Goal: Information Seeking & Learning: Learn about a topic

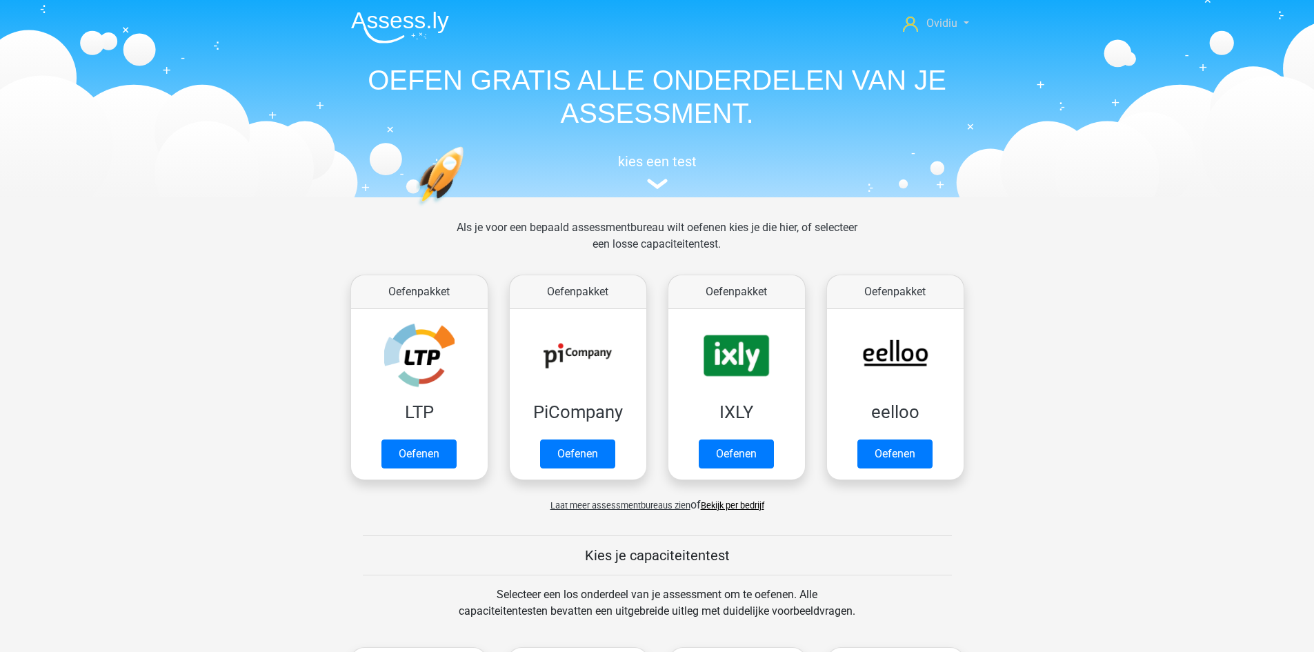
click at [954, 28] on span "Ovidiu" at bounding box center [941, 23] width 31 height 13
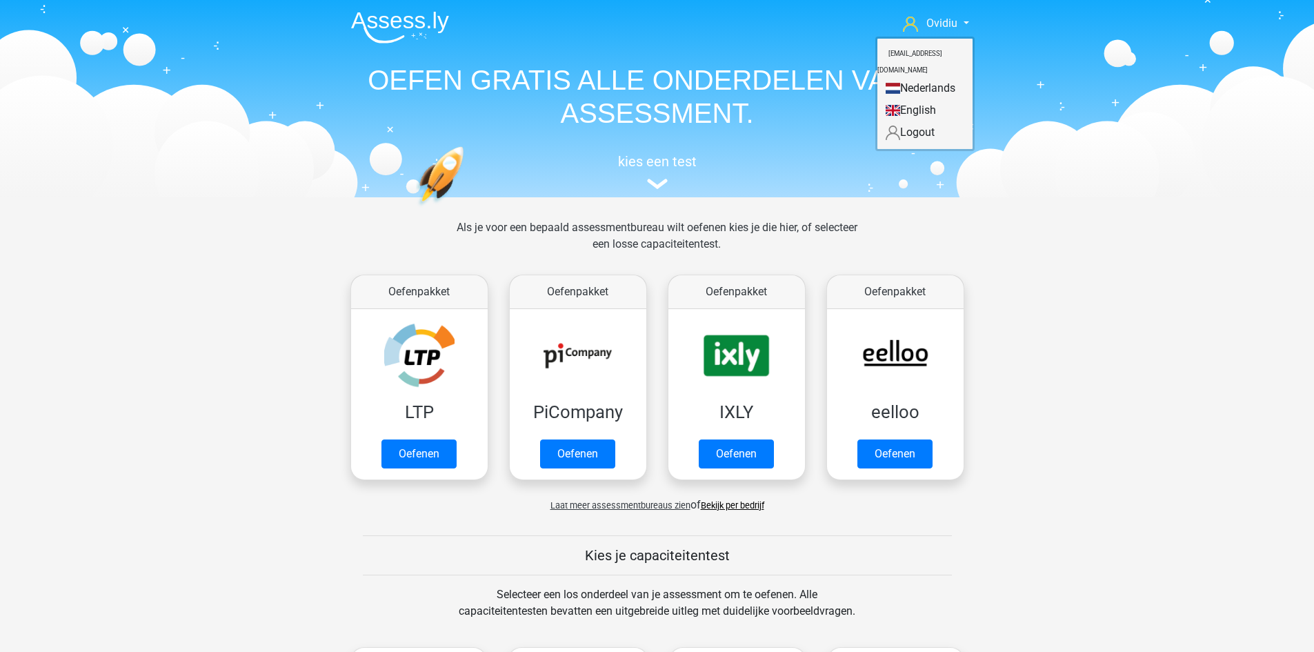
click at [938, 99] on link "English" at bounding box center [924, 110] width 95 height 22
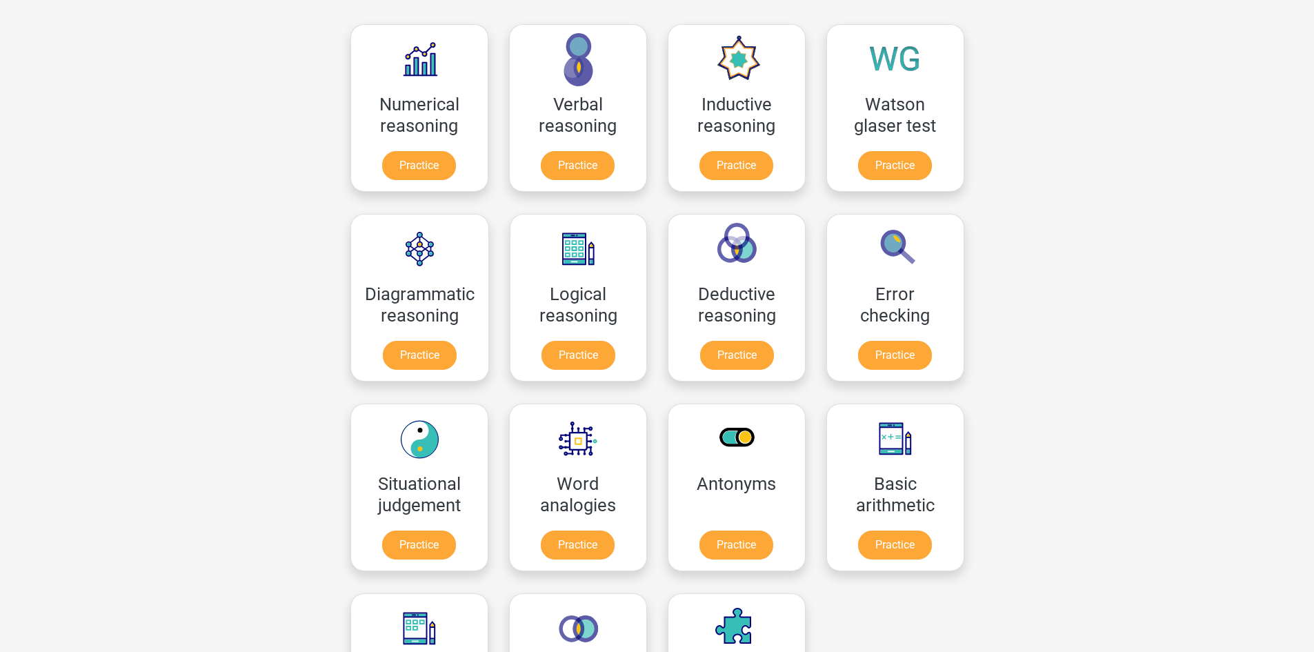
scroll to position [207, 0]
click at [578, 349] on link "Practice" at bounding box center [577, 357] width 77 height 30
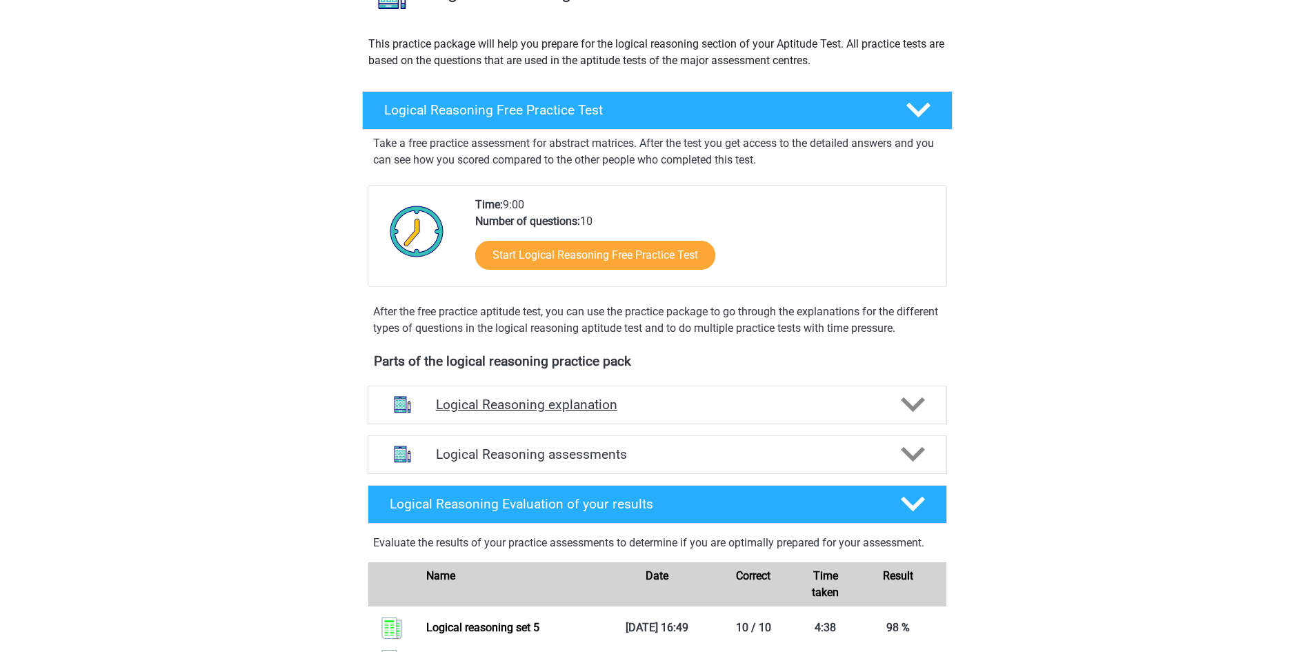
scroll to position [138, 0]
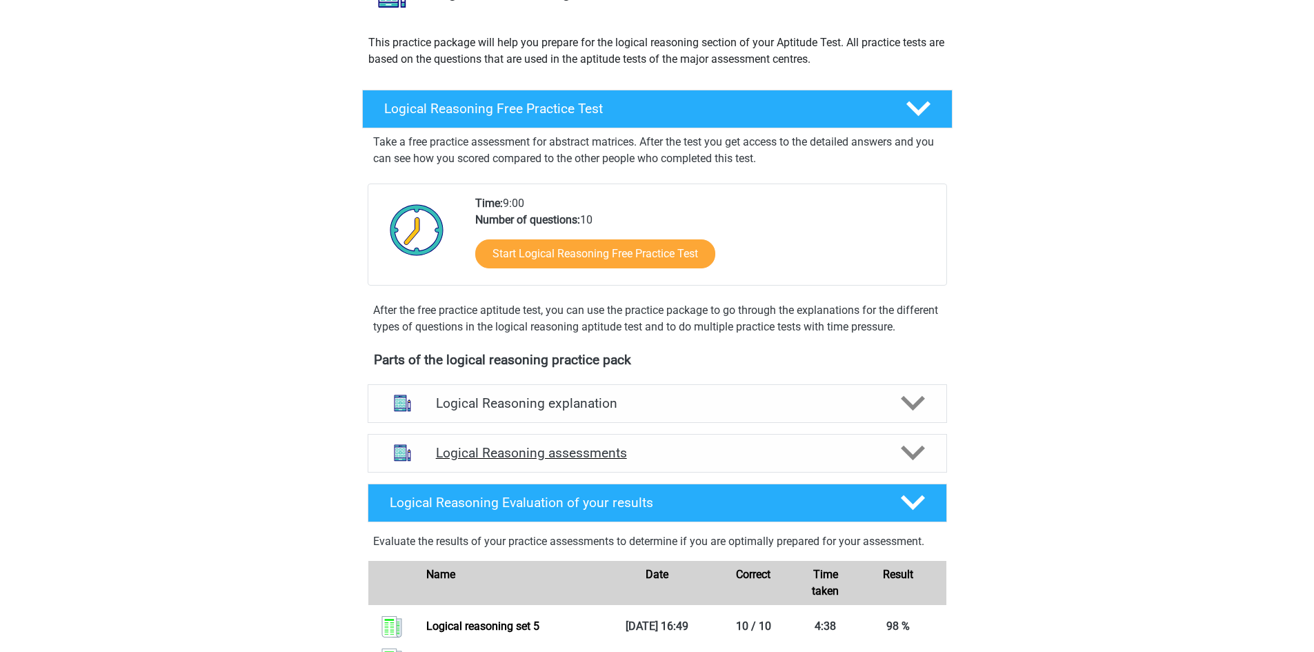
click at [908, 465] on icon at bounding box center [913, 453] width 24 height 24
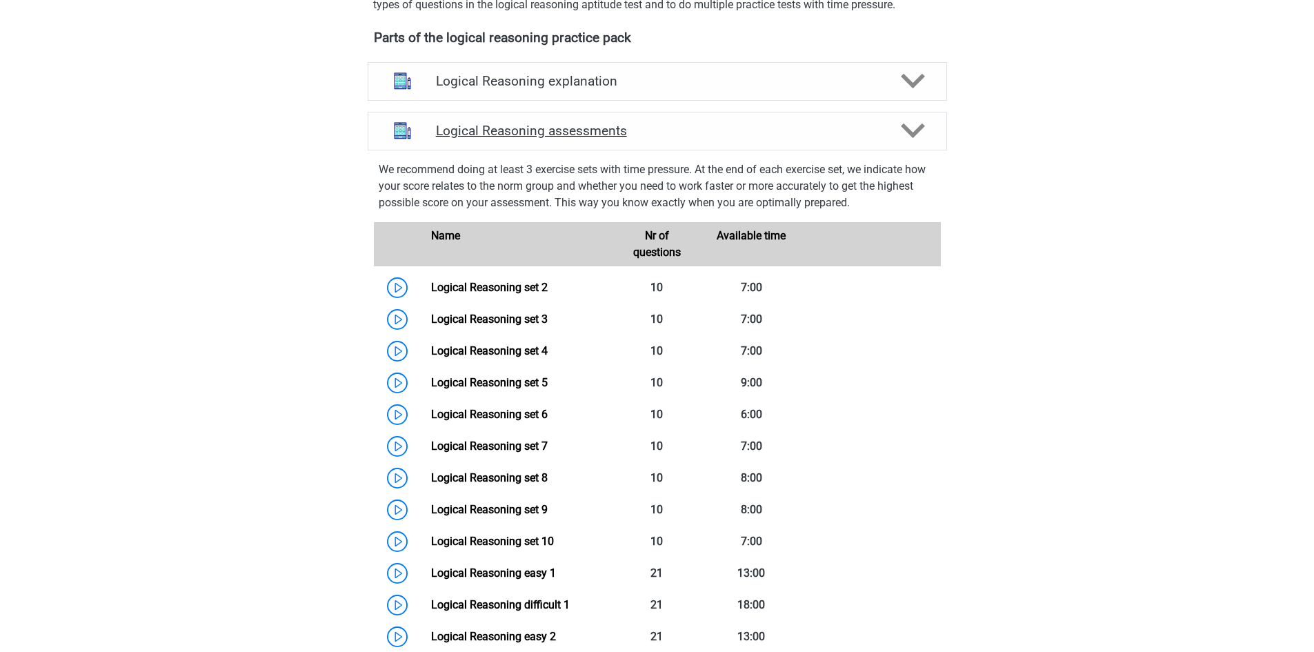
scroll to position [483, 0]
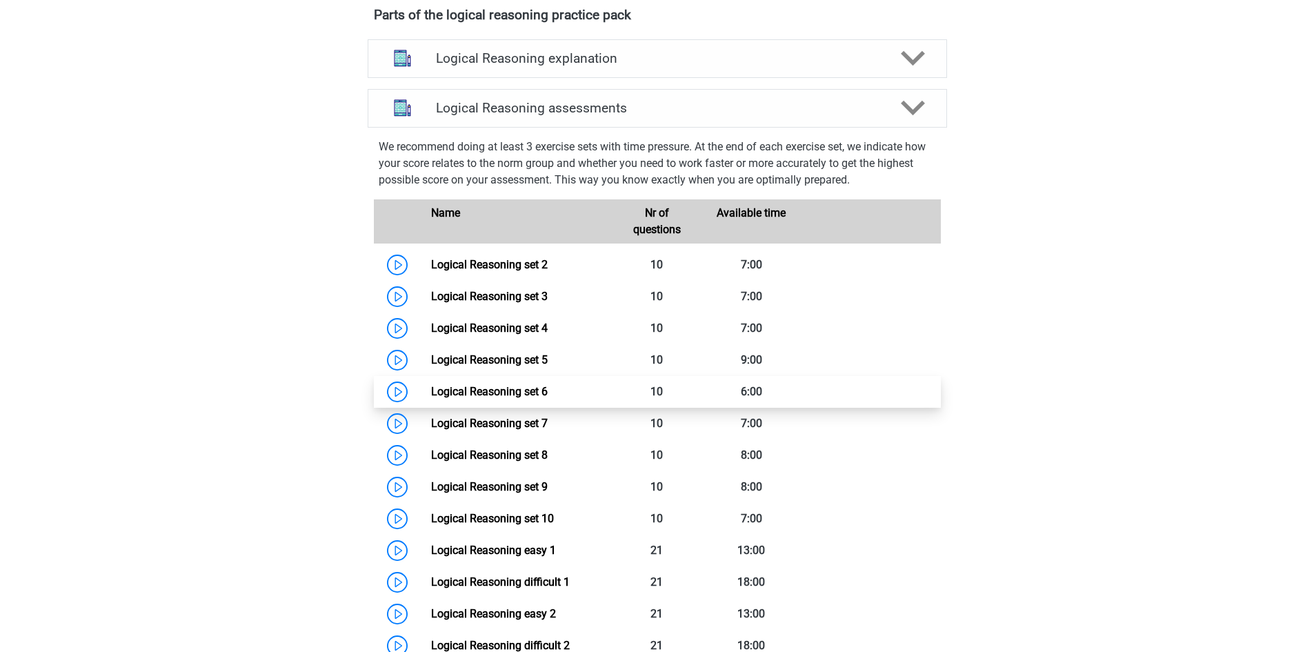
click at [475, 398] on link "Logical Reasoning set 6" at bounding box center [489, 391] width 117 height 13
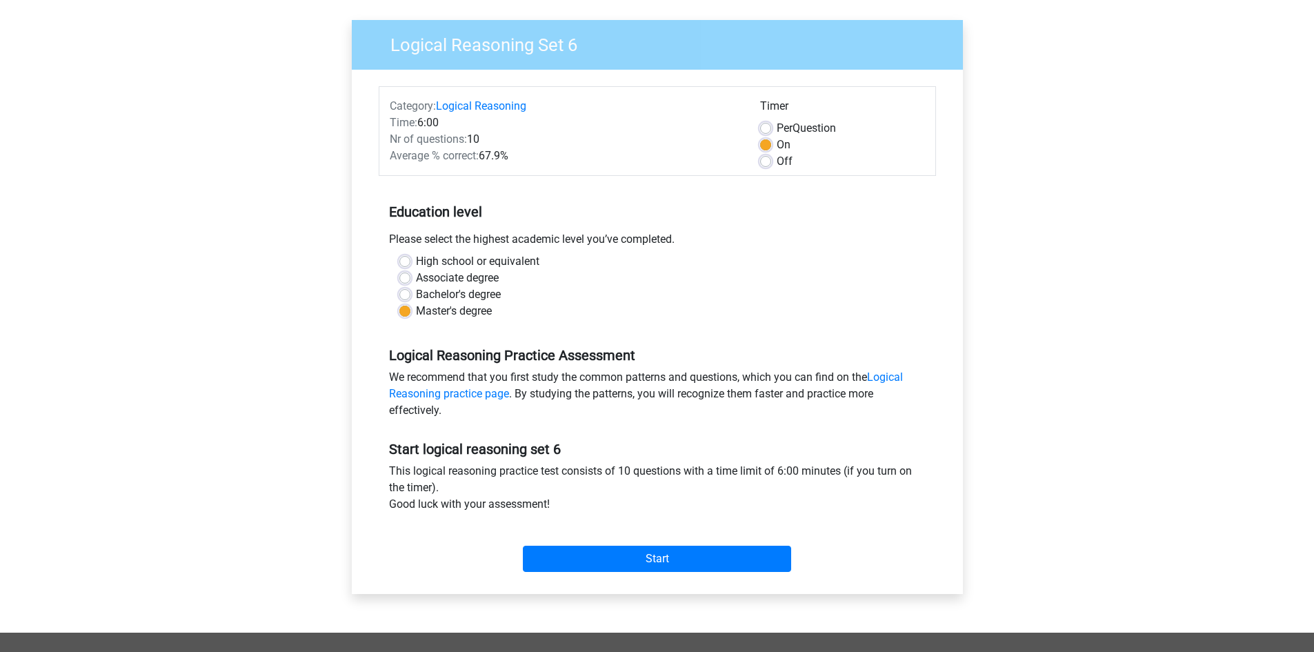
scroll to position [69, 0]
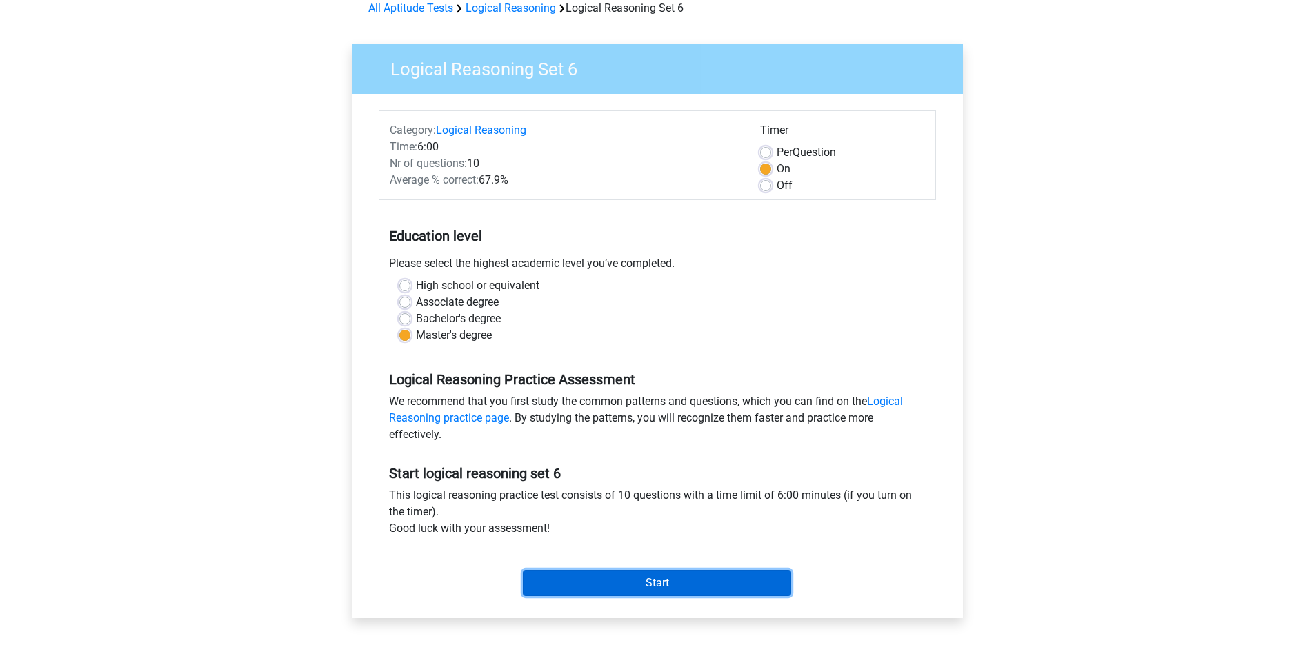
click at [657, 586] on input "Start" at bounding box center [657, 583] width 268 height 26
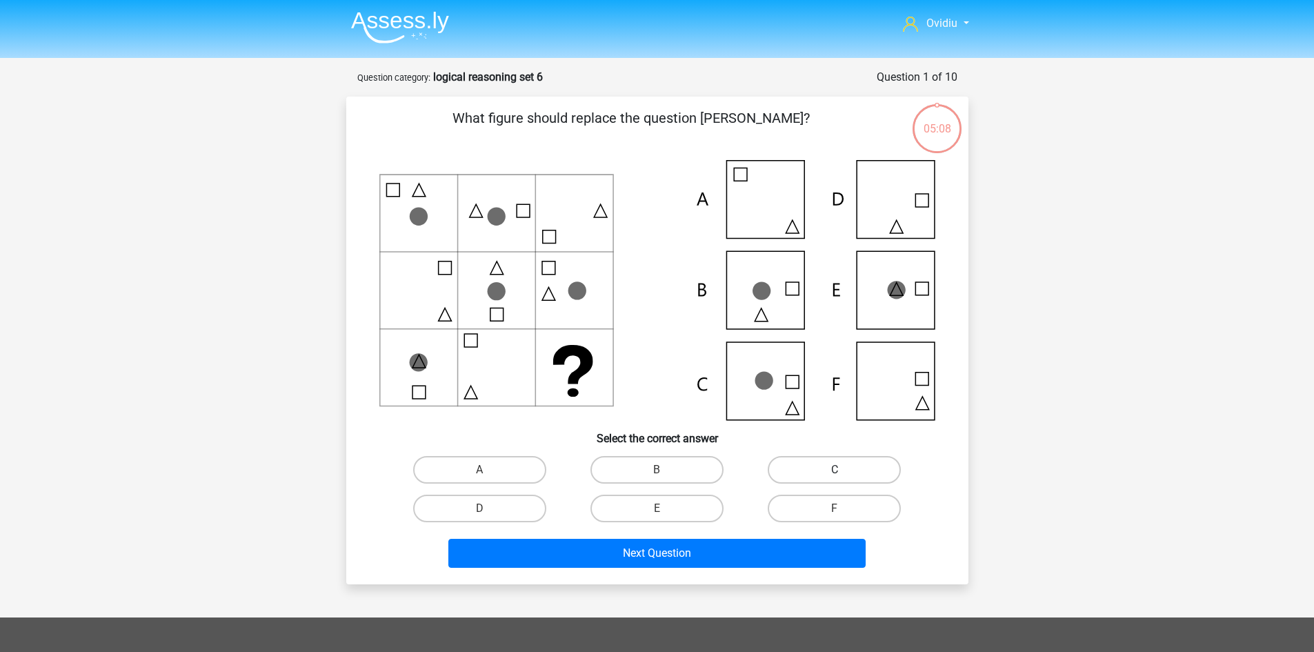
click at [803, 477] on label "C" at bounding box center [834, 470] width 133 height 28
click at [835, 477] on input "C" at bounding box center [839, 474] width 9 height 9
radio input "true"
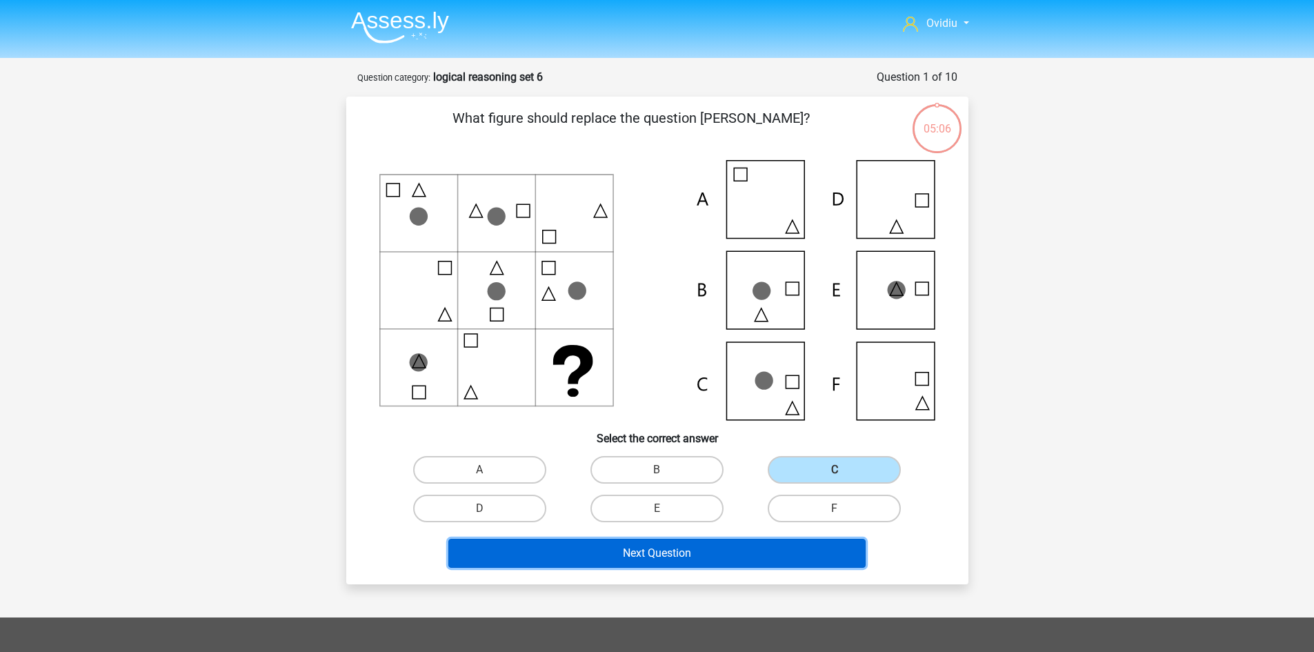
click at [679, 552] on button "Next Question" at bounding box center [656, 553] width 417 height 29
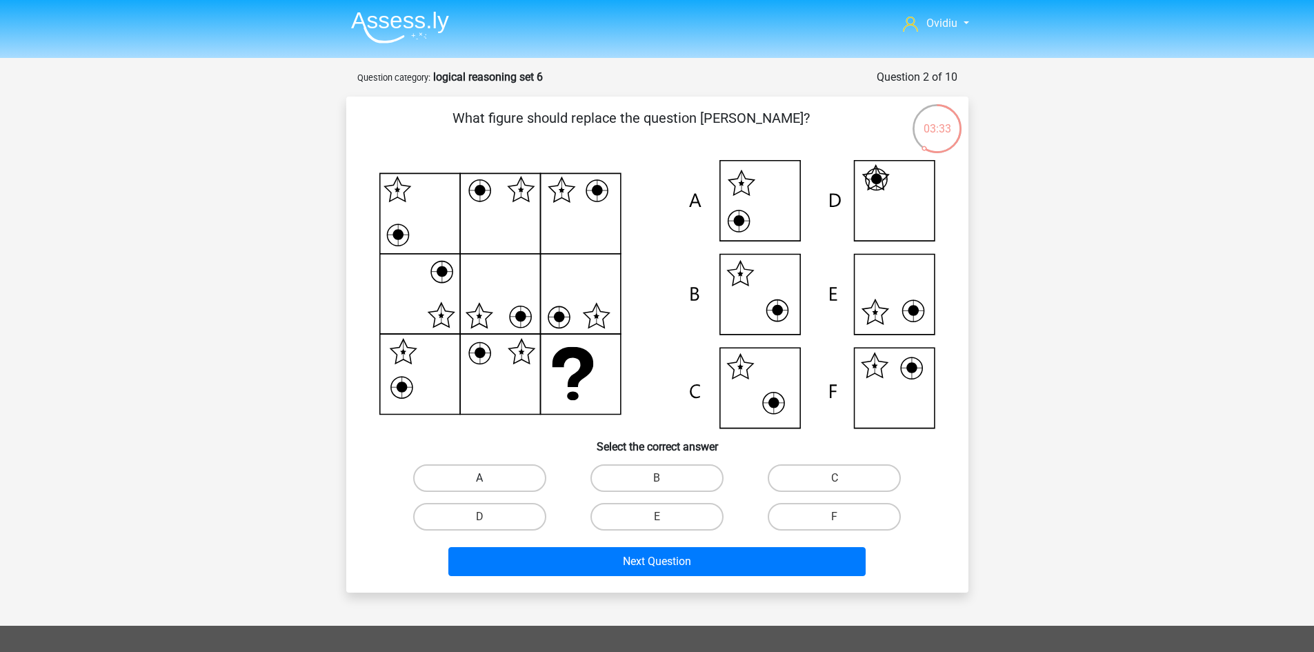
click at [463, 477] on label "A" at bounding box center [479, 478] width 133 height 28
click at [479, 478] on input "A" at bounding box center [483, 482] width 9 height 9
radio input "true"
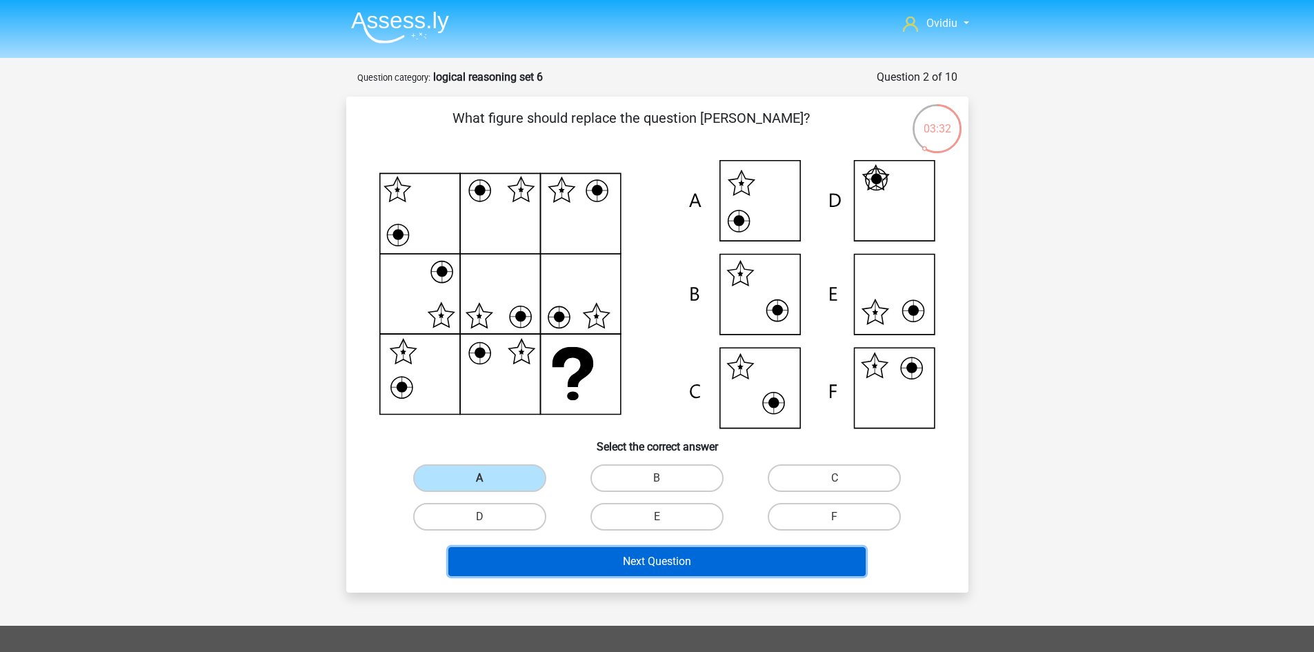
click at [634, 569] on button "Next Question" at bounding box center [656, 561] width 417 height 29
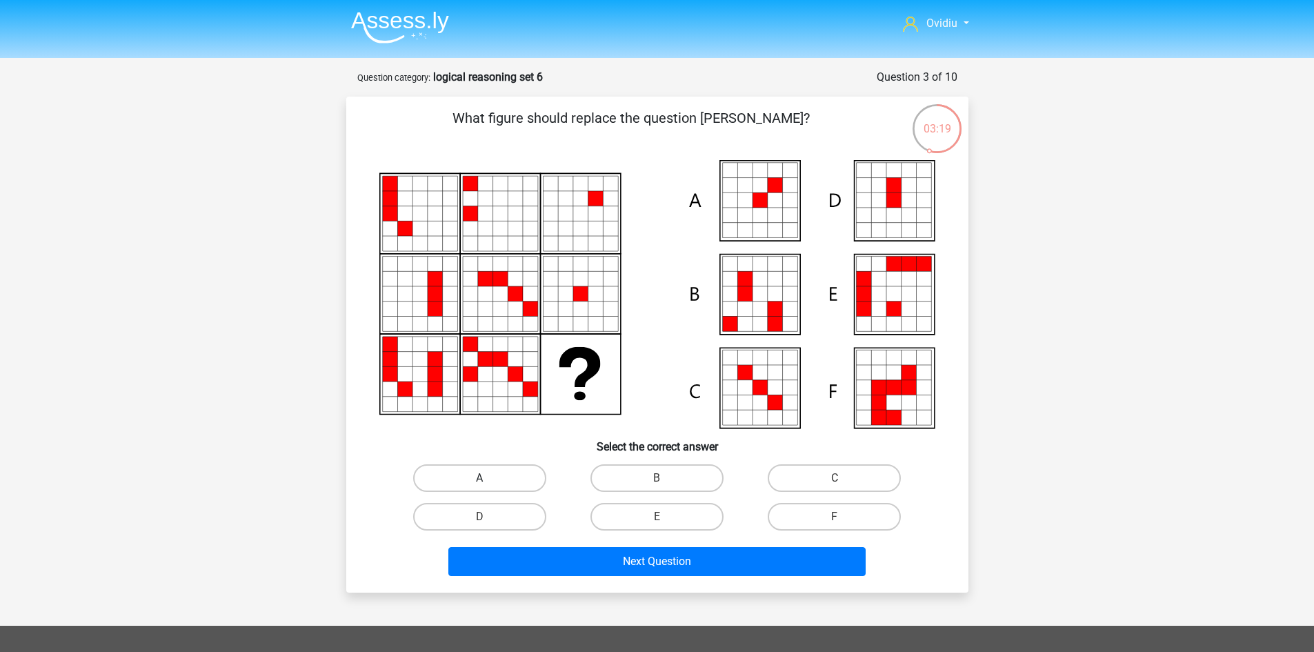
click at [535, 477] on label "A" at bounding box center [479, 478] width 133 height 28
click at [488, 478] on input "A" at bounding box center [483, 482] width 9 height 9
radio input "true"
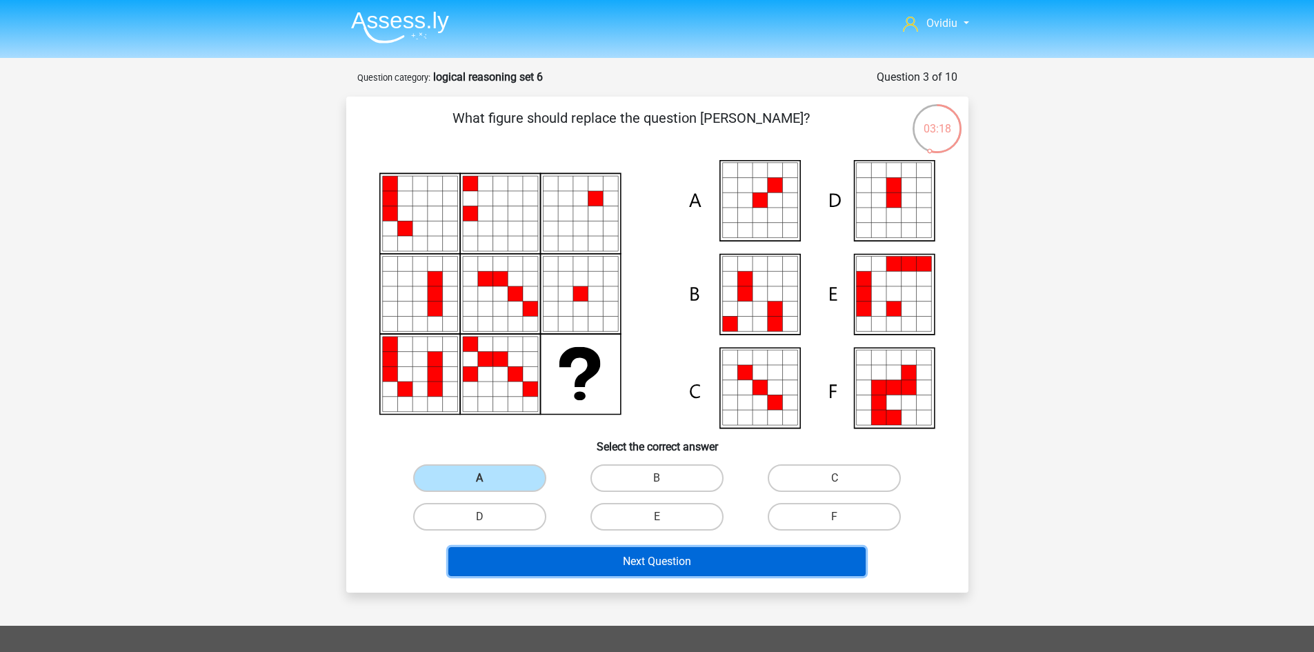
click at [633, 555] on button "Next Question" at bounding box center [656, 561] width 417 height 29
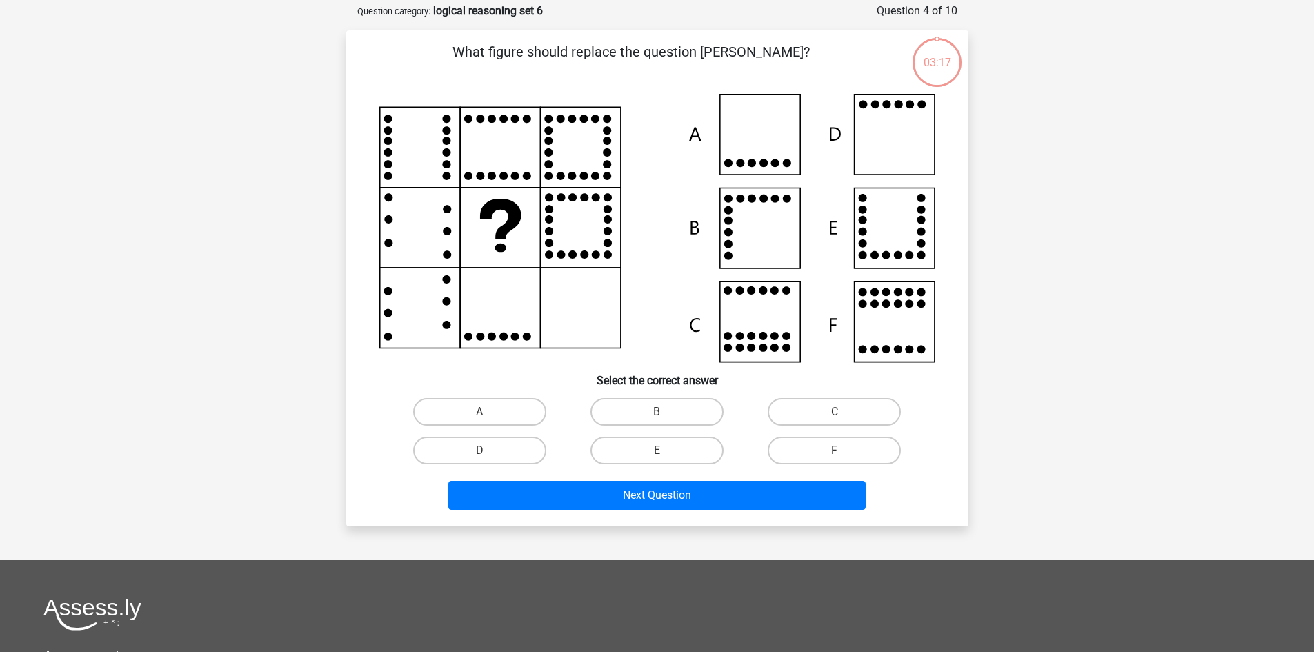
scroll to position [69, 0]
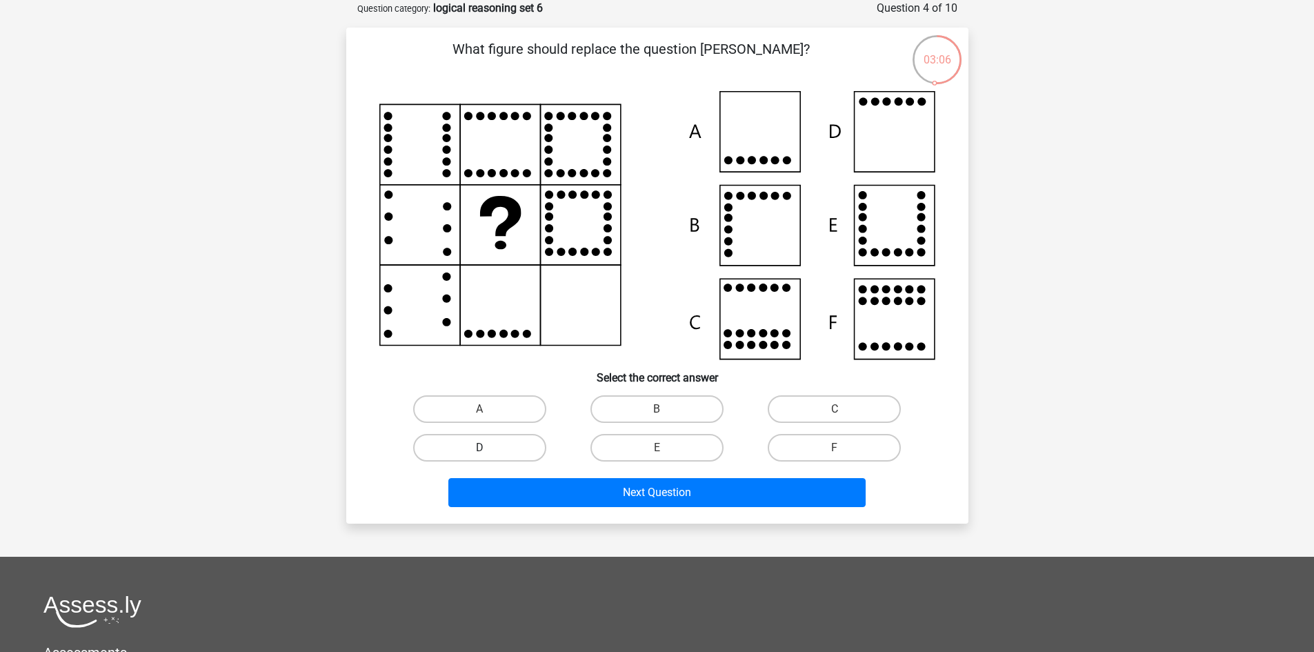
click at [523, 445] on label "D" at bounding box center [479, 448] width 133 height 28
click at [488, 448] on input "D" at bounding box center [483, 452] width 9 height 9
radio input "true"
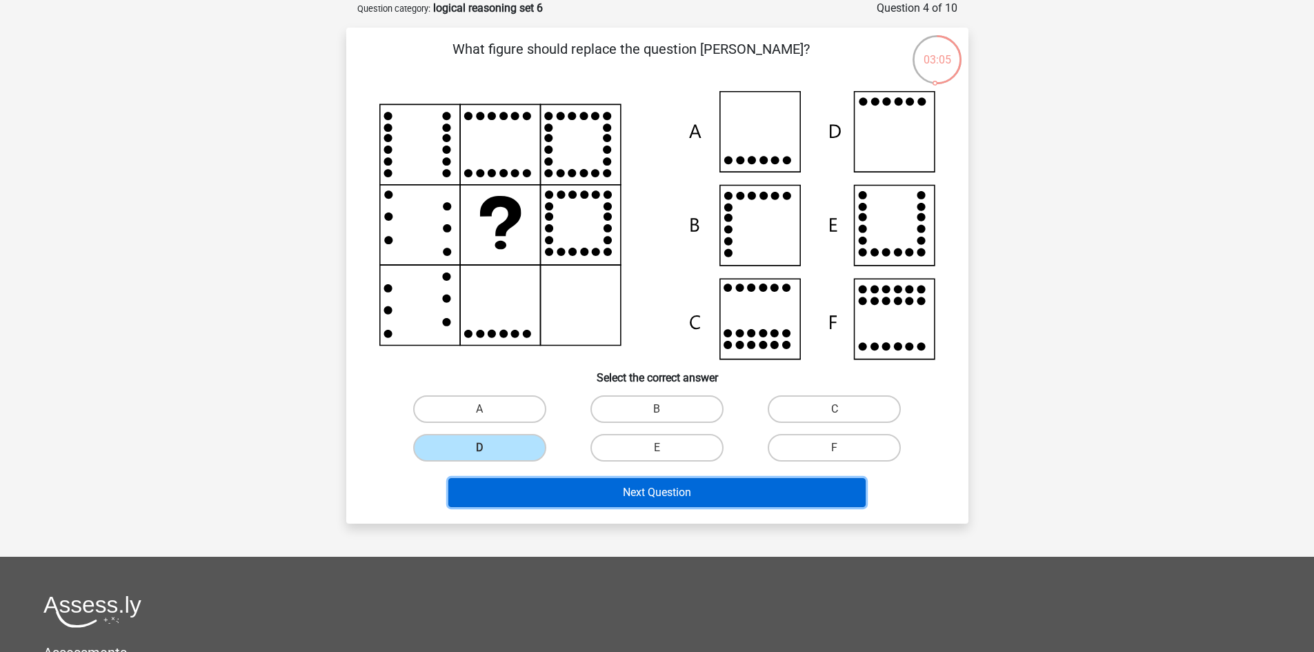
click at [648, 493] on button "Next Question" at bounding box center [656, 492] width 417 height 29
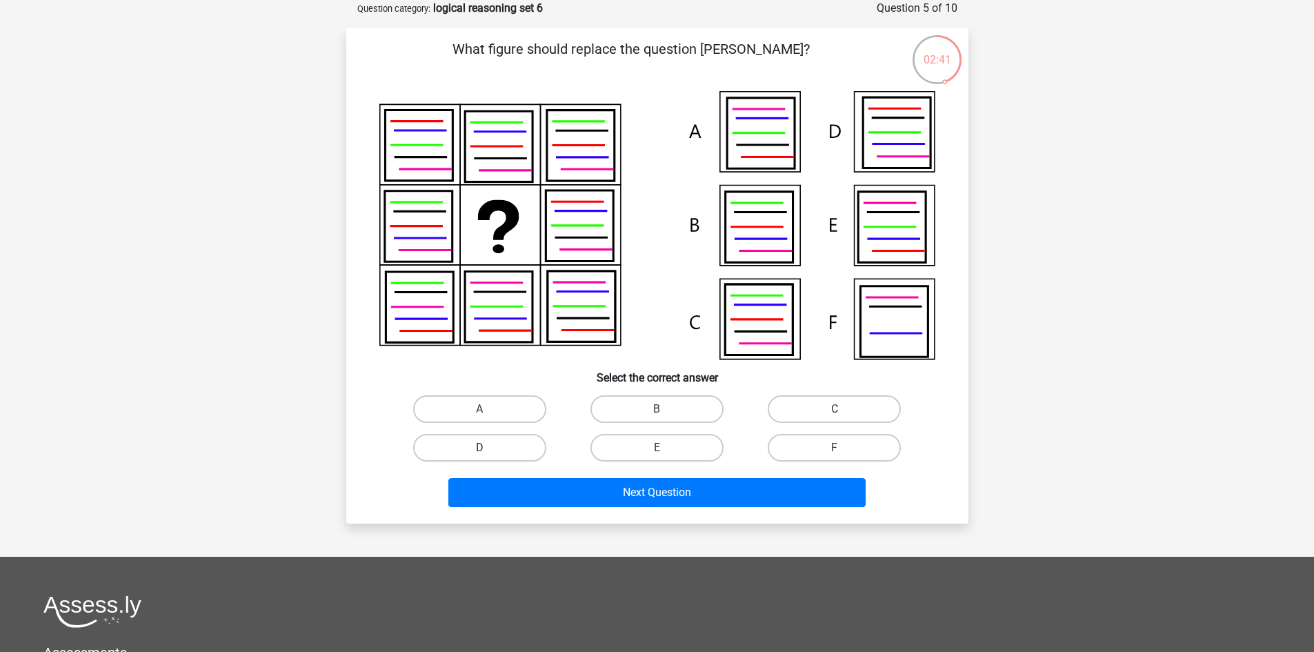
click at [512, 452] on label "D" at bounding box center [479, 448] width 133 height 28
click at [488, 452] on input "D" at bounding box center [483, 452] width 9 height 9
radio input "true"
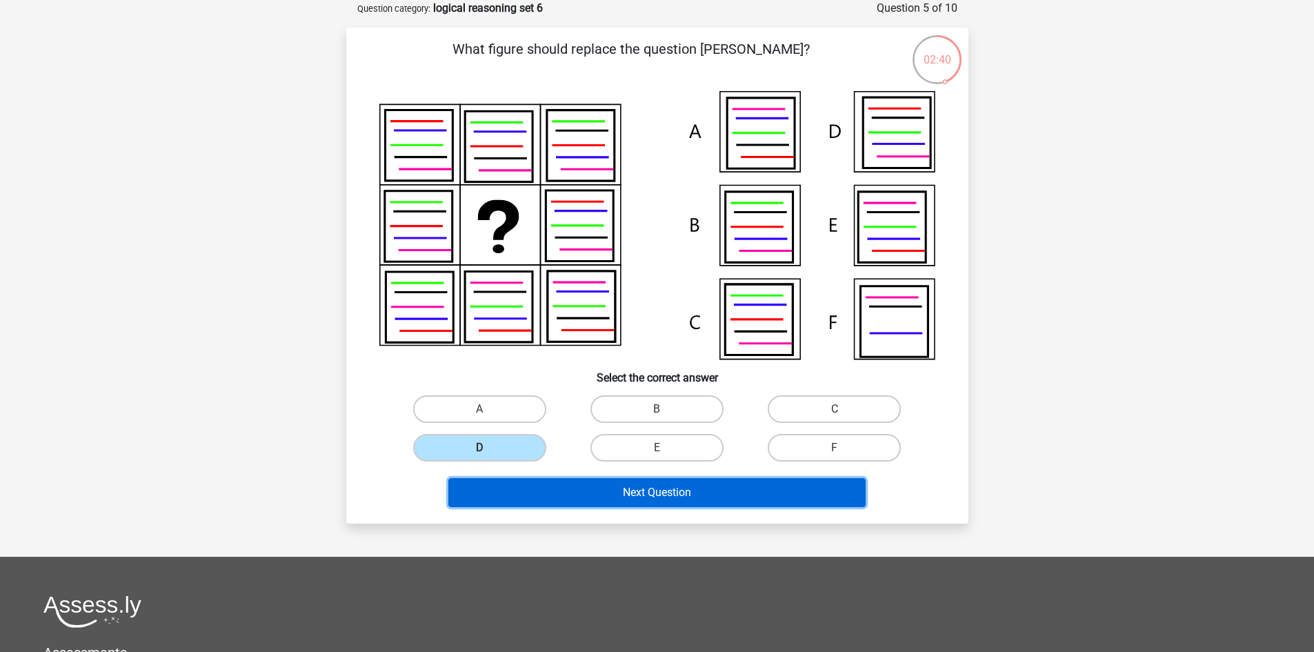
click at [652, 494] on button "Next Question" at bounding box center [656, 492] width 417 height 29
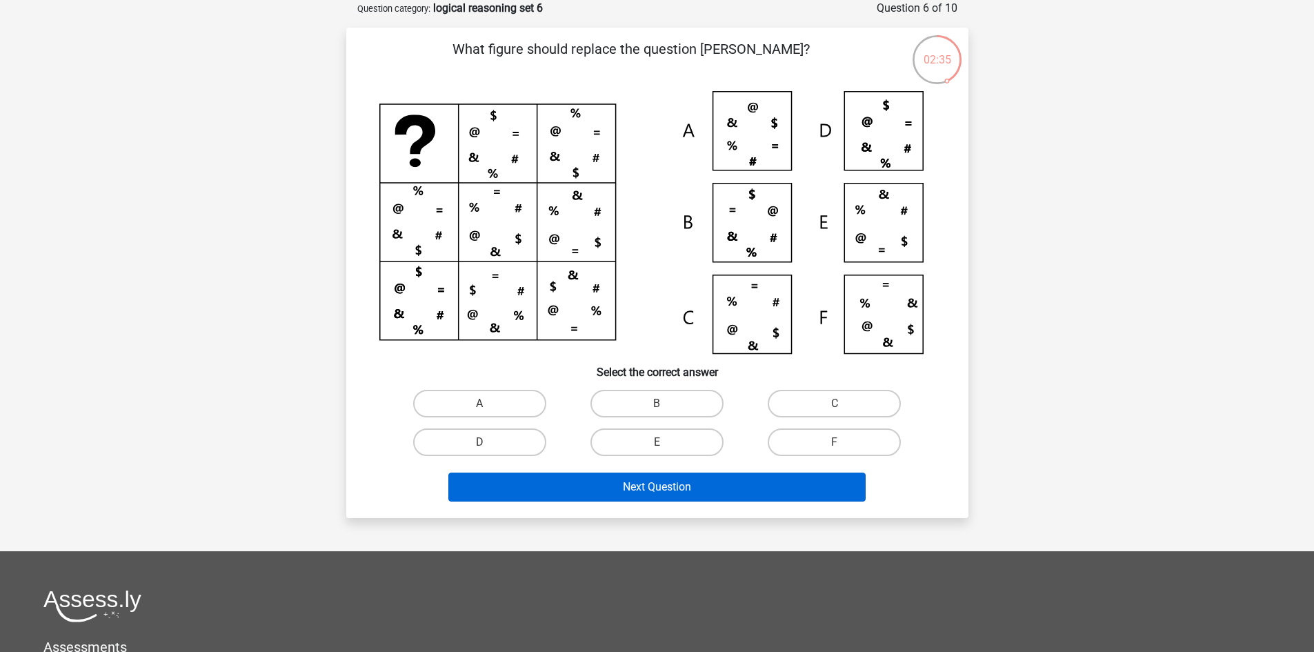
scroll to position [0, 0]
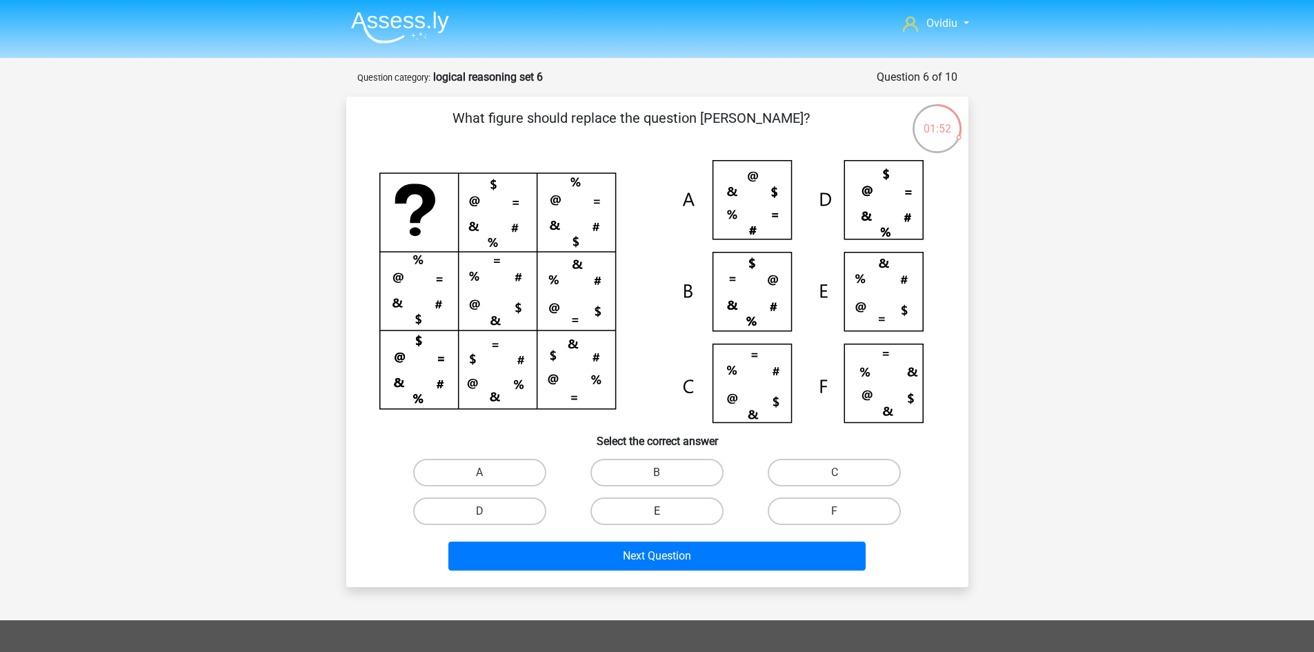
click at [672, 517] on label "E" at bounding box center [656, 511] width 133 height 28
click at [666, 517] on input "E" at bounding box center [661, 515] width 9 height 9
radio input "true"
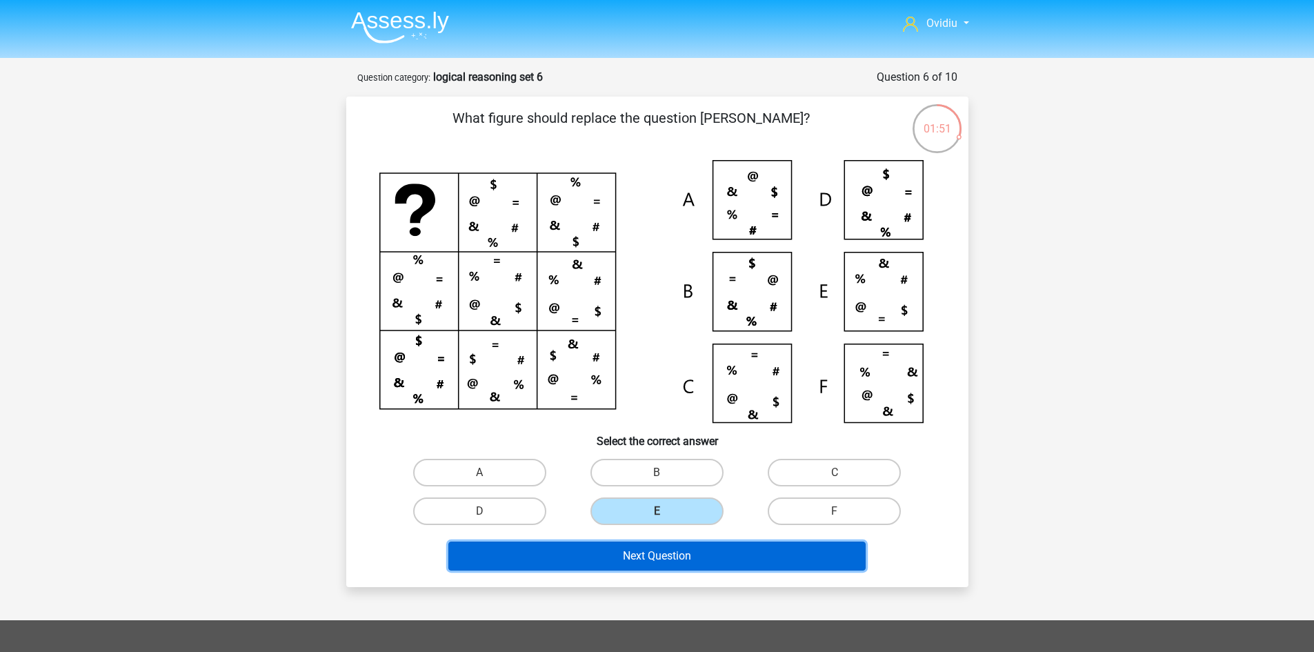
click at [670, 551] on button "Next Question" at bounding box center [656, 555] width 417 height 29
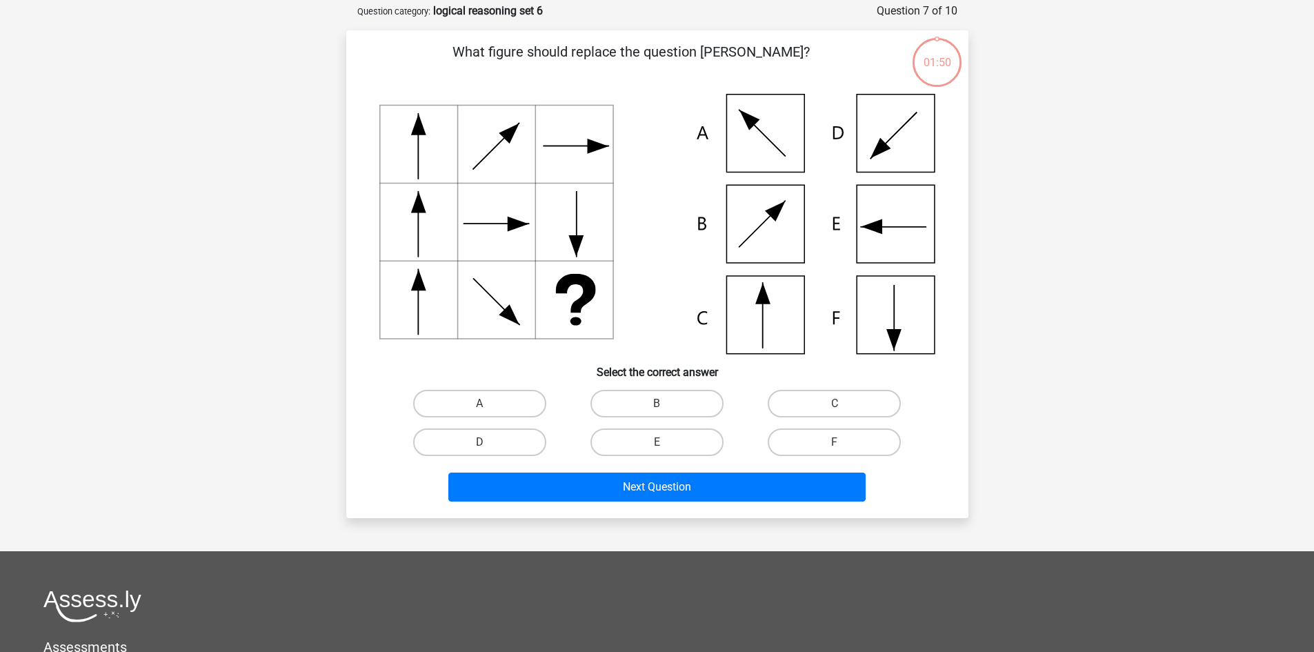
scroll to position [69, 0]
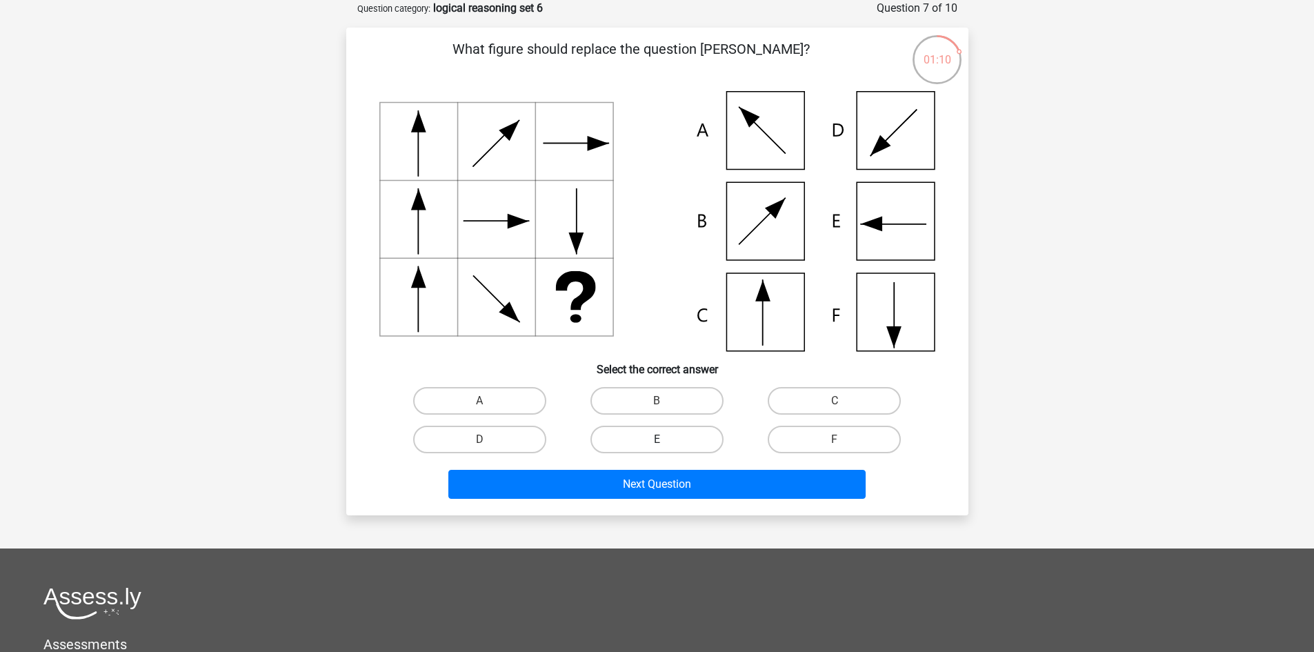
click at [640, 438] on label "E" at bounding box center [656, 440] width 133 height 28
click at [657, 439] on input "E" at bounding box center [661, 443] width 9 height 9
radio input "true"
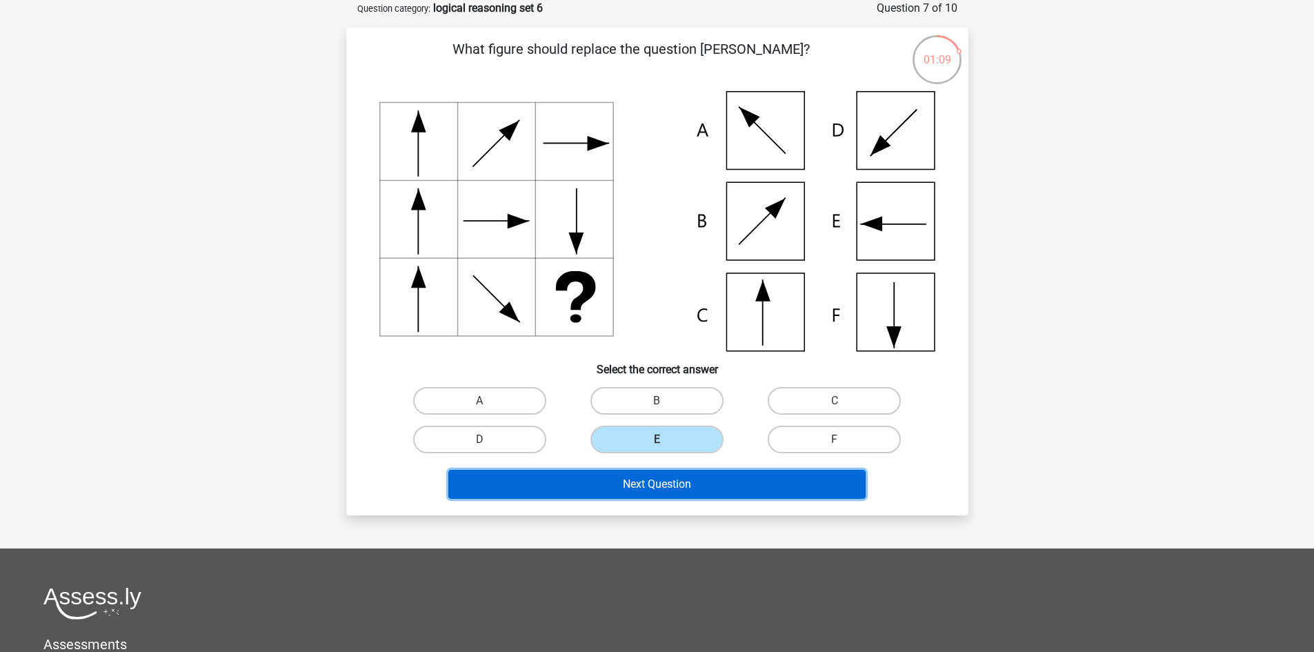
click at [659, 486] on button "Next Question" at bounding box center [656, 484] width 417 height 29
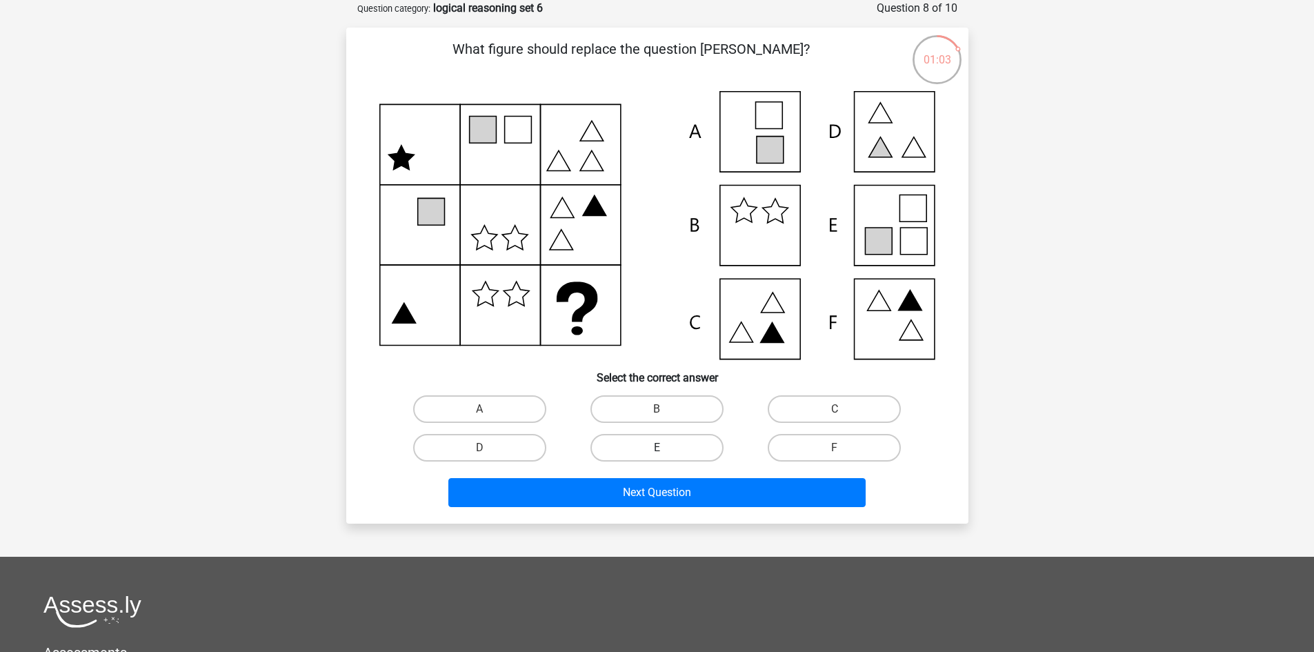
click at [634, 440] on label "E" at bounding box center [656, 448] width 133 height 28
click at [657, 448] on input "E" at bounding box center [661, 452] width 9 height 9
radio input "true"
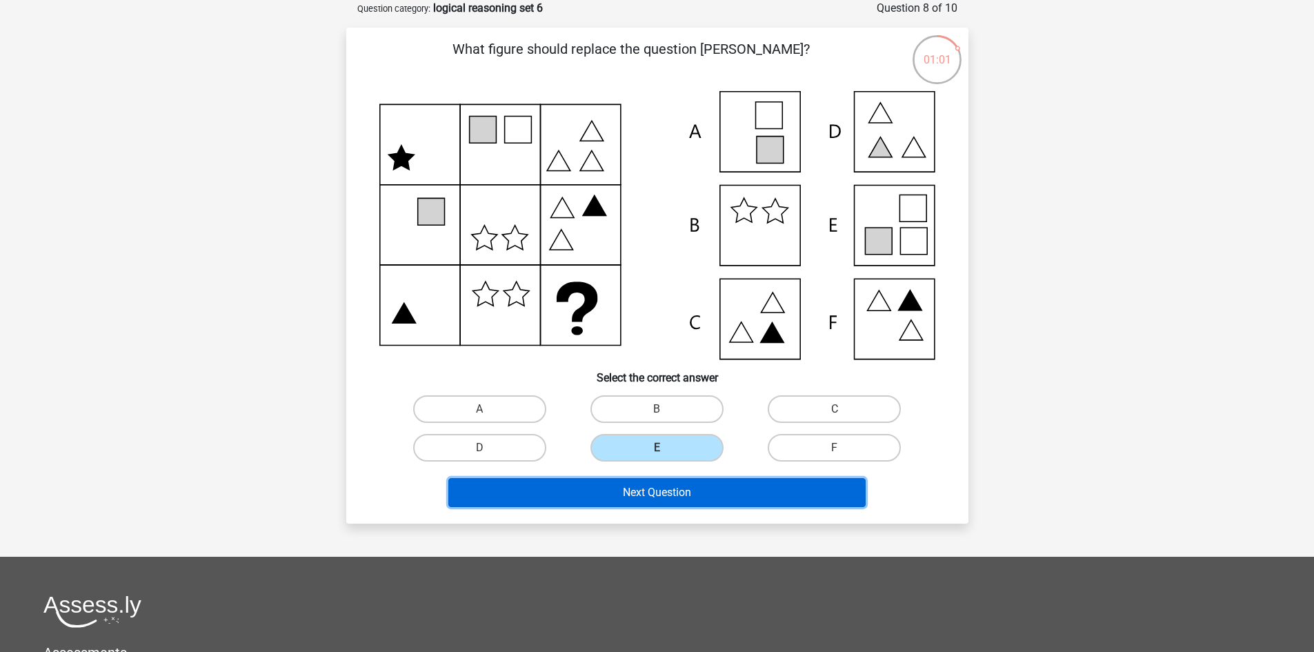
click at [648, 486] on button "Next Question" at bounding box center [656, 492] width 417 height 29
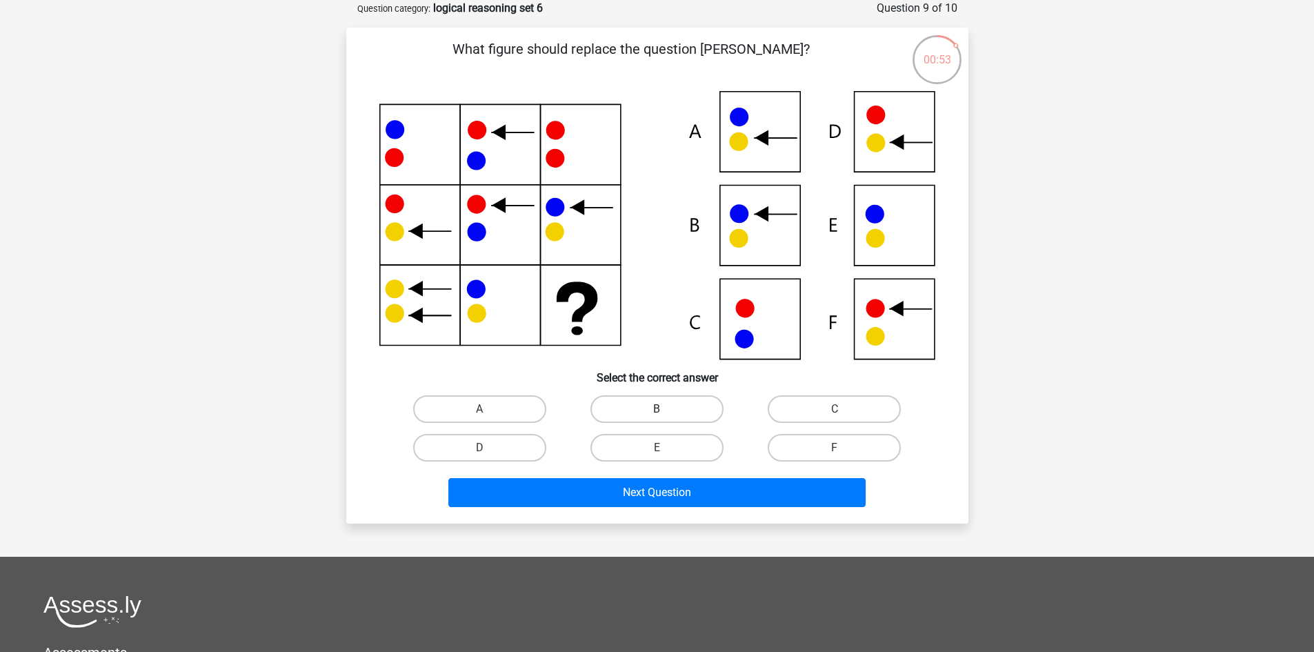
click at [632, 412] on label "B" at bounding box center [656, 409] width 133 height 28
click at [657, 412] on input "B" at bounding box center [661, 413] width 9 height 9
radio input "true"
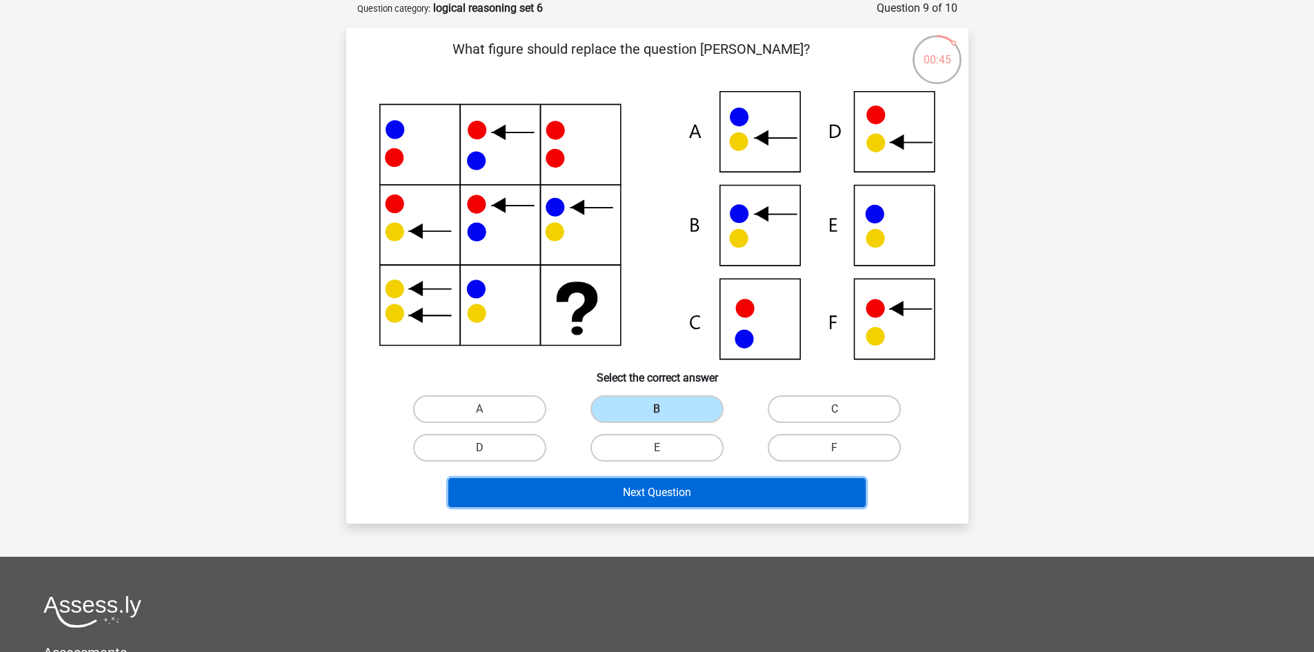
click at [643, 486] on button "Next Question" at bounding box center [656, 492] width 417 height 29
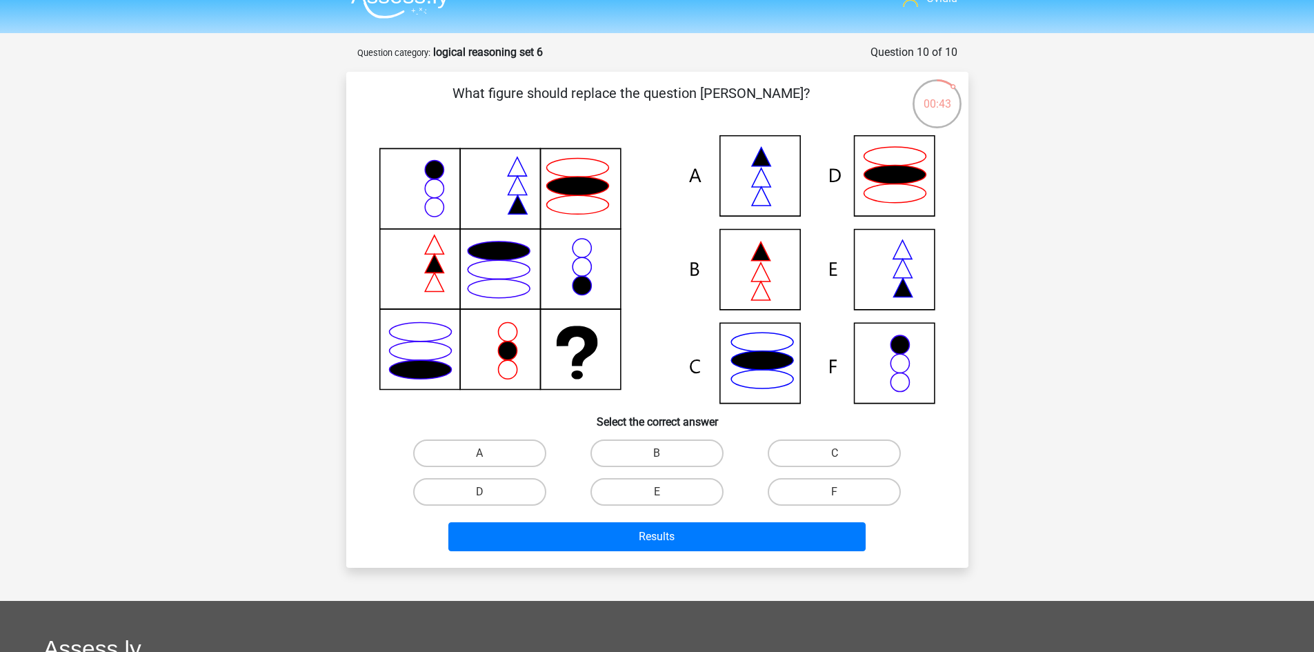
scroll to position [0, 0]
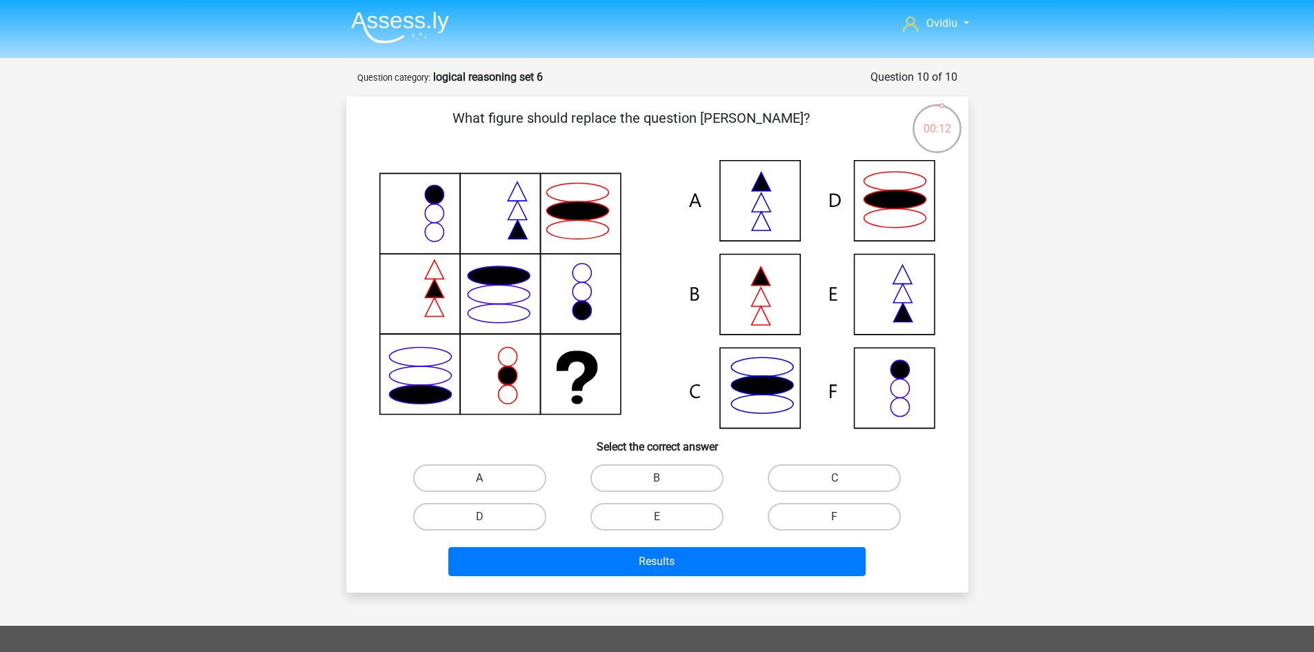
click at [516, 485] on label "A" at bounding box center [479, 478] width 133 height 28
click at [488, 485] on input "A" at bounding box center [483, 482] width 9 height 9
radio input "true"
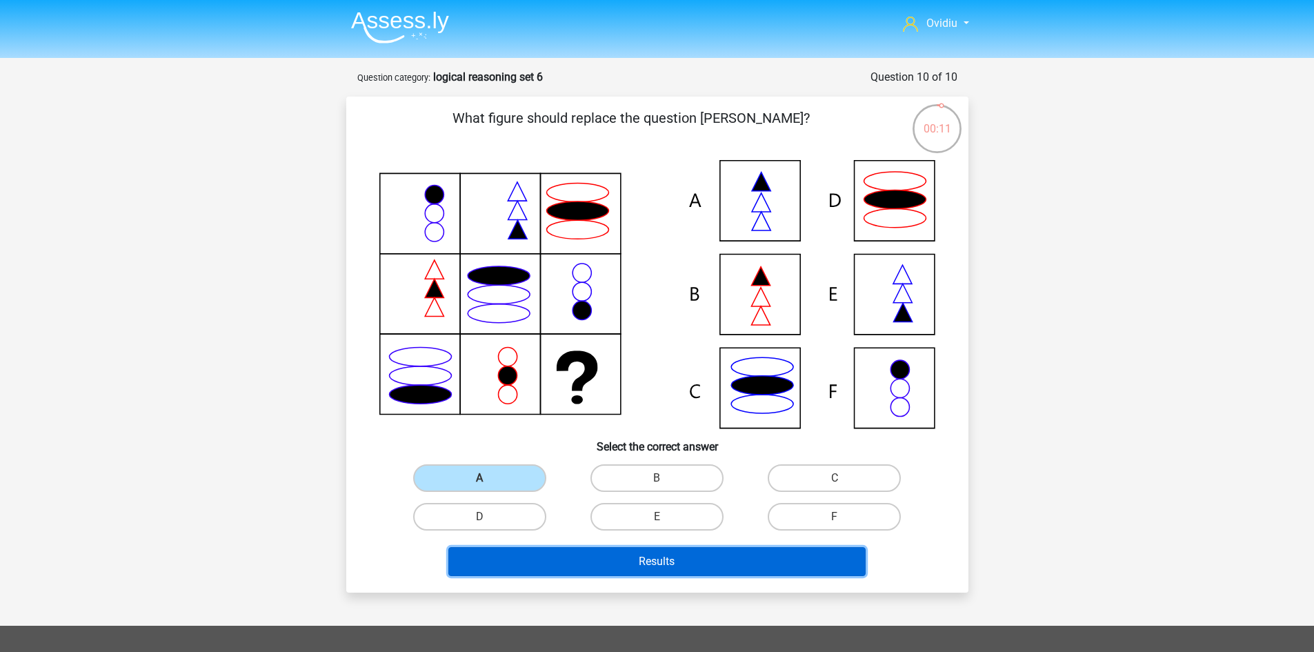
click at [645, 555] on button "Results" at bounding box center [656, 561] width 417 height 29
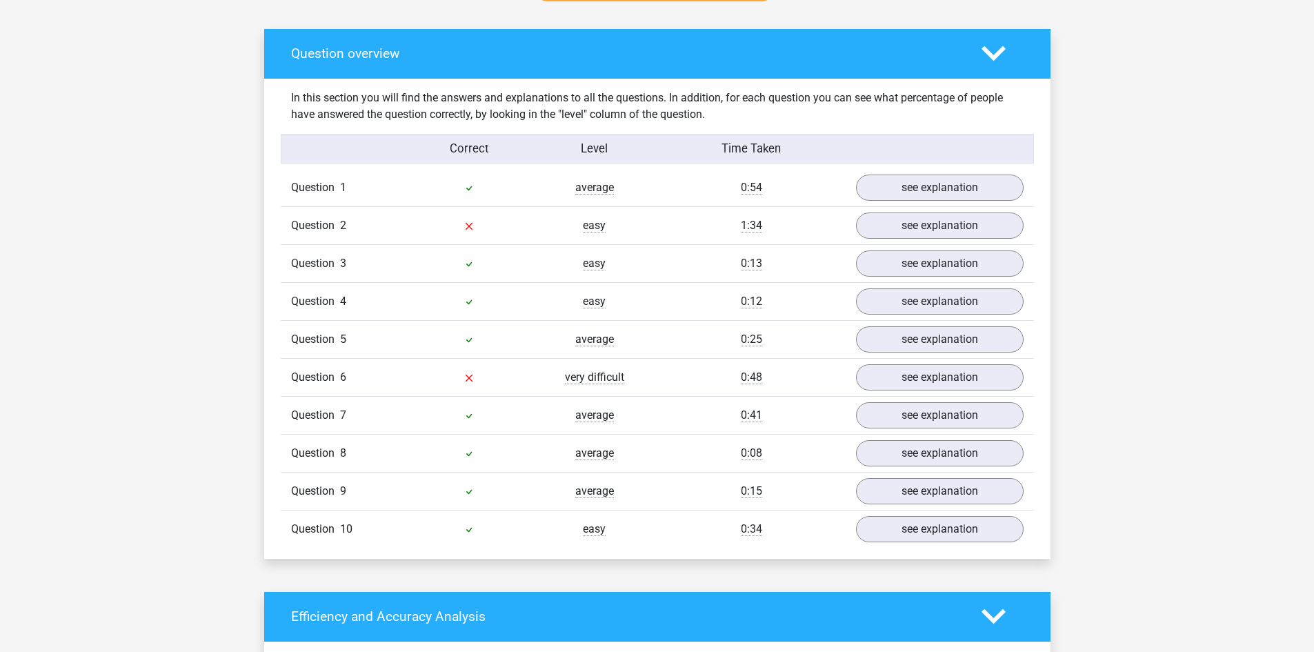
scroll to position [759, 0]
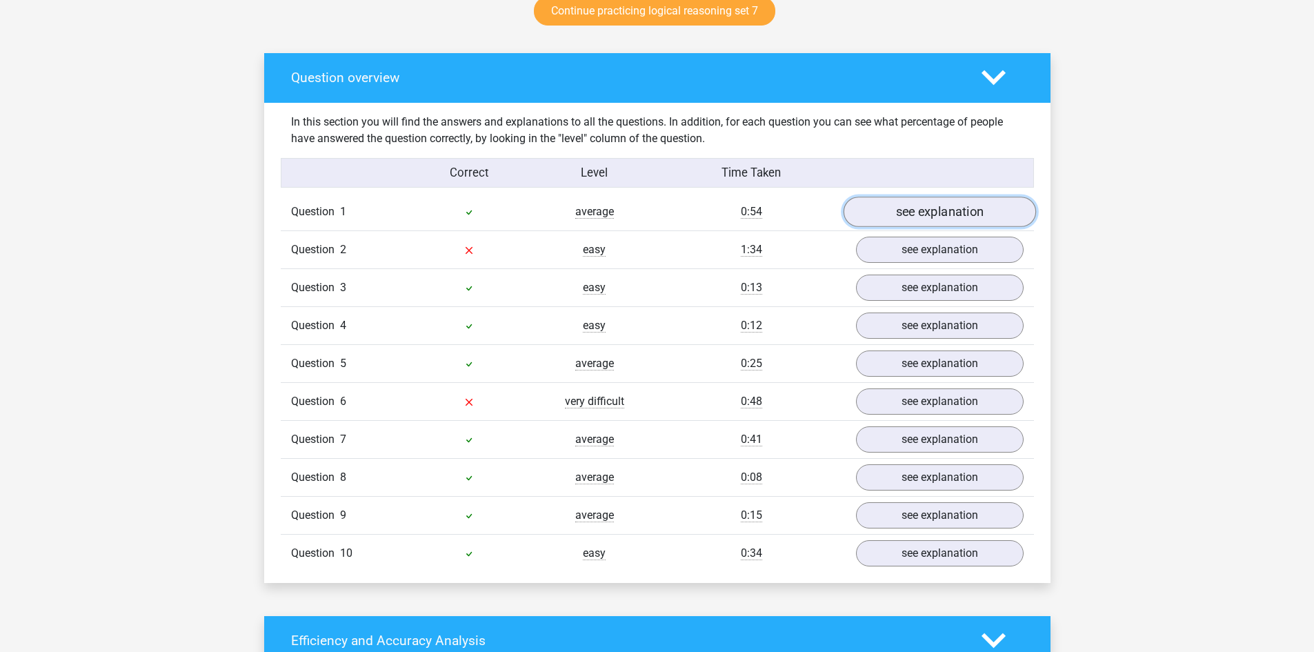
click at [930, 219] on link "see explanation" at bounding box center [939, 212] width 192 height 30
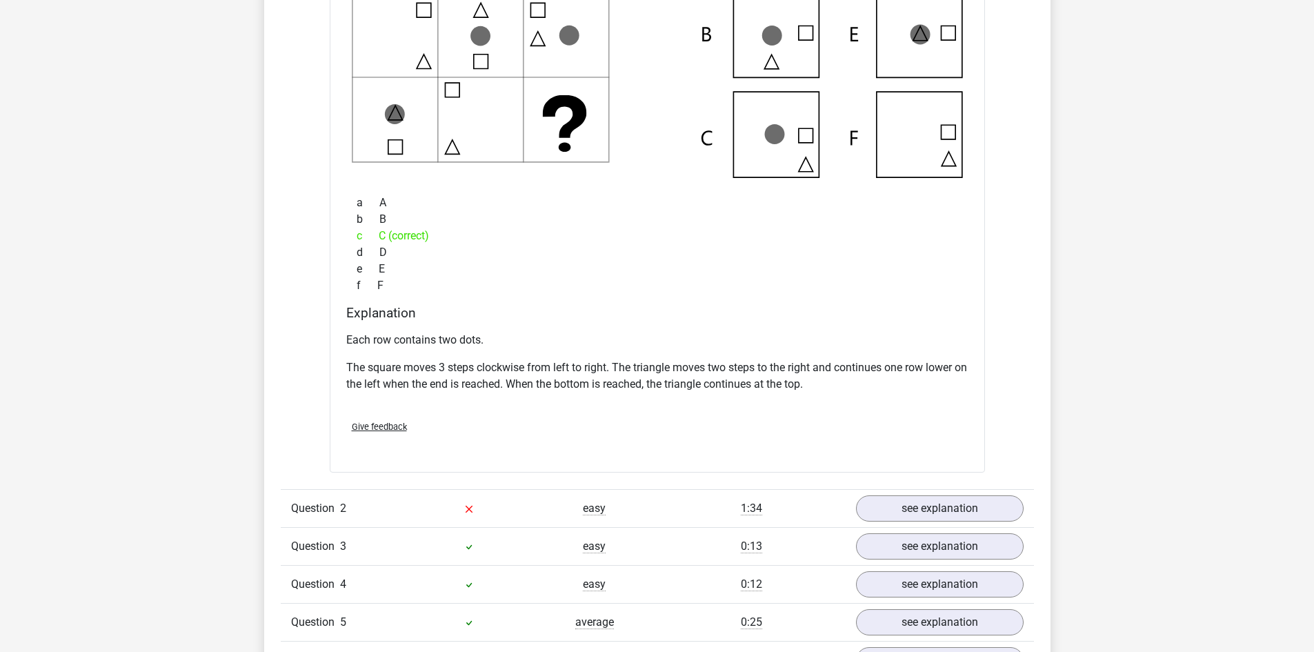
scroll to position [1172, 0]
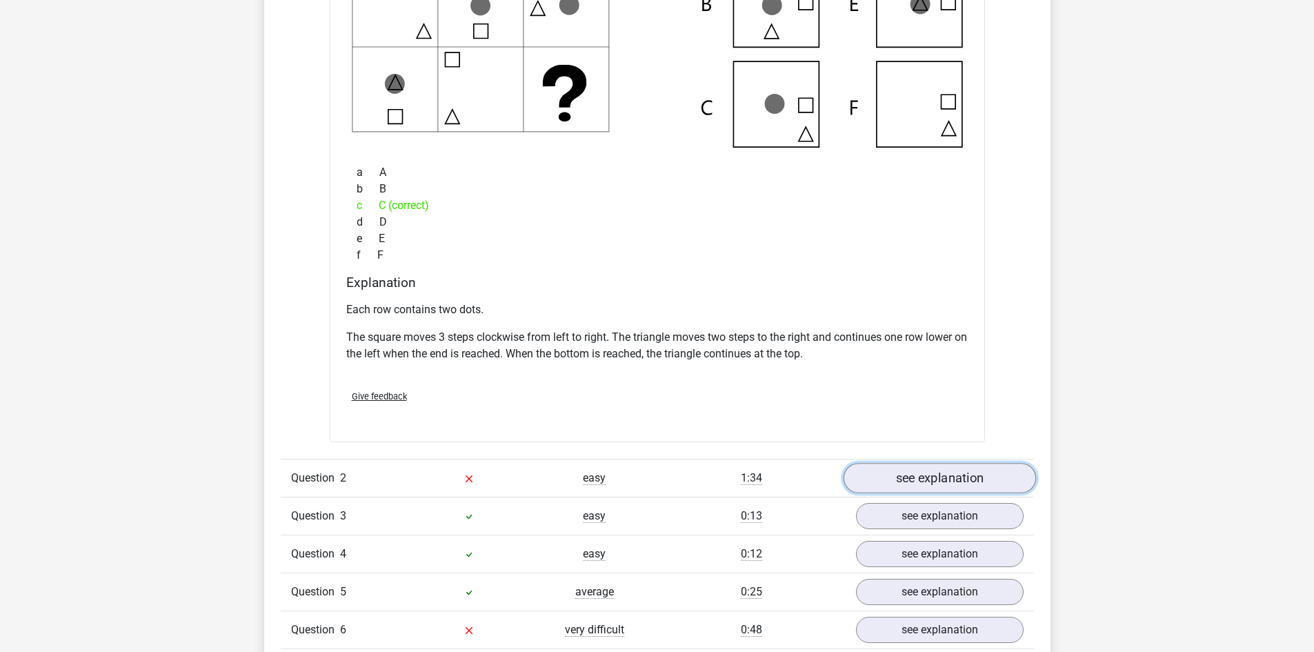
click at [915, 483] on link "see explanation" at bounding box center [939, 478] width 192 height 30
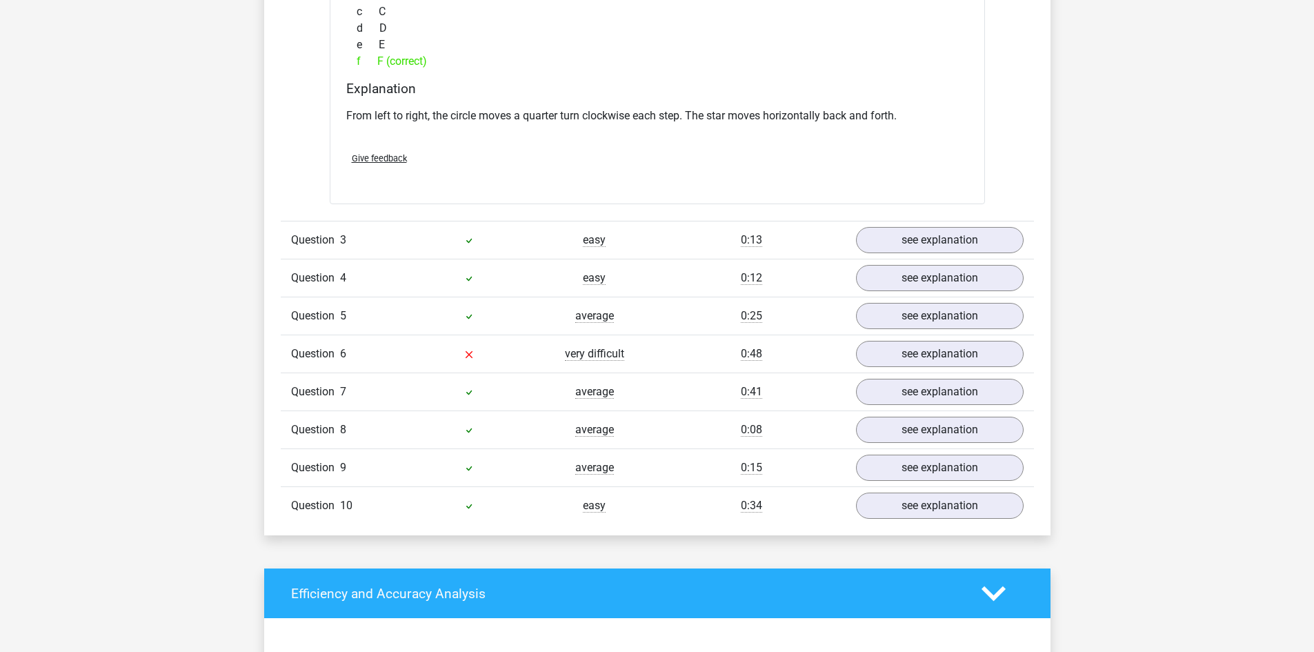
scroll to position [2069, 0]
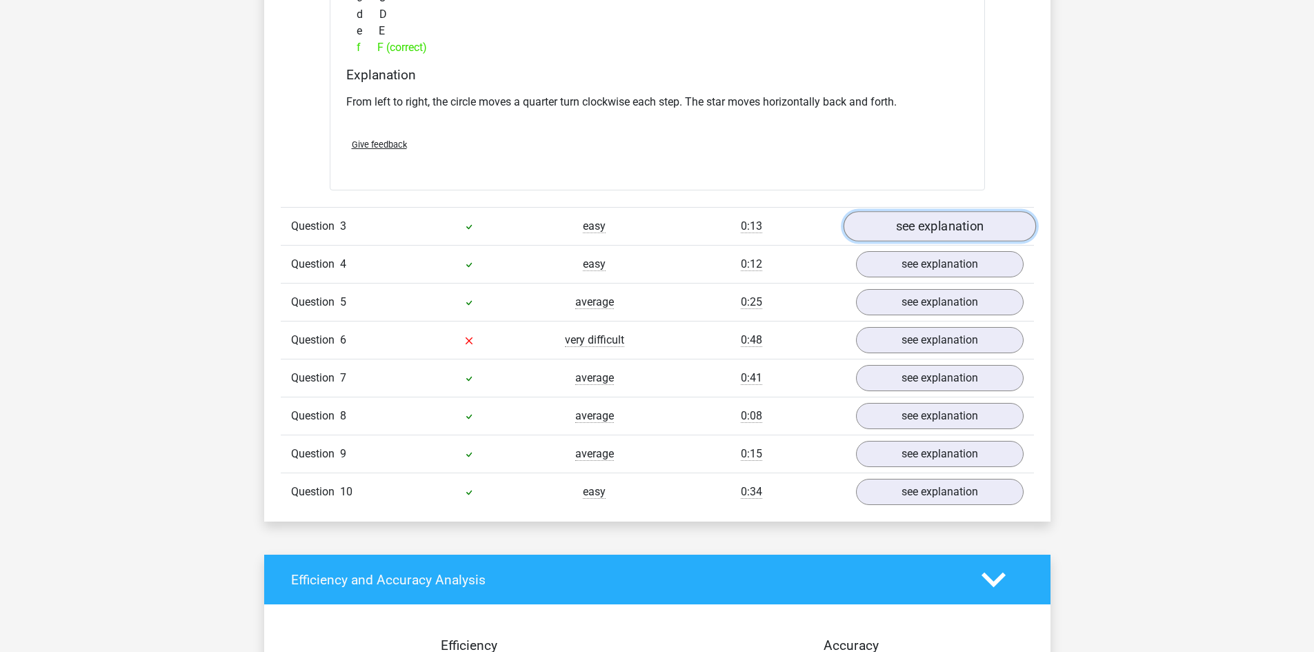
click at [926, 231] on link "see explanation" at bounding box center [939, 226] width 192 height 30
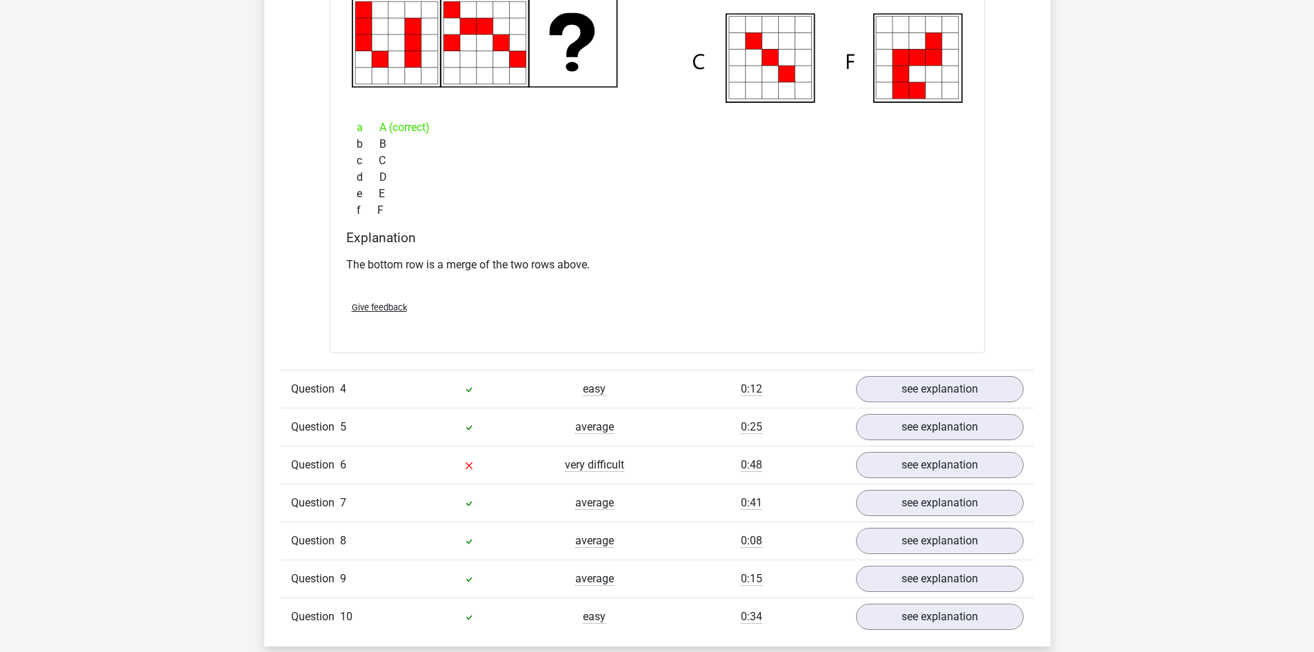
scroll to position [2552, 0]
click at [923, 394] on link "see explanation" at bounding box center [939, 389] width 192 height 30
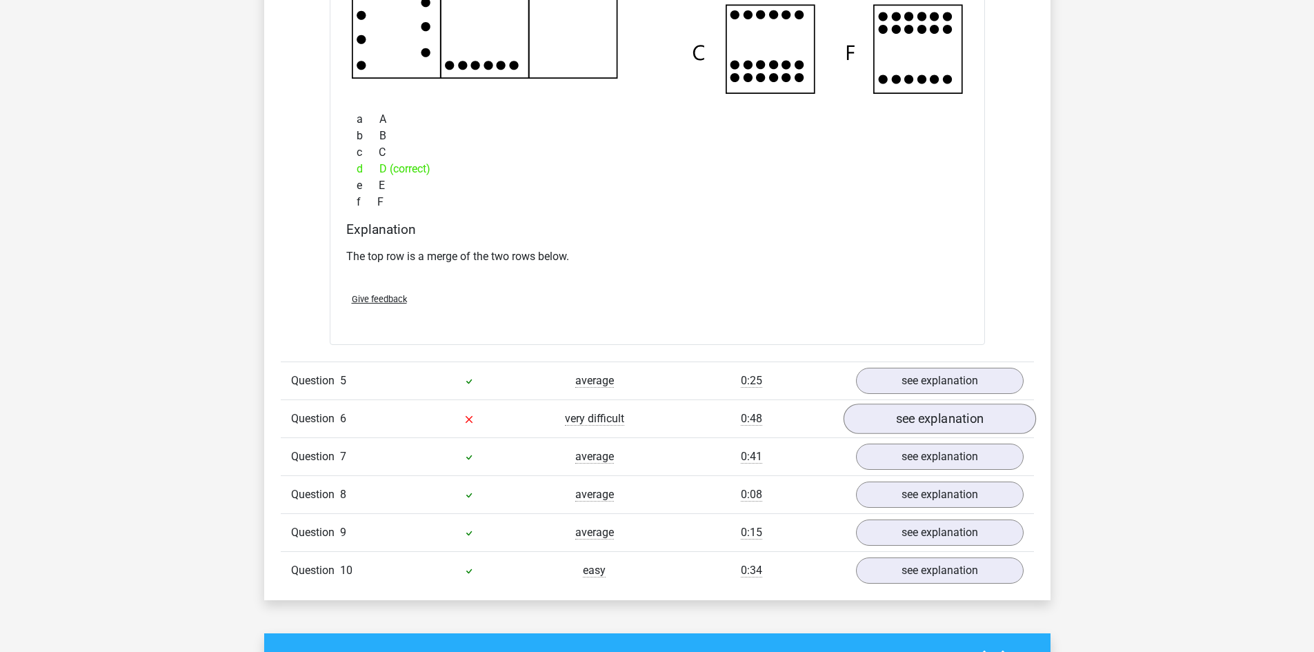
scroll to position [3242, 0]
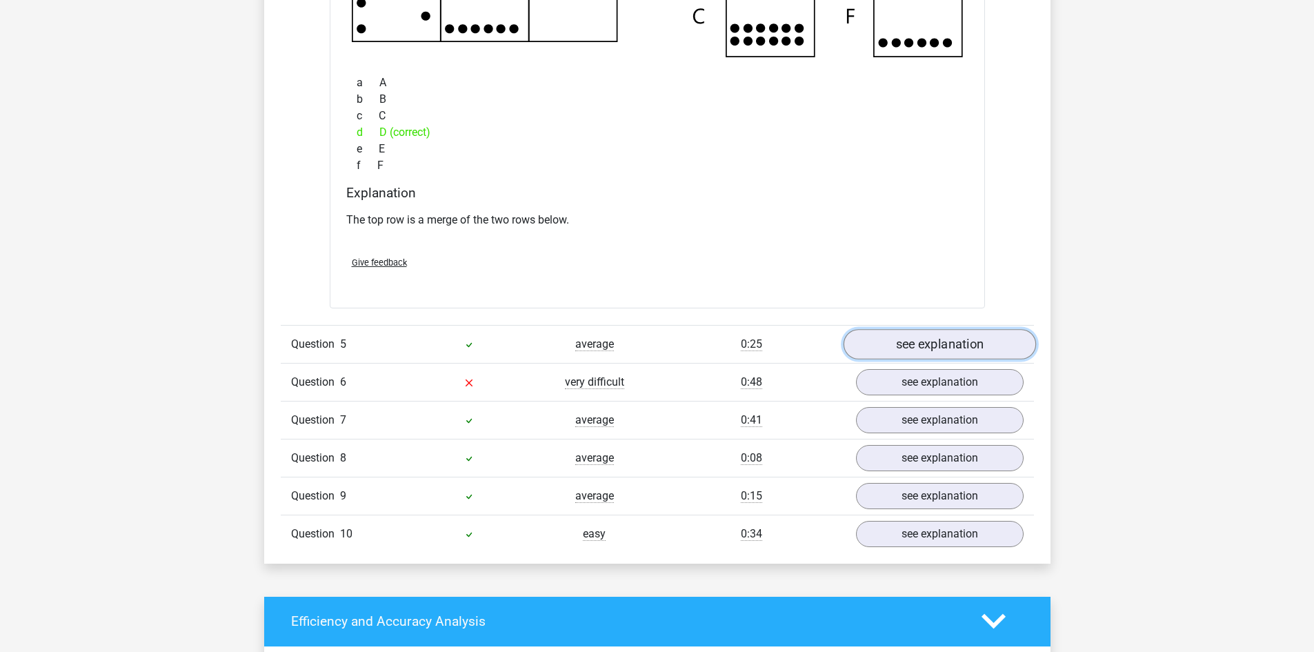
click at [910, 348] on link "see explanation" at bounding box center [939, 344] width 192 height 30
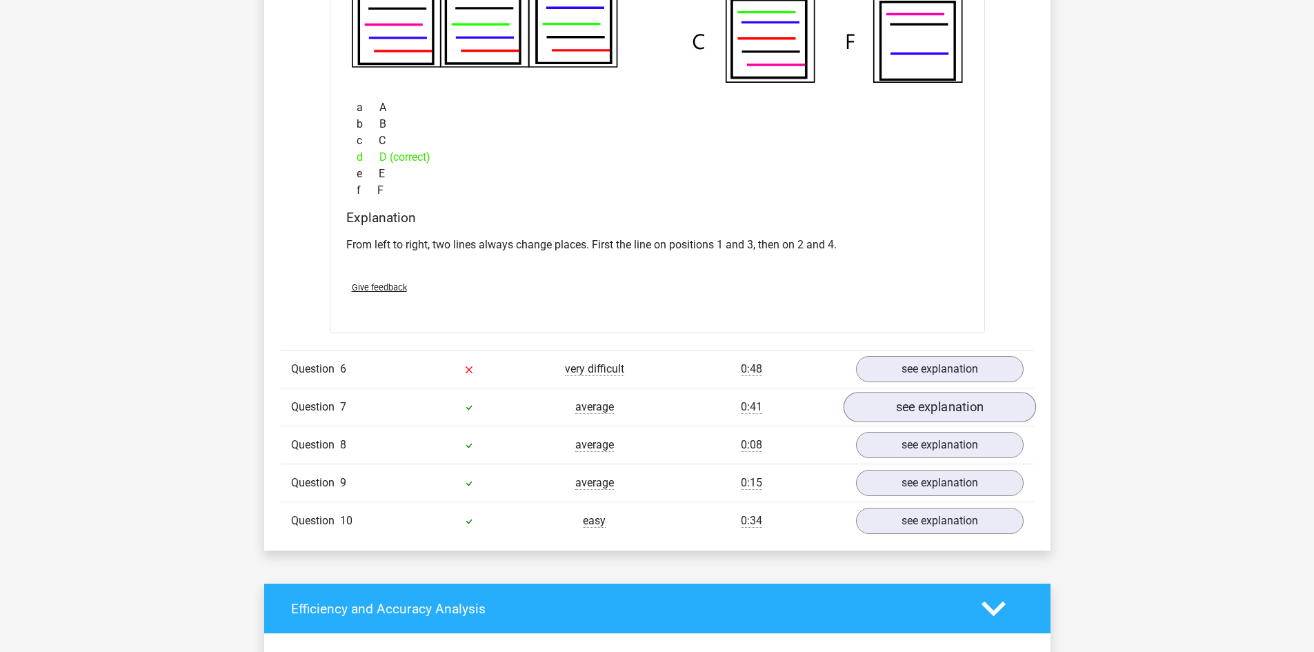
scroll to position [3862, 0]
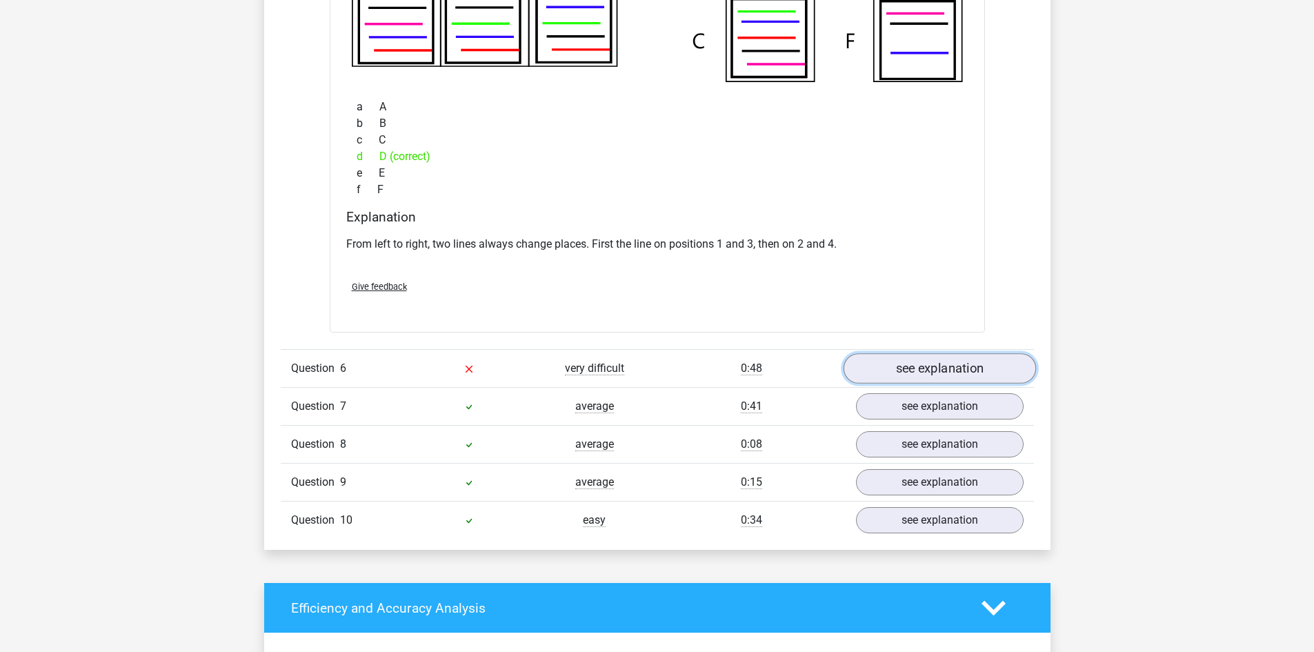
click at [935, 372] on link "see explanation" at bounding box center [939, 368] width 192 height 30
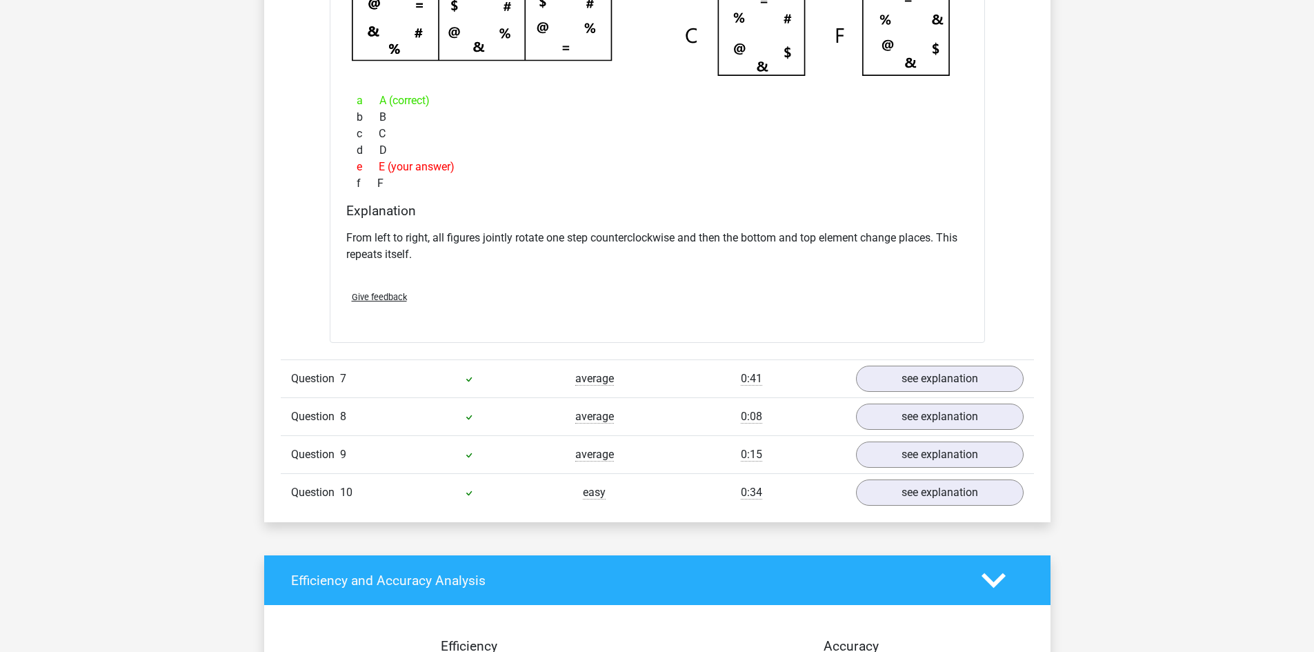
scroll to position [4483, 0]
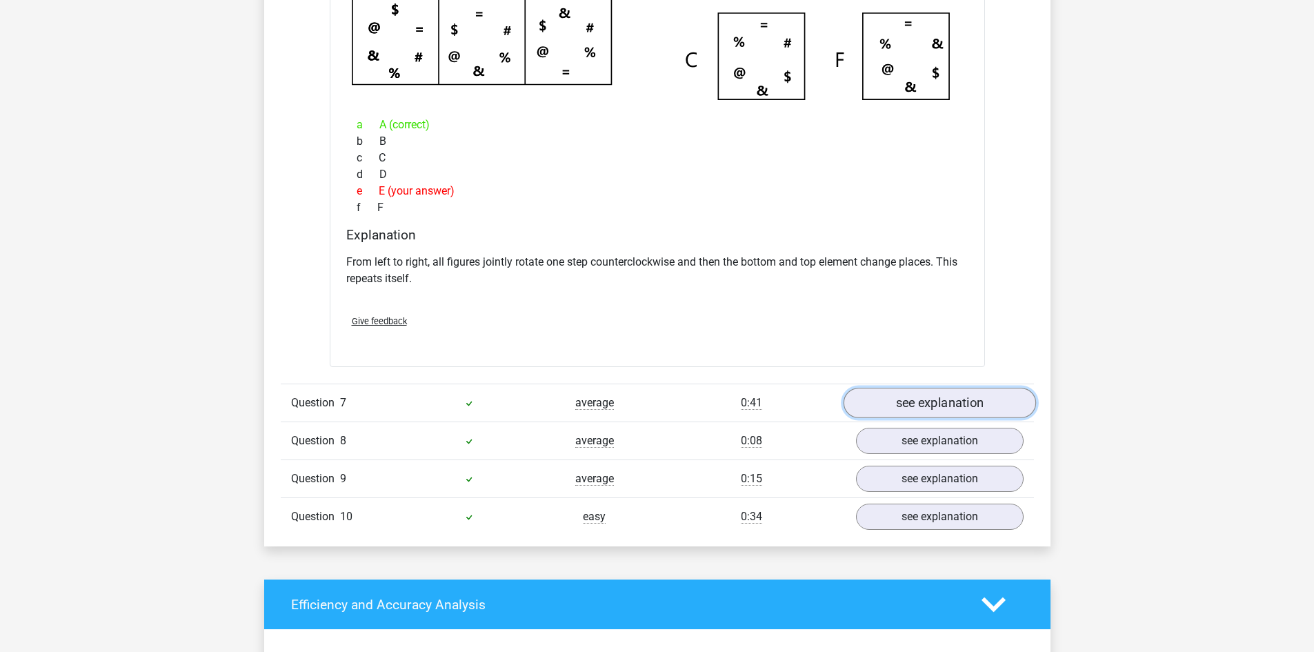
click at [940, 397] on link "see explanation" at bounding box center [939, 403] width 192 height 30
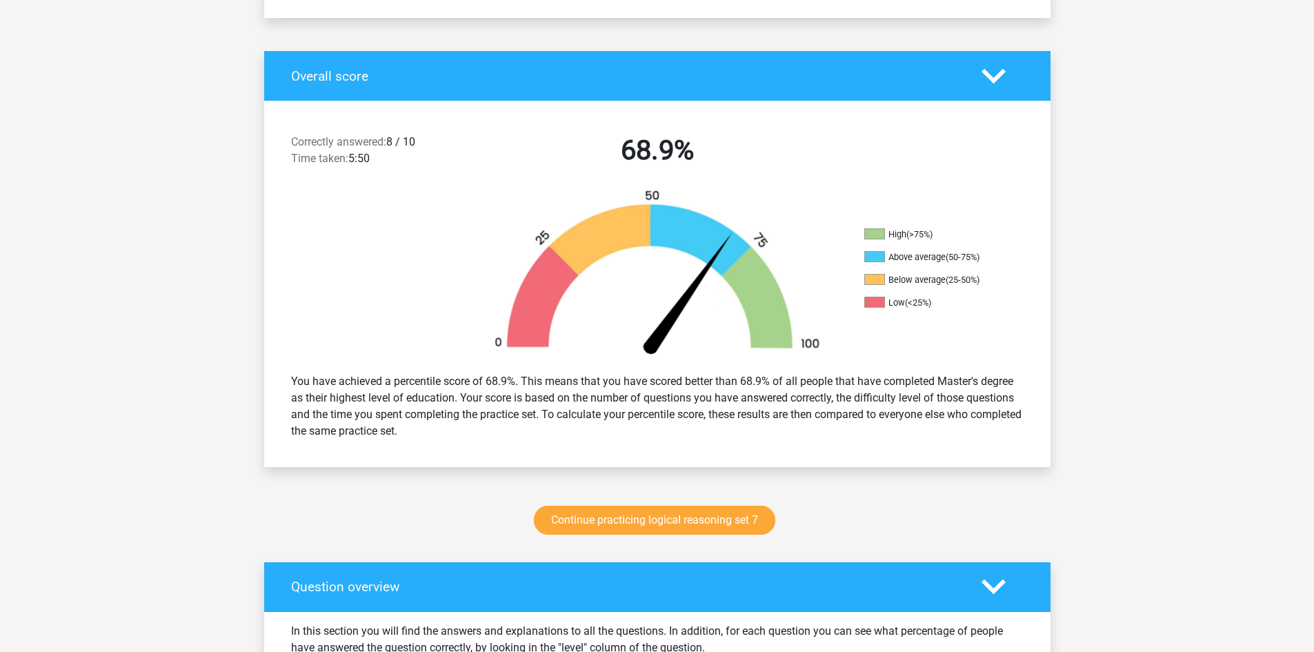
scroll to position [0, 0]
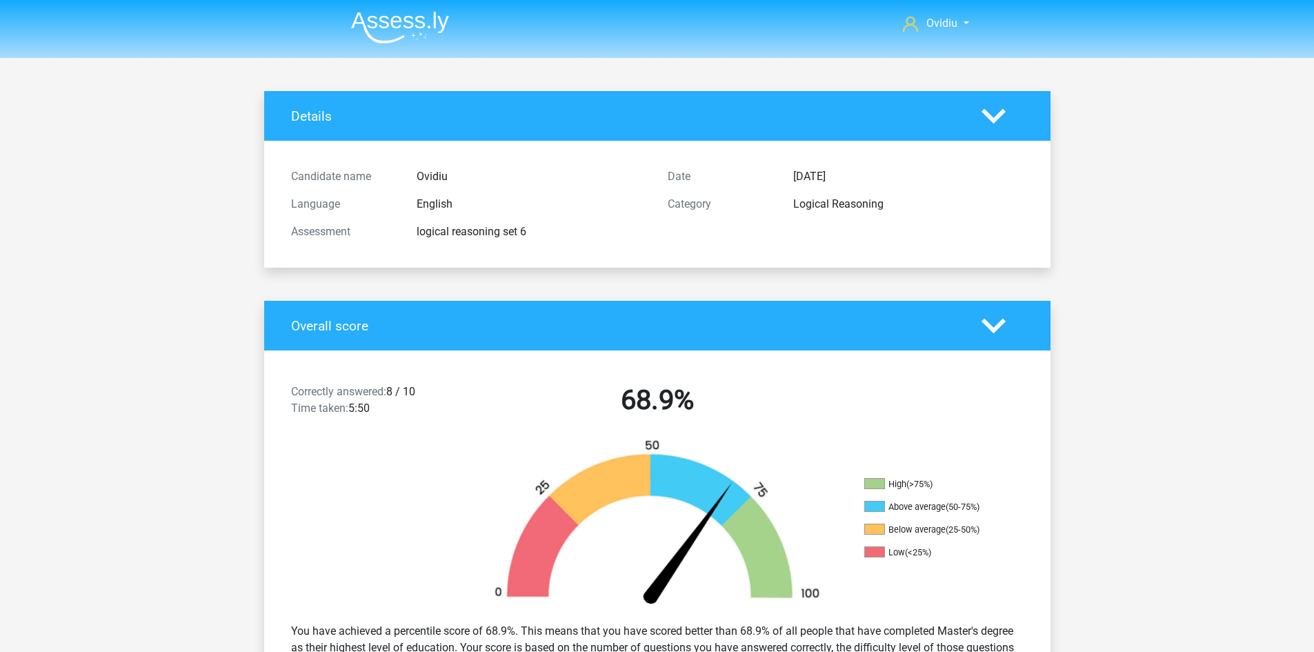
click at [363, 31] on img at bounding box center [400, 27] width 98 height 32
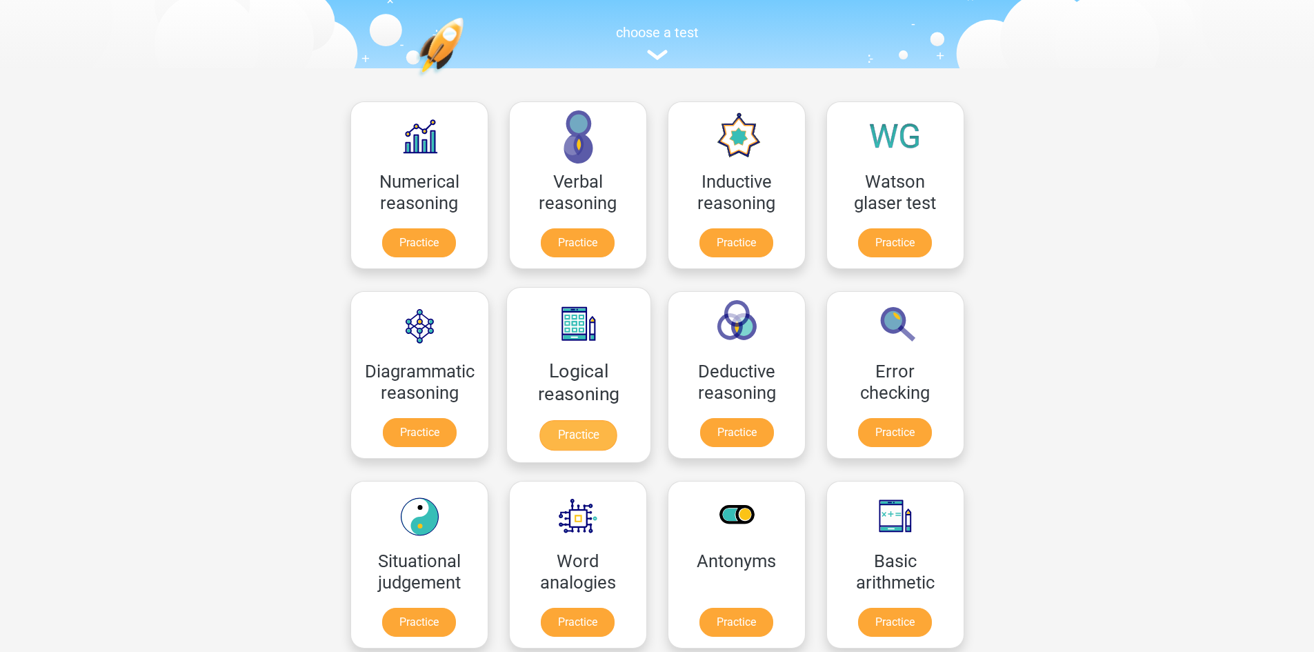
scroll to position [138, 0]
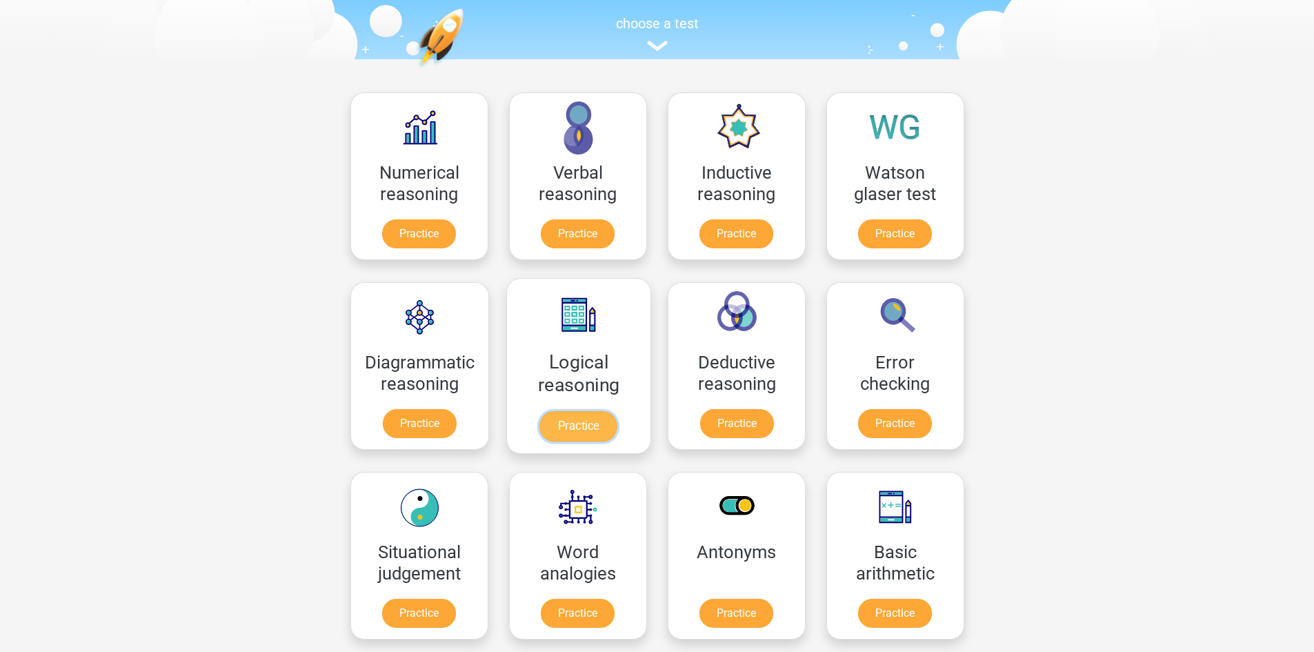
click at [572, 411] on link "Practice" at bounding box center [577, 426] width 77 height 30
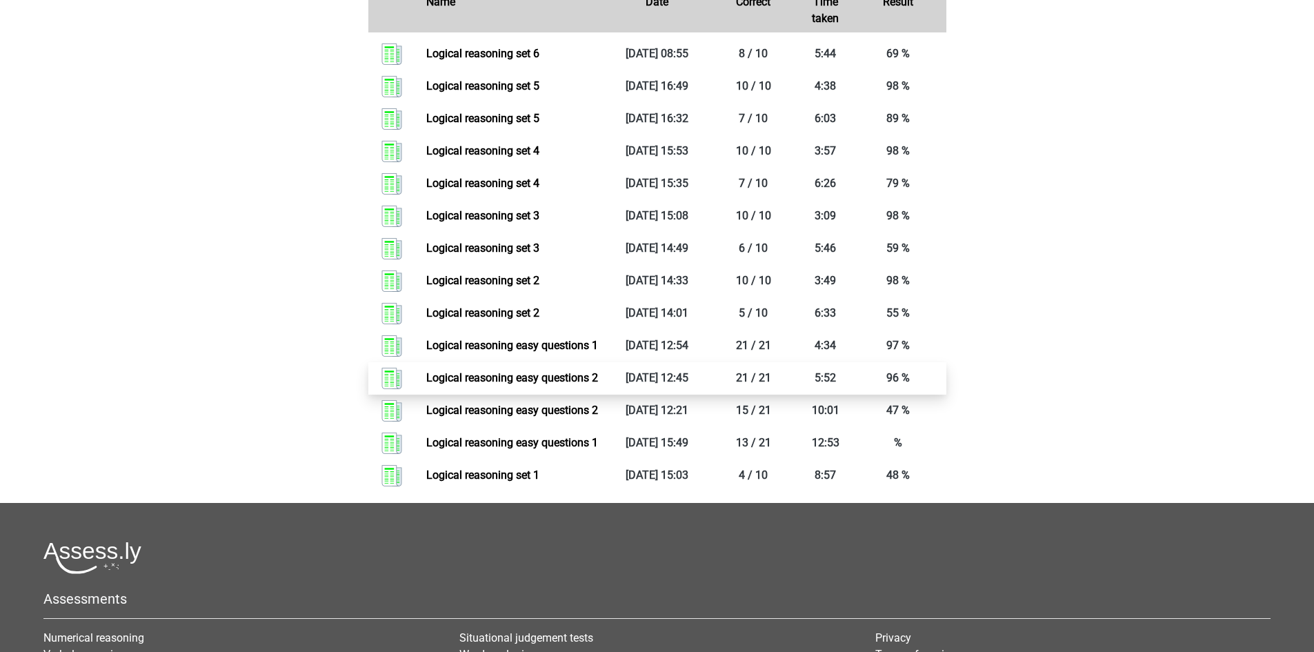
scroll to position [690, 0]
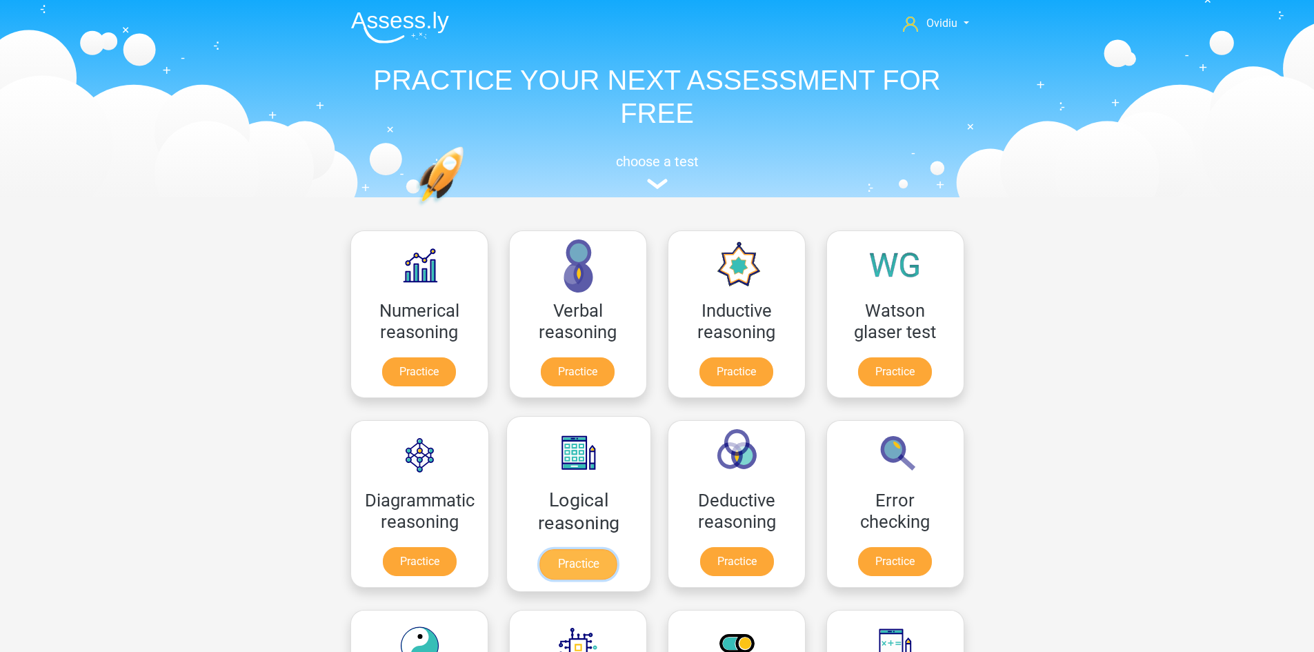
click at [588, 549] on link "Practice" at bounding box center [577, 564] width 77 height 30
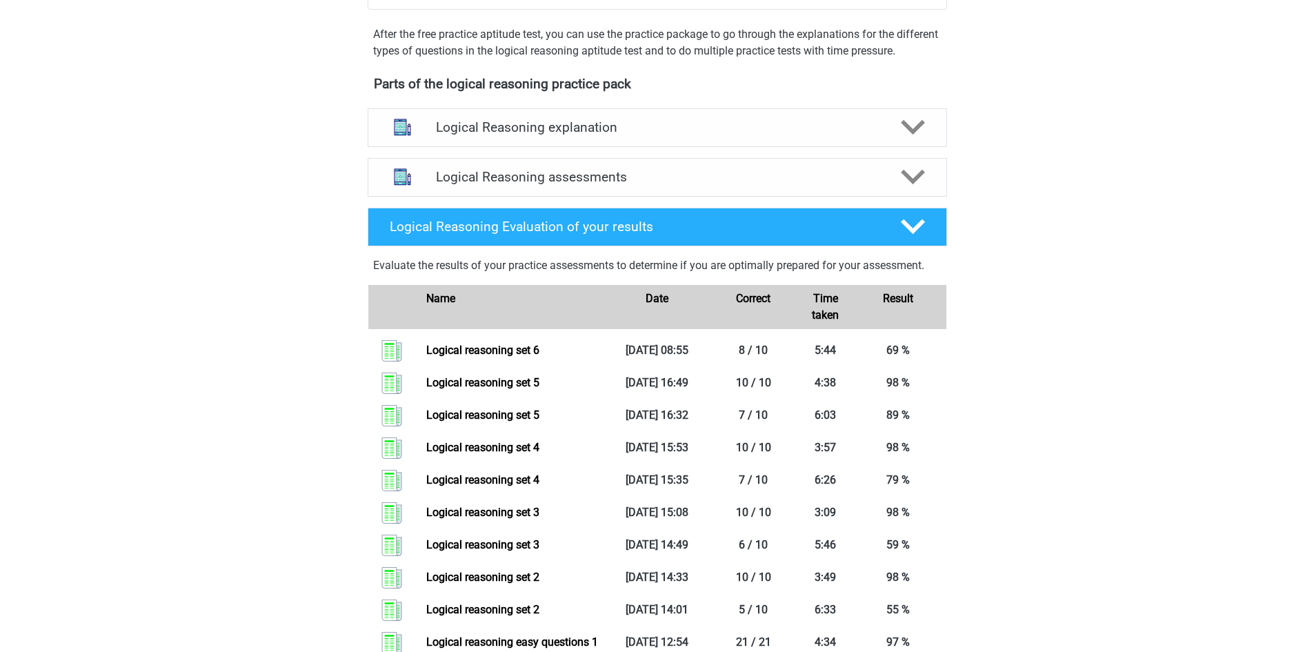
scroll to position [345, 0]
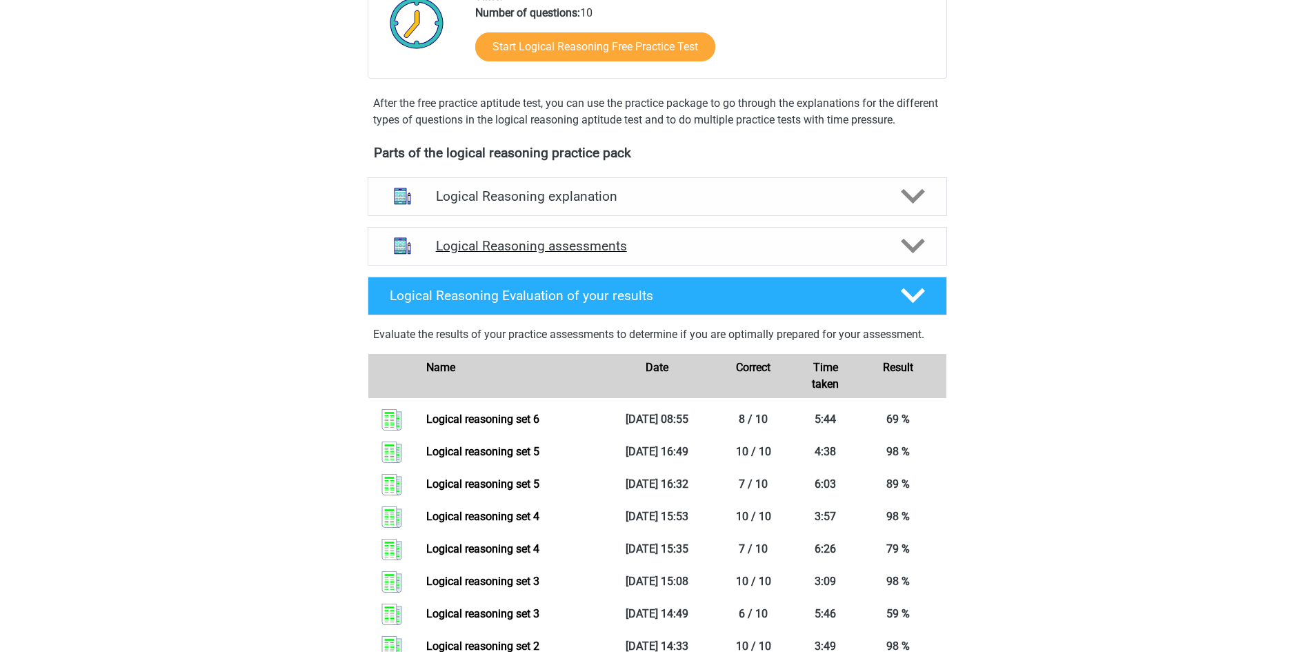
click at [905, 258] on icon at bounding box center [913, 246] width 24 height 24
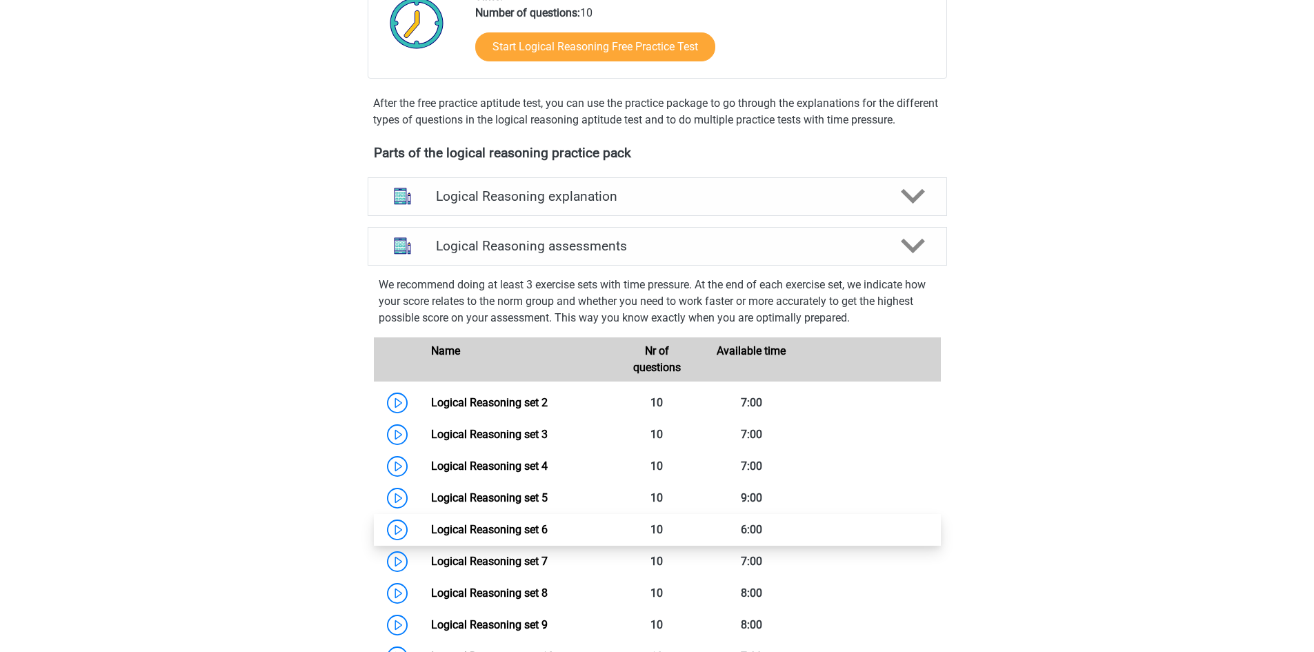
click at [523, 536] on link "Logical Reasoning set 6" at bounding box center [489, 529] width 117 height 13
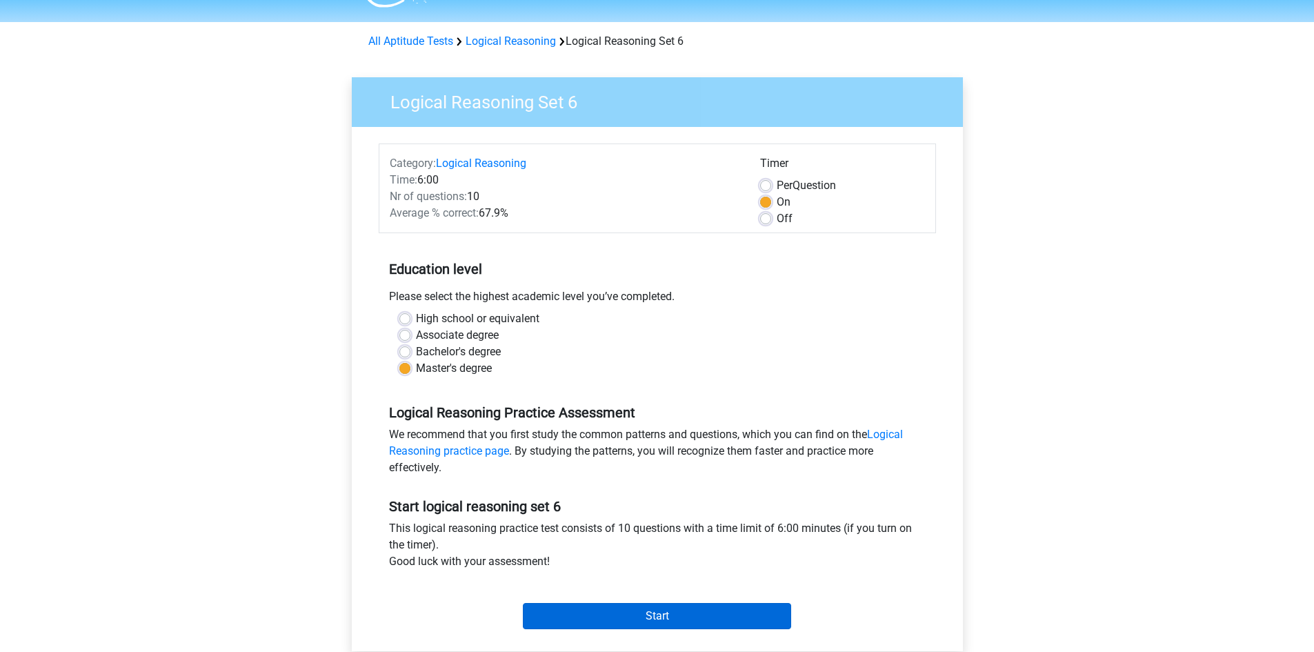
scroll to position [69, 0]
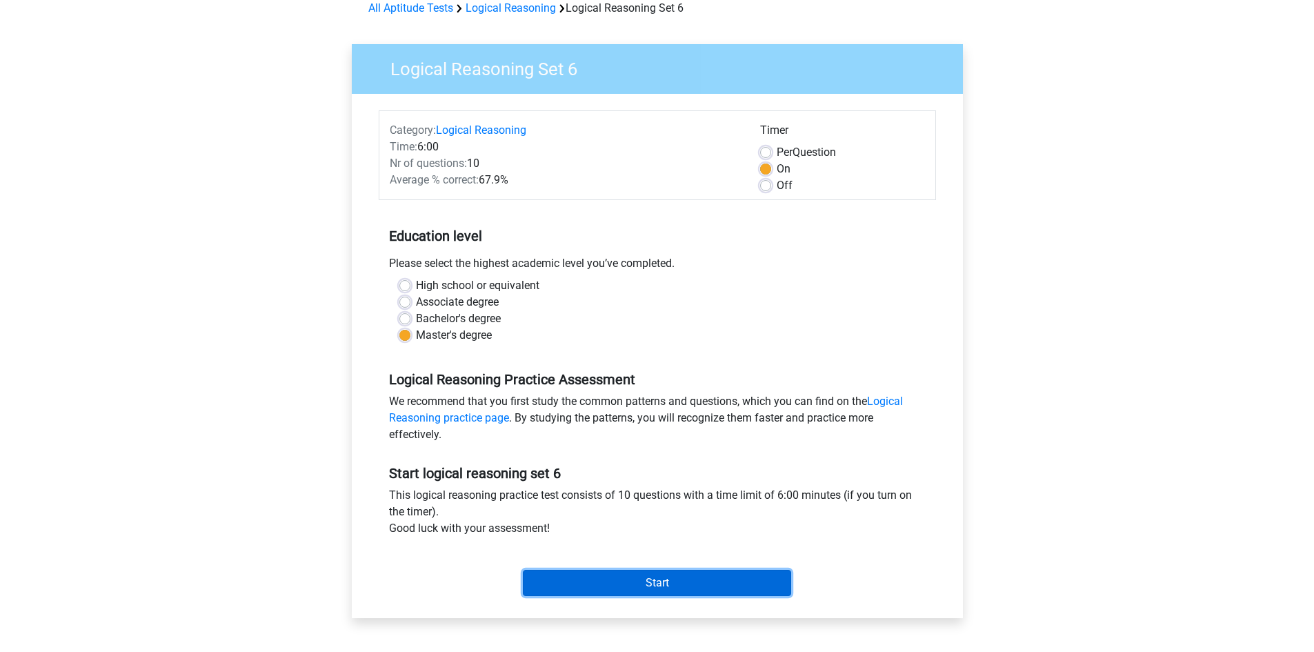
click at [663, 588] on input "Start" at bounding box center [657, 583] width 268 height 26
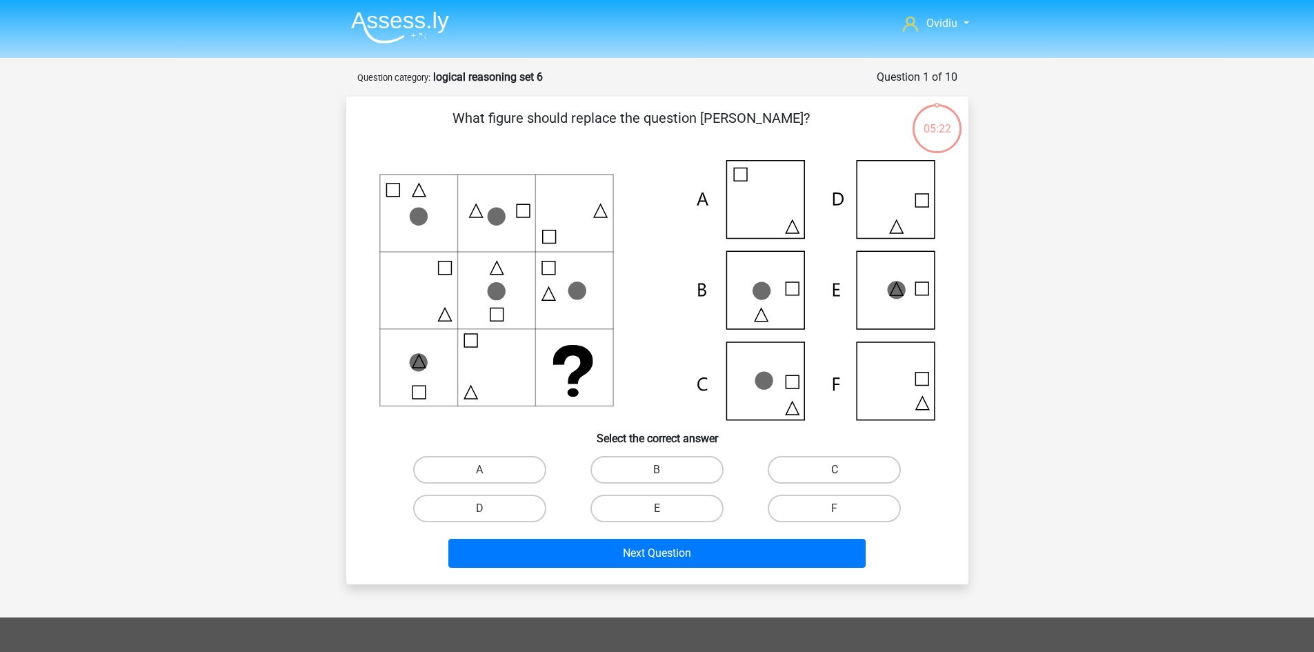
click at [803, 467] on label "C" at bounding box center [834, 470] width 133 height 28
click at [835, 470] on input "C" at bounding box center [839, 474] width 9 height 9
radio input "true"
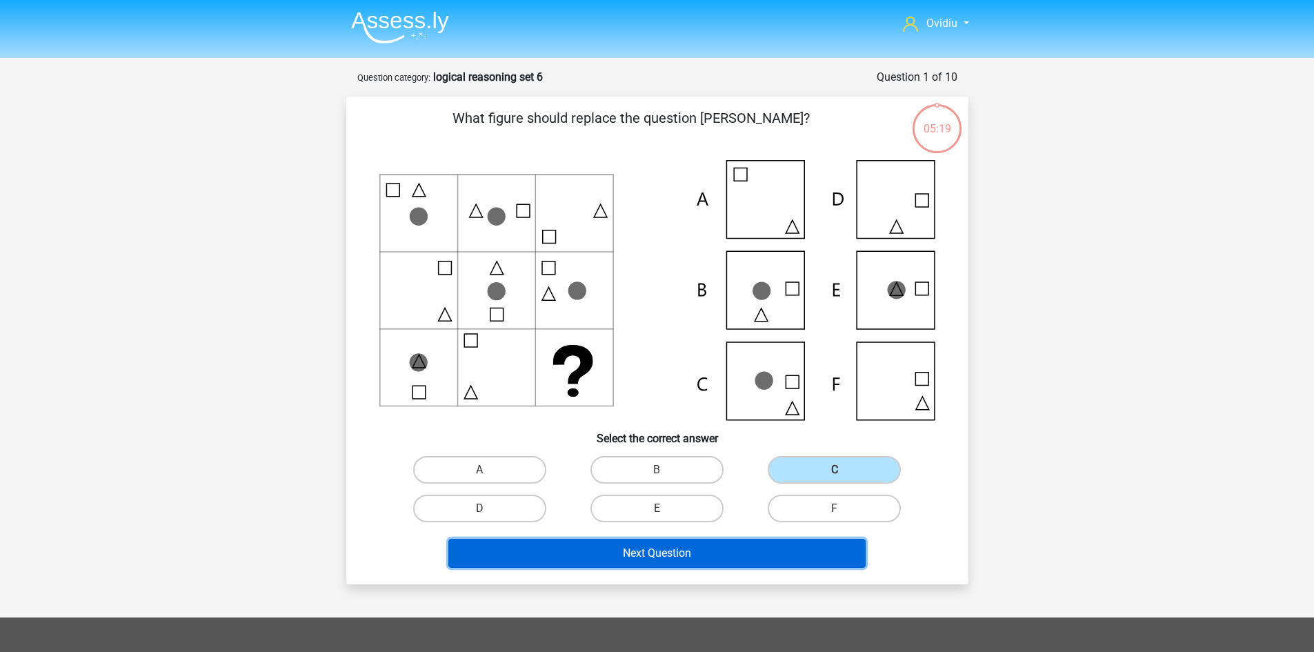
click at [689, 545] on button "Next Question" at bounding box center [656, 553] width 417 height 29
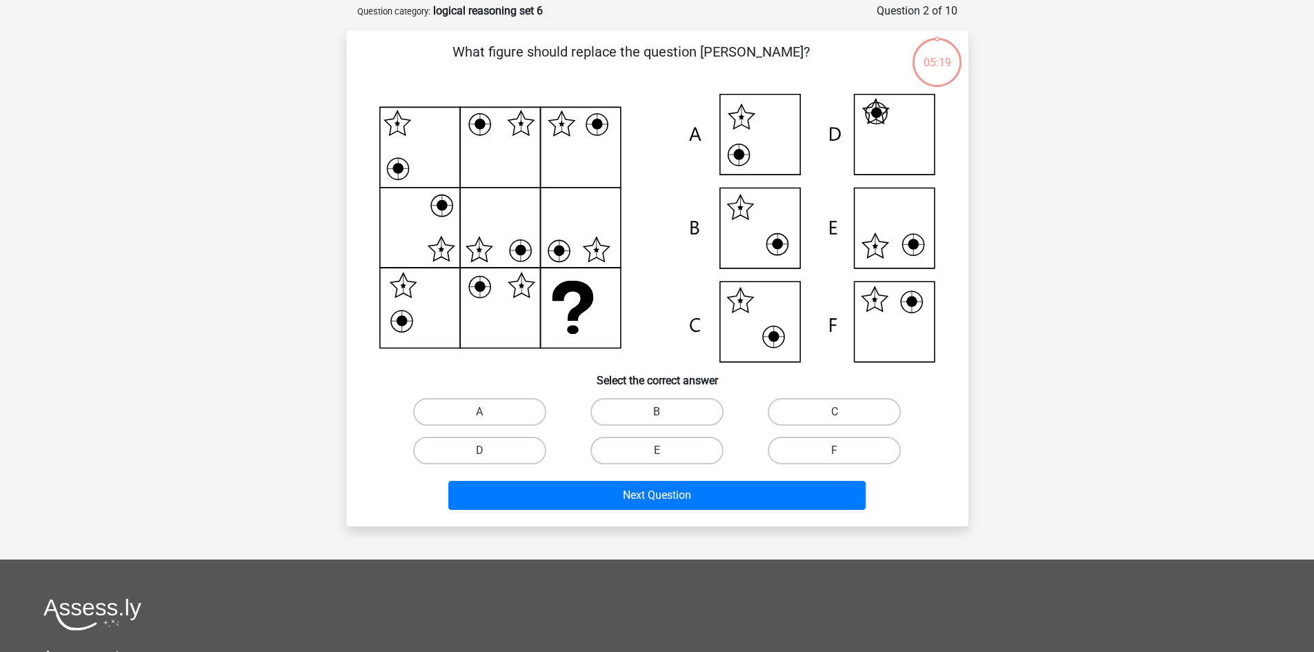
scroll to position [69, 0]
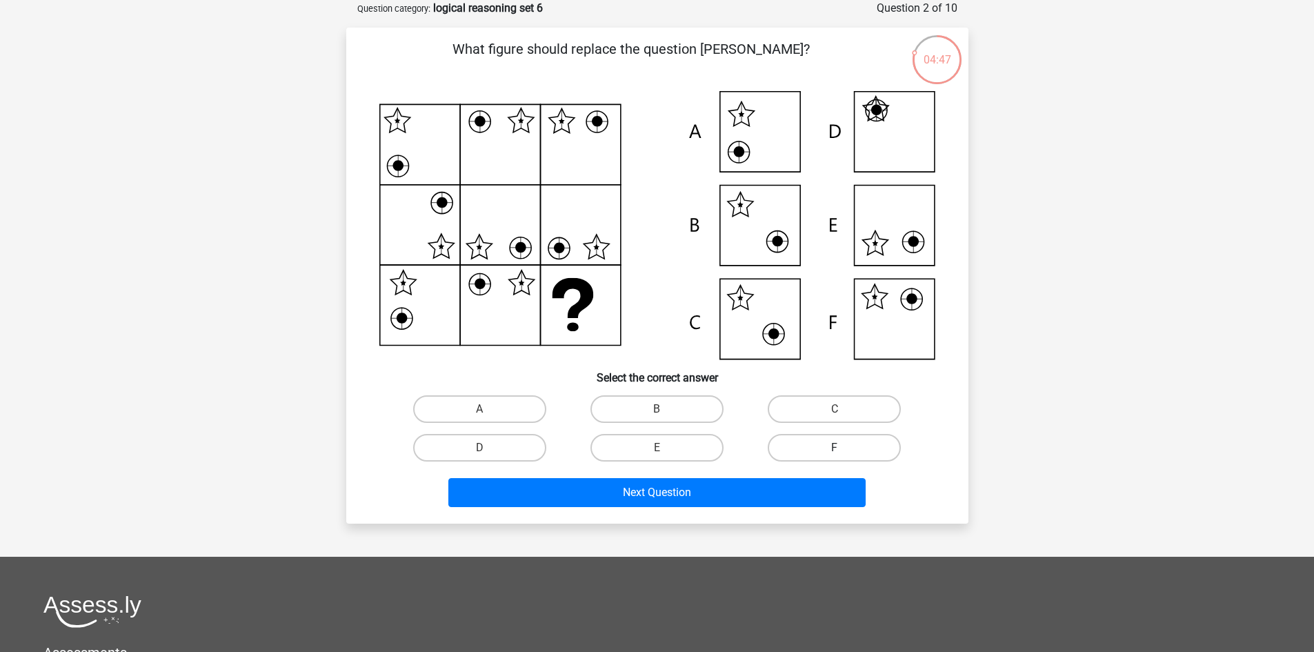
click at [839, 457] on label "F" at bounding box center [834, 448] width 133 height 28
click at [839, 457] on input "F" at bounding box center [839, 452] width 9 height 9
radio input "true"
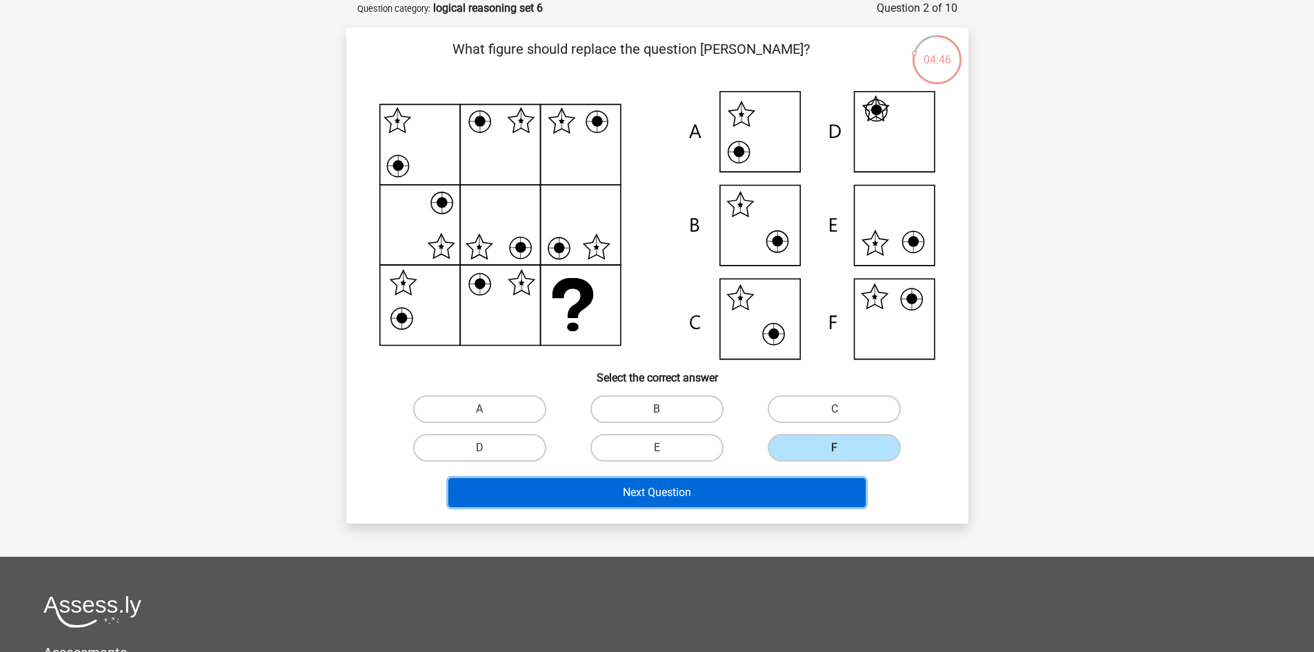
click at [764, 496] on button "Next Question" at bounding box center [656, 492] width 417 height 29
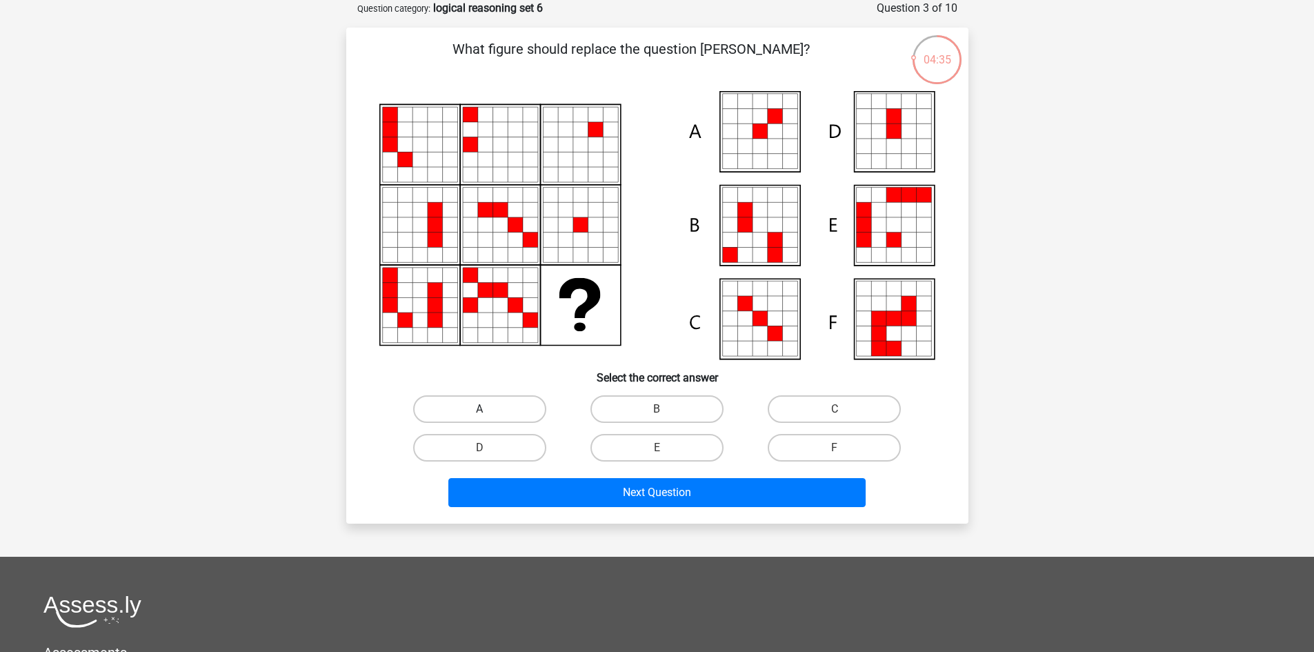
click at [501, 415] on label "A" at bounding box center [479, 409] width 133 height 28
click at [488, 415] on input "A" at bounding box center [483, 413] width 9 height 9
radio input "true"
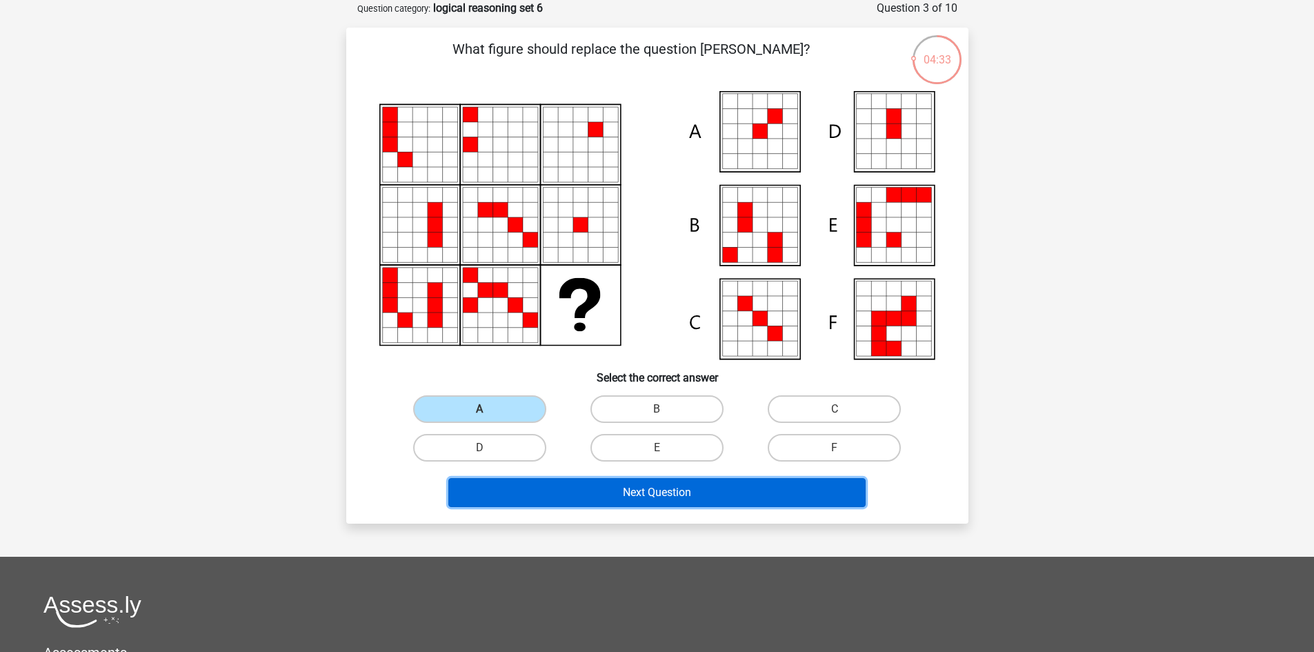
click at [637, 488] on button "Next Question" at bounding box center [656, 492] width 417 height 29
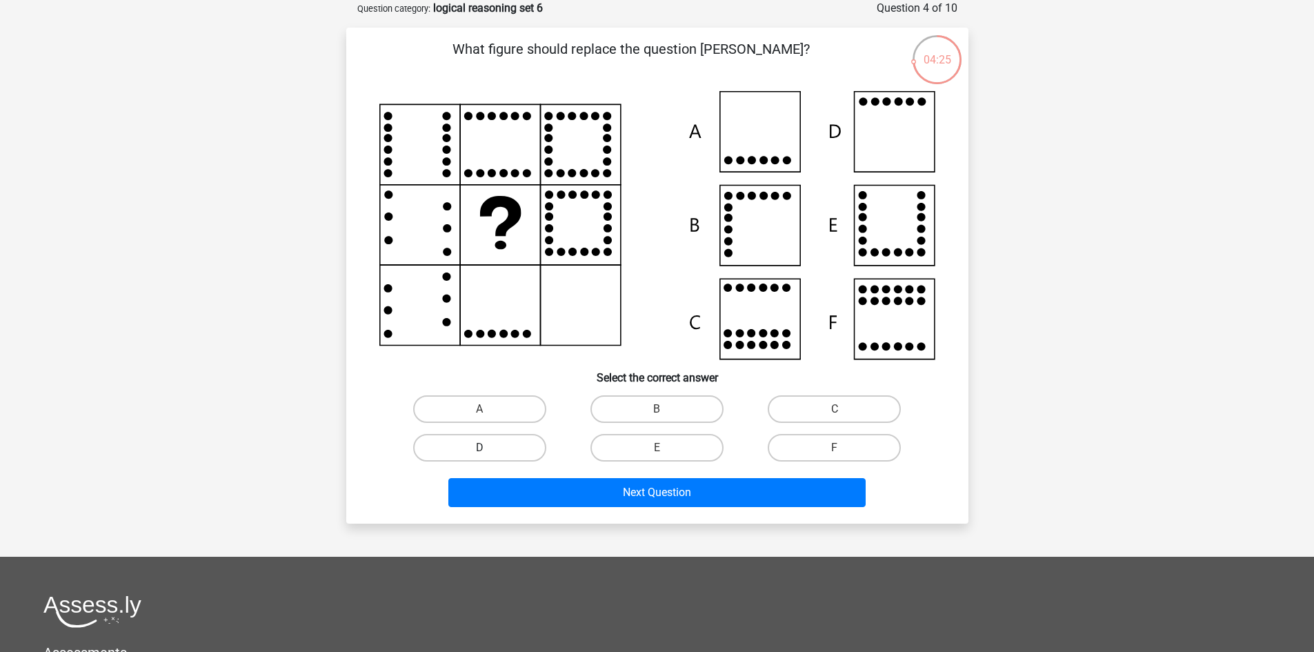
click at [510, 439] on label "D" at bounding box center [479, 448] width 133 height 28
click at [488, 448] on input "D" at bounding box center [483, 452] width 9 height 9
radio input "true"
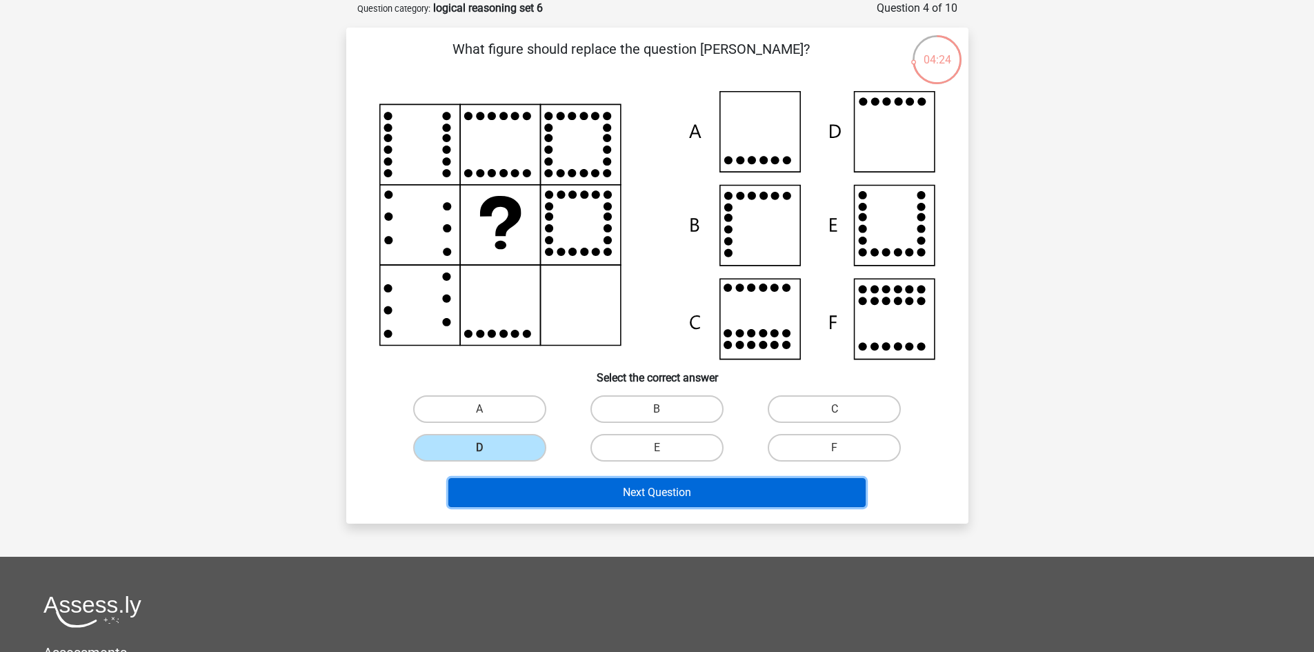
click at [639, 486] on button "Next Question" at bounding box center [656, 492] width 417 height 29
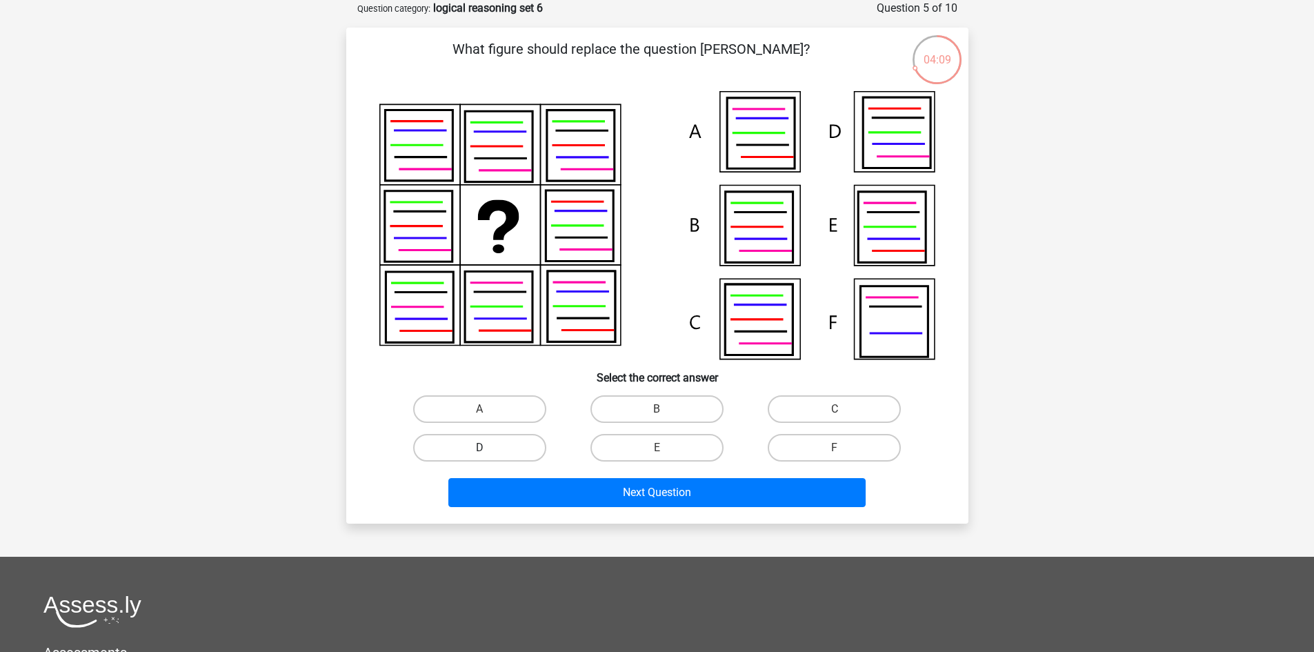
click at [516, 443] on label "D" at bounding box center [479, 448] width 133 height 28
click at [488, 448] on input "D" at bounding box center [483, 452] width 9 height 9
radio input "true"
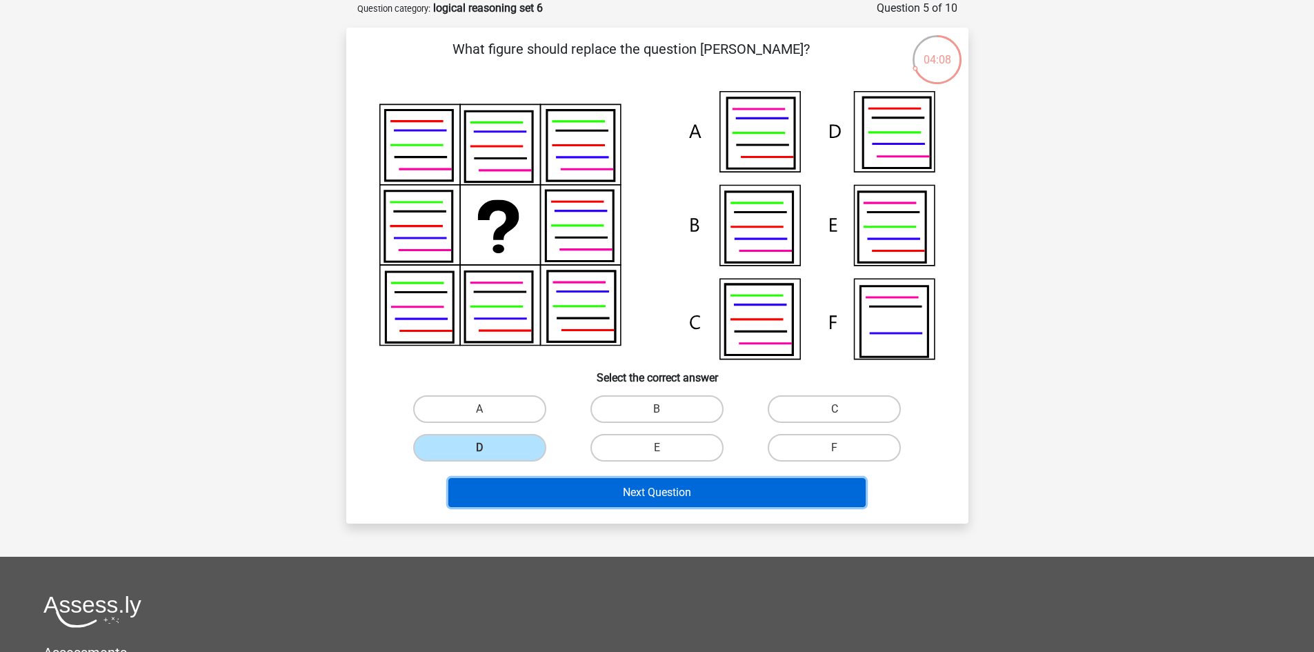
click at [638, 485] on button "Next Question" at bounding box center [656, 492] width 417 height 29
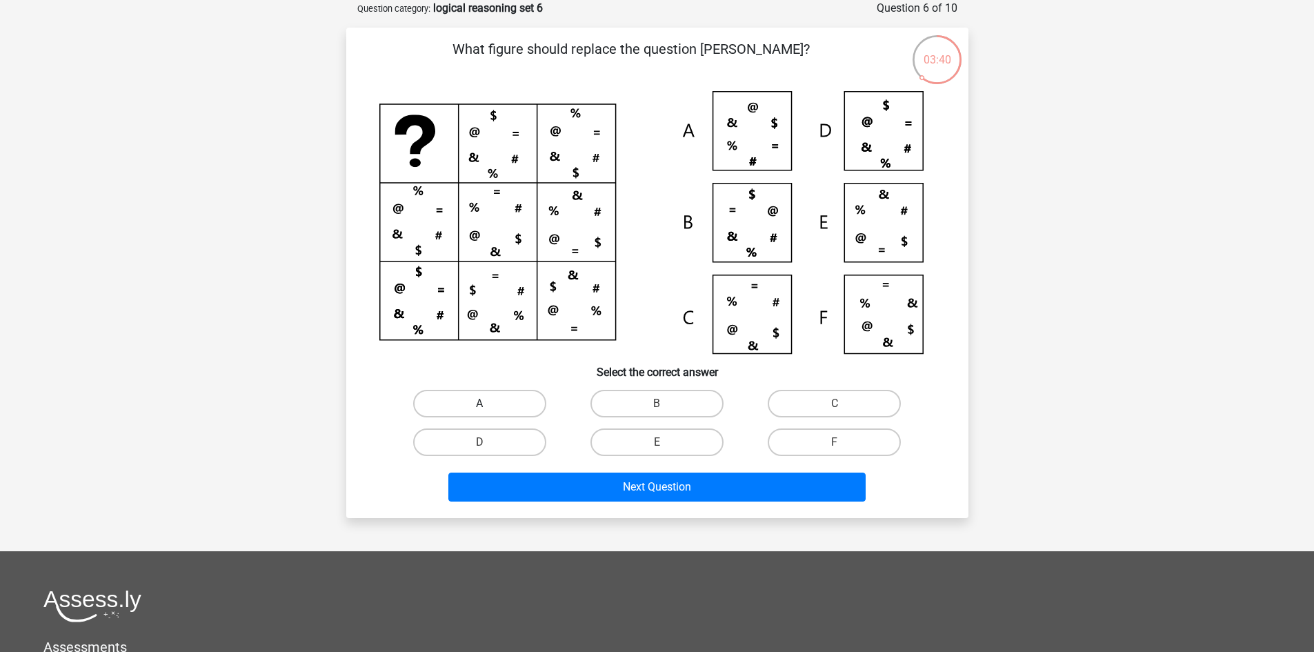
click at [527, 406] on label "A" at bounding box center [479, 404] width 133 height 28
click at [488, 406] on input "A" at bounding box center [483, 407] width 9 height 9
radio input "true"
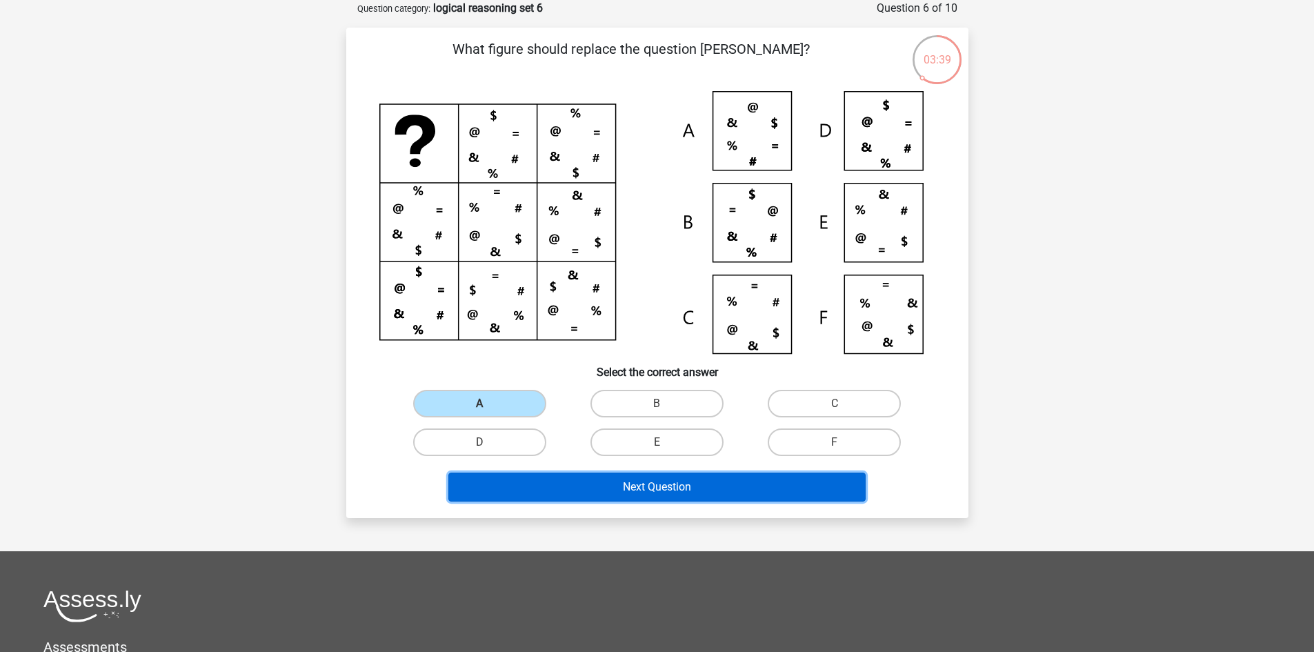
click at [688, 493] on button "Next Question" at bounding box center [656, 486] width 417 height 29
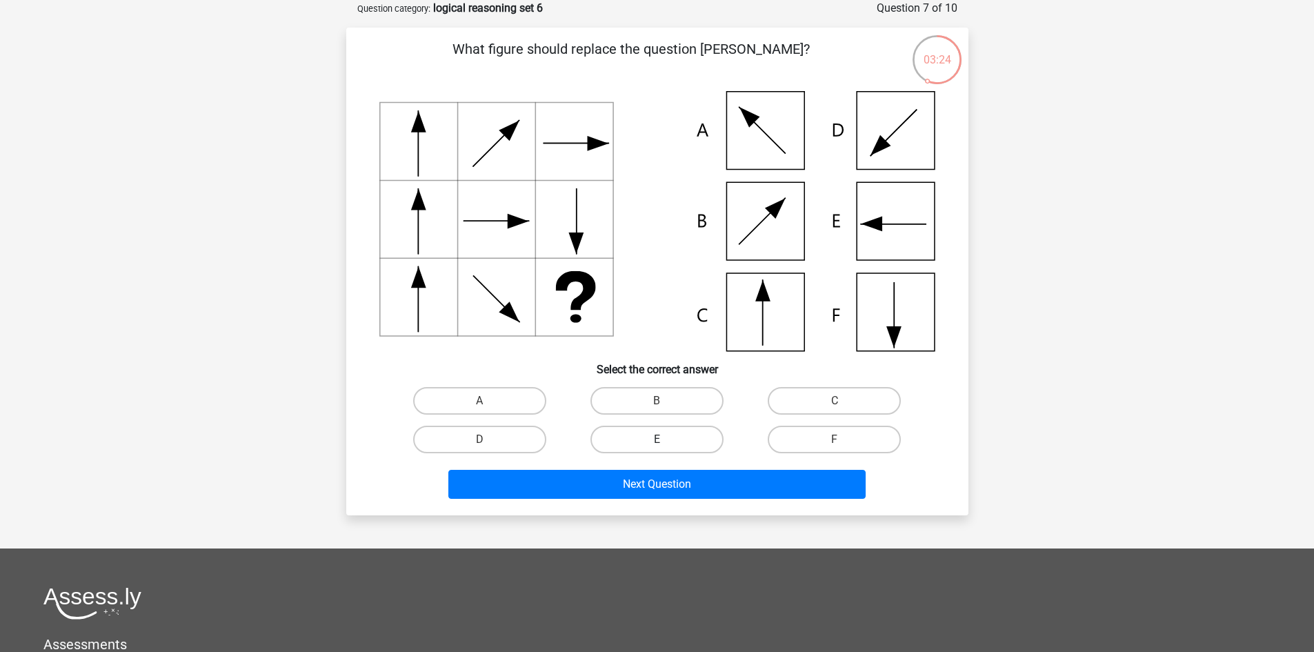
click at [670, 432] on label "E" at bounding box center [656, 440] width 133 height 28
click at [666, 439] on input "E" at bounding box center [661, 443] width 9 height 9
radio input "true"
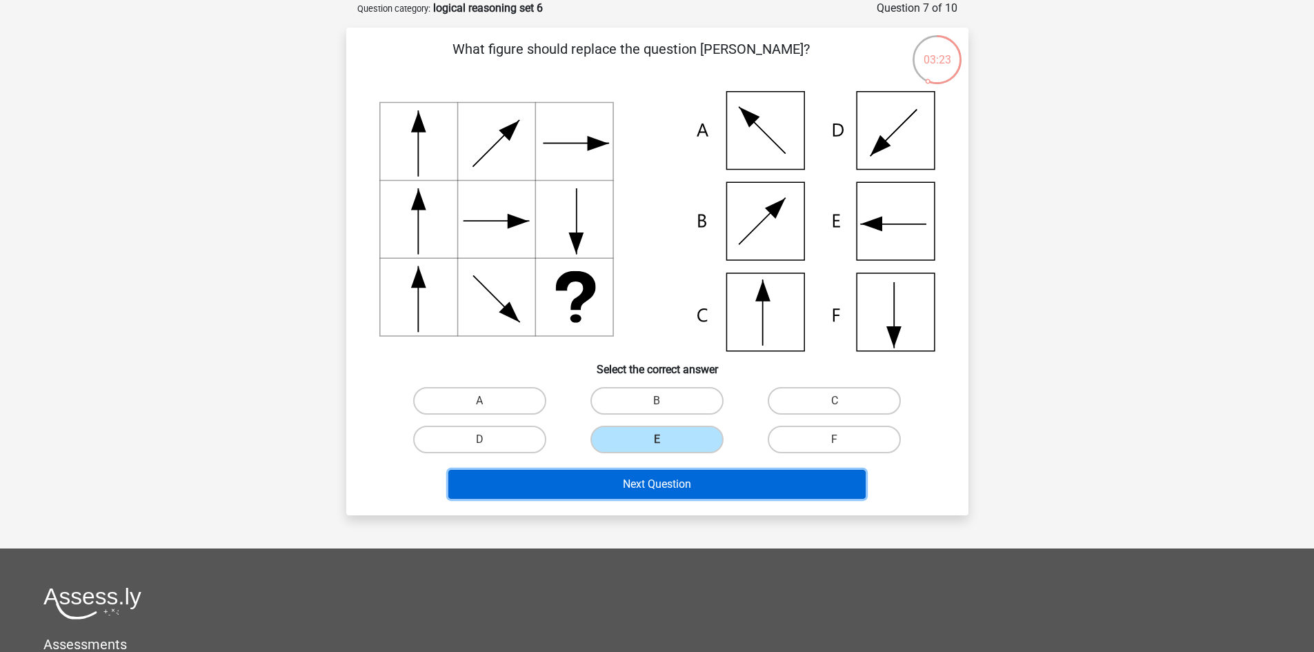
click at [658, 479] on button "Next Question" at bounding box center [656, 484] width 417 height 29
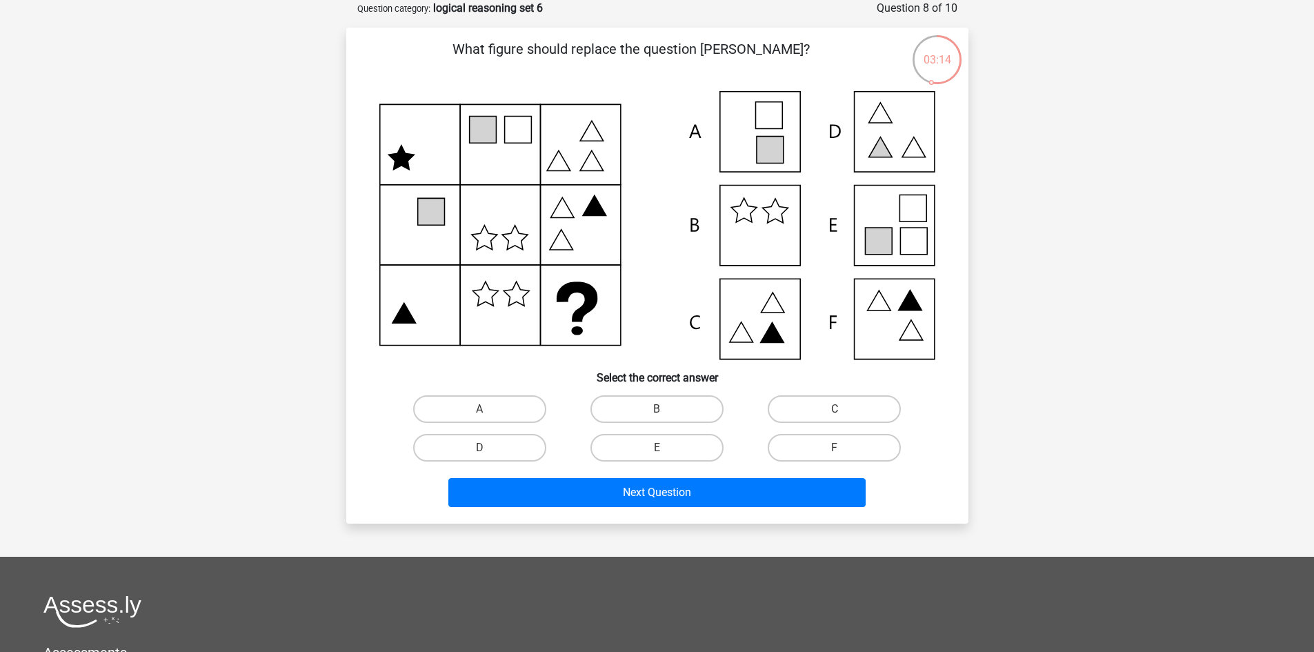
click at [659, 453] on input "E" at bounding box center [661, 452] width 9 height 9
radio input "true"
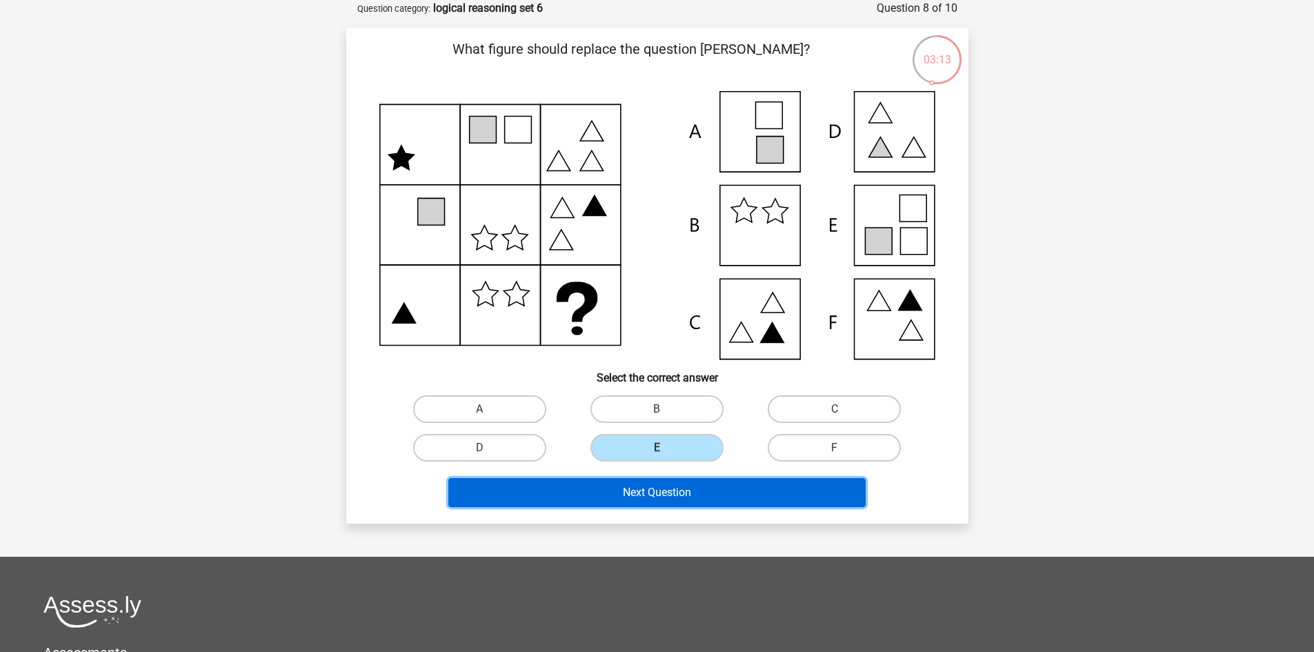
click at [657, 482] on button "Next Question" at bounding box center [656, 492] width 417 height 29
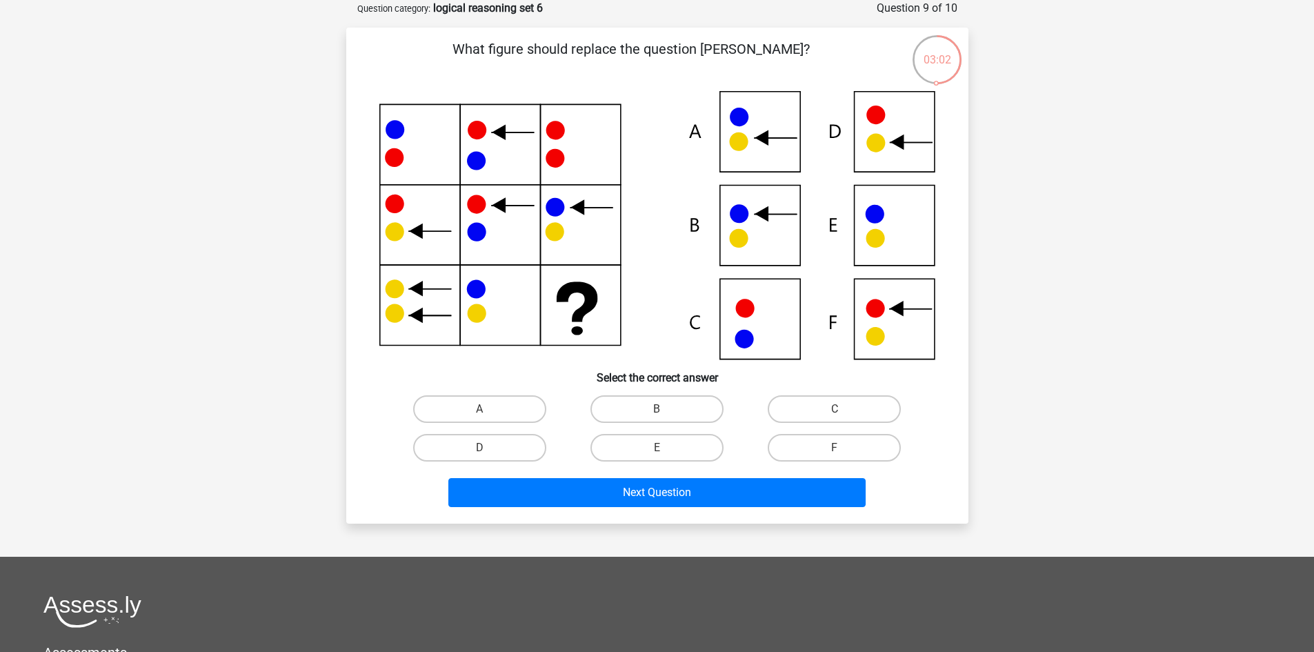
click at [659, 417] on input "B" at bounding box center [661, 413] width 9 height 9
radio input "true"
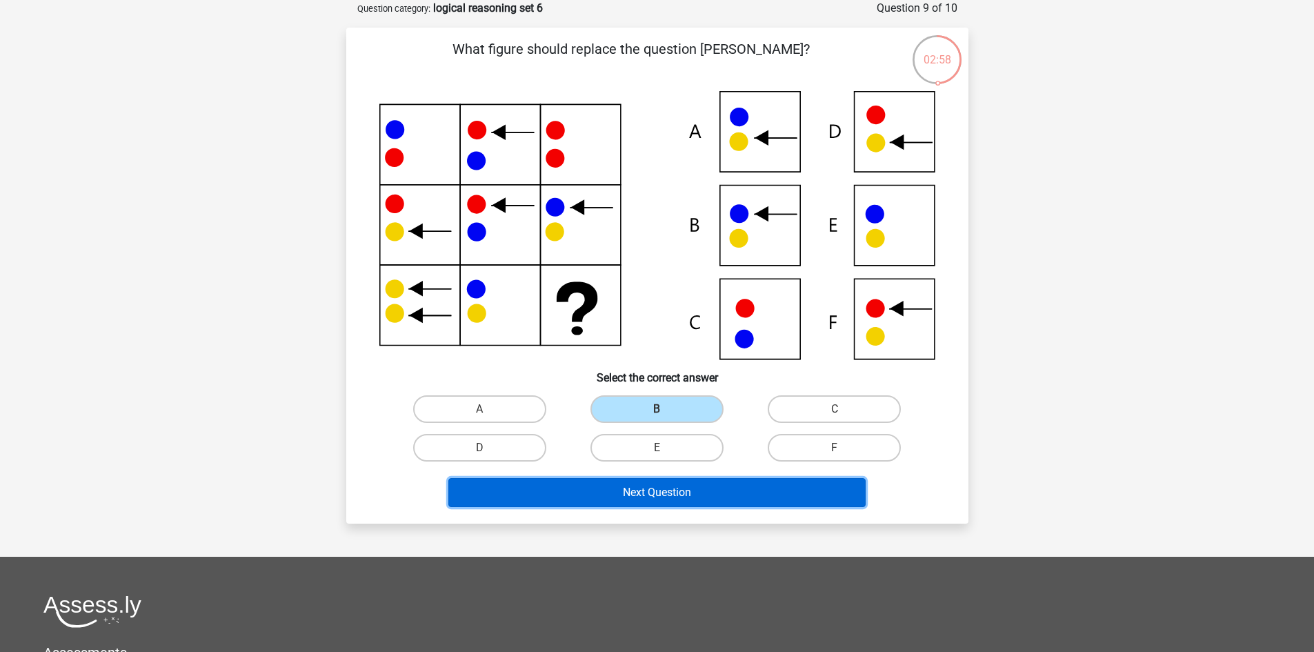
click at [657, 483] on button "Next Question" at bounding box center [656, 492] width 417 height 29
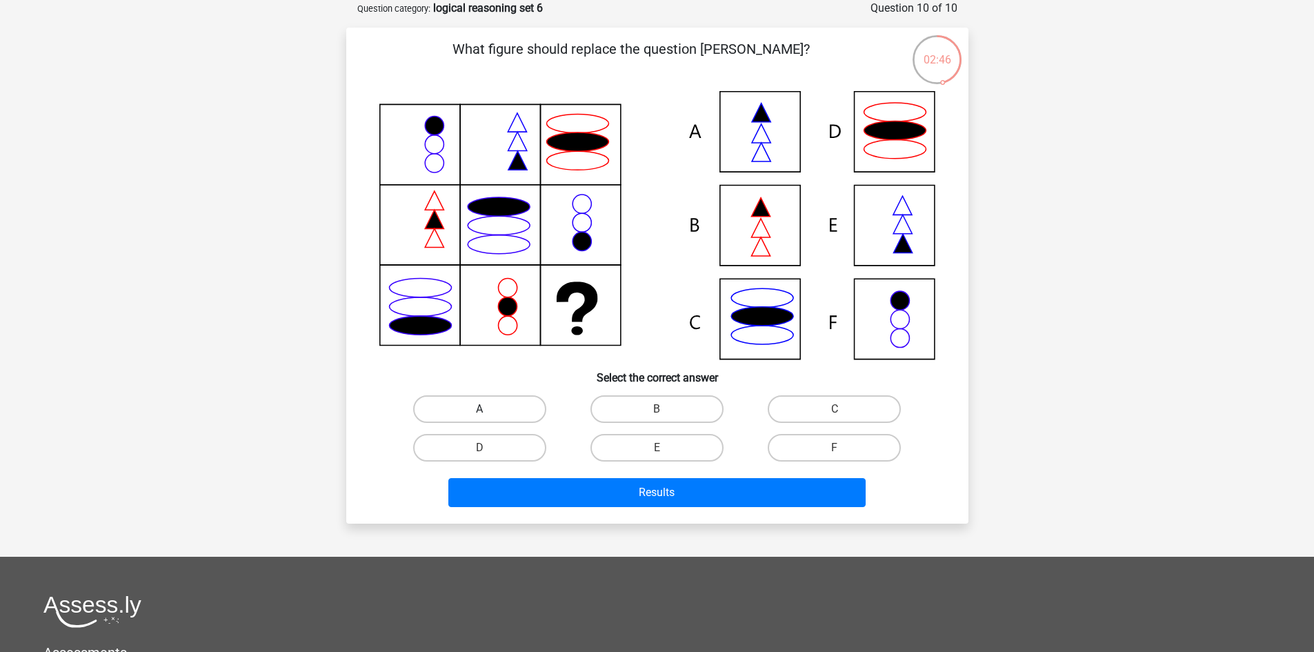
click at [476, 412] on label "A" at bounding box center [479, 409] width 133 height 28
click at [479, 412] on input "A" at bounding box center [483, 413] width 9 height 9
radio input "true"
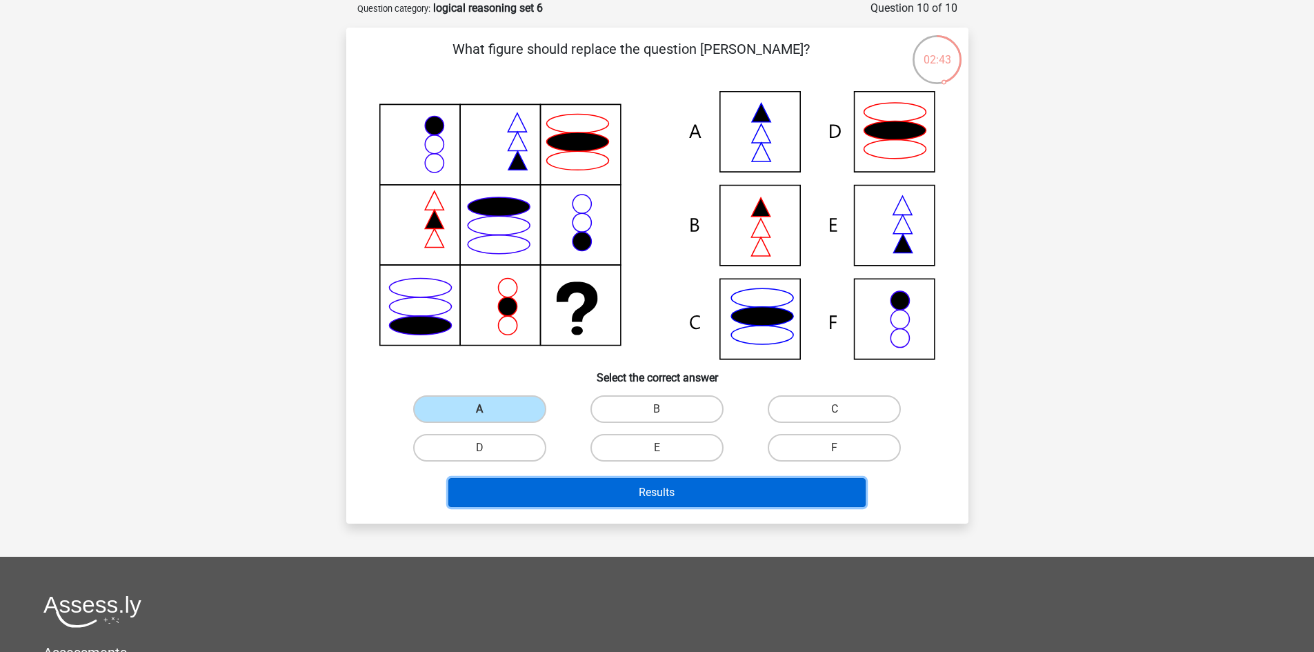
click at [615, 488] on button "Results" at bounding box center [656, 492] width 417 height 29
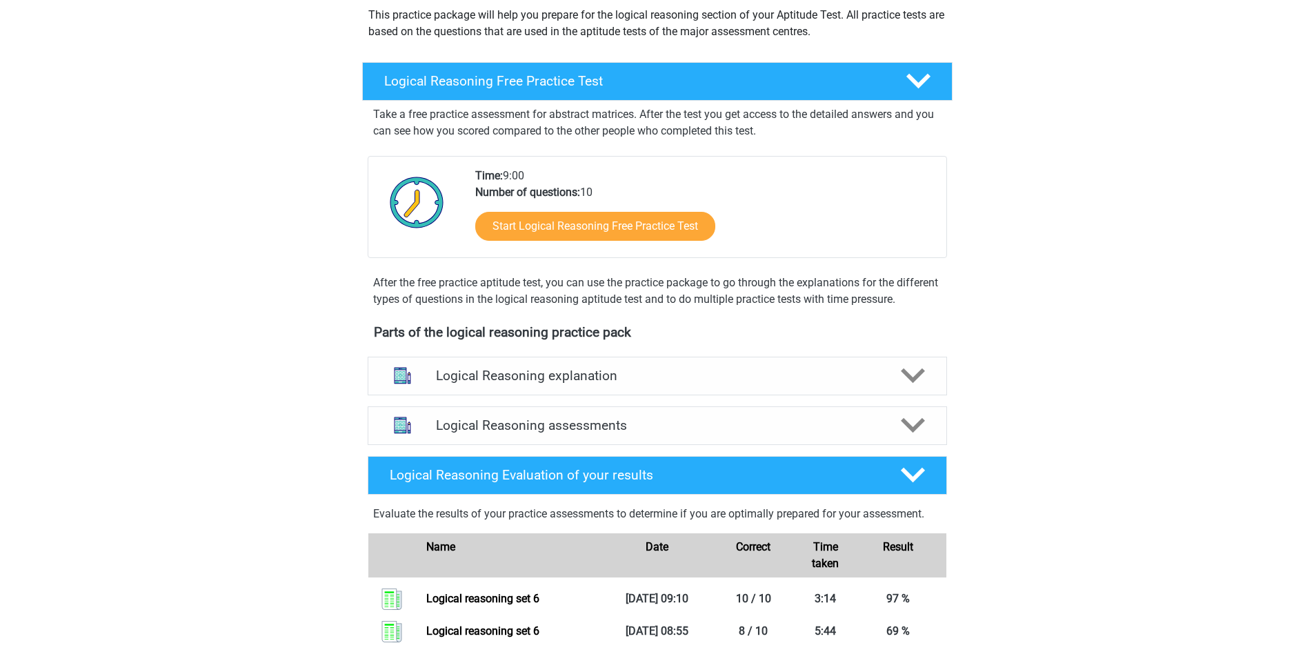
scroll to position [136, 0]
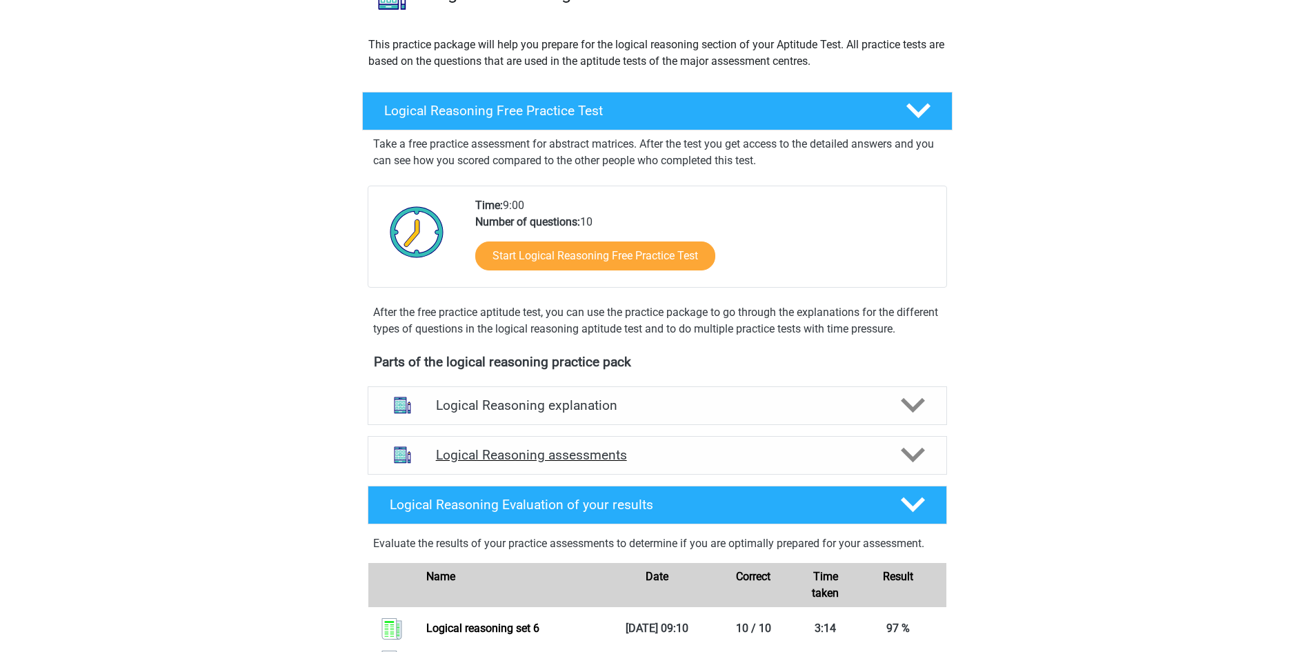
click at [918, 463] on polygon at bounding box center [913, 455] width 24 height 15
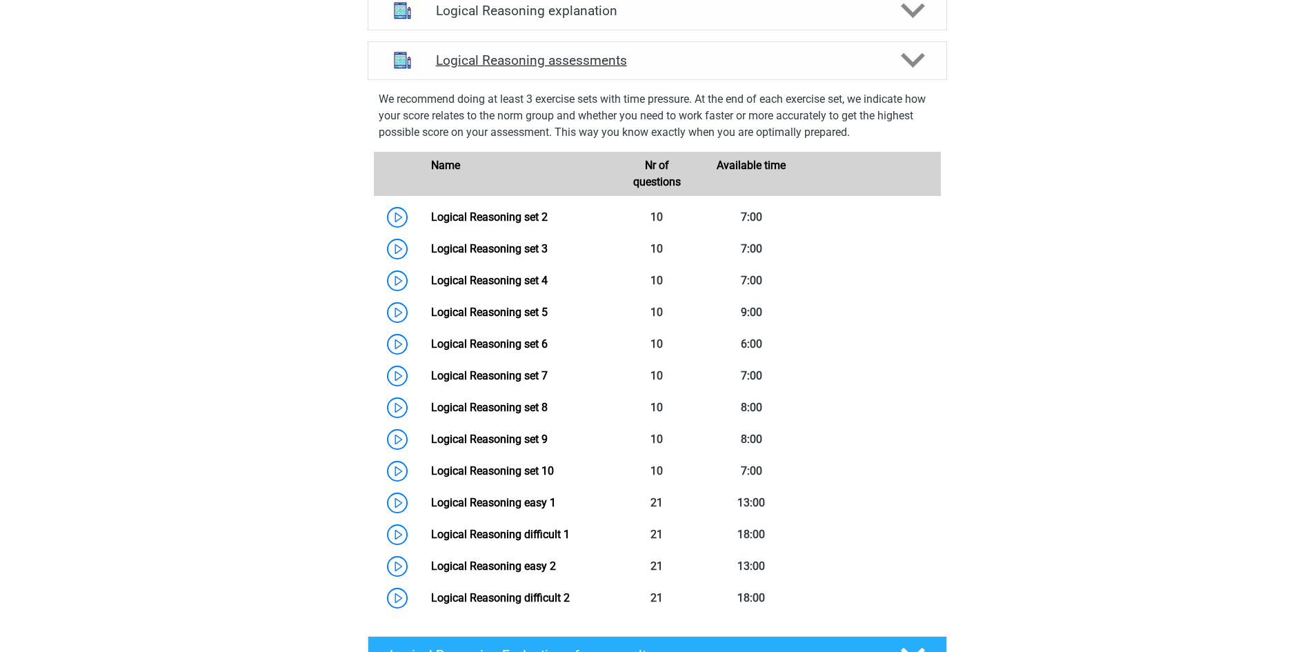
scroll to position [550, 0]
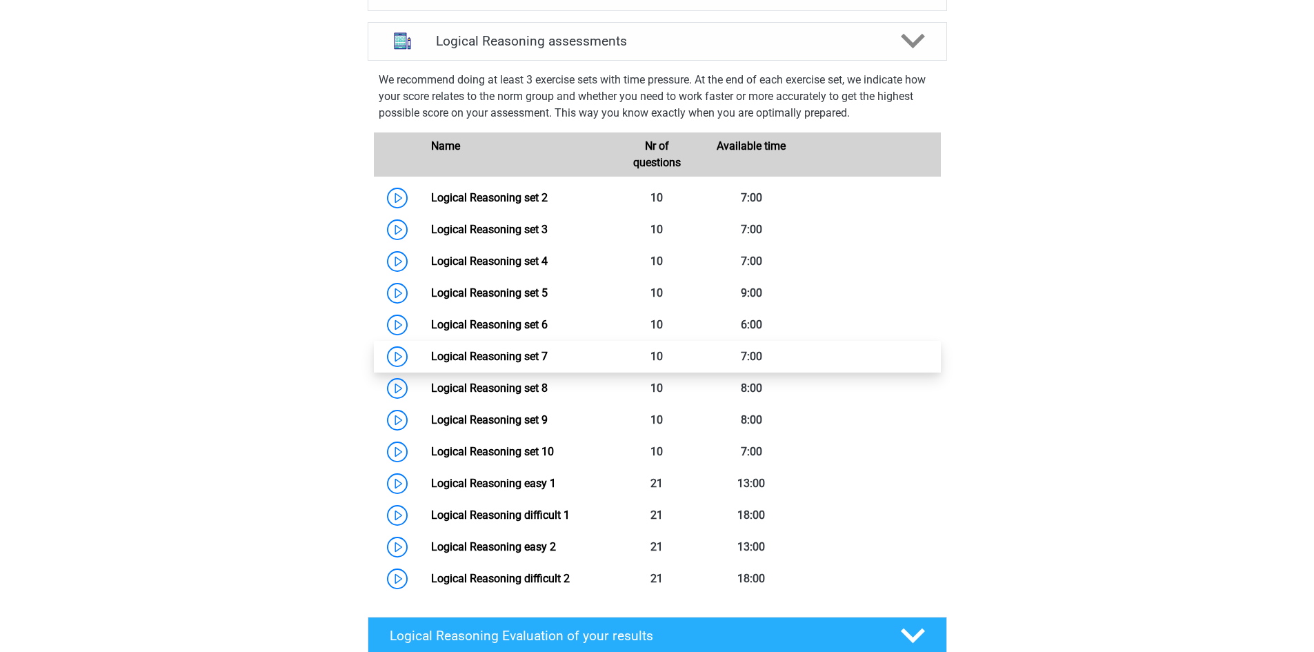
click at [508, 363] on link "Logical Reasoning set 7" at bounding box center [489, 356] width 117 height 13
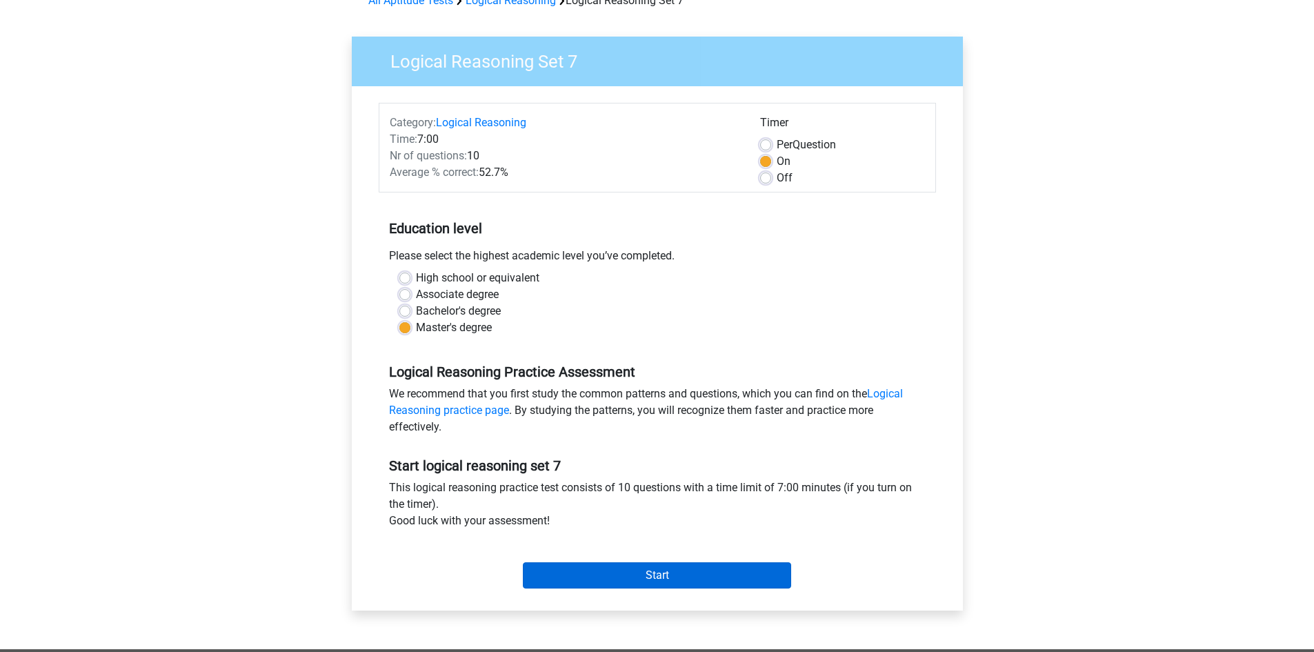
scroll to position [69, 0]
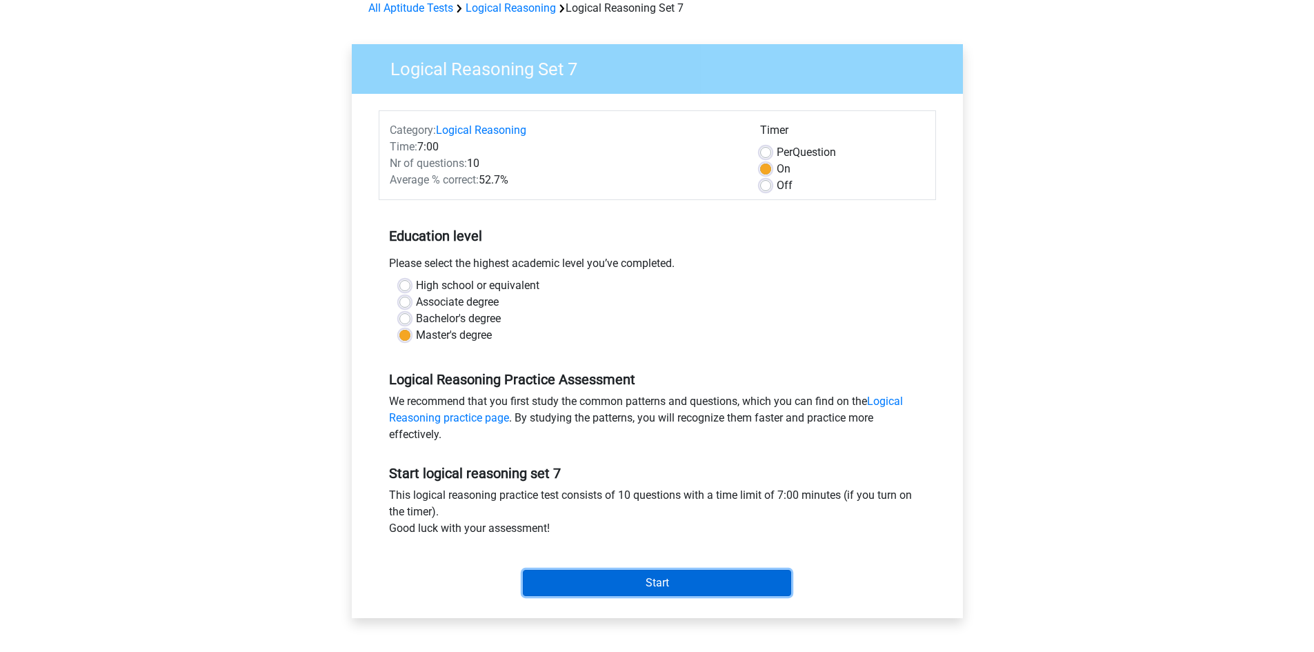
click at [660, 579] on input "Start" at bounding box center [657, 583] width 268 height 26
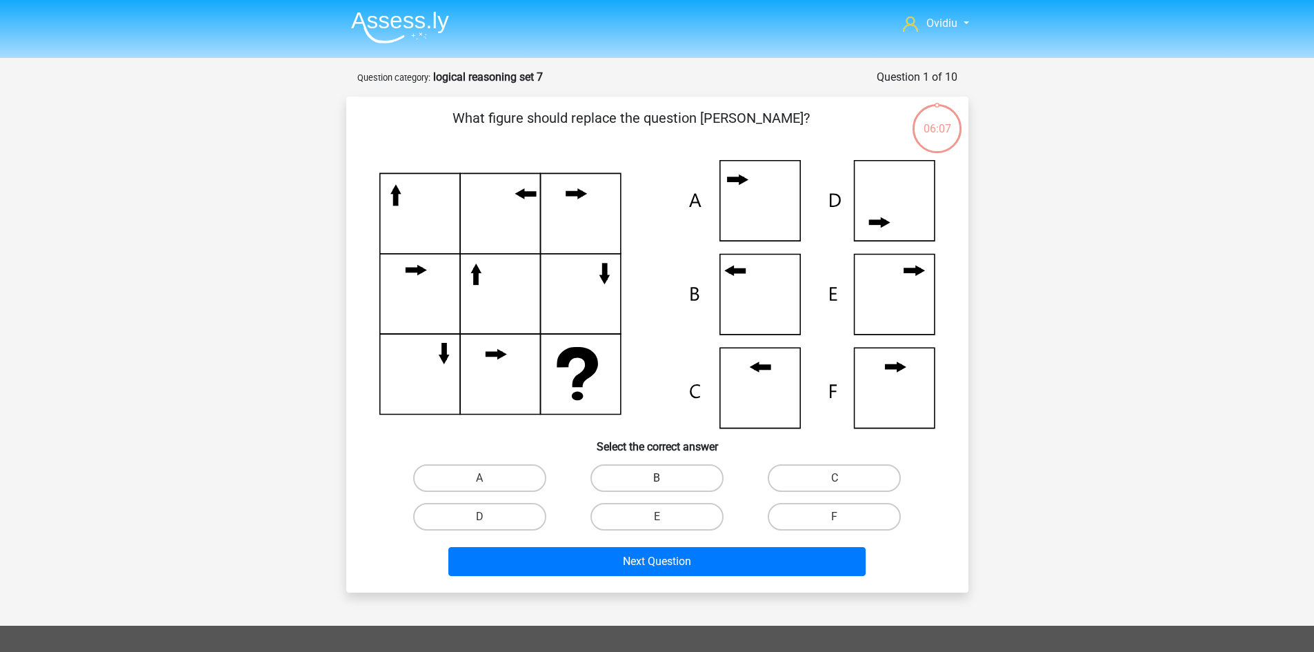
click at [636, 473] on label "B" at bounding box center [656, 478] width 133 height 28
click at [657, 478] on input "B" at bounding box center [661, 482] width 9 height 9
radio input "true"
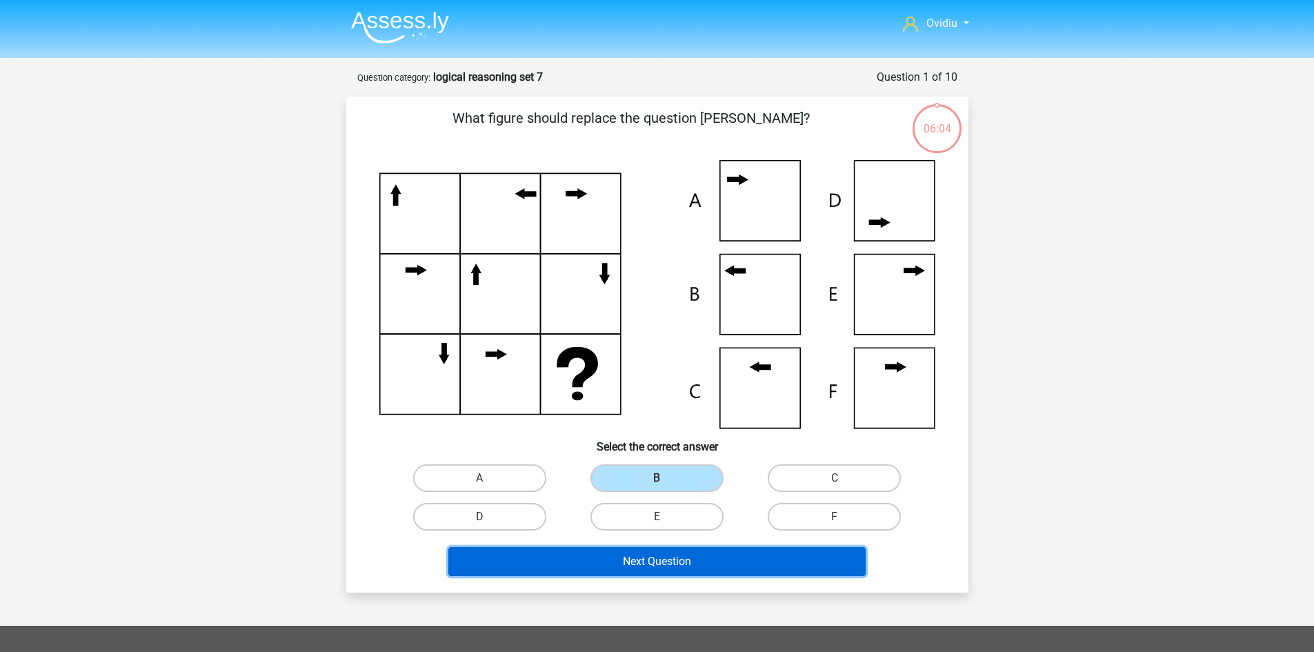
click at [655, 557] on button "Next Question" at bounding box center [656, 561] width 417 height 29
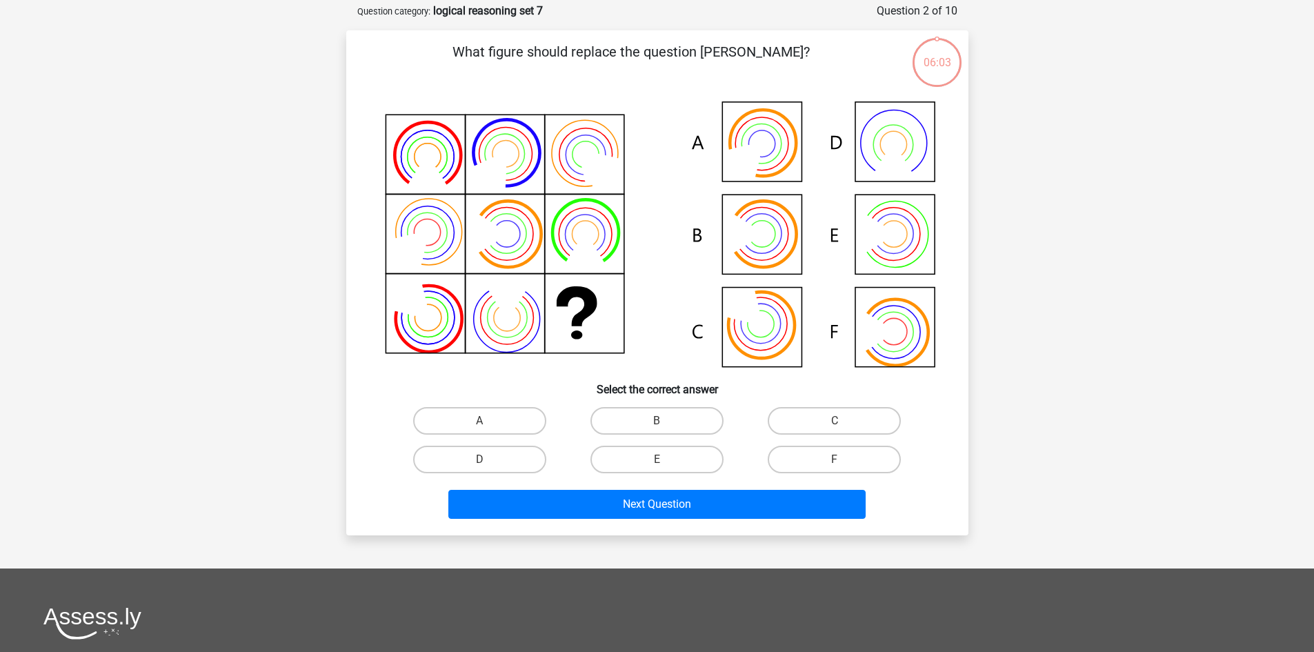
scroll to position [69, 0]
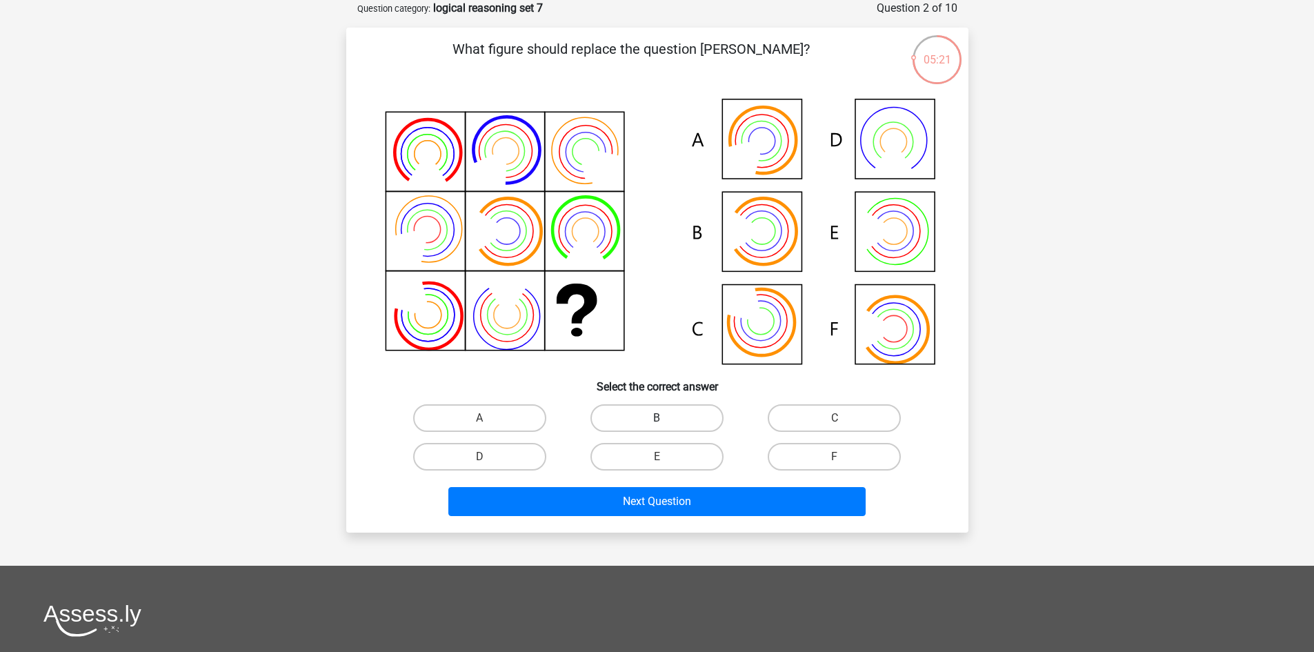
click at [672, 415] on label "B" at bounding box center [656, 418] width 133 height 28
click at [666, 418] on input "B" at bounding box center [661, 422] width 9 height 9
radio input "true"
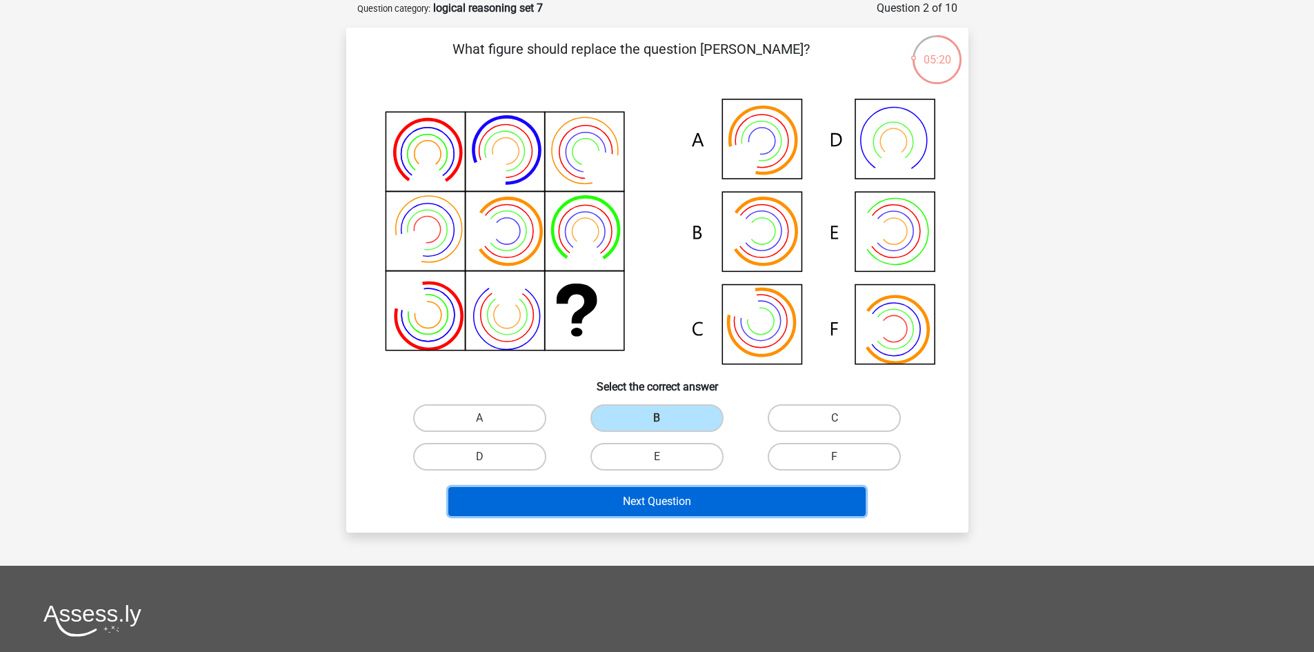
click at [657, 497] on button "Next Question" at bounding box center [656, 501] width 417 height 29
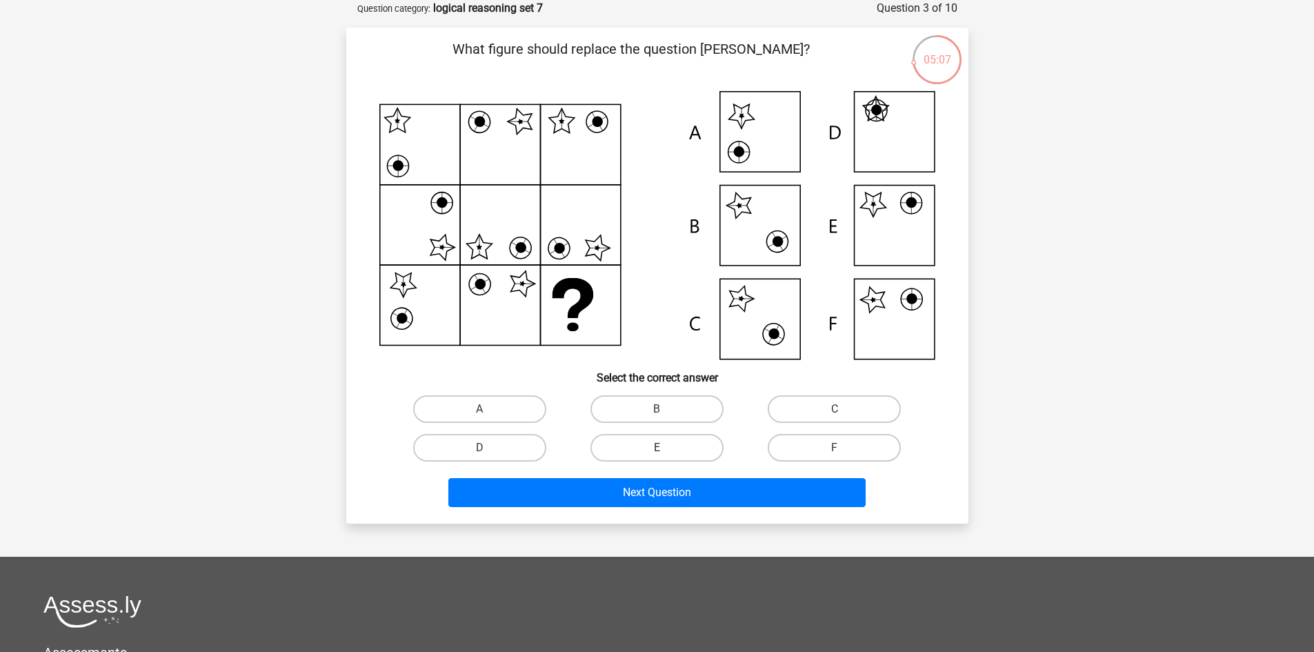
click at [661, 438] on label "E" at bounding box center [656, 448] width 133 height 28
click at [661, 448] on input "E" at bounding box center [661, 452] width 9 height 9
radio input "true"
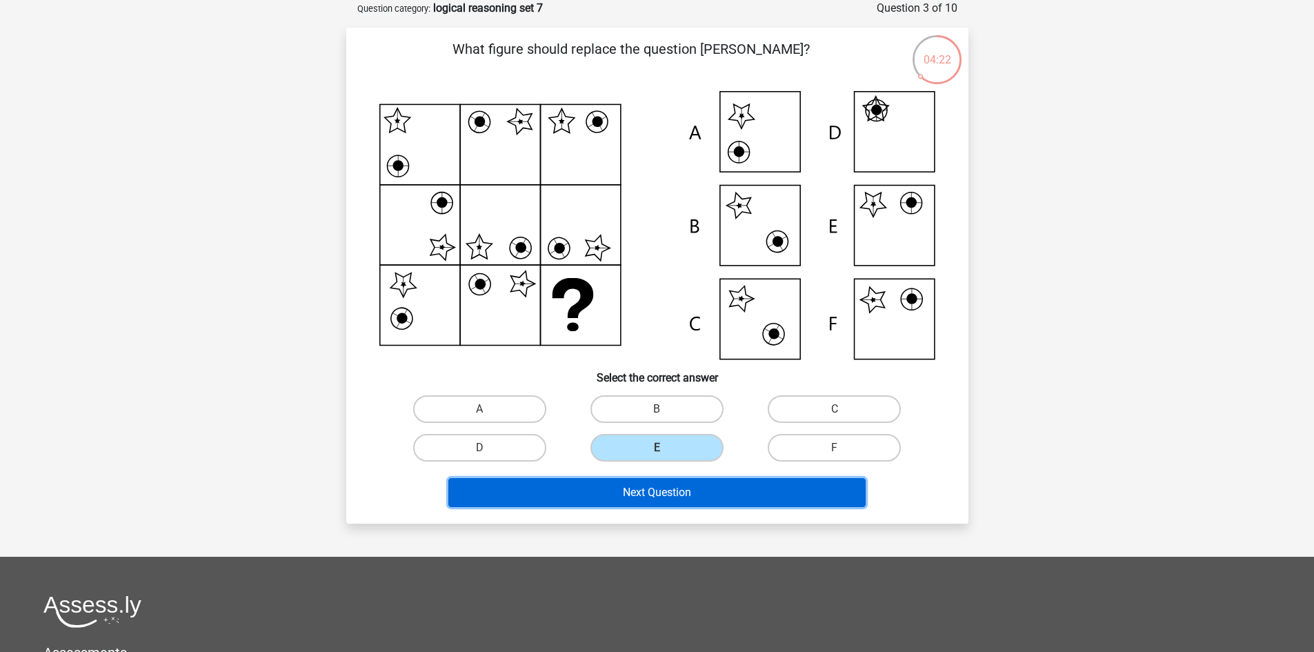
click at [650, 495] on button "Next Question" at bounding box center [656, 492] width 417 height 29
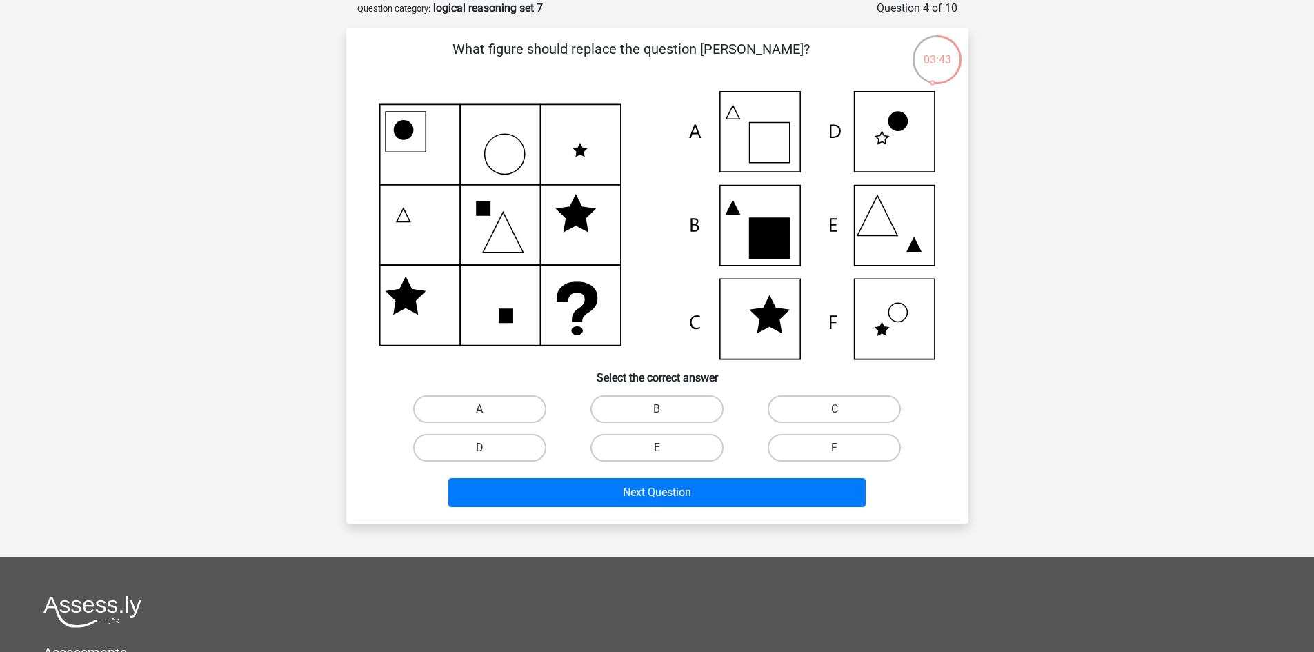
click at [524, 399] on label "A" at bounding box center [479, 409] width 133 height 28
click at [488, 409] on input "A" at bounding box center [483, 413] width 9 height 9
radio input "true"
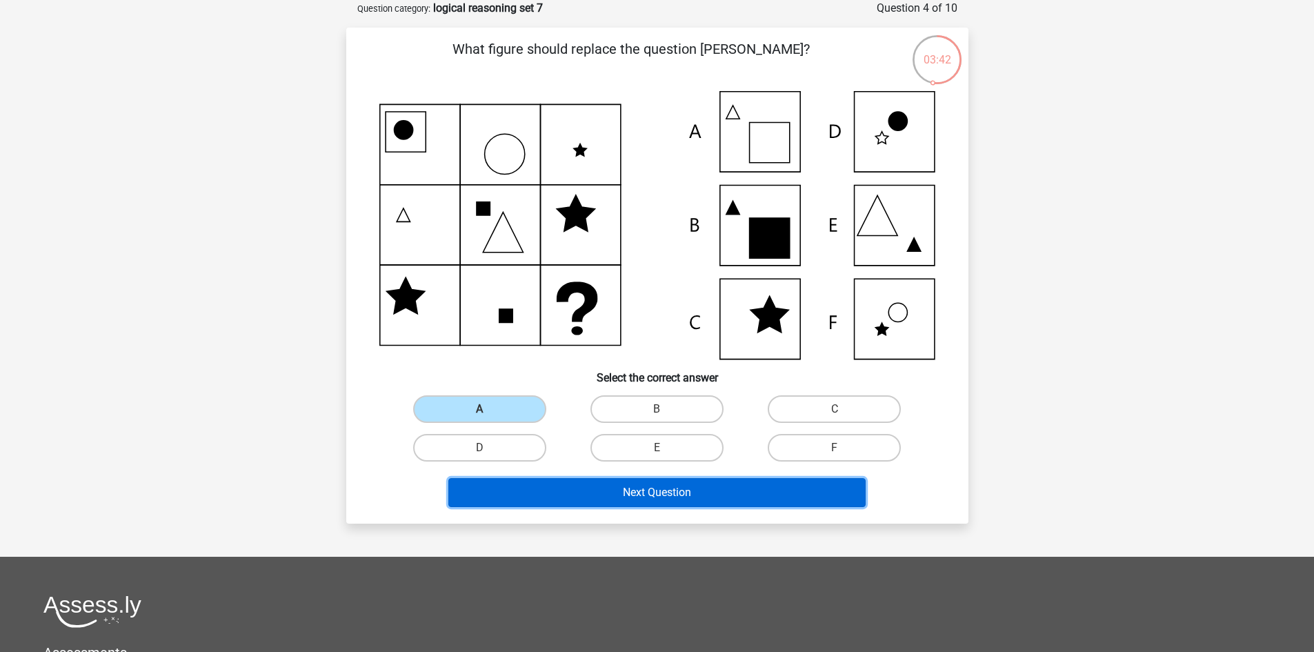
click at [651, 481] on button "Next Question" at bounding box center [656, 492] width 417 height 29
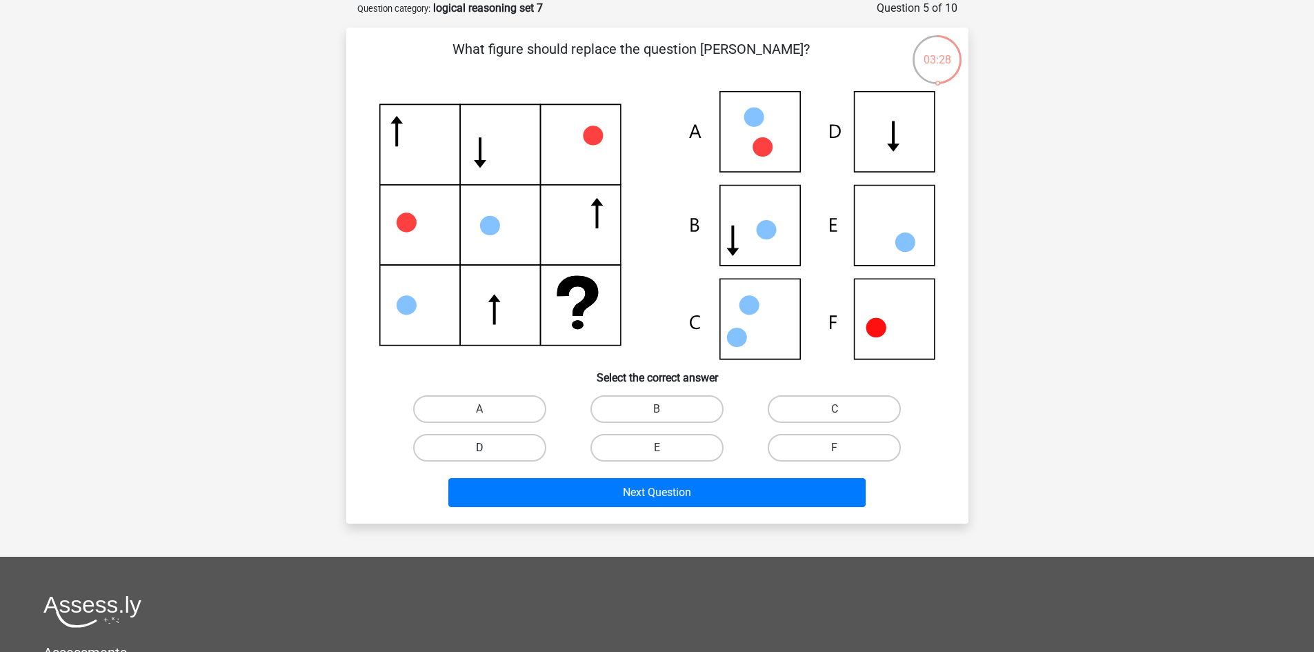
click at [515, 435] on label "D" at bounding box center [479, 448] width 133 height 28
click at [488, 448] on input "D" at bounding box center [483, 452] width 9 height 9
radio input "true"
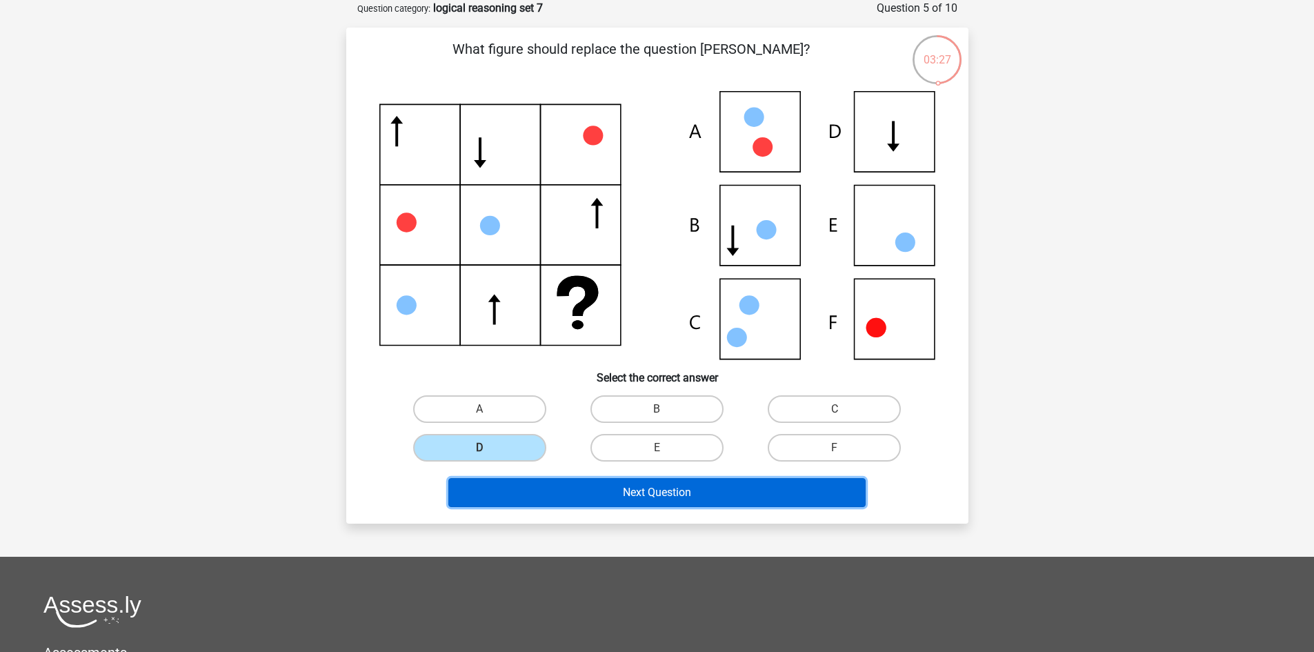
click at [629, 486] on button "Next Question" at bounding box center [656, 492] width 417 height 29
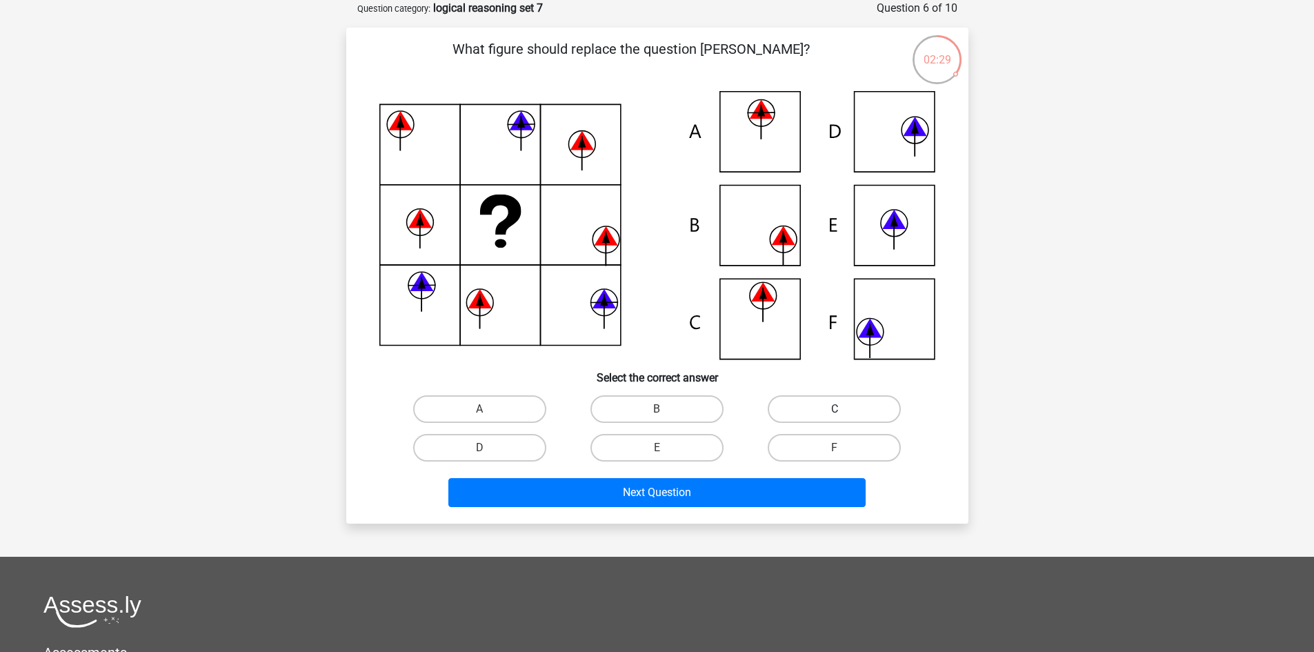
click at [834, 407] on label "C" at bounding box center [834, 409] width 133 height 28
click at [835, 409] on input "C" at bounding box center [839, 413] width 9 height 9
radio input "true"
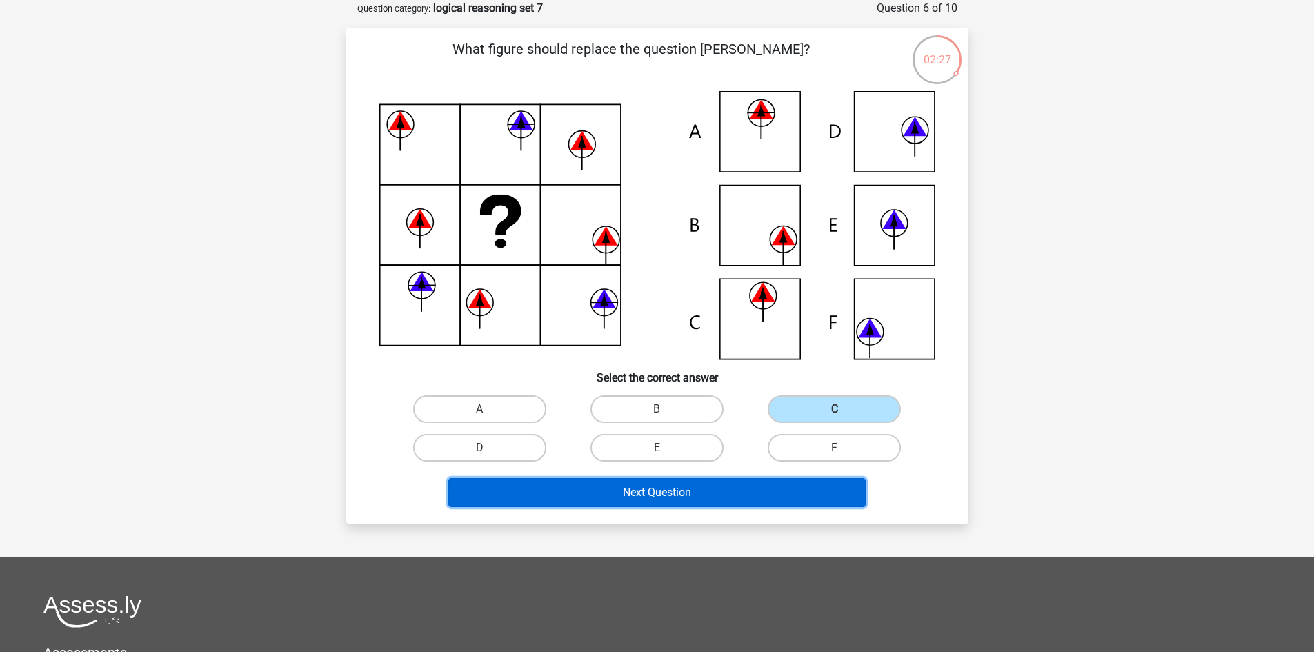
click at [675, 489] on button "Next Question" at bounding box center [656, 492] width 417 height 29
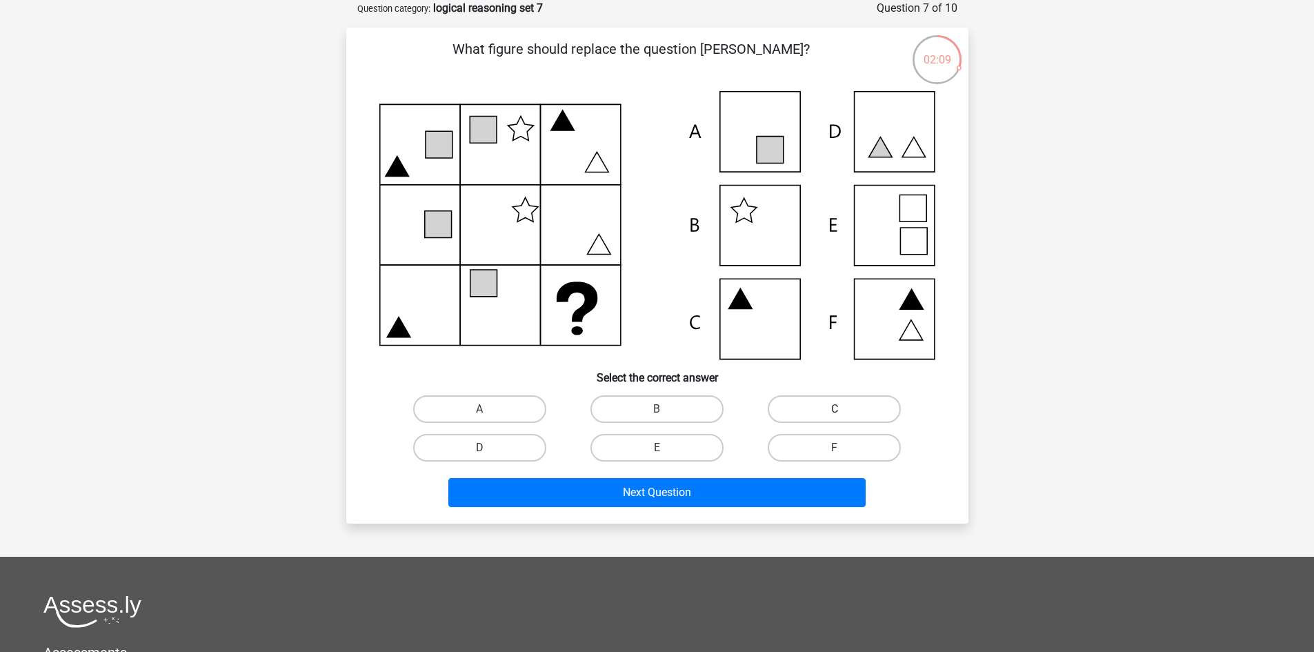
click at [777, 412] on label "C" at bounding box center [834, 409] width 133 height 28
click at [835, 412] on input "C" at bounding box center [839, 413] width 9 height 9
radio input "true"
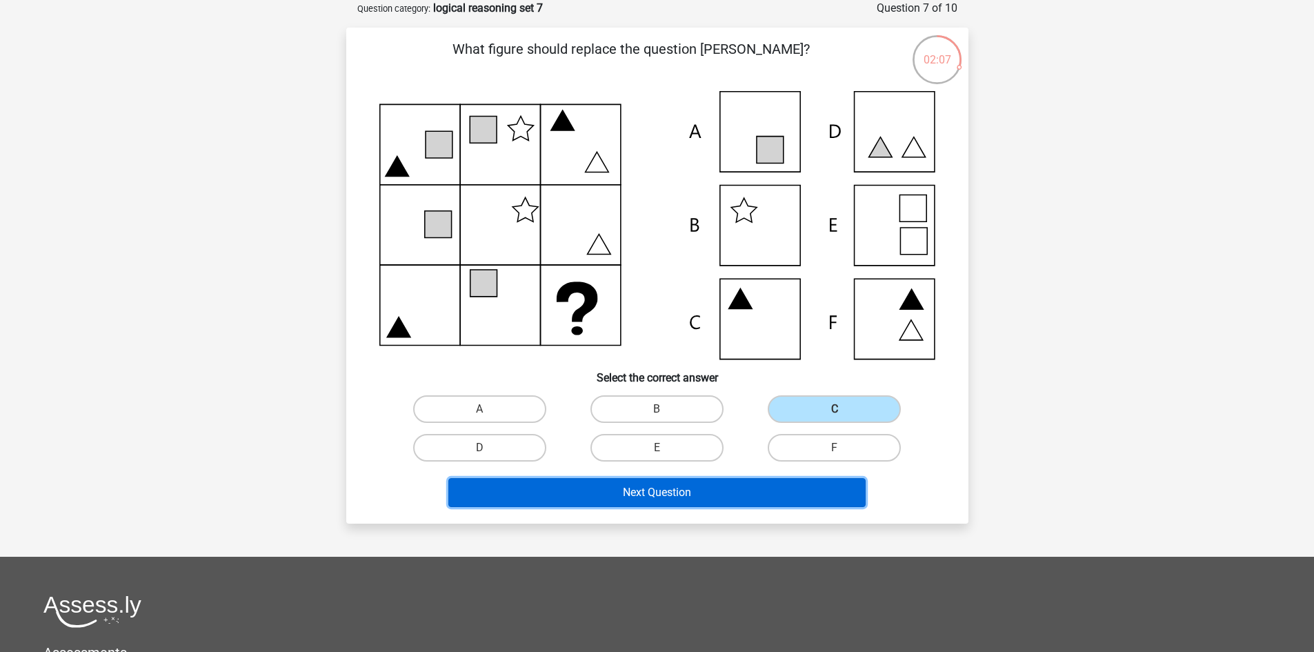
click at [697, 487] on button "Next Question" at bounding box center [656, 492] width 417 height 29
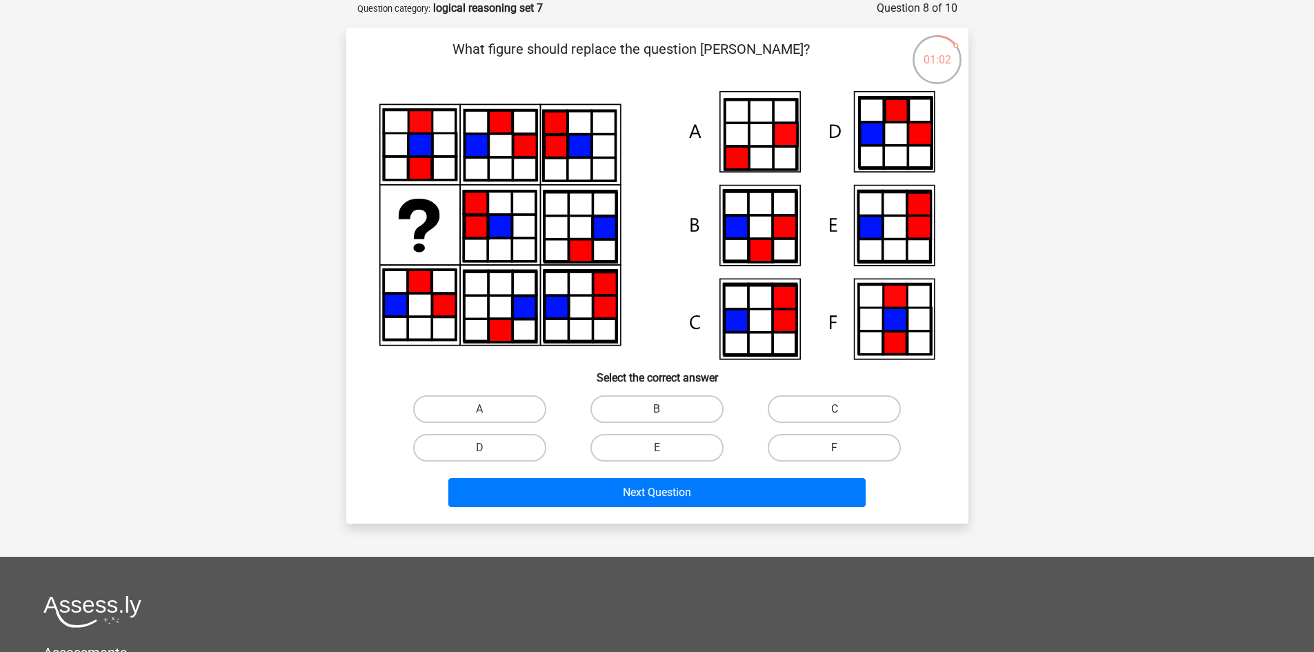
click at [797, 448] on label "F" at bounding box center [834, 448] width 133 height 28
click at [835, 448] on input "F" at bounding box center [839, 452] width 9 height 9
radio input "true"
click at [688, 477] on div "Next Question" at bounding box center [657, 490] width 578 height 46
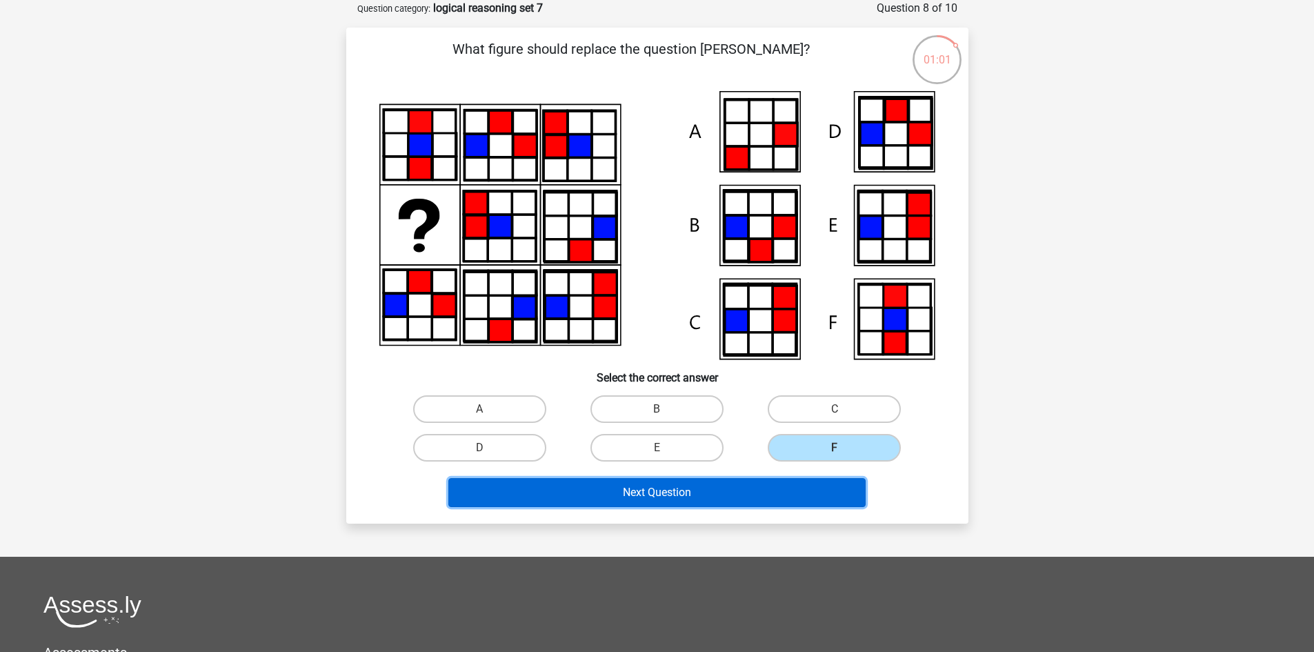
click at [687, 485] on button "Next Question" at bounding box center [656, 492] width 417 height 29
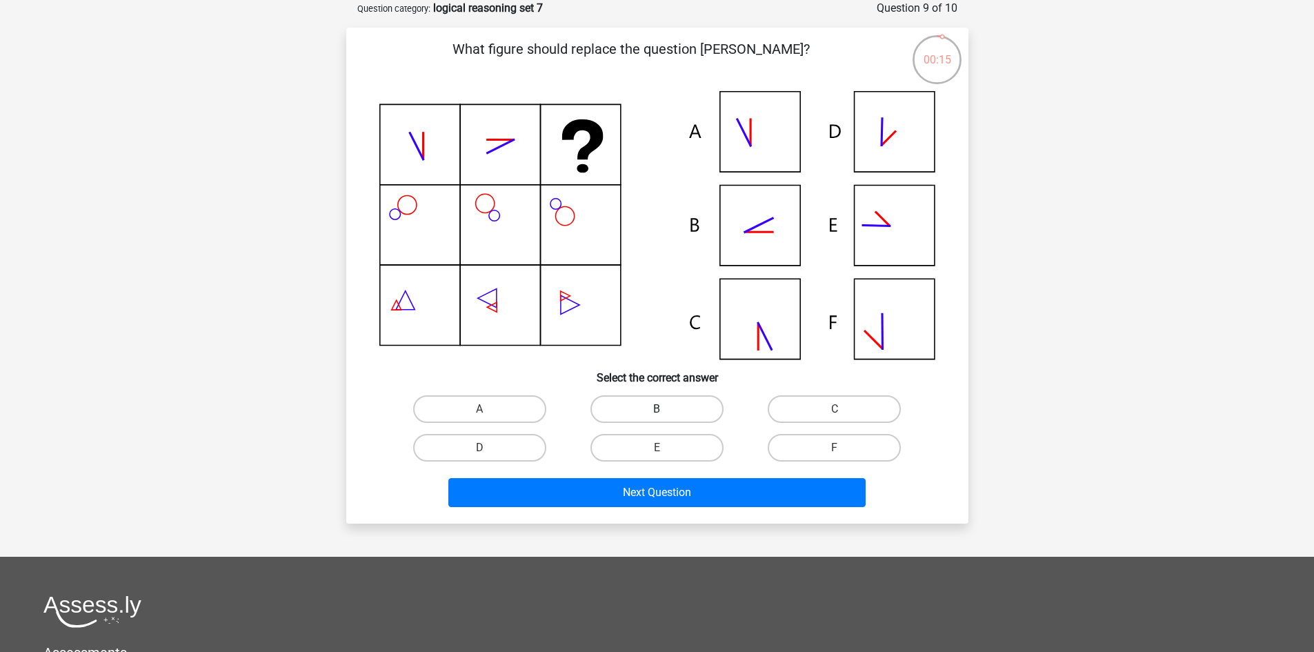
click at [702, 399] on label "B" at bounding box center [656, 409] width 133 height 28
click at [666, 409] on input "B" at bounding box center [661, 413] width 9 height 9
radio input "true"
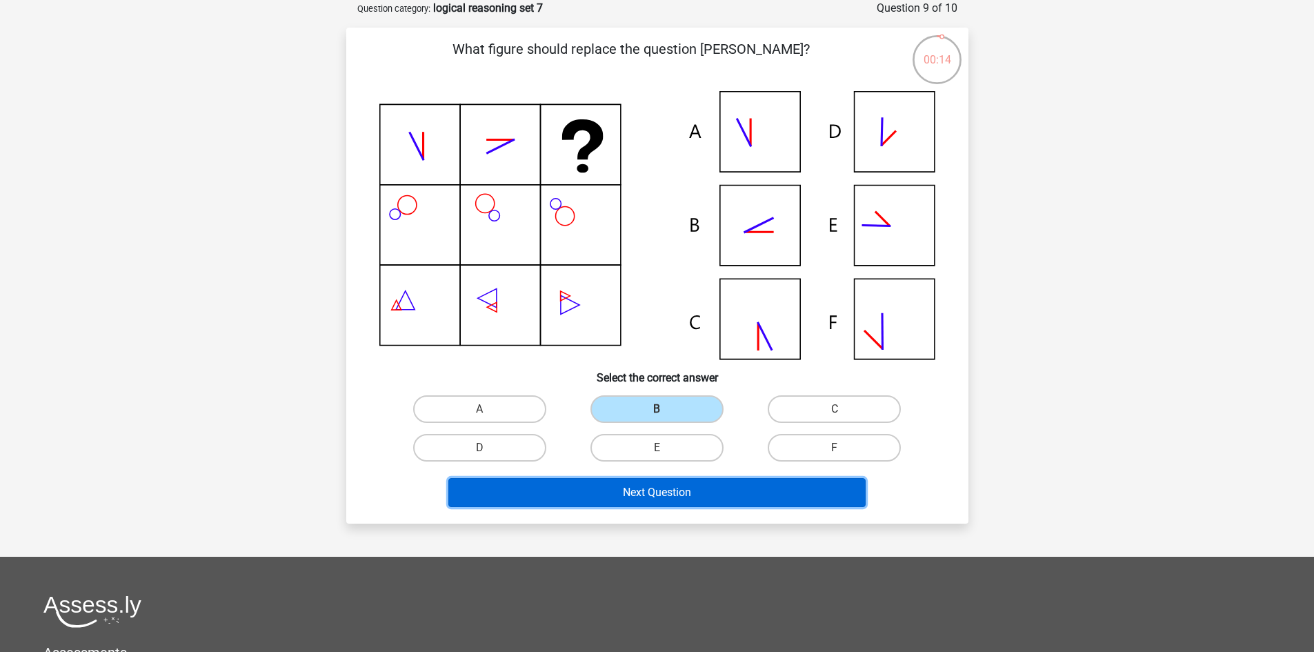
click at [697, 486] on button "Next Question" at bounding box center [656, 492] width 417 height 29
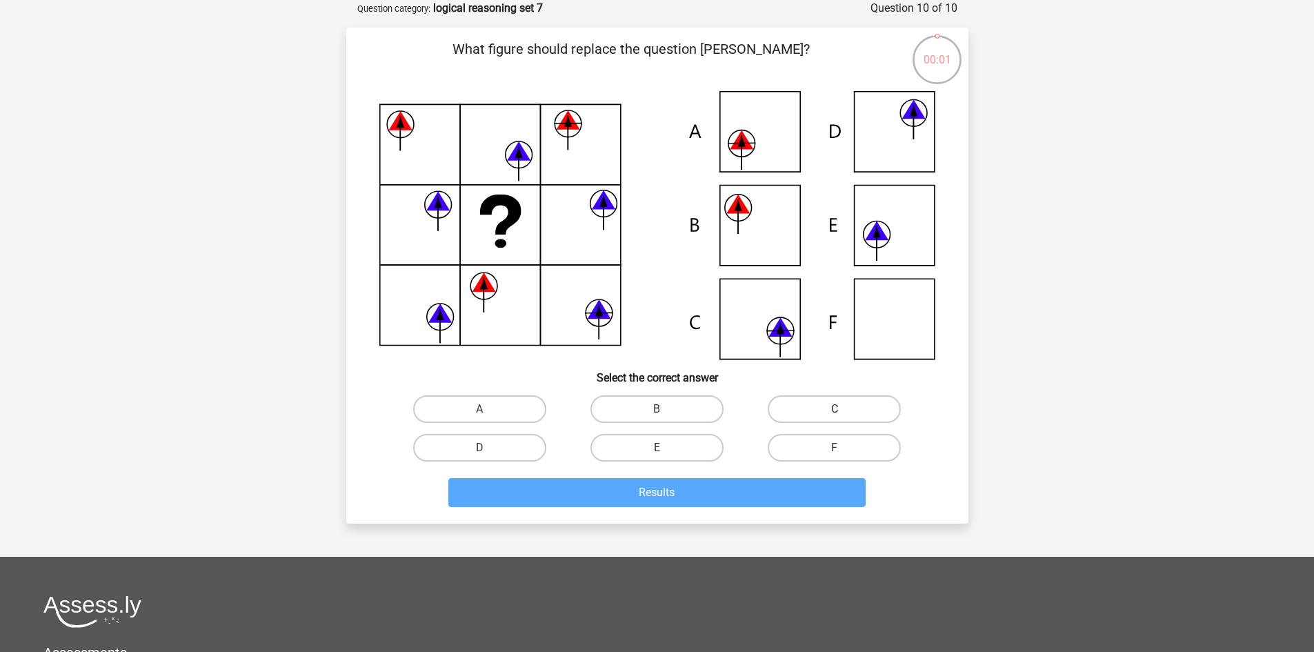
click at [789, 408] on label "C" at bounding box center [834, 409] width 133 height 28
click at [835, 409] on input "C" at bounding box center [839, 413] width 9 height 9
radio input "true"
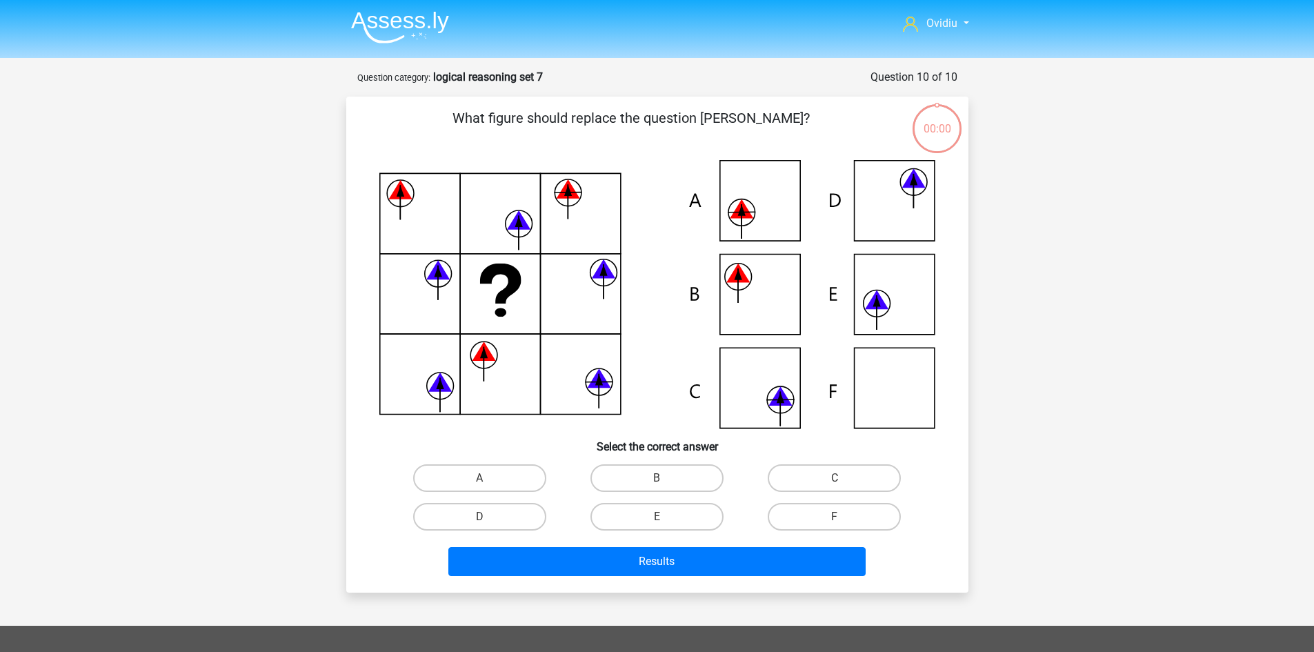
scroll to position [69, 0]
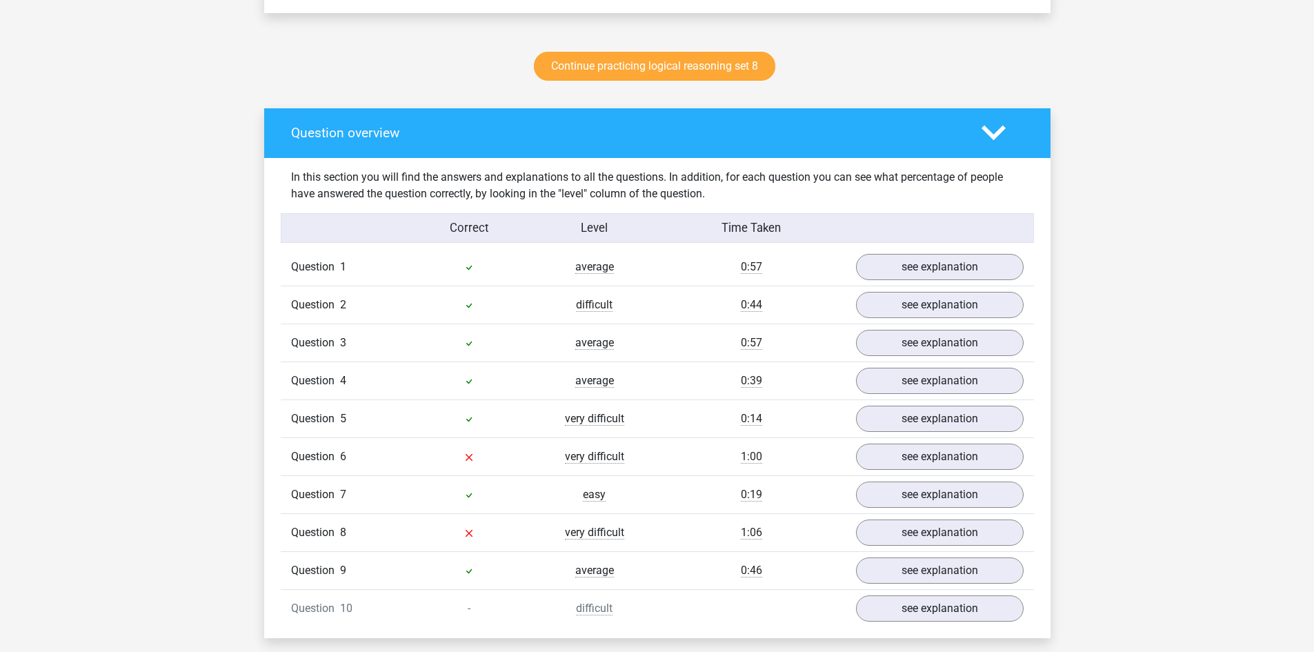
scroll to position [759, 0]
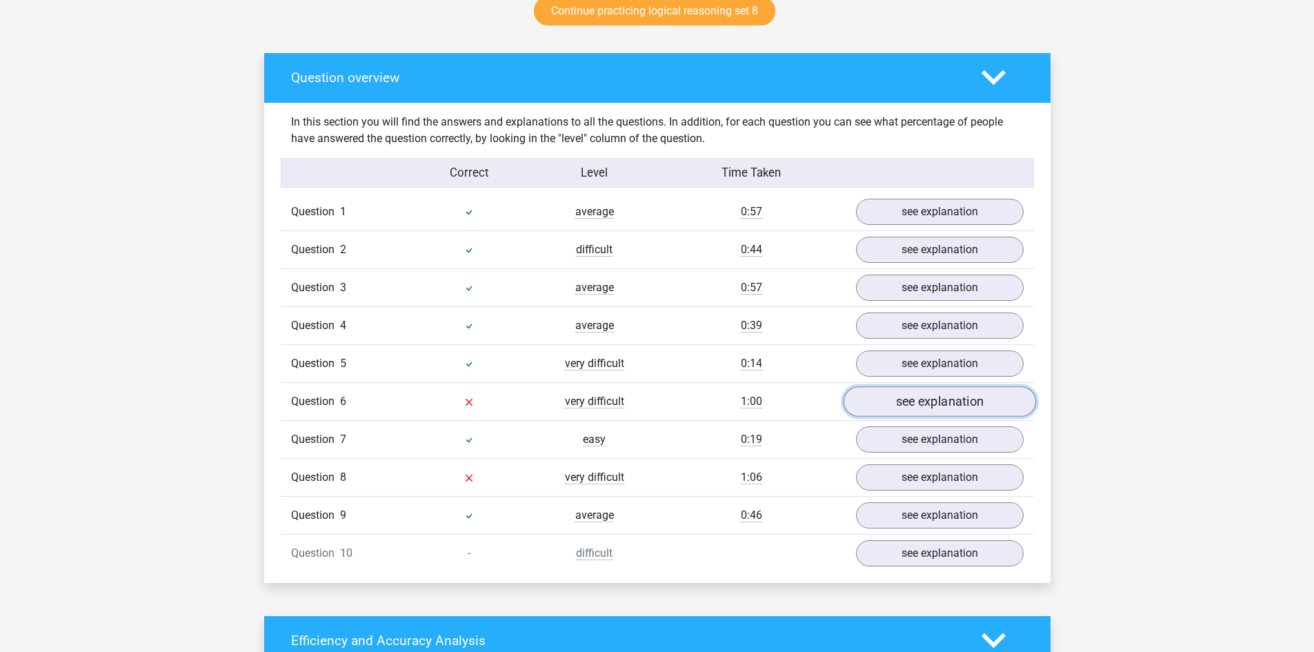
click at [930, 397] on link "see explanation" at bounding box center [939, 401] width 192 height 30
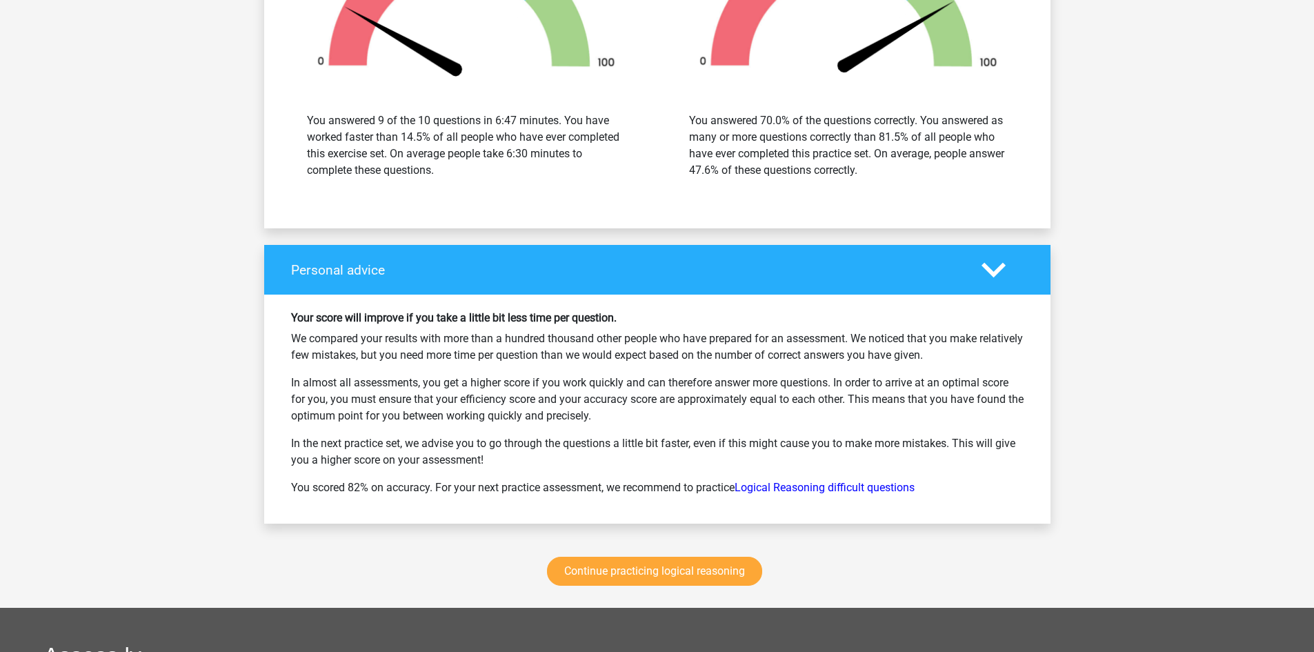
scroll to position [2414, 0]
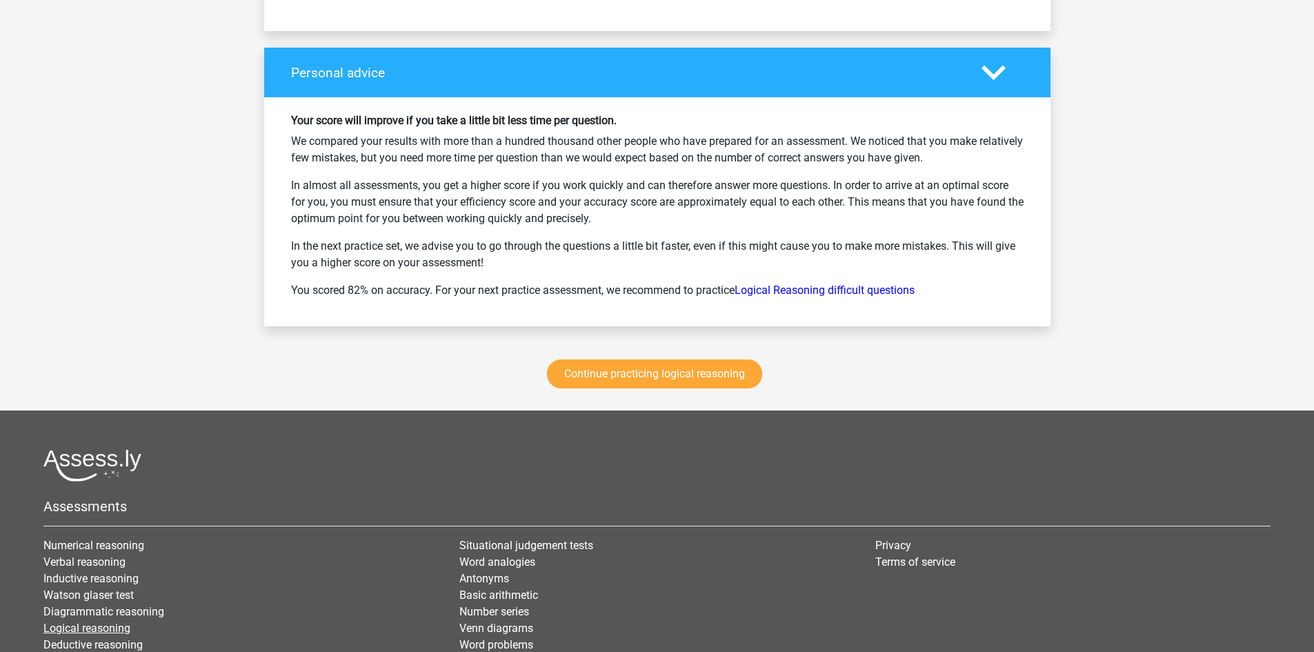
click at [111, 623] on link "Logical reasoning" at bounding box center [86, 627] width 87 height 13
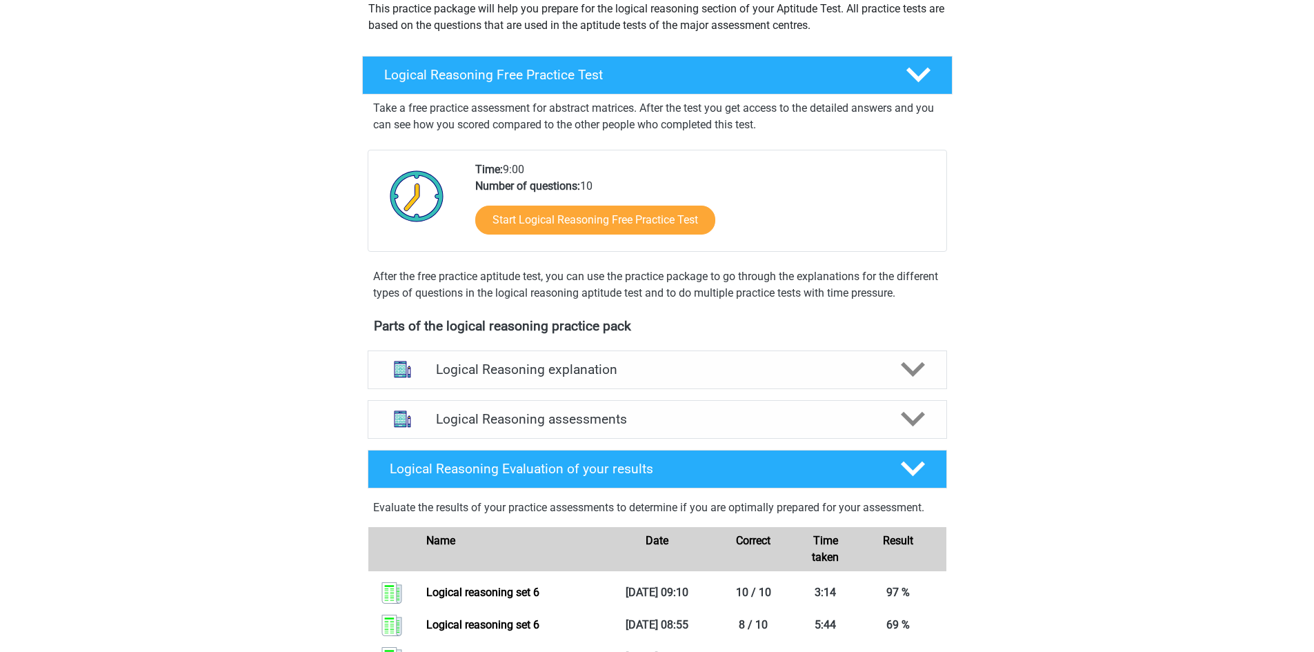
scroll to position [414, 0]
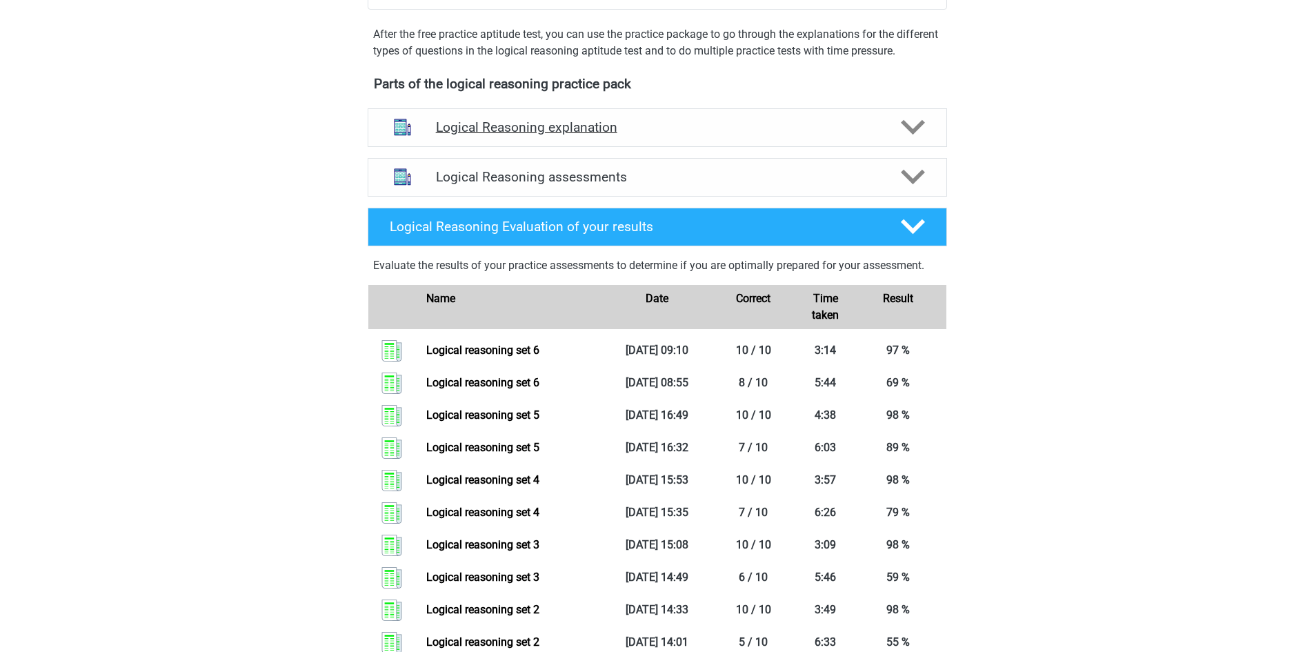
click at [908, 135] on polygon at bounding box center [913, 127] width 24 height 15
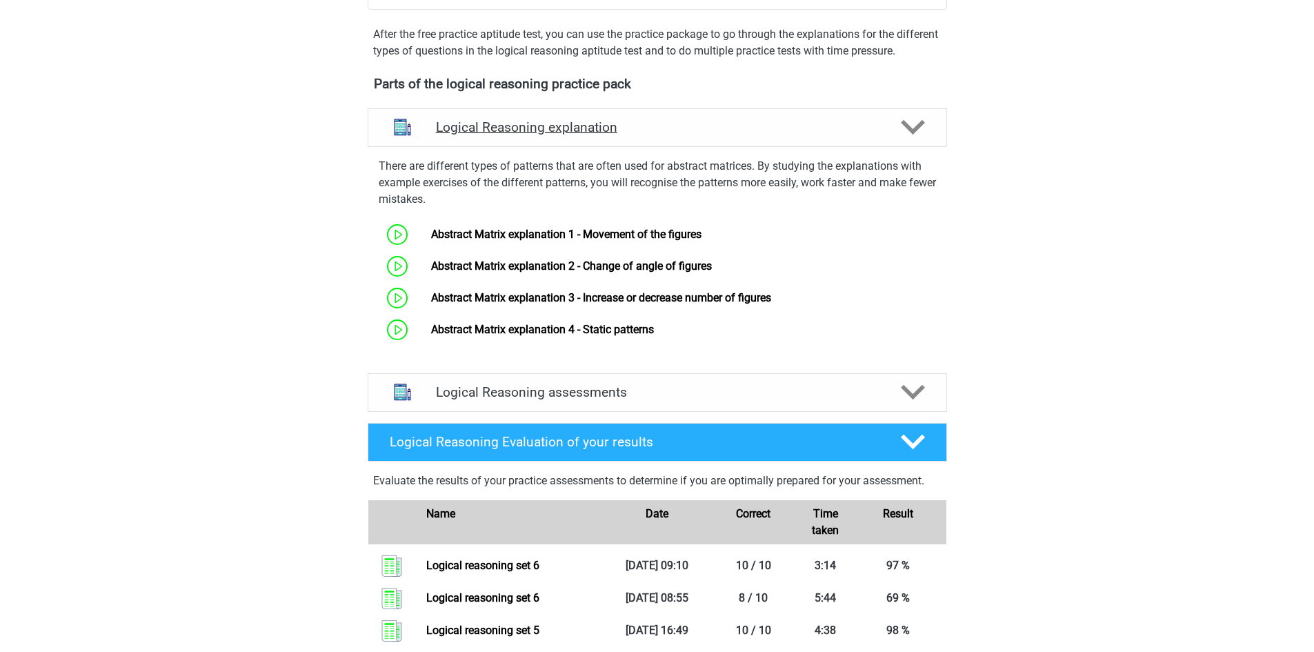
click at [916, 139] on icon at bounding box center [913, 127] width 24 height 24
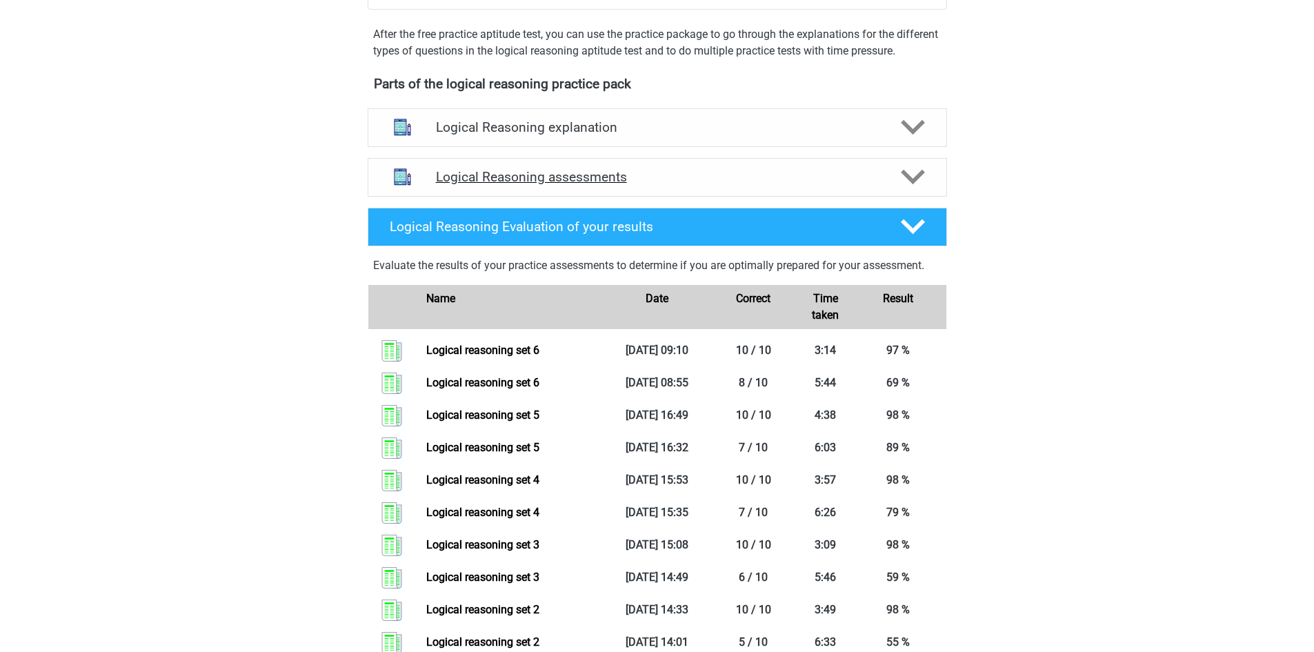
click at [908, 188] on icon at bounding box center [913, 177] width 24 height 24
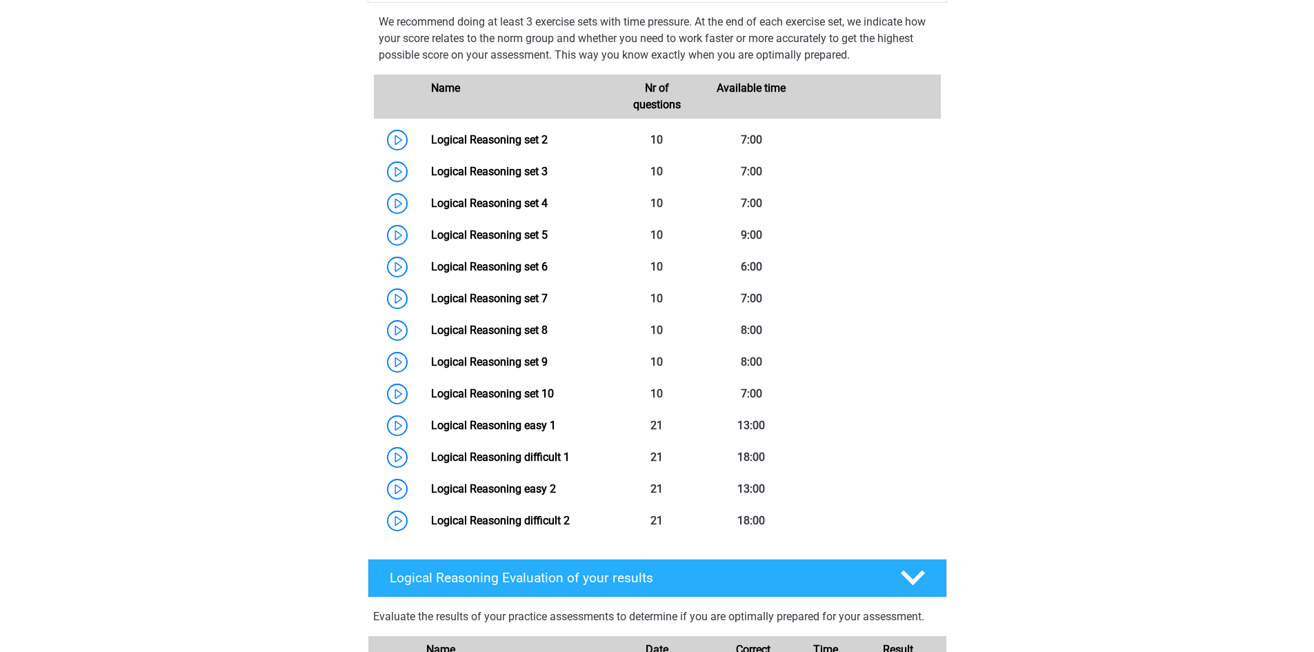
scroll to position [621, 0]
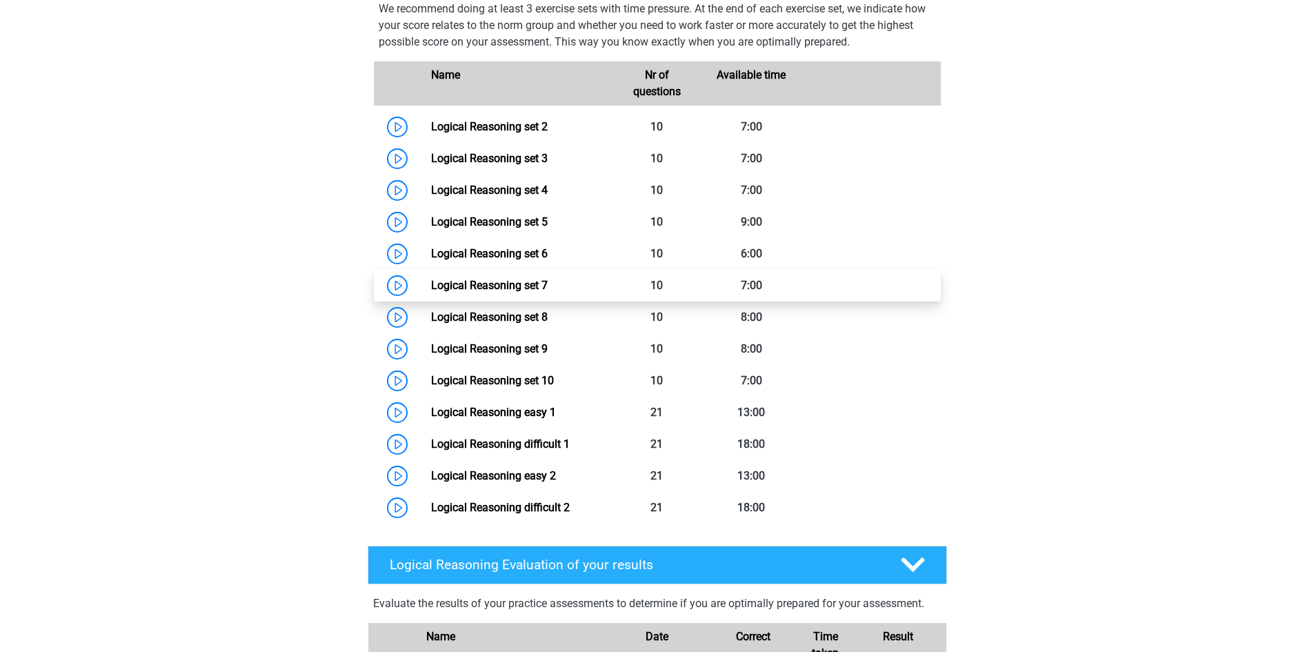
click at [525, 292] on link "Logical Reasoning set 7" at bounding box center [489, 285] width 117 height 13
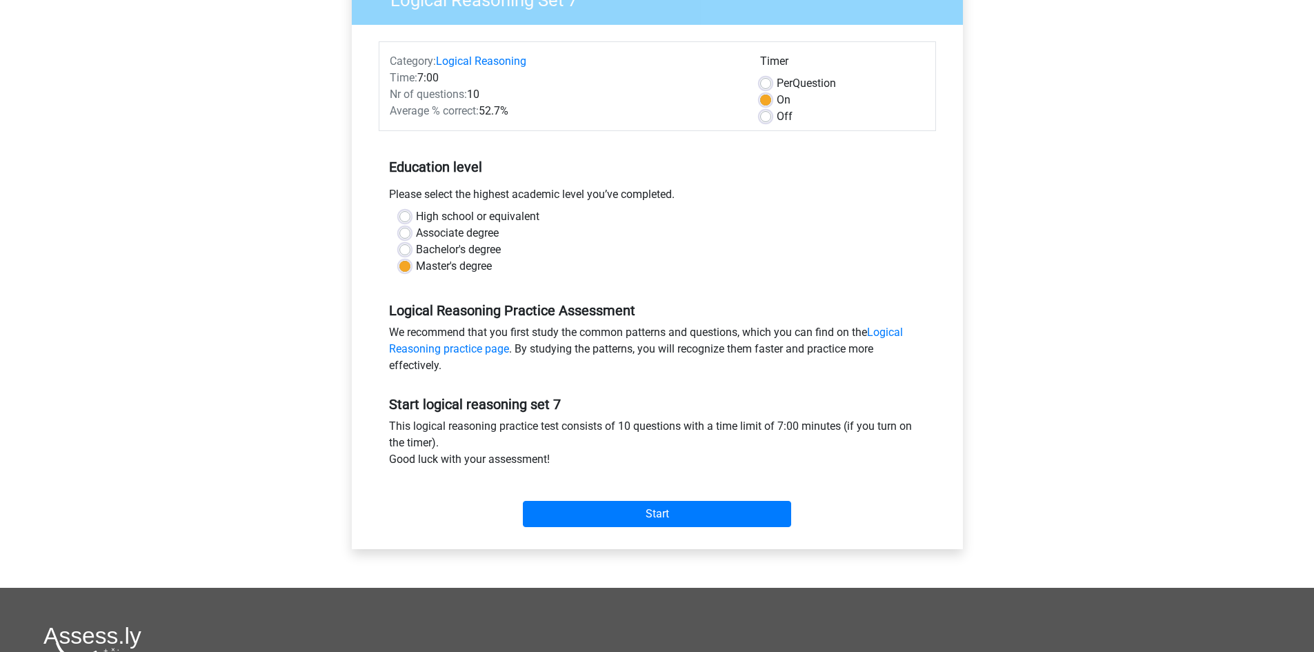
scroll to position [207, 0]
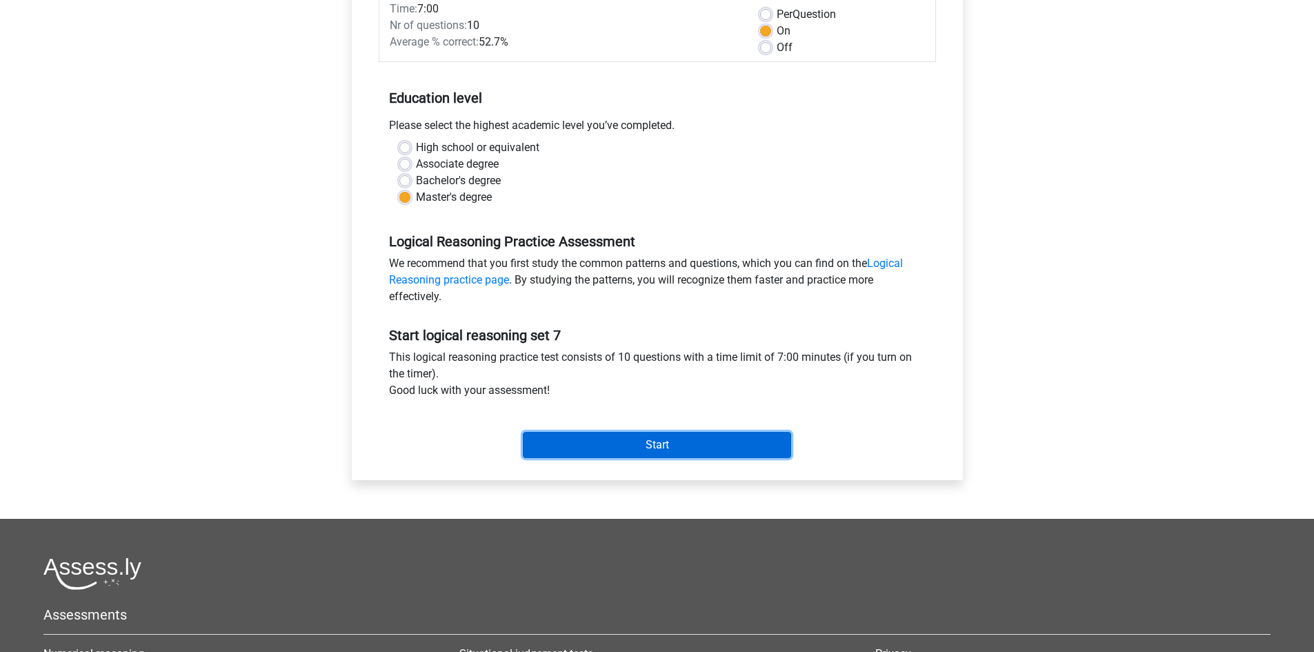
click at [662, 449] on input "Start" at bounding box center [657, 445] width 268 height 26
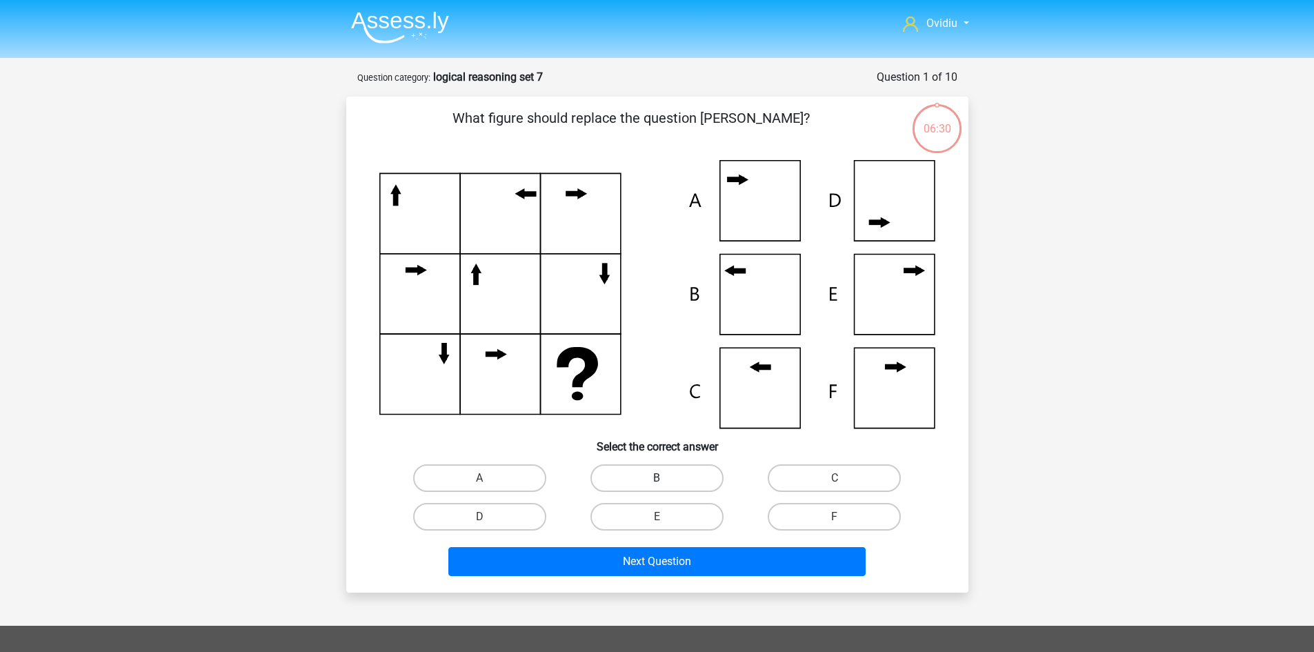
click at [656, 471] on label "B" at bounding box center [656, 478] width 133 height 28
click at [657, 478] on input "B" at bounding box center [661, 482] width 9 height 9
radio input "true"
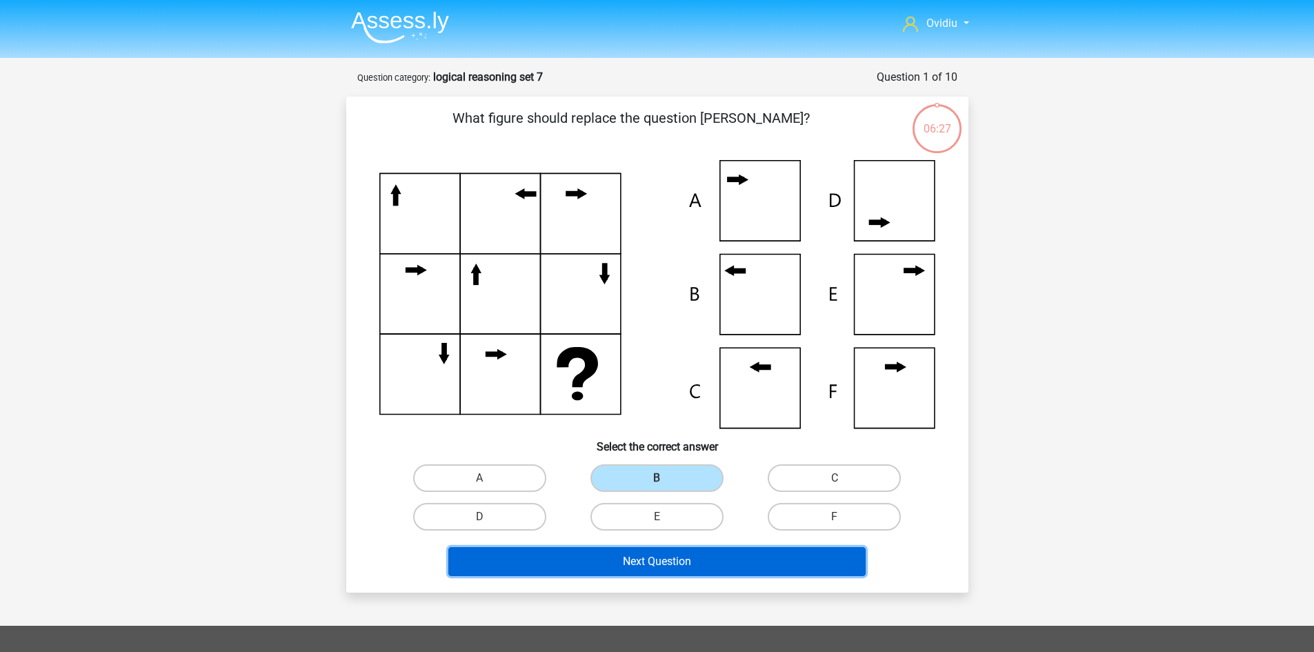
click at [666, 561] on button "Next Question" at bounding box center [656, 561] width 417 height 29
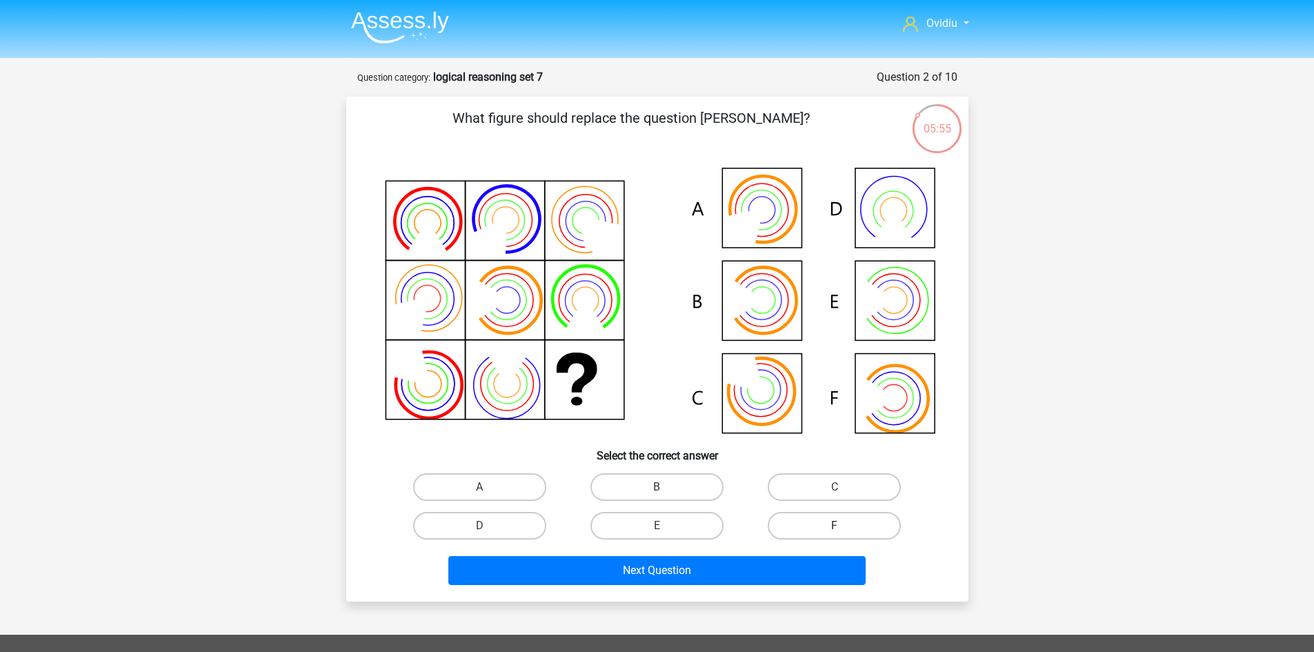
click at [826, 519] on label "F" at bounding box center [834, 526] width 133 height 28
click at [835, 526] on input "F" at bounding box center [839, 530] width 9 height 9
radio input "true"
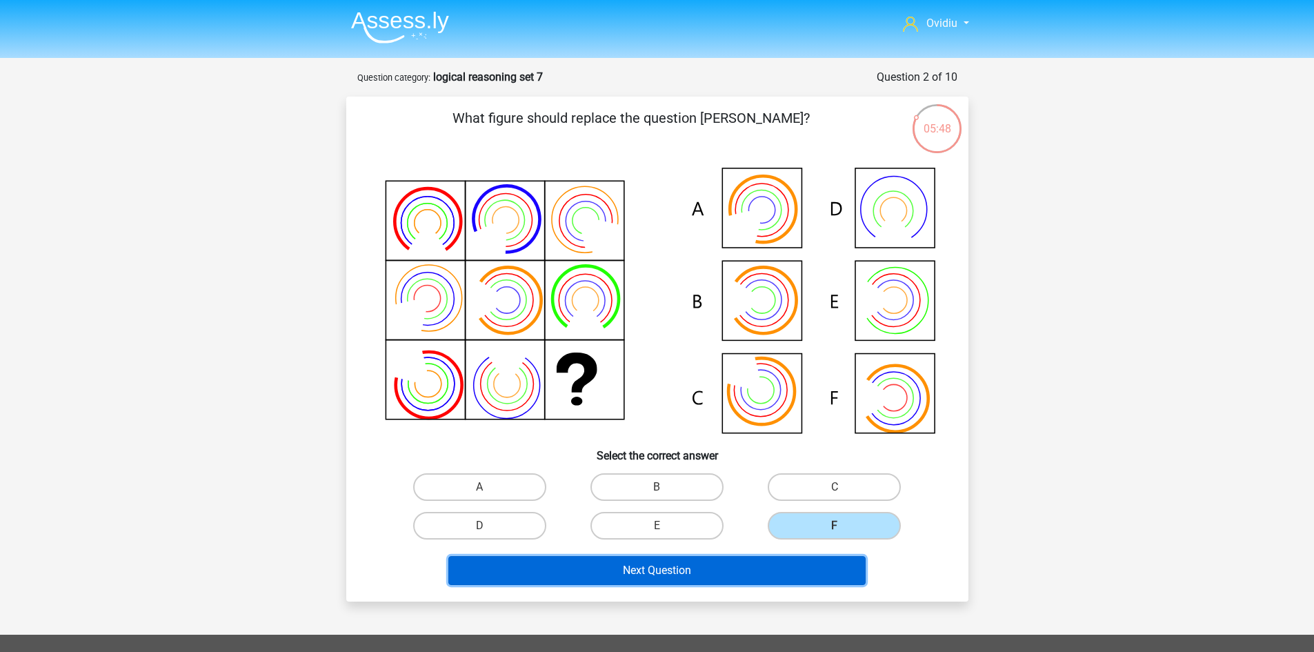
click at [688, 561] on button "Next Question" at bounding box center [656, 570] width 417 height 29
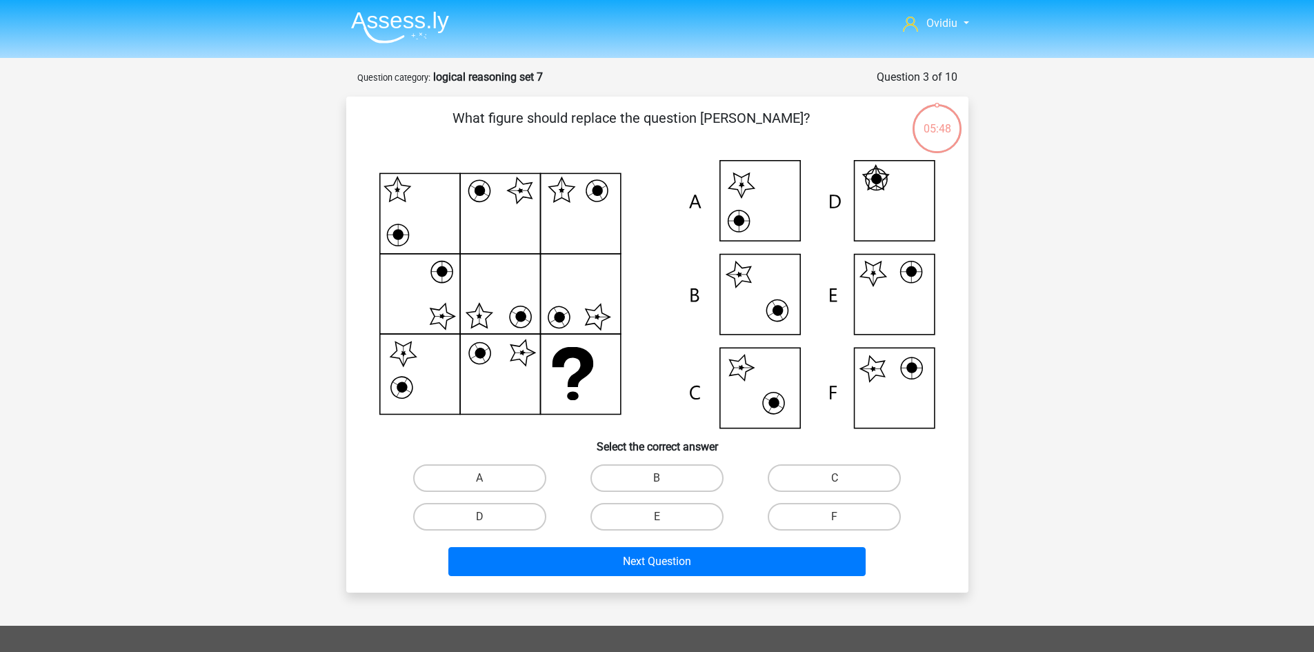
scroll to position [69, 0]
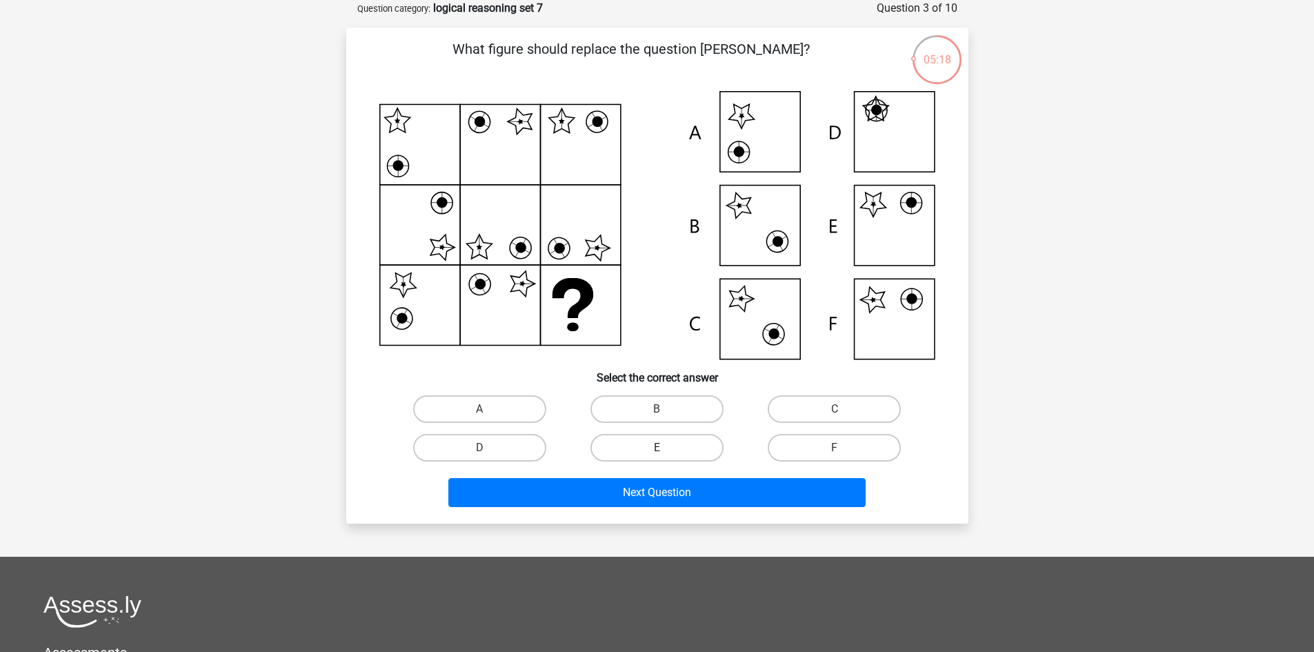
click at [683, 453] on label "E" at bounding box center [656, 448] width 133 height 28
click at [666, 453] on input "E" at bounding box center [661, 452] width 9 height 9
radio input "true"
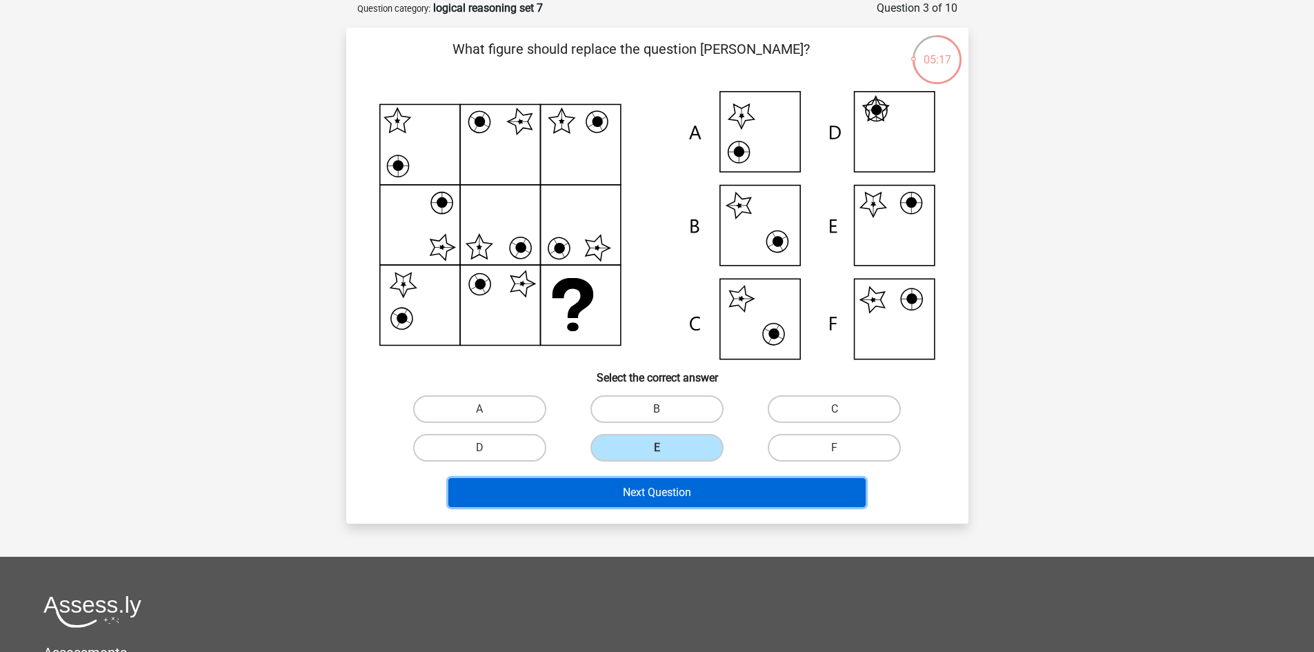
click at [695, 492] on button "Next Question" at bounding box center [656, 492] width 417 height 29
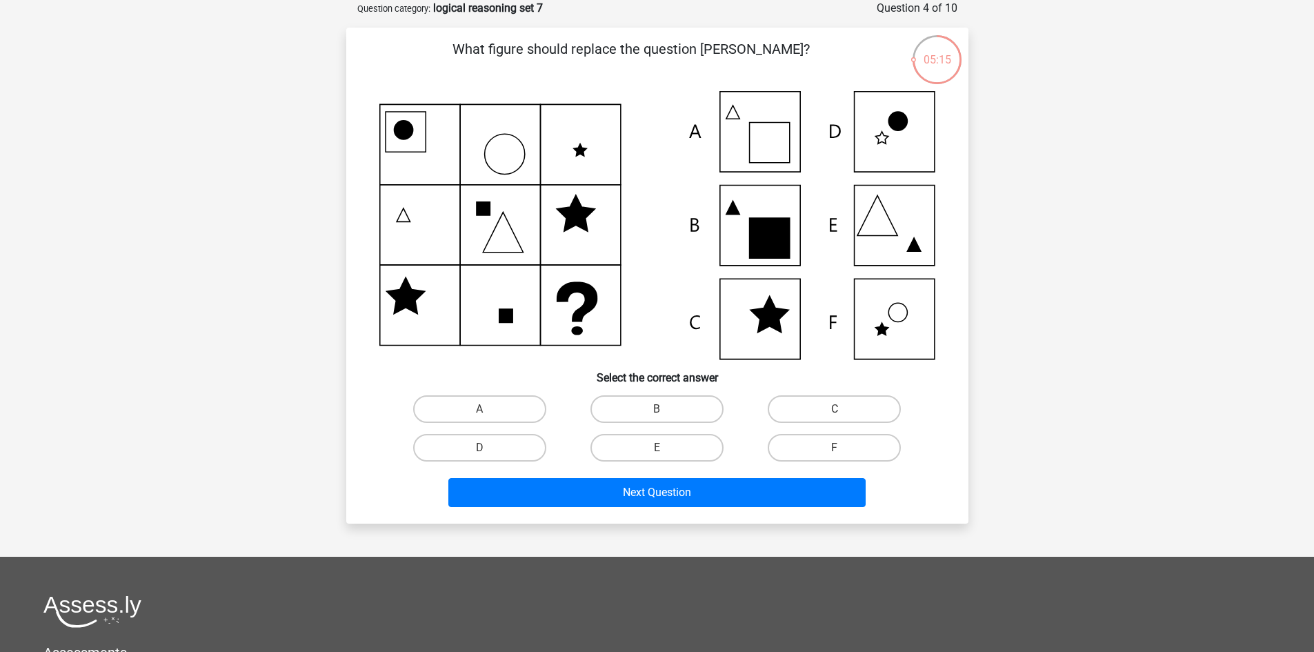
scroll to position [0, 0]
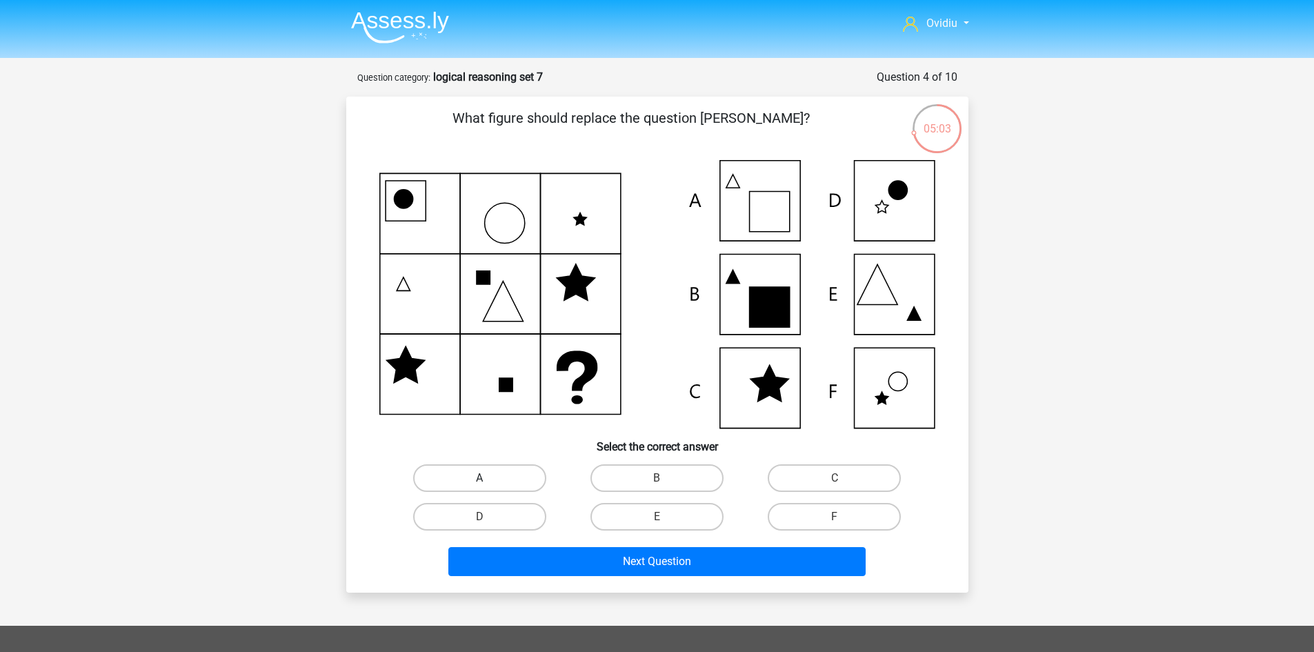
click at [511, 478] on label "A" at bounding box center [479, 478] width 133 height 28
click at [488, 478] on input "A" at bounding box center [483, 482] width 9 height 9
radio input "true"
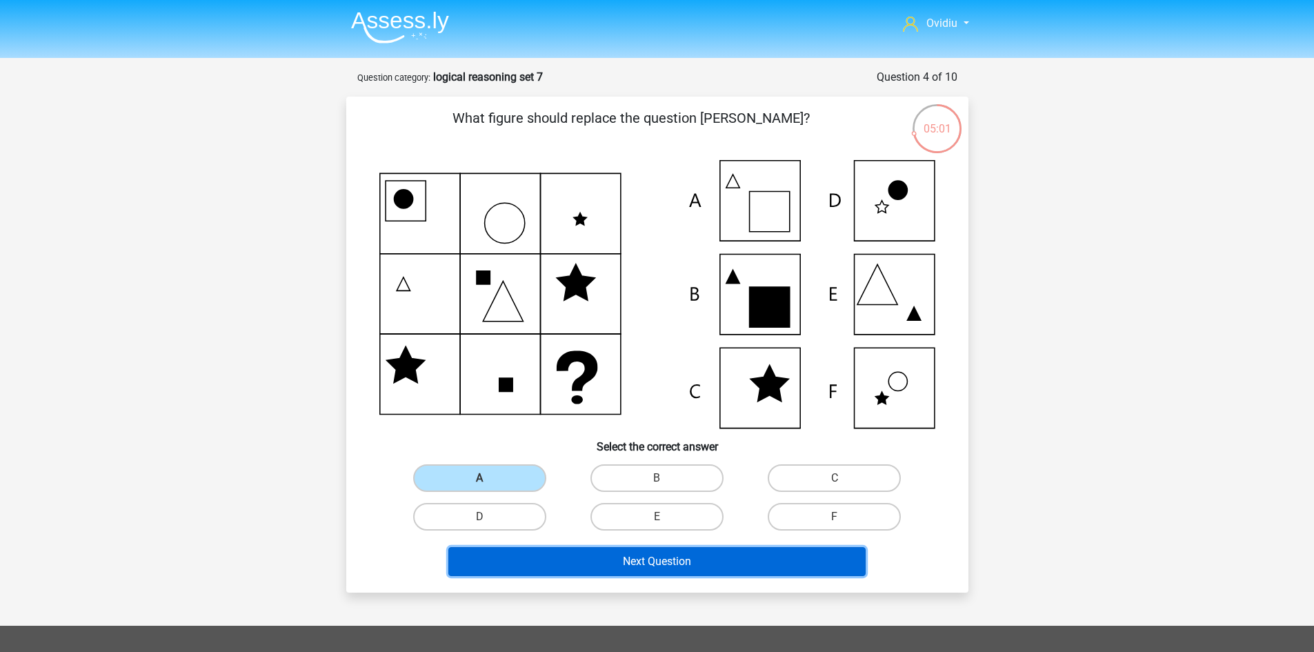
click at [659, 565] on button "Next Question" at bounding box center [656, 561] width 417 height 29
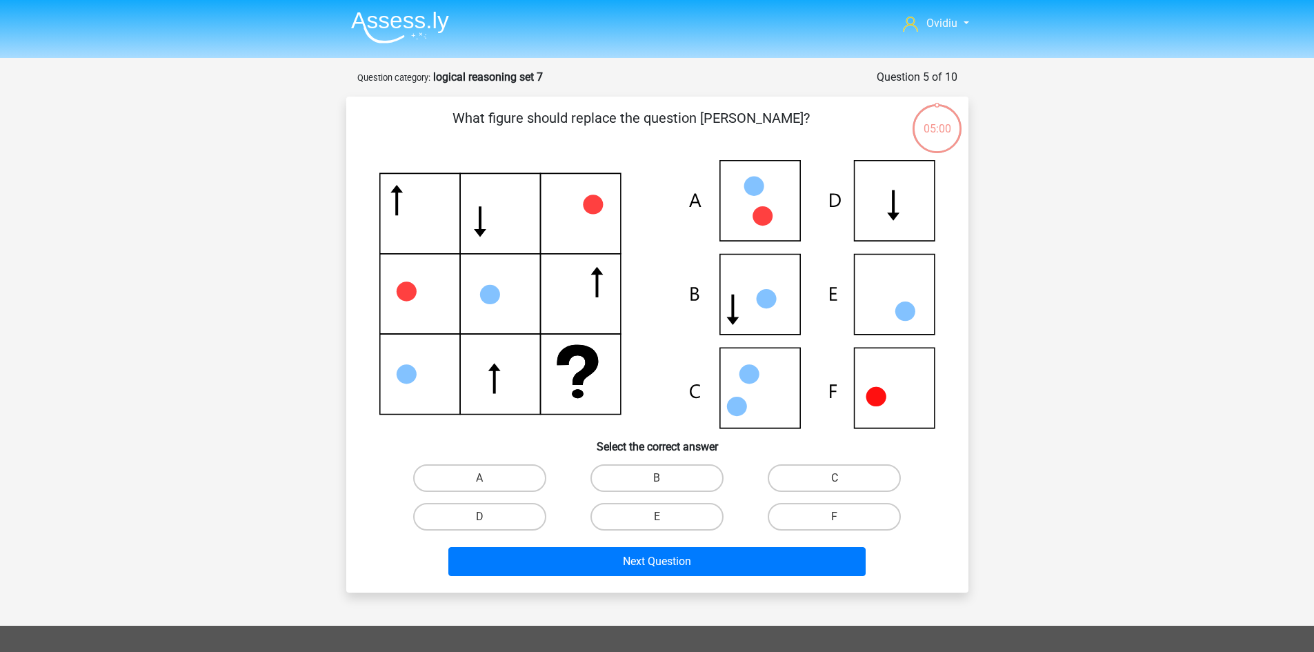
scroll to position [69, 0]
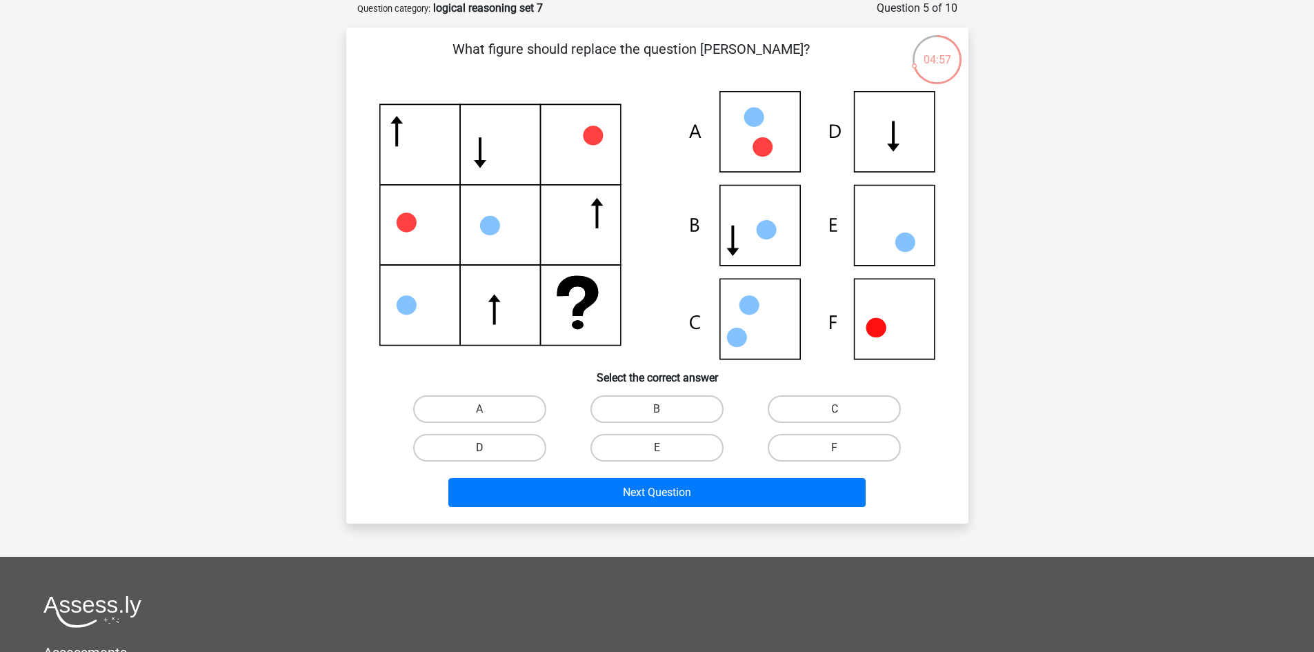
click at [524, 450] on label "D" at bounding box center [479, 448] width 133 height 28
click at [488, 450] on input "D" at bounding box center [483, 452] width 9 height 9
radio input "true"
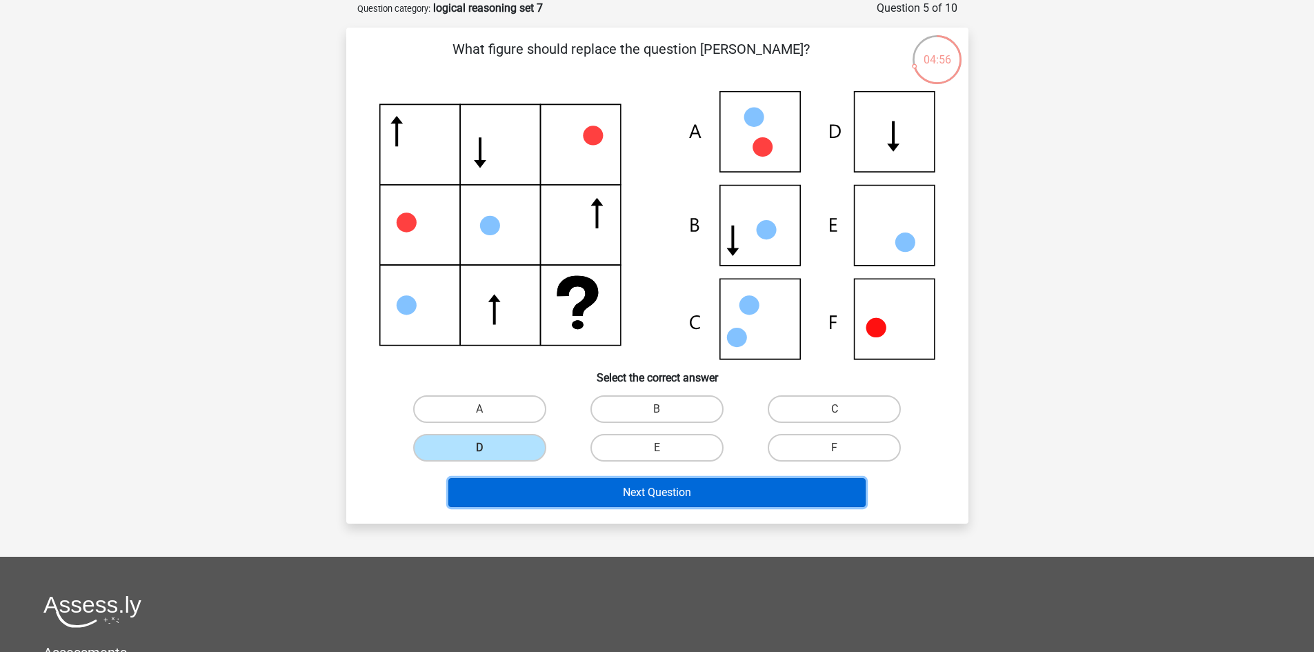
click at [615, 501] on button "Next Question" at bounding box center [656, 492] width 417 height 29
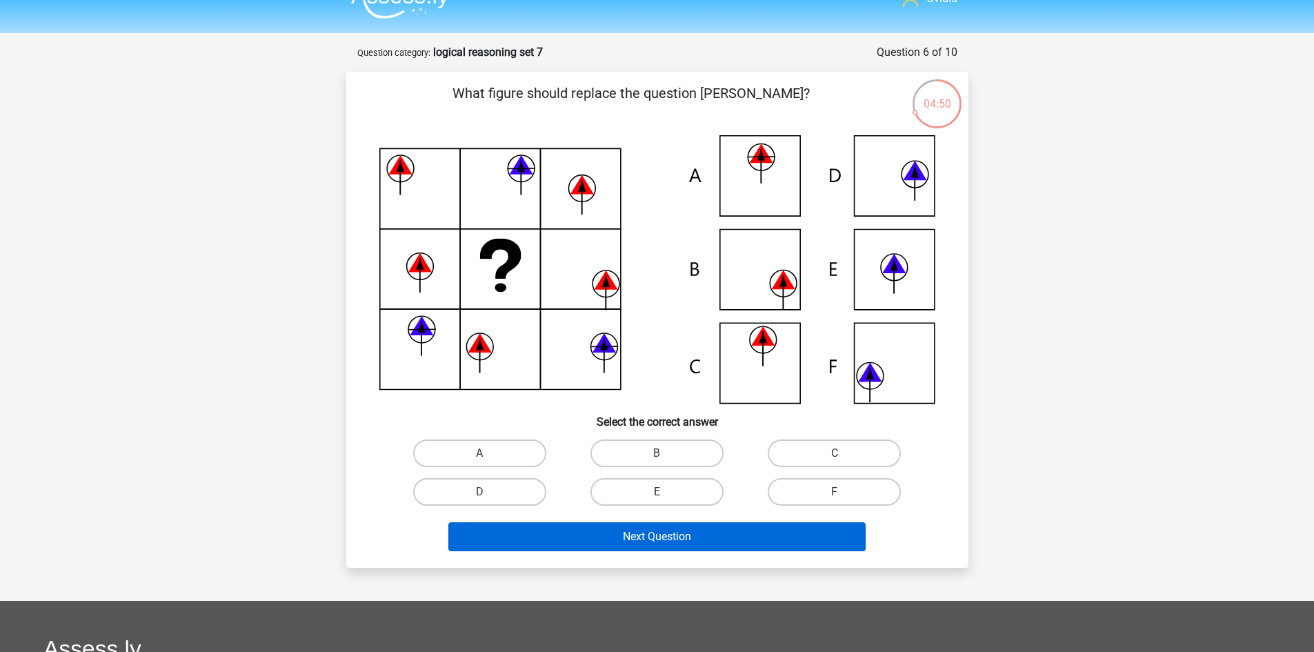
scroll to position [0, 0]
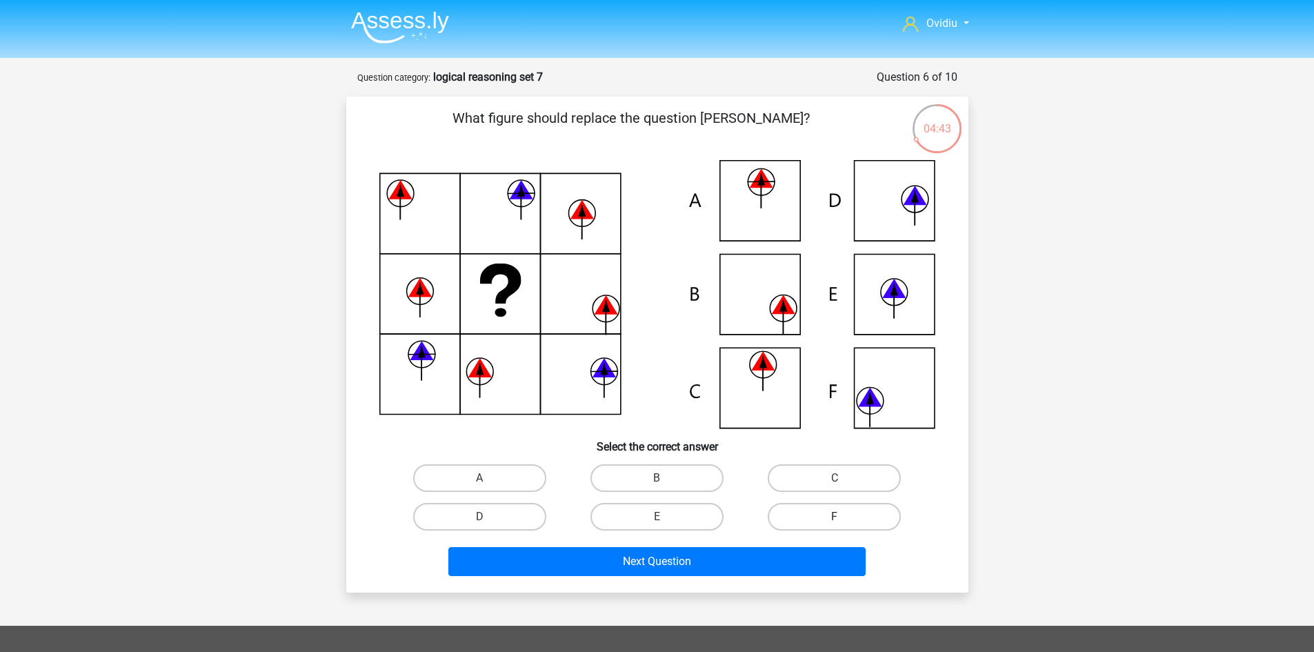
click at [817, 506] on label "F" at bounding box center [834, 517] width 133 height 28
click at [835, 517] on input "F" at bounding box center [839, 521] width 9 height 9
radio input "true"
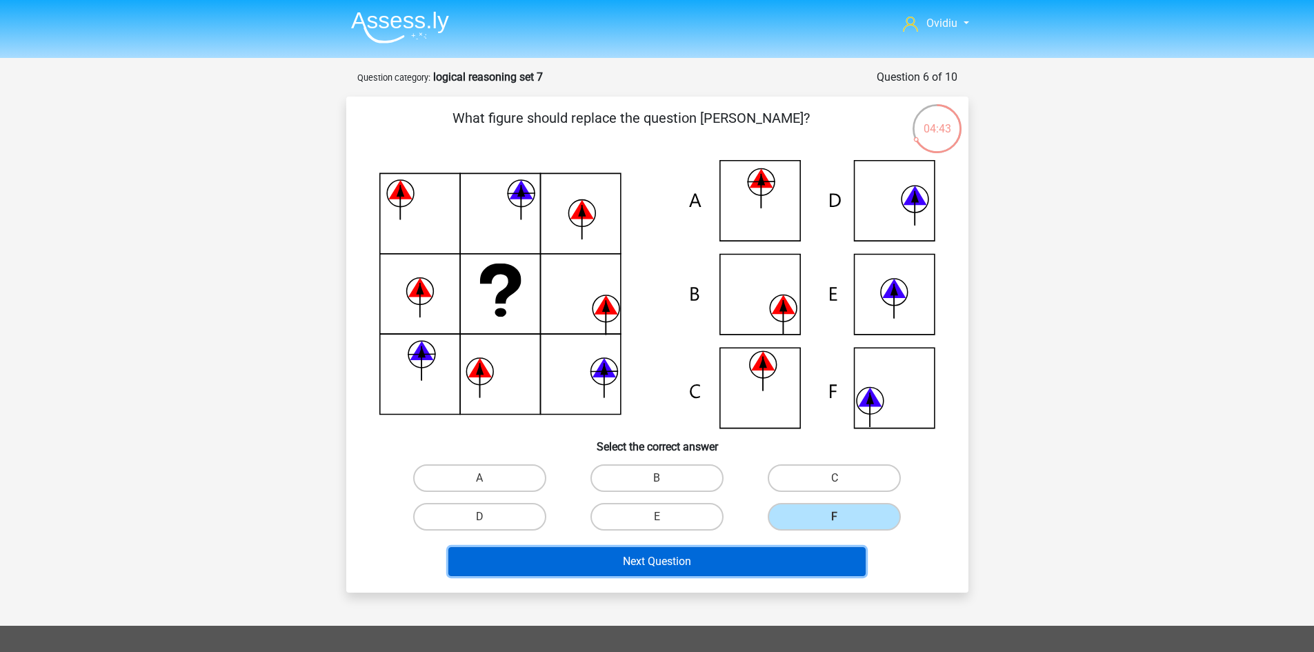
click at [667, 557] on button "Next Question" at bounding box center [656, 561] width 417 height 29
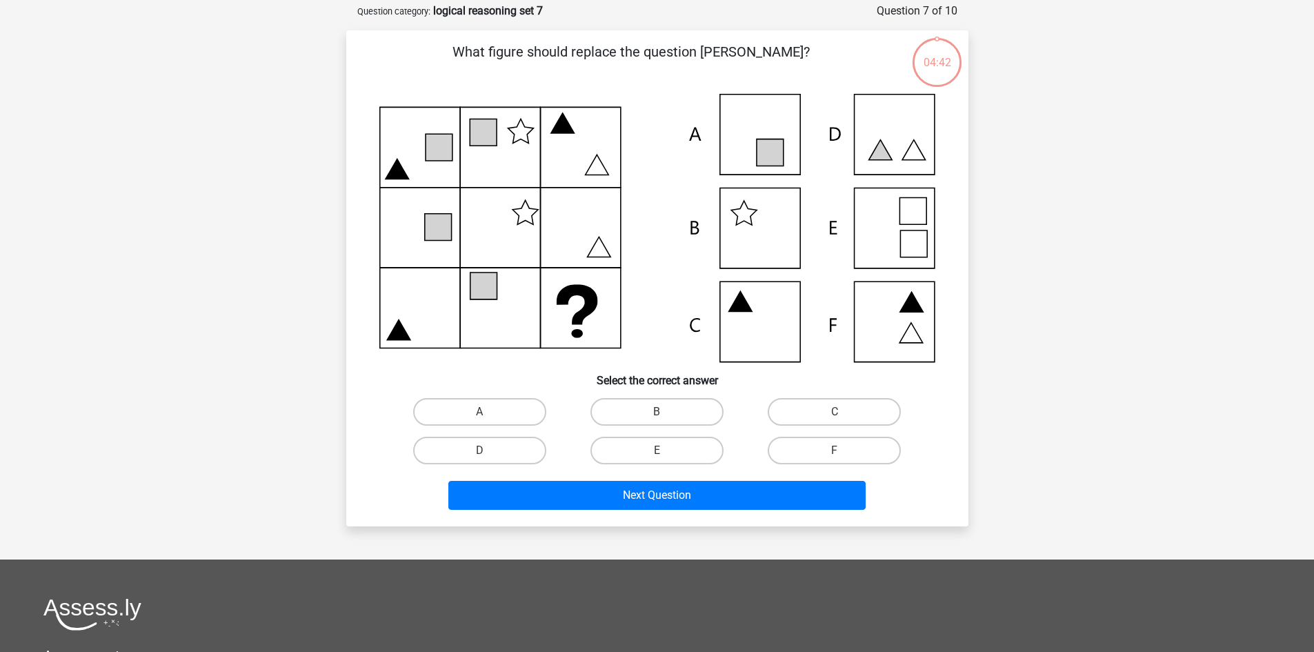
scroll to position [69, 0]
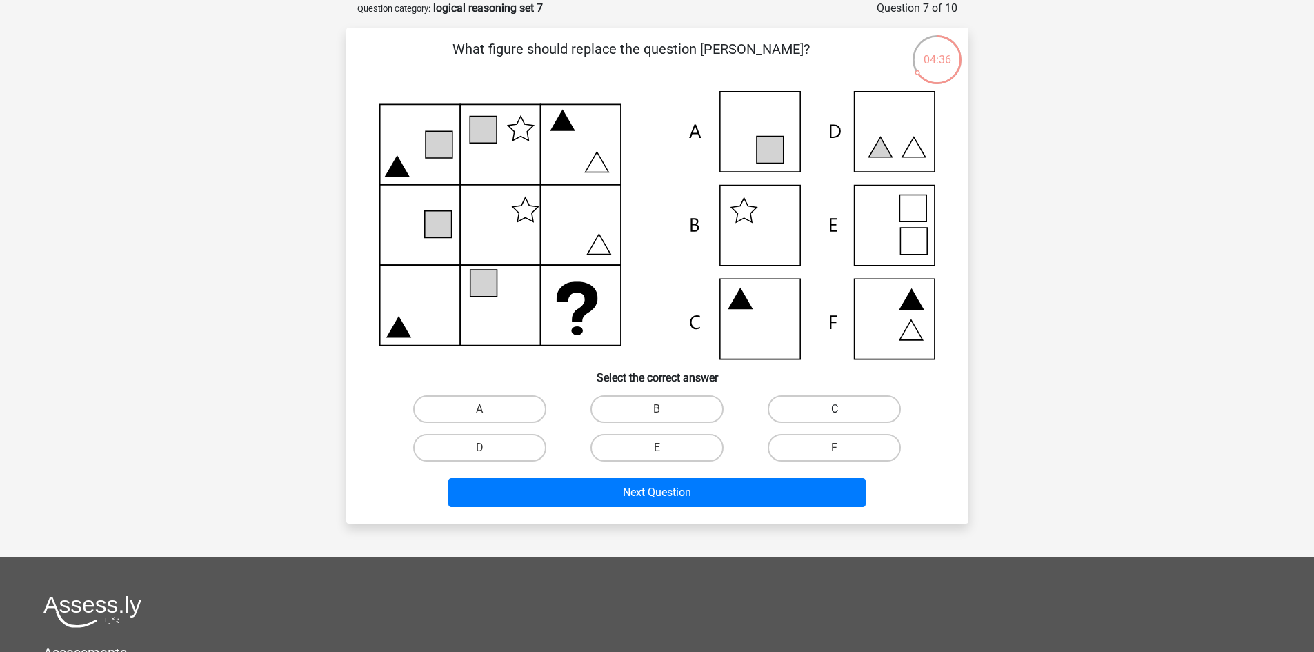
click at [808, 413] on label "C" at bounding box center [834, 409] width 133 height 28
click at [835, 413] on input "C" at bounding box center [839, 413] width 9 height 9
radio input "true"
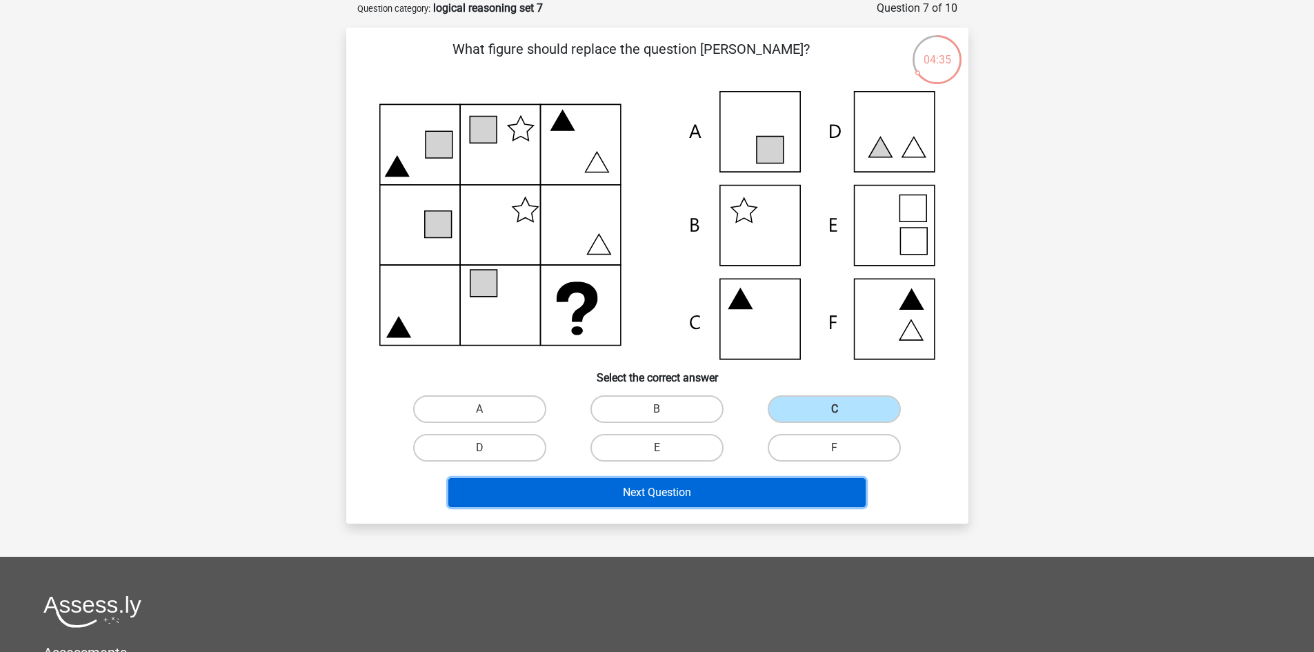
click at [723, 489] on button "Next Question" at bounding box center [656, 492] width 417 height 29
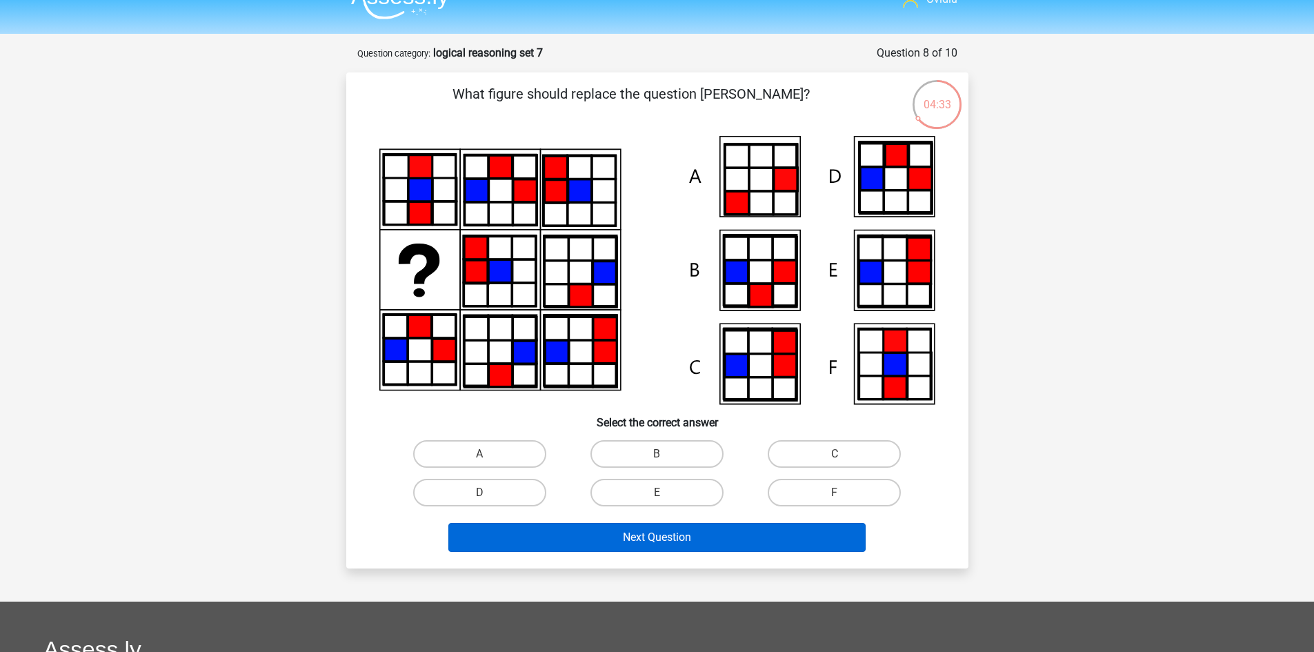
scroll to position [0, 0]
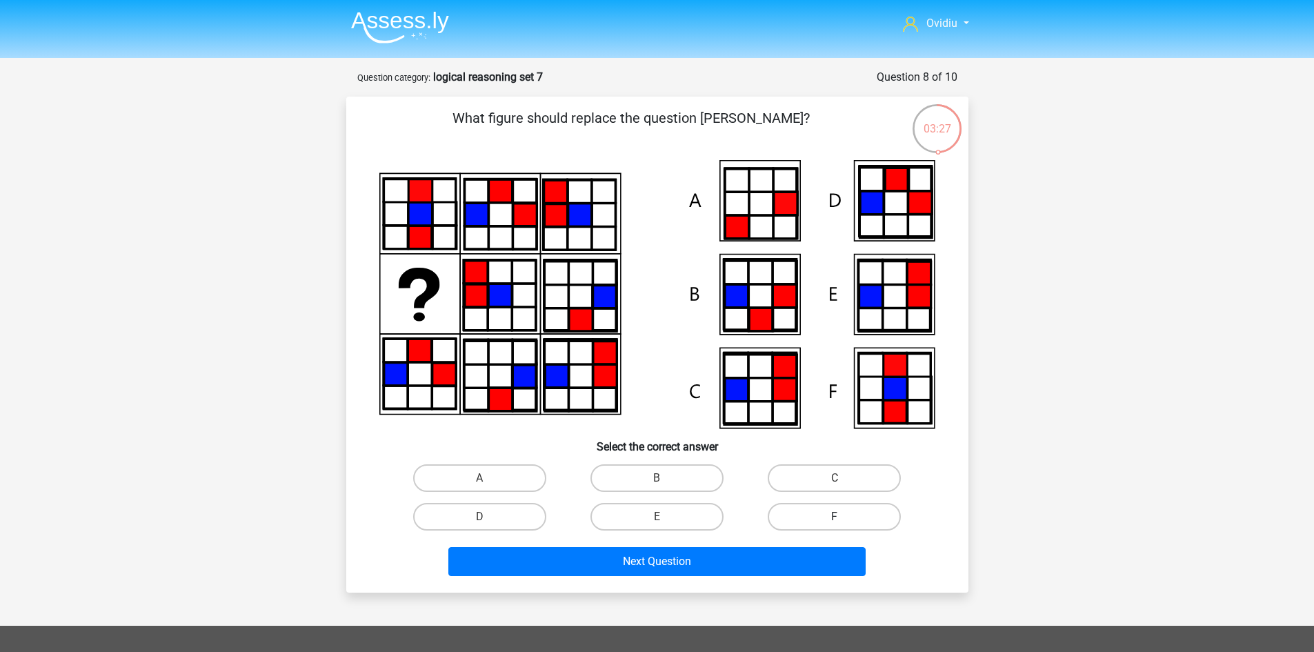
click at [804, 516] on label "F" at bounding box center [834, 517] width 133 height 28
click at [835, 517] on input "F" at bounding box center [839, 521] width 9 height 9
radio input "true"
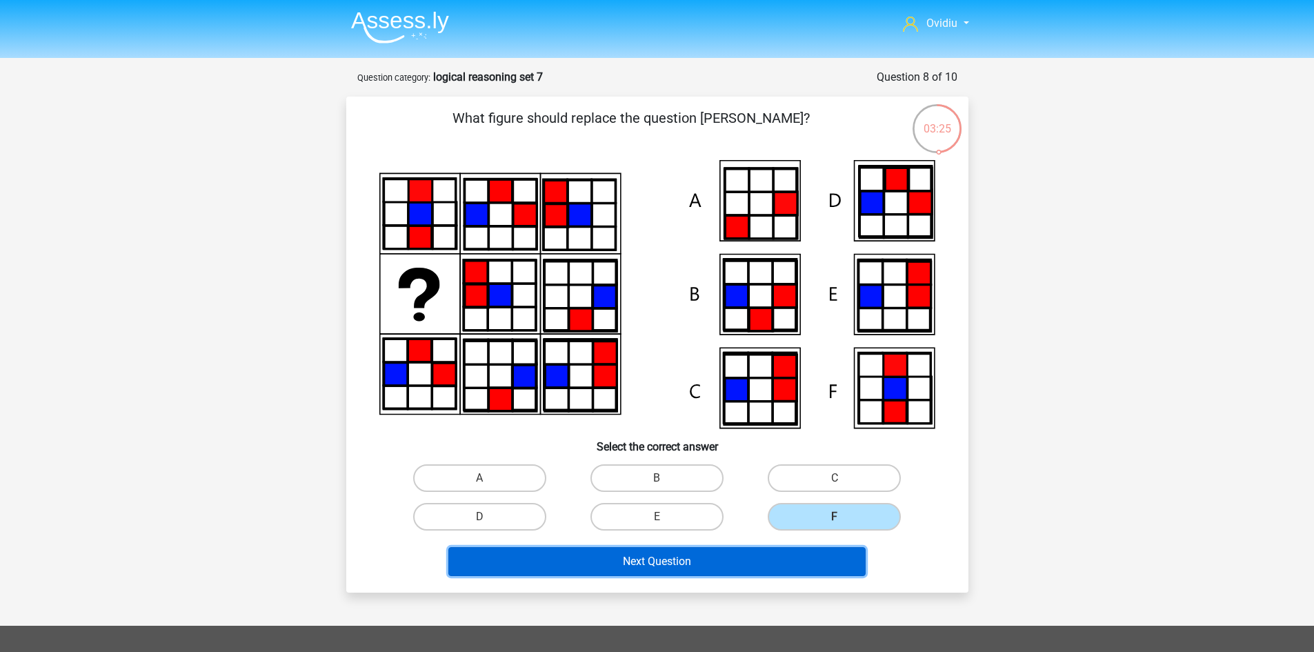
click at [630, 565] on button "Next Question" at bounding box center [656, 561] width 417 height 29
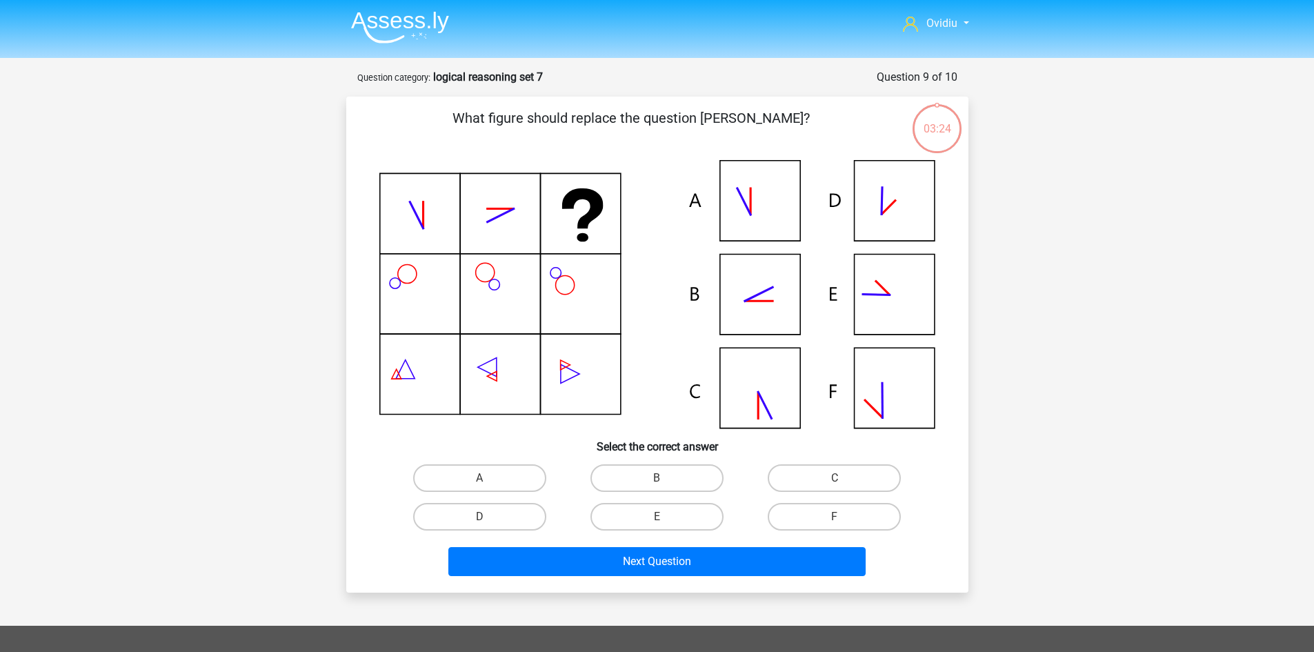
scroll to position [69, 0]
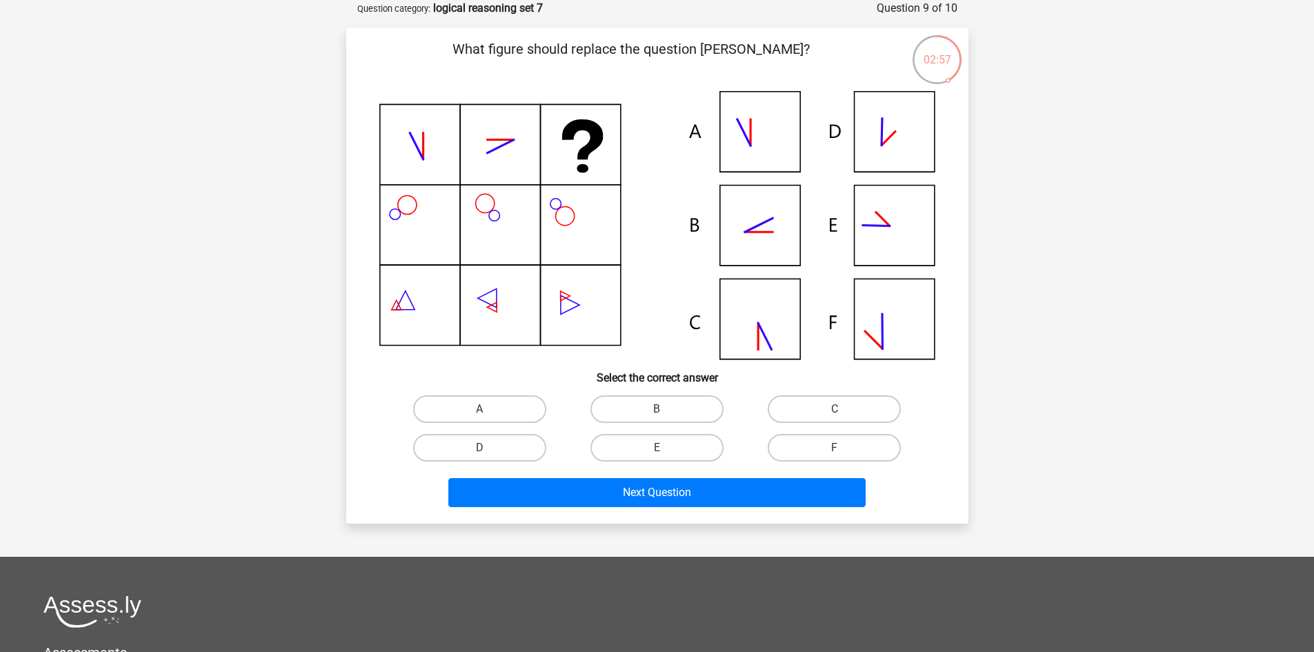
click at [658, 416] on input "B" at bounding box center [661, 413] width 9 height 9
radio input "true"
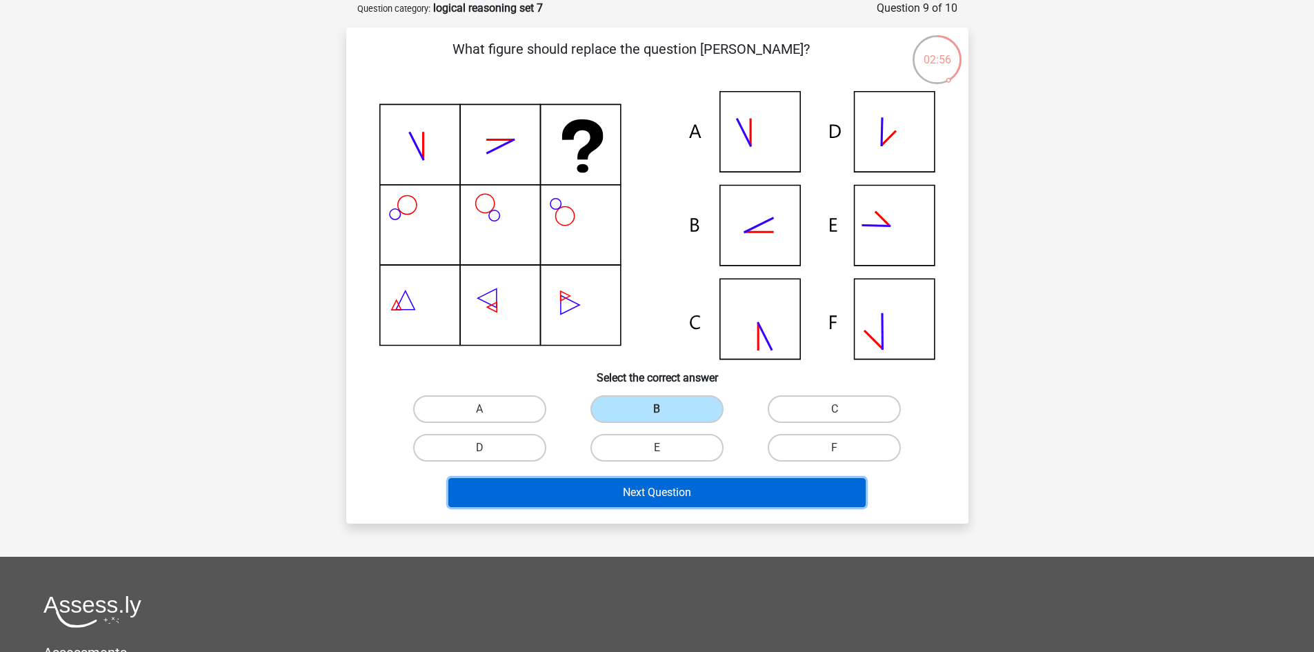
click at [648, 482] on button "Next Question" at bounding box center [656, 492] width 417 height 29
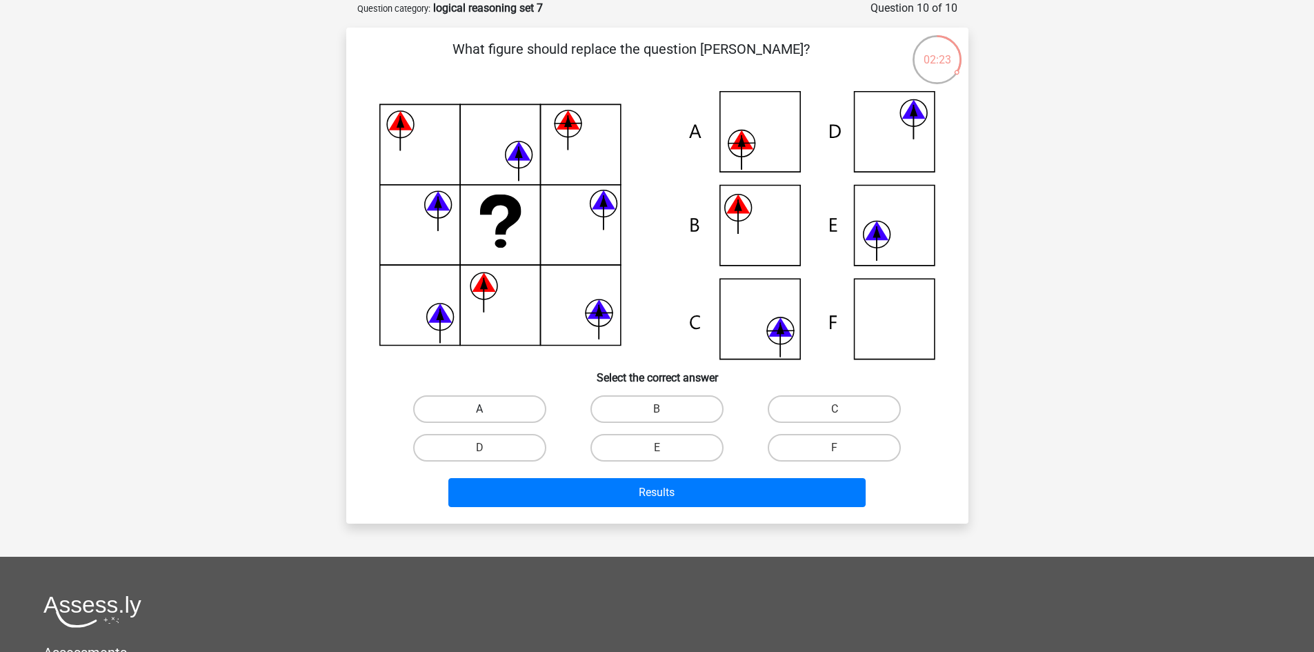
click at [532, 405] on label "A" at bounding box center [479, 409] width 133 height 28
click at [488, 409] on input "A" at bounding box center [483, 413] width 9 height 9
radio input "true"
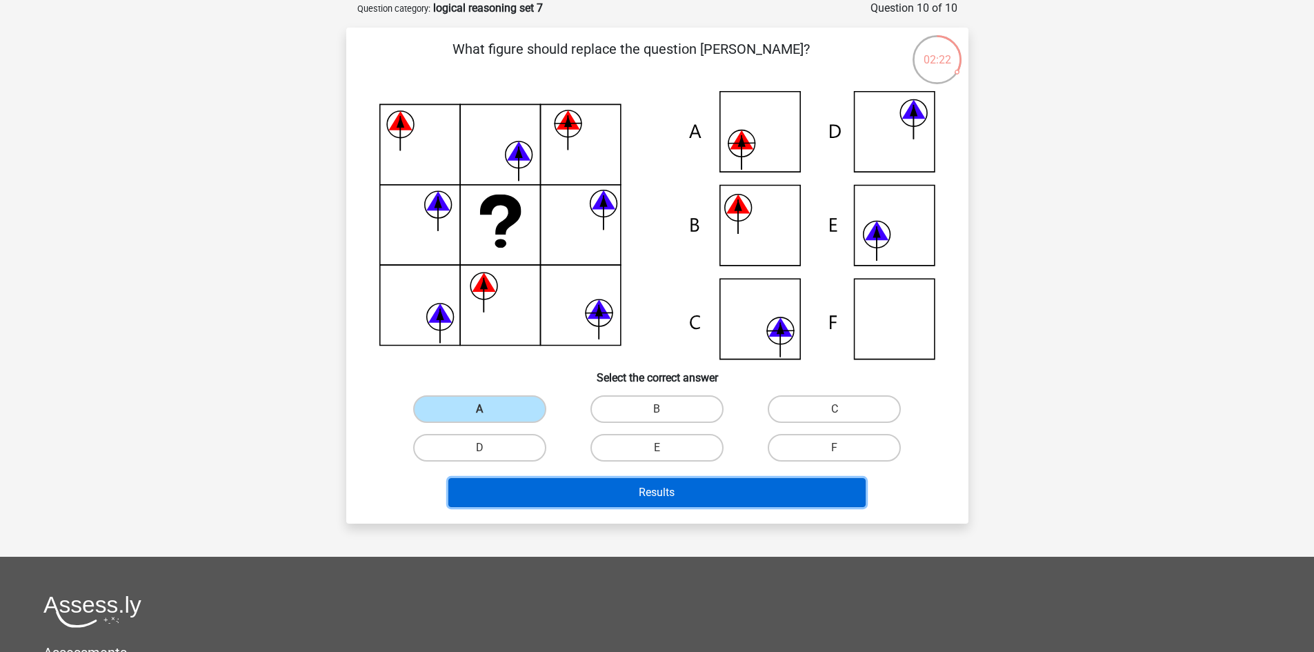
click at [637, 482] on button "Results" at bounding box center [656, 492] width 417 height 29
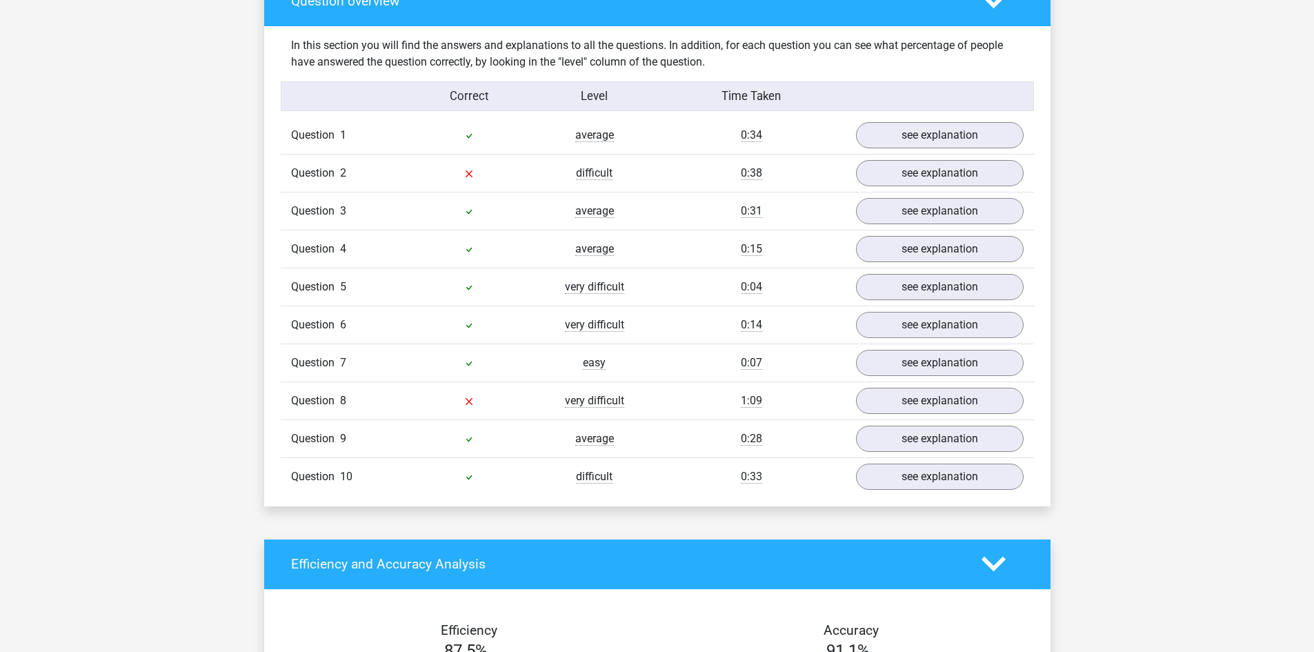
scroll to position [828, 0]
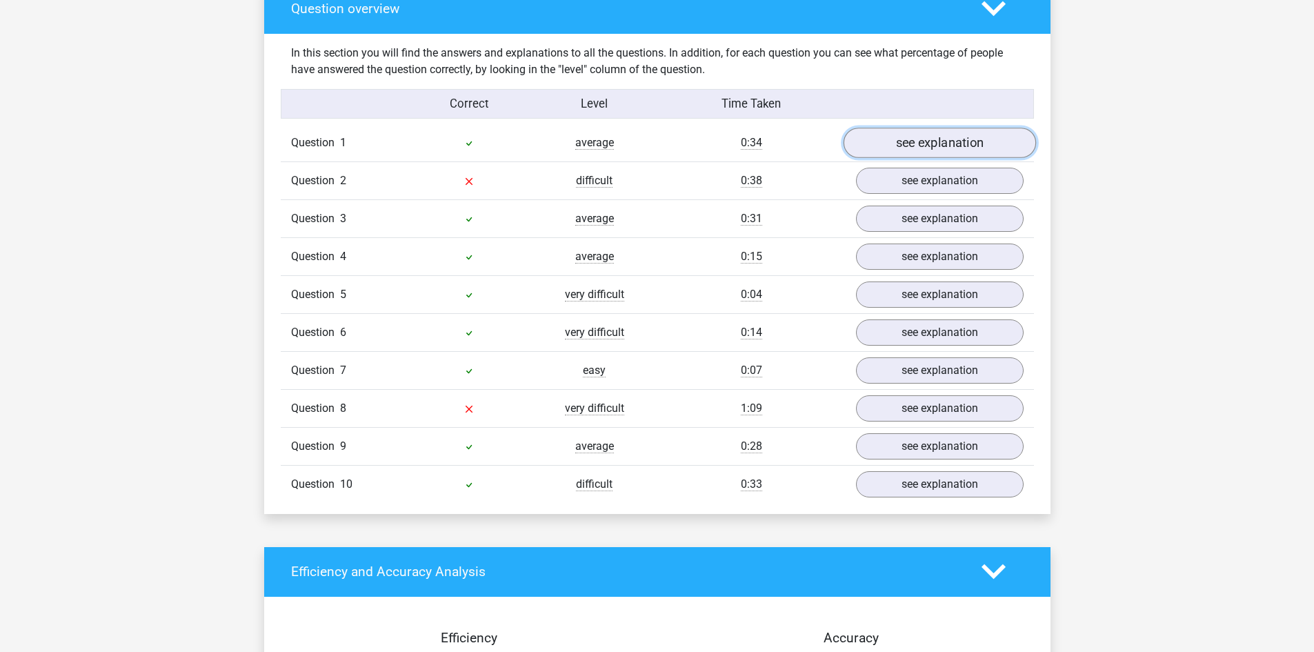
click at [918, 151] on link "see explanation" at bounding box center [939, 143] width 192 height 30
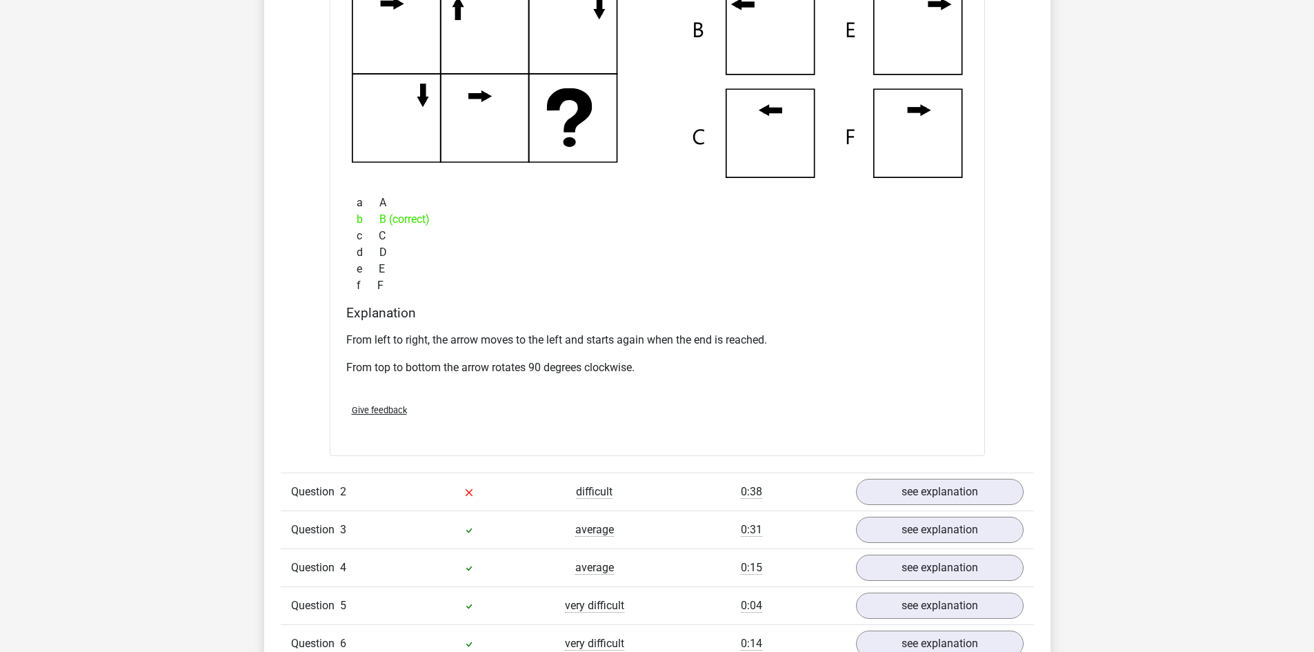
scroll to position [1172, 0]
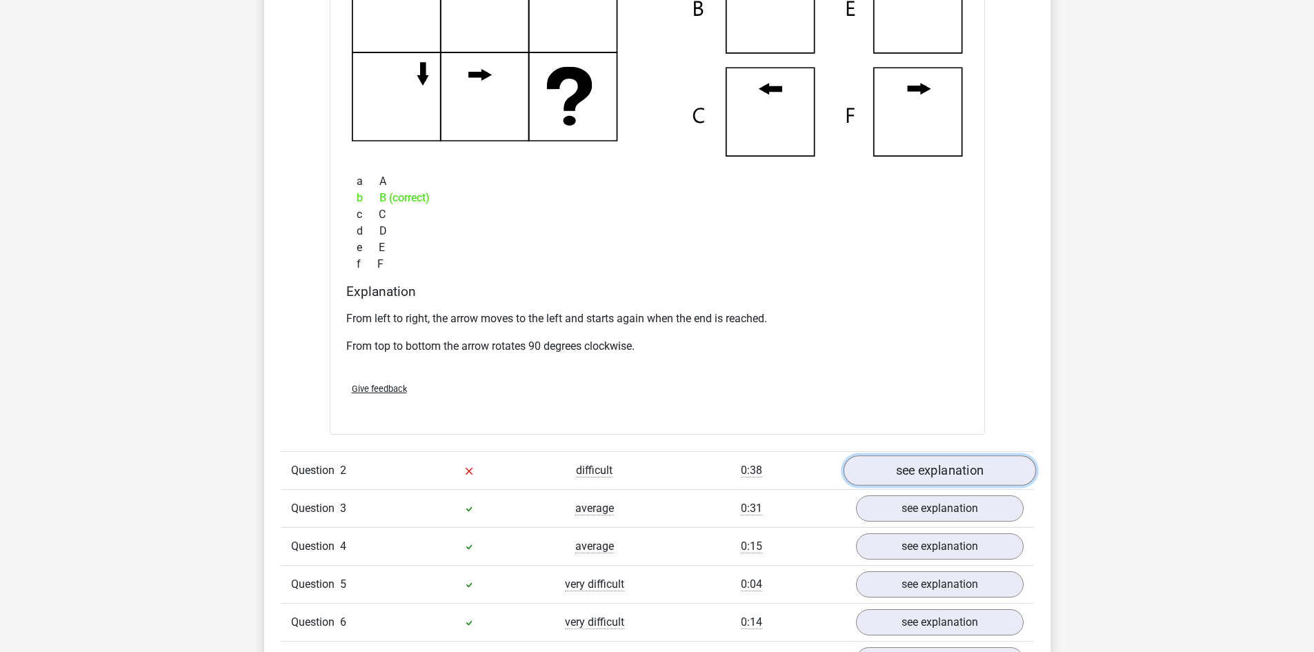
click at [912, 475] on link "see explanation" at bounding box center [939, 470] width 192 height 30
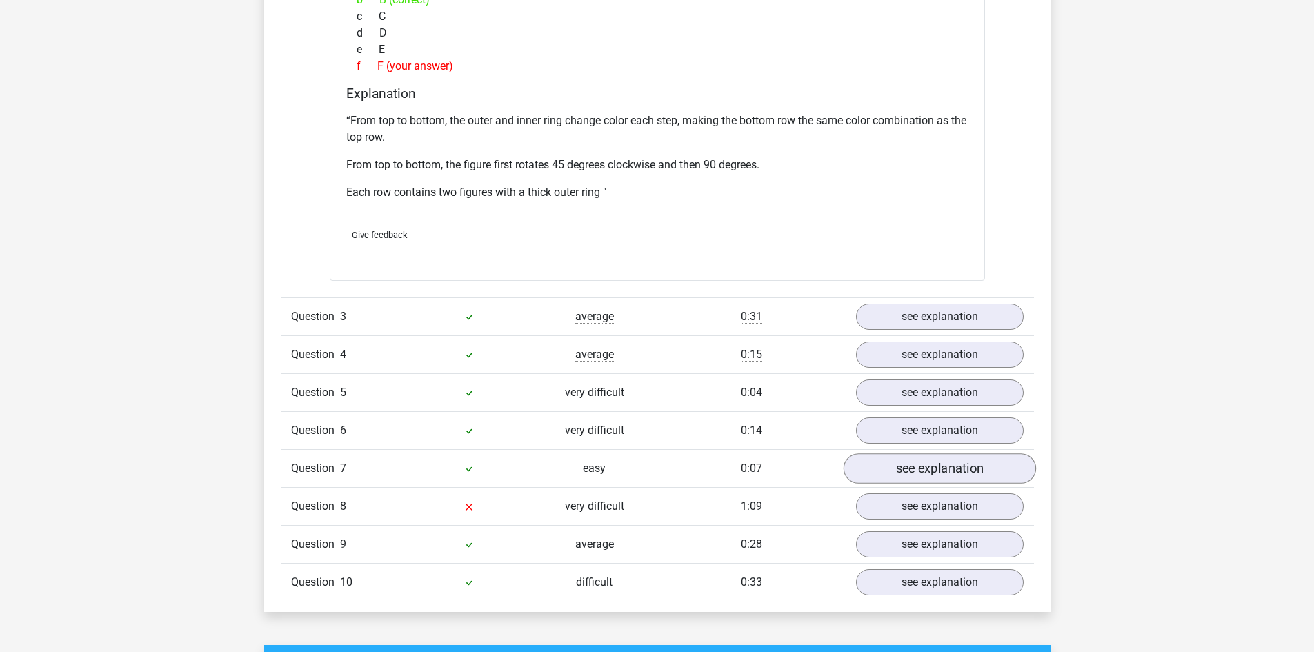
scroll to position [2069, 0]
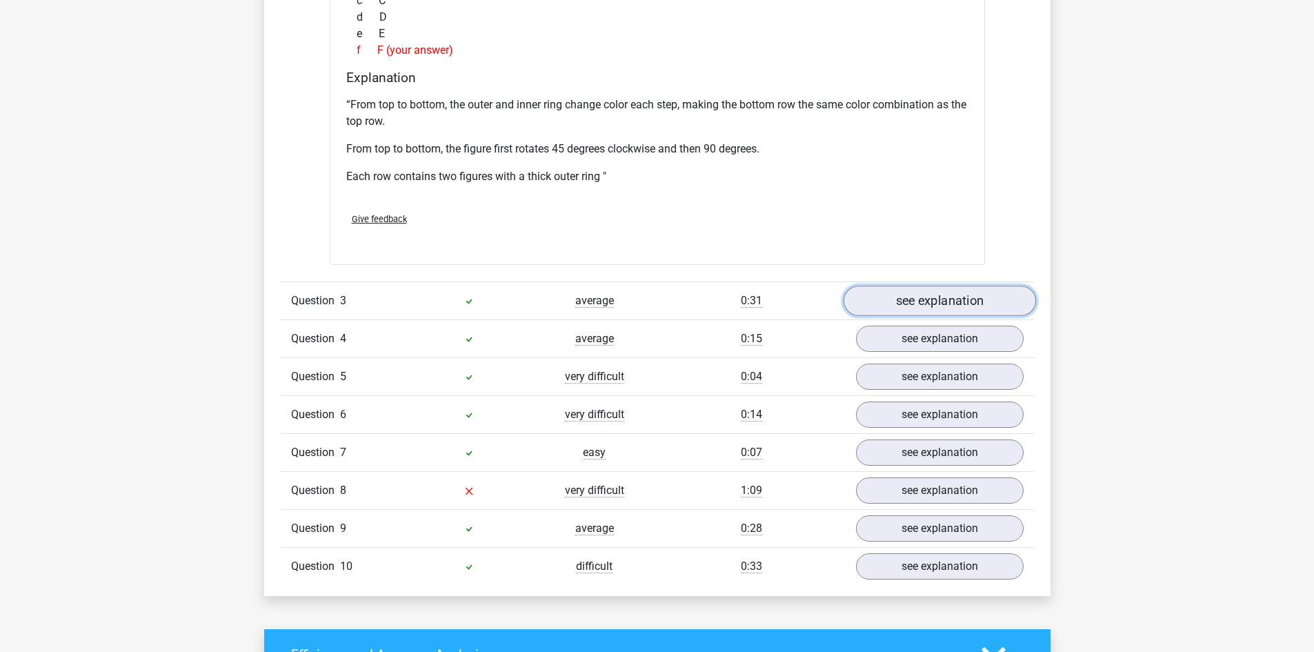
click at [935, 308] on link "see explanation" at bounding box center [939, 301] width 192 height 30
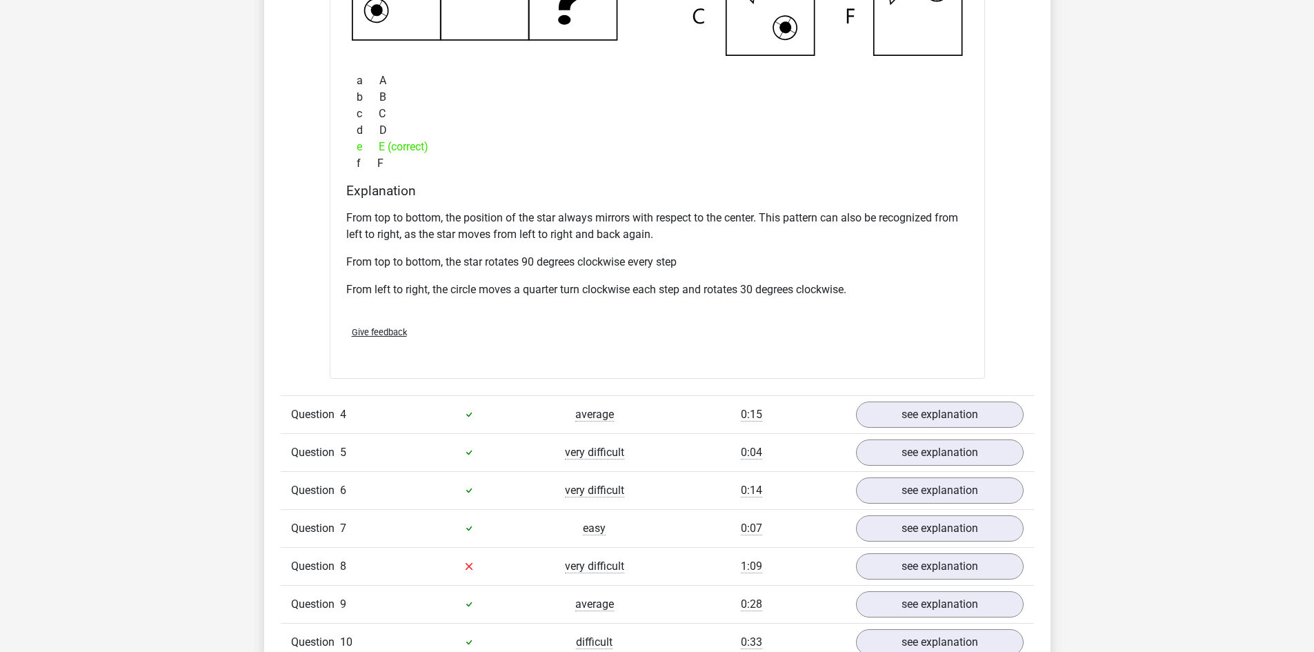
scroll to position [2690, 0]
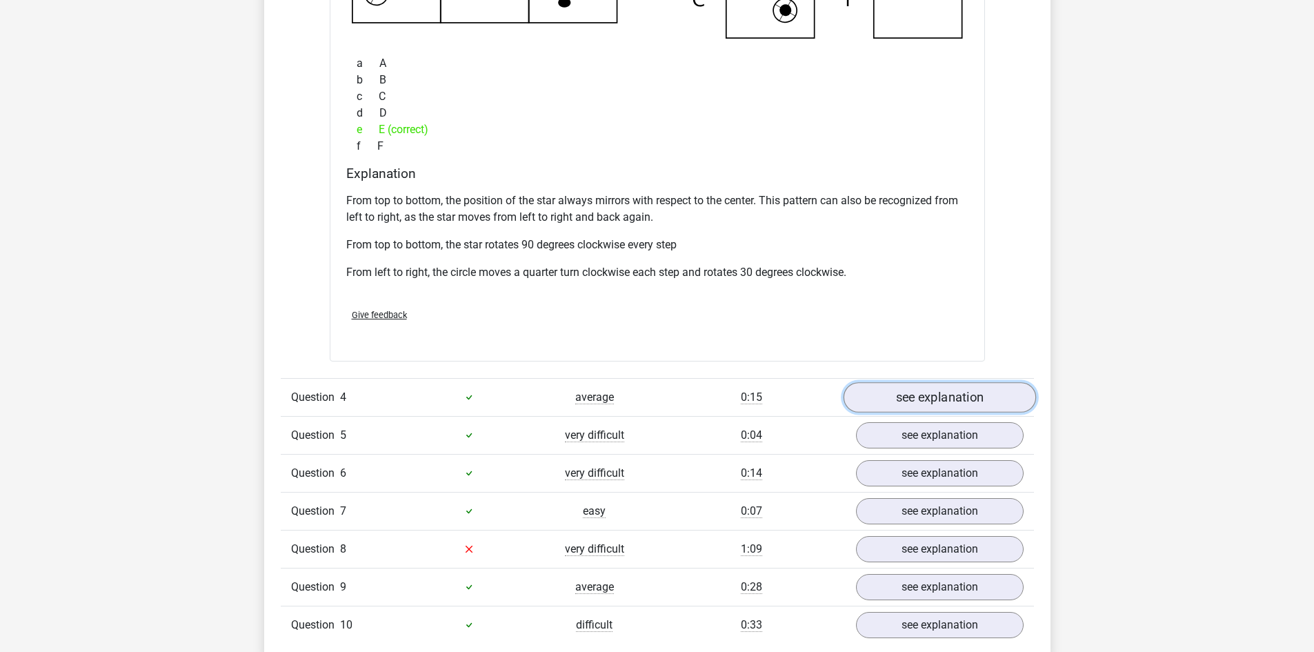
click at [943, 401] on link "see explanation" at bounding box center [939, 397] width 192 height 30
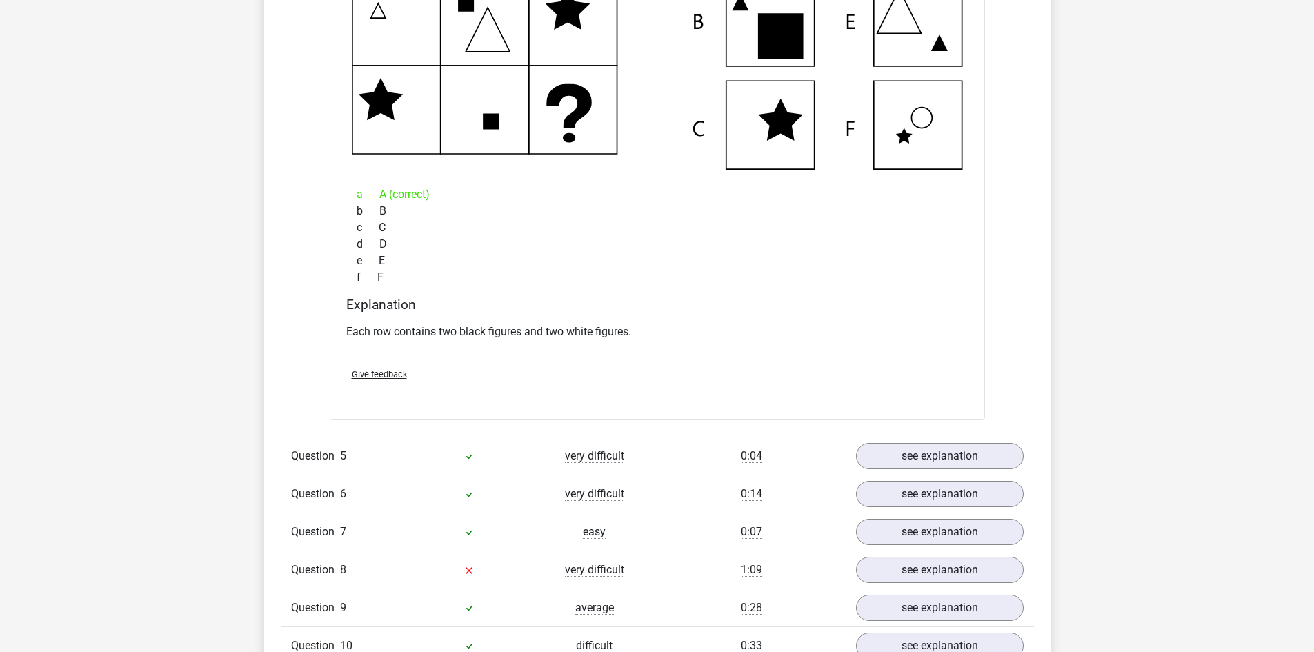
scroll to position [3311, 0]
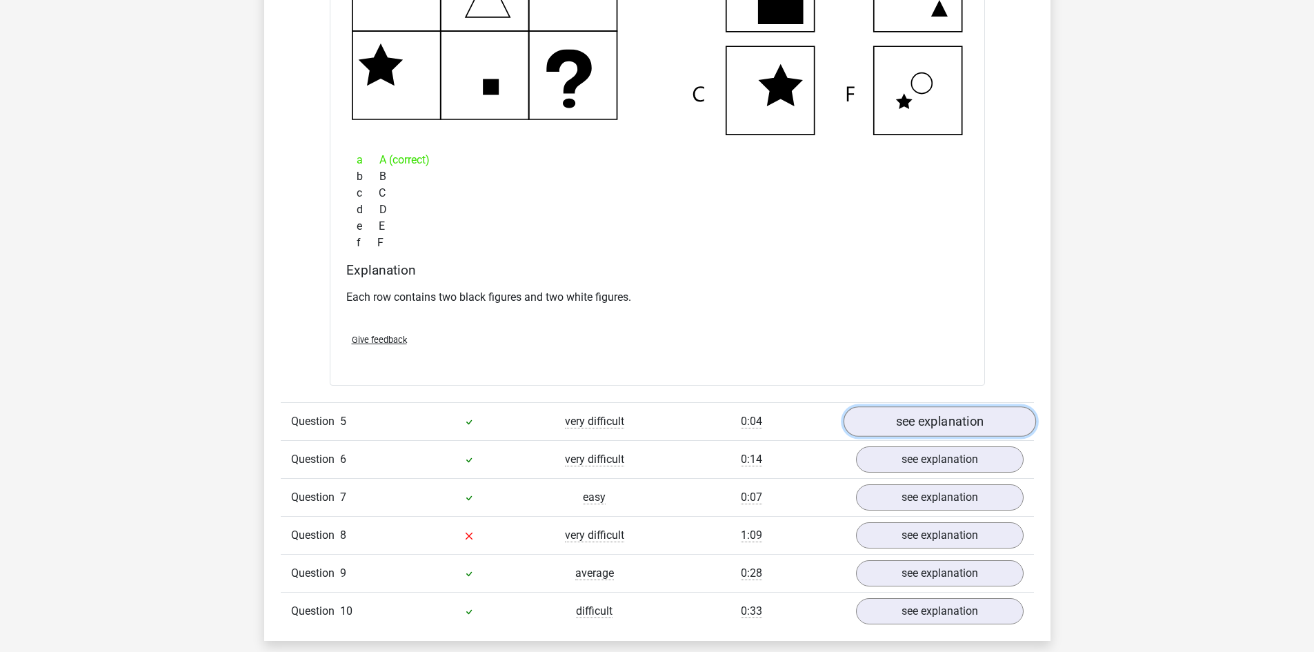
click at [956, 424] on link "see explanation" at bounding box center [939, 421] width 192 height 30
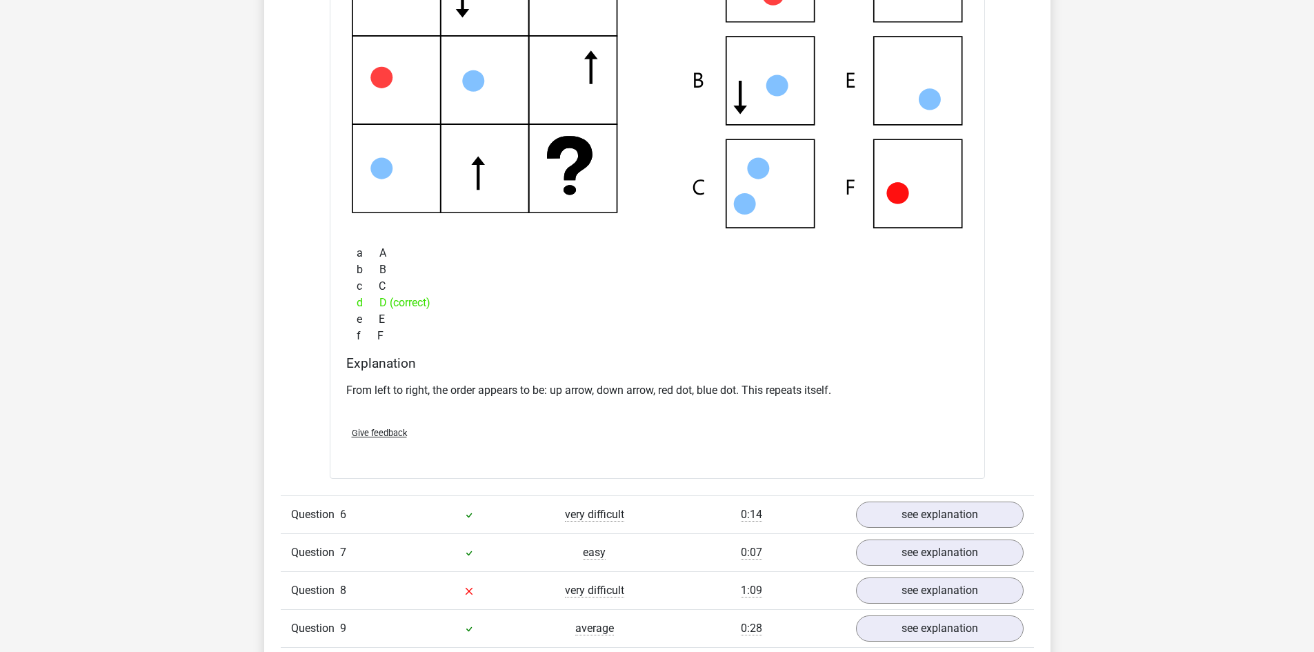
scroll to position [3931, 0]
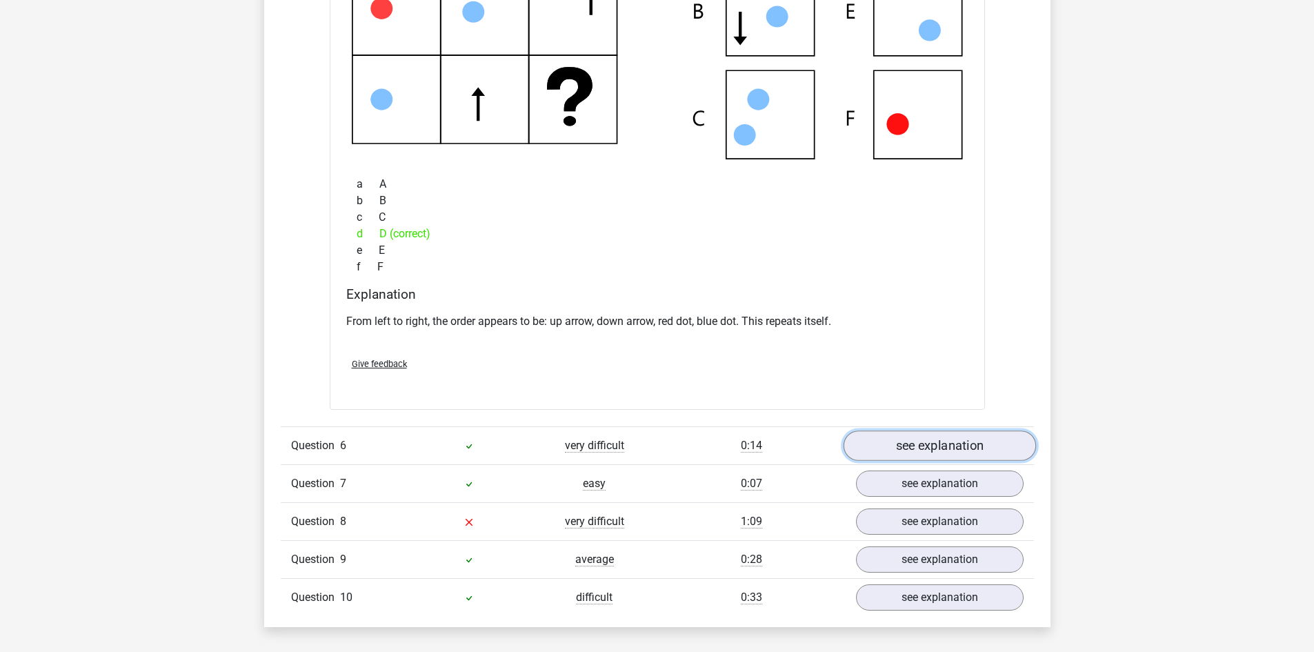
click at [937, 439] on link "see explanation" at bounding box center [939, 445] width 192 height 30
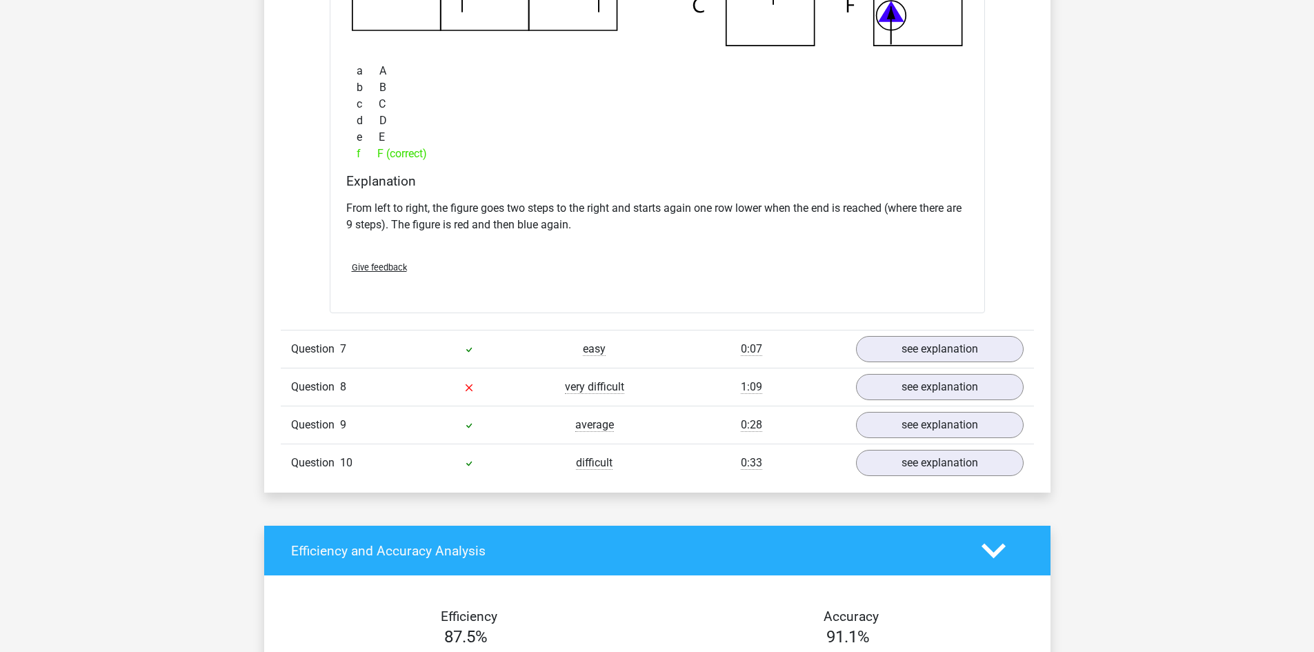
scroll to position [4690, 0]
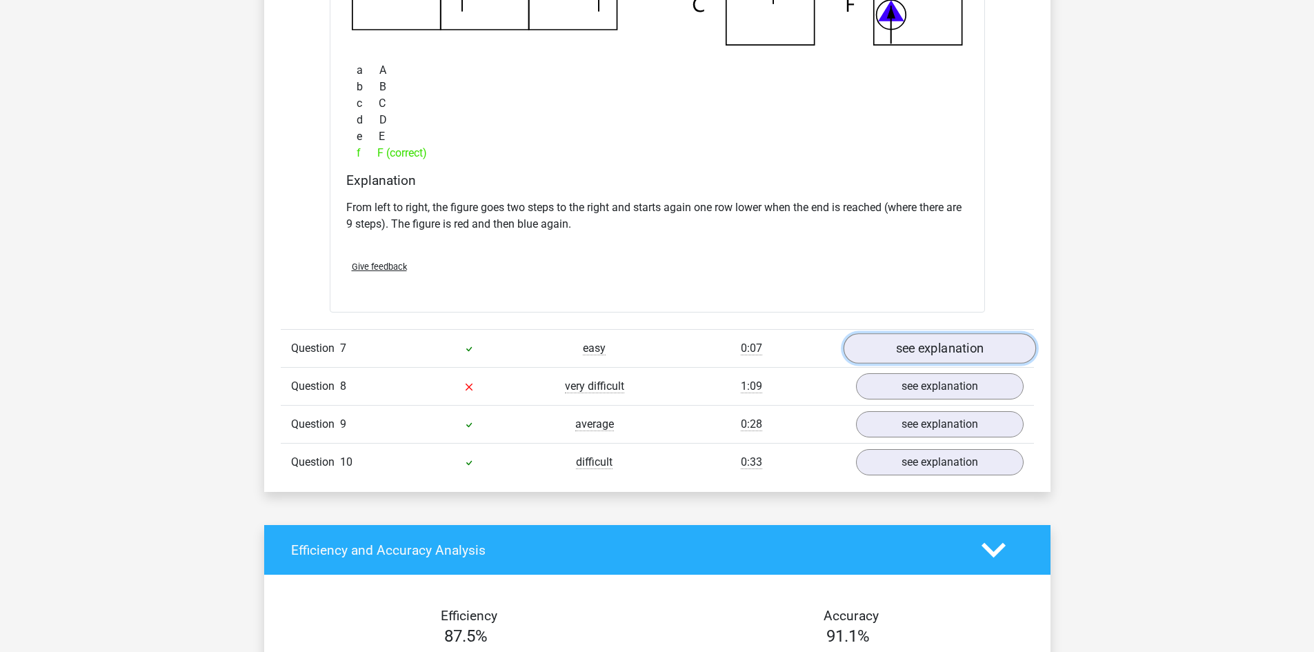
click at [943, 356] on link "see explanation" at bounding box center [939, 349] width 192 height 30
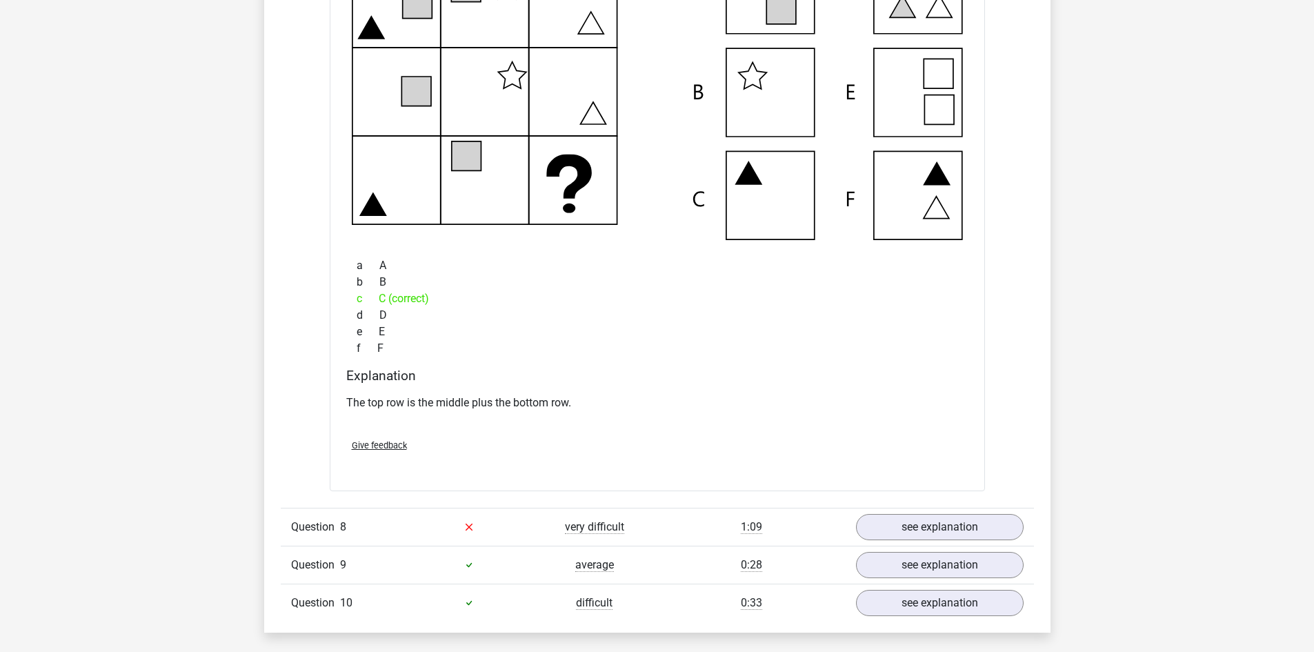
scroll to position [5173, 0]
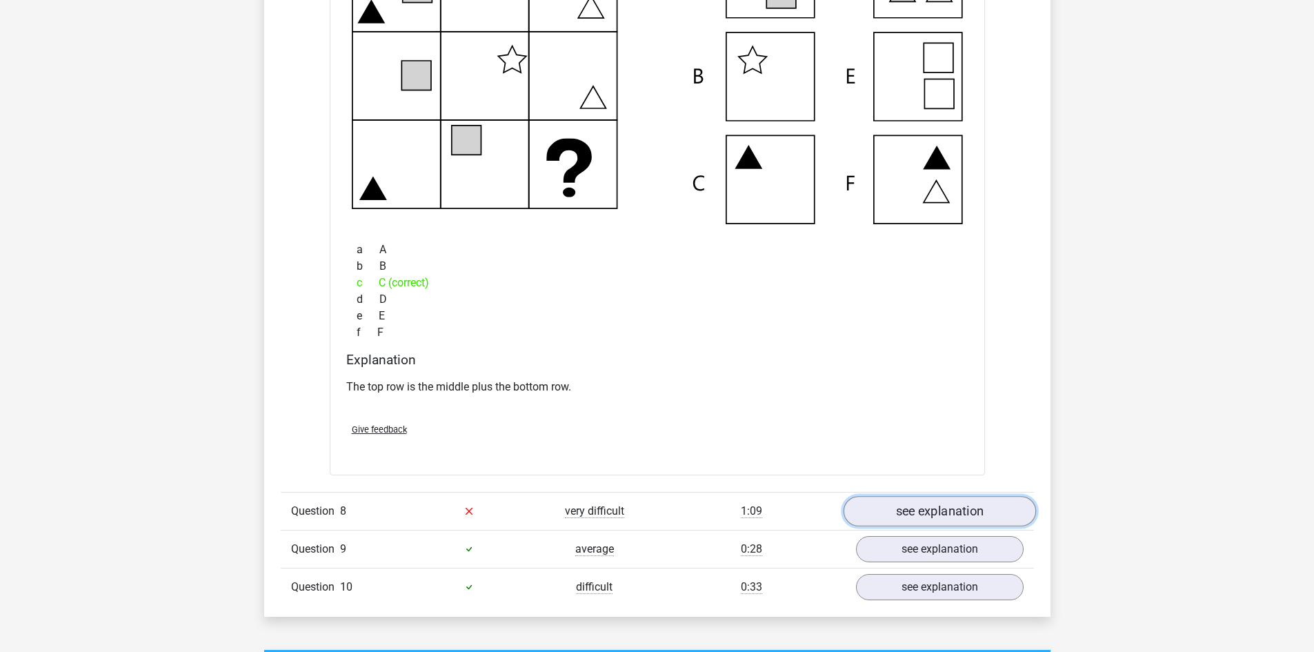
click at [924, 505] on link "see explanation" at bounding box center [939, 511] width 192 height 30
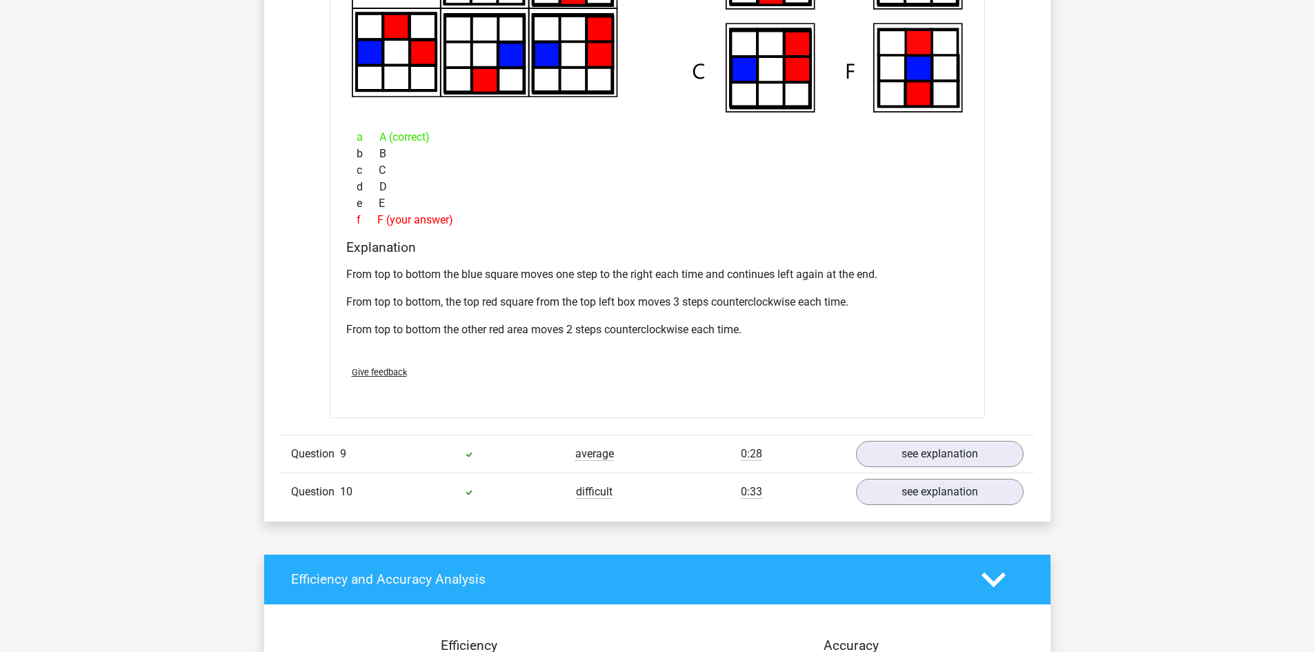
scroll to position [5931, 0]
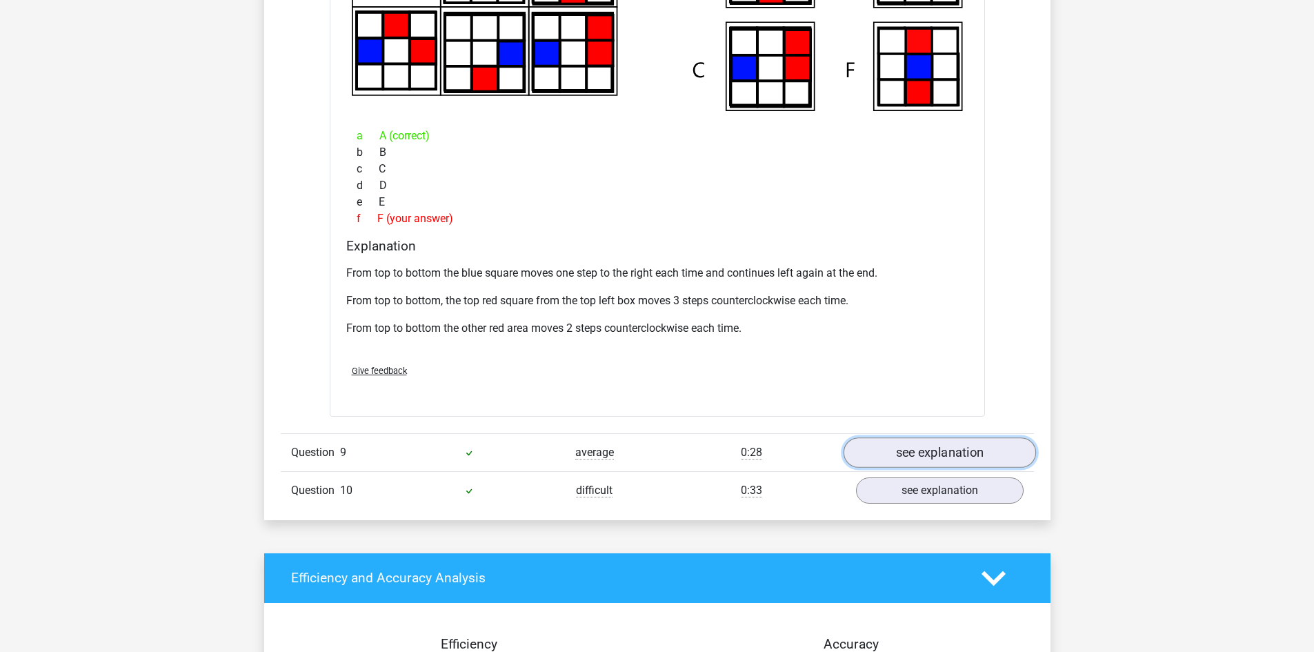
click at [948, 446] on link "see explanation" at bounding box center [939, 452] width 192 height 30
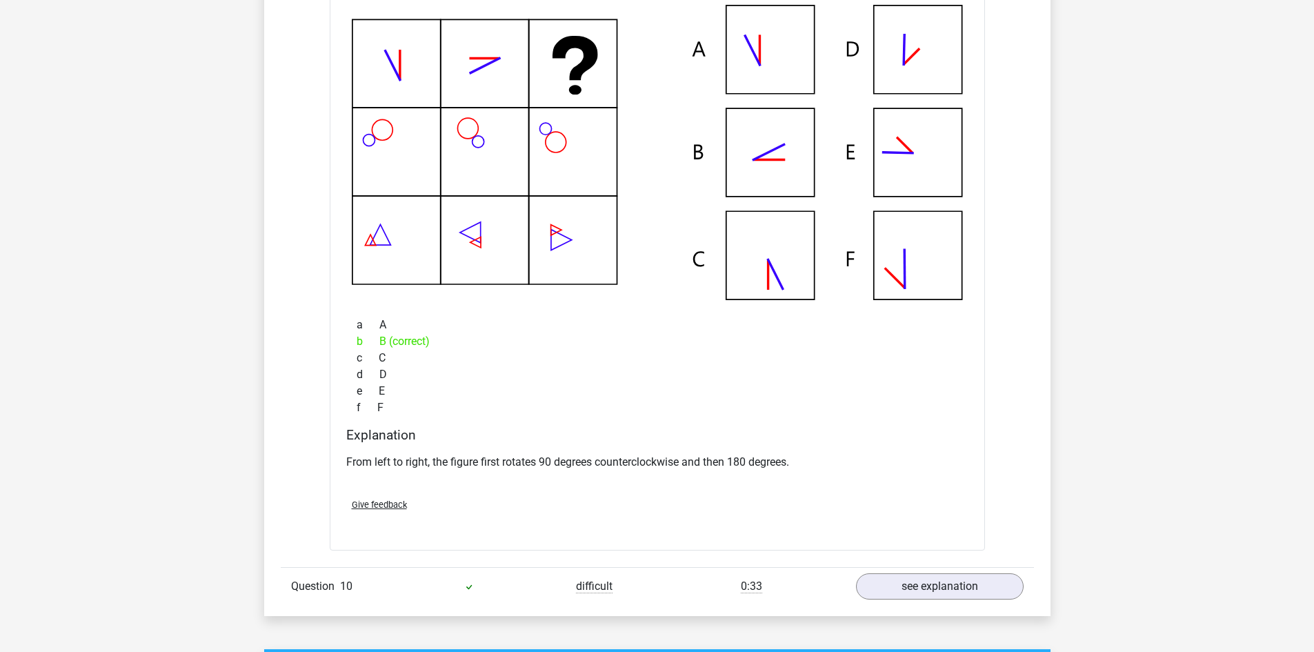
scroll to position [6483, 0]
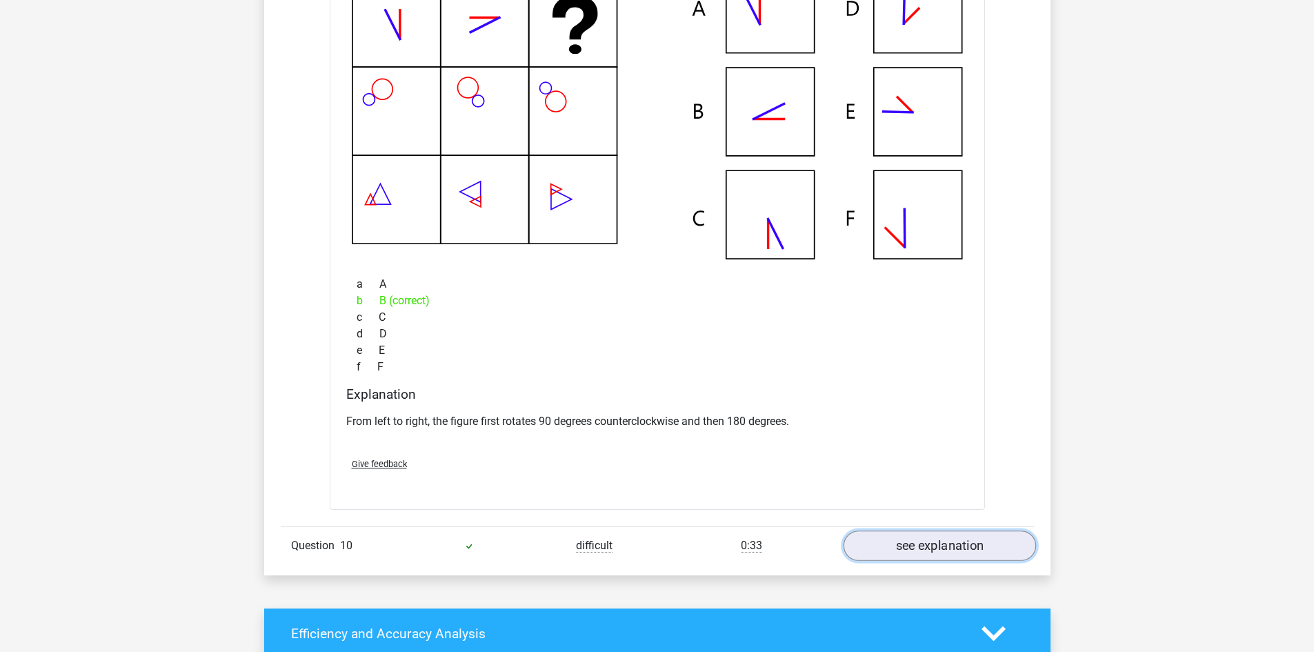
click at [922, 545] on link "see explanation" at bounding box center [939, 545] width 192 height 30
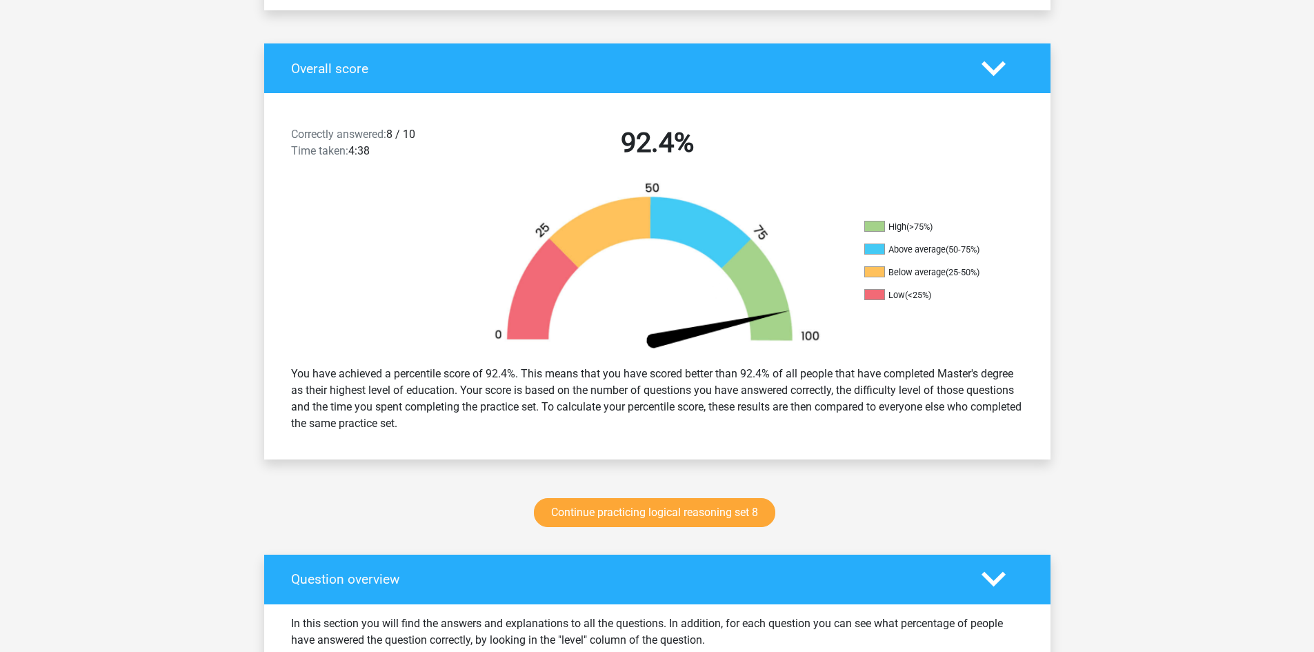
scroll to position [0, 0]
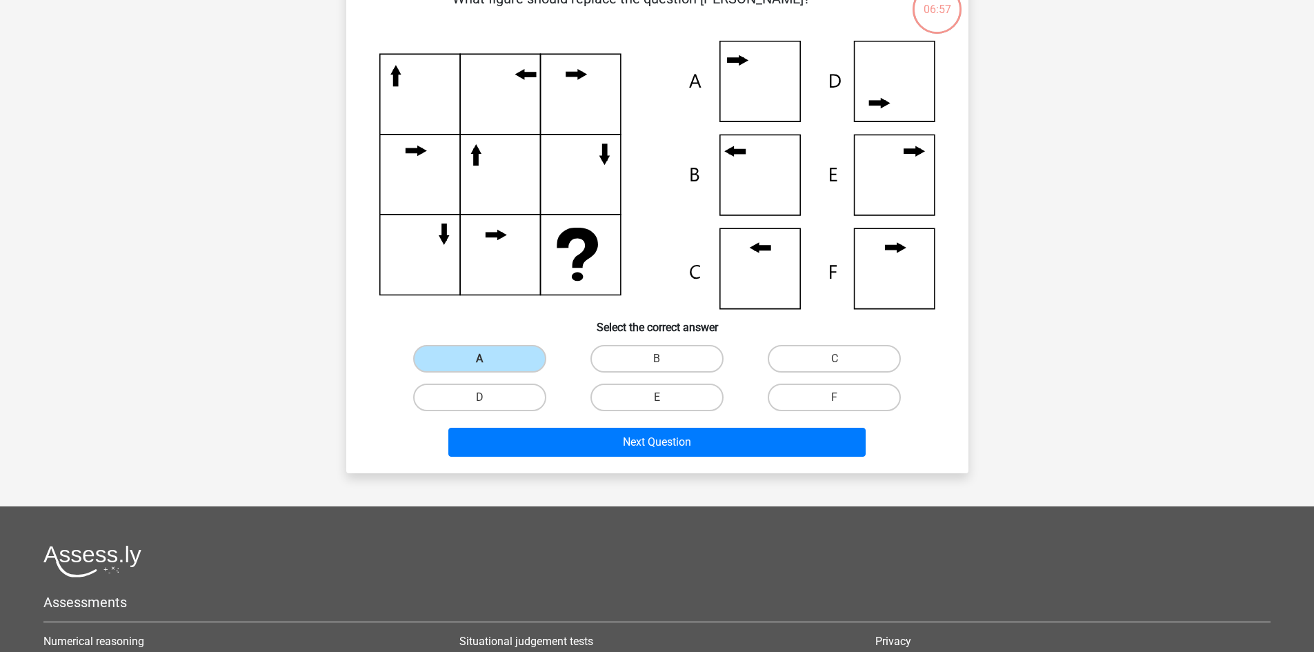
scroll to position [338, 0]
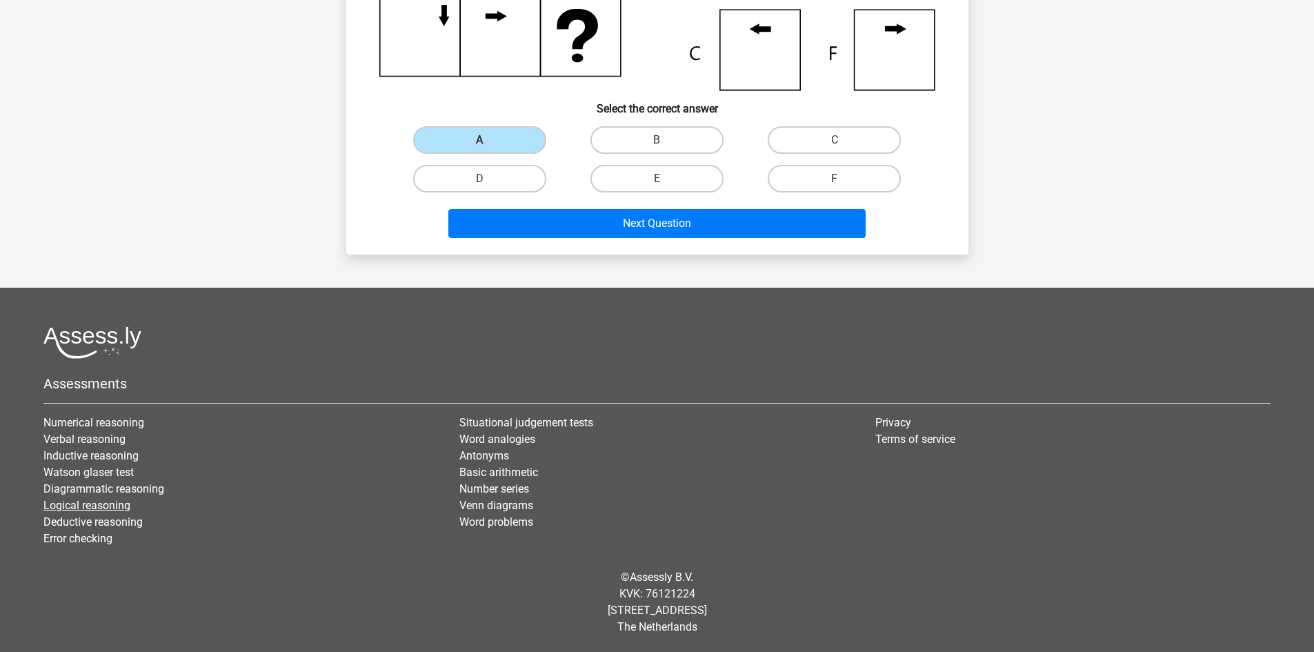
click at [103, 507] on link "Logical reasoning" at bounding box center [86, 505] width 87 height 13
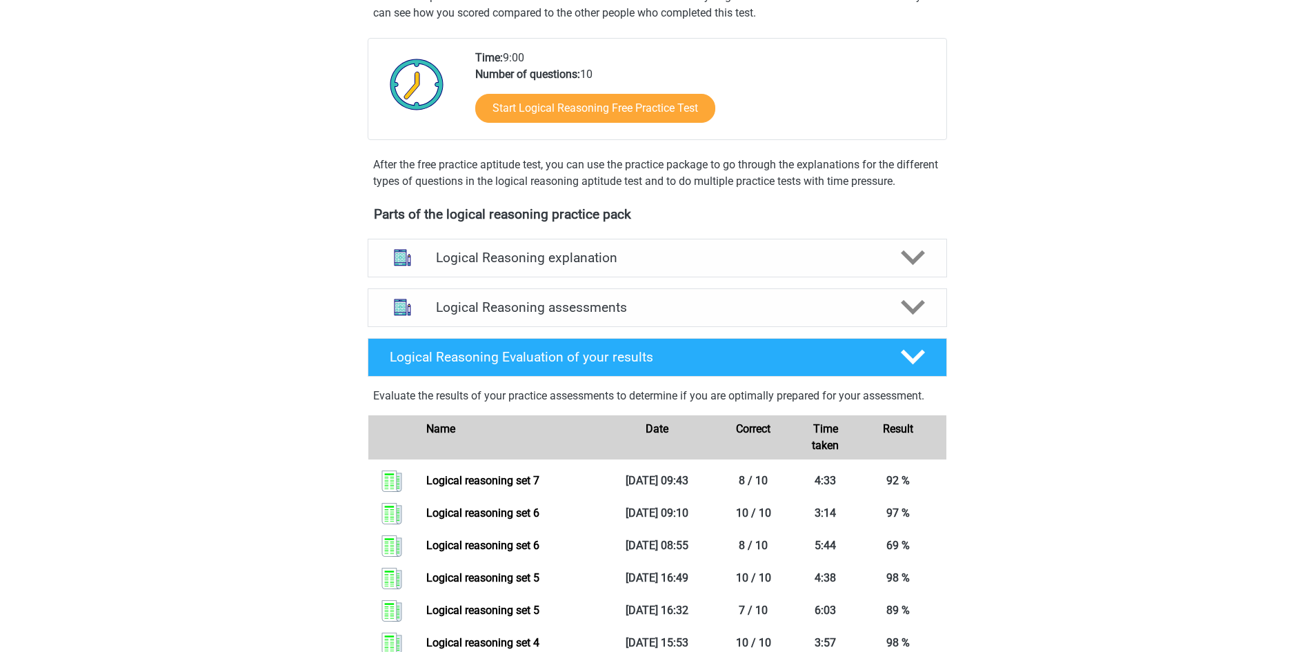
scroll to position [276, 0]
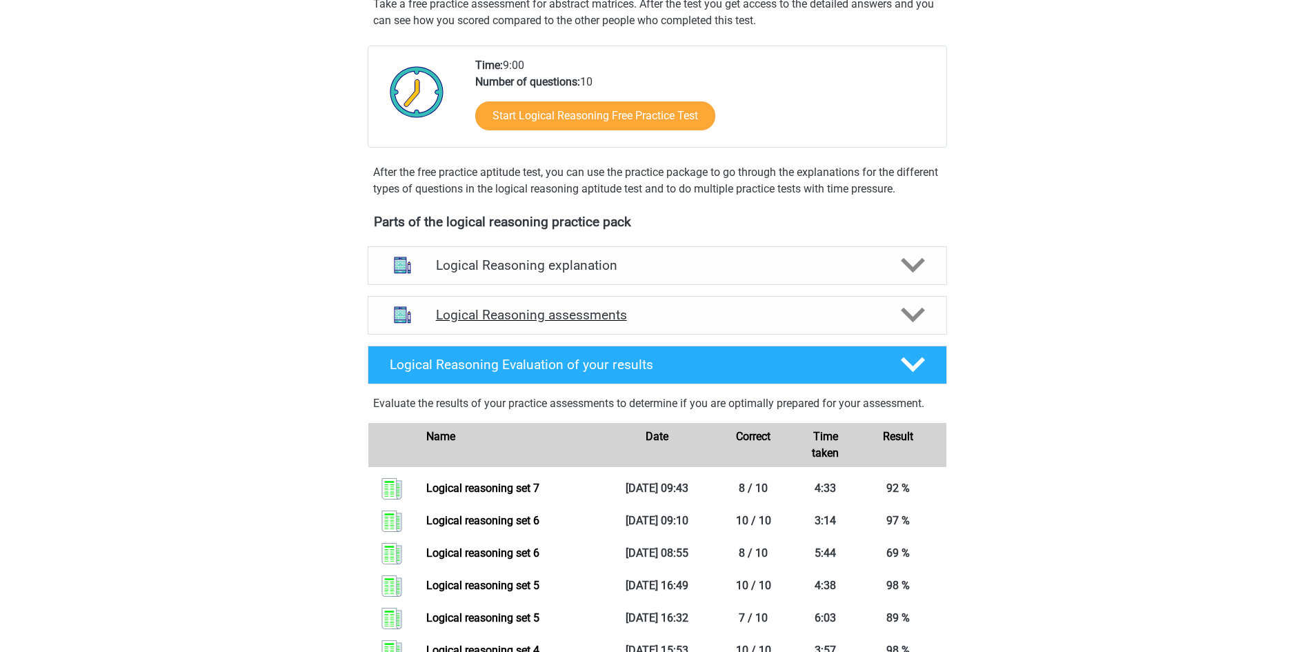
click at [904, 323] on polygon at bounding box center [913, 315] width 24 height 15
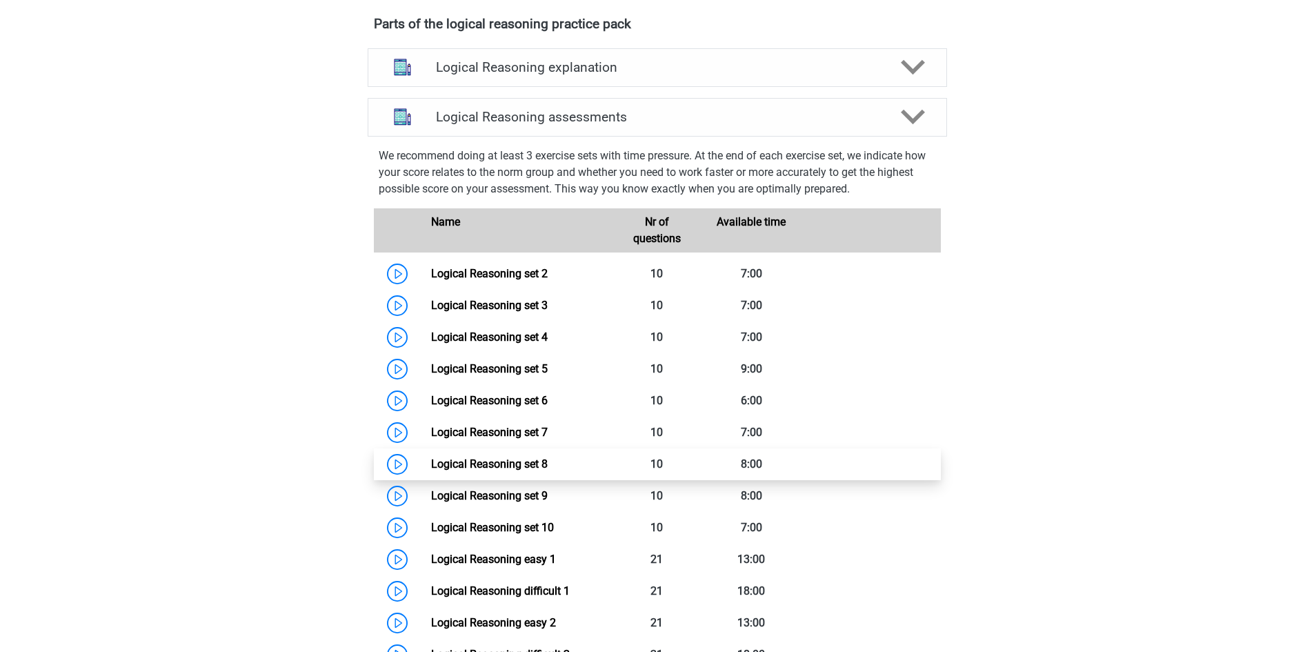
scroll to position [483, 0]
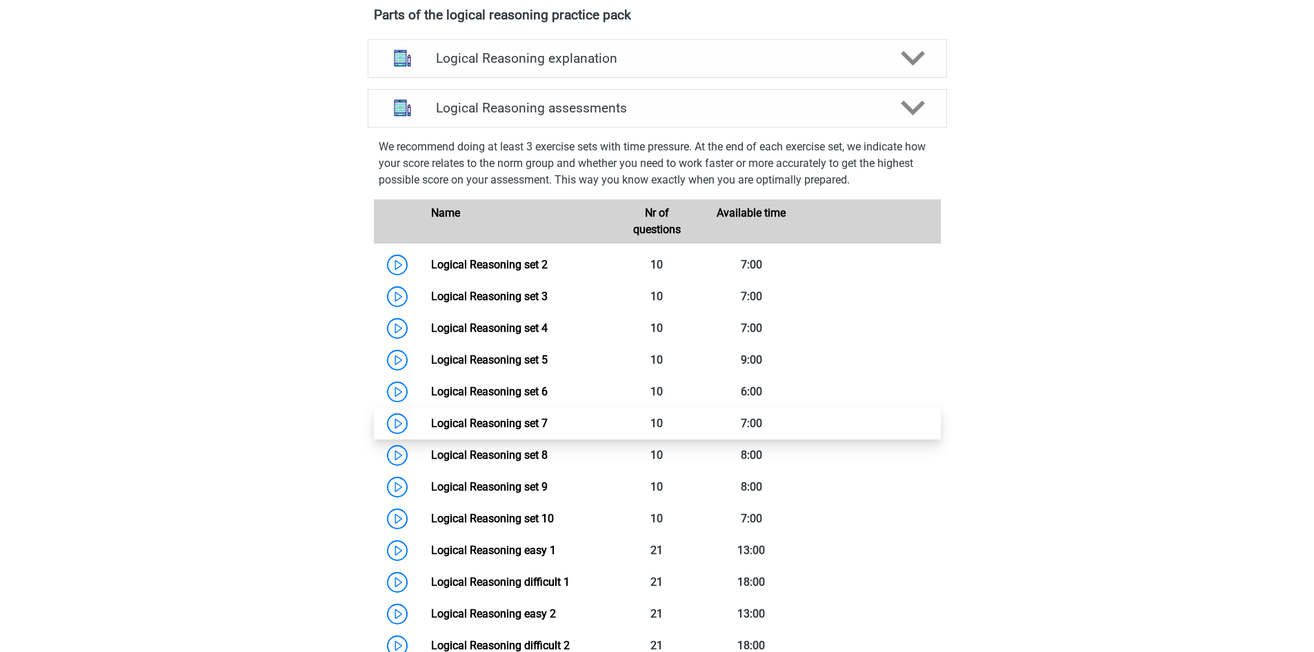
click at [541, 430] on link "Logical Reasoning set 7" at bounding box center [489, 423] width 117 height 13
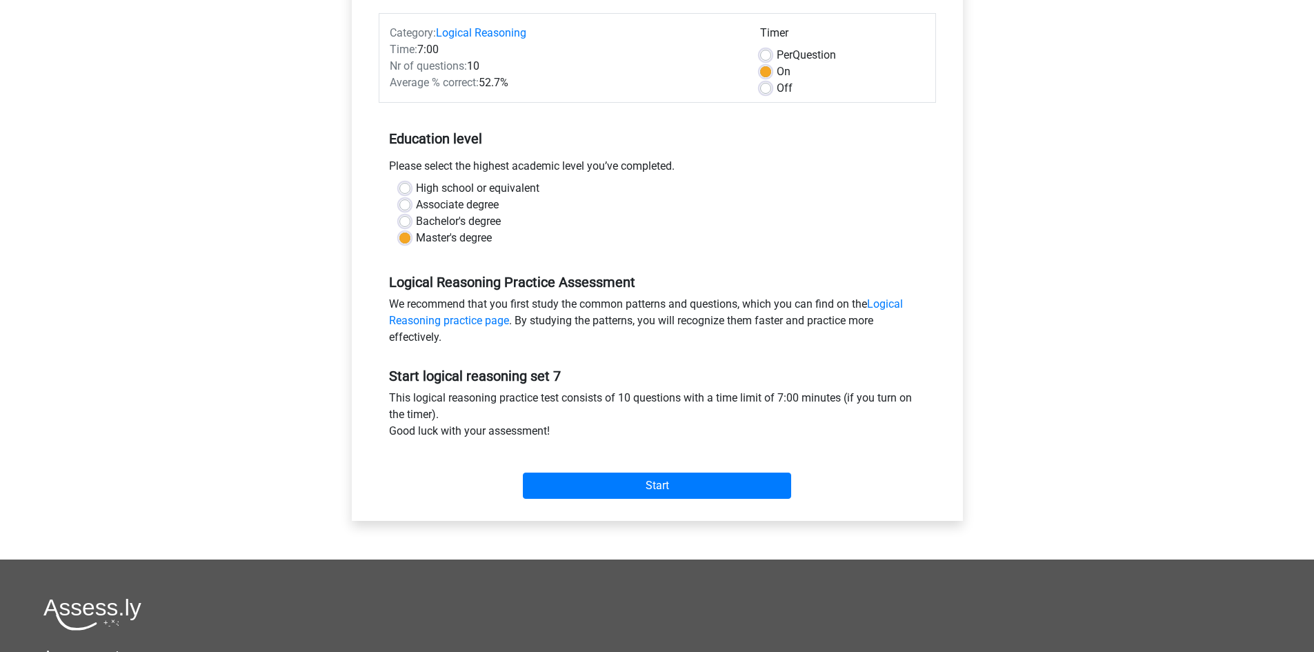
scroll to position [207, 0]
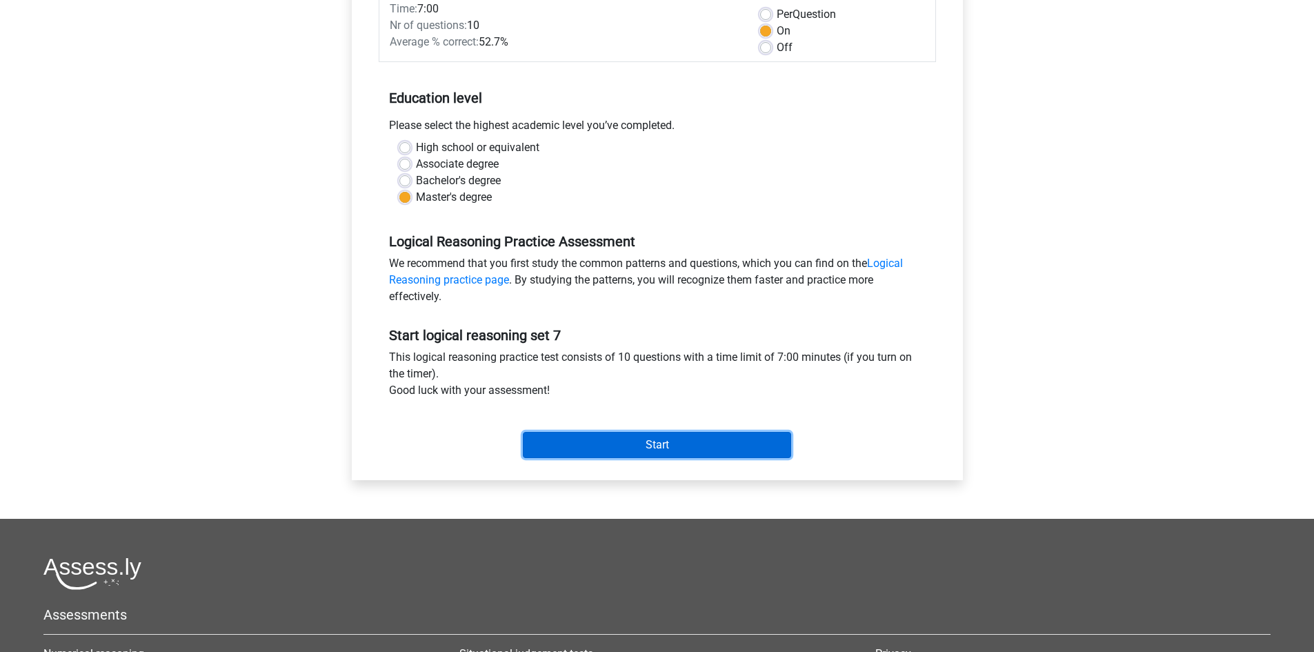
click at [657, 447] on input "Start" at bounding box center [657, 445] width 268 height 26
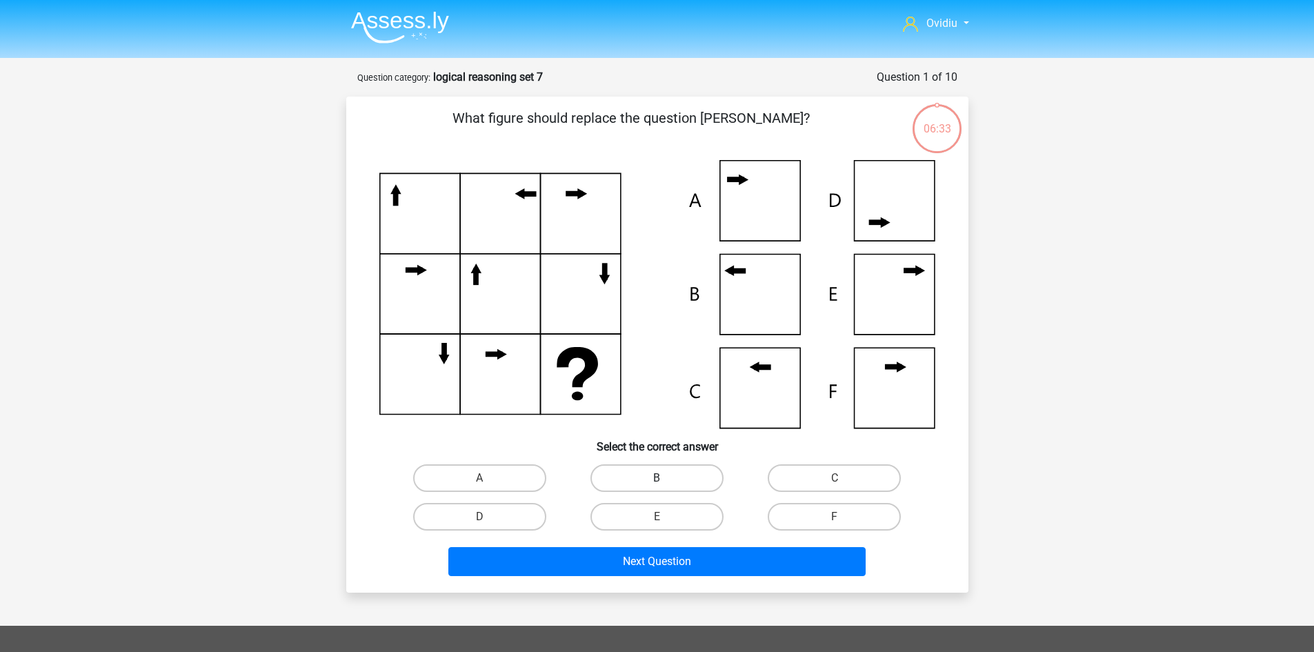
click at [635, 480] on label "B" at bounding box center [656, 478] width 133 height 28
click at [657, 480] on input "B" at bounding box center [661, 482] width 9 height 9
radio input "true"
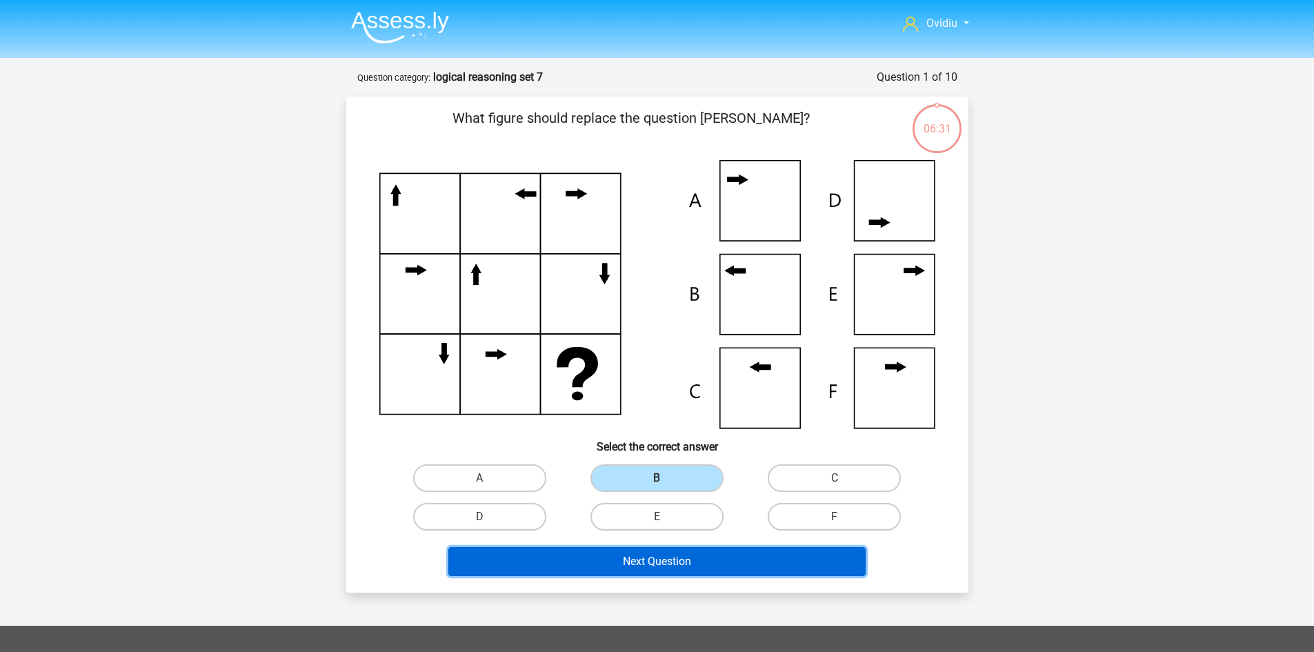
click at [635, 554] on button "Next Question" at bounding box center [656, 561] width 417 height 29
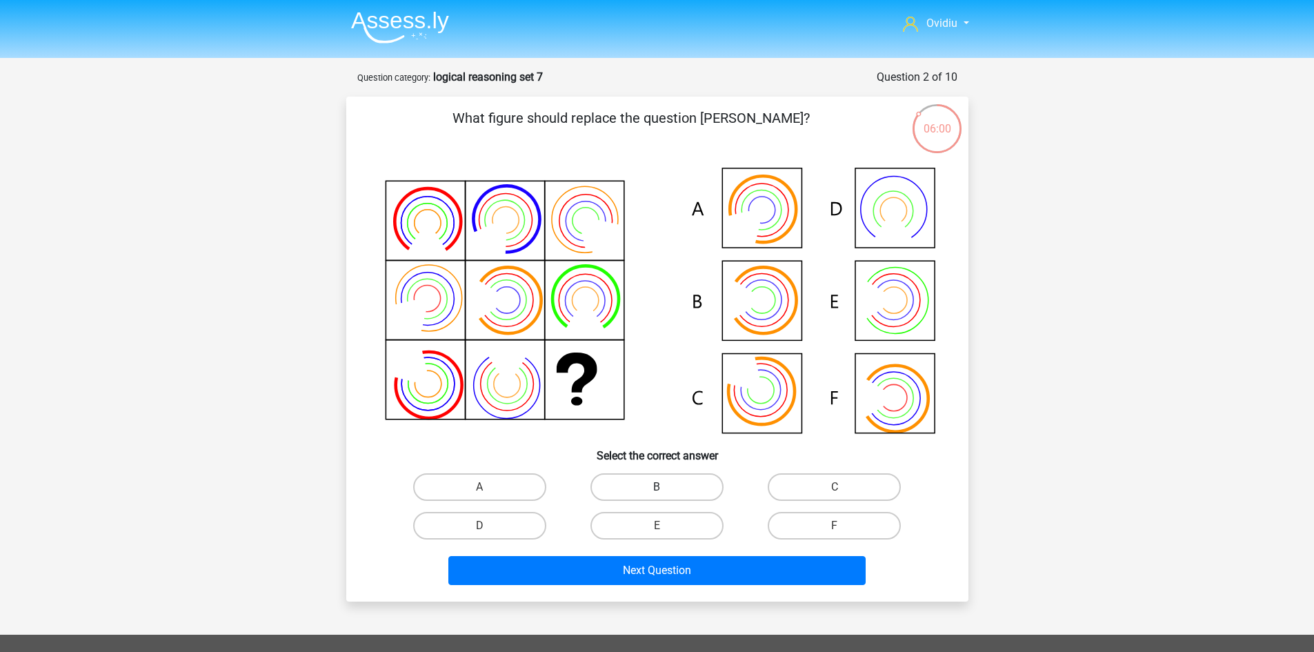
click at [678, 475] on label "B" at bounding box center [656, 487] width 133 height 28
click at [666, 487] on input "B" at bounding box center [661, 491] width 9 height 9
radio input "true"
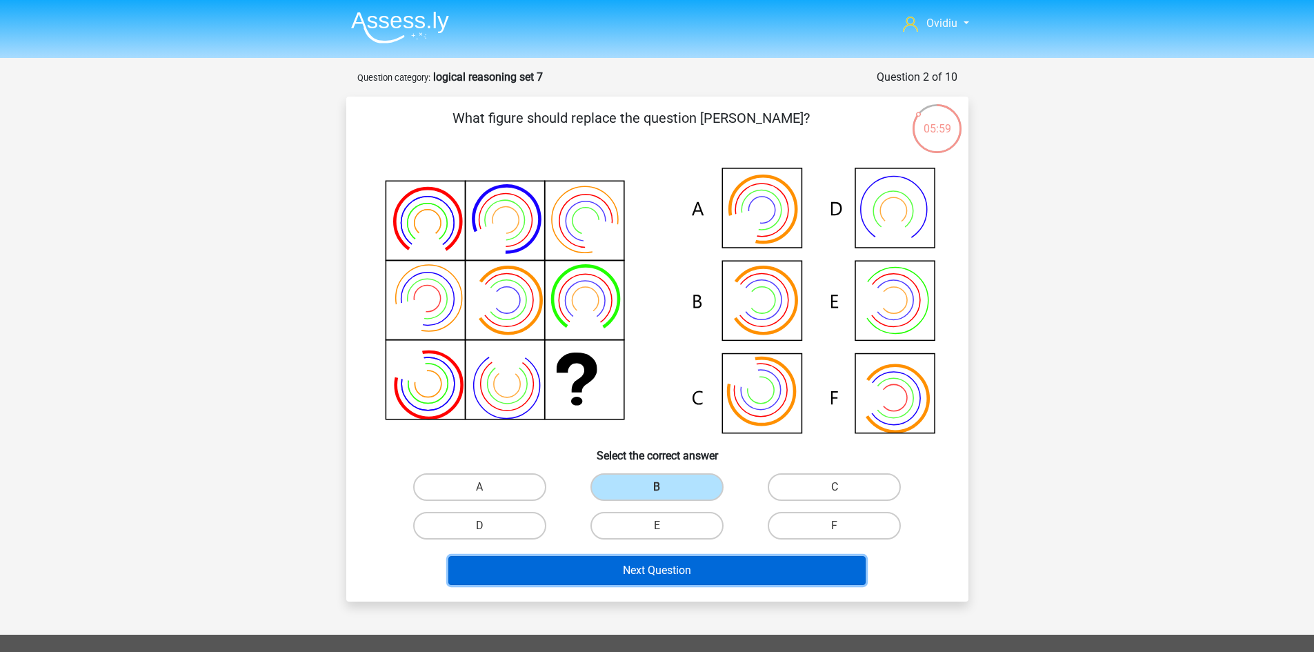
click at [697, 564] on button "Next Question" at bounding box center [656, 570] width 417 height 29
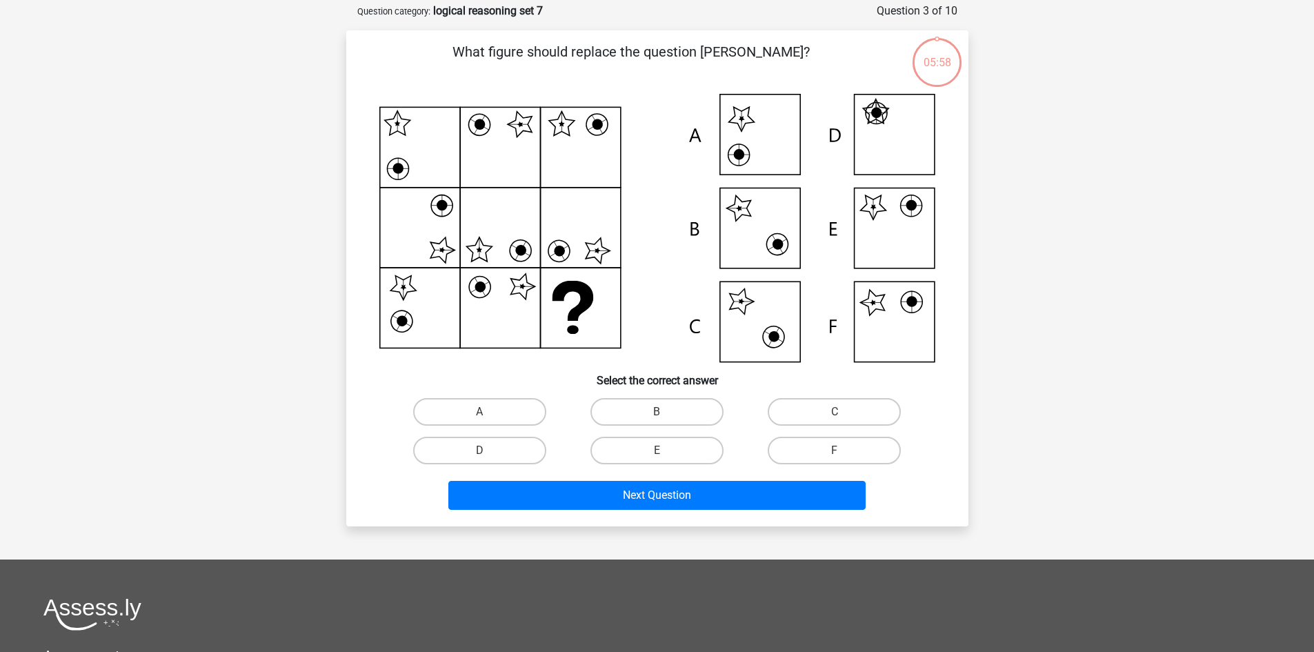
scroll to position [69, 0]
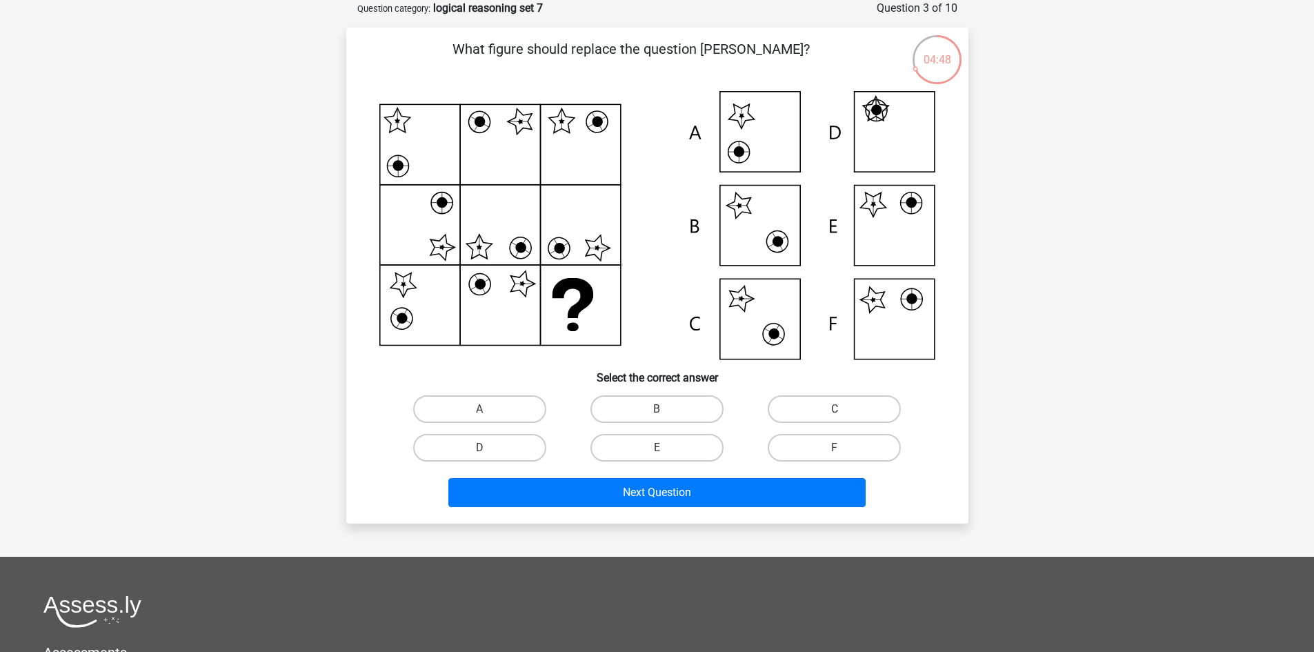
click at [835, 409] on input "C" at bounding box center [839, 413] width 9 height 9
radio input "true"
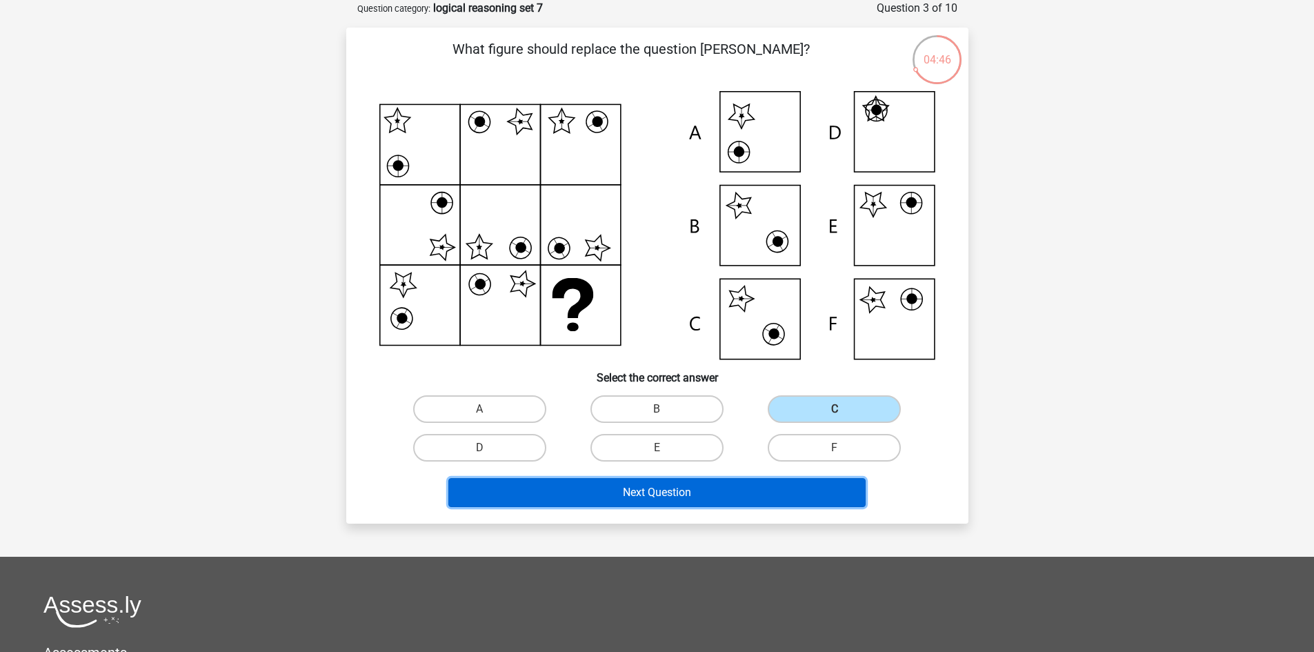
click at [723, 487] on button "Next Question" at bounding box center [656, 492] width 417 height 29
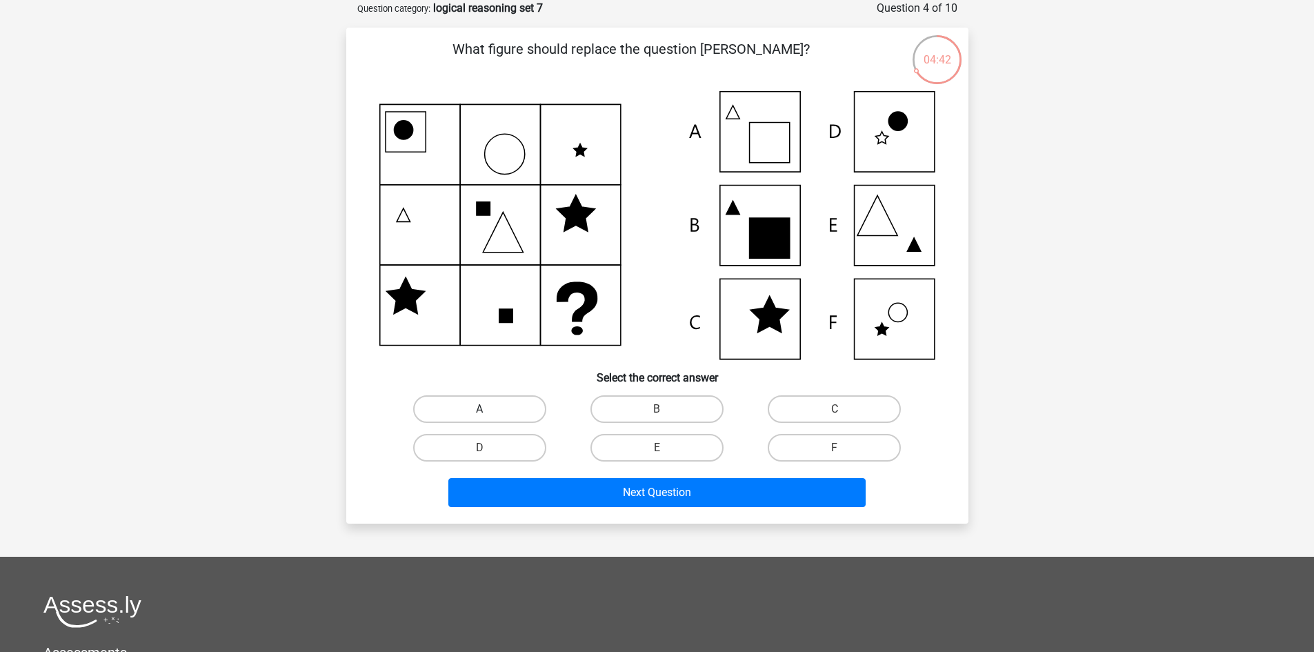
click at [532, 410] on label "A" at bounding box center [479, 409] width 133 height 28
click at [488, 410] on input "A" at bounding box center [483, 413] width 9 height 9
radio input "true"
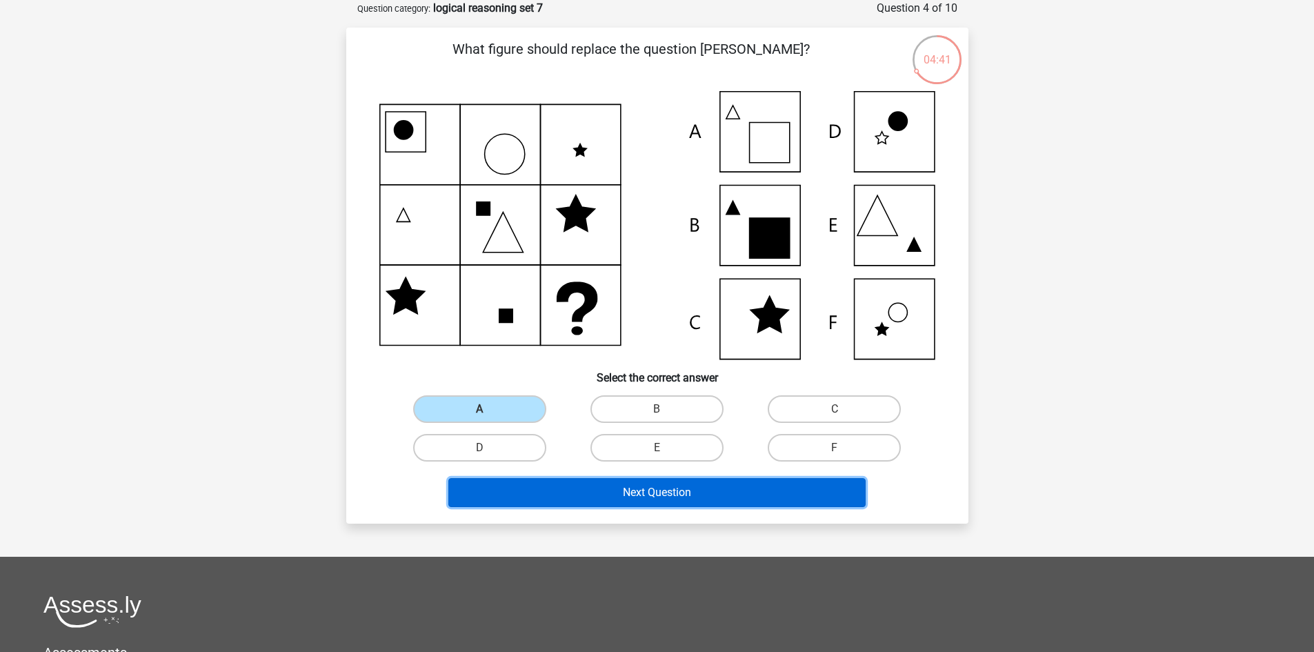
click at [646, 494] on button "Next Question" at bounding box center [656, 492] width 417 height 29
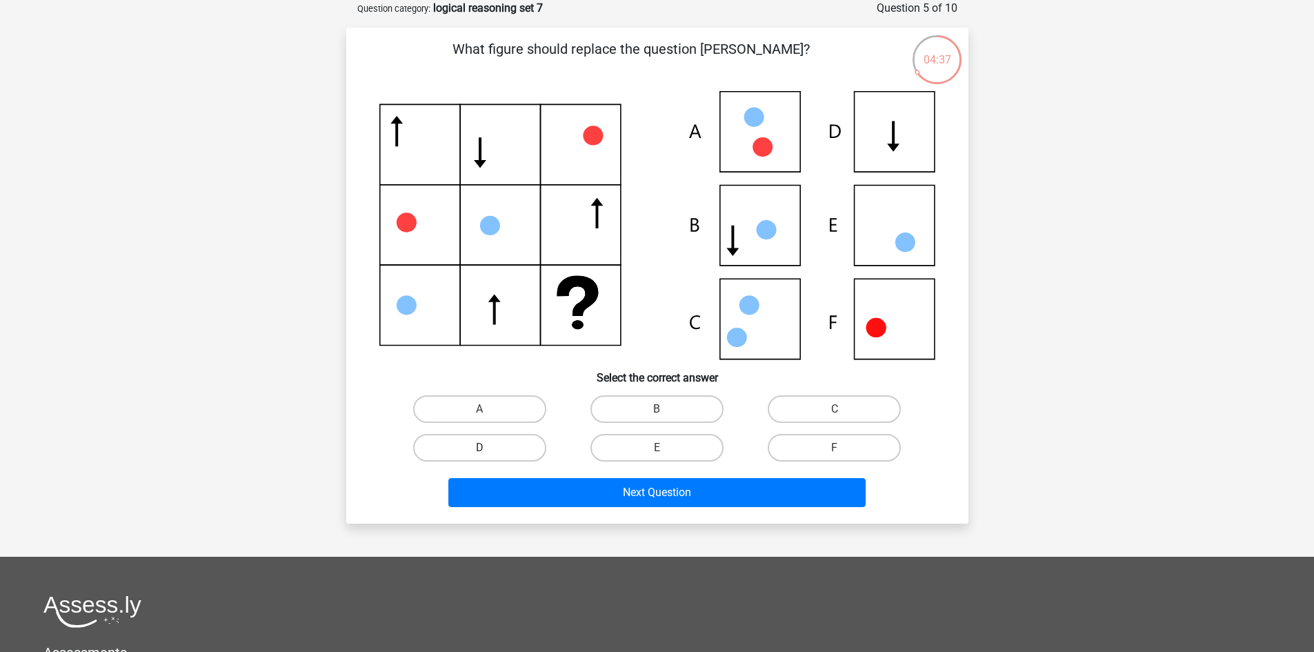
click at [524, 444] on label "D" at bounding box center [479, 448] width 133 height 28
click at [488, 448] on input "D" at bounding box center [483, 452] width 9 height 9
radio input "true"
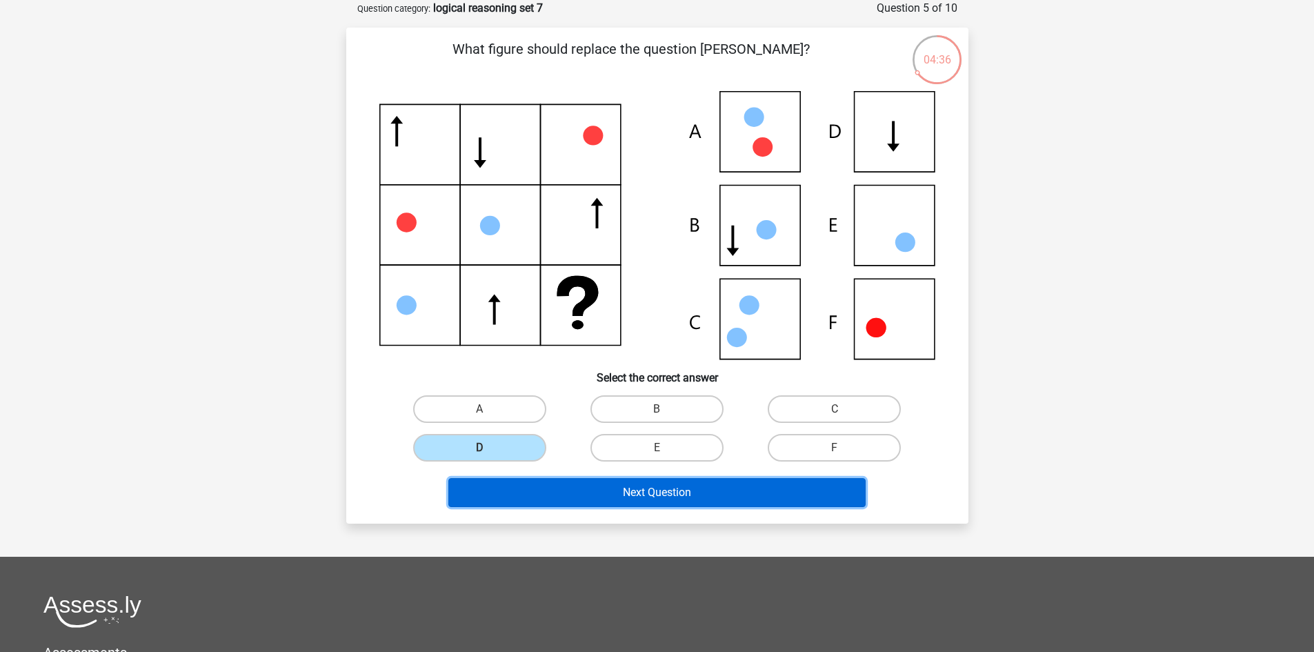
click at [644, 495] on button "Next Question" at bounding box center [656, 492] width 417 height 29
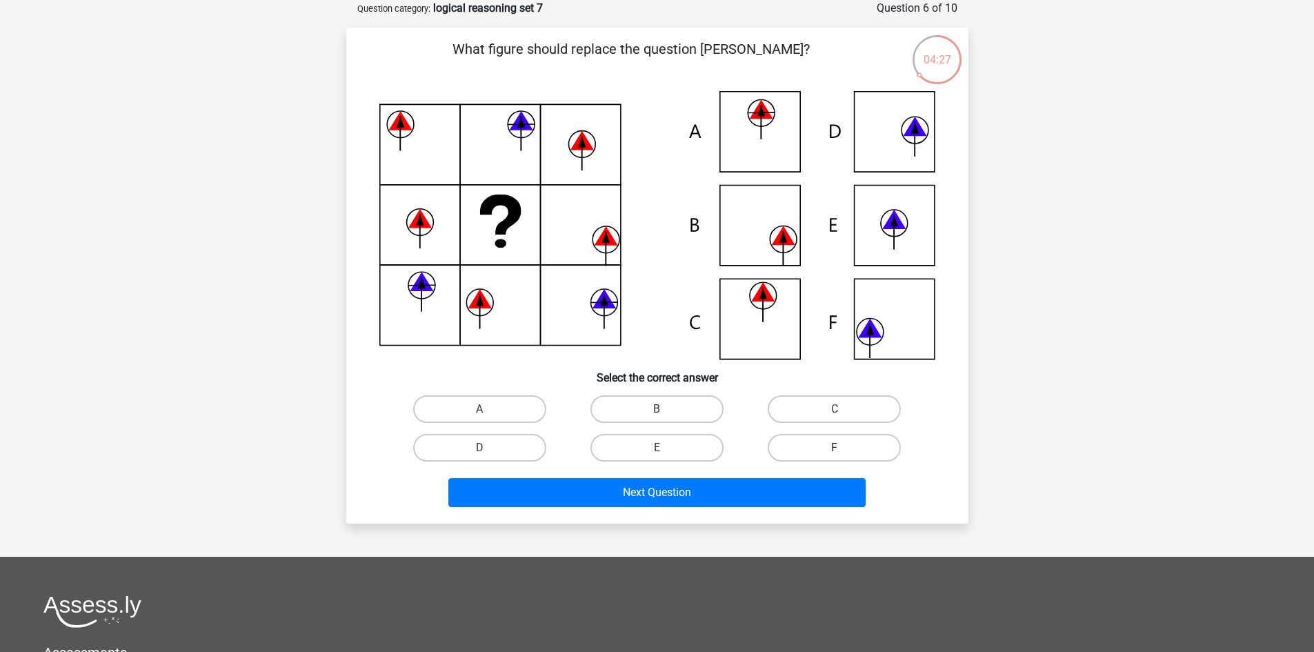
click at [798, 452] on label "F" at bounding box center [834, 448] width 133 height 28
click at [835, 452] on input "F" at bounding box center [839, 452] width 9 height 9
radio input "true"
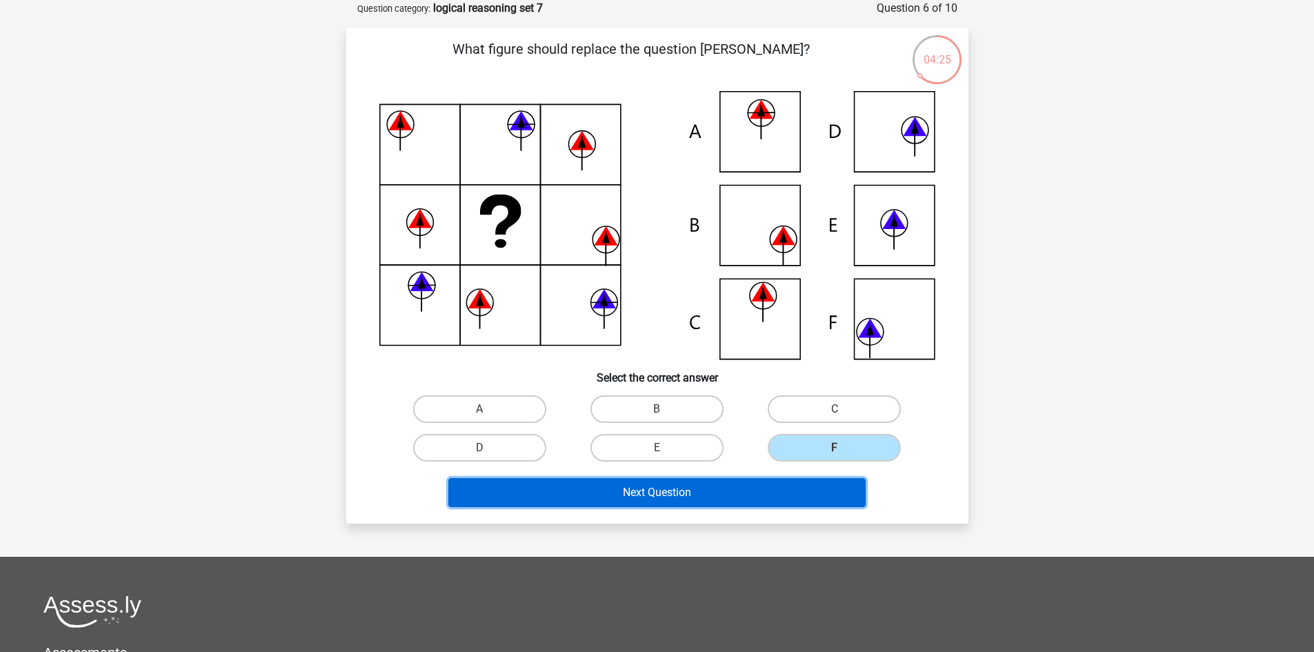
click at [699, 481] on button "Next Question" at bounding box center [656, 492] width 417 height 29
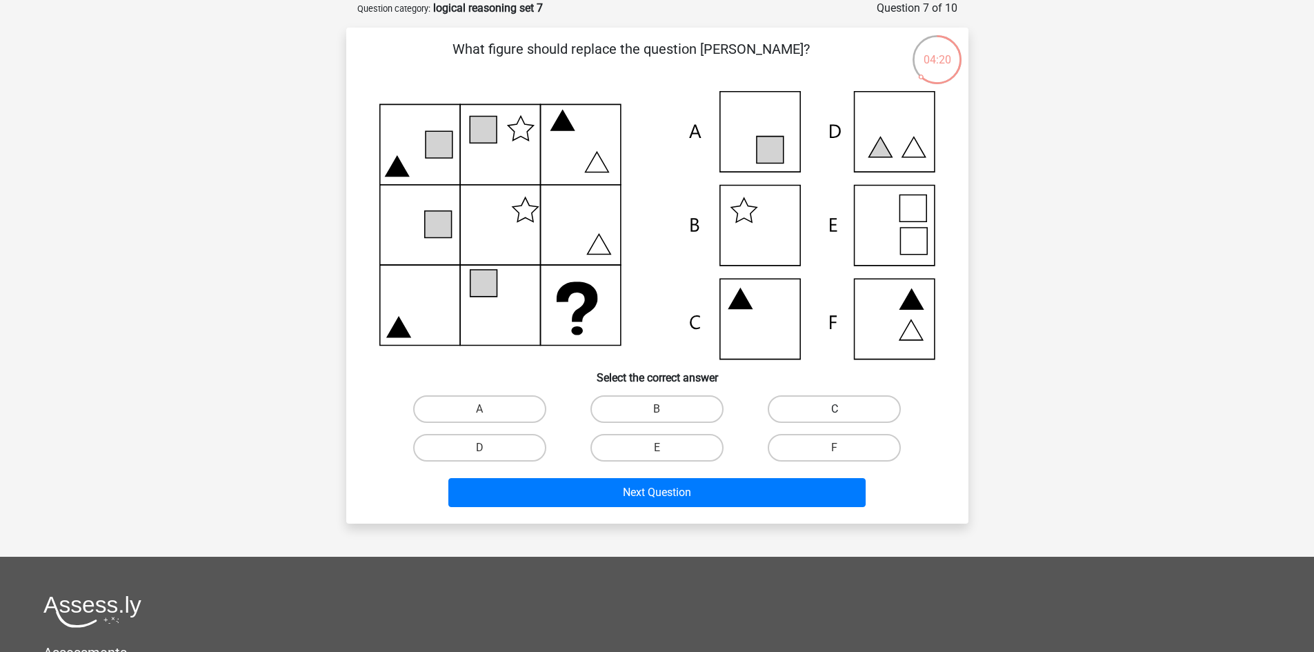
click at [784, 410] on label "C" at bounding box center [834, 409] width 133 height 28
click at [835, 410] on input "C" at bounding box center [839, 413] width 9 height 9
radio input "true"
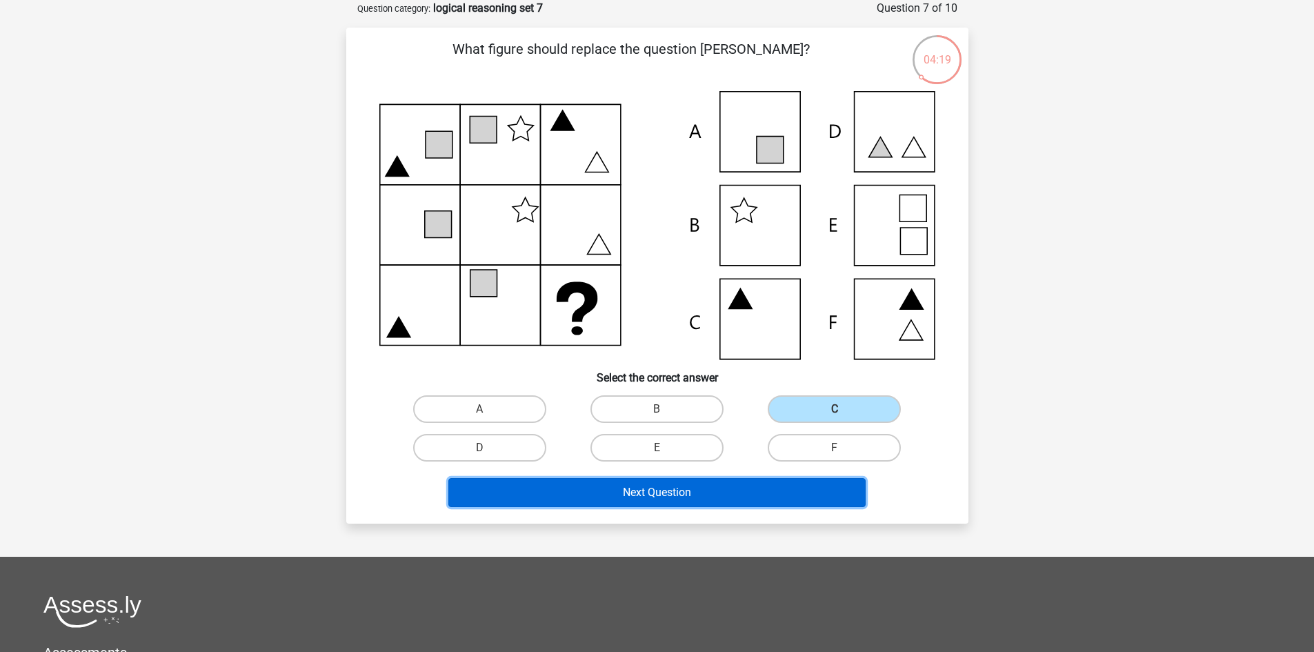
click at [682, 484] on button "Next Question" at bounding box center [656, 492] width 417 height 29
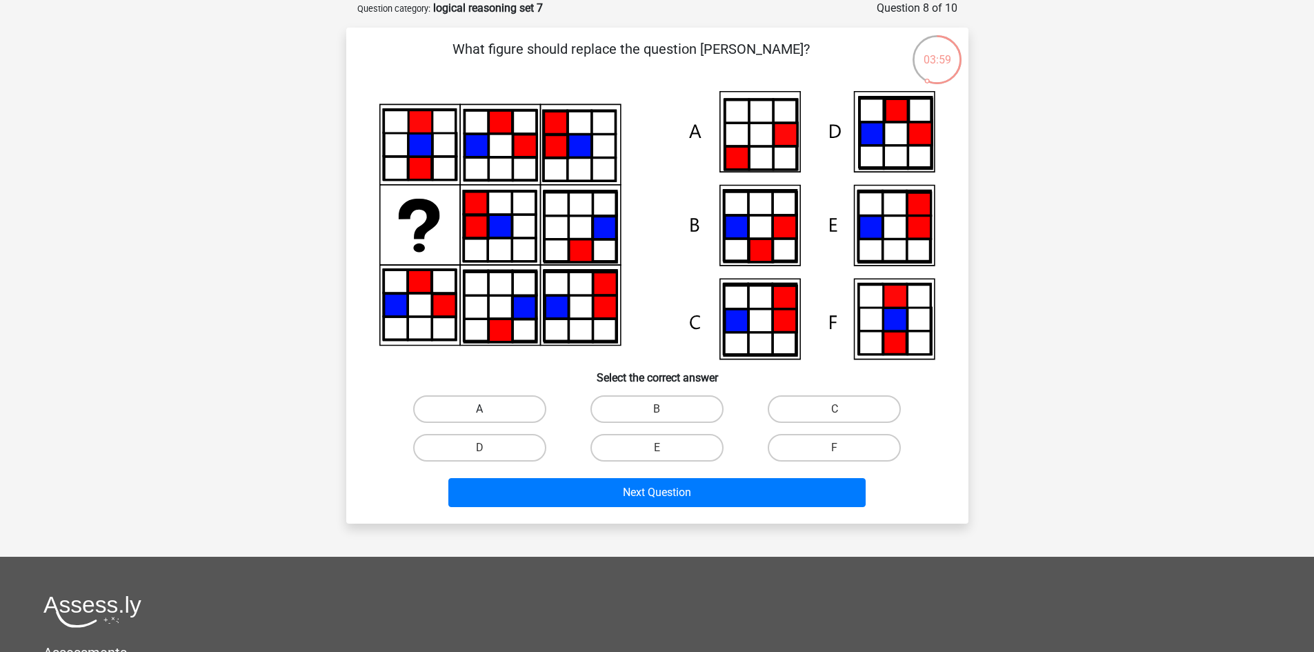
click at [532, 411] on label "A" at bounding box center [479, 409] width 133 height 28
click at [488, 411] on input "A" at bounding box center [483, 413] width 9 height 9
radio input "true"
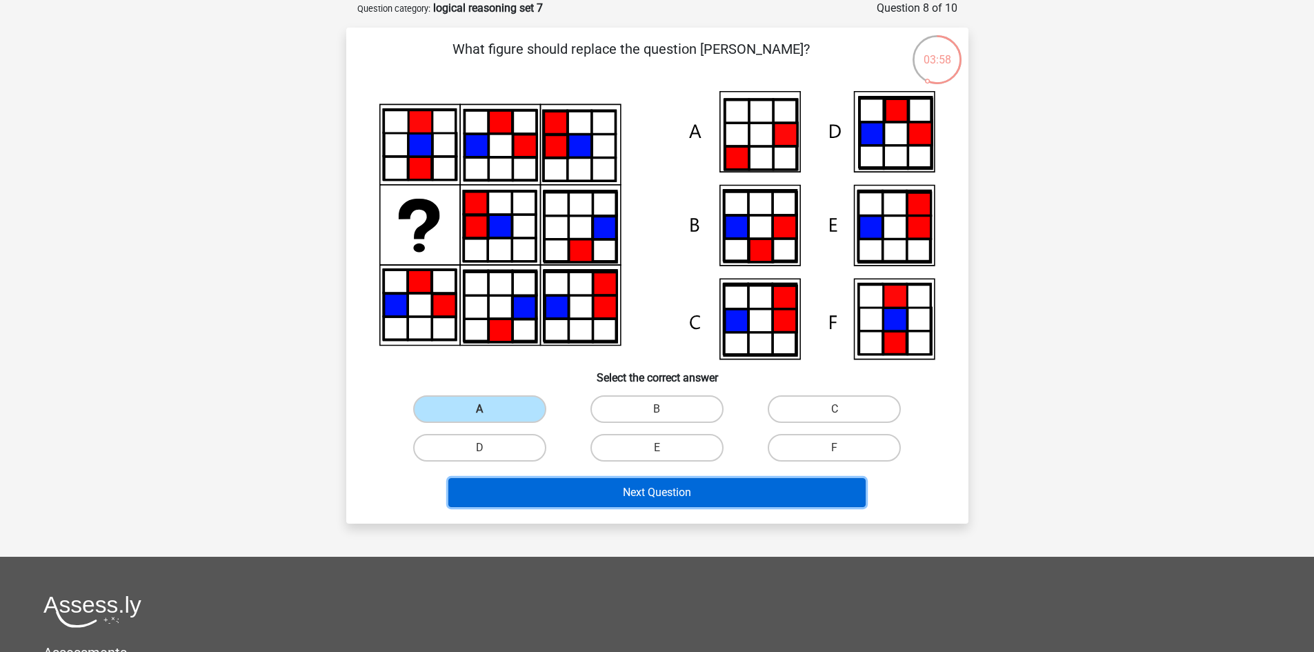
click at [612, 486] on button "Next Question" at bounding box center [656, 492] width 417 height 29
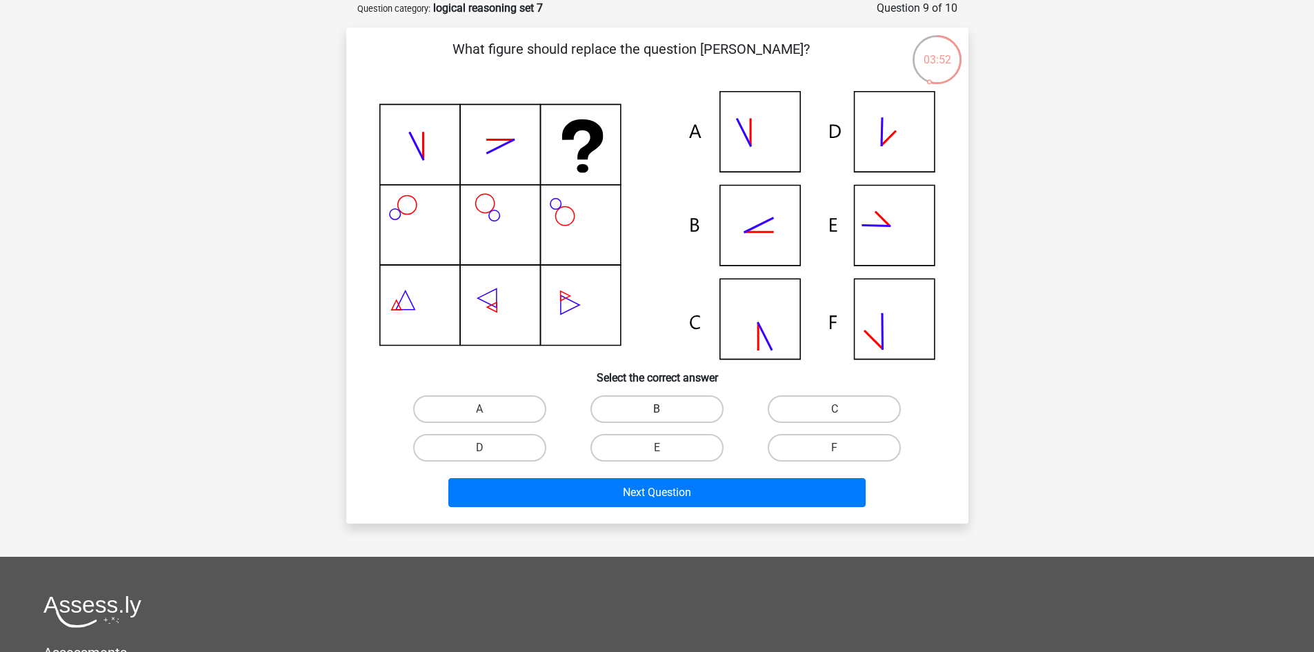
click at [648, 410] on label "B" at bounding box center [656, 409] width 133 height 28
click at [657, 410] on input "B" at bounding box center [661, 413] width 9 height 9
radio input "true"
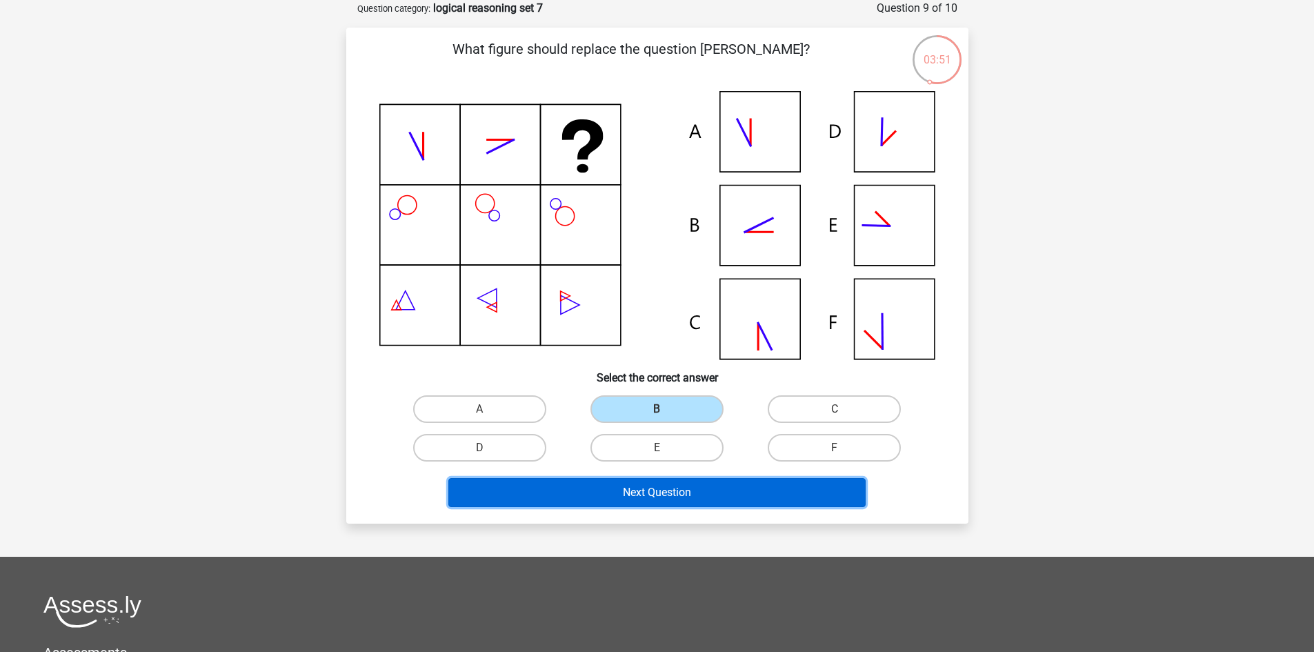
click at [652, 495] on button "Next Question" at bounding box center [656, 492] width 417 height 29
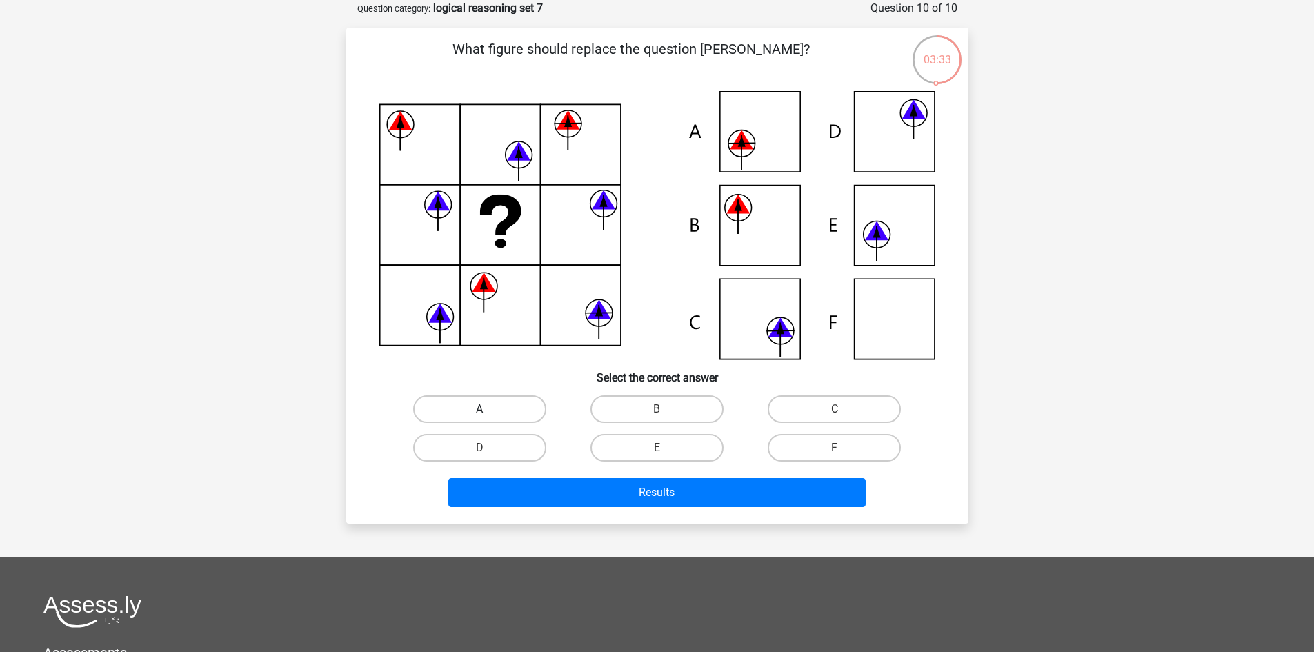
click at [475, 403] on label "A" at bounding box center [479, 409] width 133 height 28
click at [479, 409] on input "A" at bounding box center [483, 413] width 9 height 9
radio input "true"
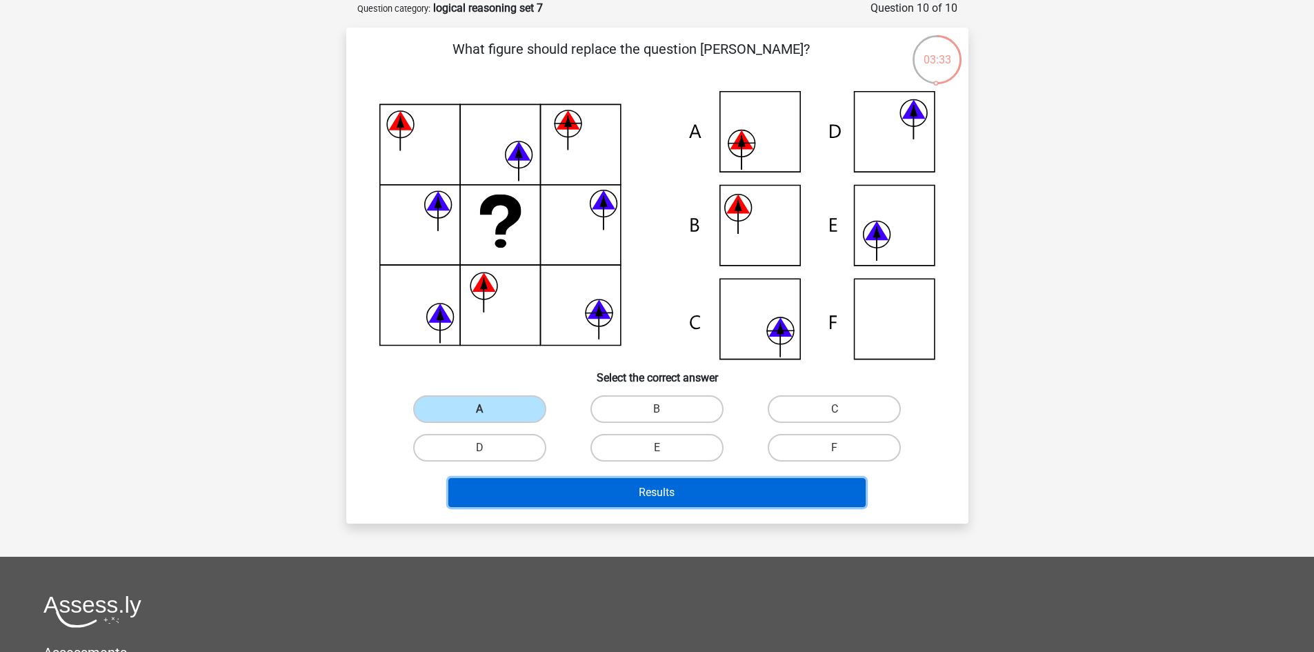
click at [613, 493] on button "Results" at bounding box center [656, 492] width 417 height 29
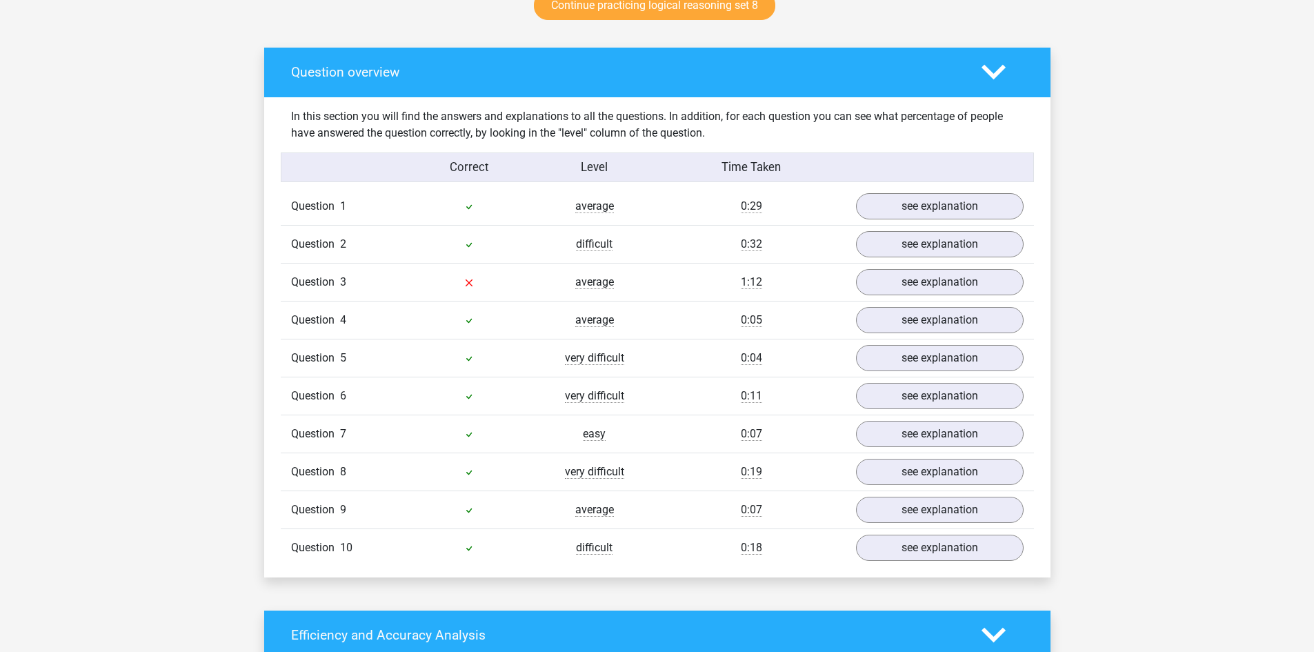
scroll to position [759, 0]
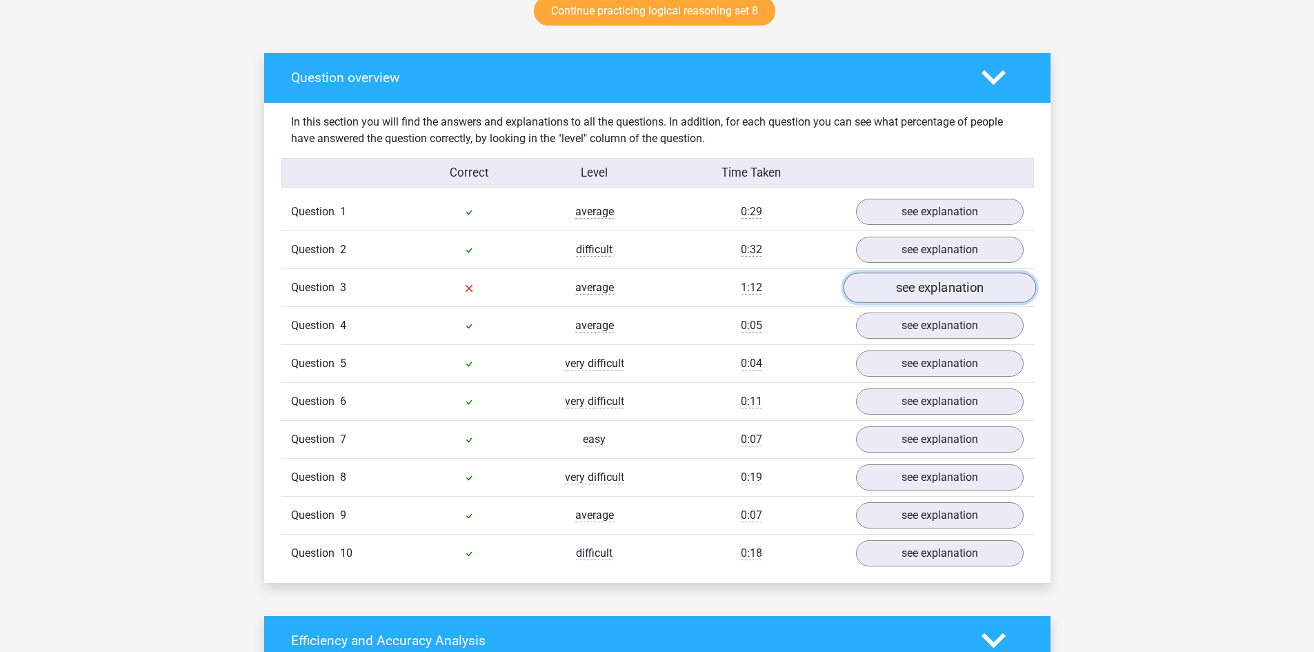
click at [948, 279] on link "see explanation" at bounding box center [939, 287] width 192 height 30
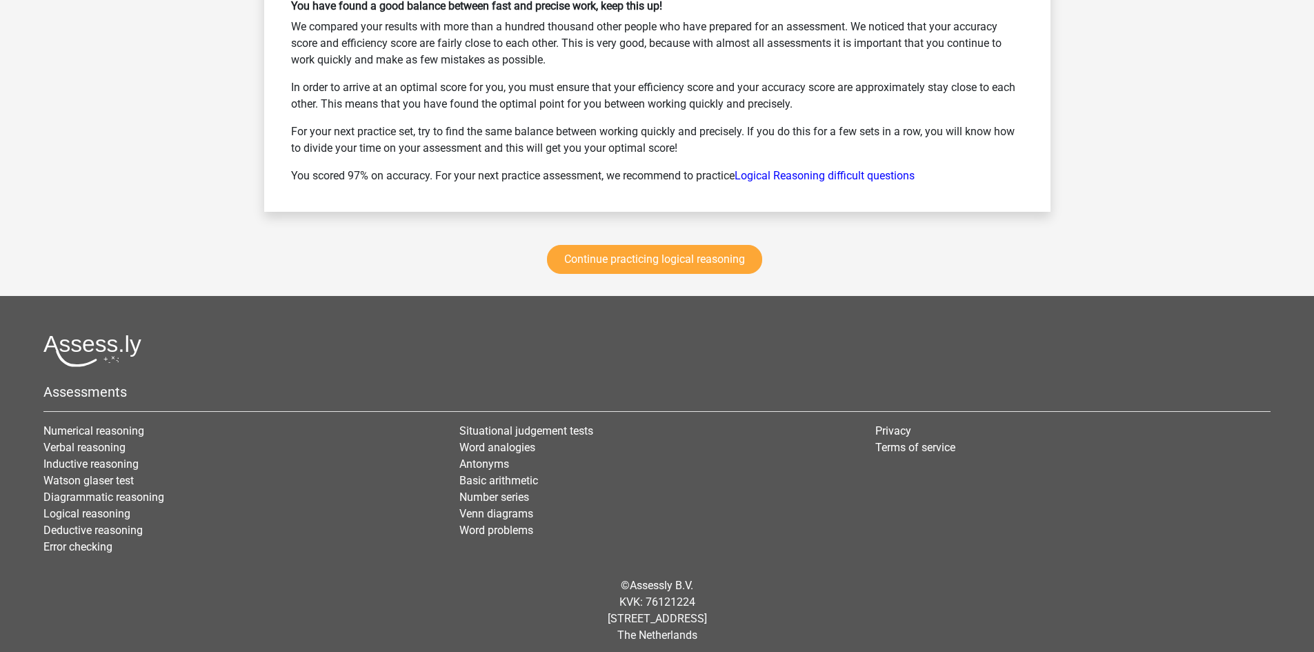
scroll to position [2592, 0]
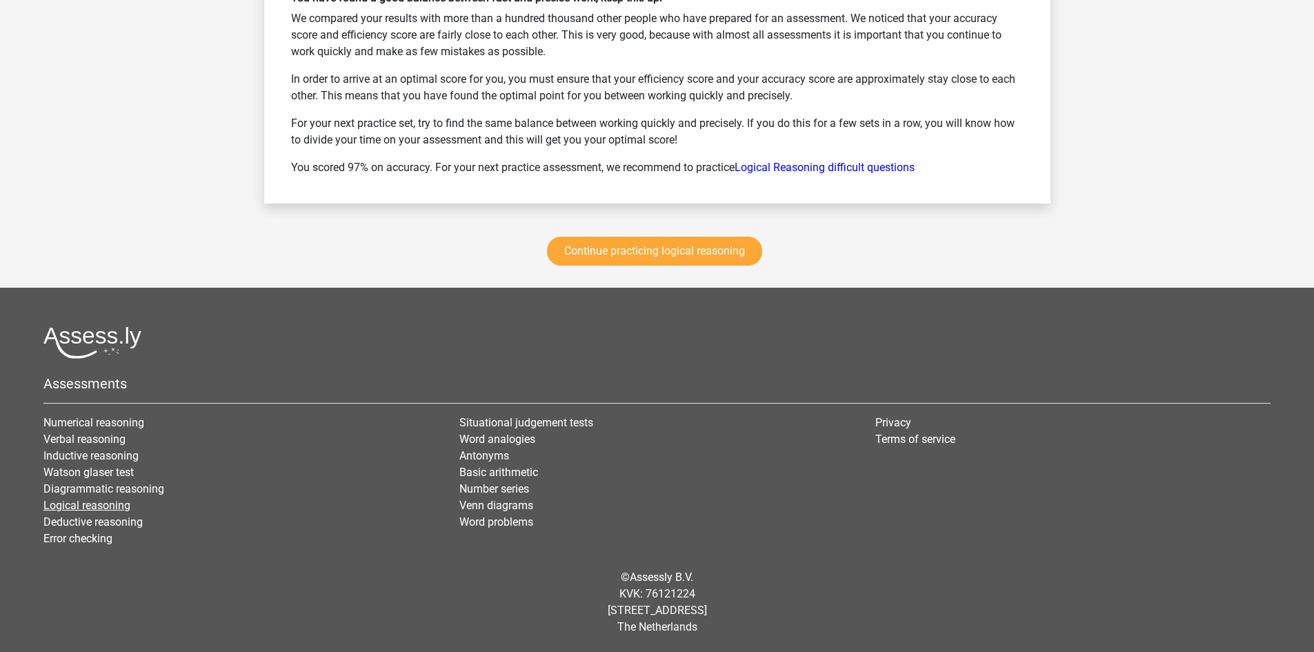
click at [90, 504] on link "Logical reasoning" at bounding box center [86, 505] width 87 height 13
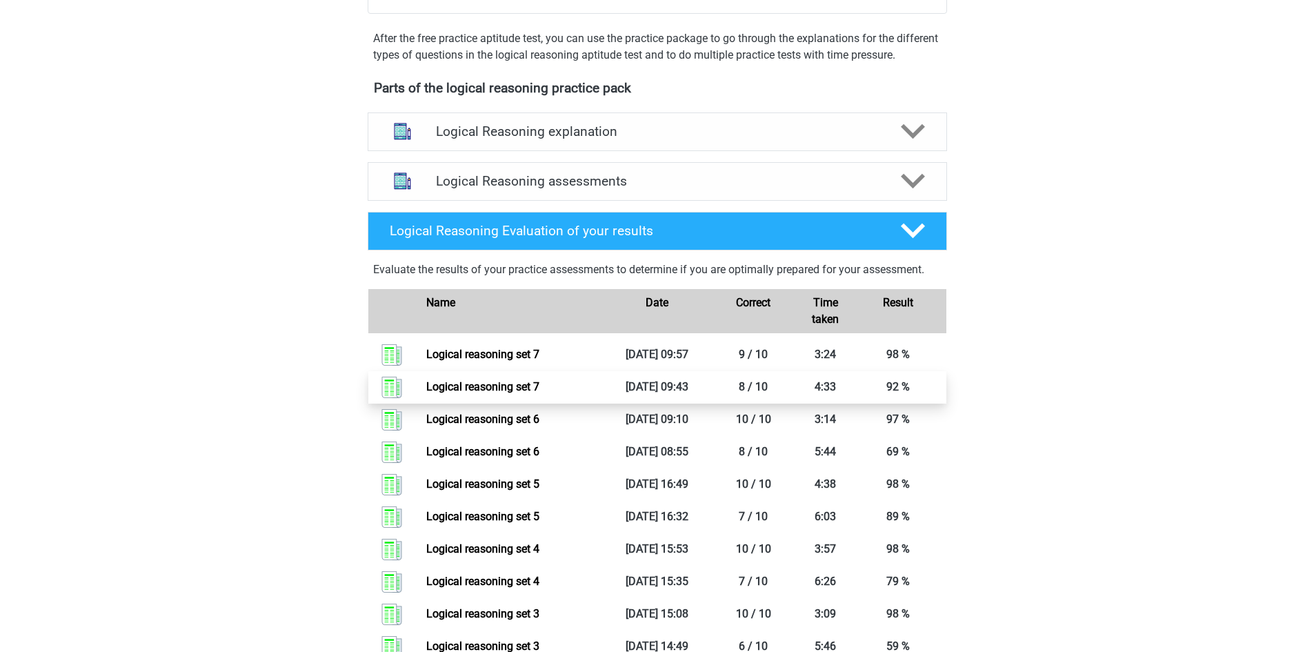
scroll to position [414, 0]
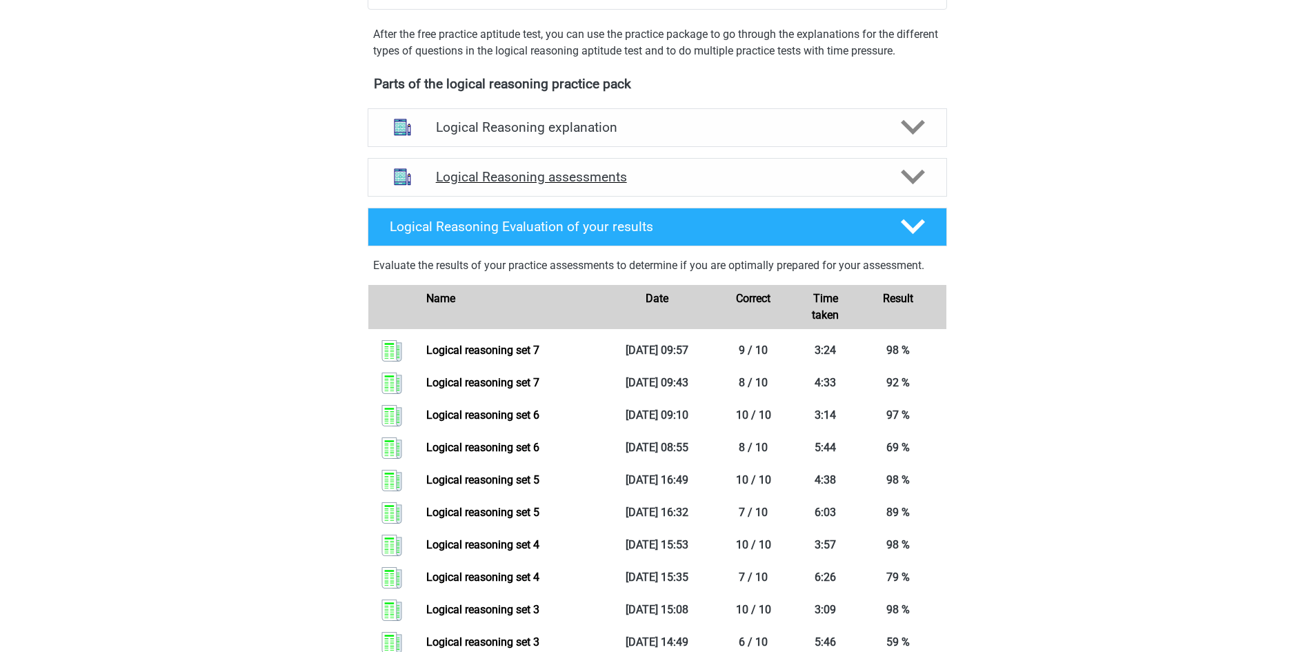
click at [915, 189] on icon at bounding box center [913, 177] width 24 height 24
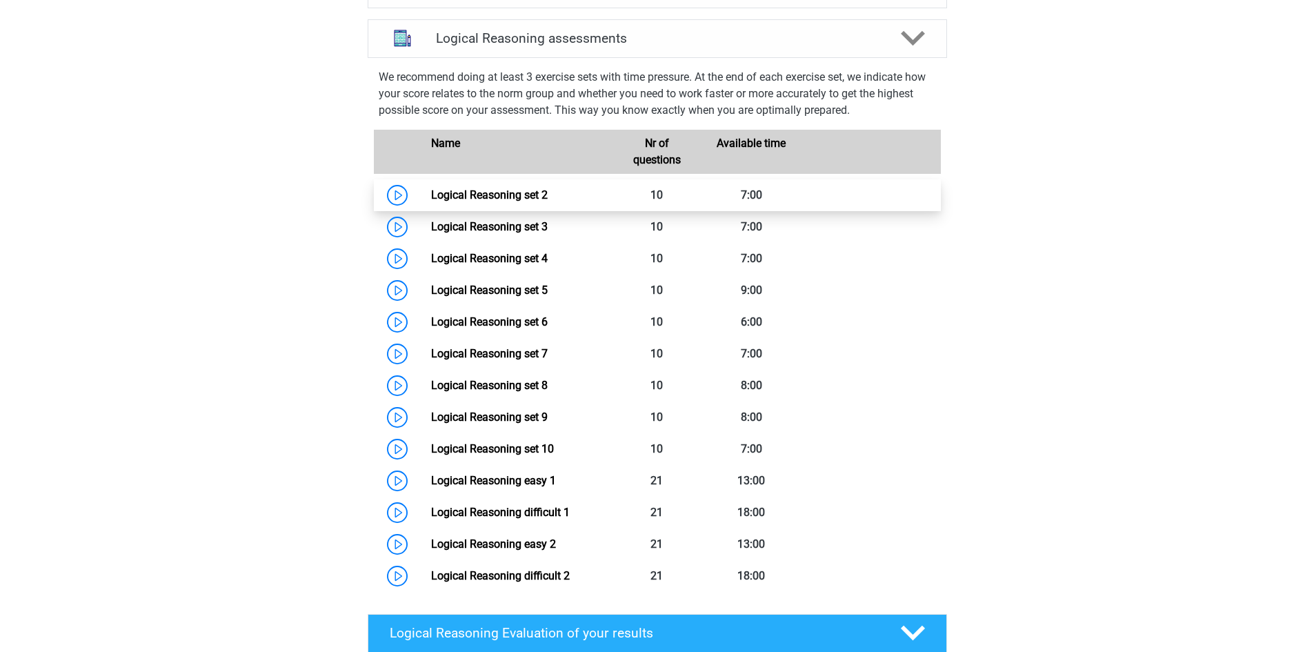
scroll to position [621, 0]
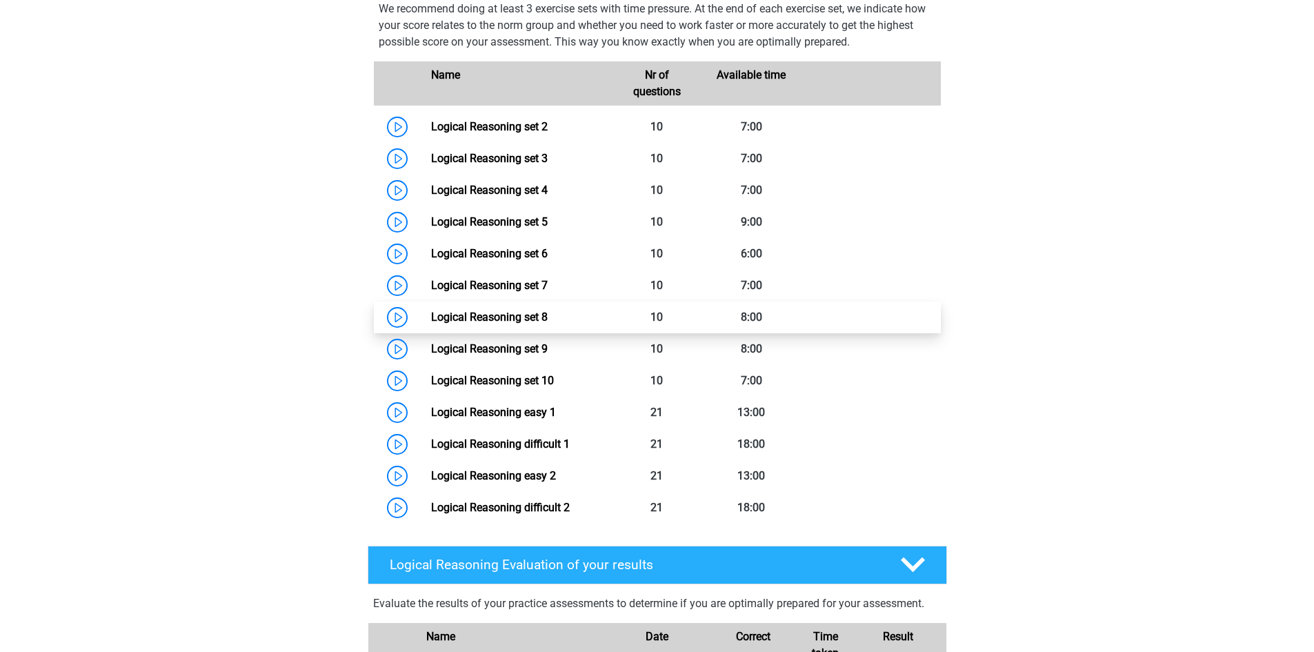
click at [515, 323] on link "Logical Reasoning set 8" at bounding box center [489, 316] width 117 height 13
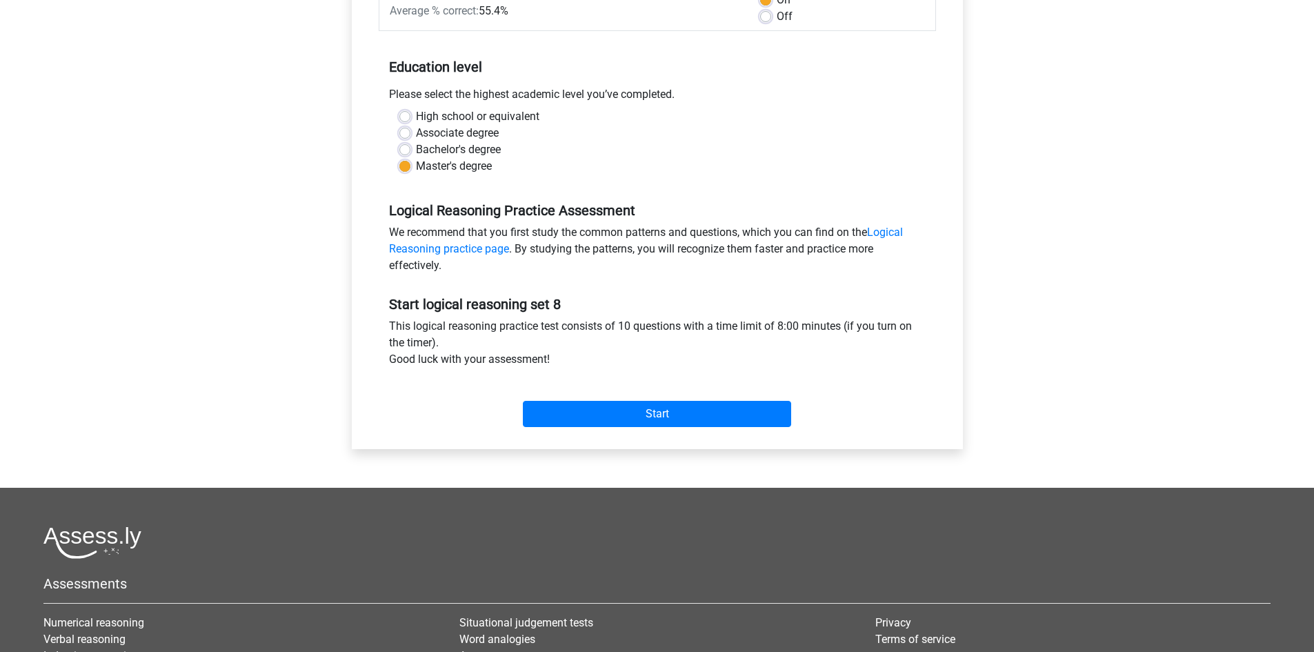
scroll to position [276, 0]
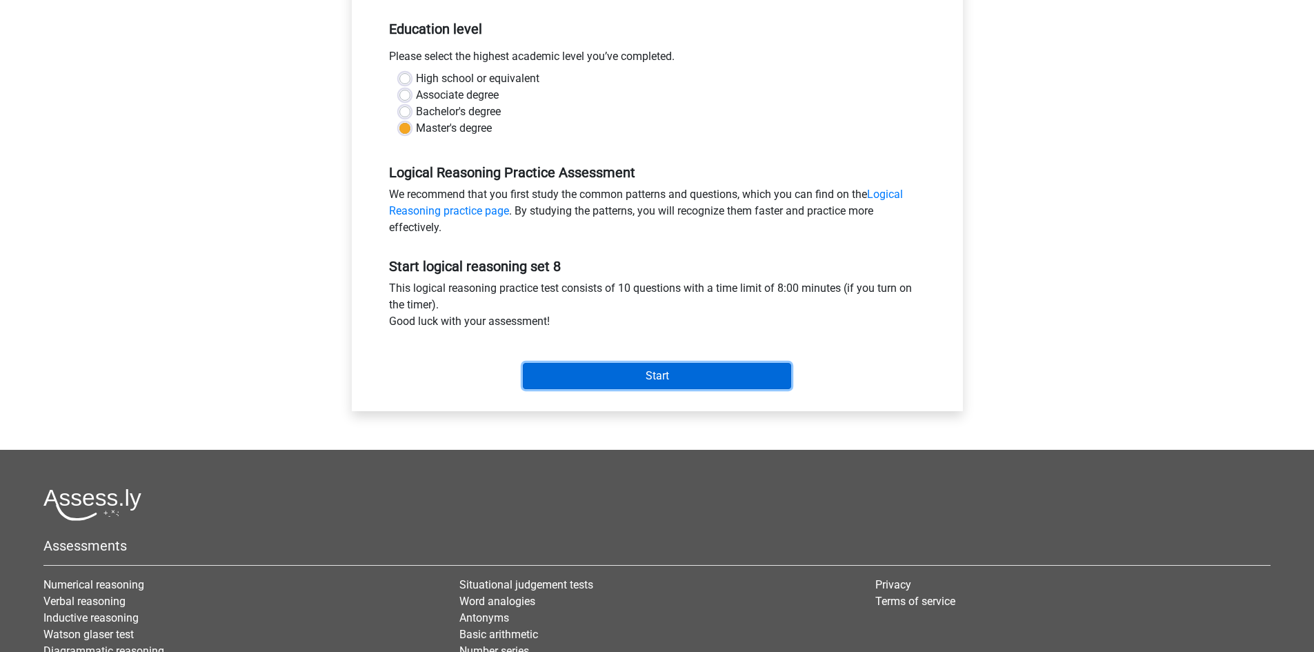
click at [659, 375] on input "Start" at bounding box center [657, 376] width 268 height 26
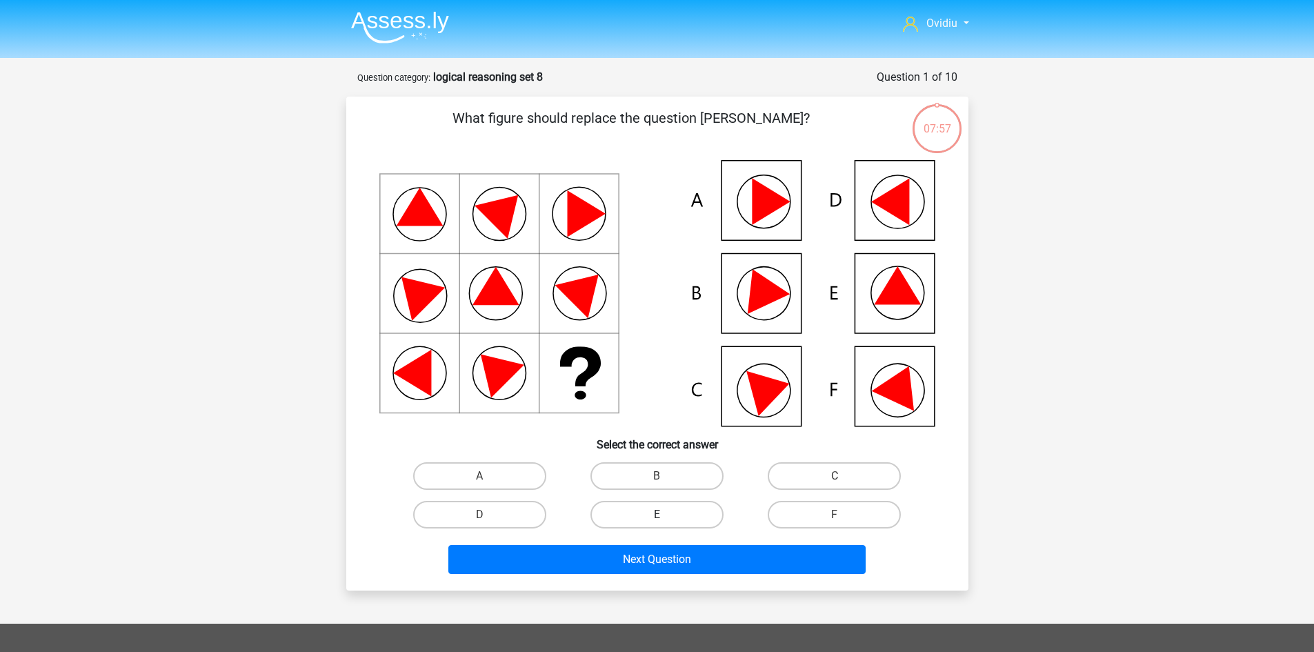
click at [681, 510] on label "E" at bounding box center [656, 515] width 133 height 28
click at [666, 515] on input "E" at bounding box center [661, 519] width 9 height 9
radio input "true"
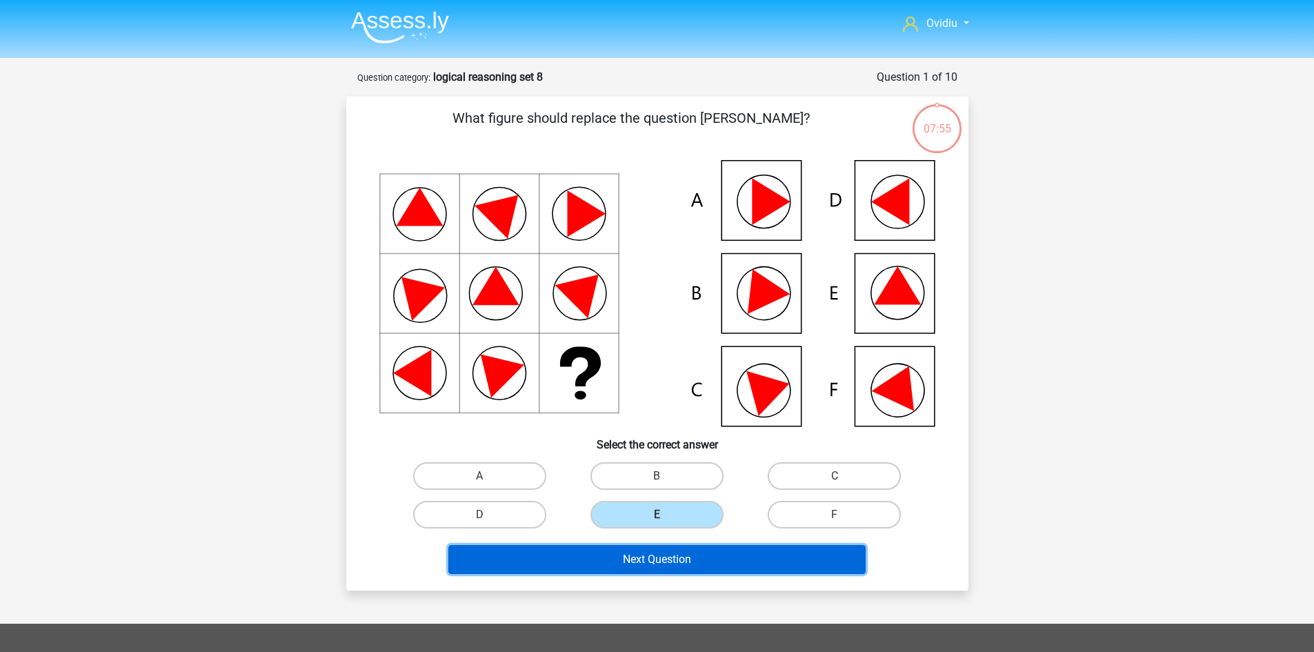
click at [675, 559] on button "Next Question" at bounding box center [656, 559] width 417 height 29
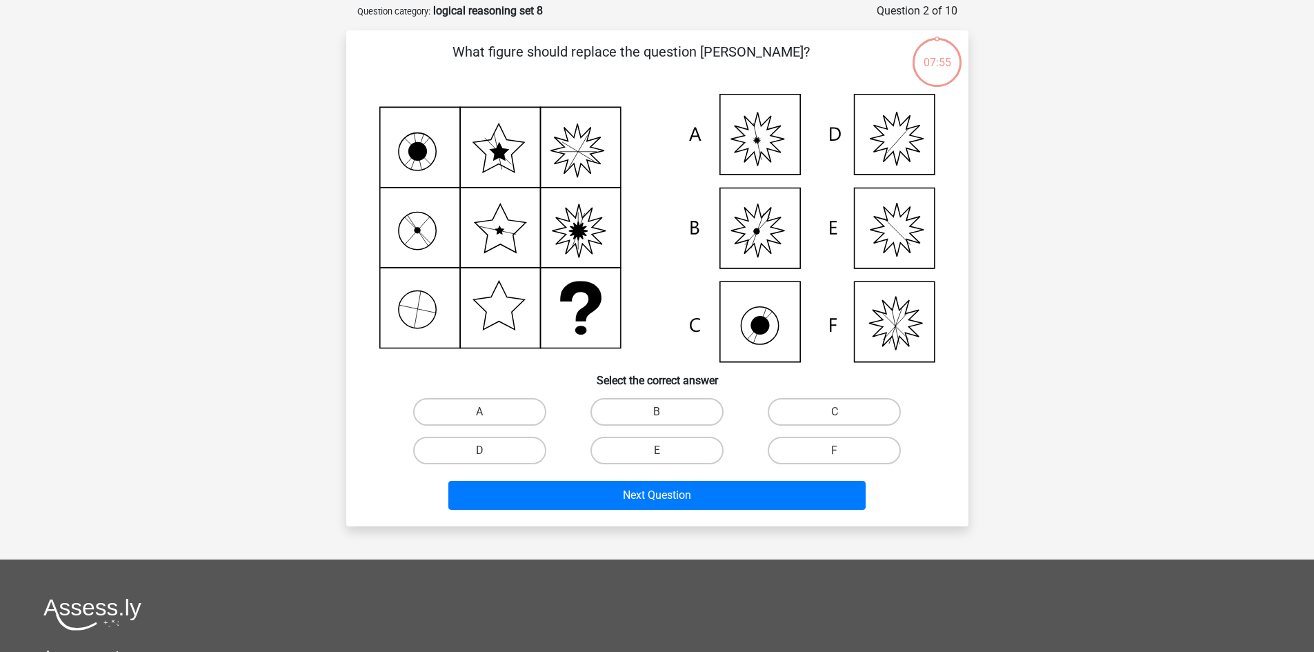
scroll to position [69, 0]
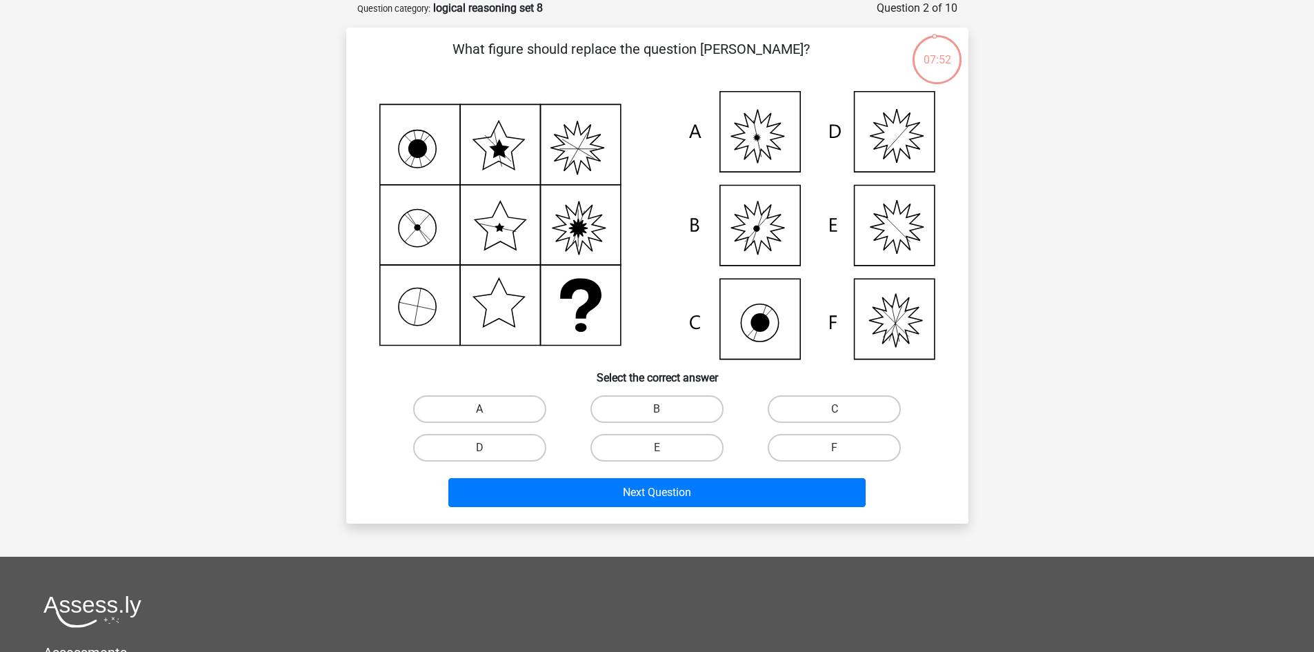
click at [532, 398] on label "A" at bounding box center [479, 409] width 133 height 28
click at [488, 409] on input "A" at bounding box center [483, 413] width 9 height 9
radio input "true"
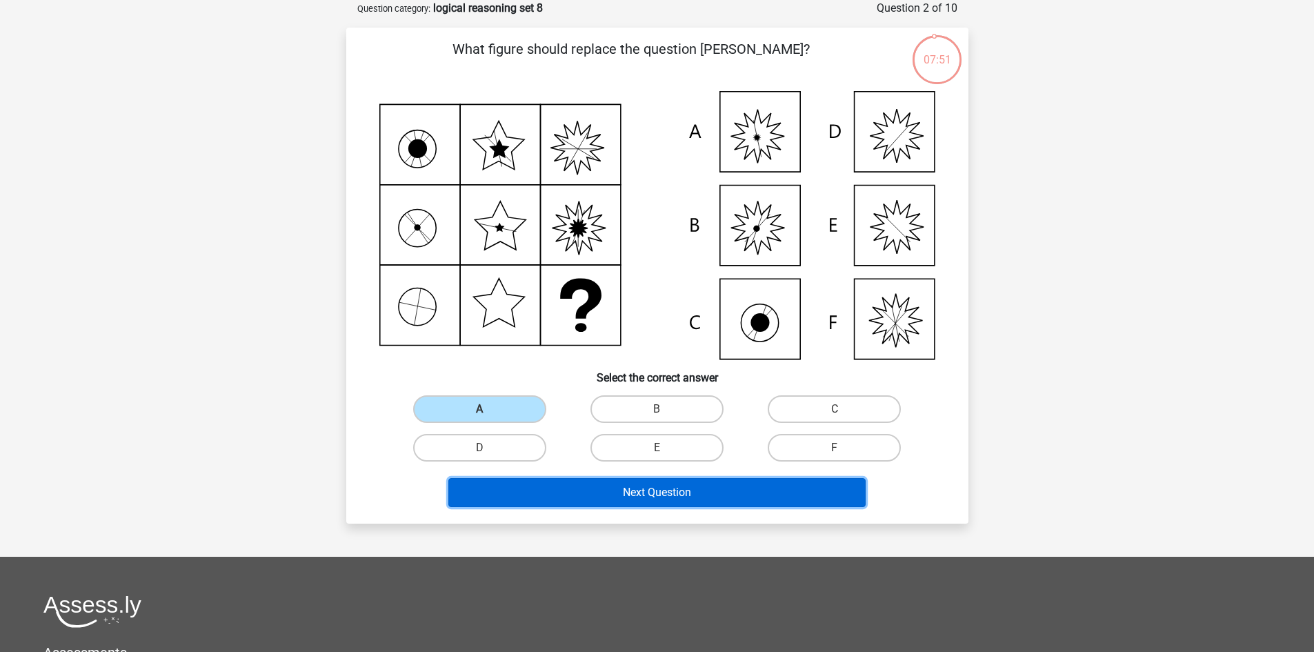
click at [635, 490] on button "Next Question" at bounding box center [656, 492] width 417 height 29
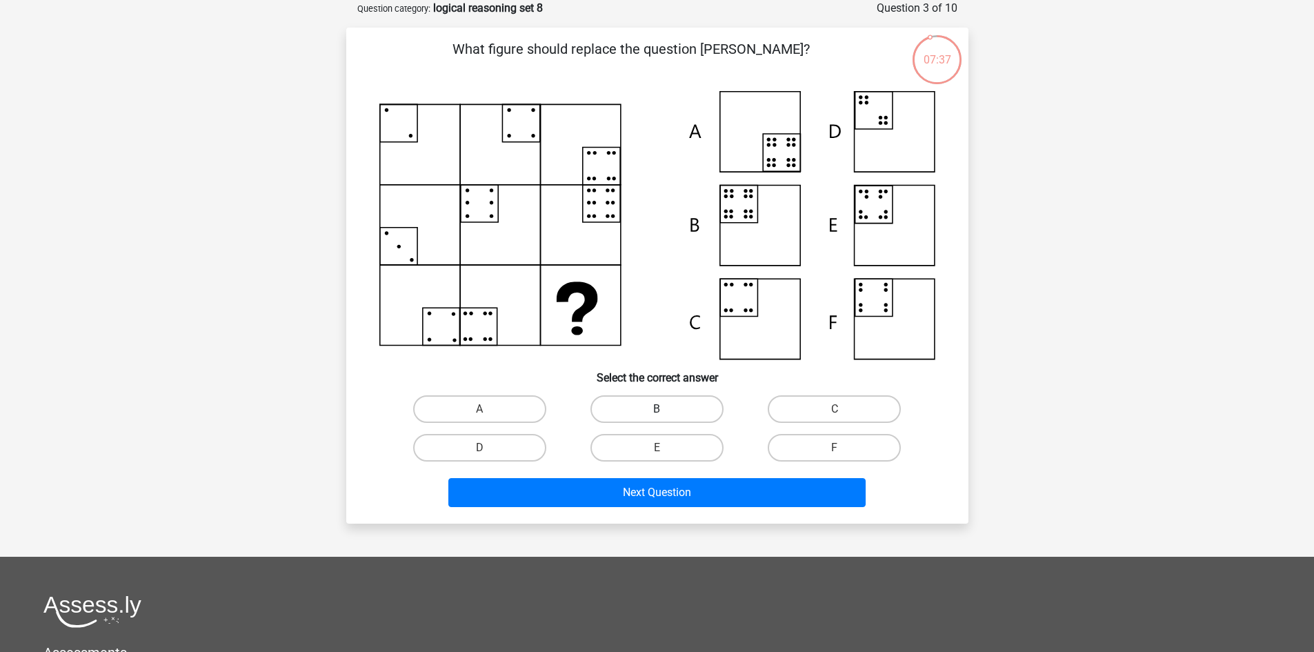
click at [651, 404] on label "B" at bounding box center [656, 409] width 133 height 28
click at [657, 409] on input "B" at bounding box center [661, 413] width 9 height 9
radio input "true"
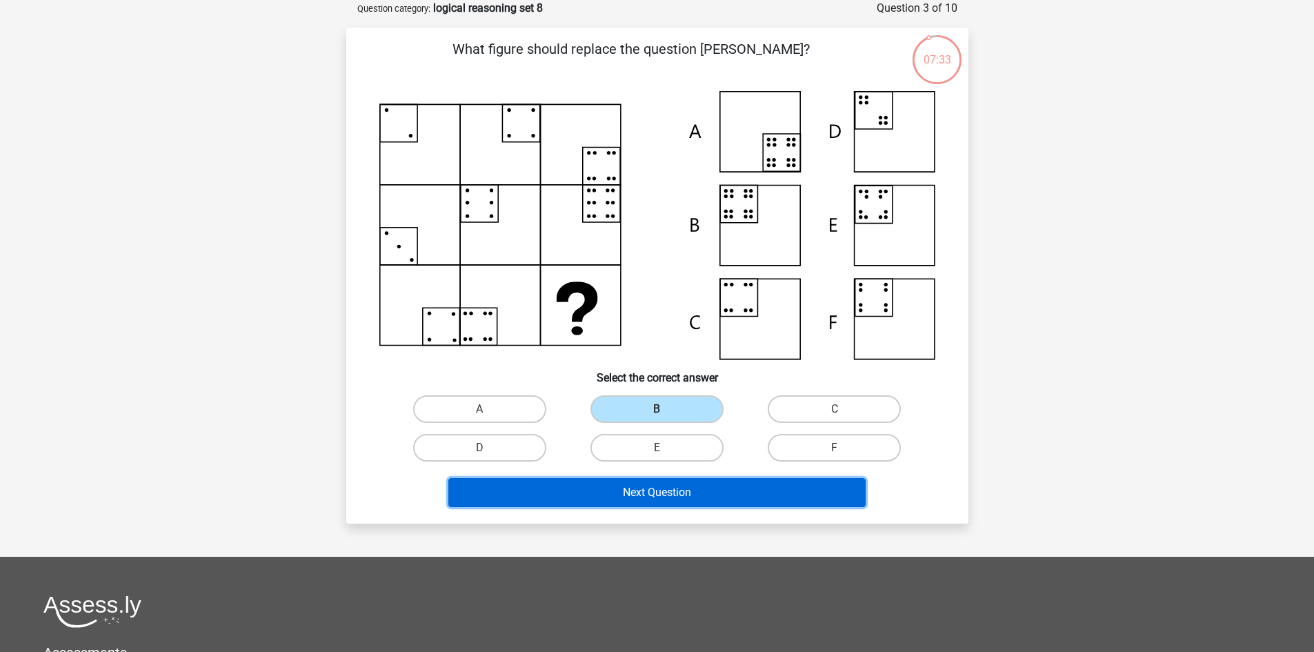
drag, startPoint x: 657, startPoint y: 493, endPoint x: 730, endPoint y: 448, distance: 85.5
click at [730, 448] on div "What figure should replace the question [PERSON_NAME]?" at bounding box center [657, 276] width 611 height 474
click at [663, 483] on button "Next Question" at bounding box center [656, 492] width 417 height 29
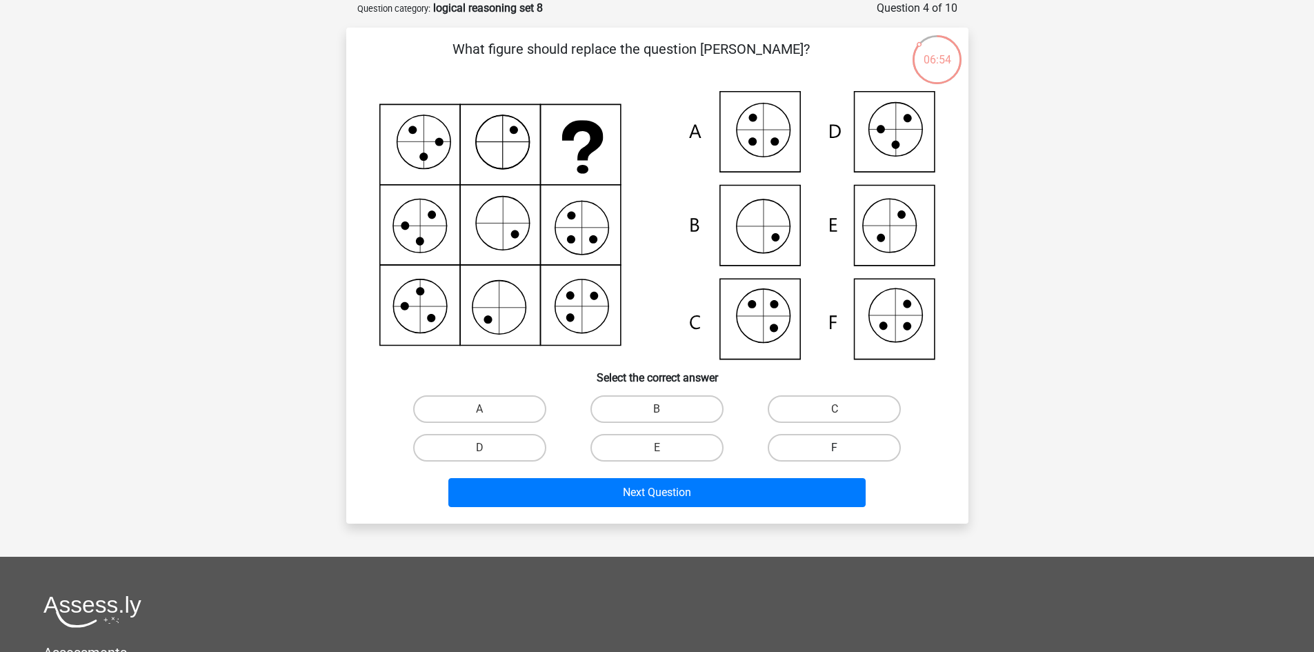
click at [826, 439] on label "F" at bounding box center [834, 448] width 133 height 28
click at [835, 448] on input "F" at bounding box center [839, 452] width 9 height 9
radio input "true"
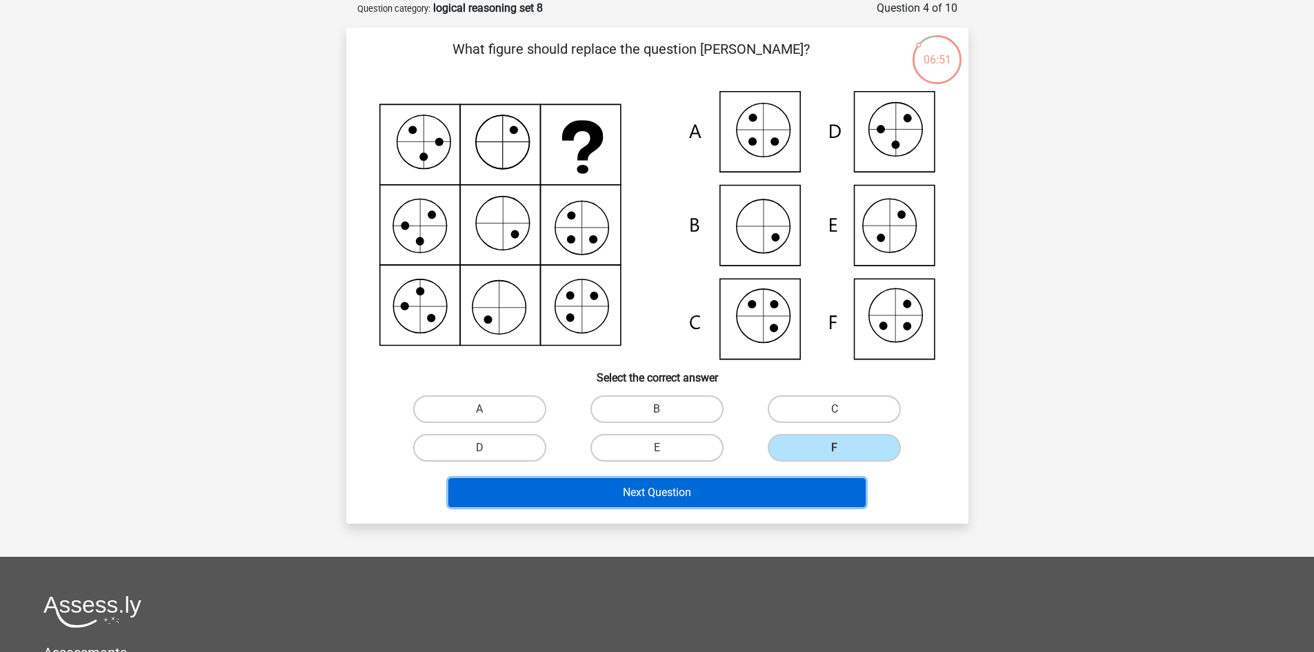
click at [677, 484] on button "Next Question" at bounding box center [656, 492] width 417 height 29
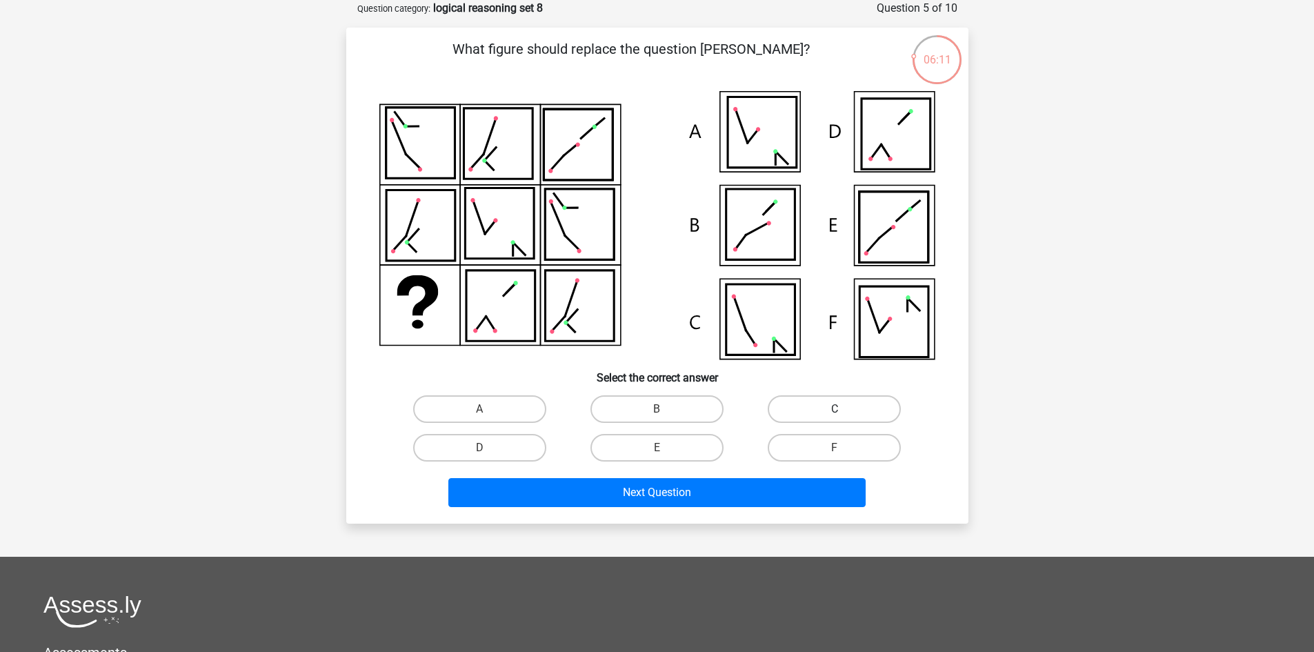
click at [824, 406] on label "C" at bounding box center [834, 409] width 133 height 28
click at [835, 409] on input "C" at bounding box center [839, 413] width 9 height 9
radio input "true"
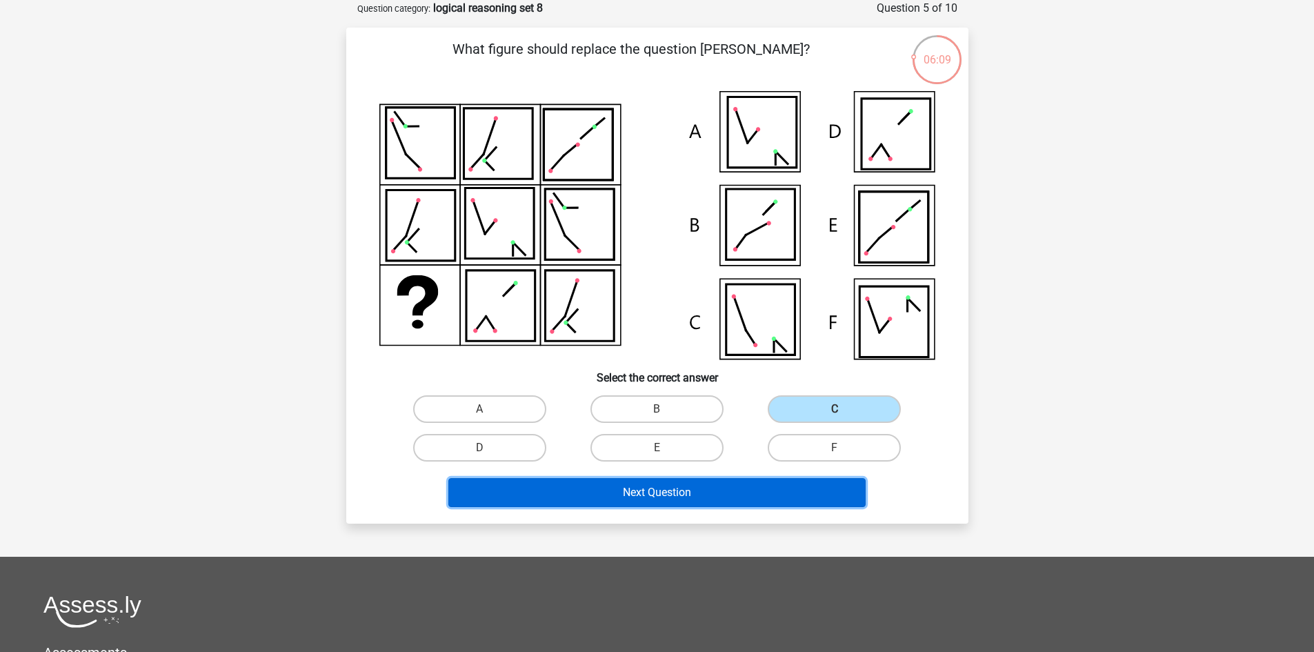
click at [683, 484] on button "Next Question" at bounding box center [656, 492] width 417 height 29
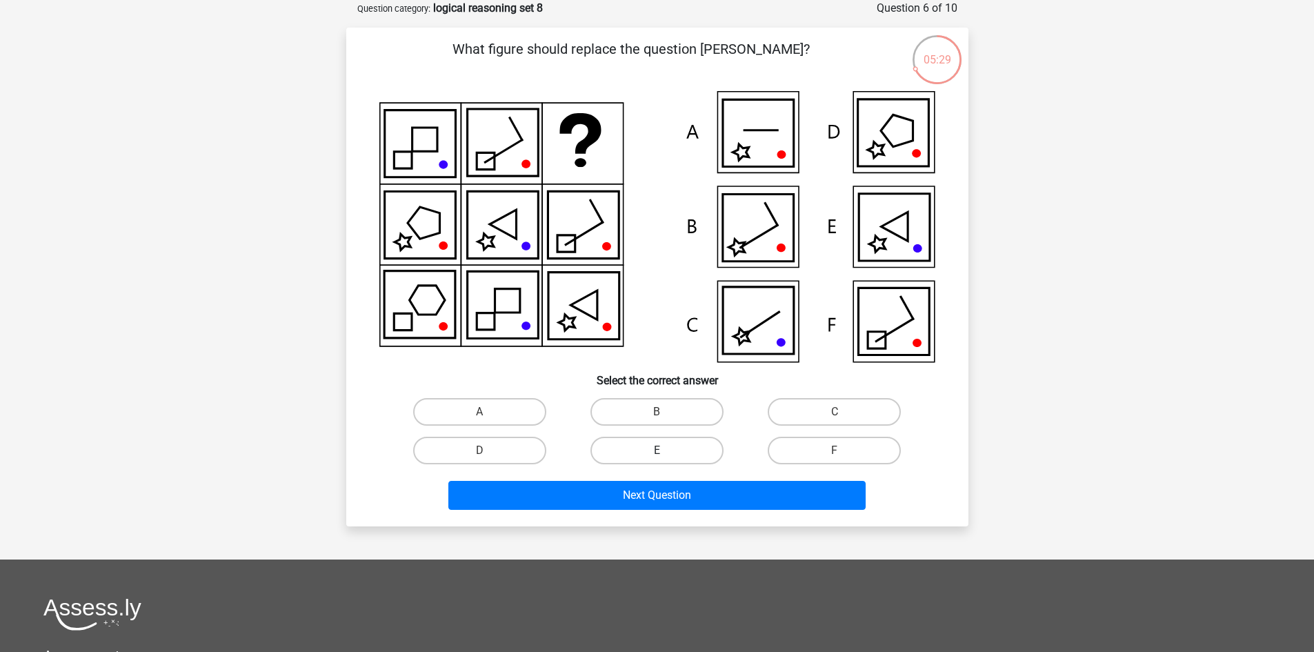
click at [690, 448] on label "E" at bounding box center [656, 451] width 133 height 28
click at [666, 450] on input "E" at bounding box center [661, 454] width 9 height 9
radio input "true"
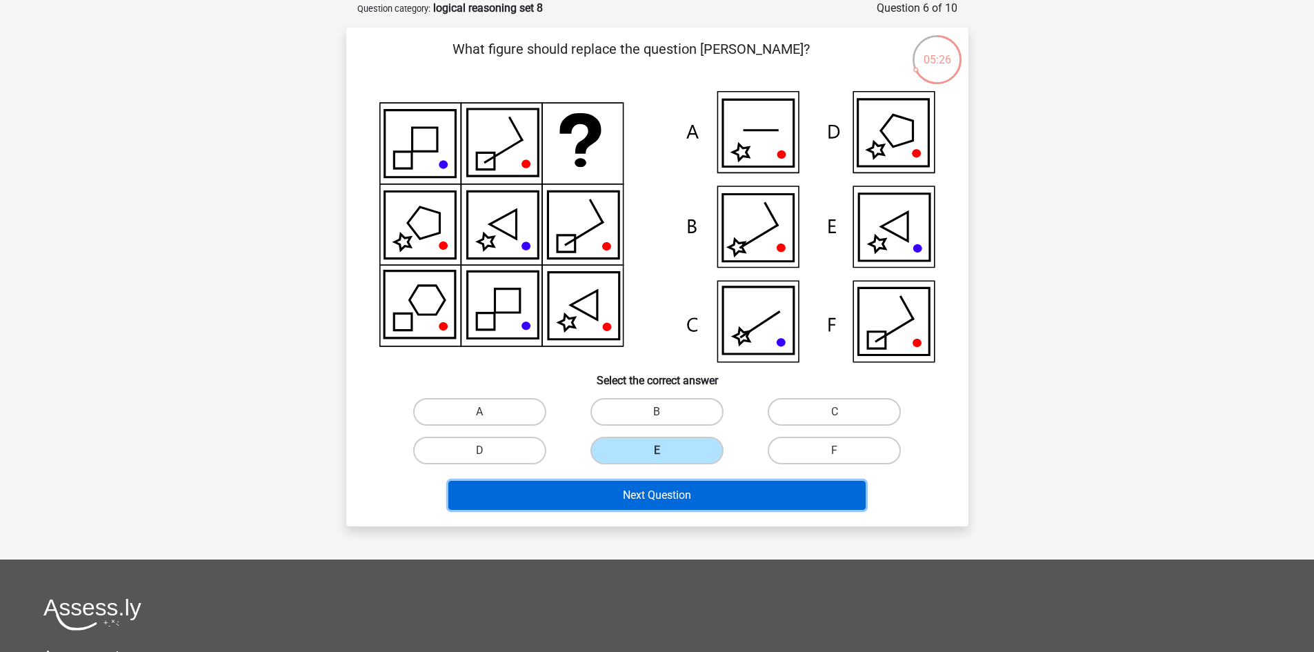
click at [688, 490] on button "Next Question" at bounding box center [656, 495] width 417 height 29
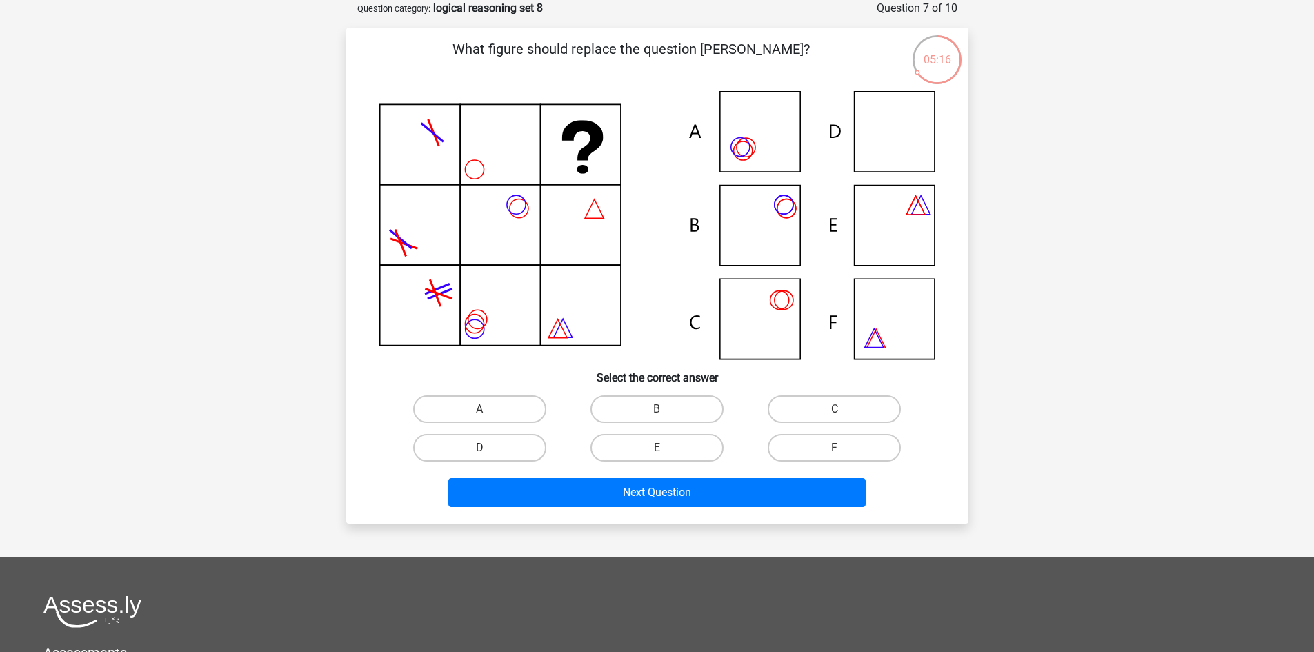
click at [528, 443] on label "D" at bounding box center [479, 448] width 133 height 28
click at [488, 448] on input "D" at bounding box center [483, 452] width 9 height 9
radio input "true"
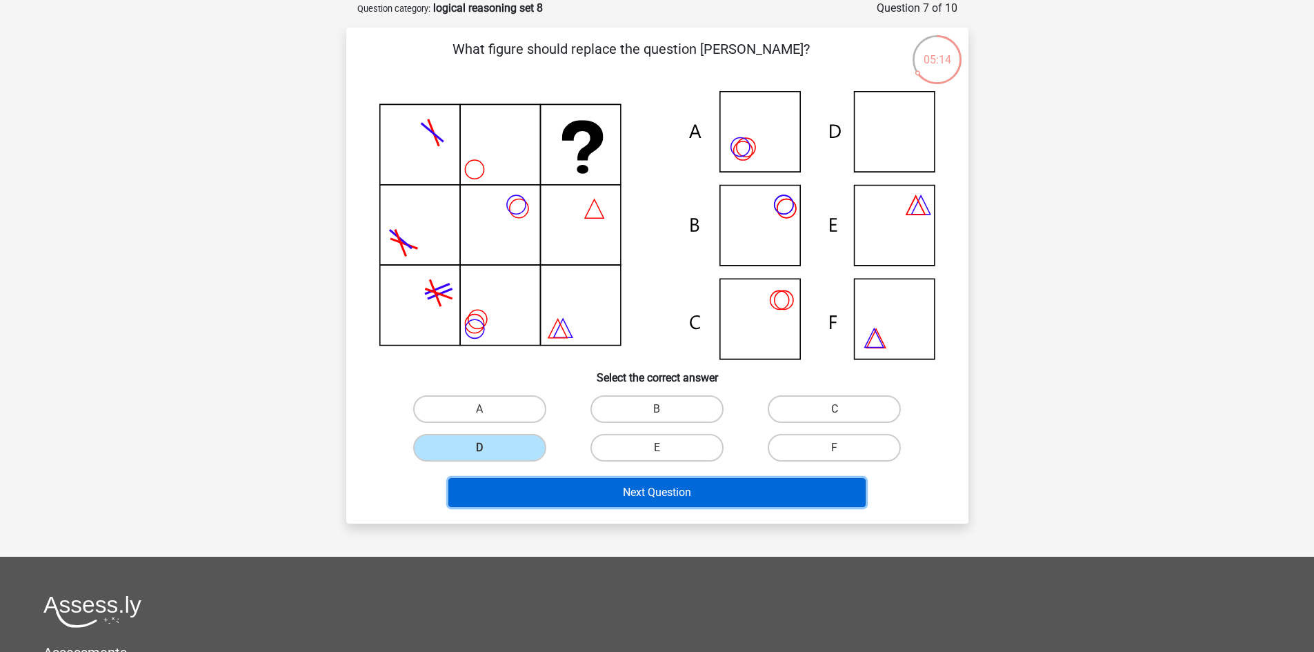
click at [656, 490] on button "Next Question" at bounding box center [656, 492] width 417 height 29
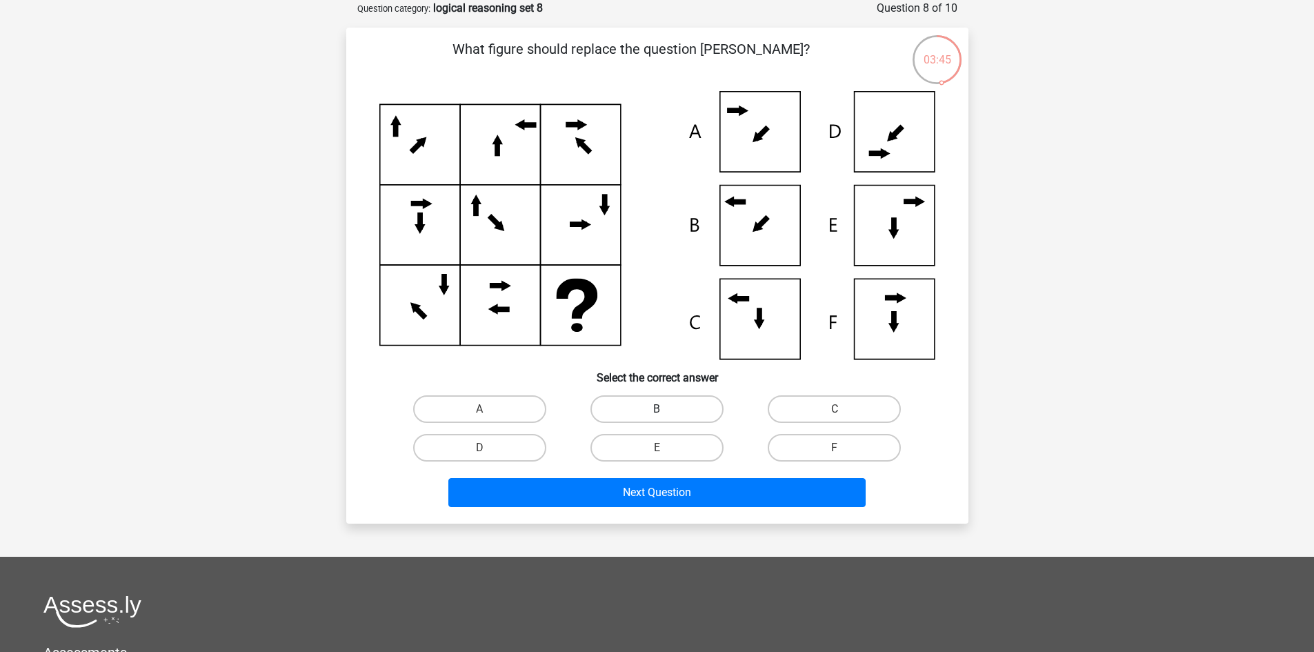
click at [667, 404] on label "B" at bounding box center [656, 409] width 133 height 28
click at [666, 409] on input "B" at bounding box center [661, 413] width 9 height 9
radio input "true"
click at [498, 409] on label "A" at bounding box center [479, 409] width 133 height 28
click at [488, 409] on input "A" at bounding box center [483, 413] width 9 height 9
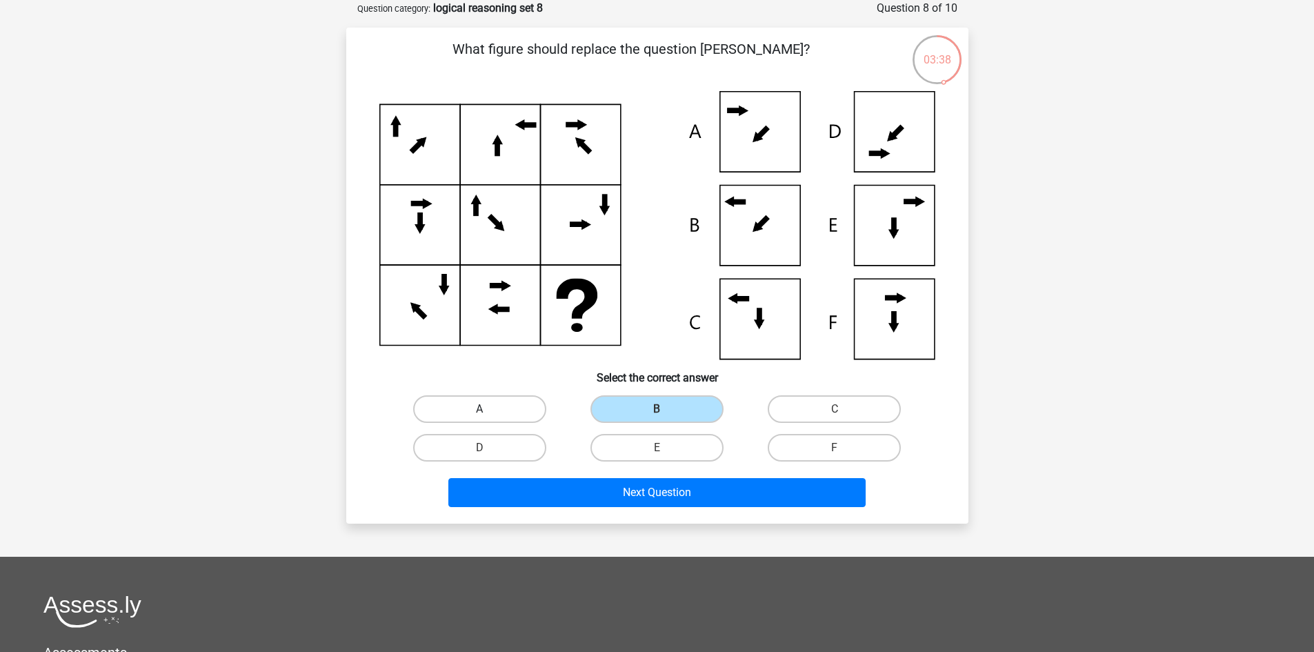
radio input "true"
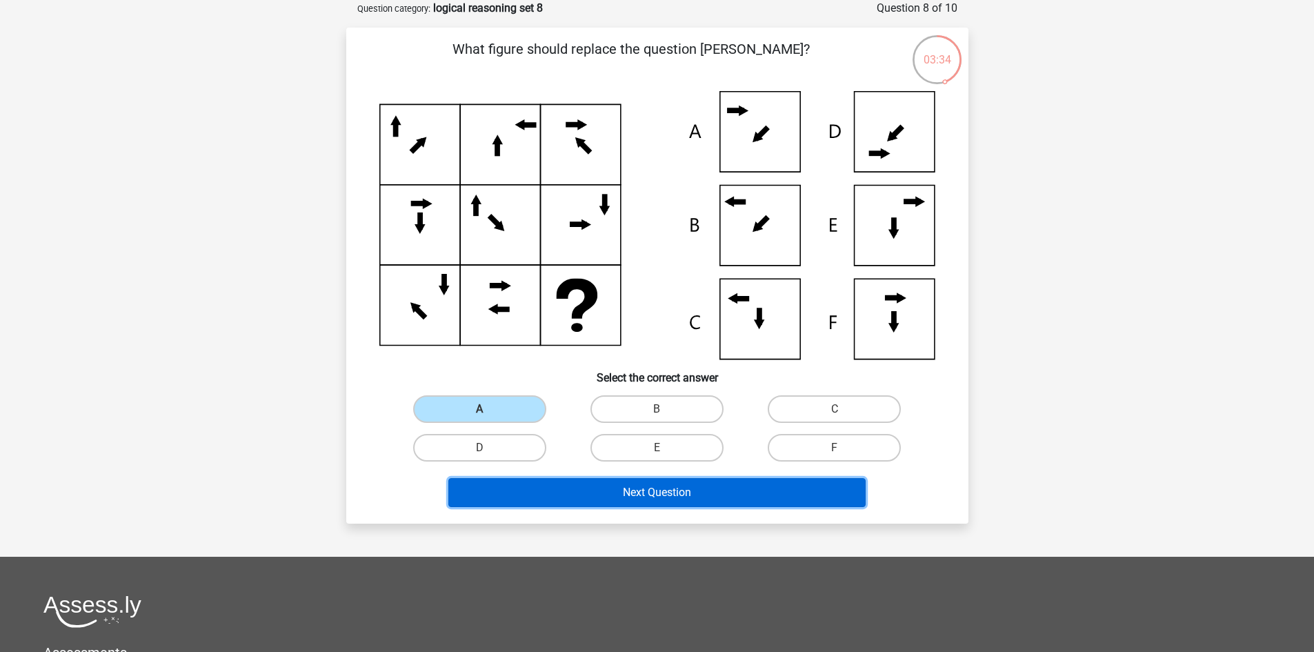
click at [706, 495] on button "Next Question" at bounding box center [656, 492] width 417 height 29
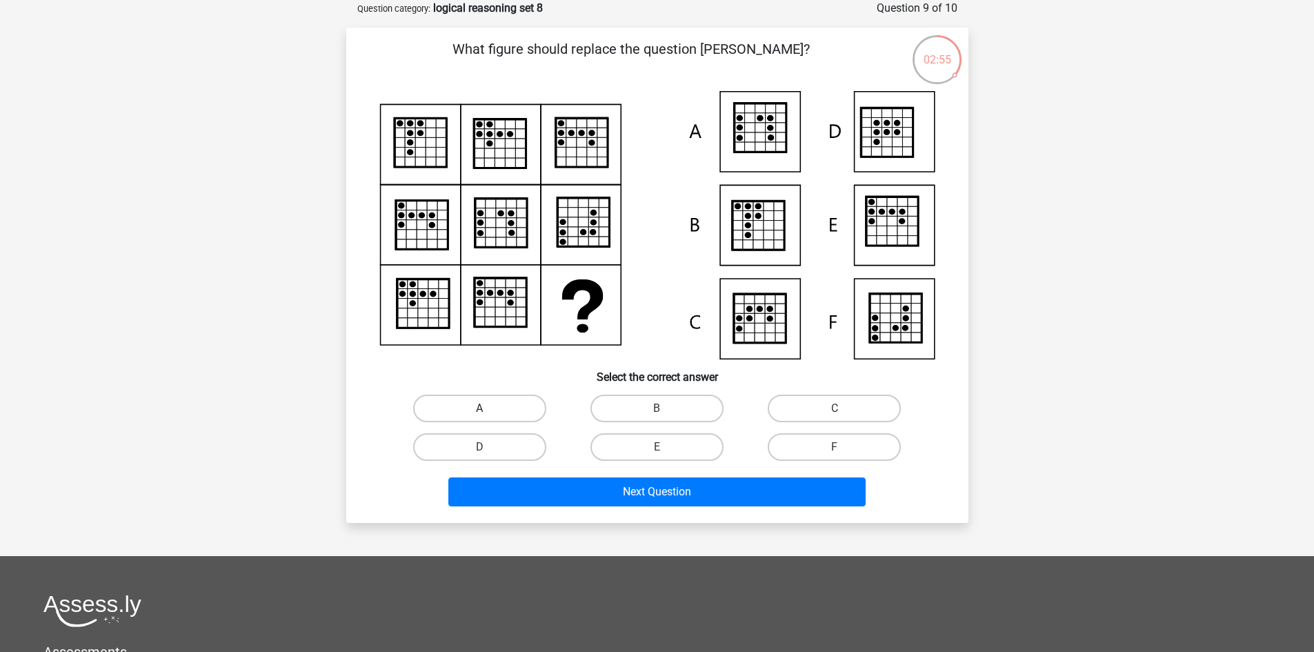
click at [509, 410] on label "A" at bounding box center [479, 409] width 133 height 28
click at [488, 410] on input "A" at bounding box center [483, 412] width 9 height 9
radio input "true"
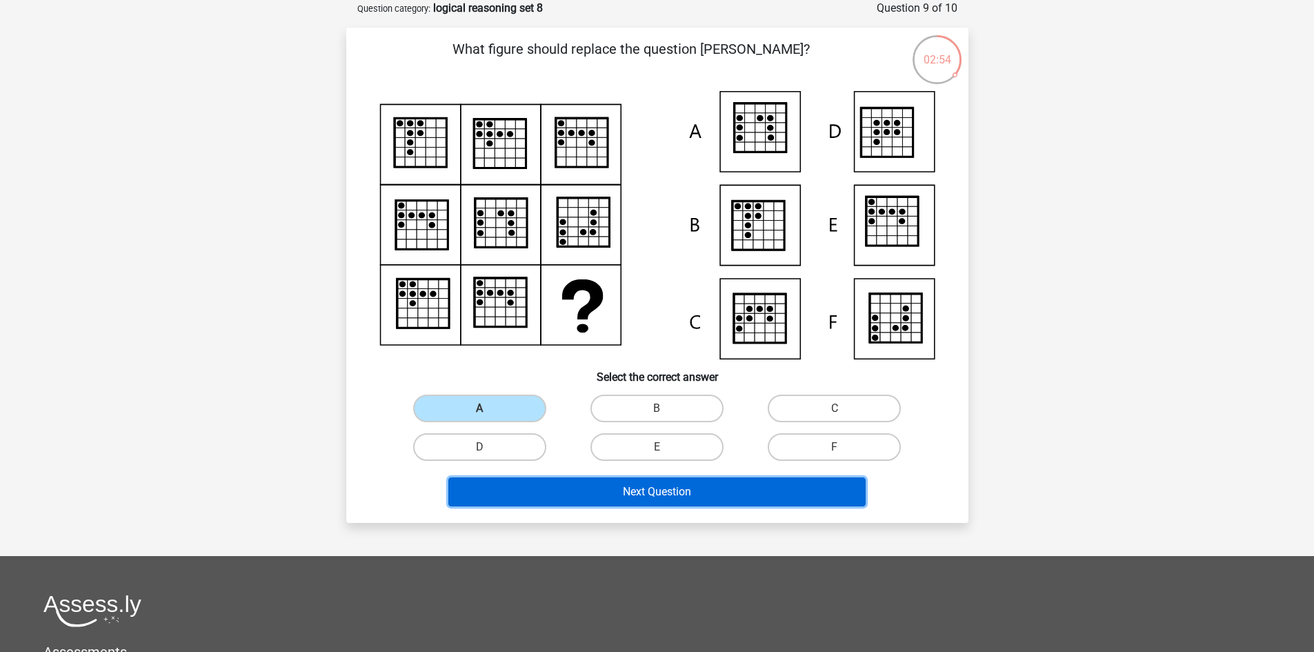
click at [632, 484] on button "Next Question" at bounding box center [656, 491] width 417 height 29
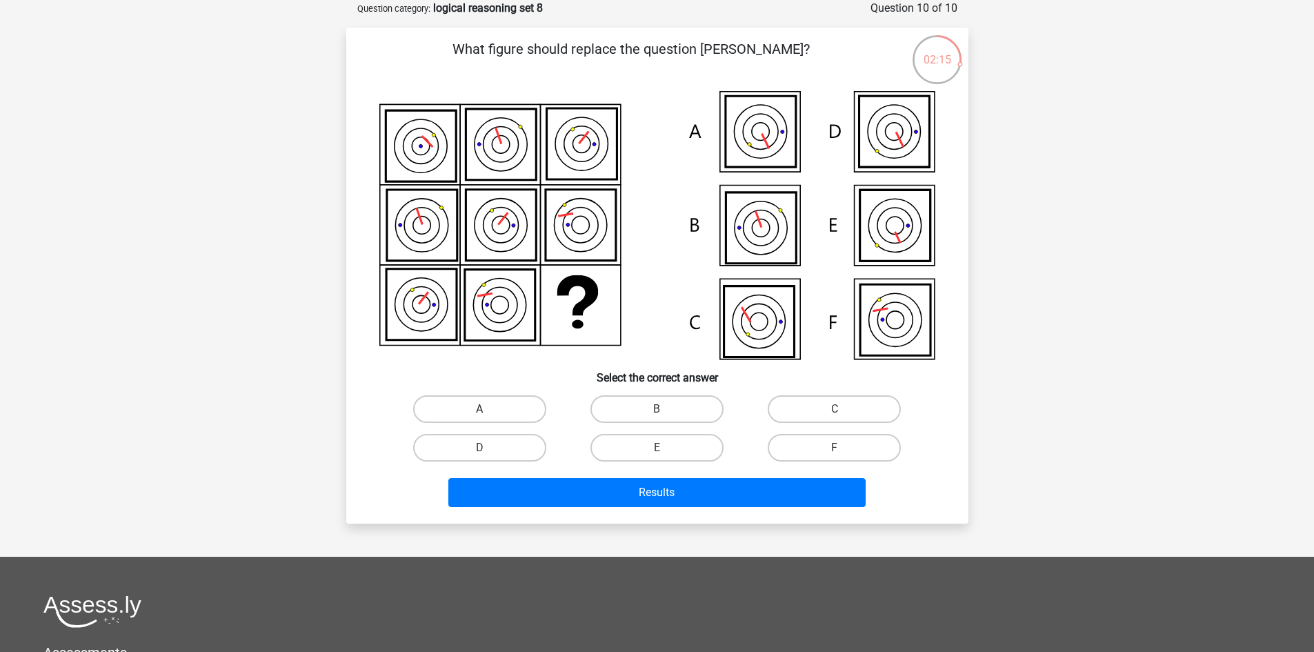
click at [538, 404] on label "A" at bounding box center [479, 409] width 133 height 28
click at [488, 409] on input "A" at bounding box center [483, 413] width 9 height 9
radio input "true"
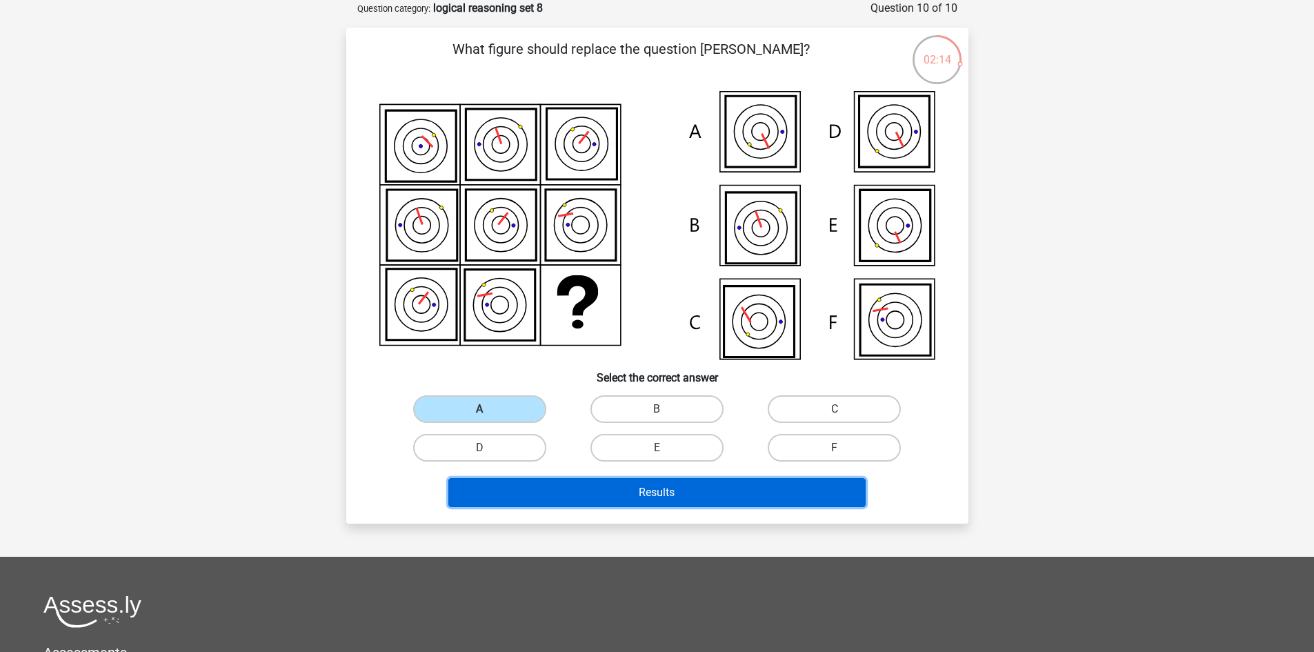
click at [621, 483] on button "Results" at bounding box center [656, 492] width 417 height 29
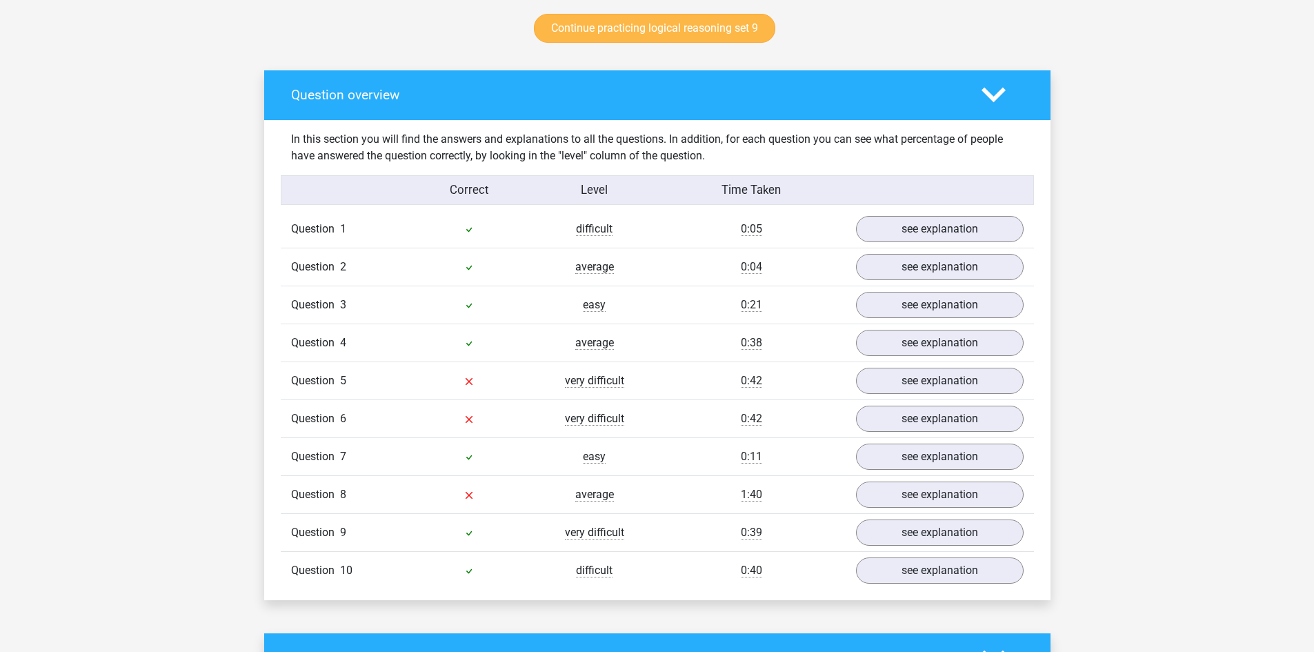
scroll to position [759, 0]
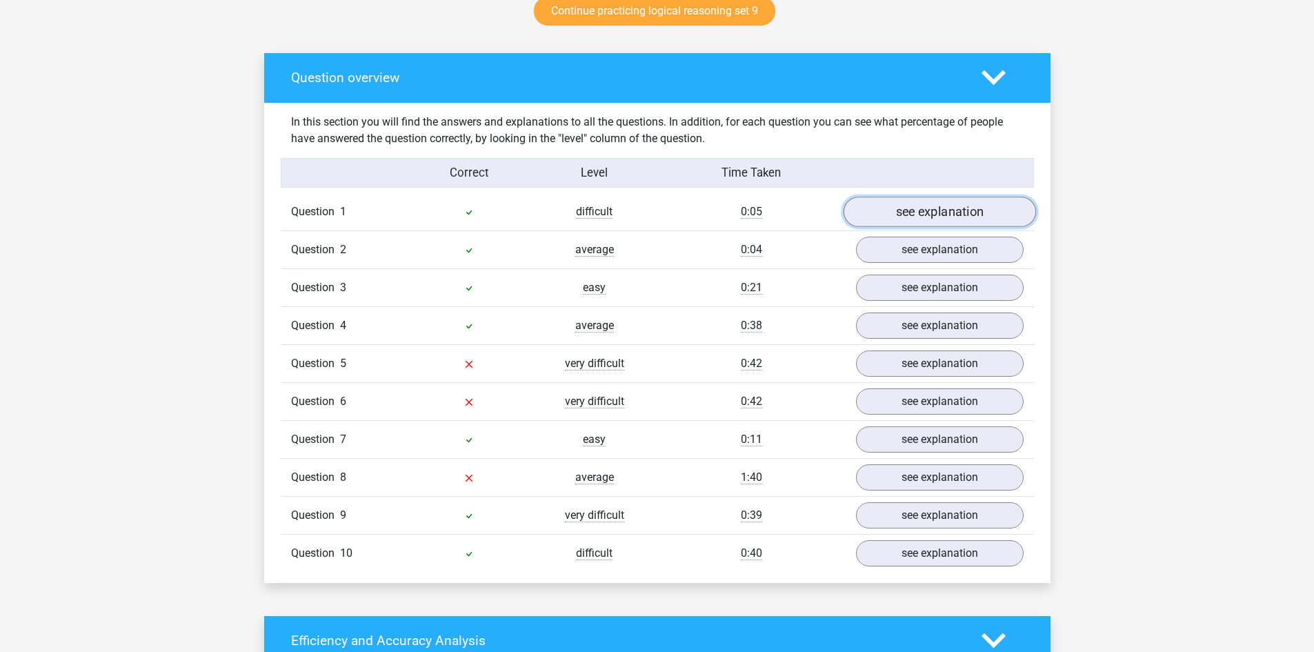
click at [915, 217] on link "see explanation" at bounding box center [939, 212] width 192 height 30
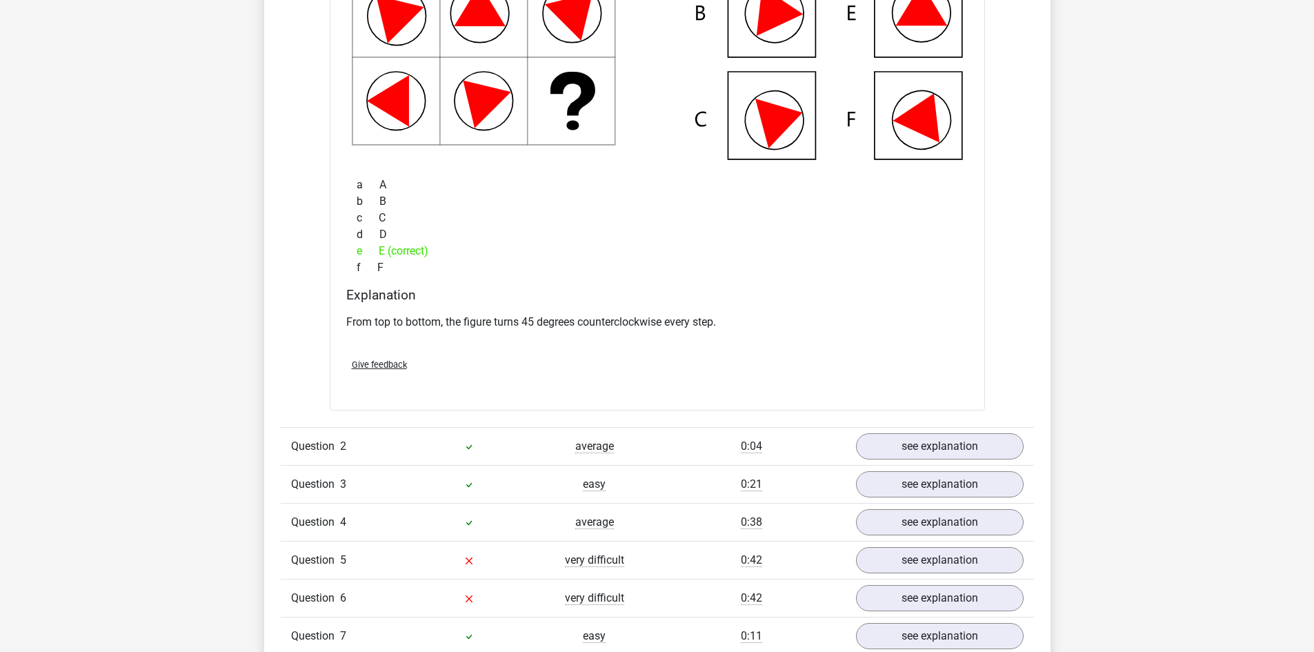
scroll to position [1172, 0]
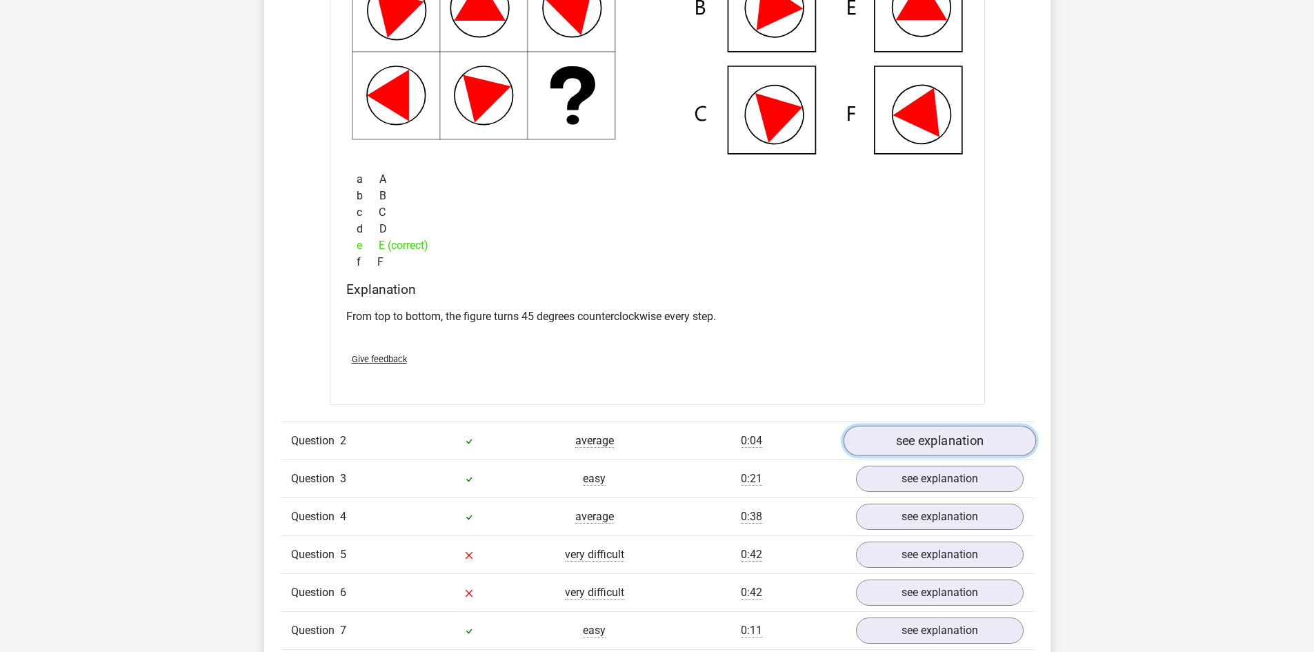
click at [916, 432] on link "see explanation" at bounding box center [939, 441] width 192 height 30
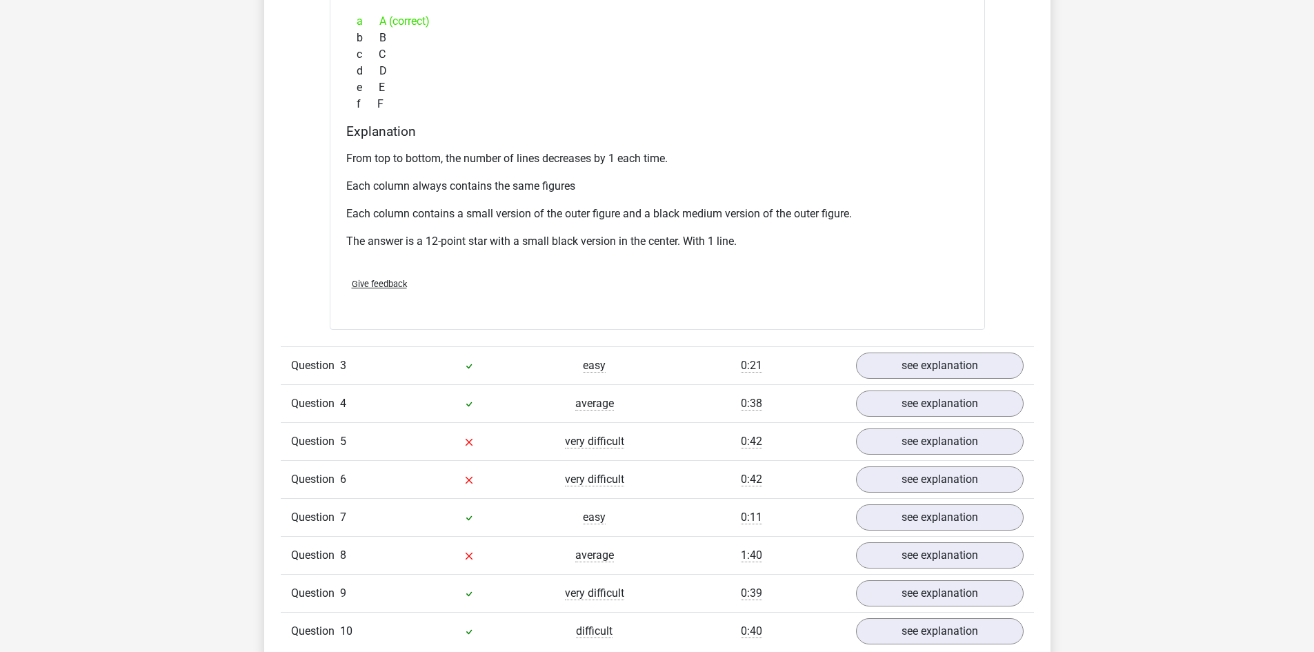
scroll to position [2000, 0]
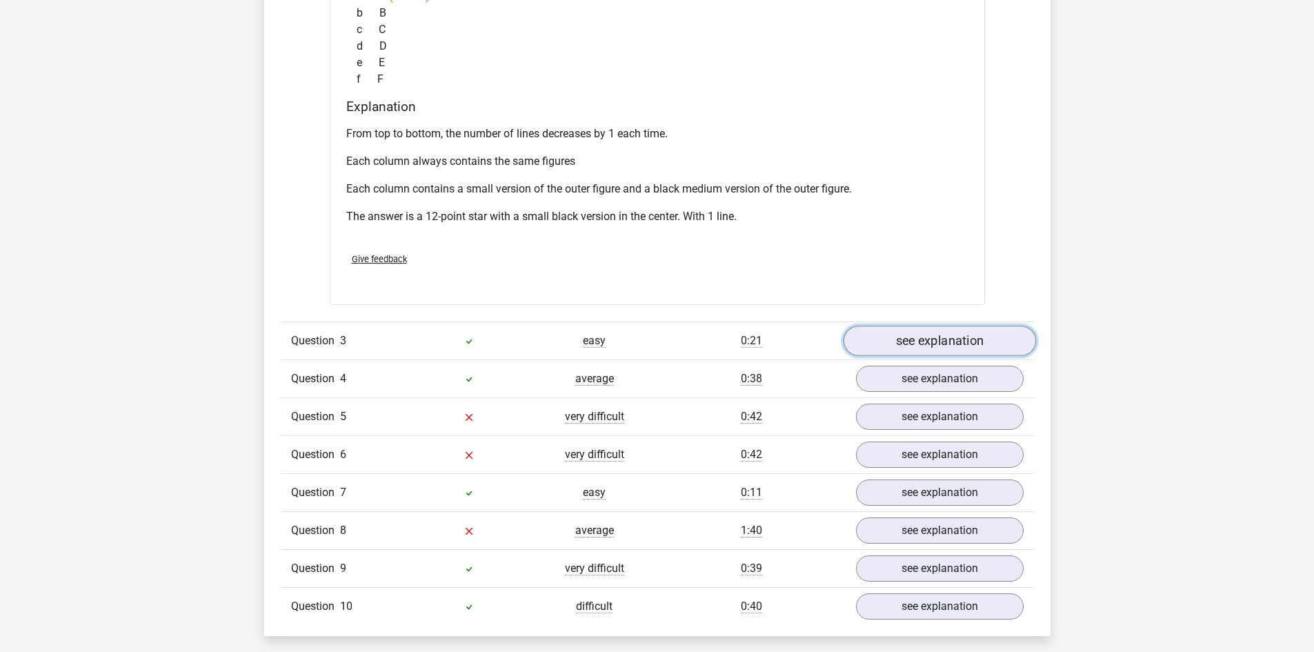
click at [875, 330] on link "see explanation" at bounding box center [939, 341] width 192 height 30
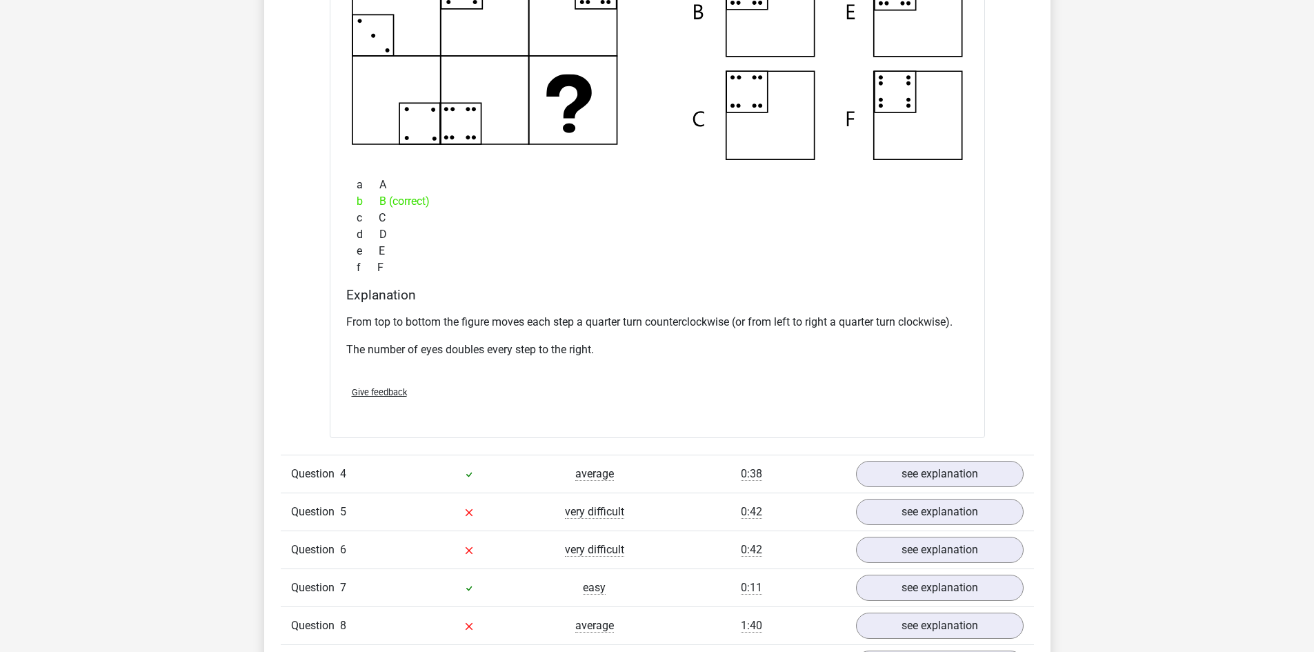
scroll to position [2552, 0]
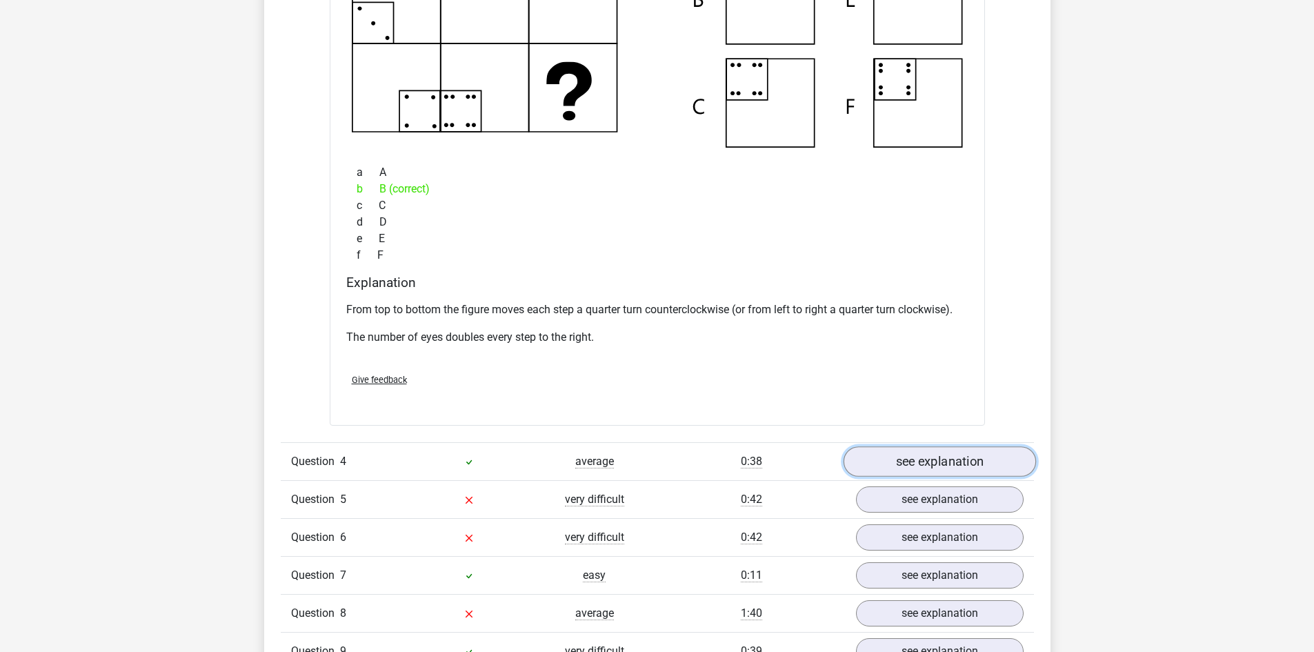
click at [935, 457] on link "see explanation" at bounding box center [939, 462] width 192 height 30
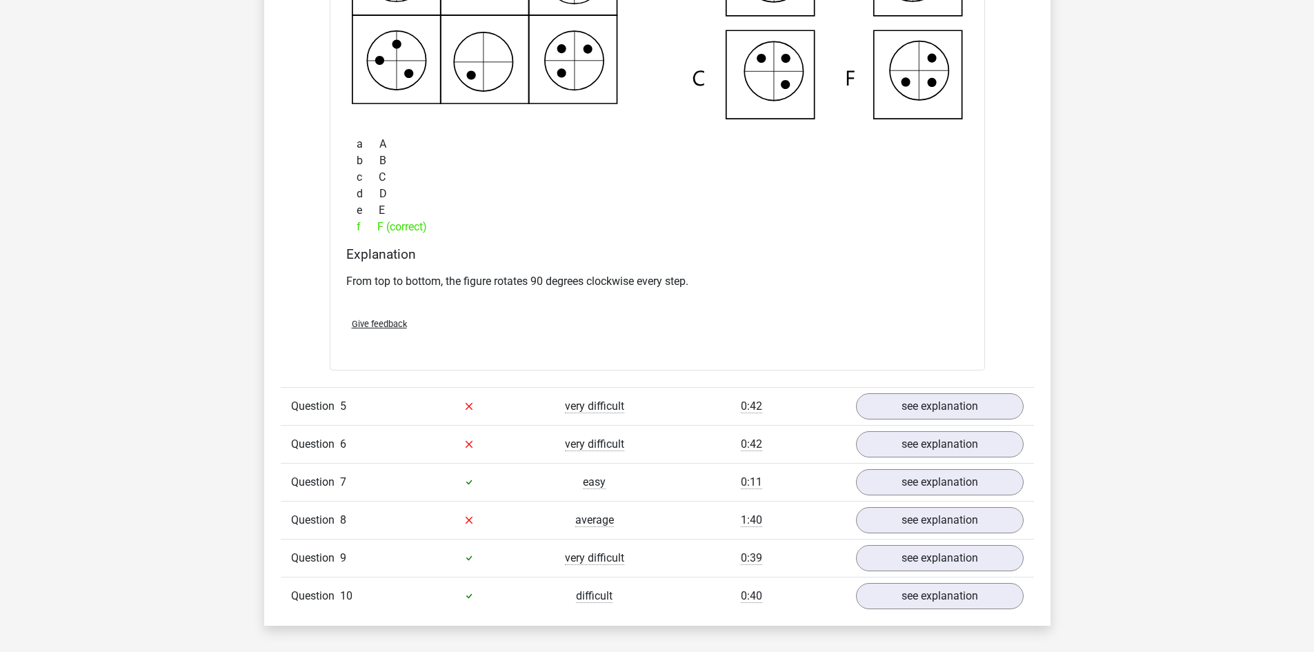
scroll to position [3311, 0]
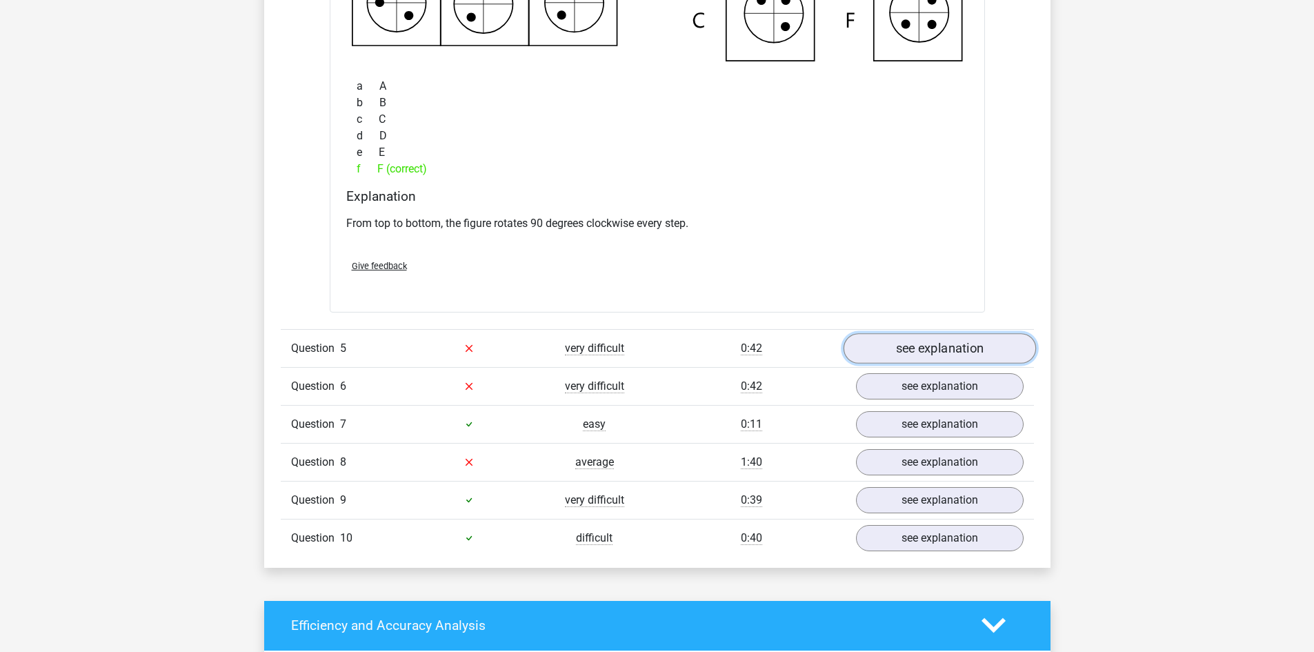
click at [906, 355] on link "see explanation" at bounding box center [939, 348] width 192 height 30
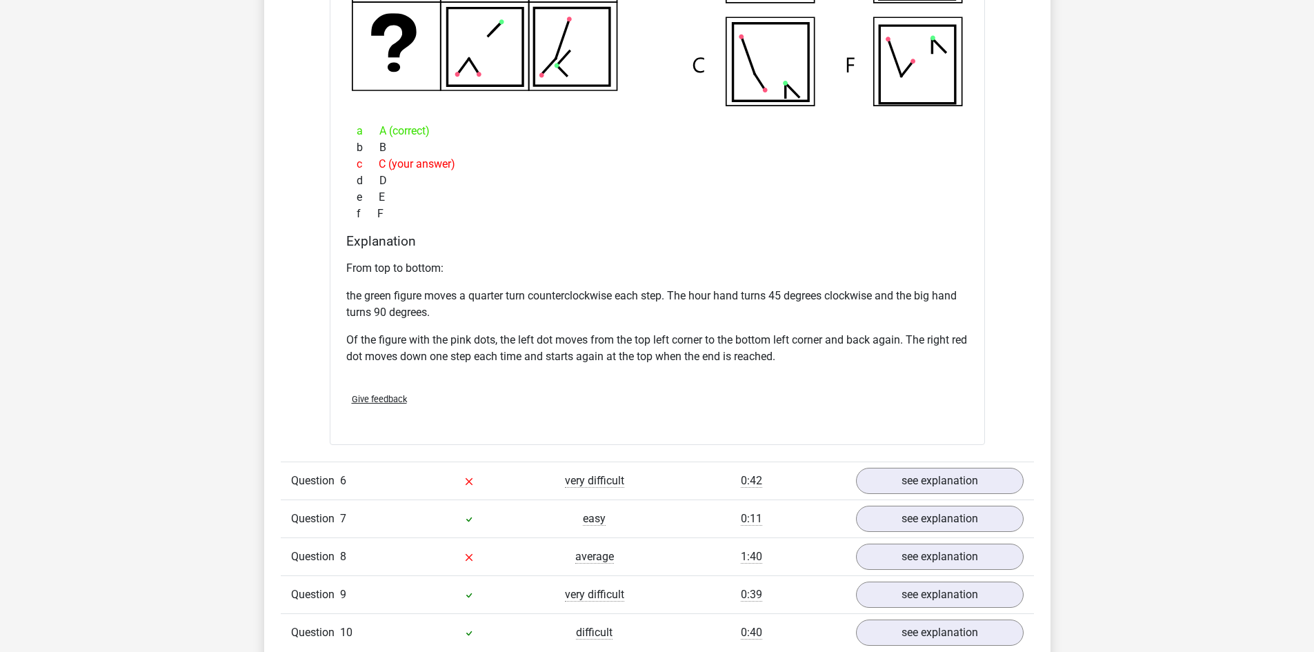
scroll to position [4000, 0]
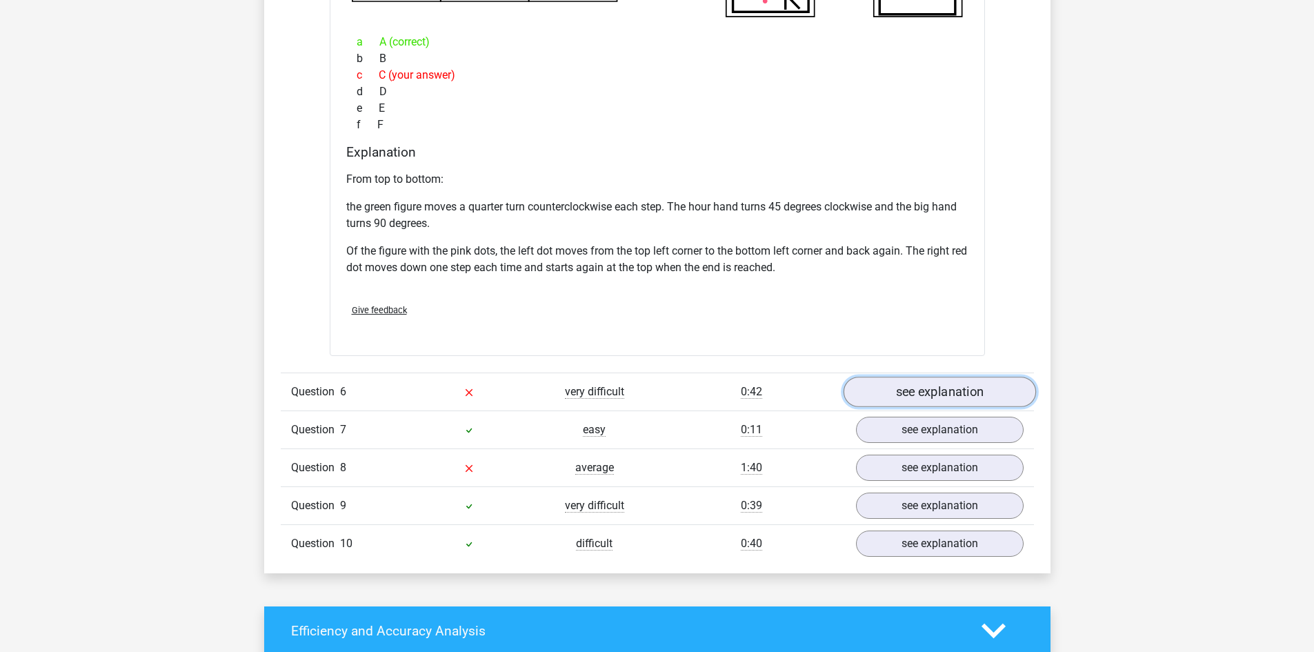
click at [943, 389] on link "see explanation" at bounding box center [939, 392] width 192 height 30
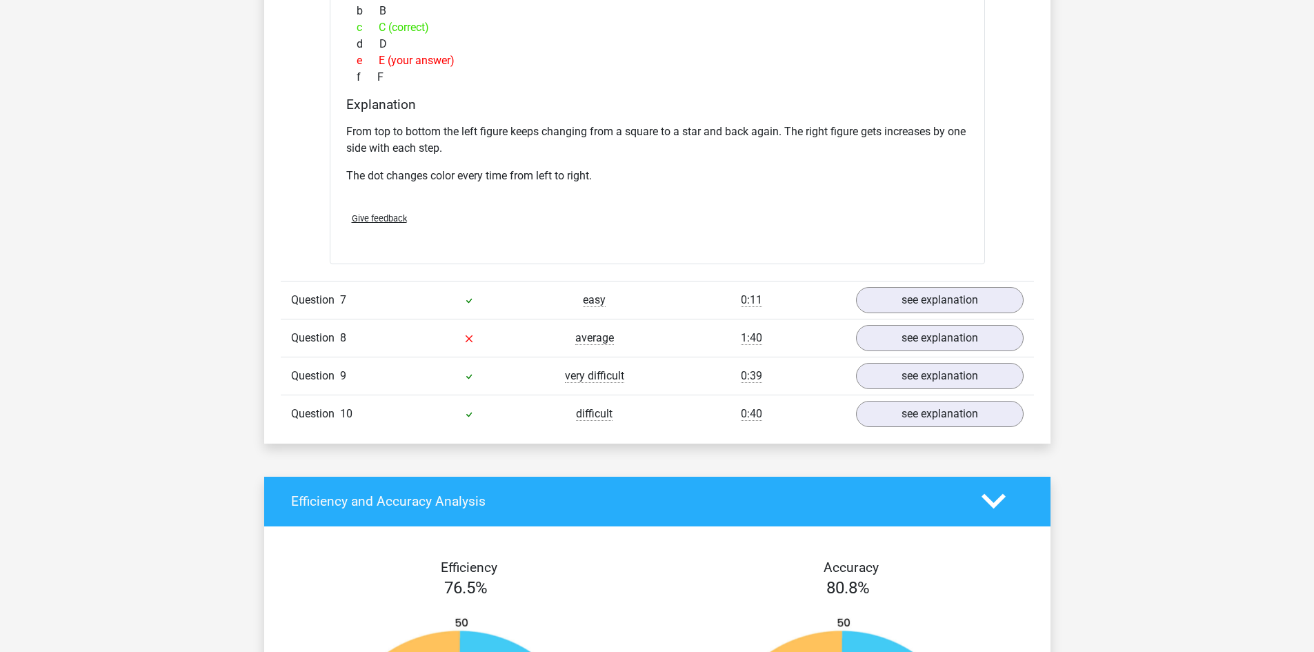
scroll to position [4828, 0]
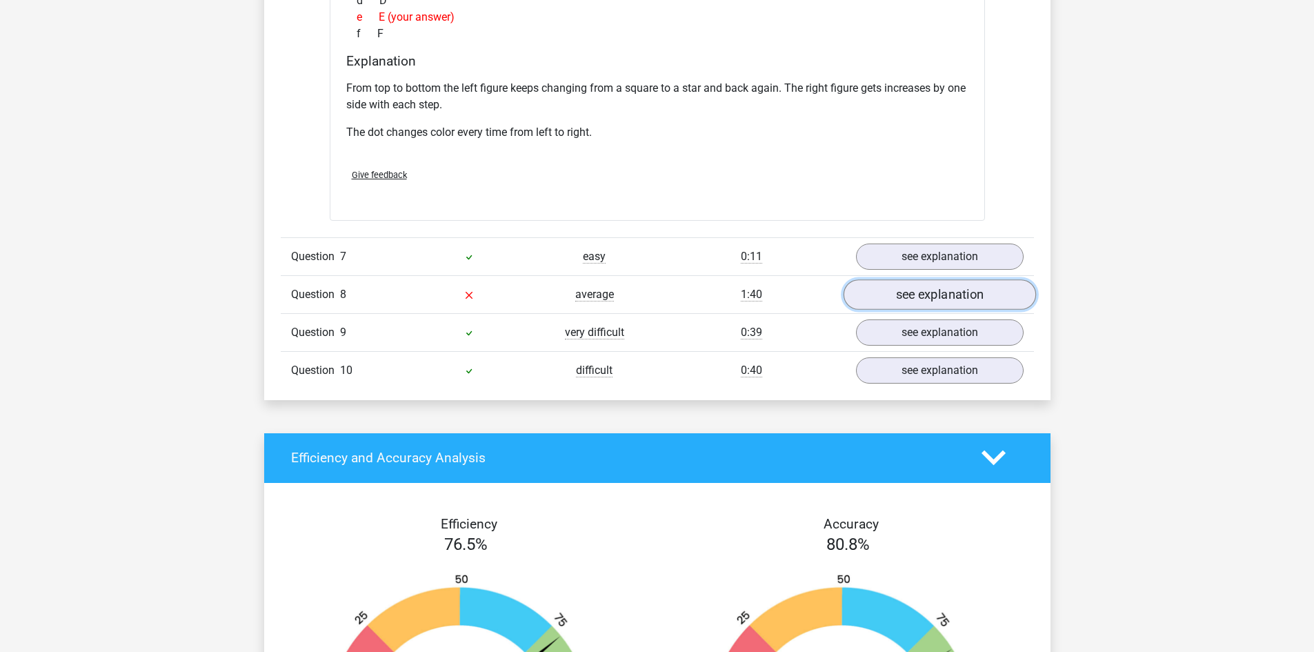
click at [923, 301] on link "see explanation" at bounding box center [939, 294] width 192 height 30
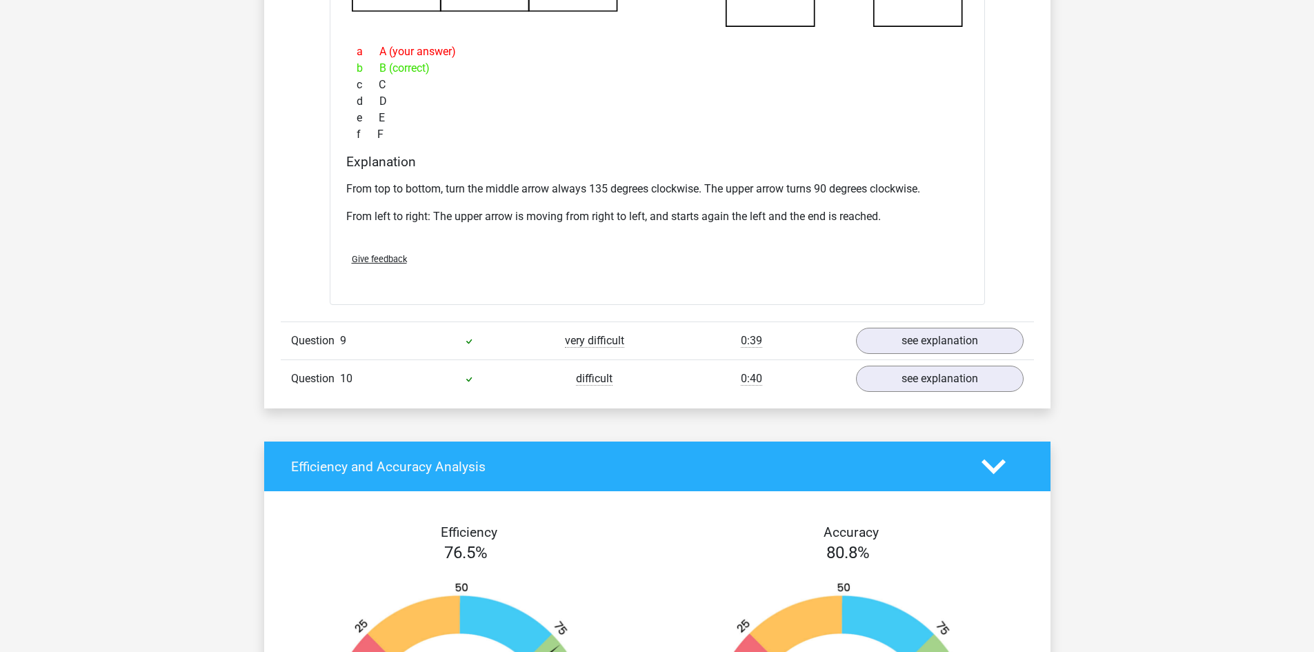
scroll to position [5518, 0]
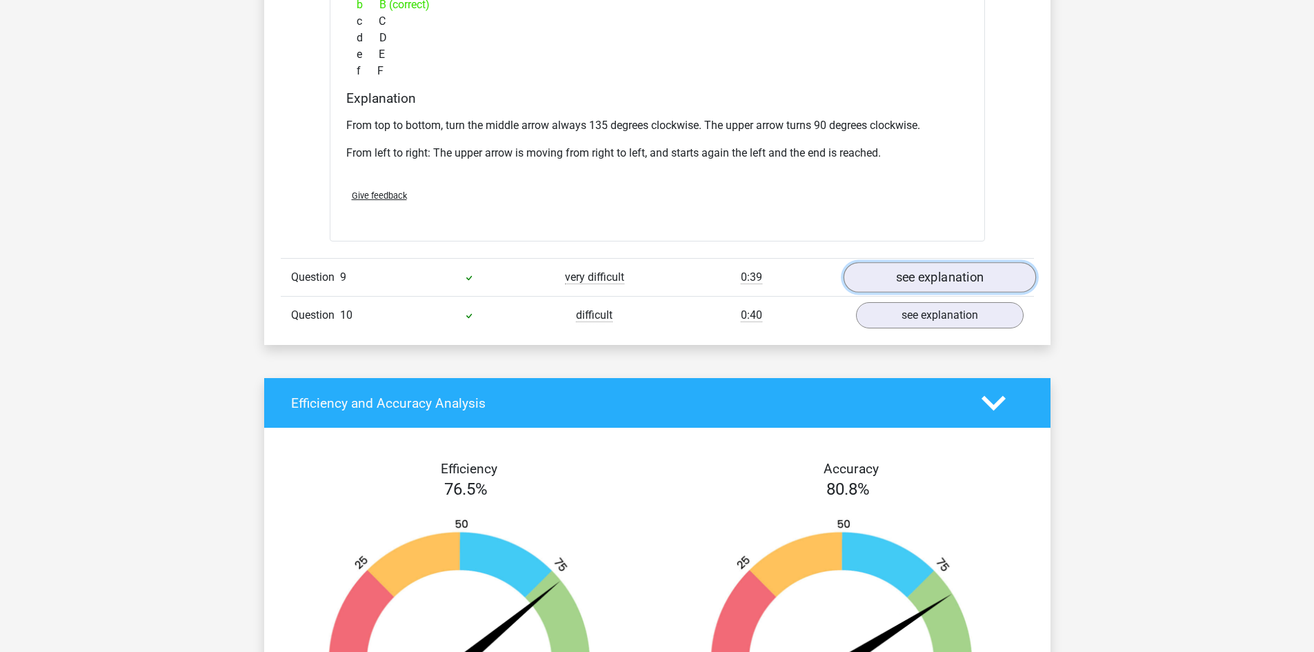
click at [931, 278] on link "see explanation" at bounding box center [939, 277] width 192 height 30
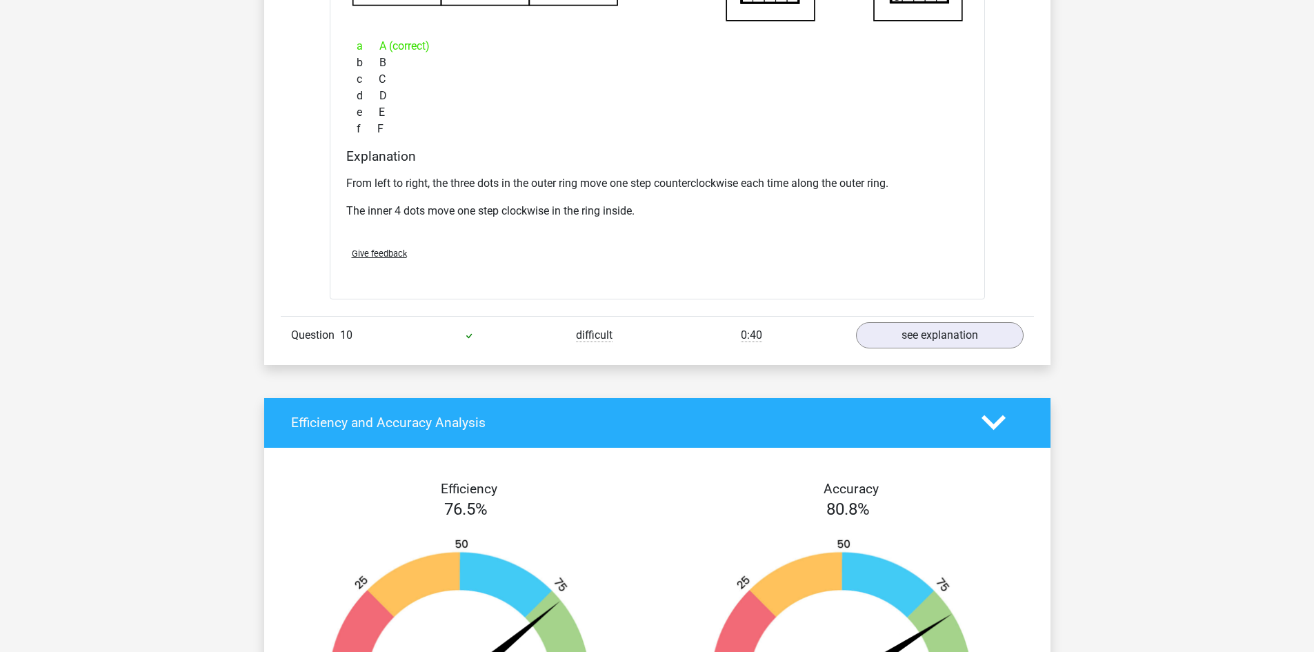
scroll to position [6138, 0]
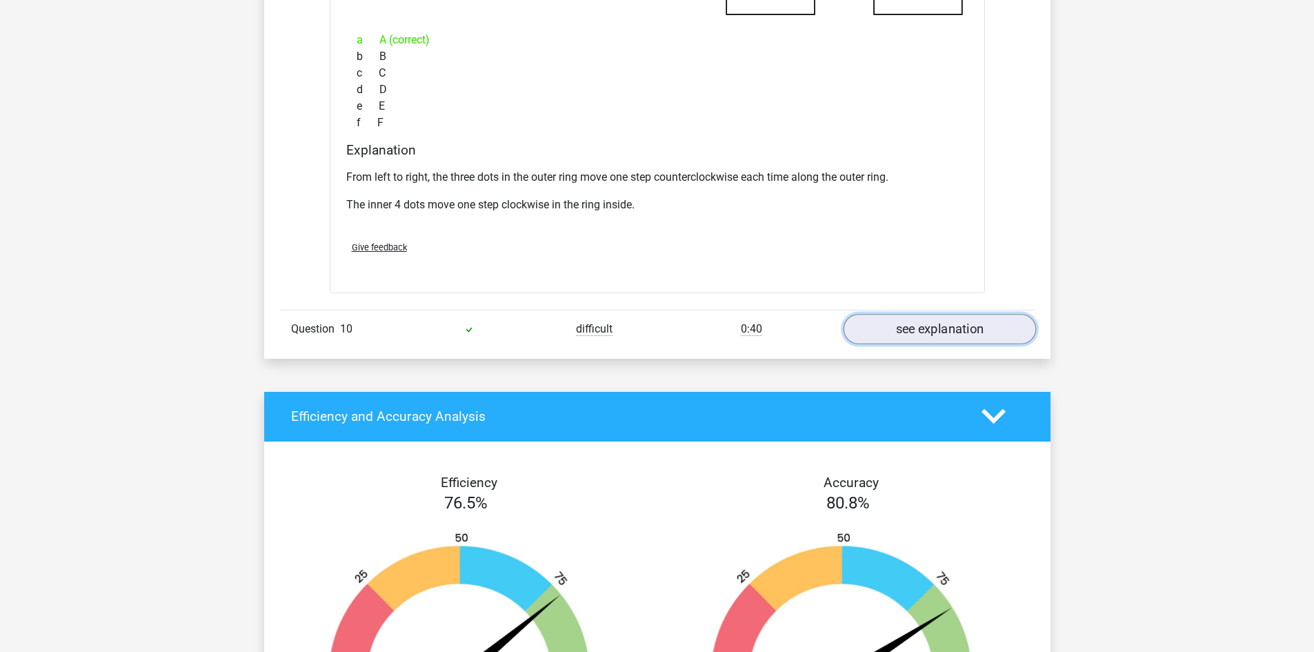
click at [908, 333] on link "see explanation" at bounding box center [939, 329] width 192 height 30
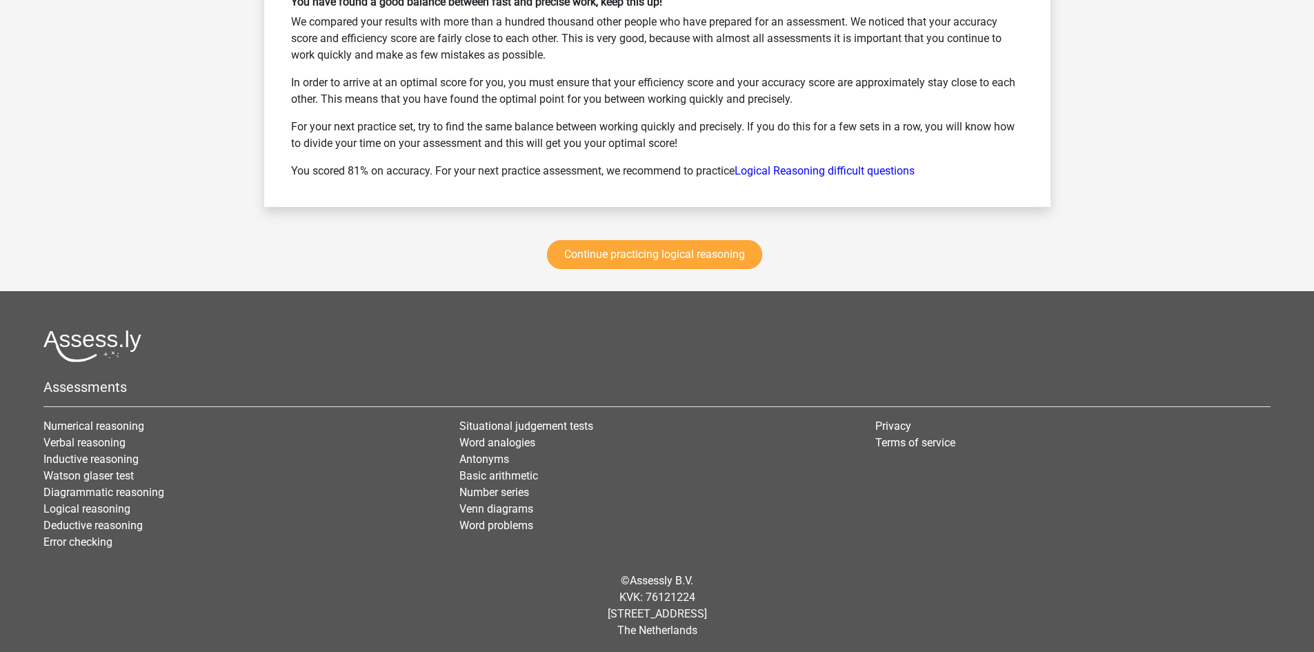
scroll to position [7731, 0]
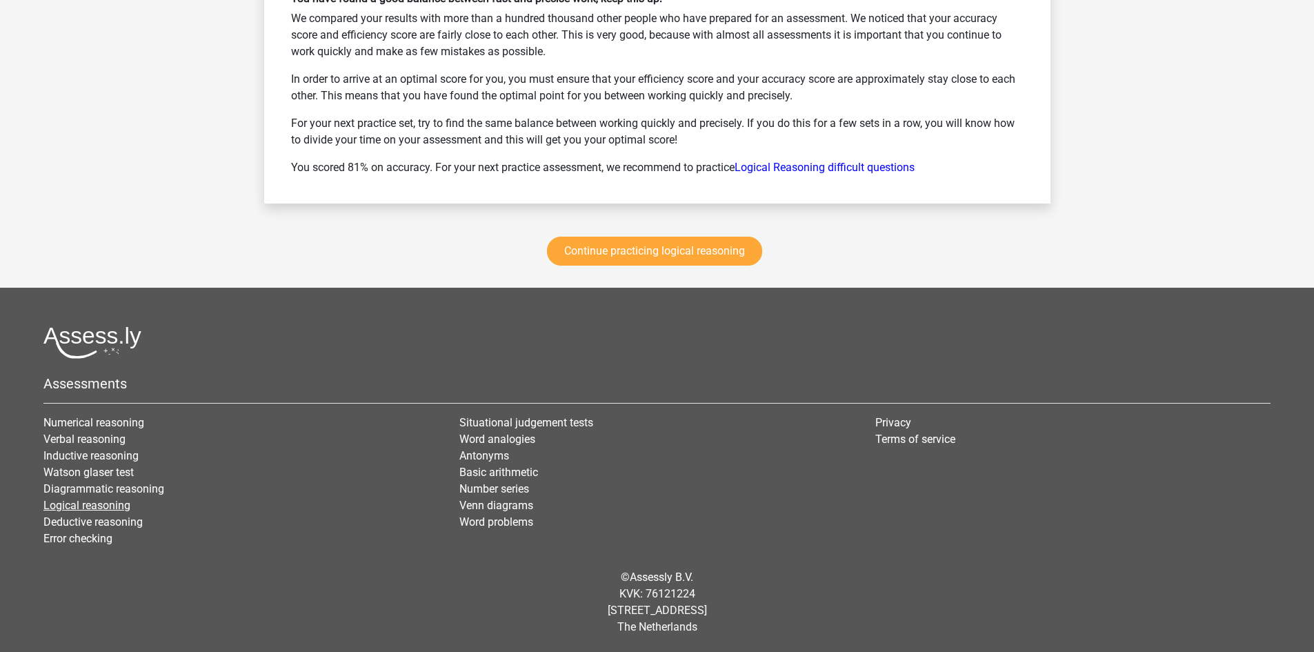
click at [102, 502] on link "Logical reasoning" at bounding box center [86, 505] width 87 height 13
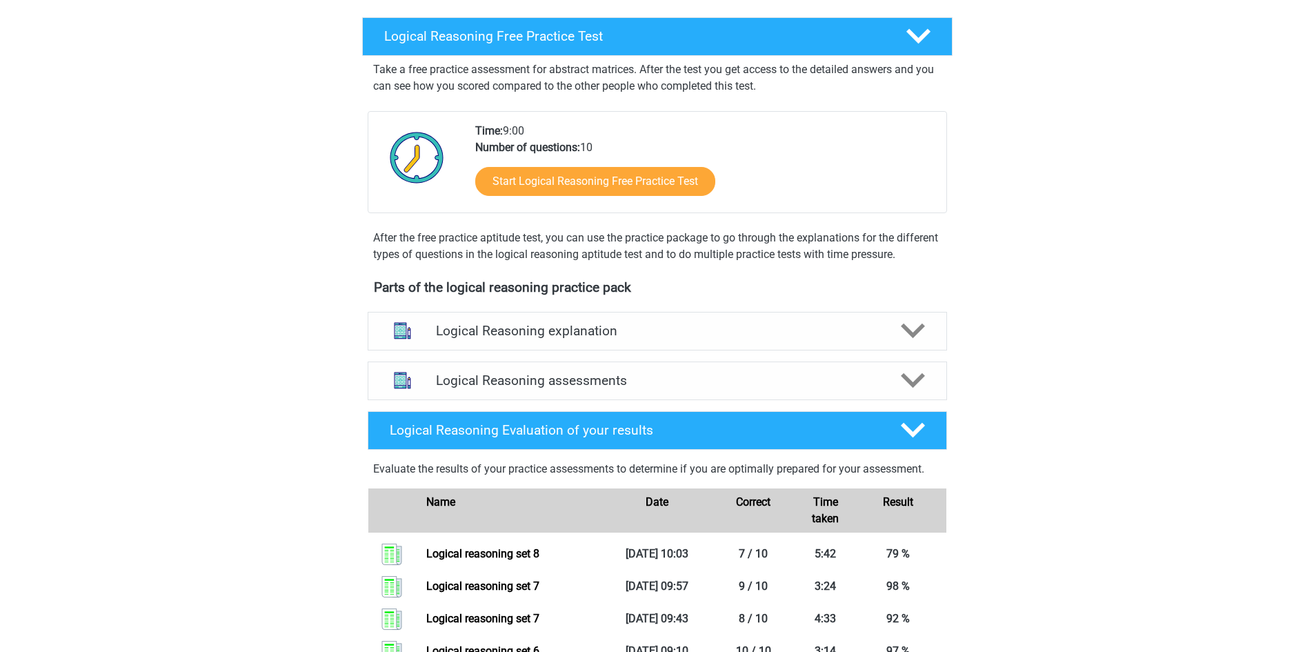
scroll to position [207, 0]
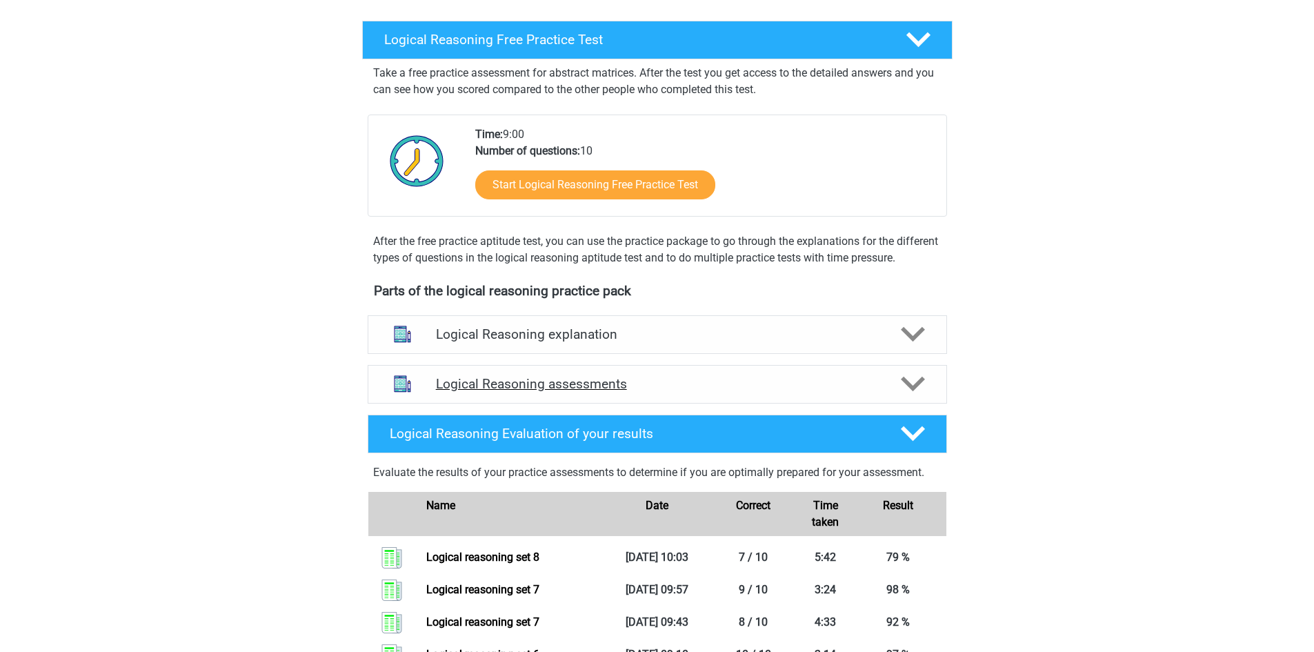
click at [911, 396] on icon at bounding box center [913, 384] width 24 height 24
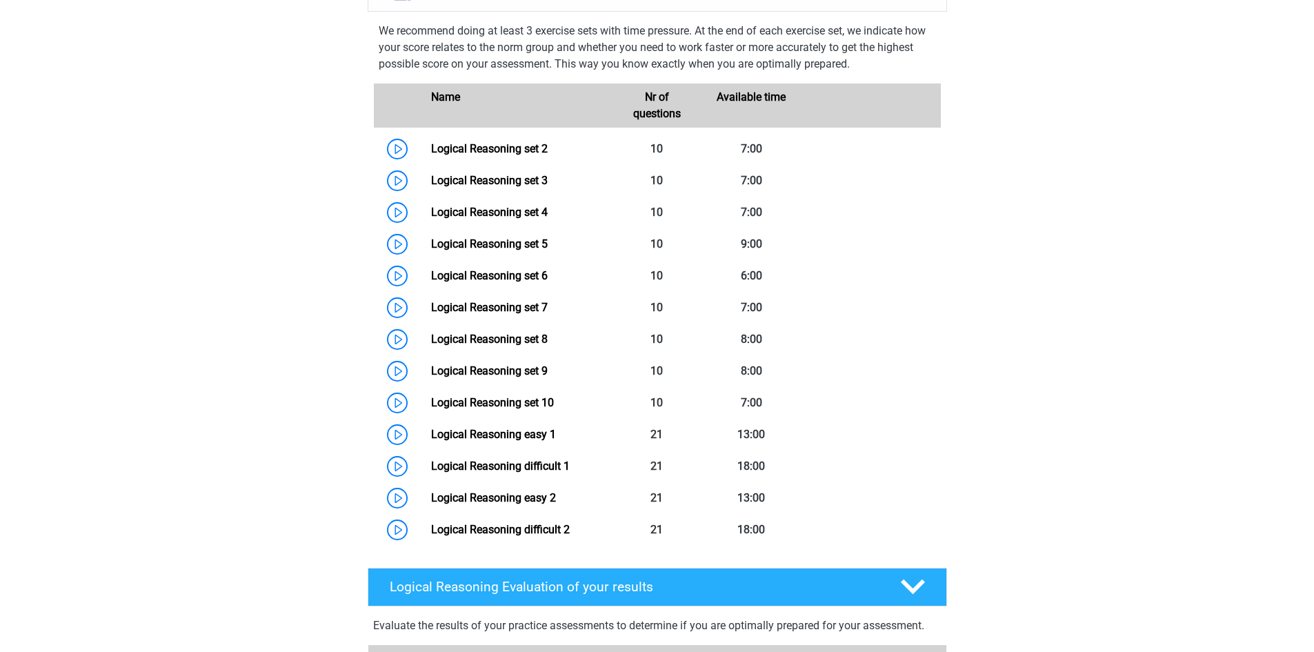
scroll to position [621, 0]
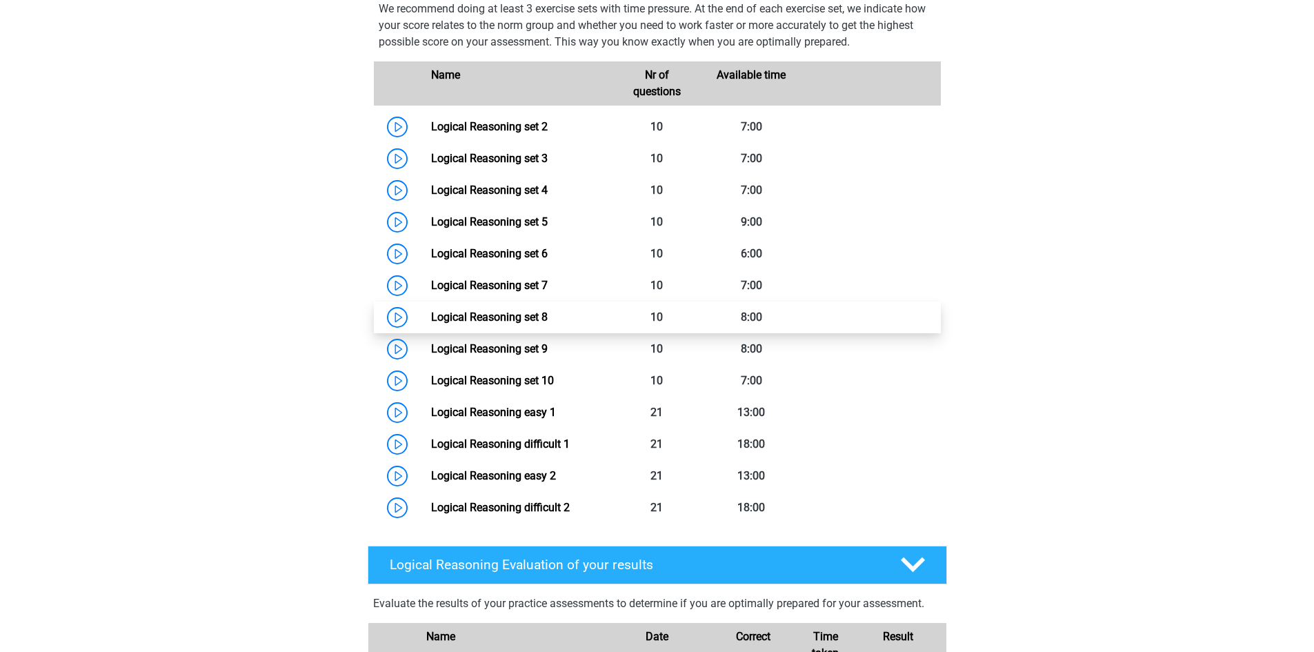
click at [527, 323] on link "Logical Reasoning set 8" at bounding box center [489, 316] width 117 height 13
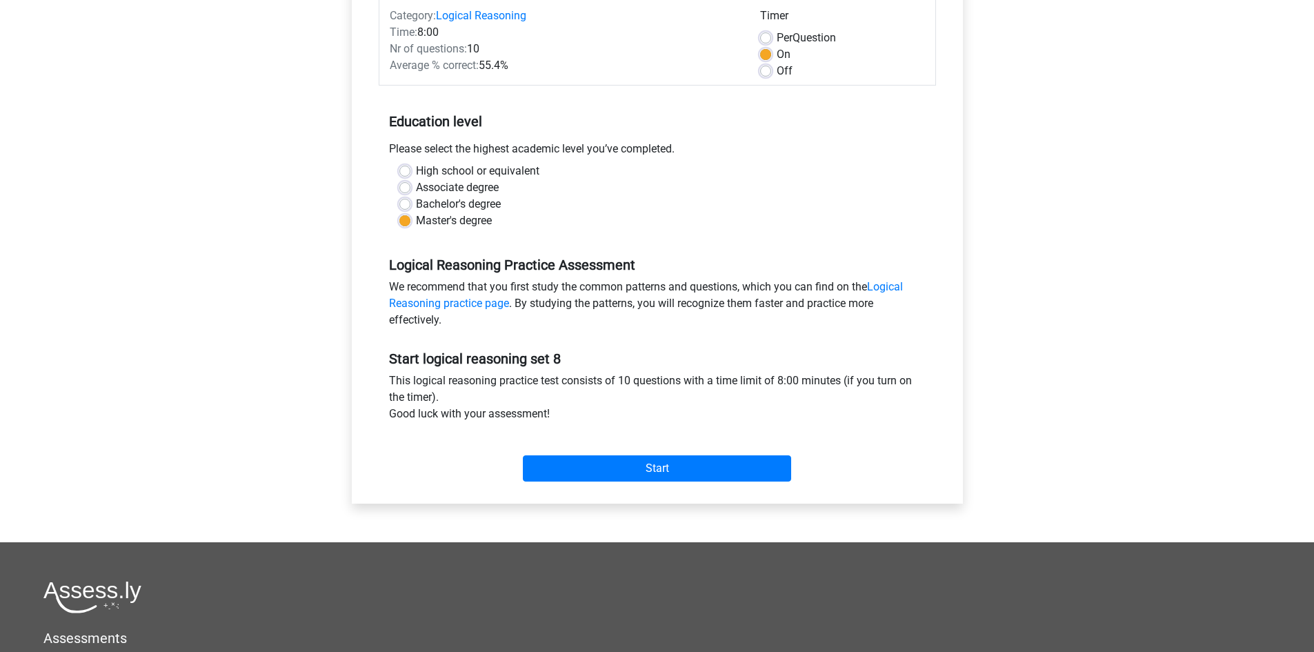
scroll to position [207, 0]
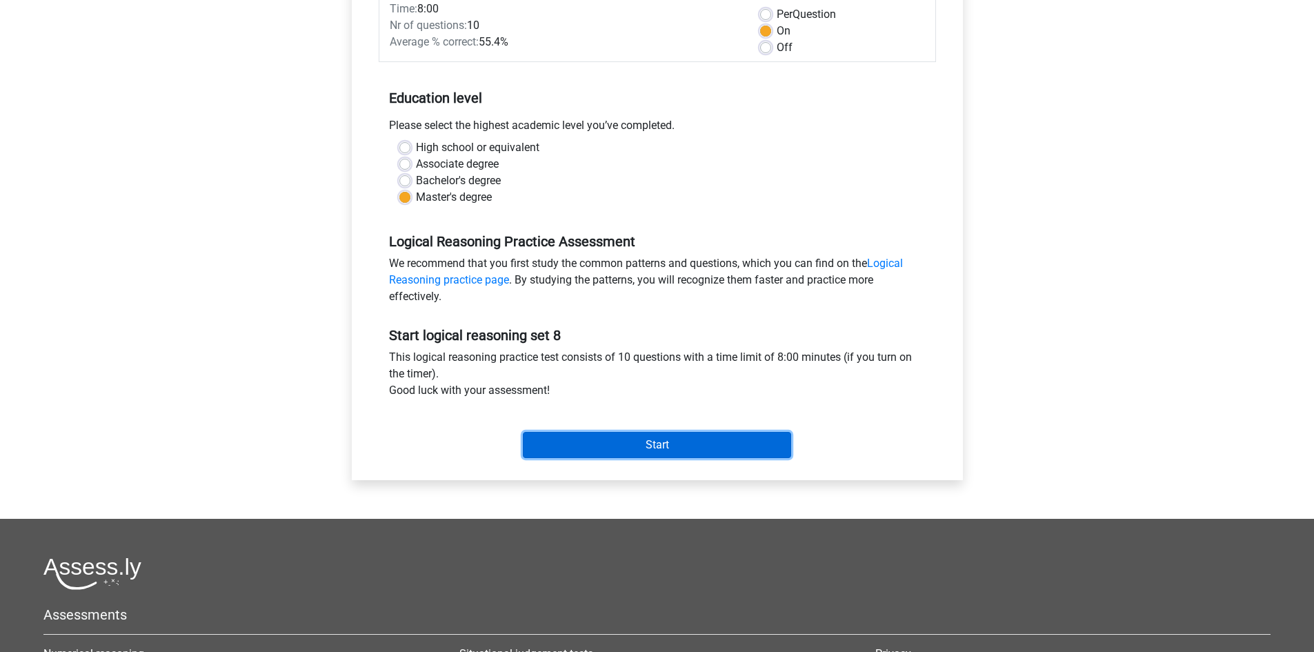
click at [670, 444] on input "Start" at bounding box center [657, 445] width 268 height 26
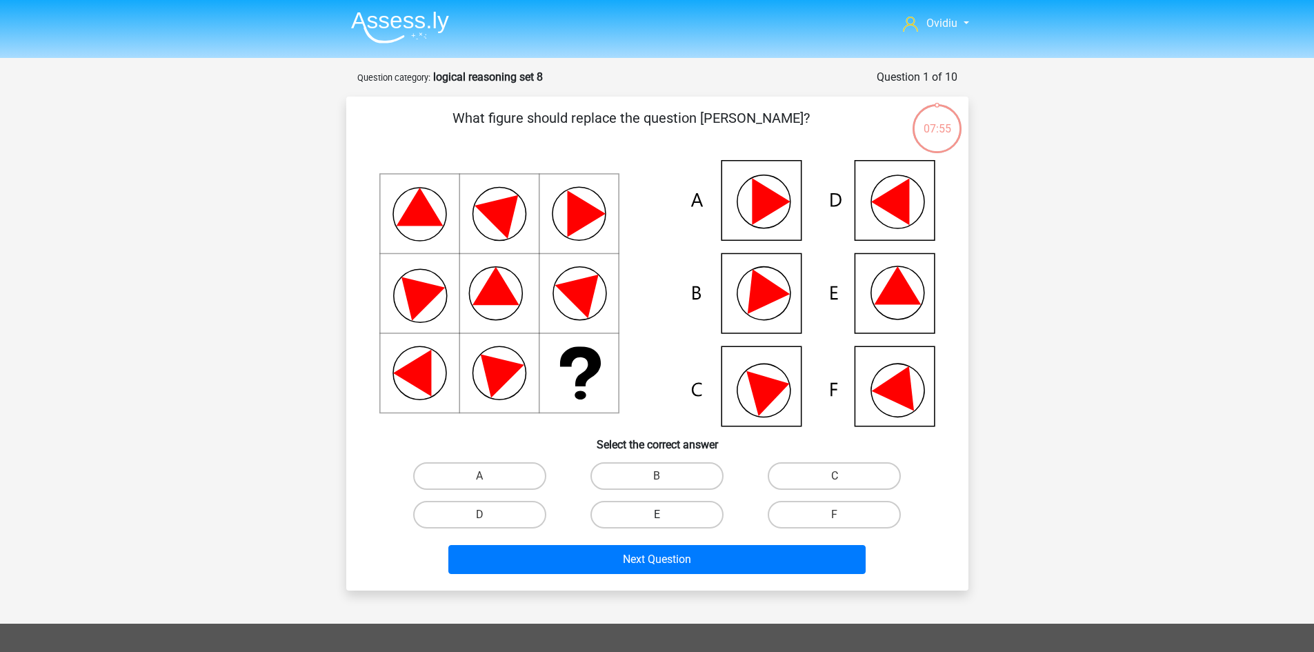
click at [657, 510] on label "E" at bounding box center [656, 515] width 133 height 28
click at [657, 515] on input "E" at bounding box center [661, 519] width 9 height 9
radio input "true"
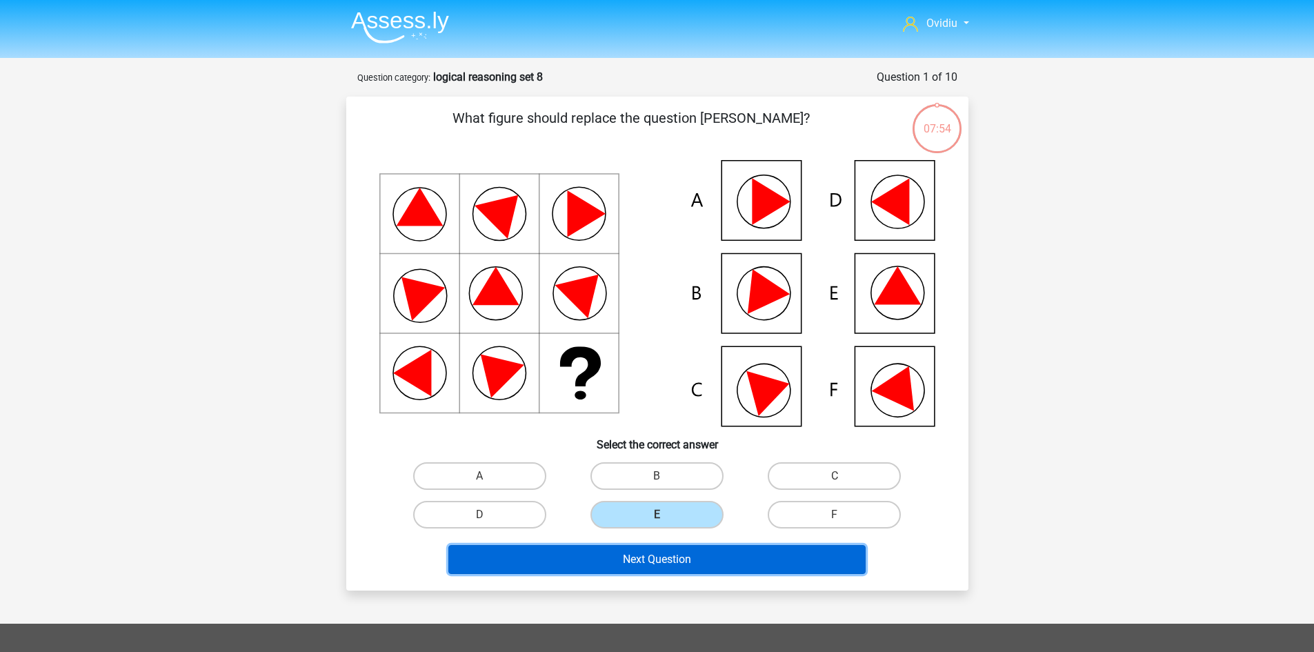
click at [660, 566] on button "Next Question" at bounding box center [656, 559] width 417 height 29
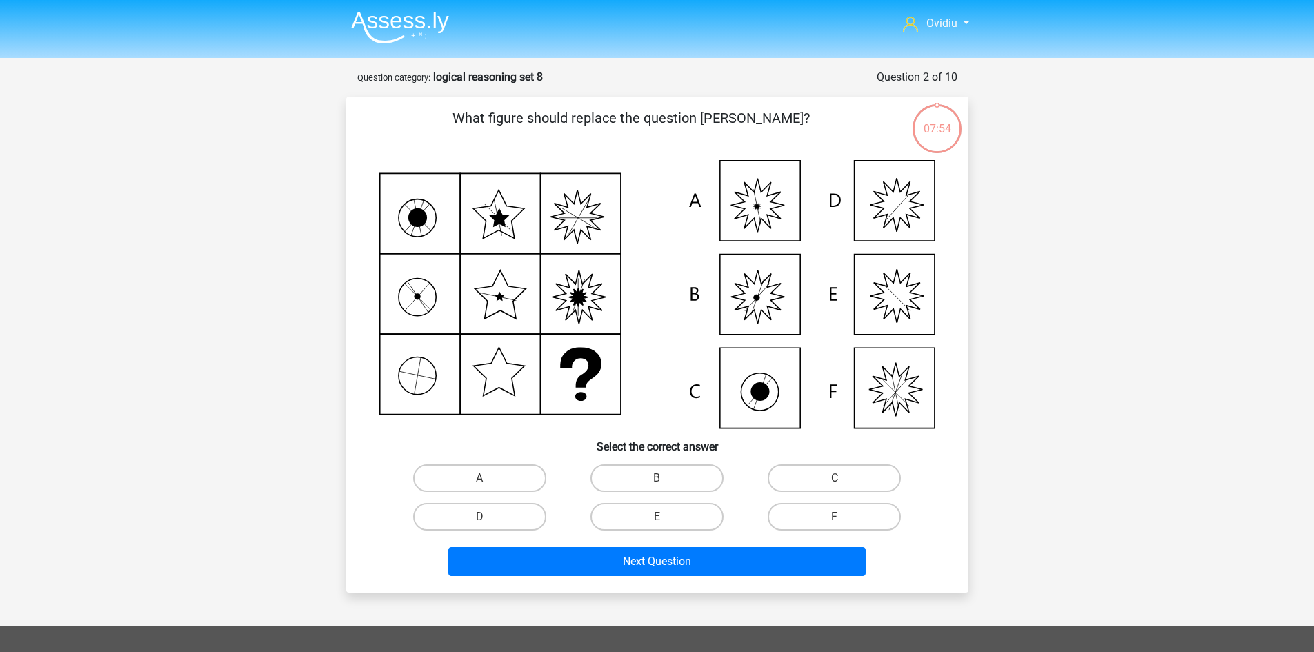
scroll to position [69, 0]
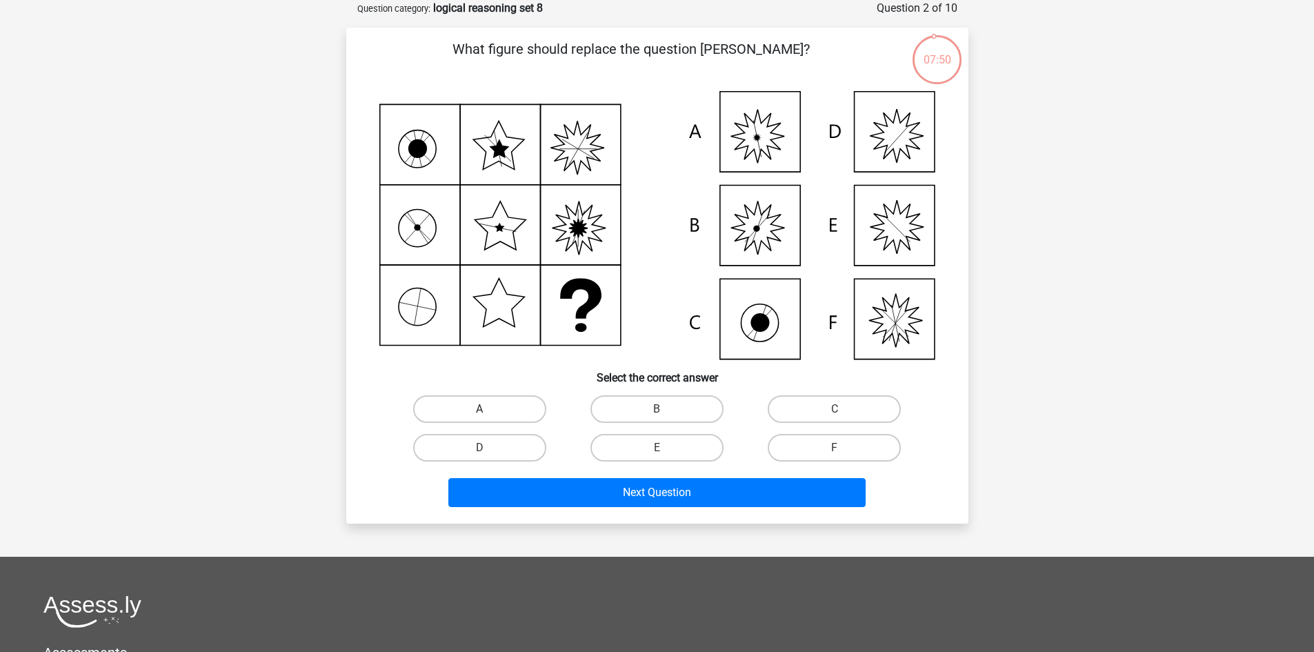
click at [495, 408] on label "A" at bounding box center [479, 409] width 133 height 28
click at [488, 409] on input "A" at bounding box center [483, 413] width 9 height 9
radio input "true"
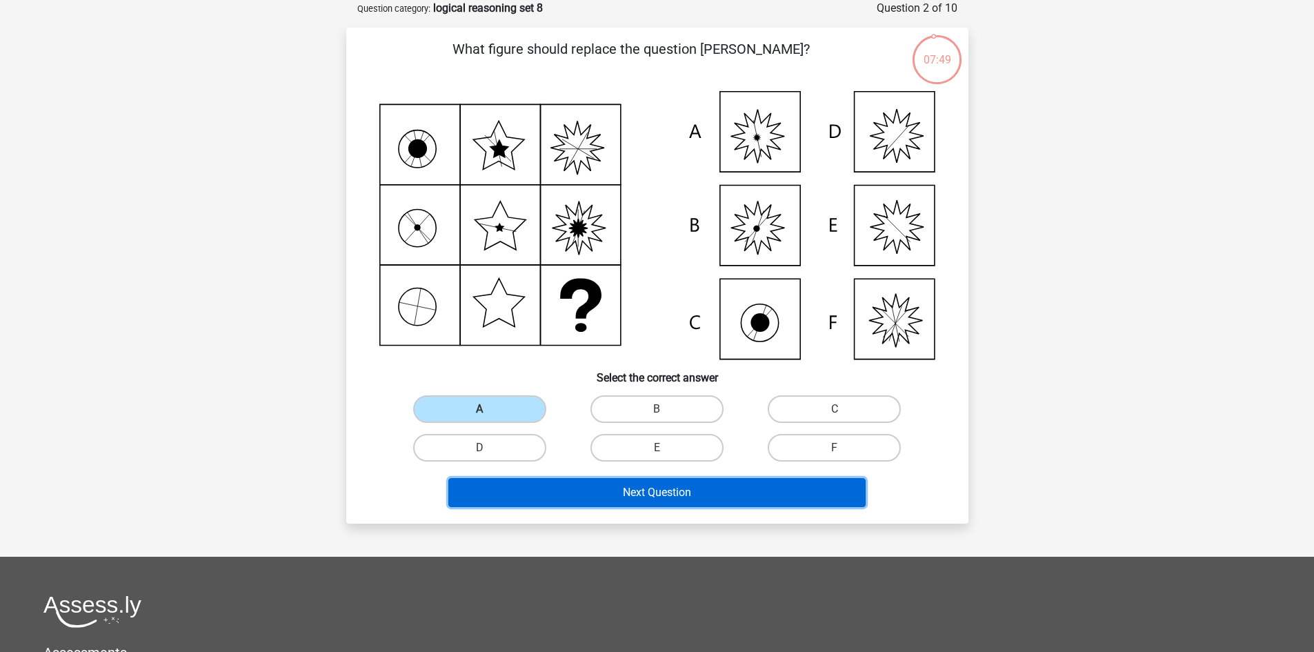
click at [657, 495] on button "Next Question" at bounding box center [656, 492] width 417 height 29
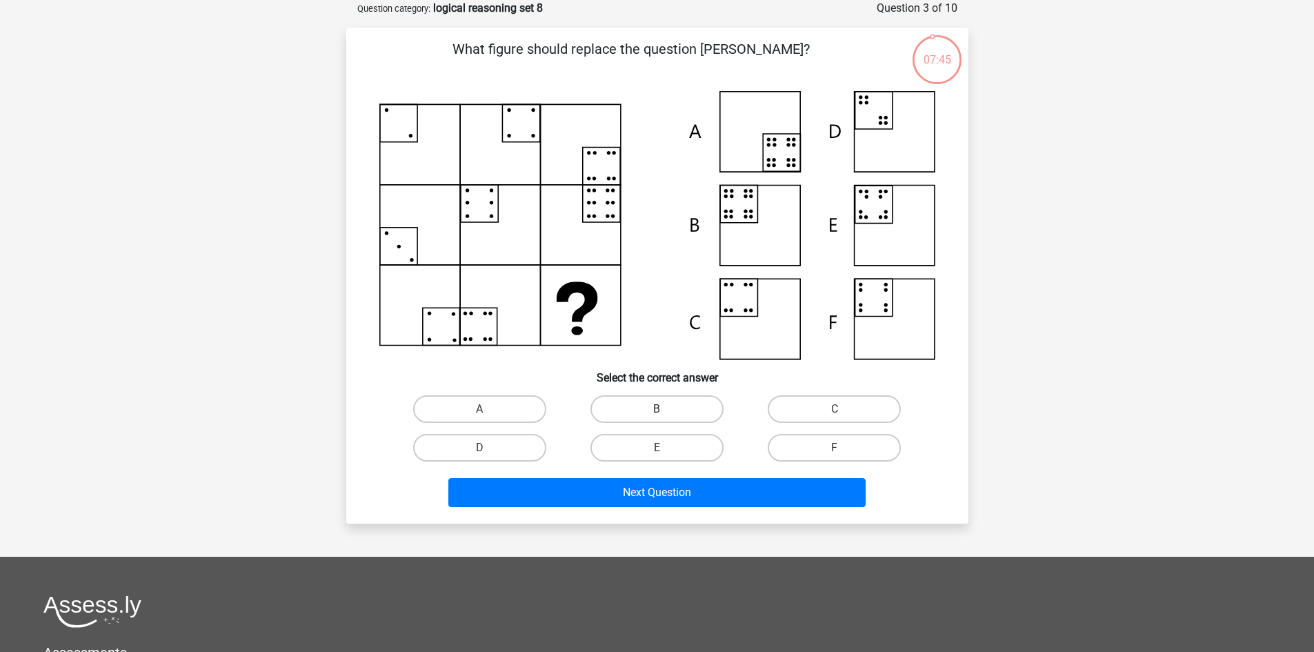
click at [647, 405] on label "B" at bounding box center [656, 409] width 133 height 28
click at [657, 409] on input "B" at bounding box center [661, 413] width 9 height 9
radio input "true"
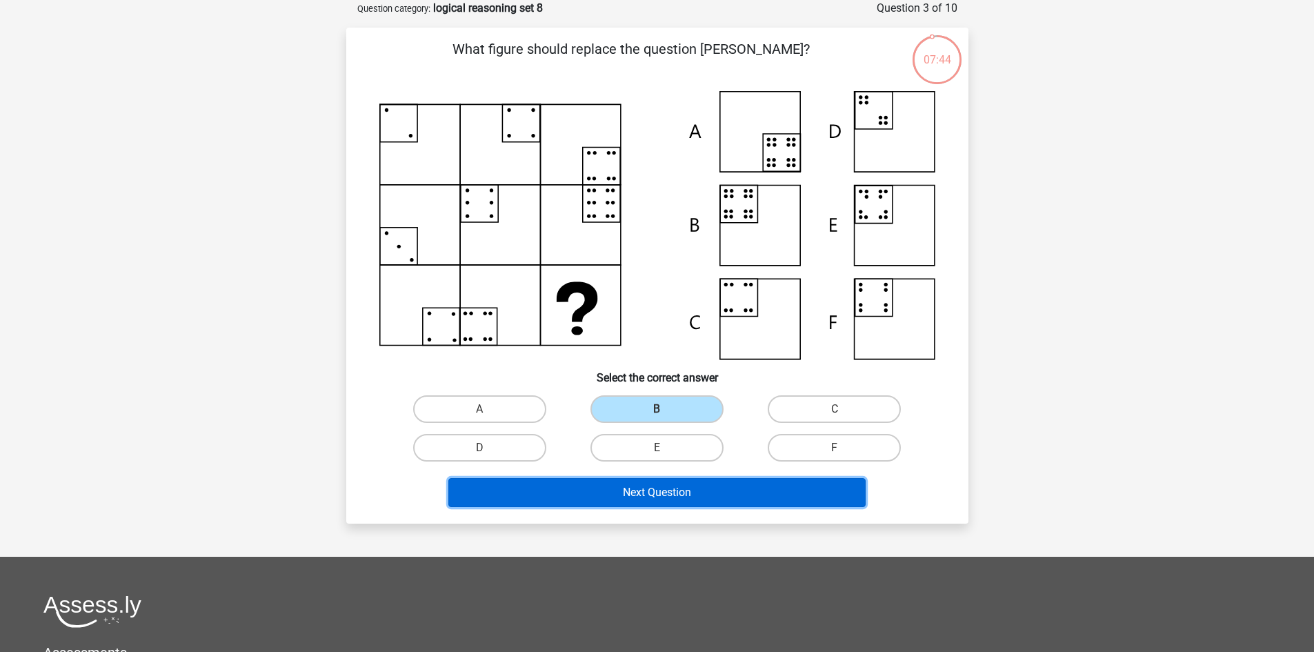
click at [646, 486] on button "Next Question" at bounding box center [656, 492] width 417 height 29
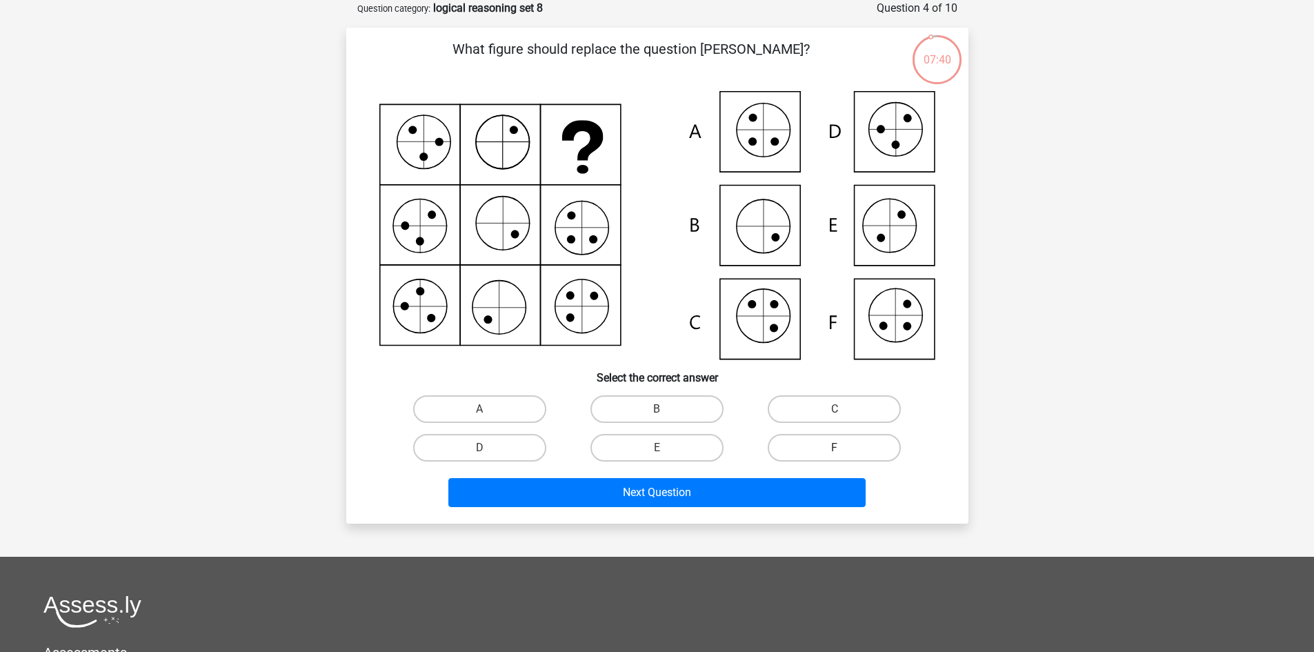
click at [798, 447] on label "F" at bounding box center [834, 448] width 133 height 28
click at [835, 448] on input "F" at bounding box center [839, 452] width 9 height 9
radio input "true"
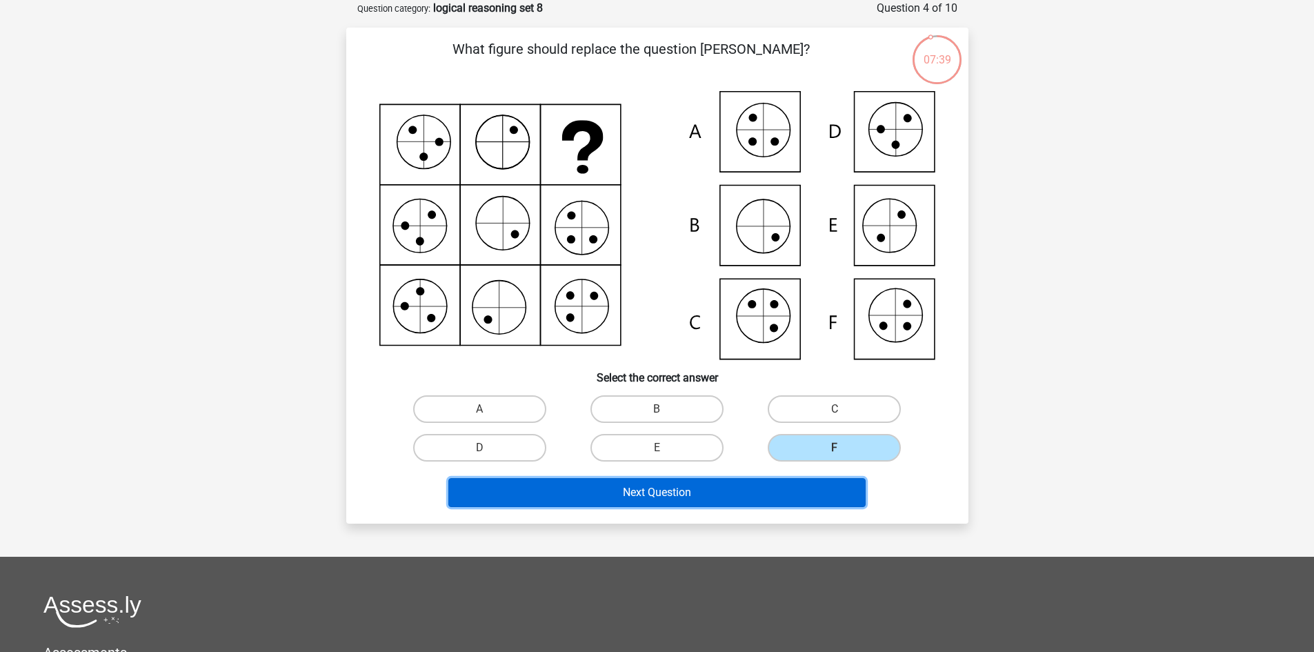
click at [684, 482] on button "Next Question" at bounding box center [656, 492] width 417 height 29
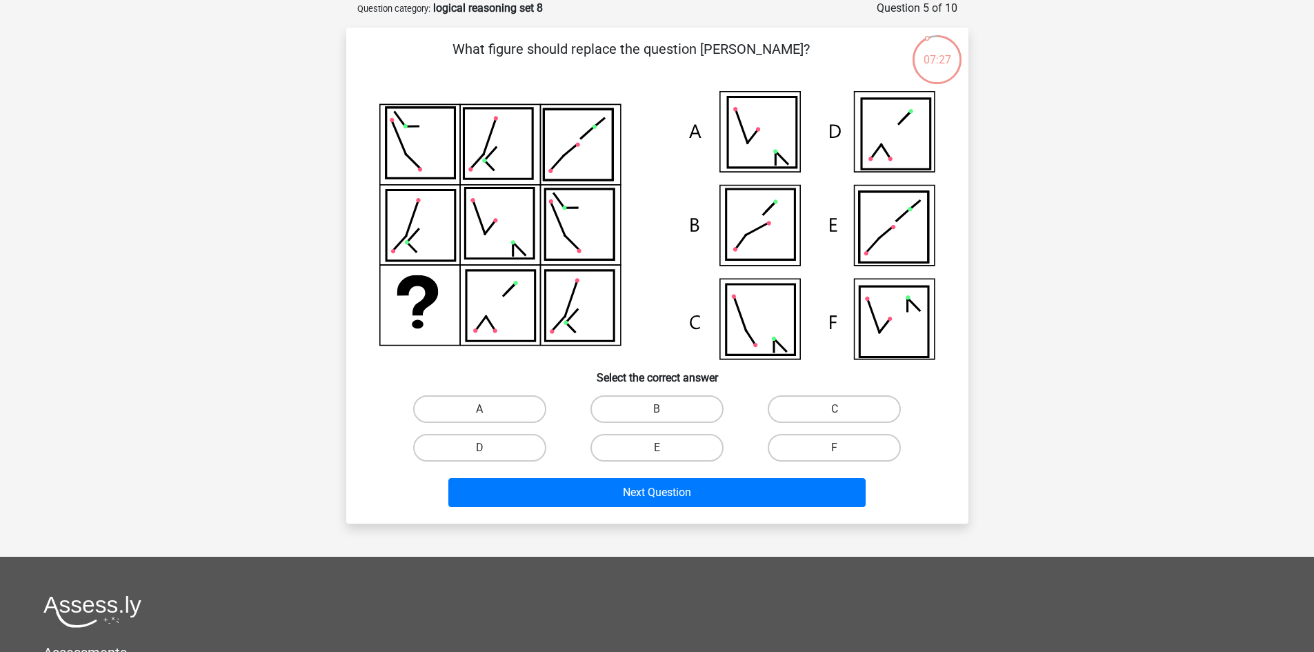
click at [535, 406] on label "A" at bounding box center [479, 409] width 133 height 28
click at [488, 409] on input "A" at bounding box center [483, 413] width 9 height 9
radio input "true"
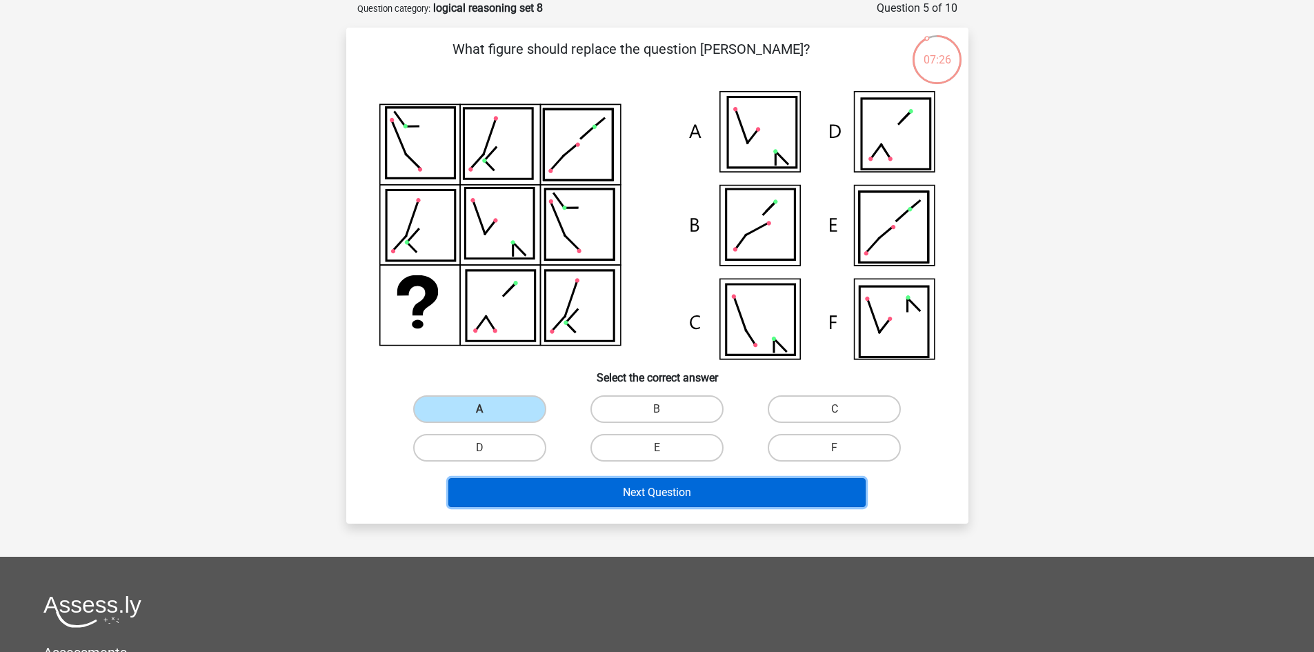
click at [673, 490] on button "Next Question" at bounding box center [656, 492] width 417 height 29
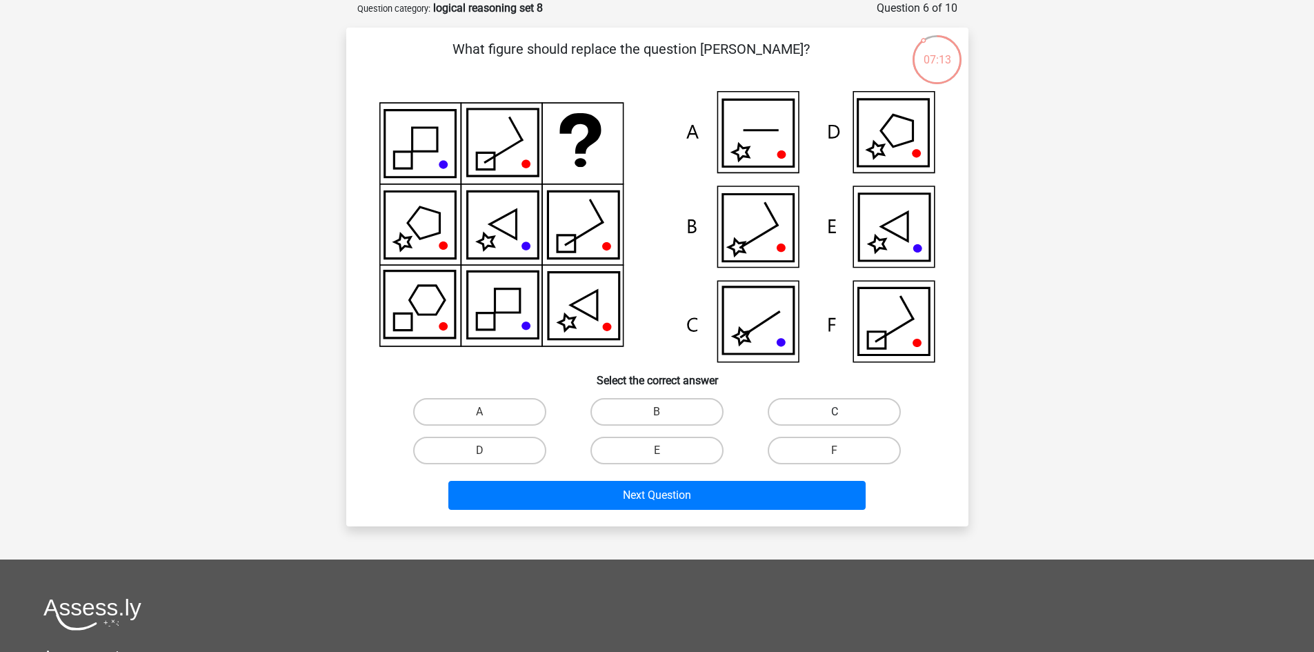
click at [809, 417] on label "C" at bounding box center [834, 412] width 133 height 28
click at [835, 417] on input "C" at bounding box center [839, 416] width 9 height 9
radio input "true"
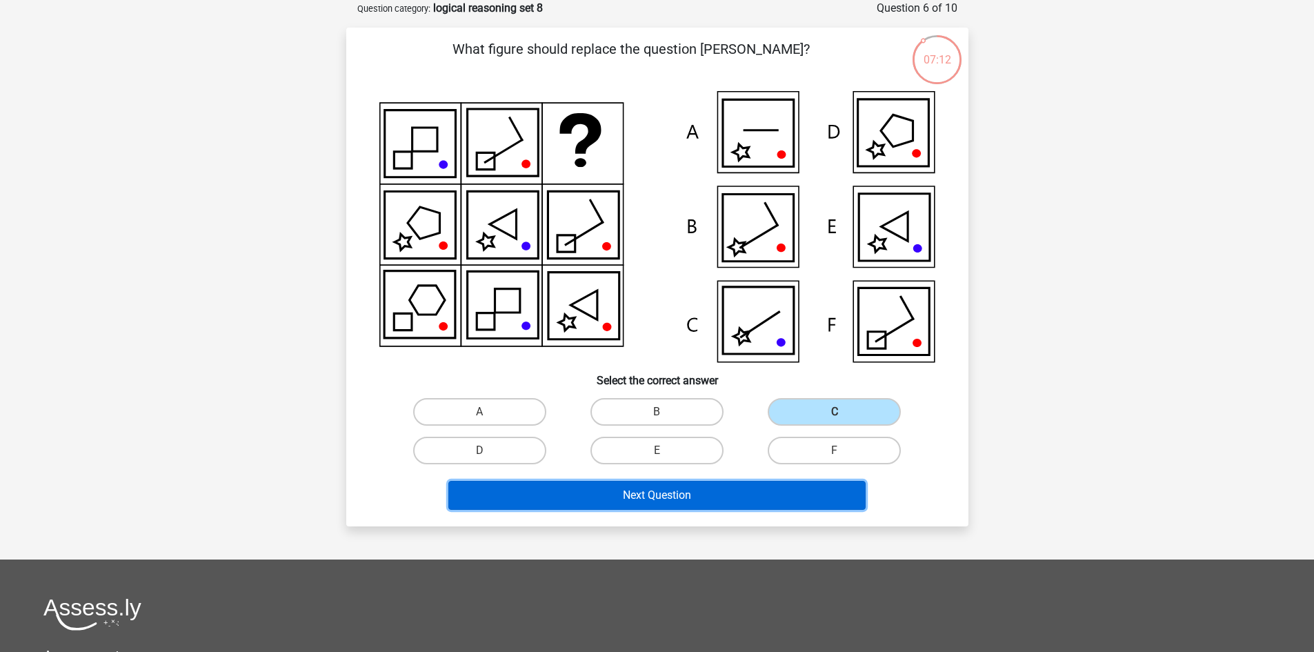
click at [708, 501] on button "Next Question" at bounding box center [656, 495] width 417 height 29
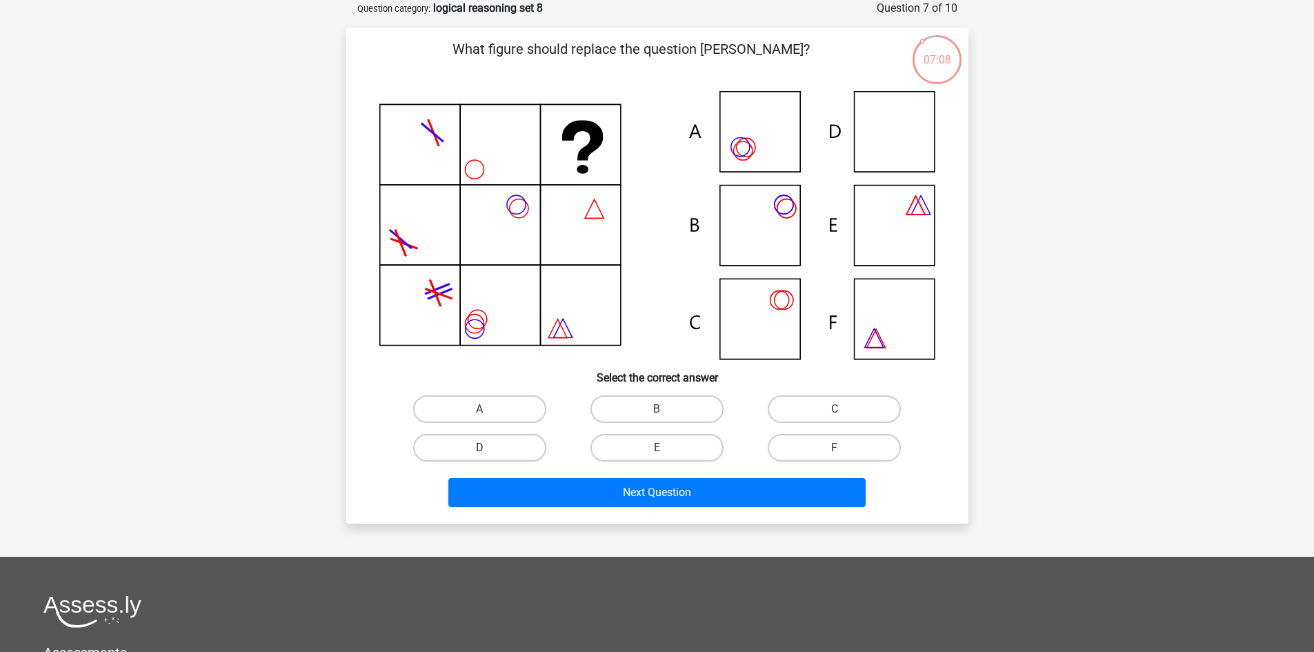
click at [520, 438] on label "D" at bounding box center [479, 448] width 133 height 28
click at [488, 448] on input "D" at bounding box center [483, 452] width 9 height 9
radio input "true"
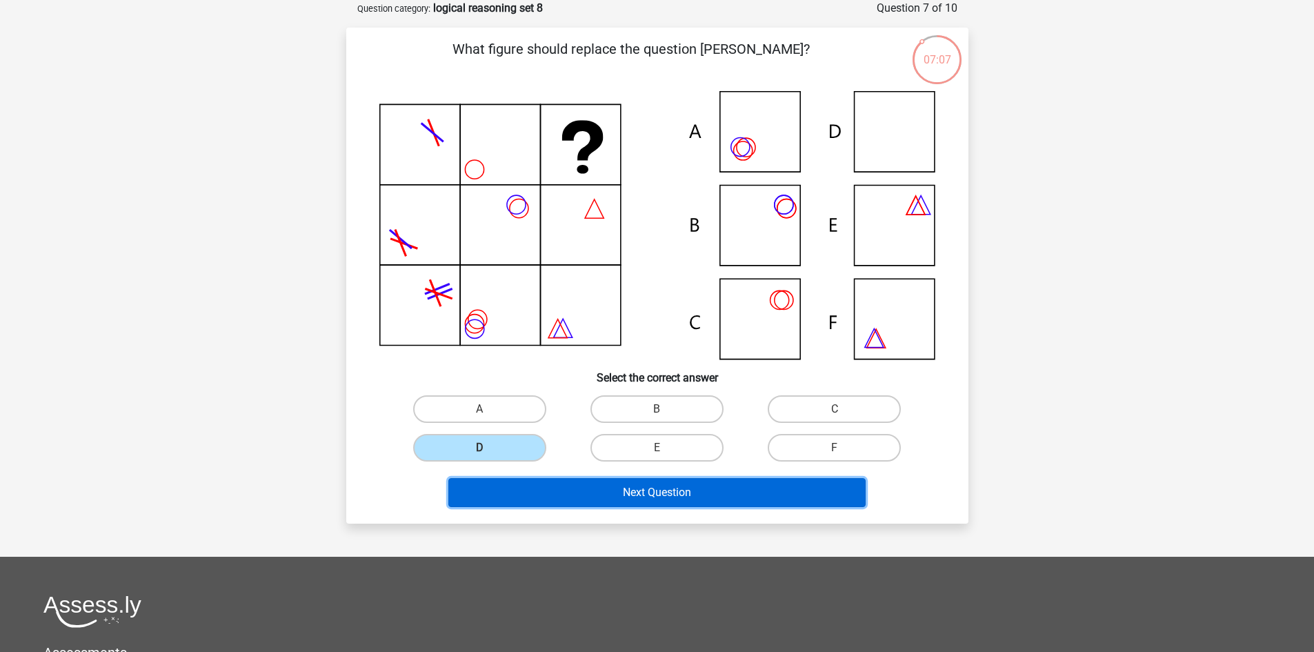
click at [643, 501] on button "Next Question" at bounding box center [656, 492] width 417 height 29
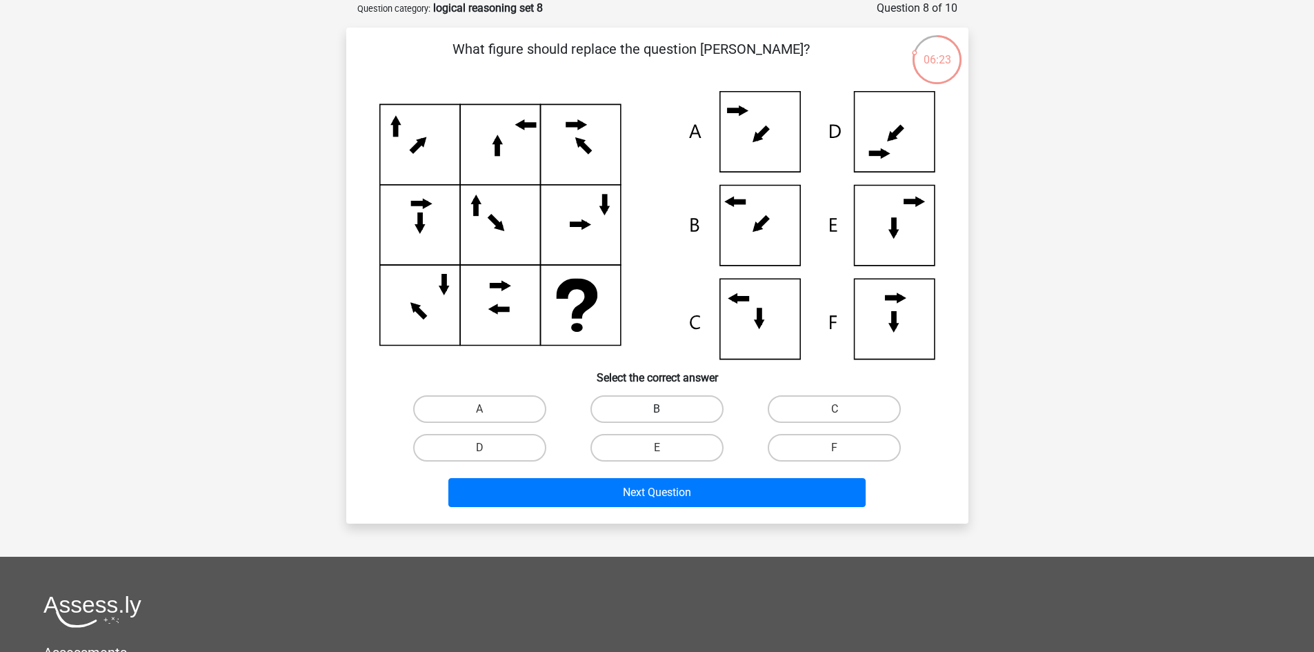
click at [632, 417] on label "B" at bounding box center [656, 409] width 133 height 28
click at [657, 417] on input "B" at bounding box center [661, 413] width 9 height 9
radio input "true"
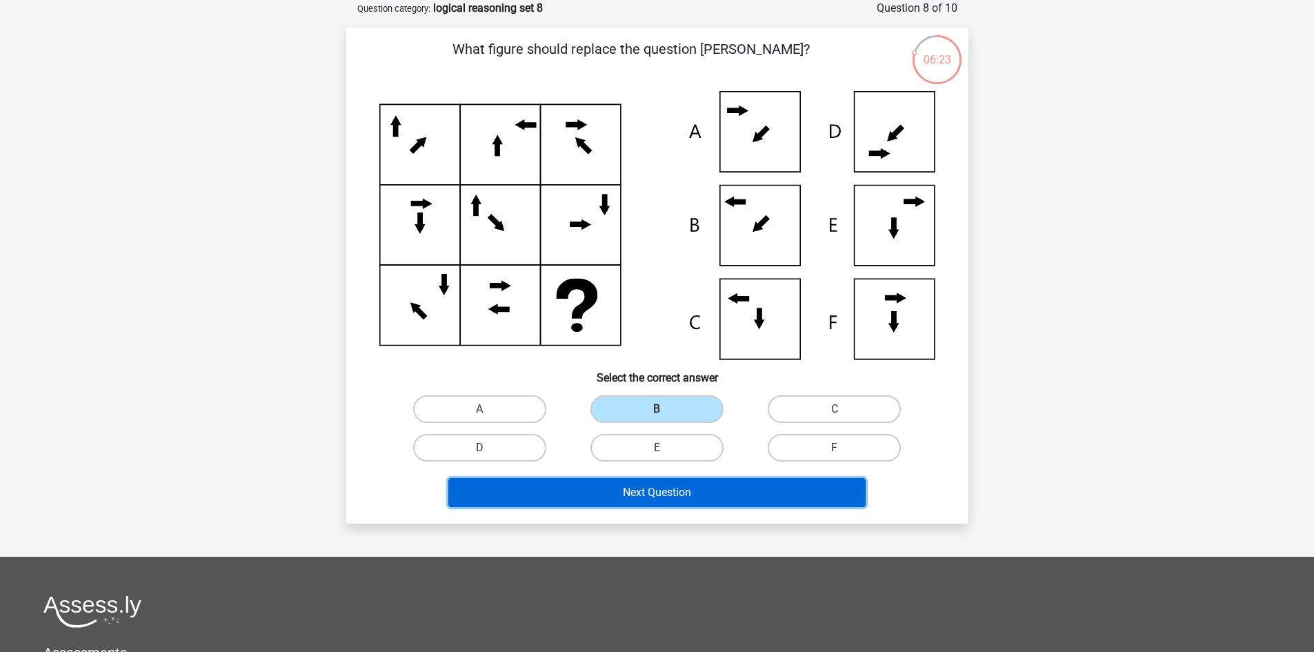
click at [634, 486] on button "Next Question" at bounding box center [656, 492] width 417 height 29
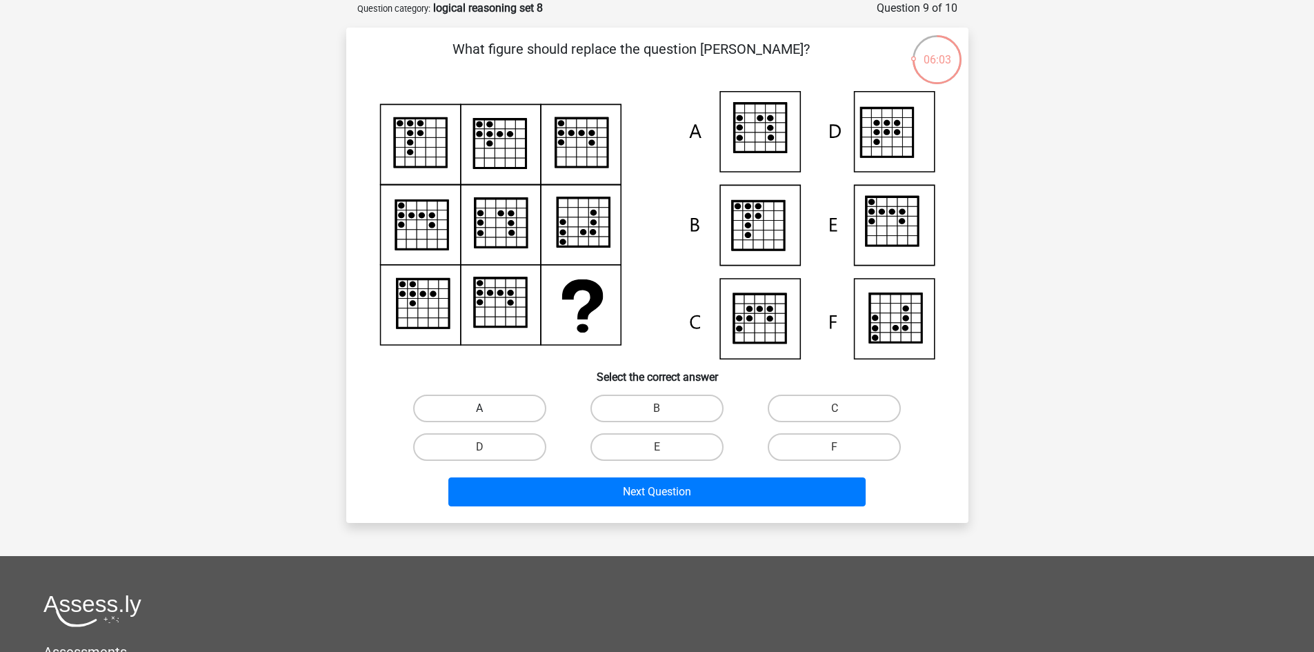
click at [488, 407] on label "A" at bounding box center [479, 409] width 133 height 28
click at [488, 408] on input "A" at bounding box center [483, 412] width 9 height 9
radio input "true"
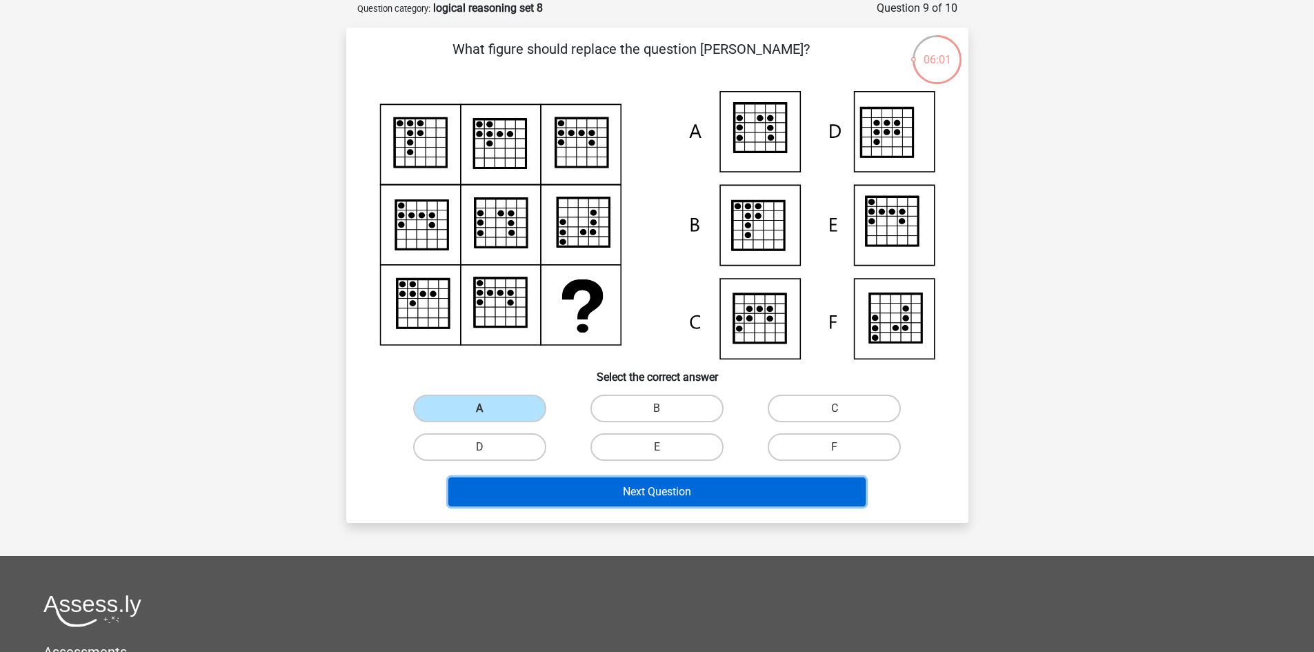
click at [648, 486] on button "Next Question" at bounding box center [656, 491] width 417 height 29
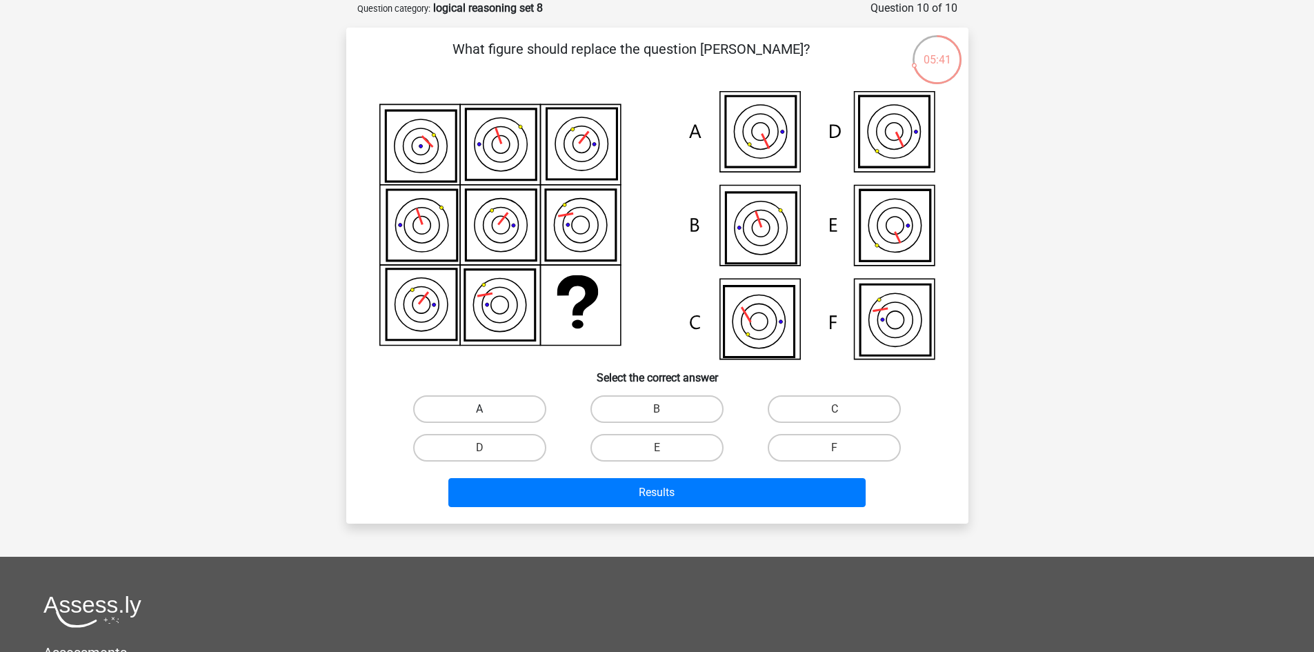
click at [521, 415] on label "A" at bounding box center [479, 409] width 133 height 28
click at [488, 415] on input "A" at bounding box center [483, 413] width 9 height 9
radio input "true"
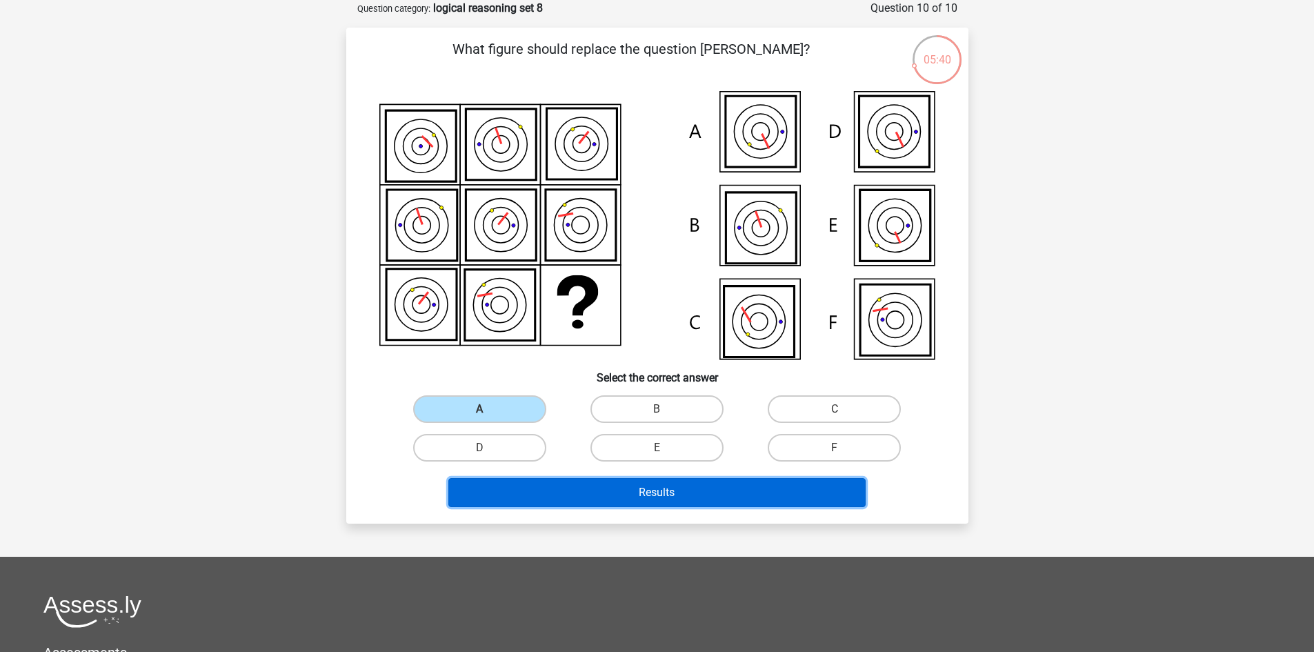
click at [630, 497] on button "Results" at bounding box center [656, 492] width 417 height 29
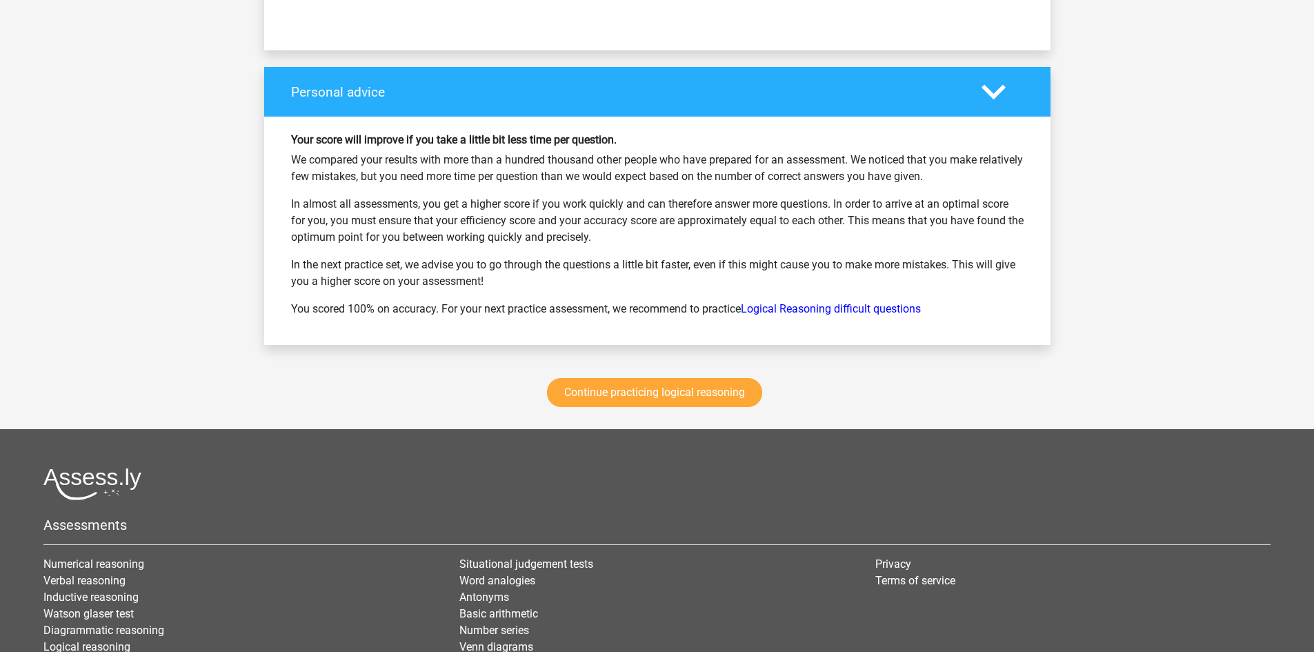
scroll to position [1793, 0]
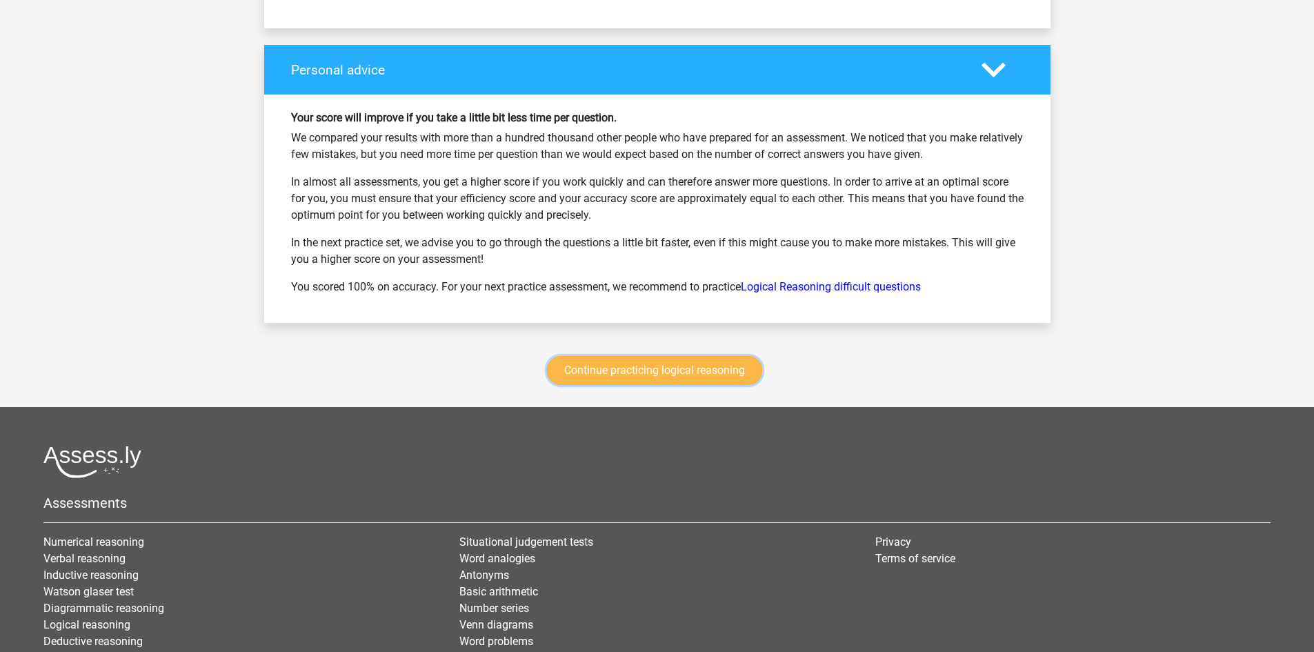
click at [658, 372] on link "Continue practicing logical reasoning" at bounding box center [654, 370] width 215 height 29
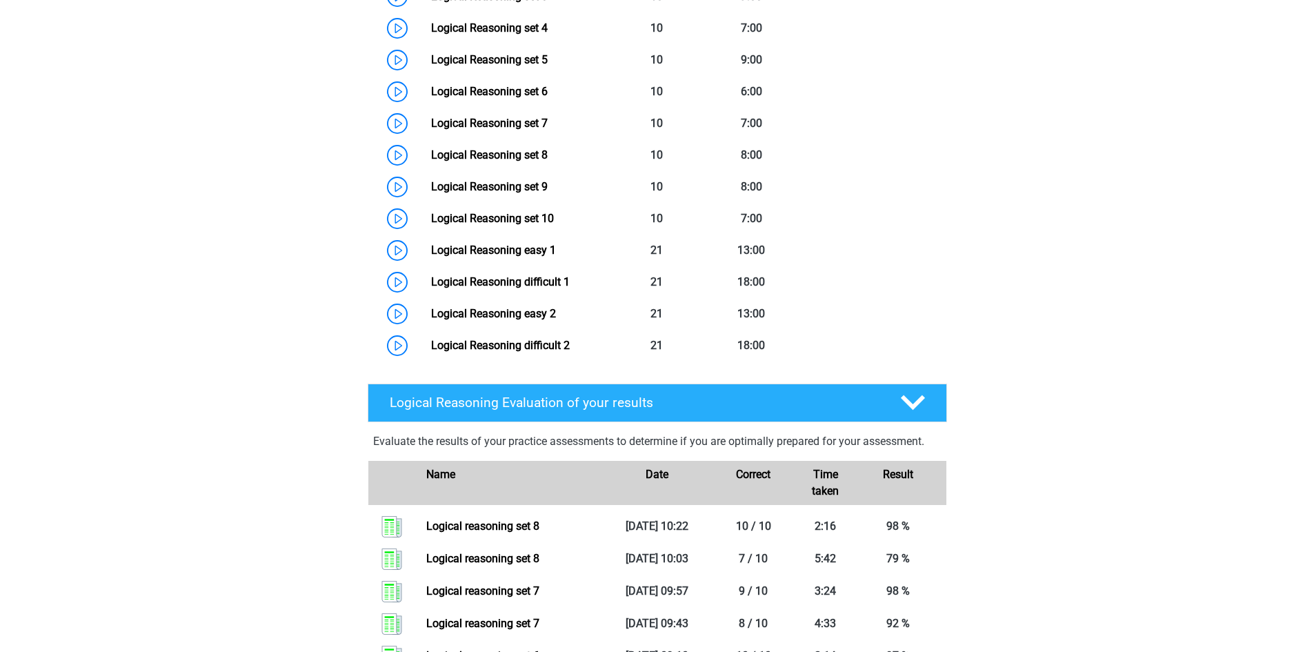
scroll to position [759, 0]
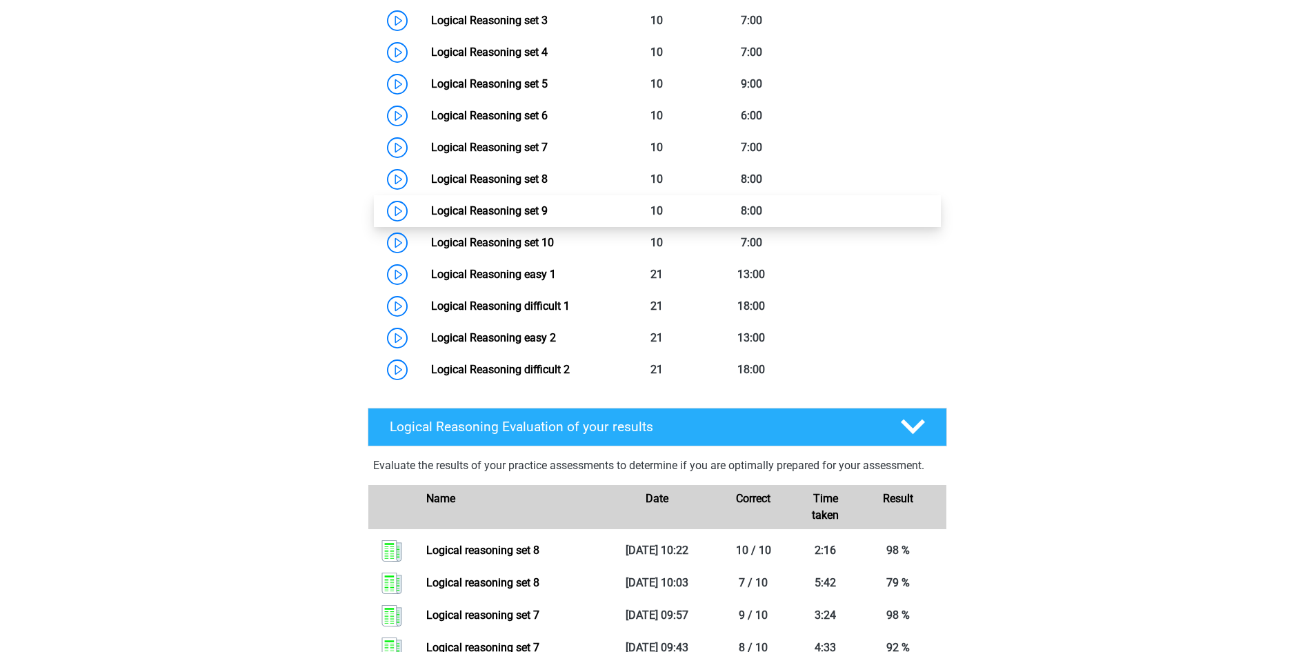
click at [528, 217] on link "Logical Reasoning set 9" at bounding box center [489, 210] width 117 height 13
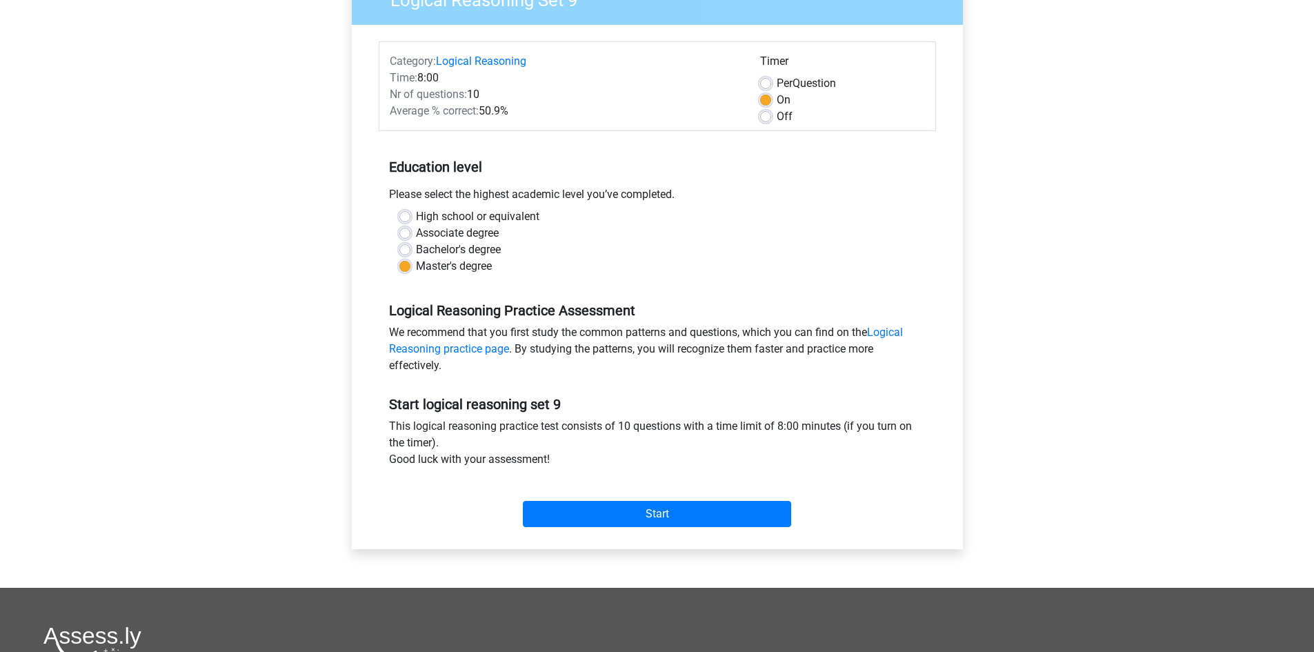
scroll to position [69, 0]
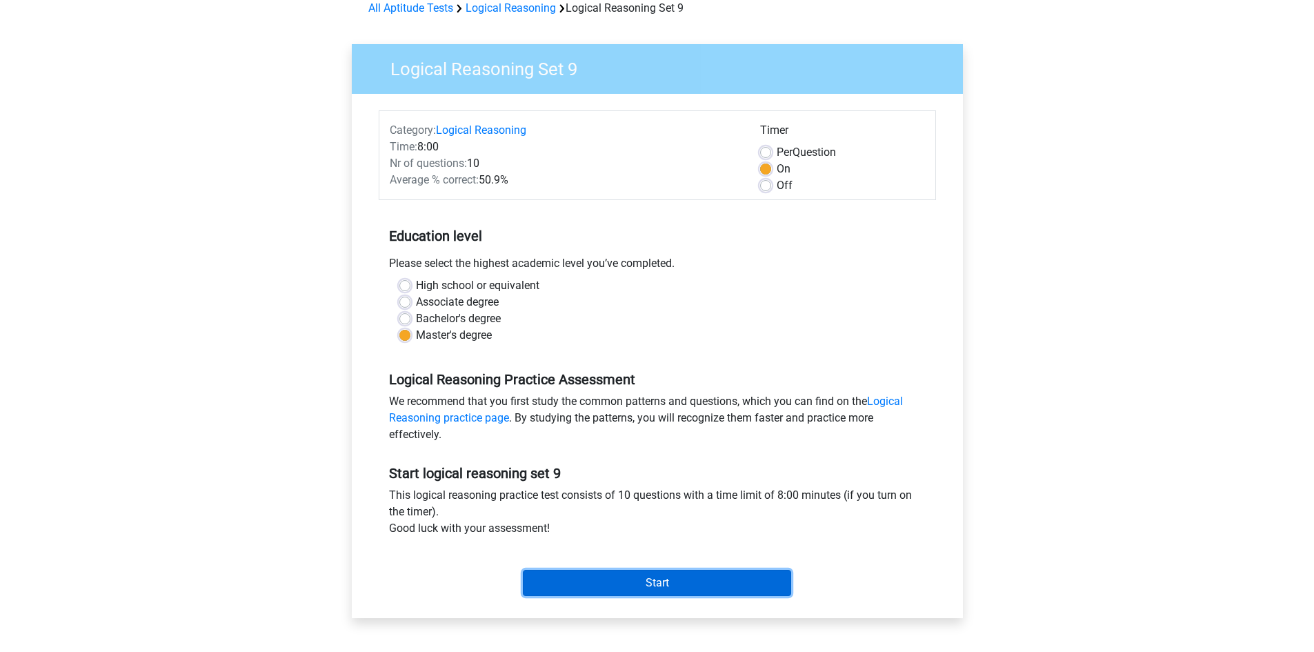
click at [679, 582] on input "Start" at bounding box center [657, 583] width 268 height 26
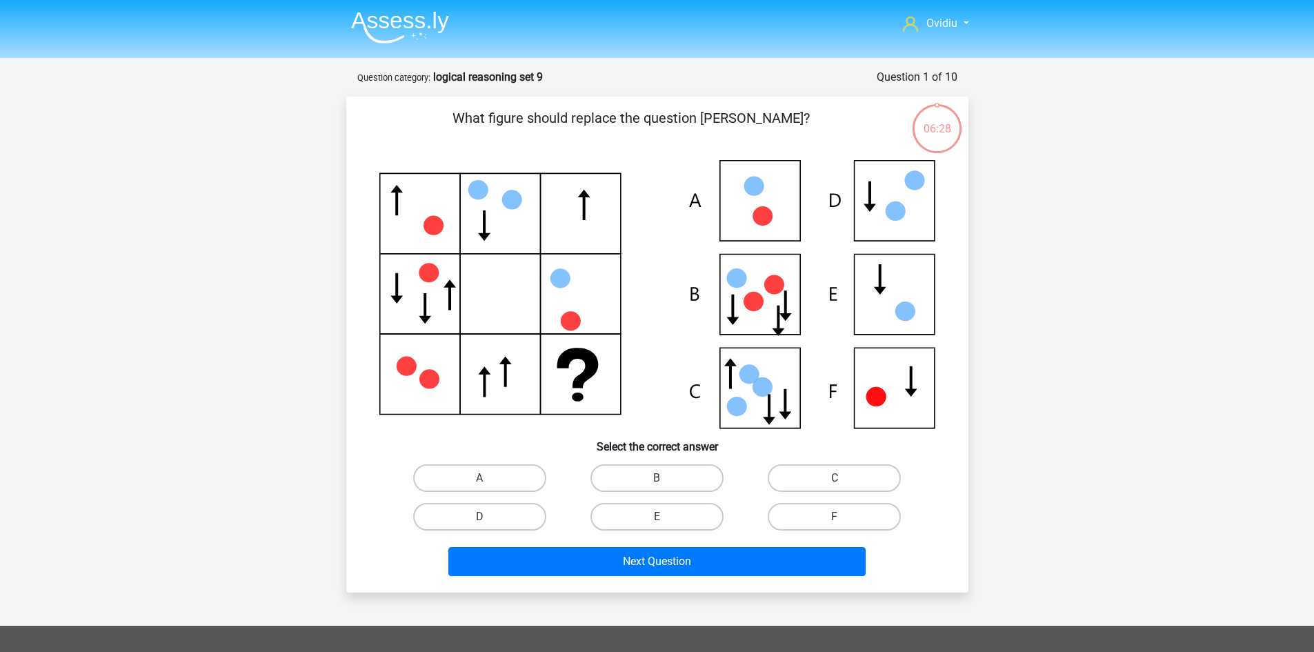
click at [772, 377] on icon at bounding box center [657, 294] width 556 height 268
click at [882, 469] on label "C" at bounding box center [834, 478] width 133 height 28
click at [843, 478] on input "C" at bounding box center [839, 482] width 9 height 9
radio input "true"
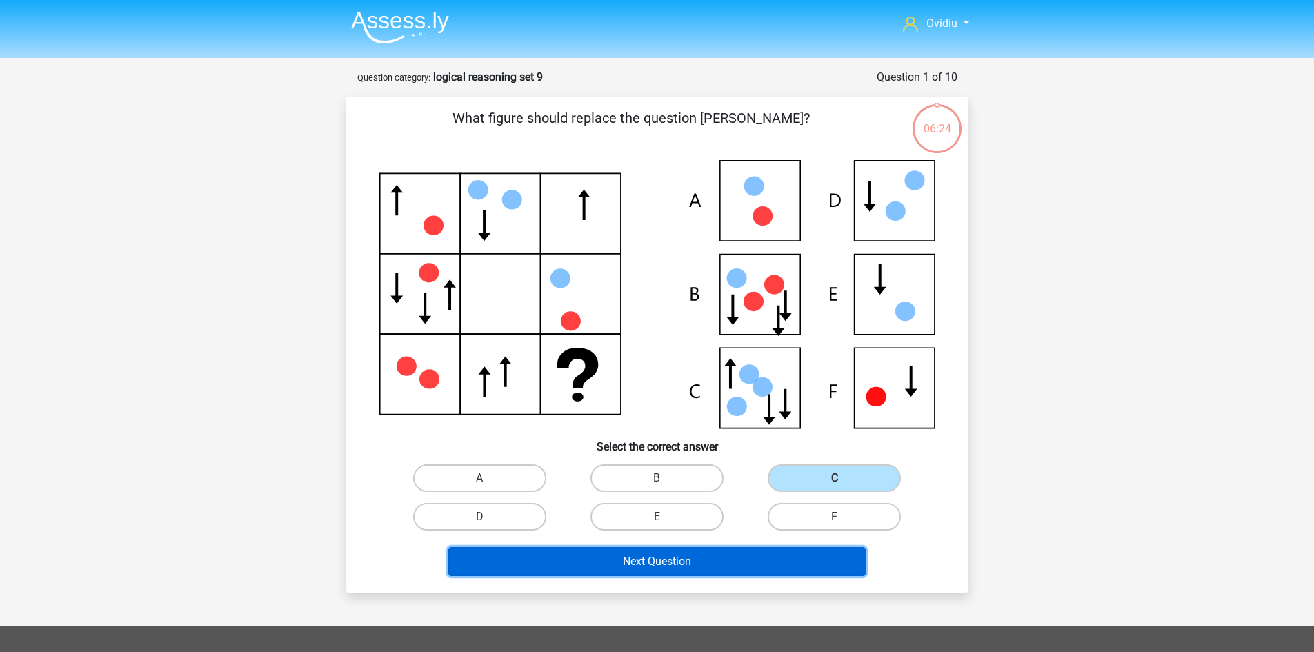
click at [638, 563] on button "Next Question" at bounding box center [656, 561] width 417 height 29
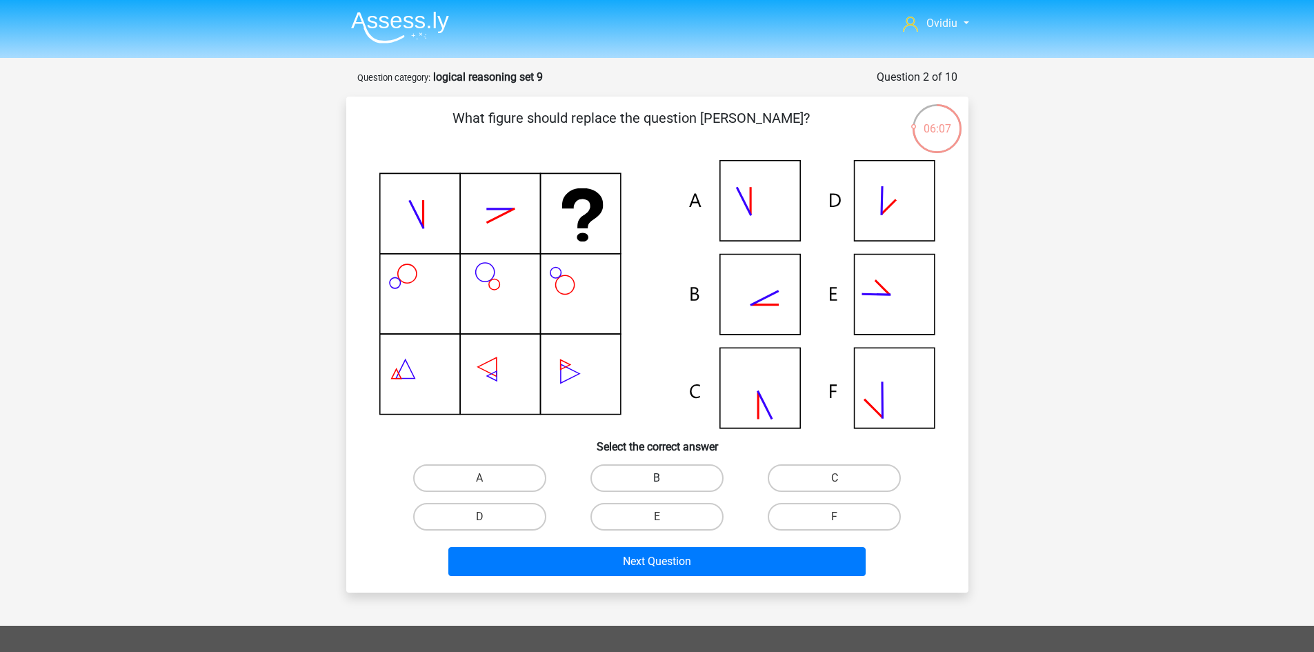
click at [674, 476] on label "B" at bounding box center [656, 478] width 133 height 28
click at [666, 478] on input "B" at bounding box center [661, 482] width 9 height 9
radio input "true"
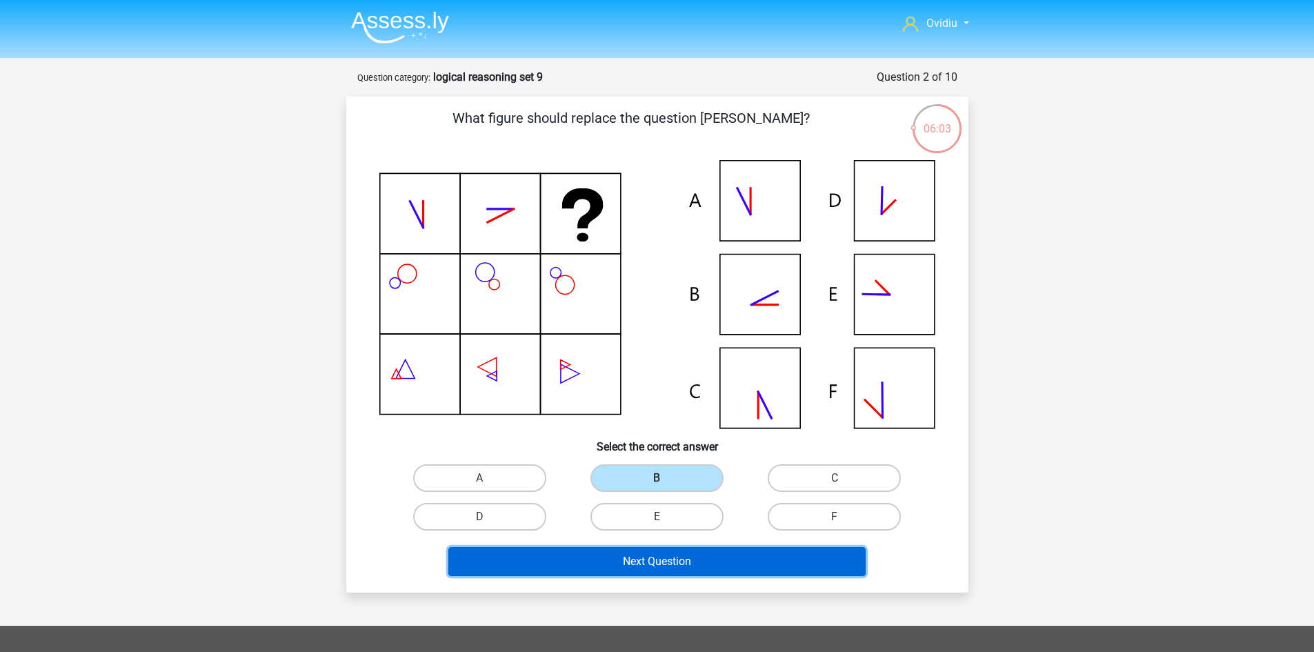
click at [678, 559] on button "Next Question" at bounding box center [656, 561] width 417 height 29
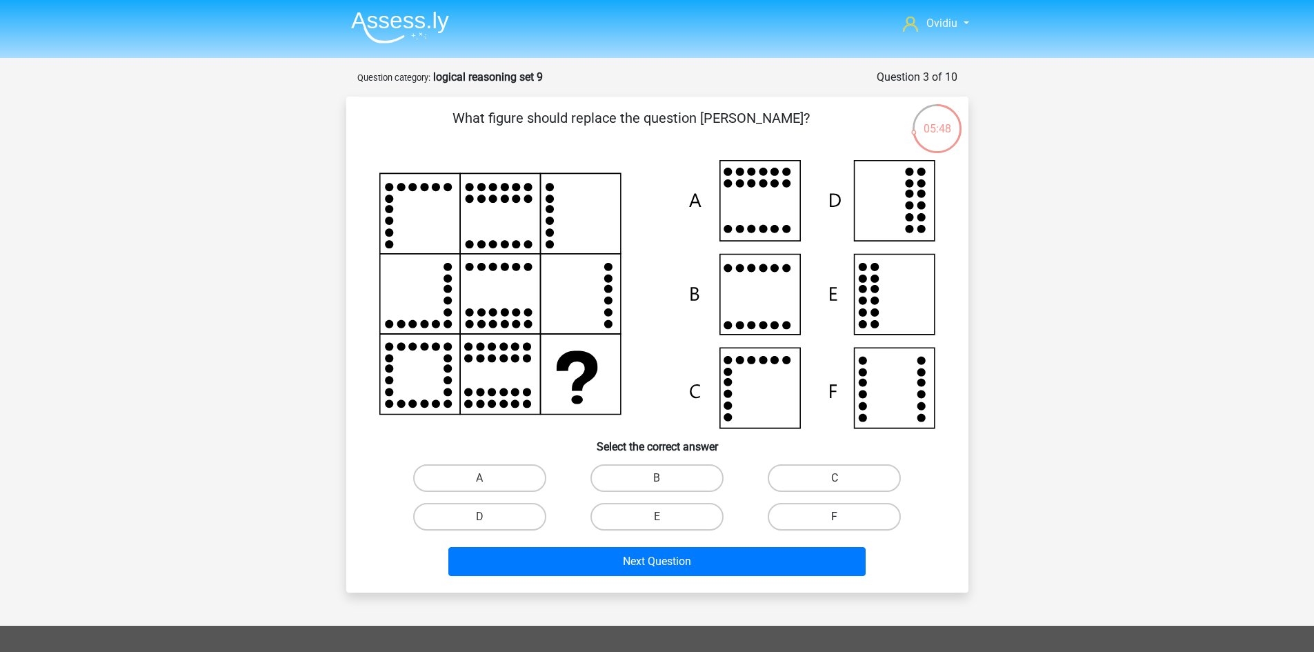
click at [813, 513] on label "F" at bounding box center [834, 517] width 133 height 28
click at [835, 517] on input "F" at bounding box center [839, 521] width 9 height 9
radio input "true"
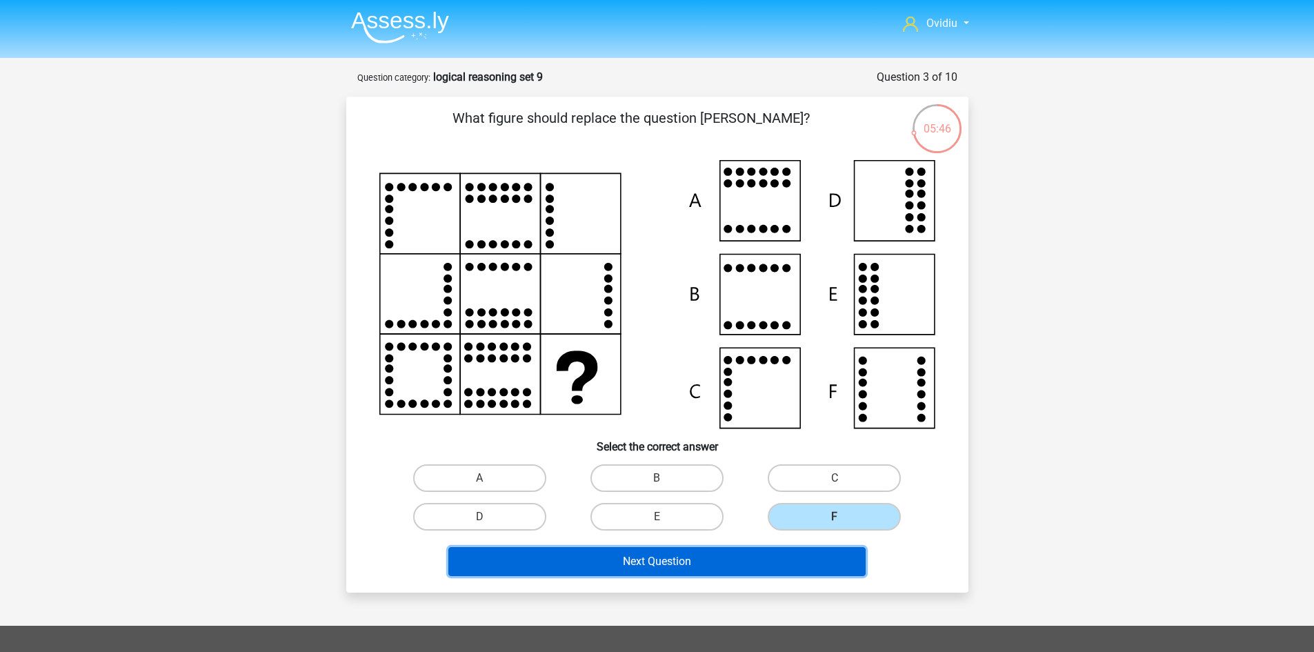
click at [720, 559] on button "Next Question" at bounding box center [656, 561] width 417 height 29
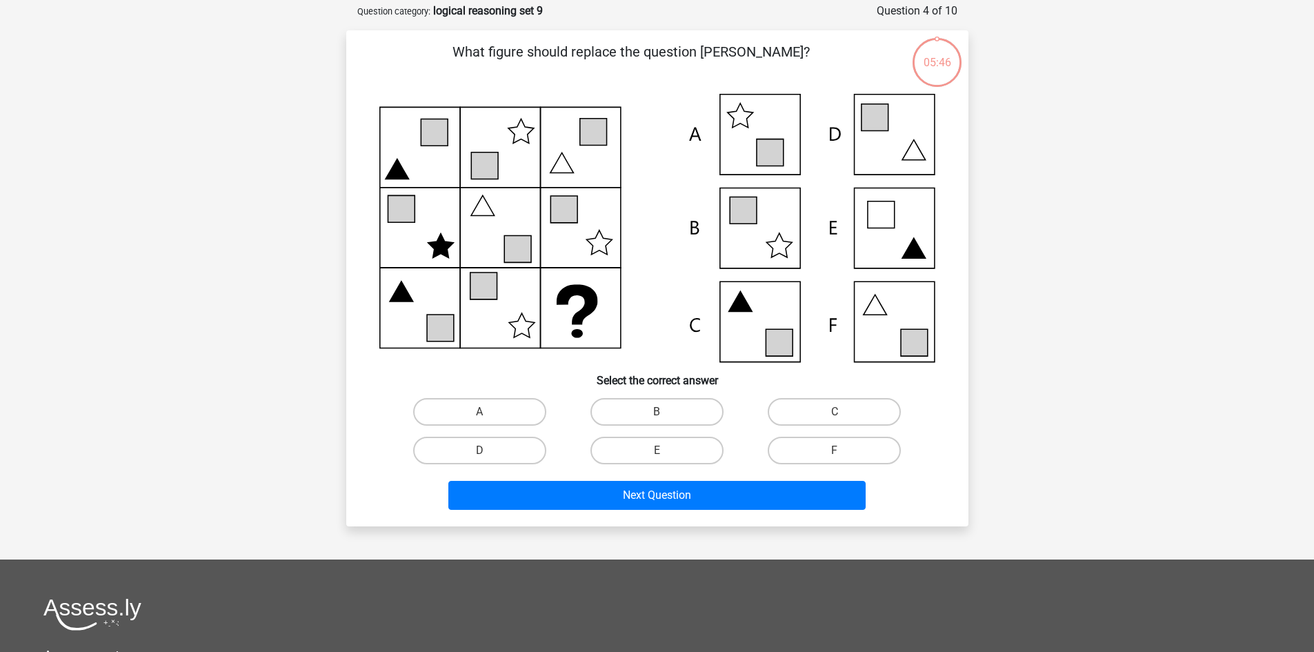
scroll to position [69, 0]
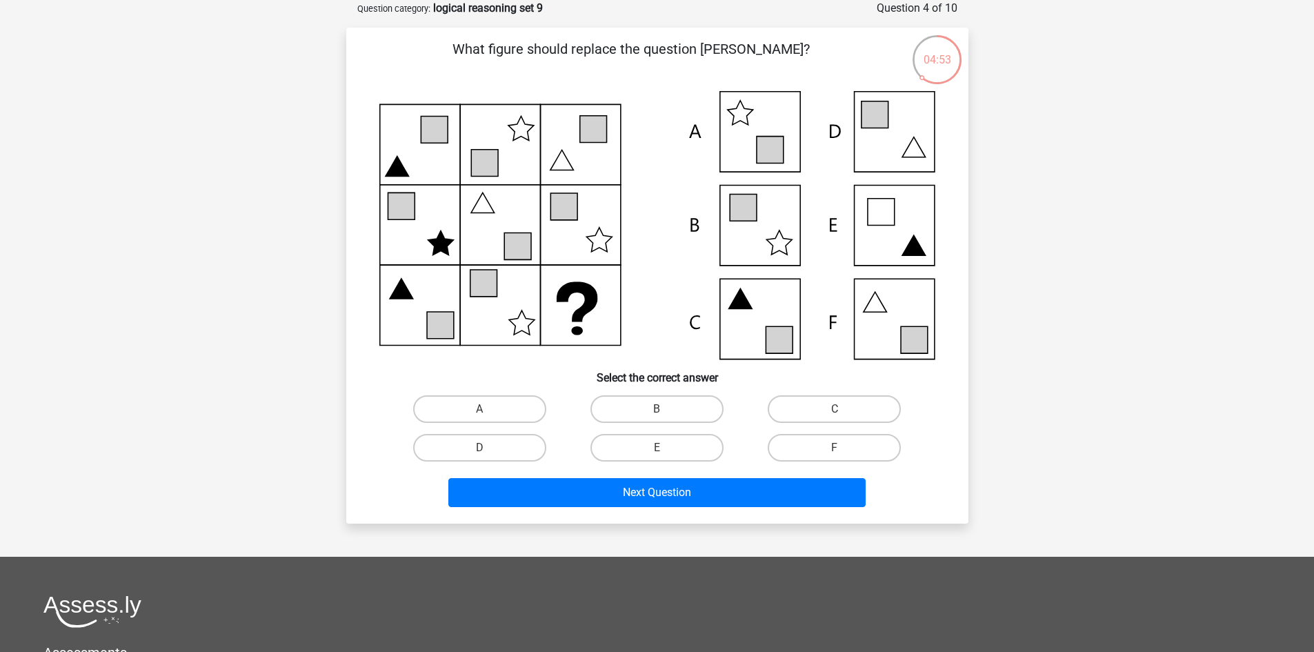
click at [890, 319] on icon at bounding box center [657, 225] width 556 height 268
click at [844, 438] on label "F" at bounding box center [834, 448] width 133 height 28
click at [843, 448] on input "F" at bounding box center [839, 452] width 9 height 9
radio input "true"
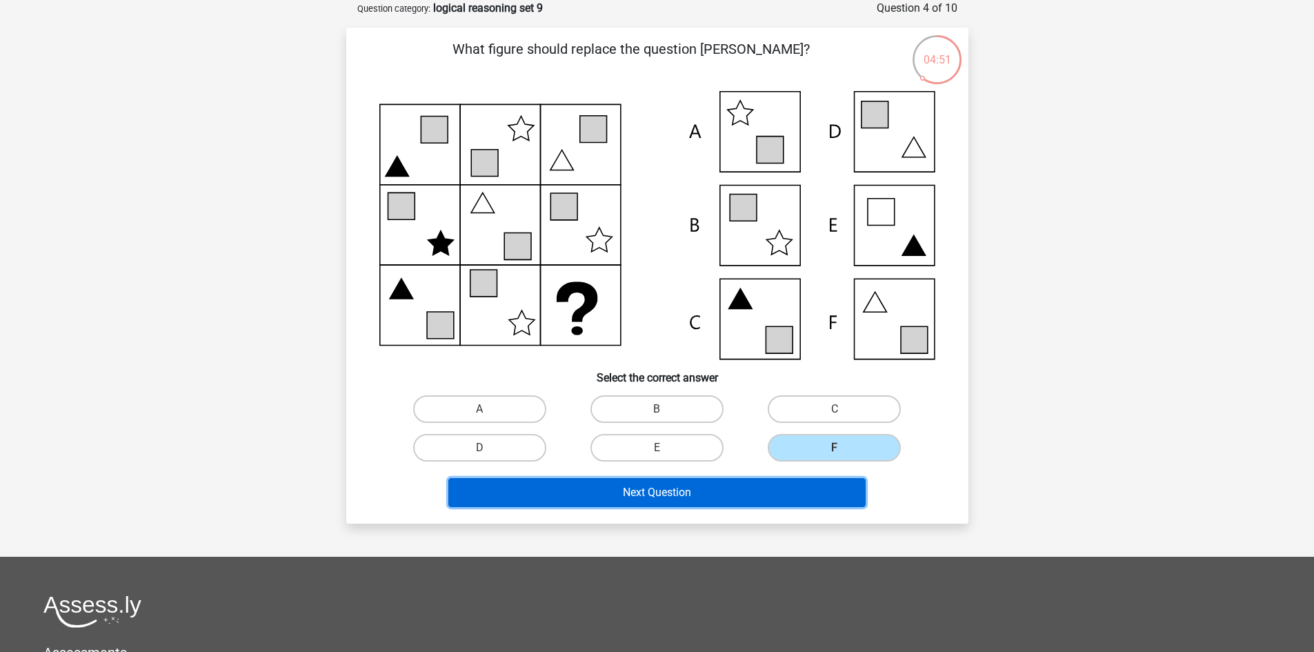
click at [756, 496] on button "Next Question" at bounding box center [656, 492] width 417 height 29
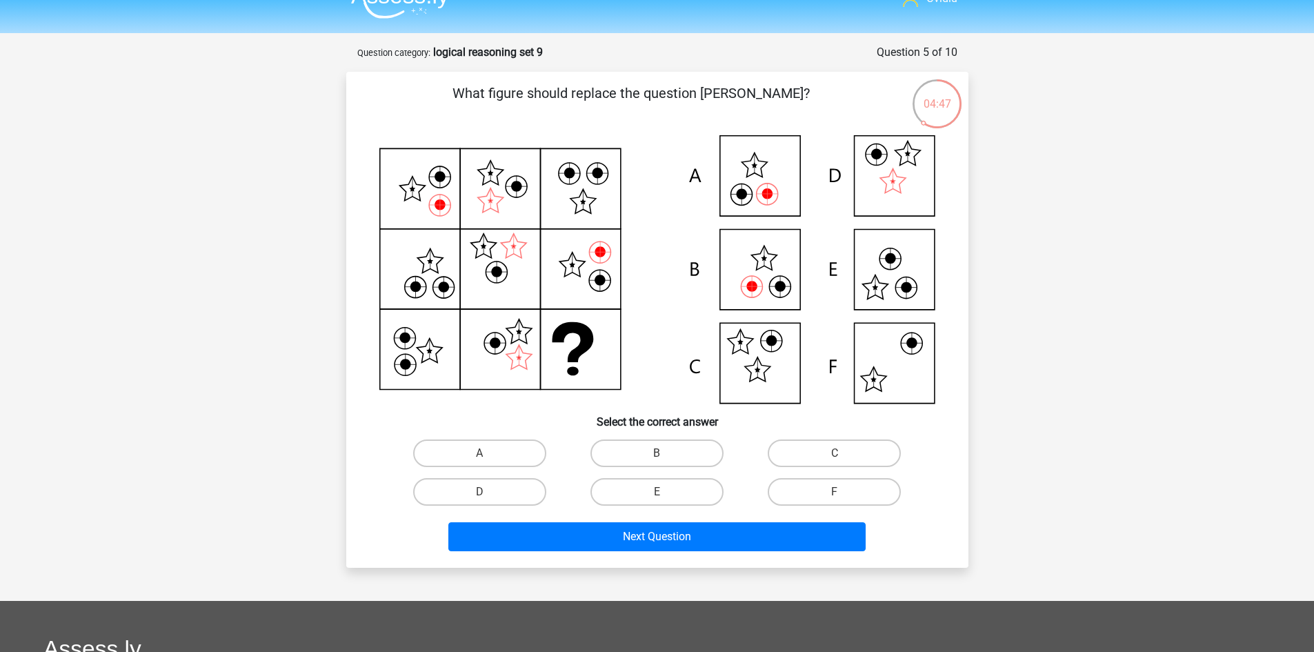
scroll to position [0, 0]
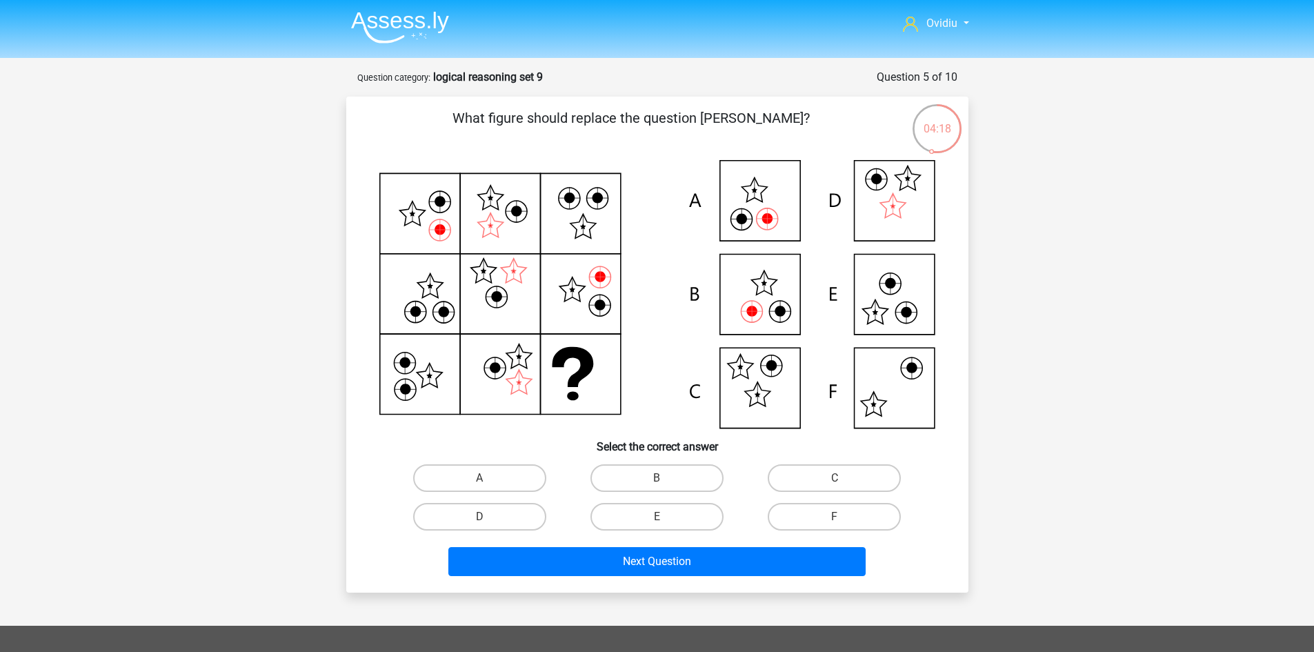
click at [483, 478] on input "A" at bounding box center [483, 482] width 9 height 9
radio input "true"
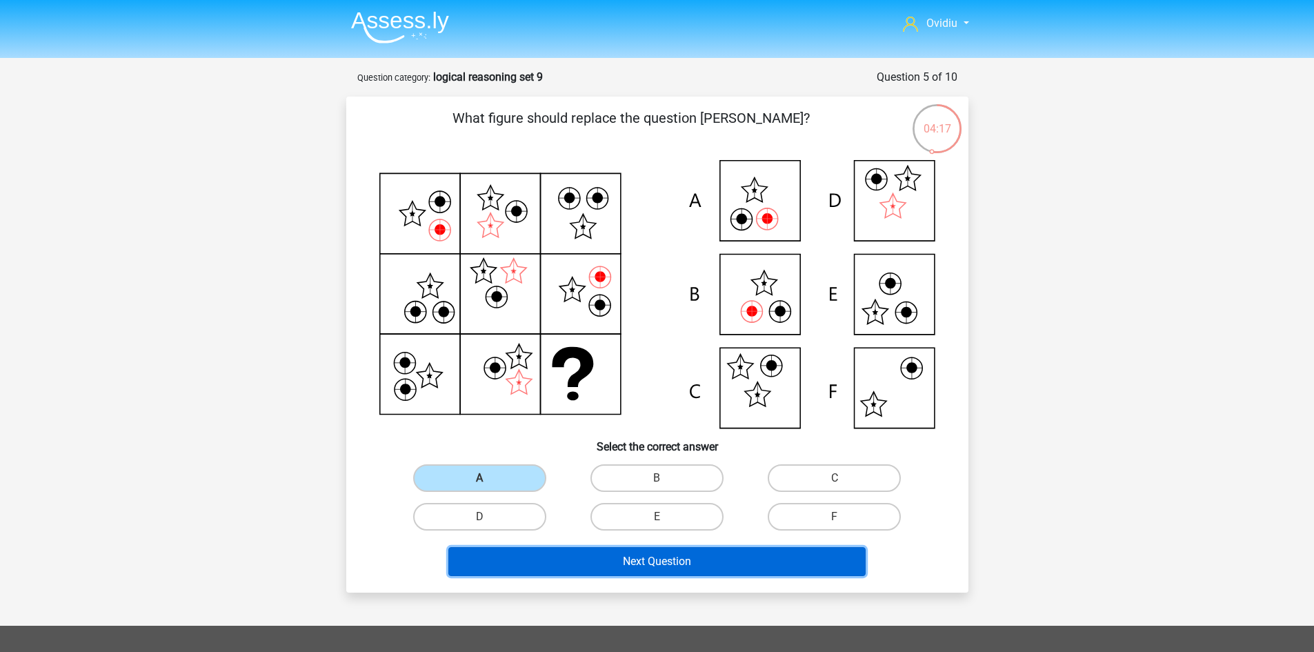
click at [643, 568] on button "Next Question" at bounding box center [656, 561] width 417 height 29
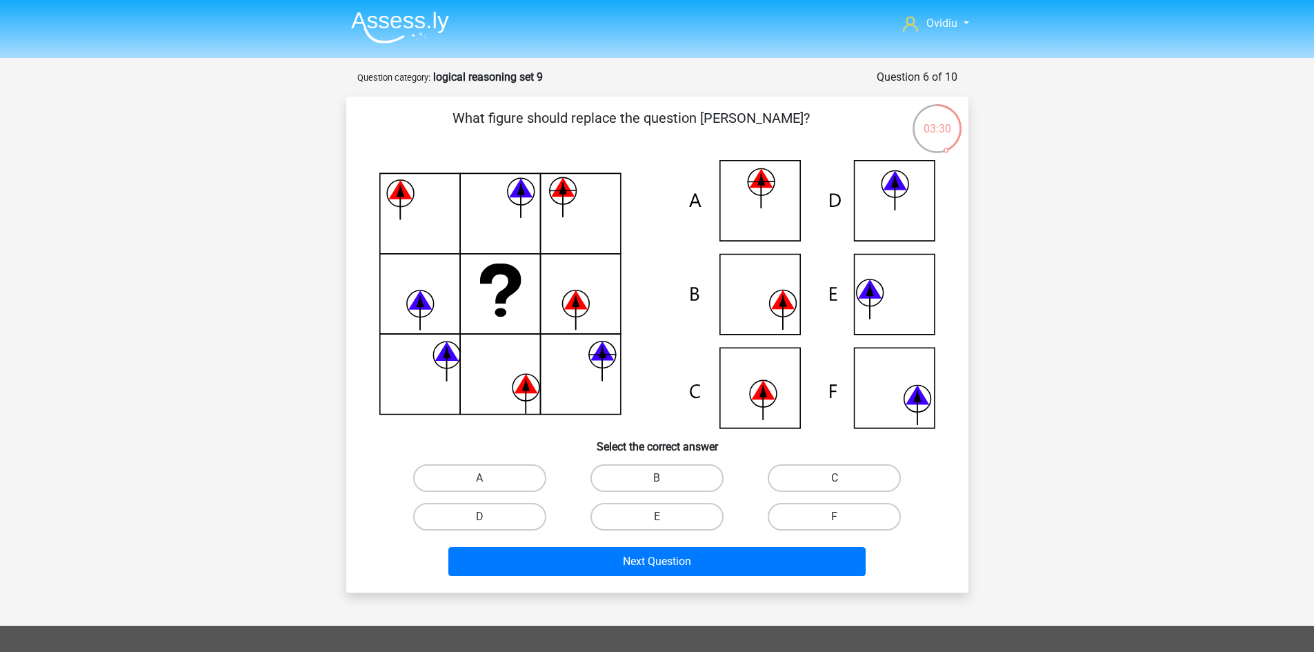
drag, startPoint x: 677, startPoint y: 517, endPoint x: 700, endPoint y: 543, distance: 34.7
click at [700, 543] on div "What figure should replace the question [PERSON_NAME]?" at bounding box center [657, 345] width 611 height 474
click at [656, 517] on label "E" at bounding box center [656, 517] width 133 height 28
click at [657, 517] on input "E" at bounding box center [661, 521] width 9 height 9
radio input "true"
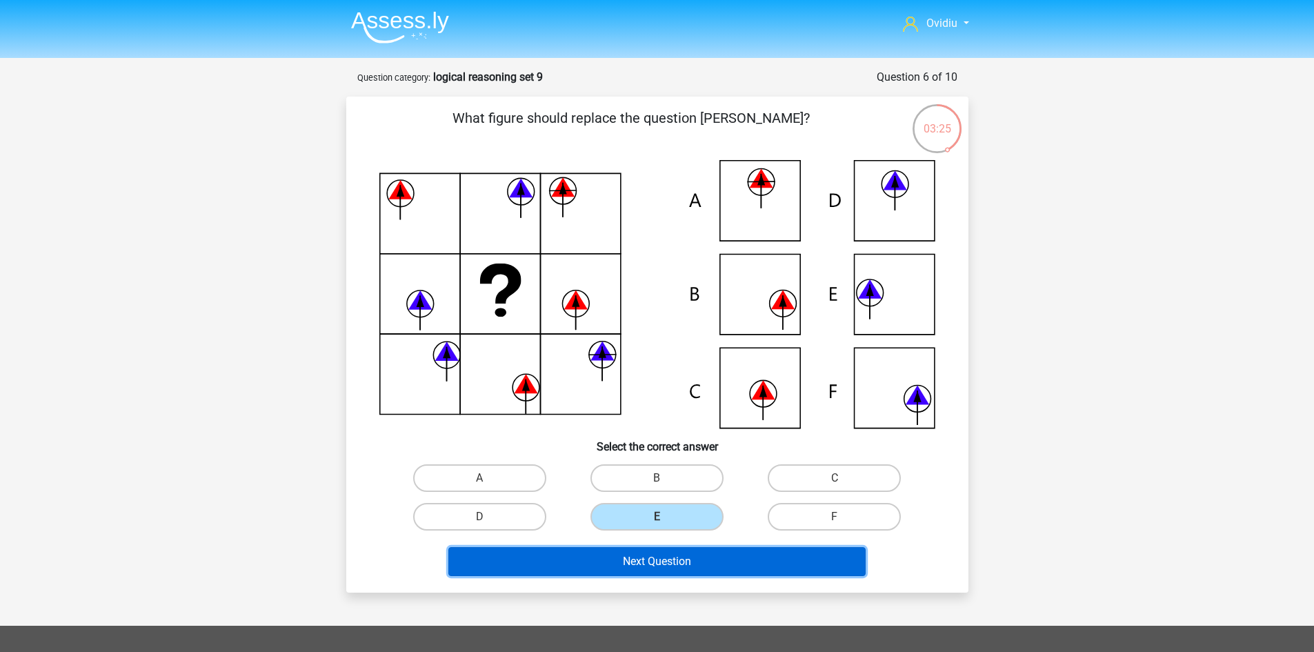
click at [662, 563] on button "Next Question" at bounding box center [656, 561] width 417 height 29
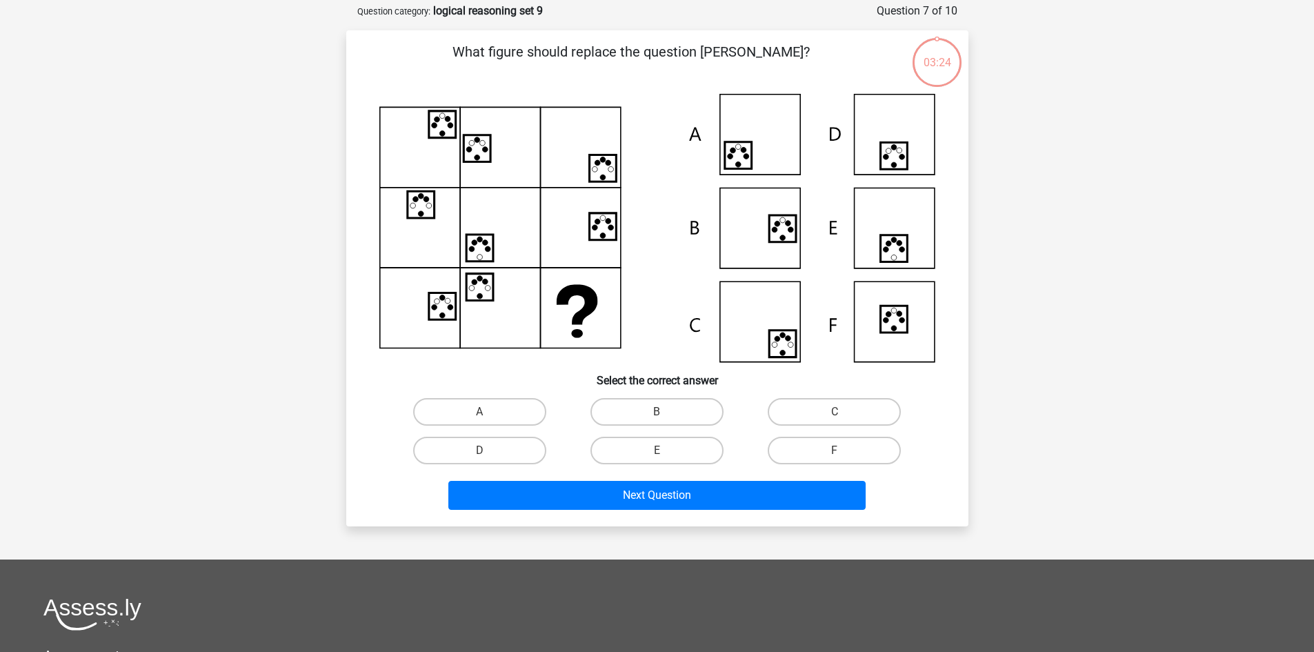
scroll to position [69, 0]
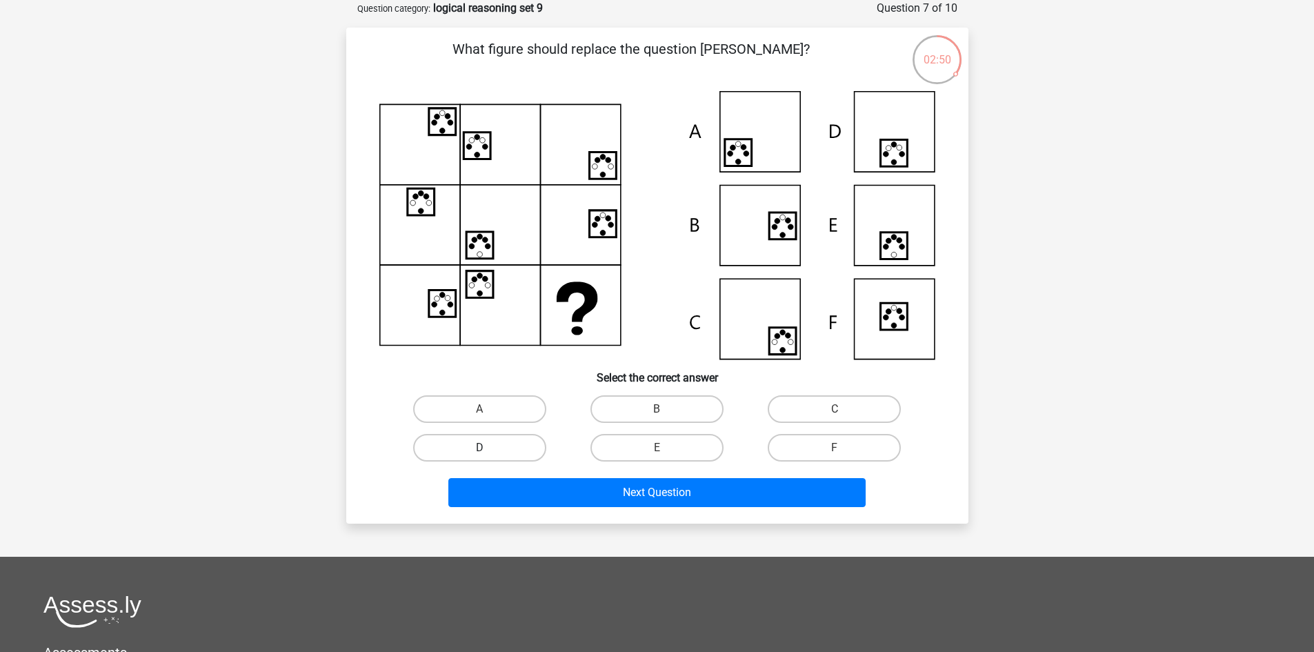
click at [495, 443] on label "D" at bounding box center [479, 448] width 133 height 28
click at [488, 448] on input "D" at bounding box center [483, 452] width 9 height 9
radio input "true"
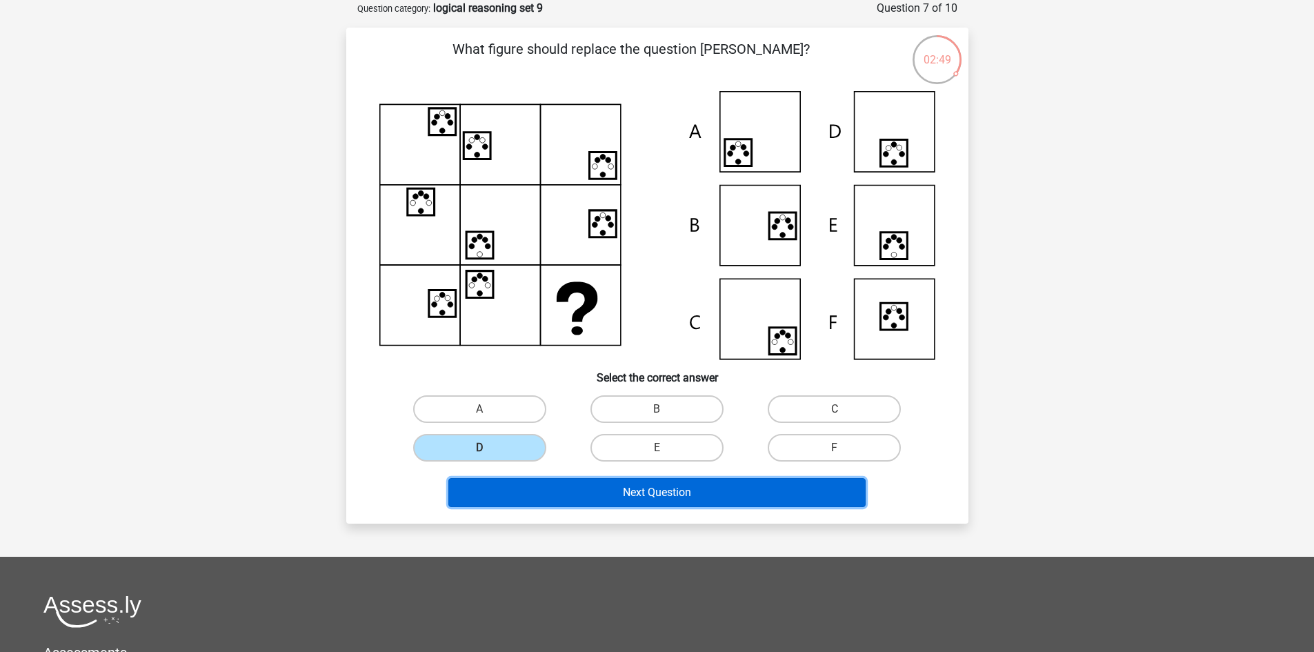
click at [606, 494] on button "Next Question" at bounding box center [656, 492] width 417 height 29
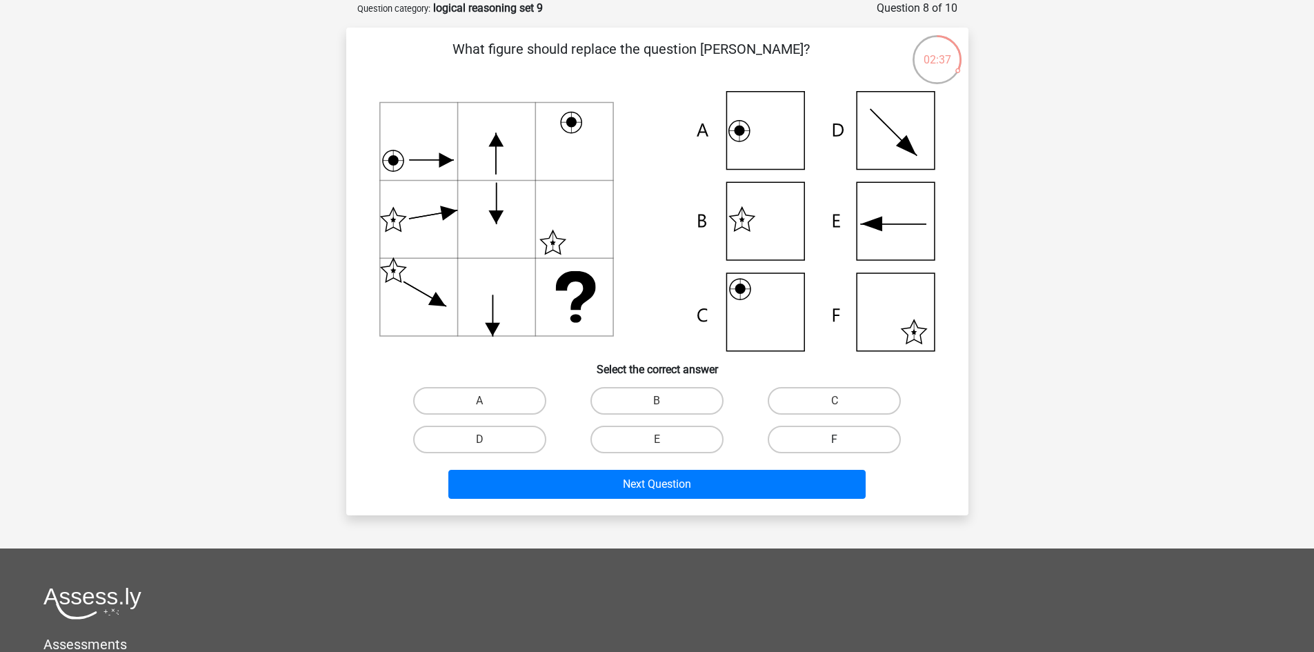
click at [822, 438] on label "F" at bounding box center [834, 440] width 133 height 28
click at [835, 439] on input "F" at bounding box center [839, 443] width 9 height 9
radio input "true"
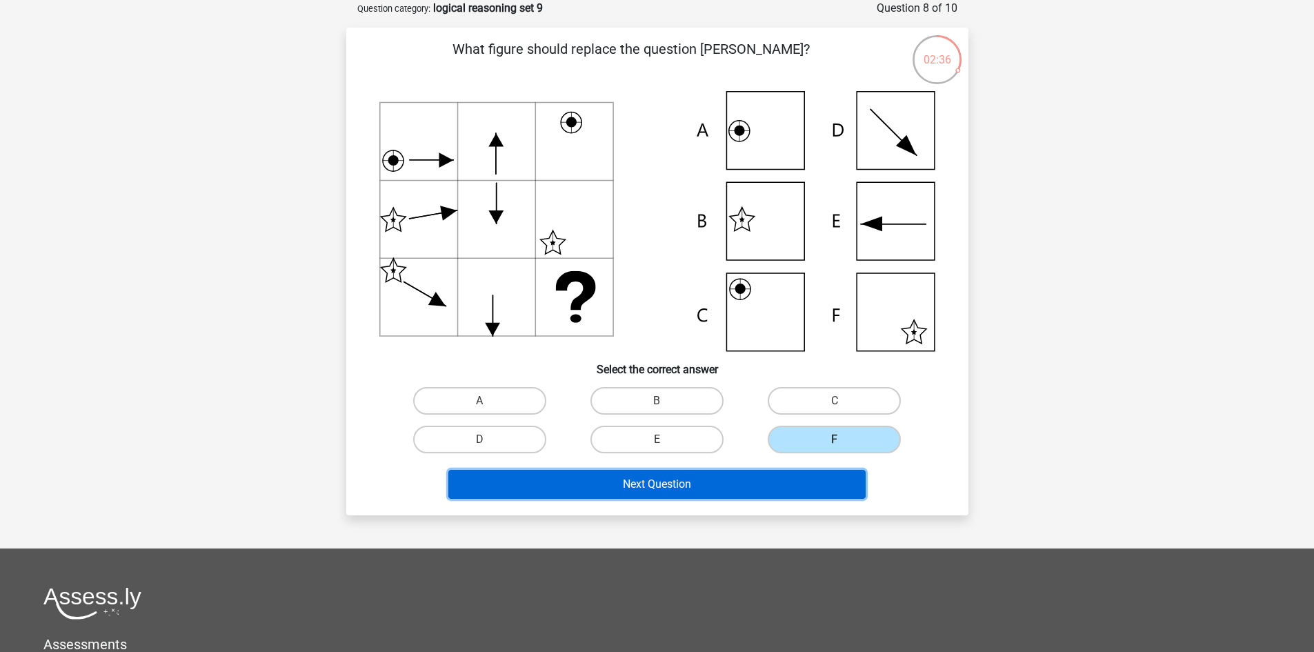
click at [682, 486] on button "Next Question" at bounding box center [656, 484] width 417 height 29
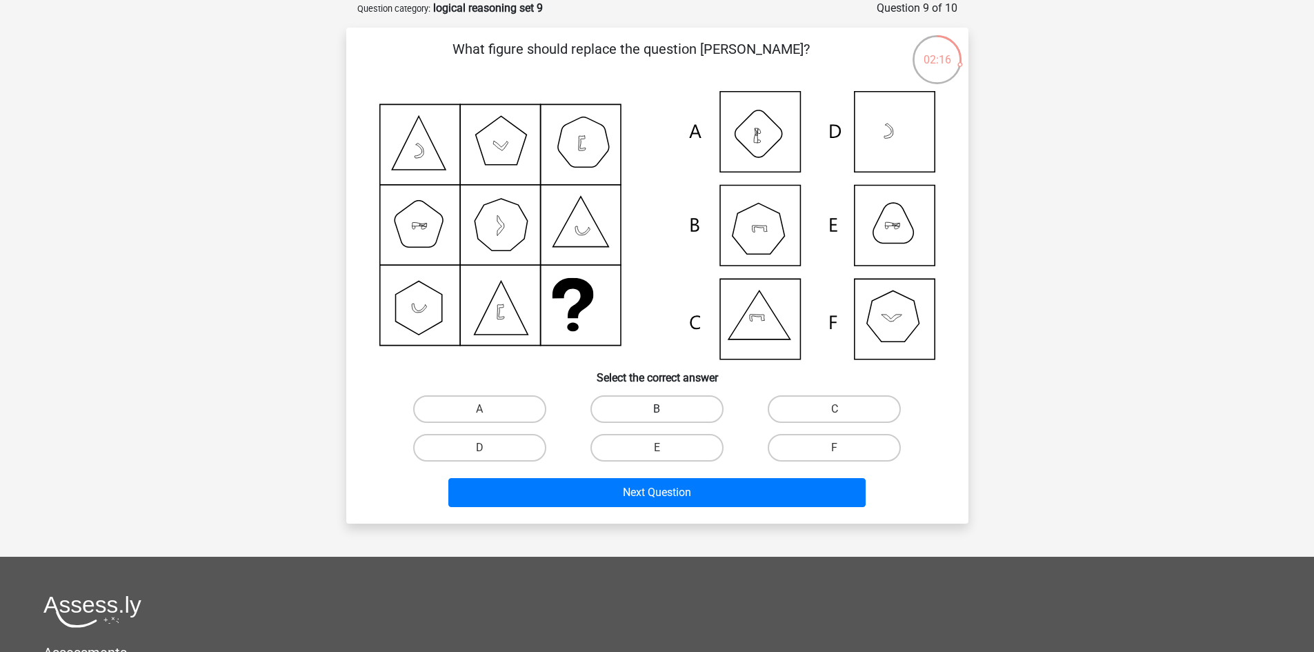
click at [648, 412] on label "B" at bounding box center [656, 409] width 133 height 28
click at [657, 412] on input "B" at bounding box center [661, 413] width 9 height 9
radio input "true"
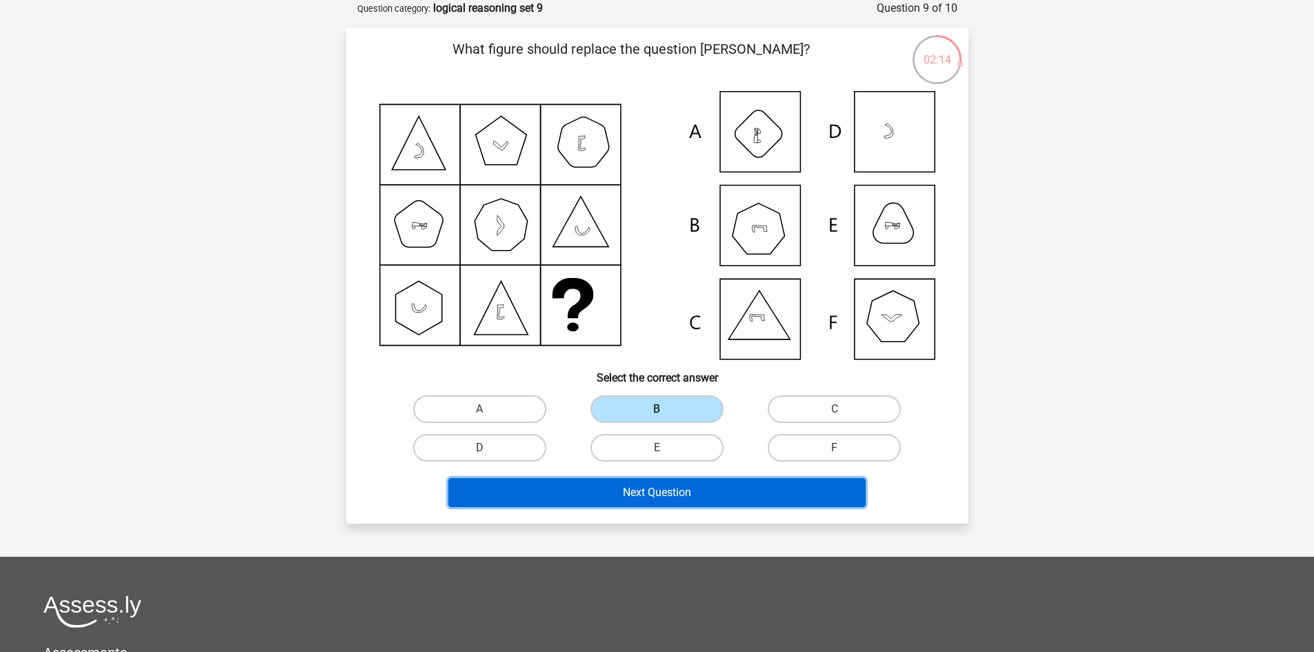
click at [655, 497] on button "Next Question" at bounding box center [656, 492] width 417 height 29
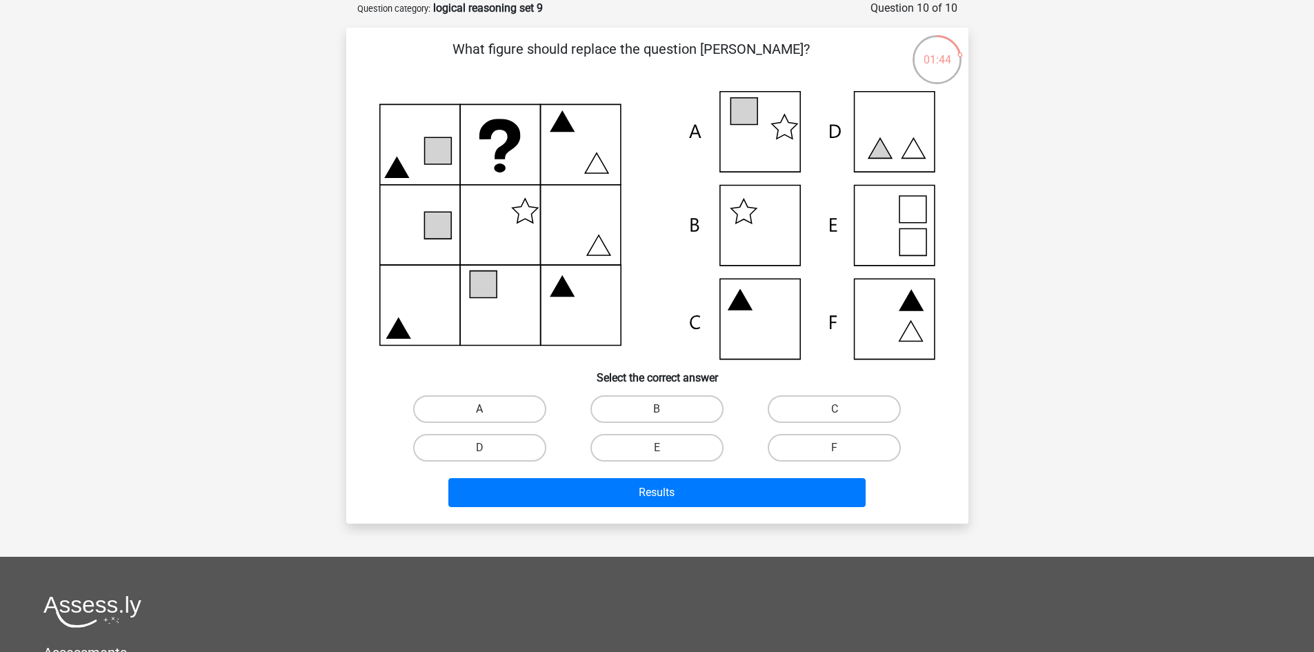
click at [459, 408] on label "A" at bounding box center [479, 409] width 133 height 28
click at [479, 409] on input "A" at bounding box center [483, 413] width 9 height 9
radio input "true"
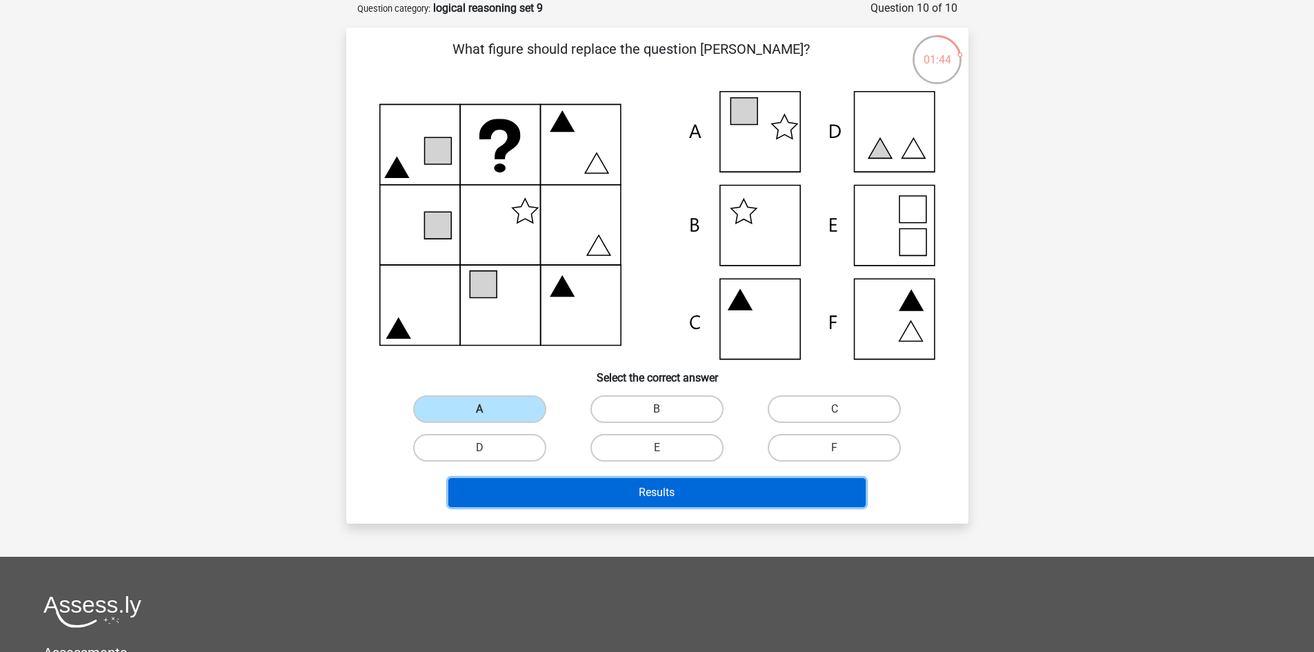
click at [628, 488] on button "Results" at bounding box center [656, 492] width 417 height 29
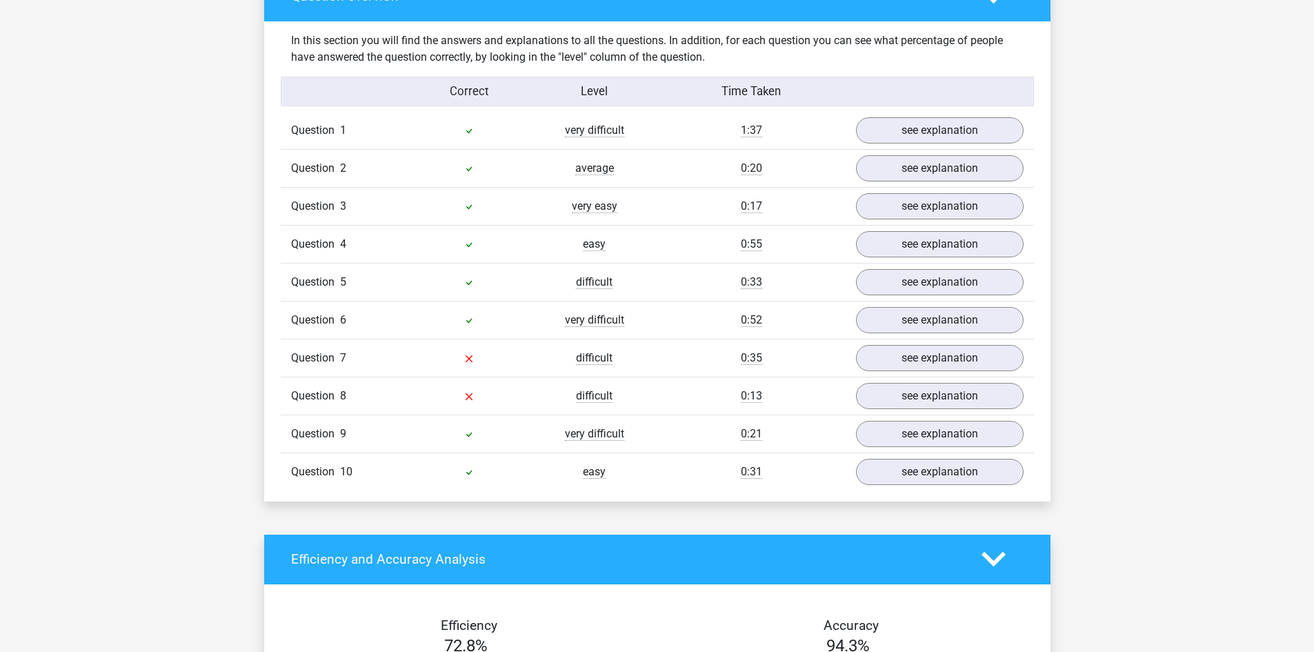
scroll to position [759, 0]
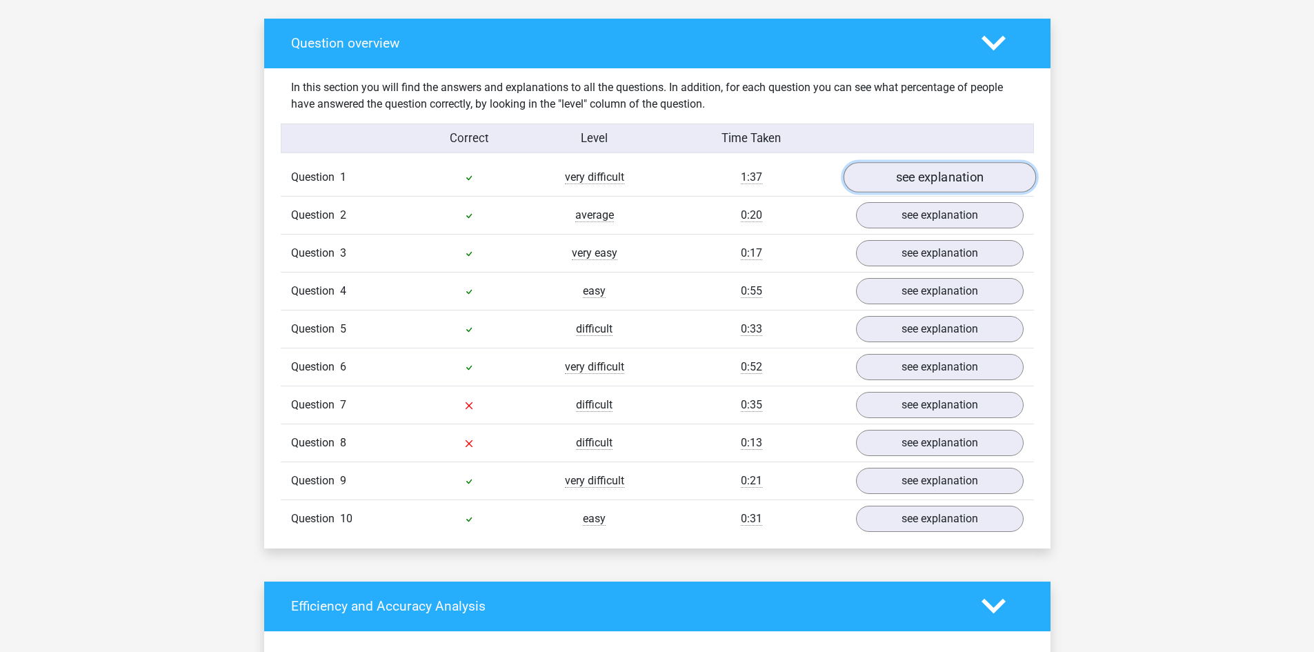
click at [897, 181] on link "see explanation" at bounding box center [939, 177] width 192 height 30
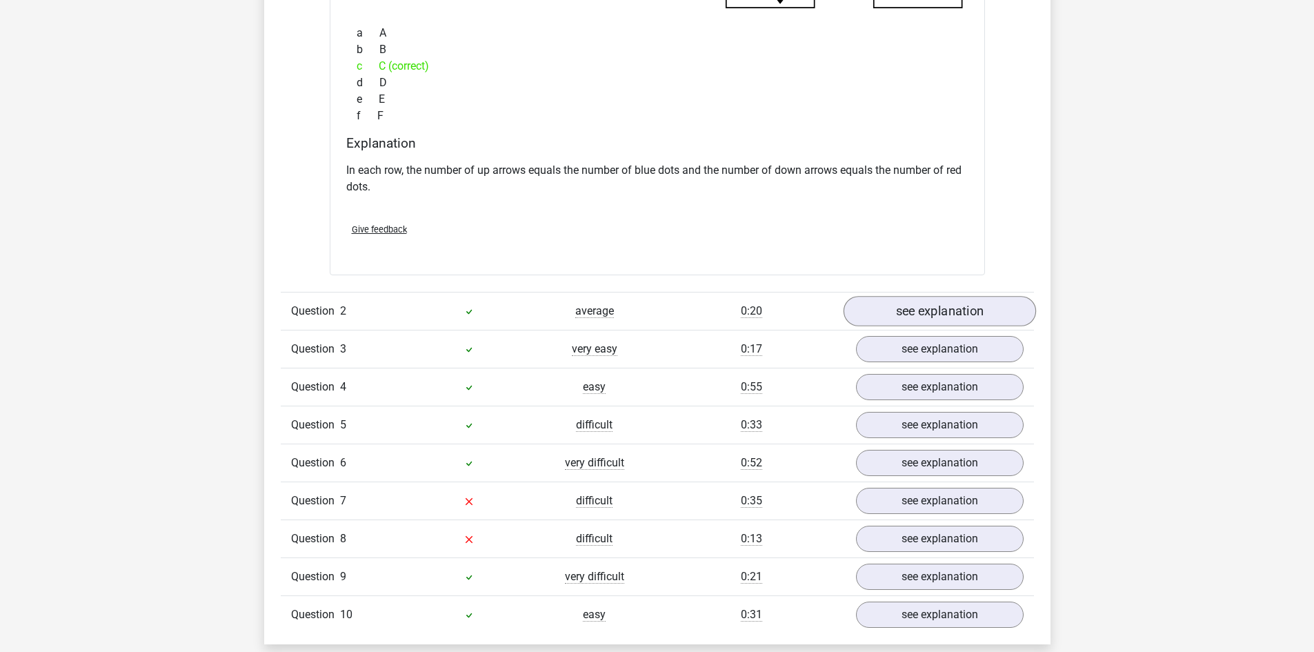
scroll to position [1310, 0]
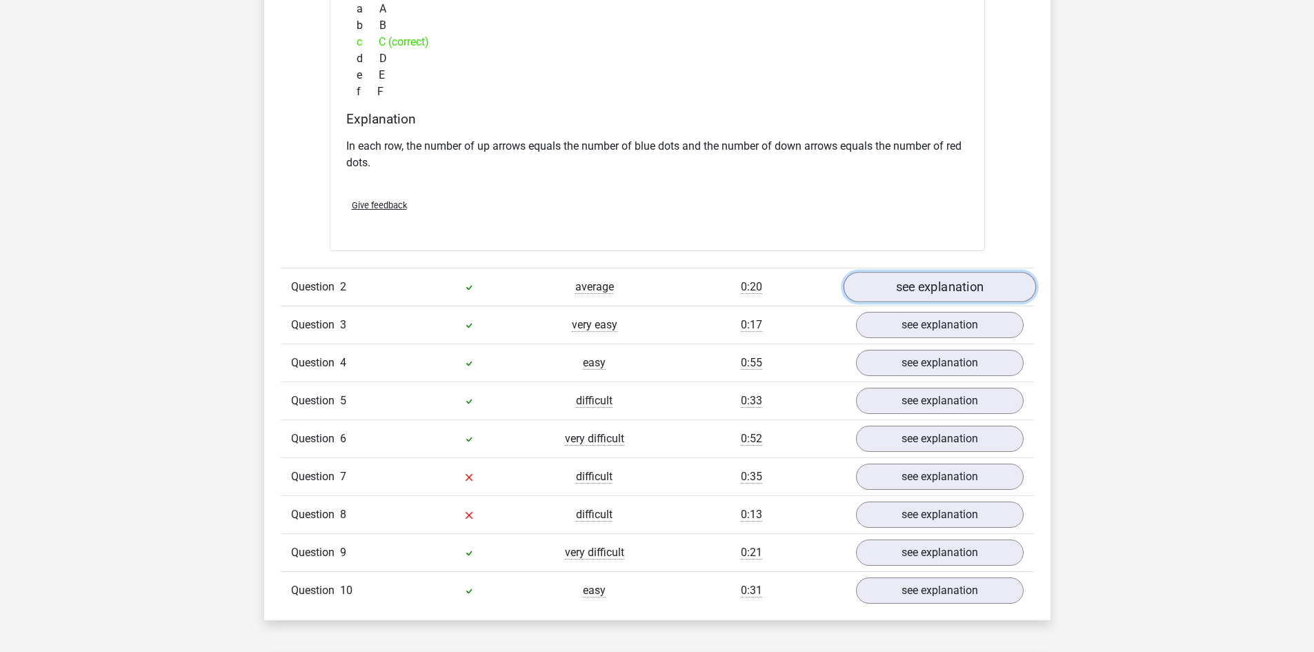
click at [930, 294] on link "see explanation" at bounding box center [939, 287] width 192 height 30
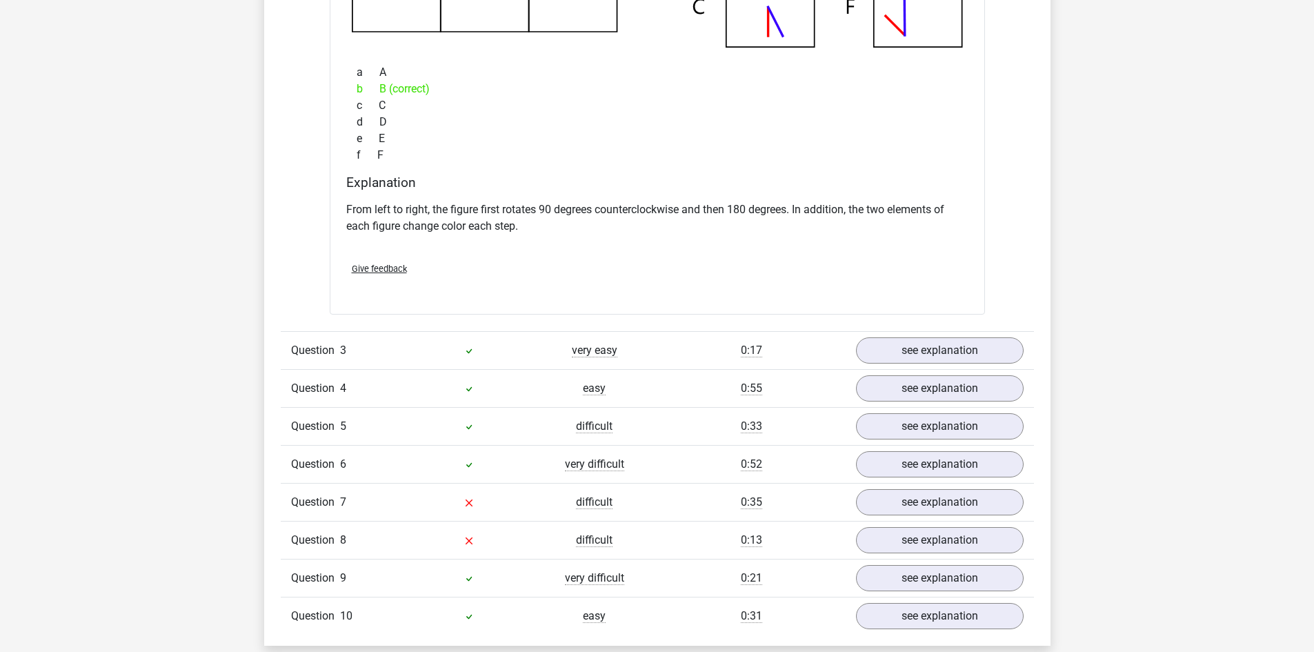
scroll to position [1931, 0]
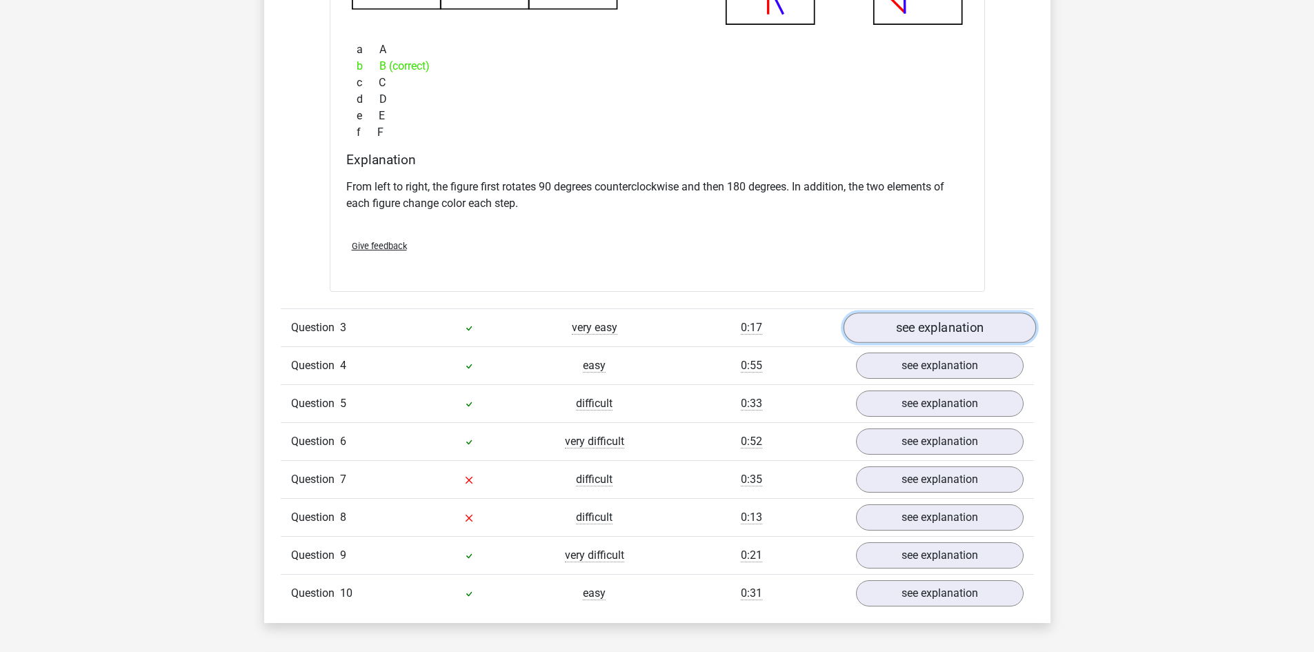
click at [922, 326] on link "see explanation" at bounding box center [939, 328] width 192 height 30
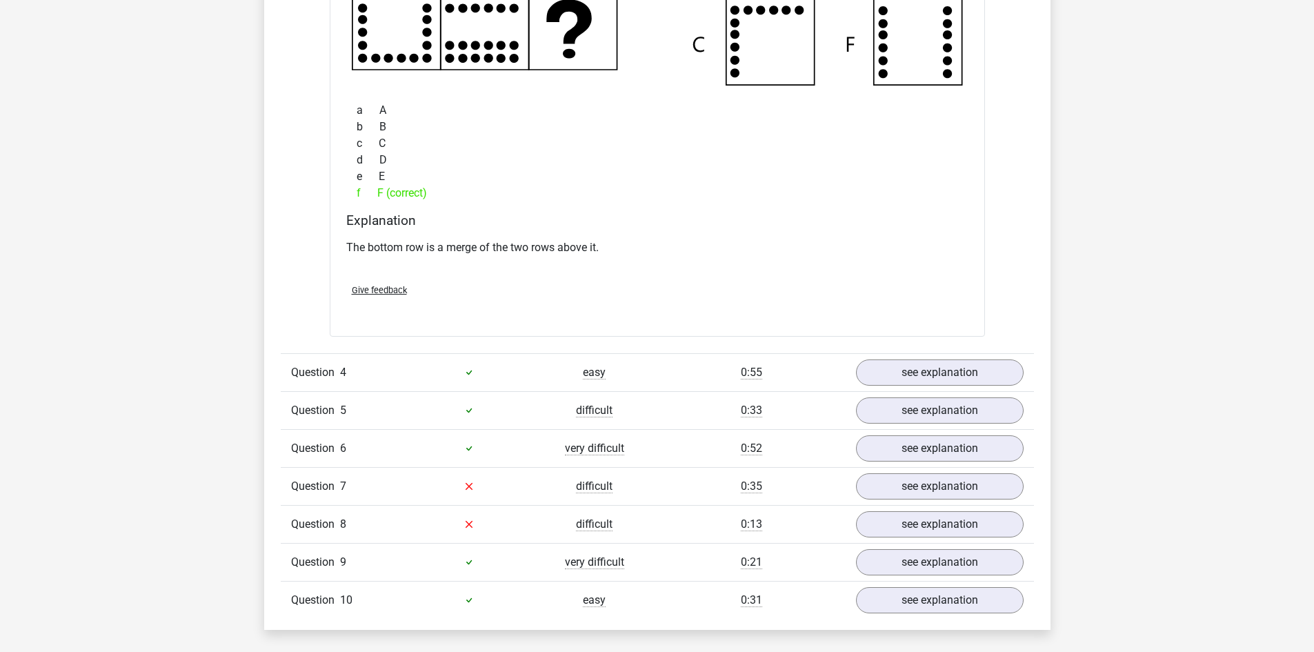
scroll to position [2552, 0]
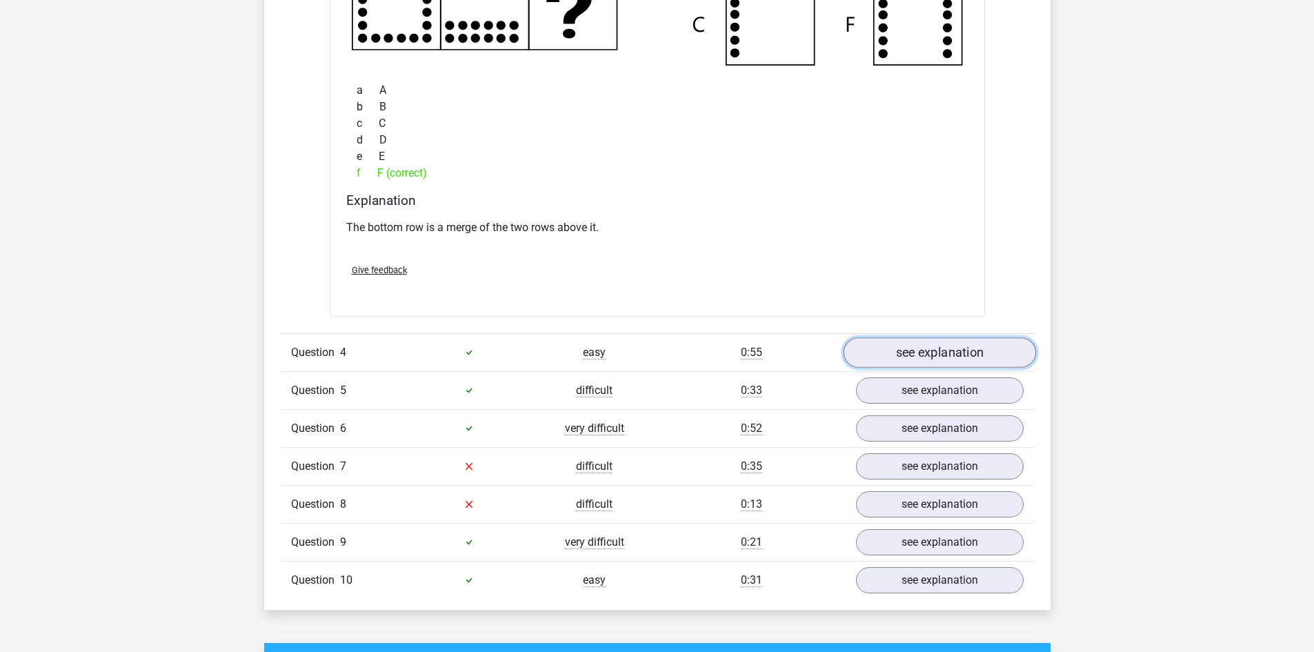
click at [939, 353] on link "see explanation" at bounding box center [939, 352] width 192 height 30
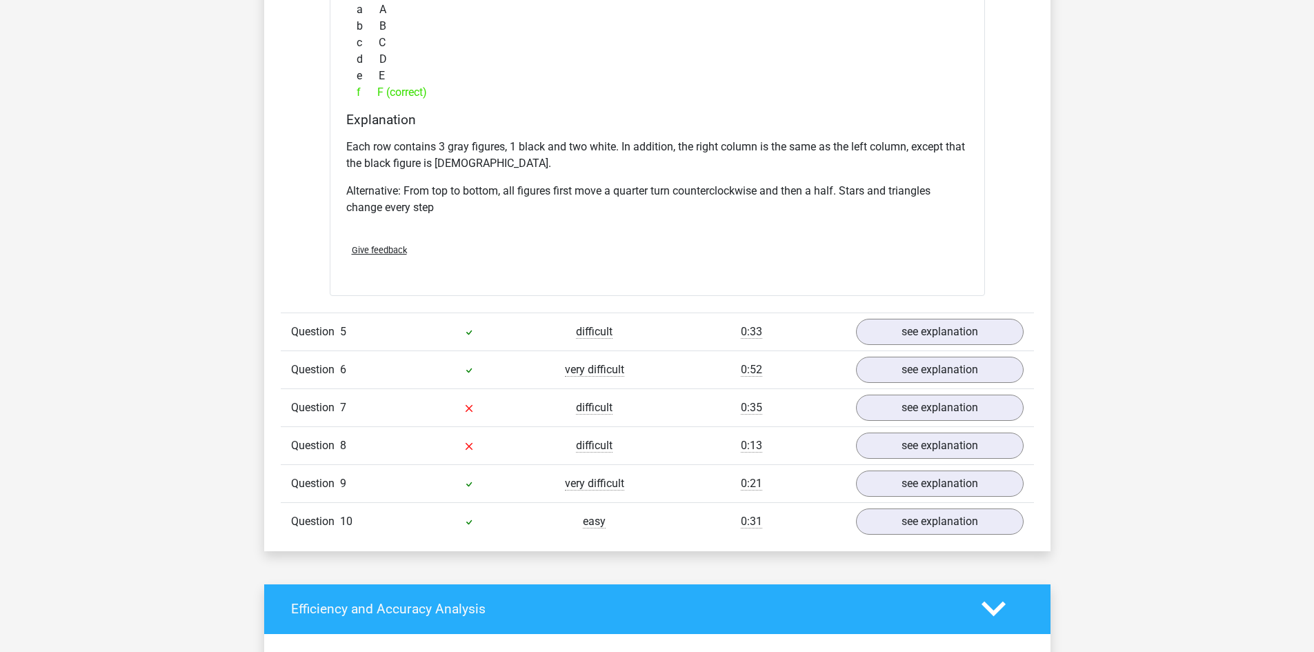
scroll to position [3311, 0]
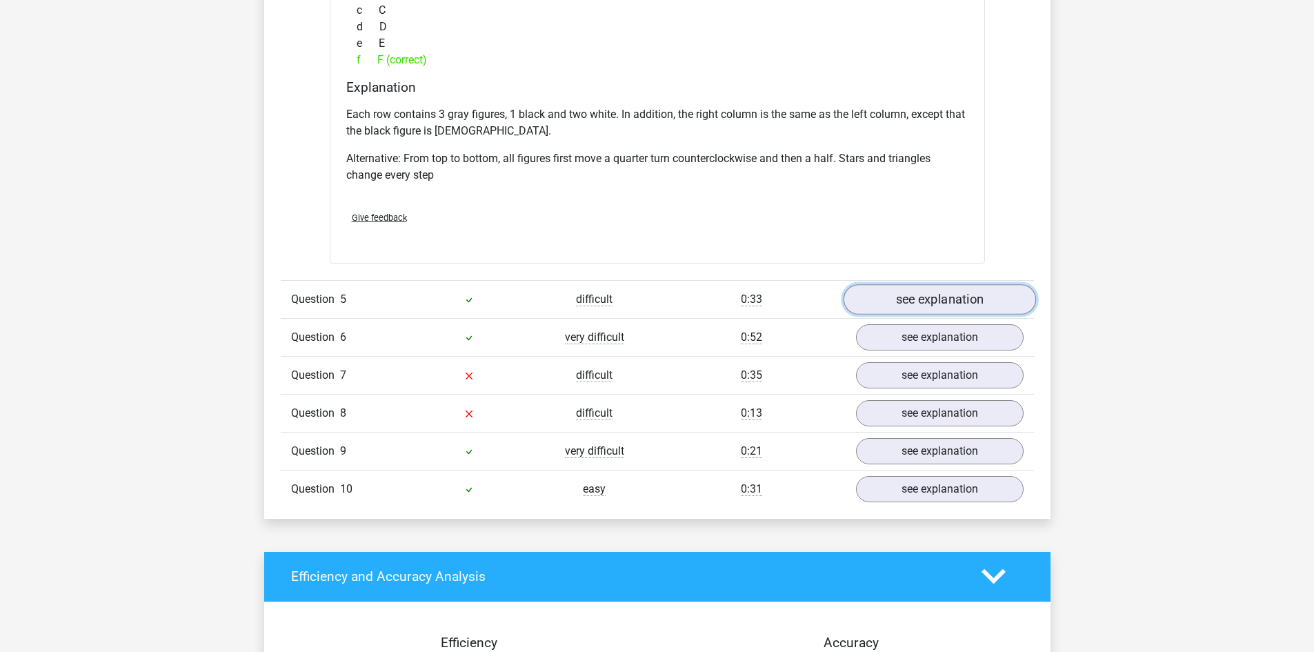
click at [914, 295] on link "see explanation" at bounding box center [939, 299] width 192 height 30
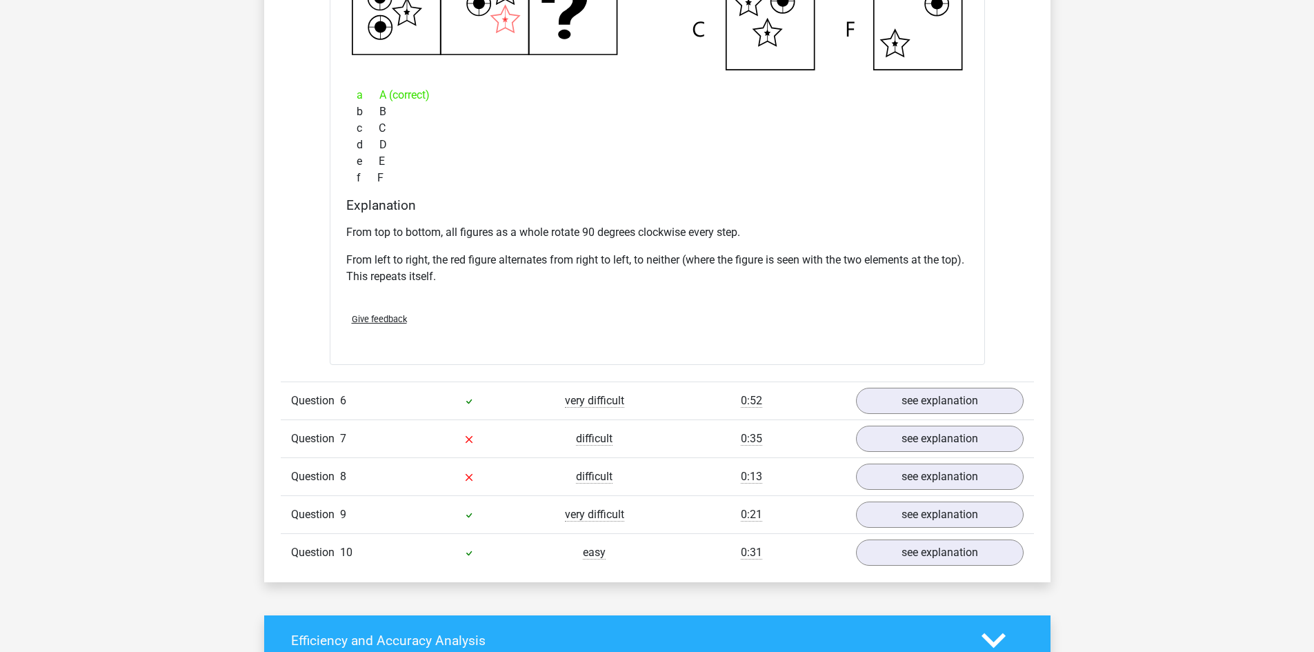
scroll to position [3931, 0]
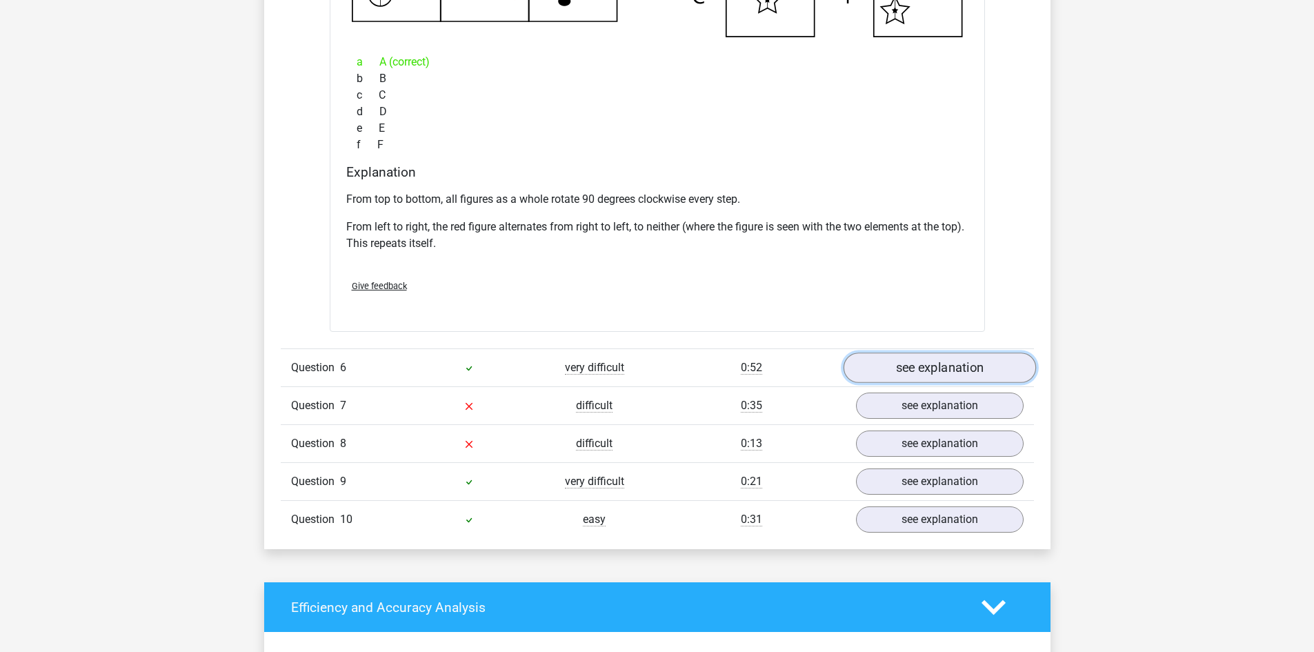
click at [971, 357] on link "see explanation" at bounding box center [939, 367] width 192 height 30
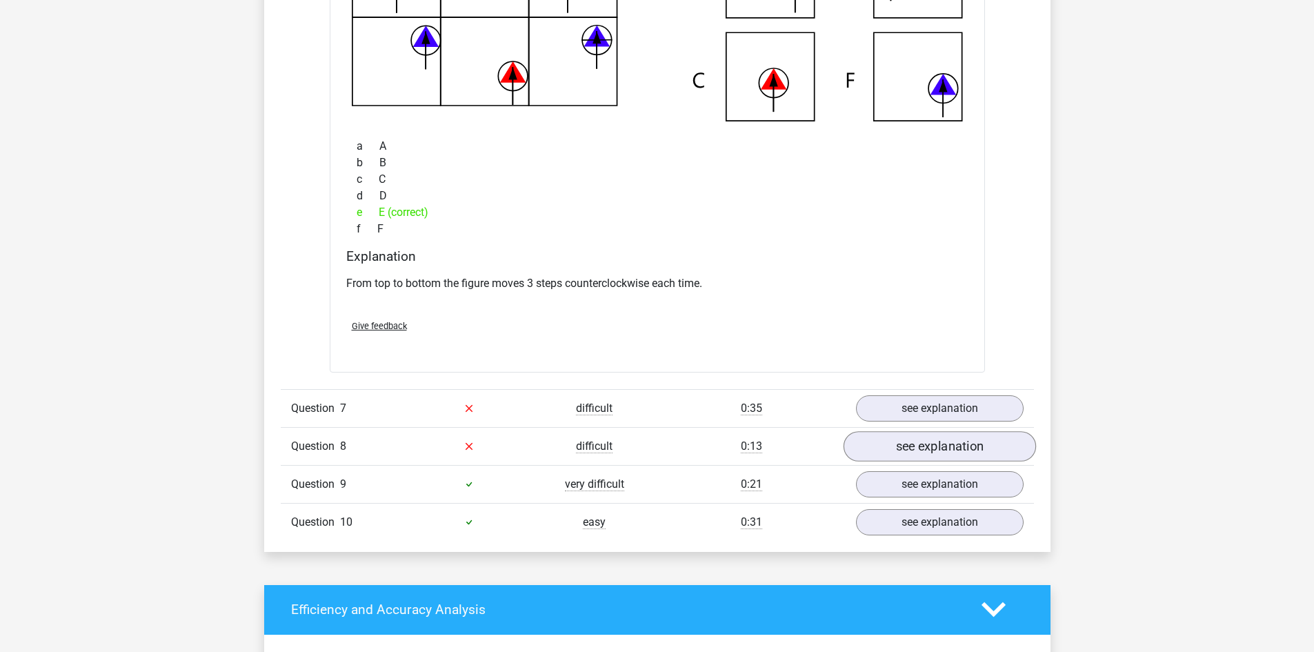
scroll to position [4552, 0]
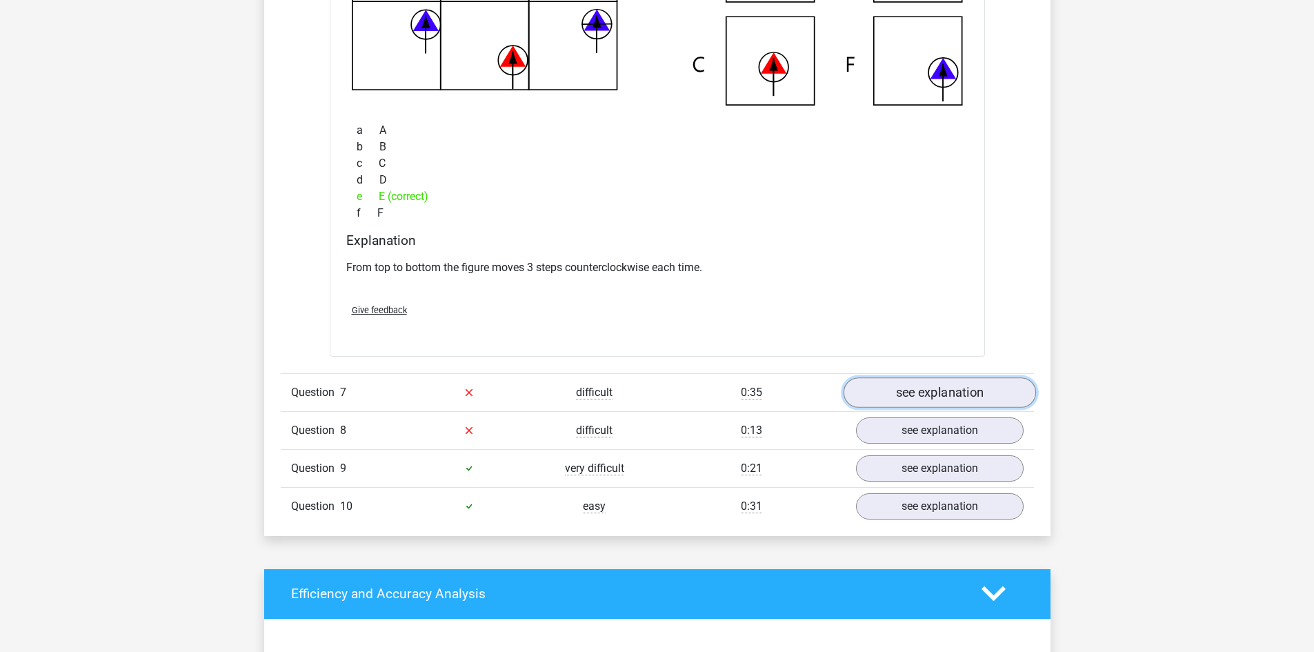
click at [925, 394] on link "see explanation" at bounding box center [939, 392] width 192 height 30
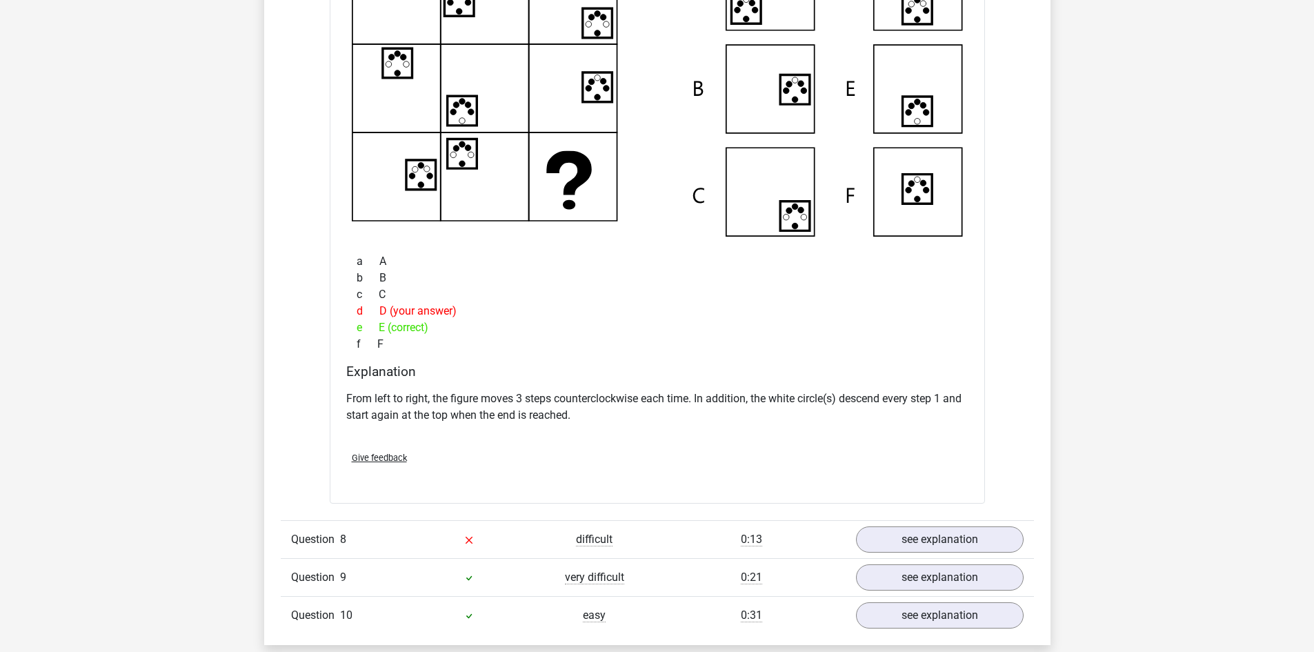
scroll to position [5104, 0]
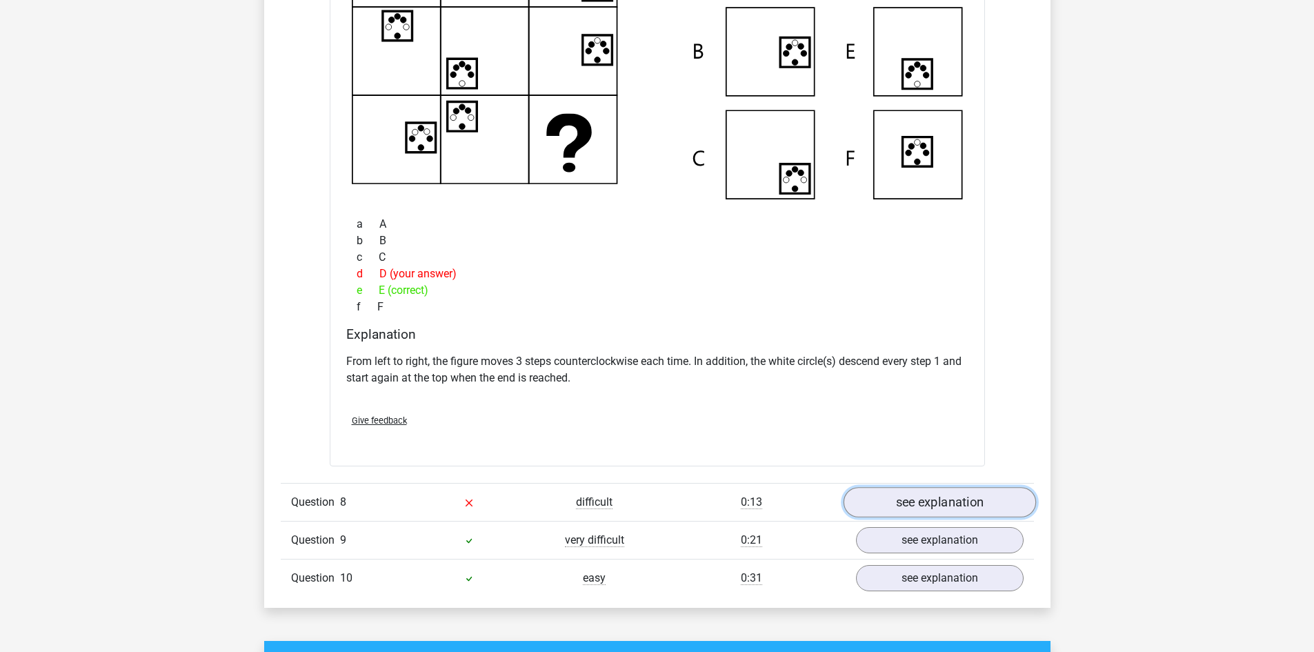
click at [927, 501] on link "see explanation" at bounding box center [939, 502] width 192 height 30
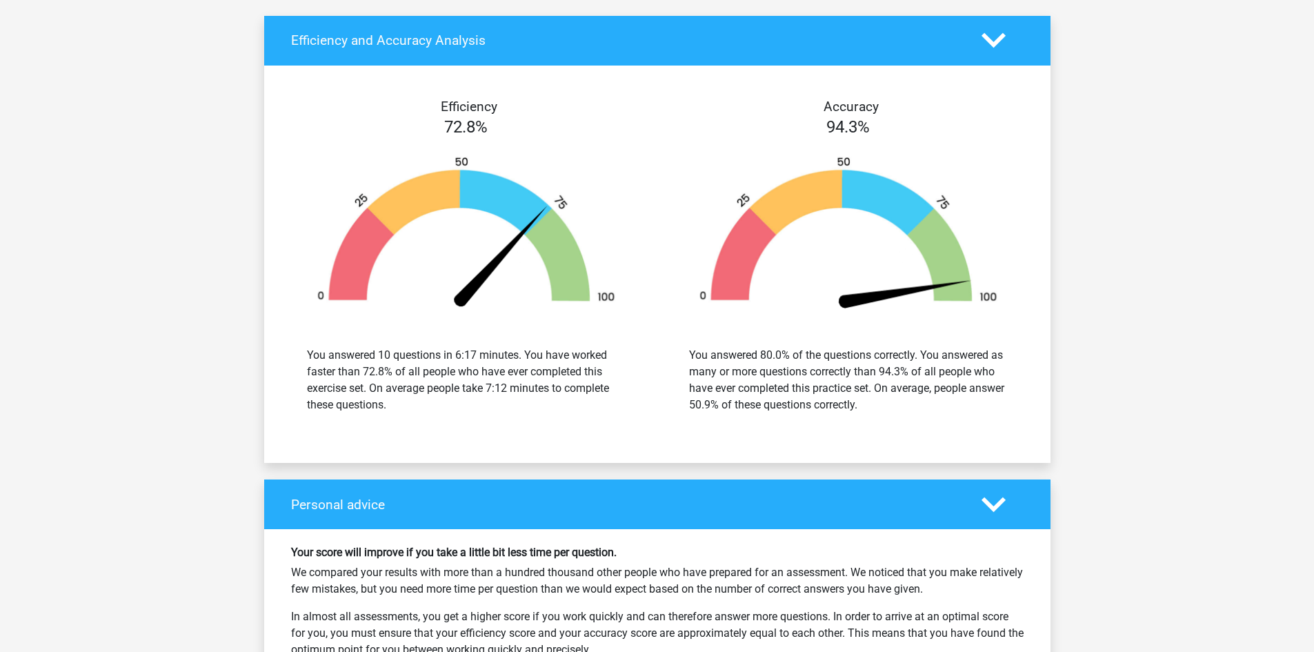
scroll to position [6897, 0]
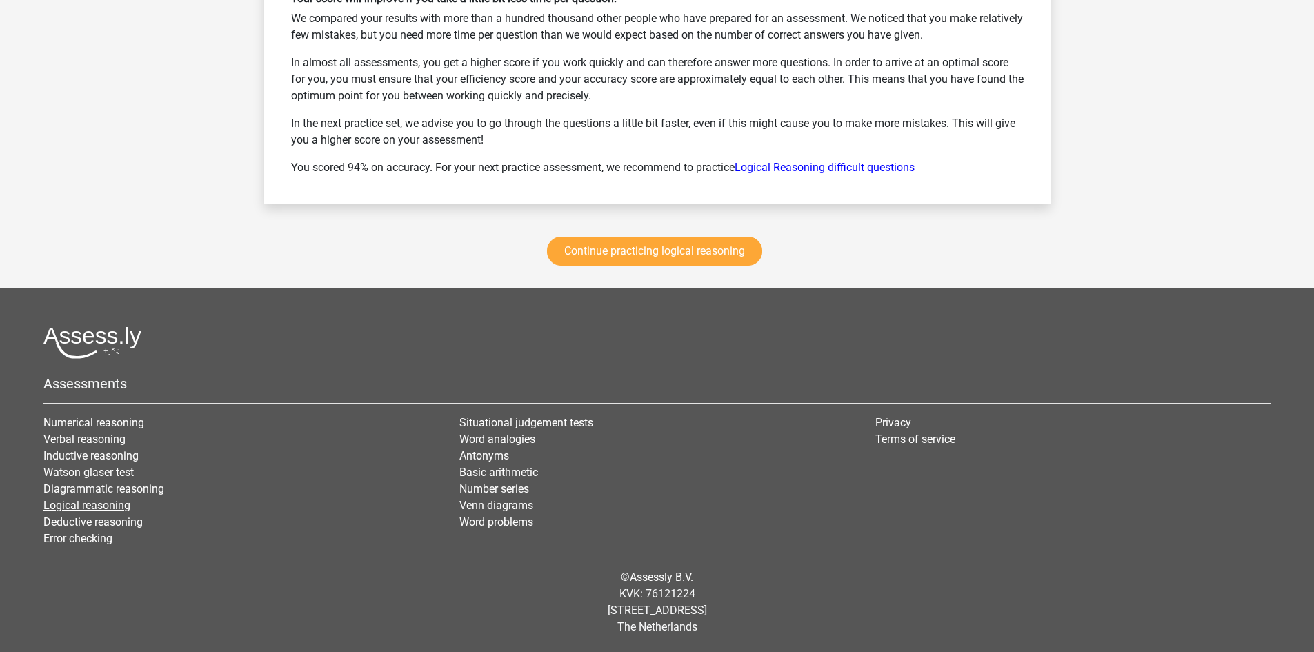
click at [97, 505] on link "Logical reasoning" at bounding box center [86, 505] width 87 height 13
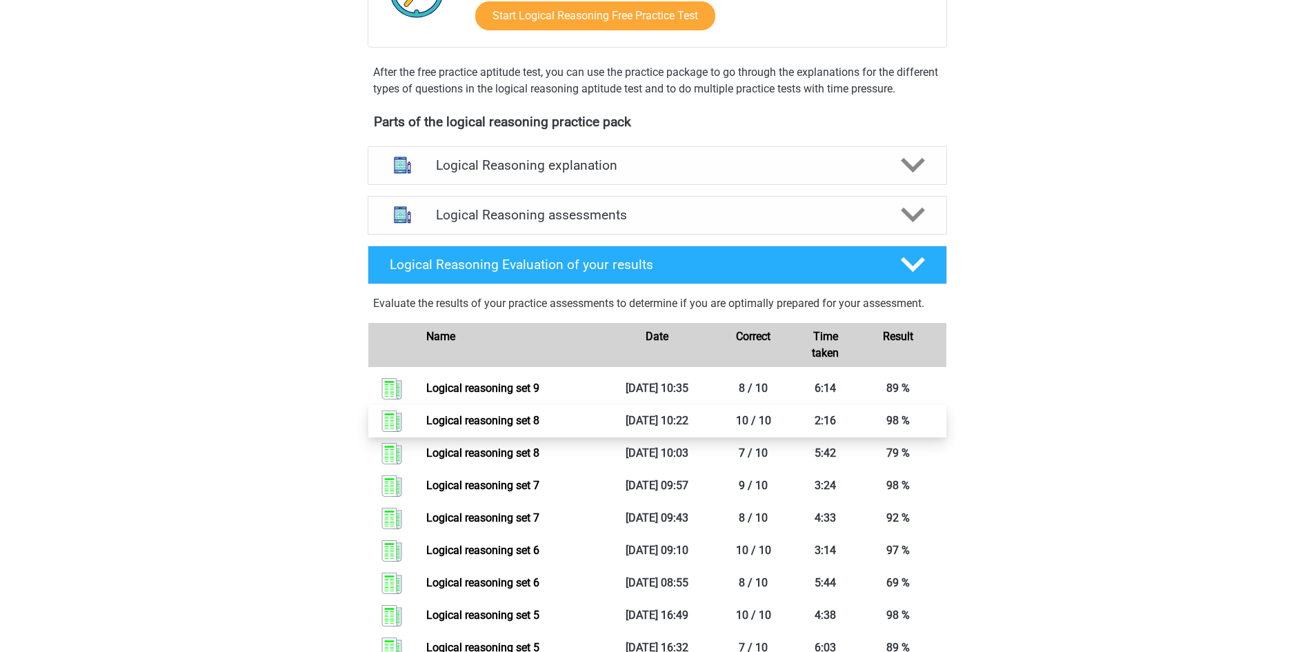
scroll to position [414, 0]
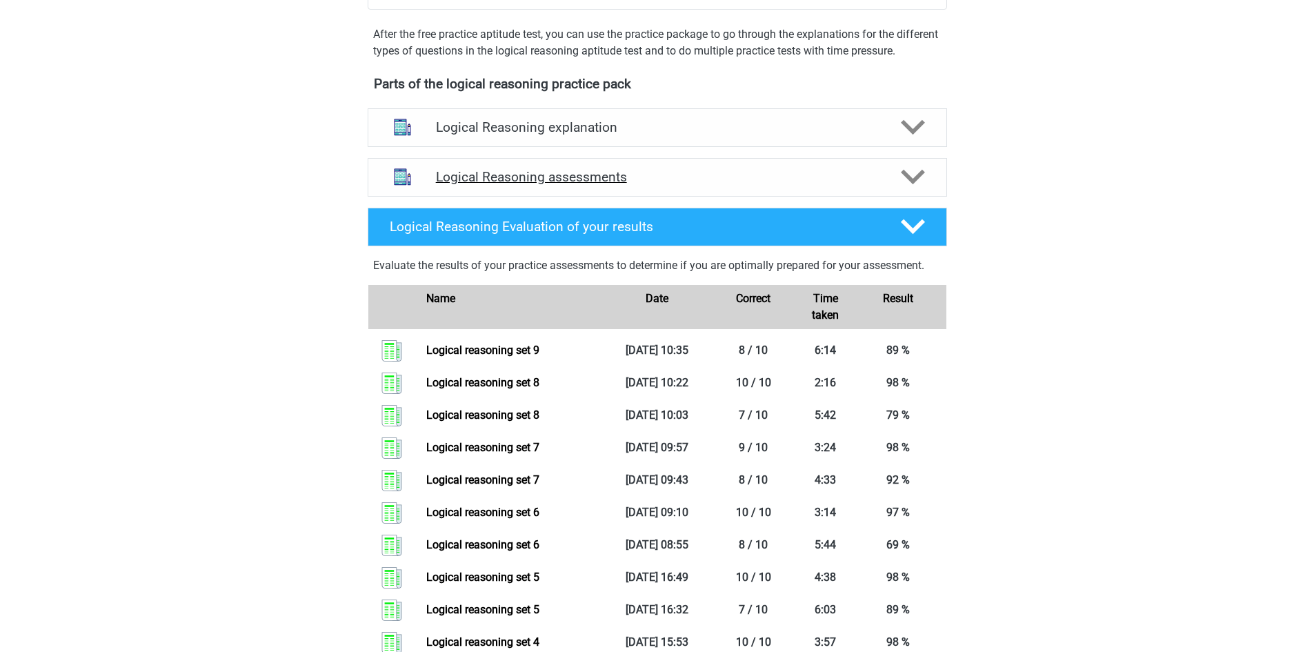
click at [579, 185] on h4 "Logical Reasoning assessments" at bounding box center [657, 177] width 443 height 16
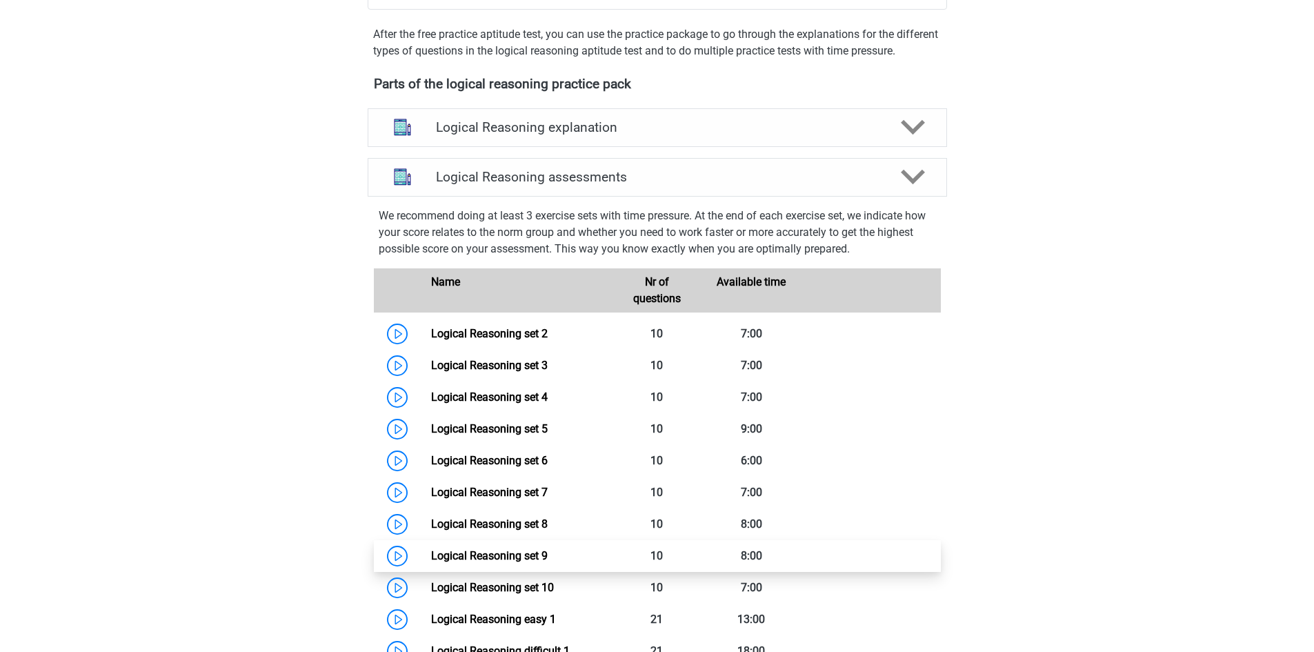
click at [530, 562] on link "Logical Reasoning set 9" at bounding box center [489, 555] width 117 height 13
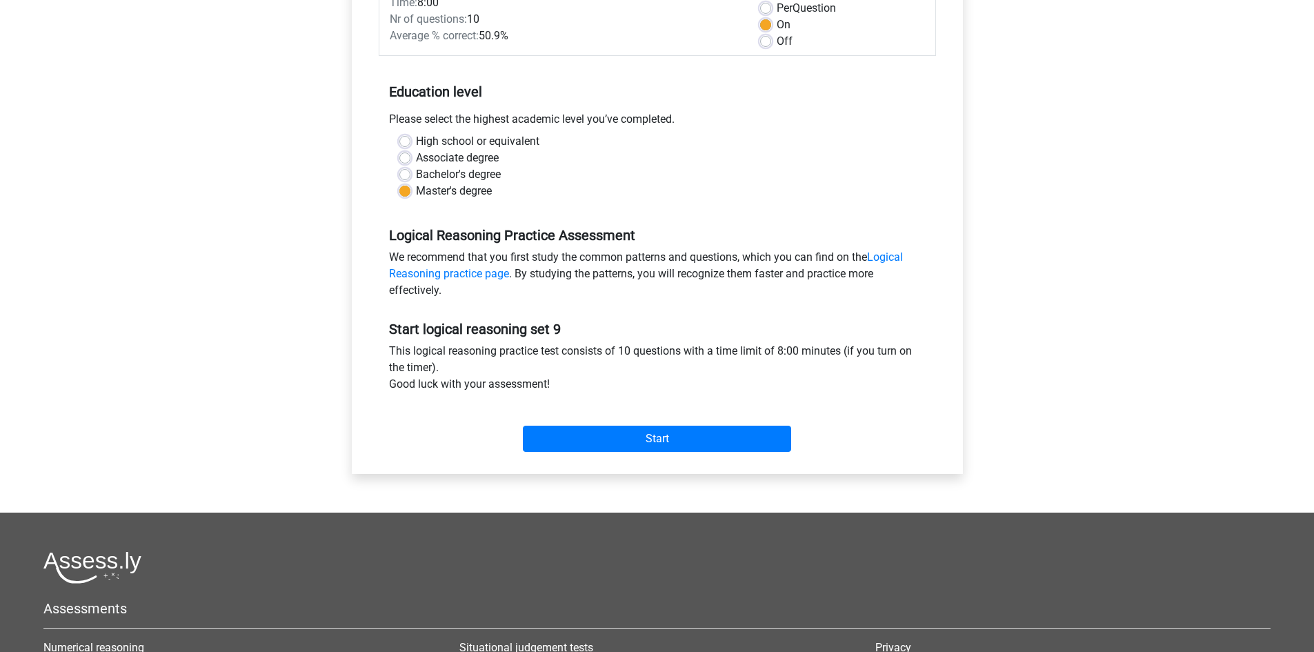
scroll to position [207, 0]
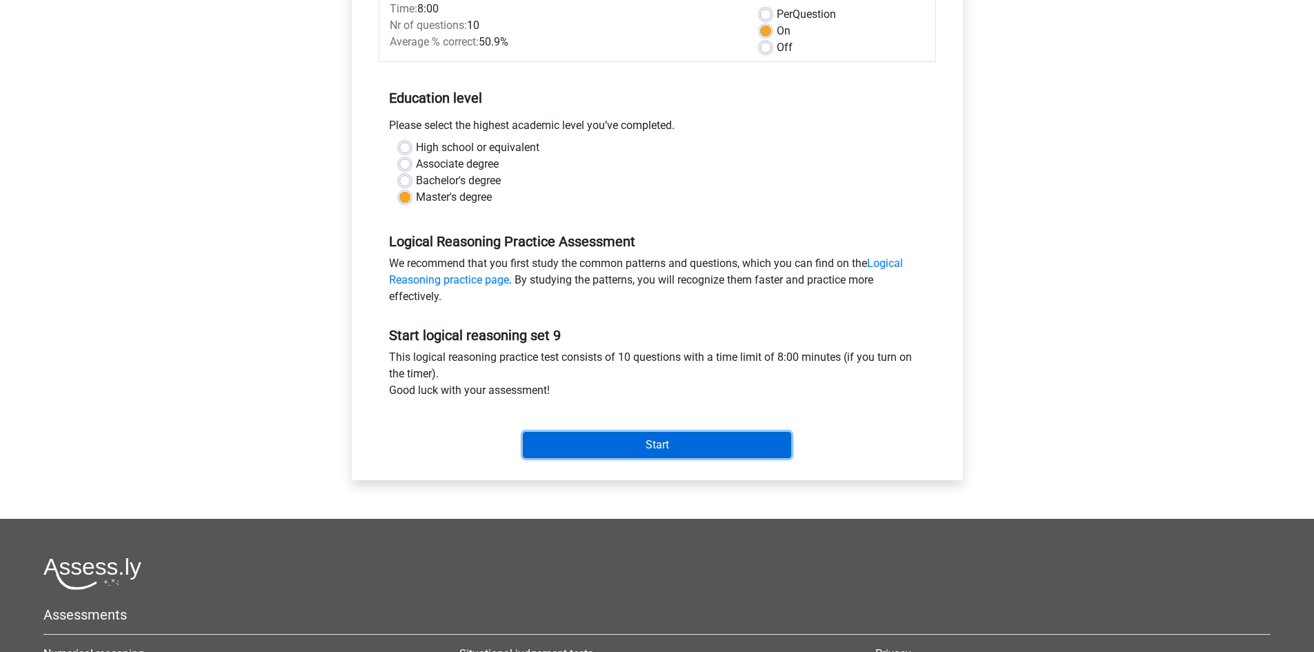
click at [659, 450] on input "Start" at bounding box center [657, 445] width 268 height 26
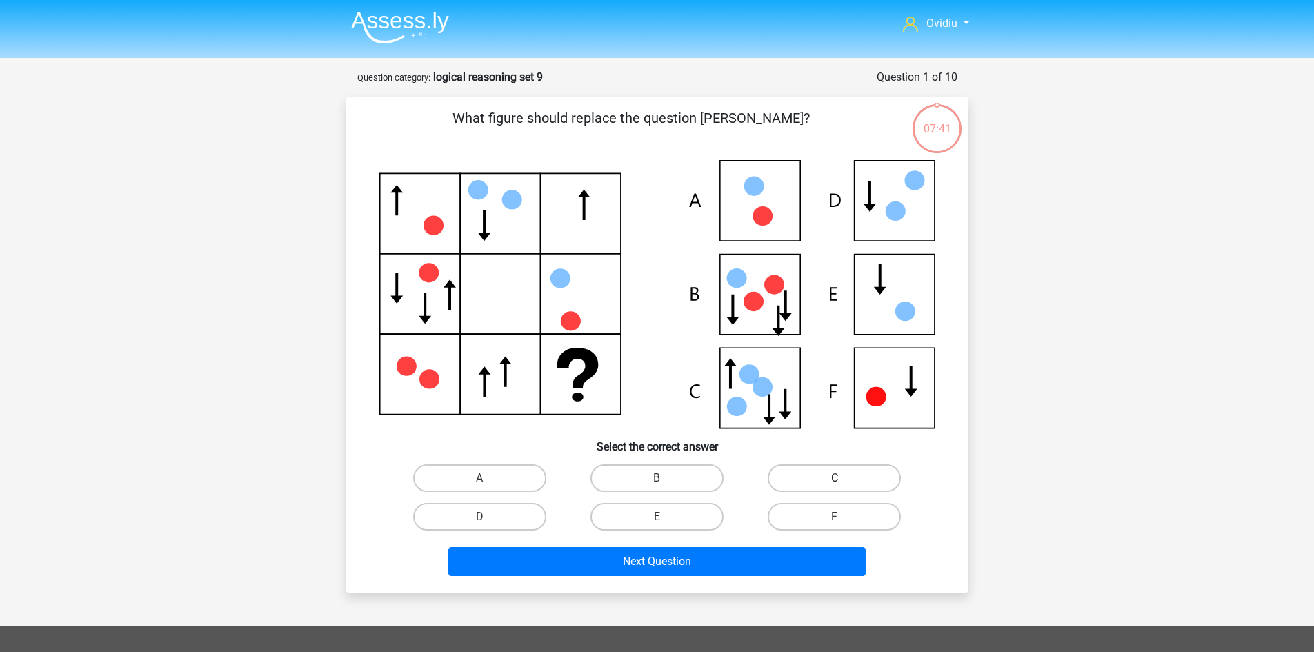
click at [870, 472] on label "C" at bounding box center [834, 478] width 133 height 28
click at [843, 478] on input "C" at bounding box center [839, 482] width 9 height 9
radio input "true"
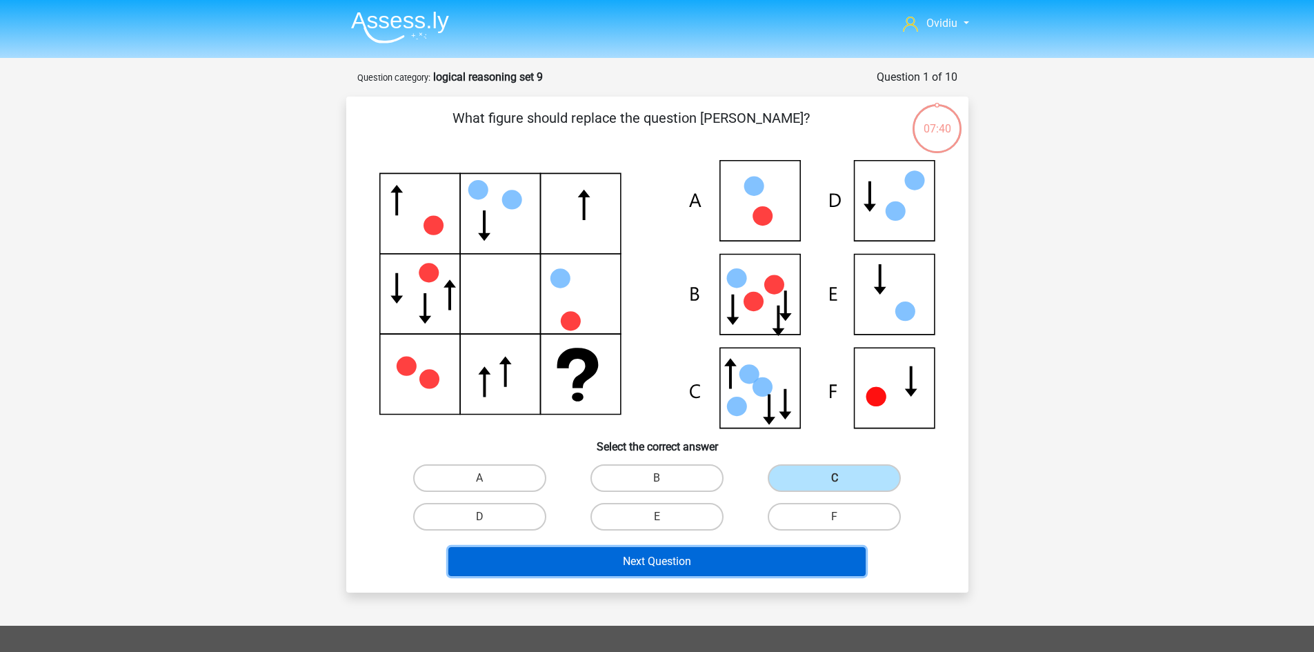
click at [791, 563] on button "Next Question" at bounding box center [656, 561] width 417 height 29
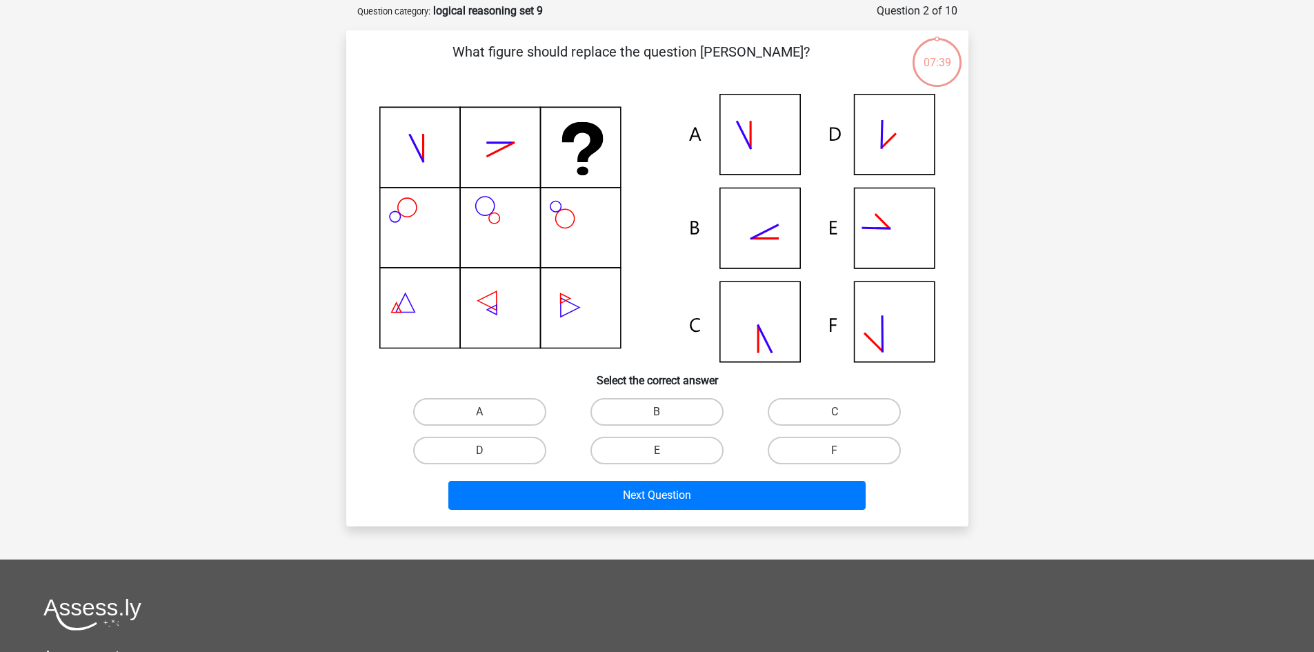
scroll to position [69, 0]
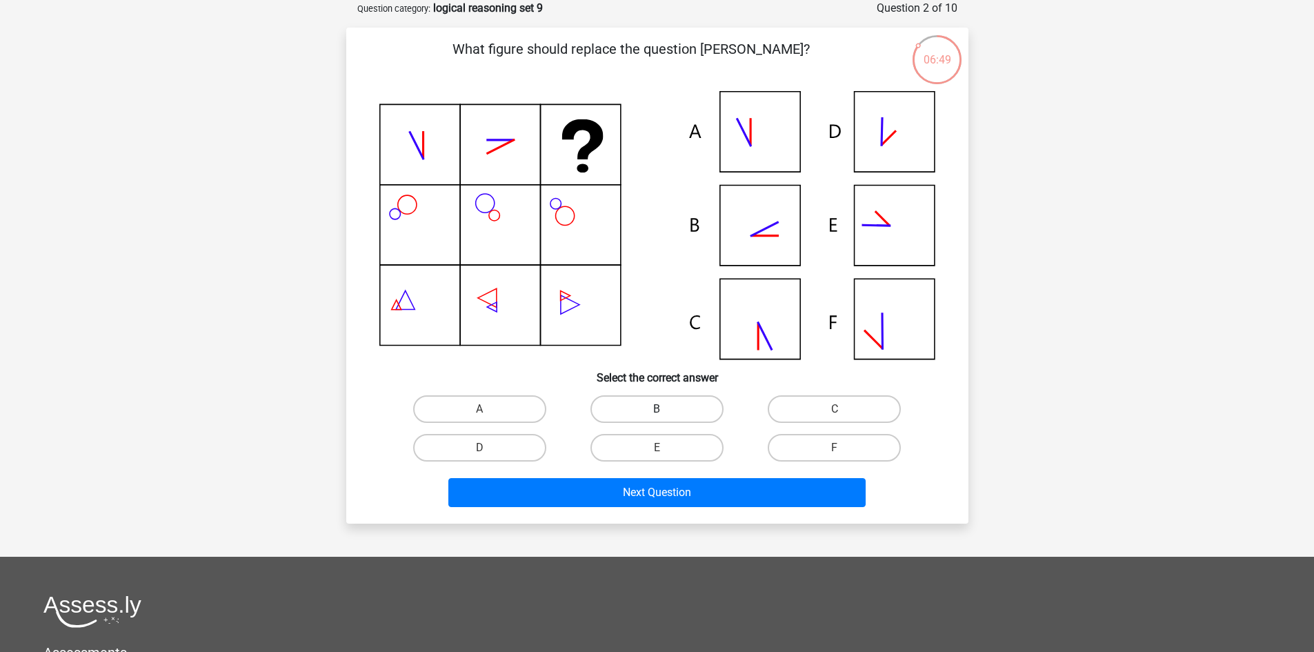
click at [664, 400] on label "B" at bounding box center [656, 409] width 133 height 28
click at [664, 409] on input "B" at bounding box center [661, 413] width 9 height 9
radio input "true"
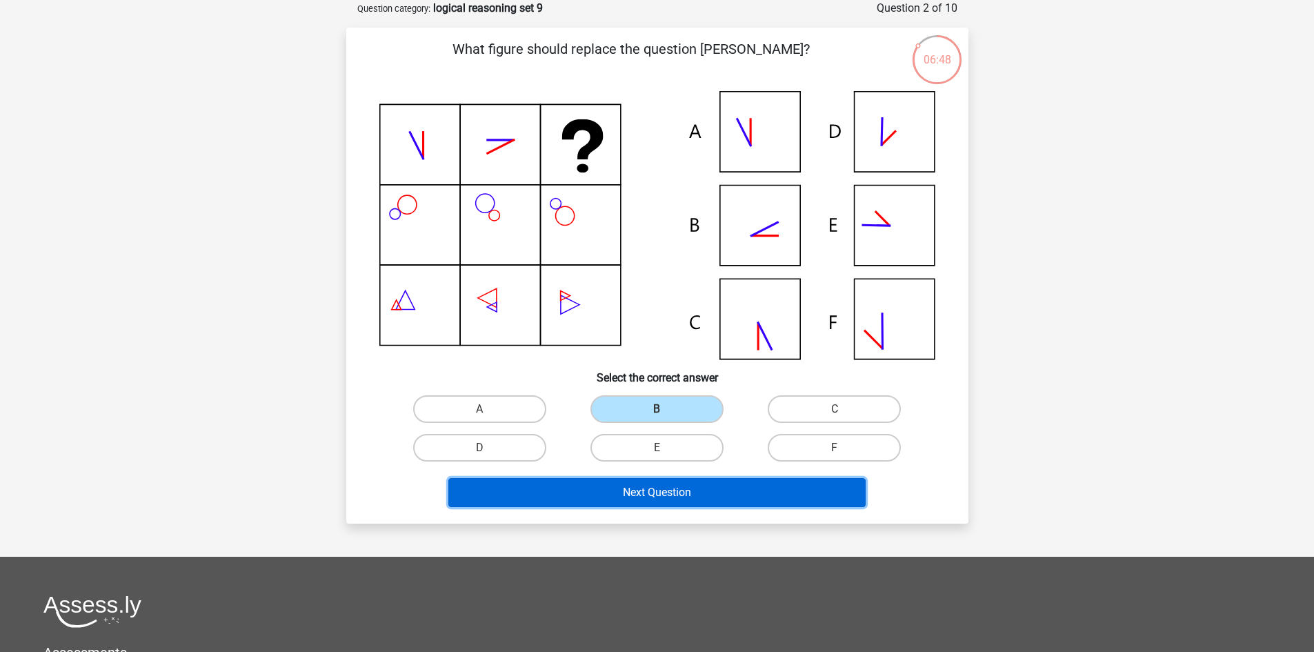
click at [657, 495] on button "Next Question" at bounding box center [656, 492] width 417 height 29
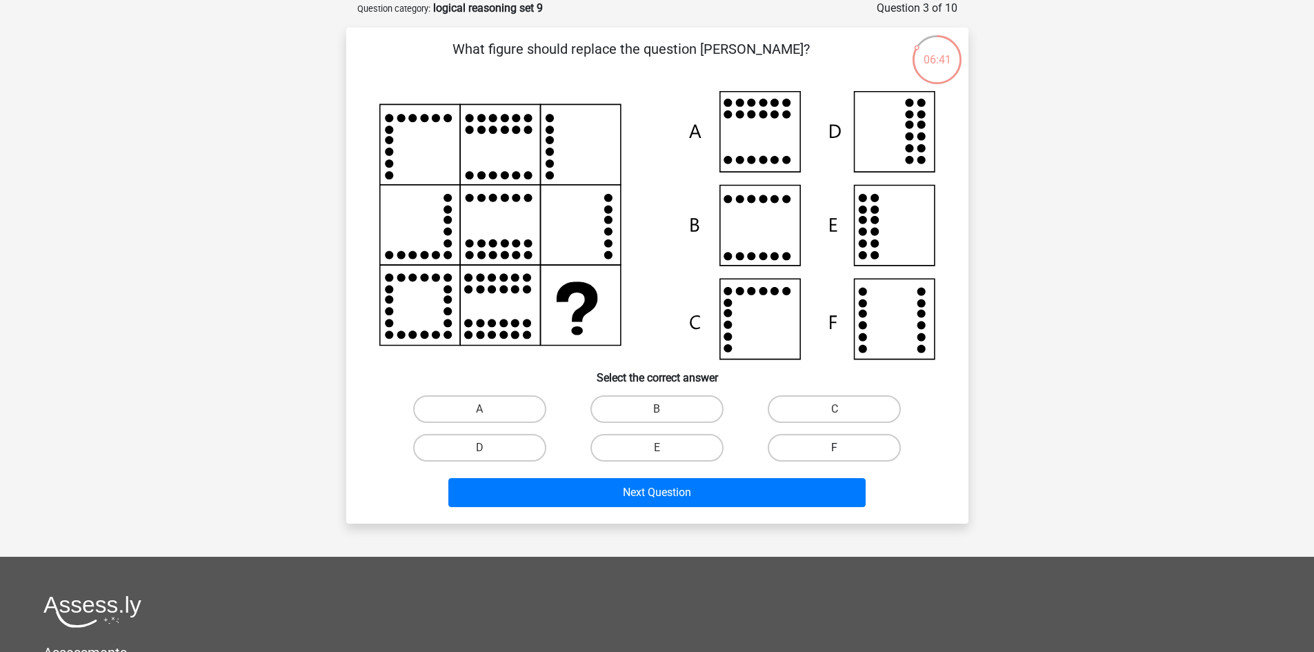
click at [808, 446] on label "F" at bounding box center [834, 448] width 133 height 28
click at [835, 448] on input "F" at bounding box center [839, 452] width 9 height 9
radio input "true"
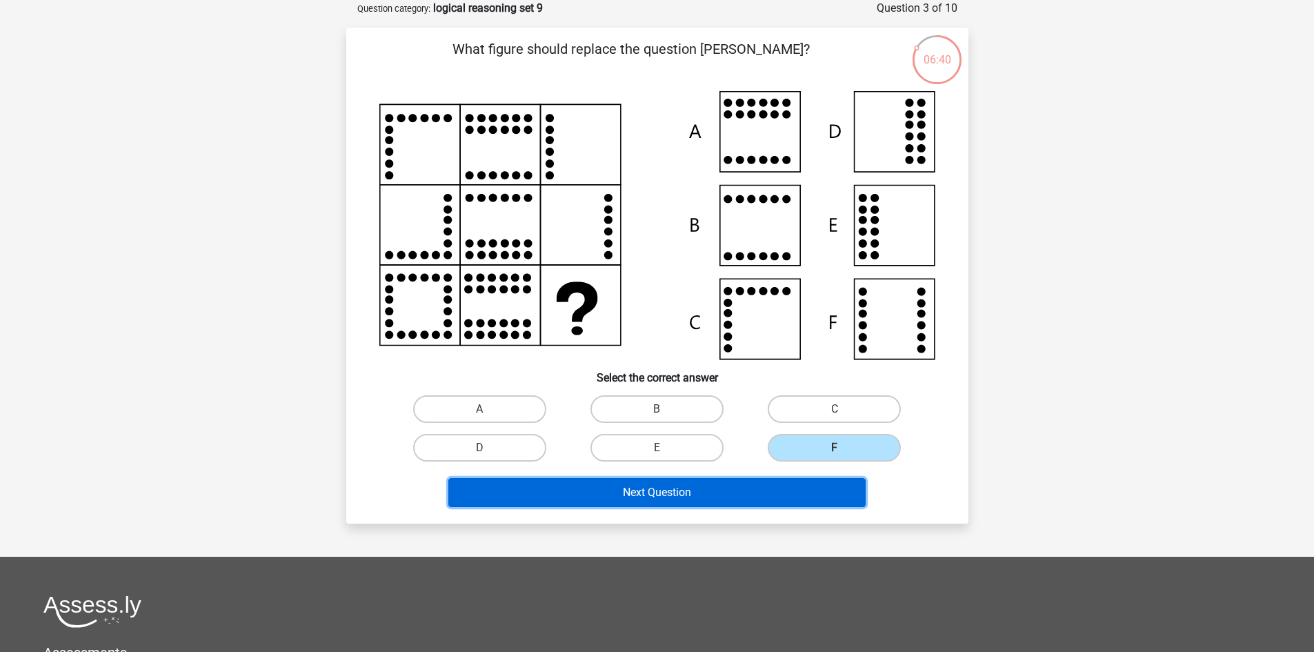
click at [687, 494] on button "Next Question" at bounding box center [656, 492] width 417 height 29
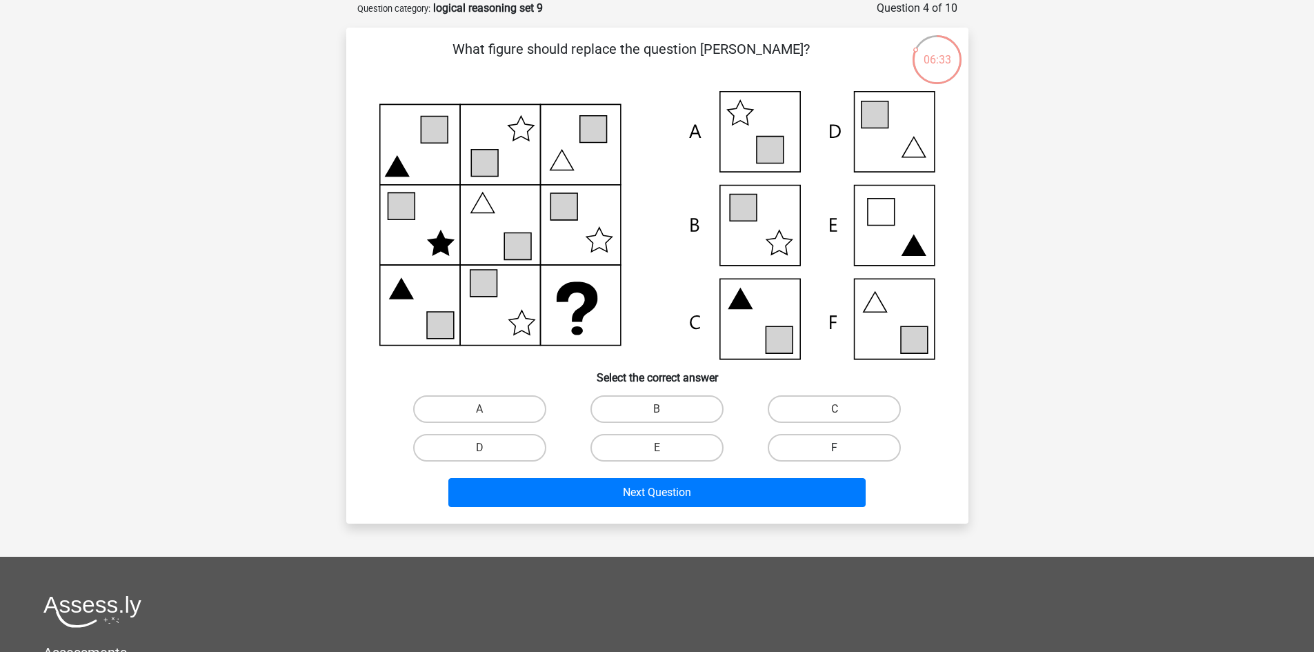
click at [826, 445] on label "F" at bounding box center [834, 448] width 133 height 28
click at [835, 448] on input "F" at bounding box center [839, 452] width 9 height 9
radio input "true"
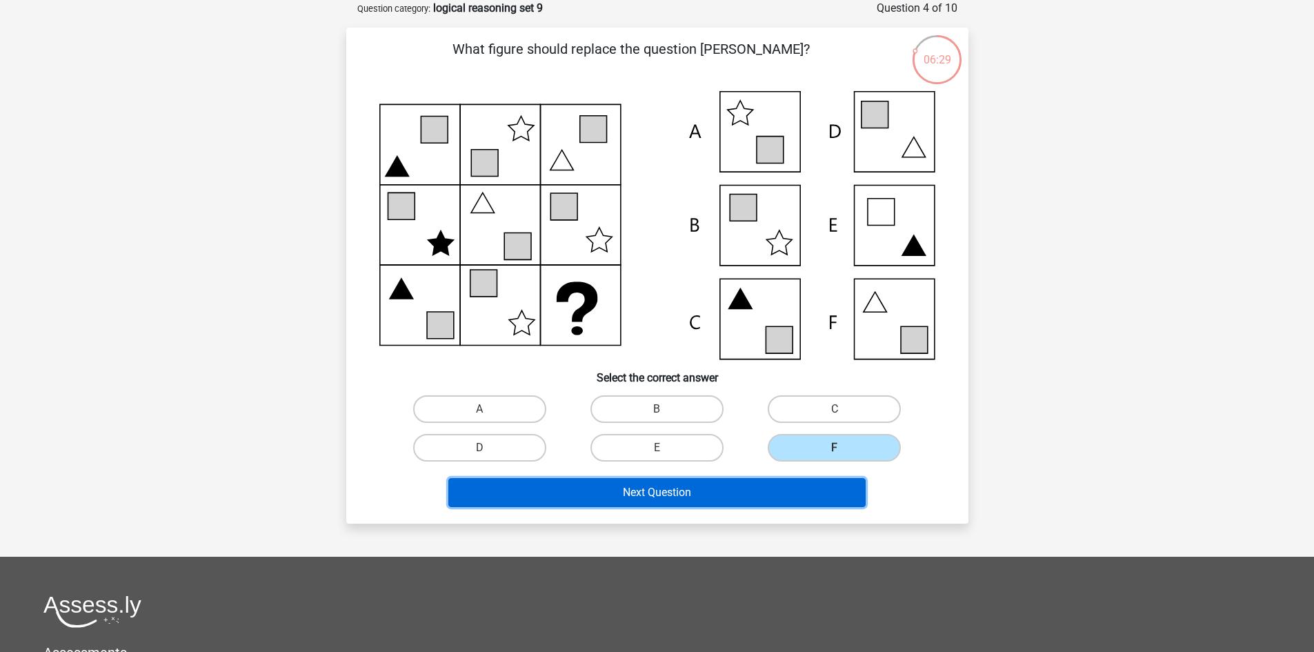
click at [693, 486] on button "Next Question" at bounding box center [656, 492] width 417 height 29
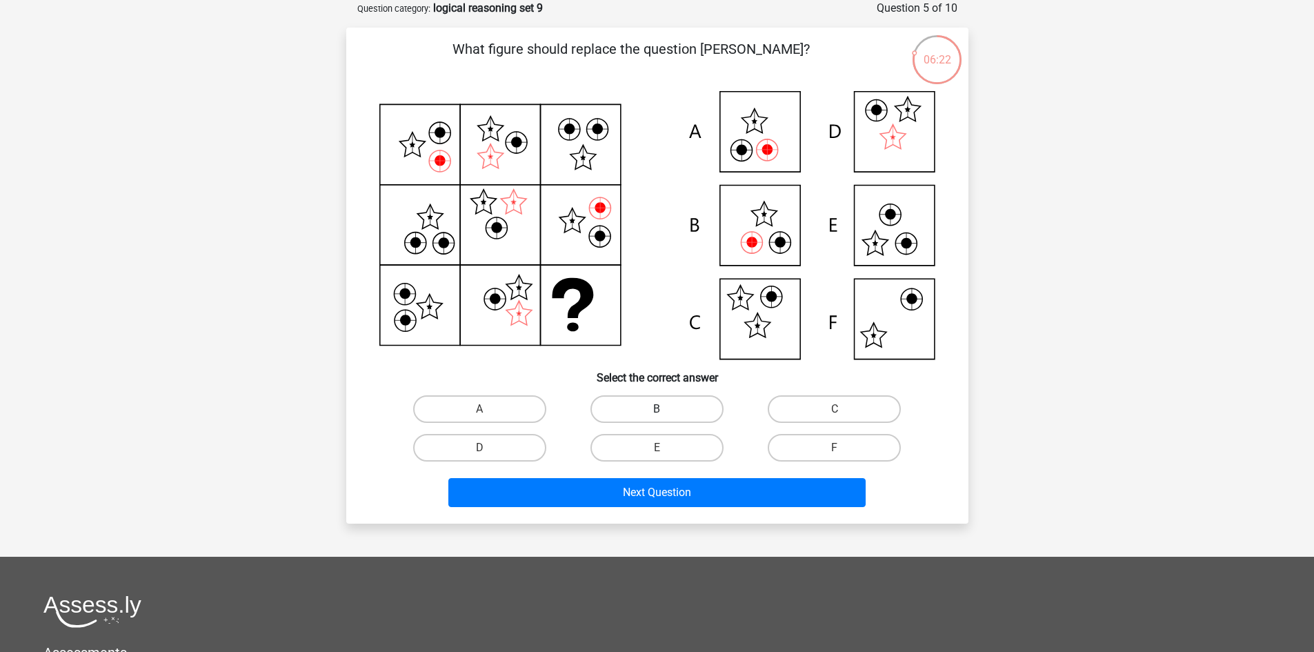
click at [688, 415] on label "B" at bounding box center [656, 409] width 133 height 28
click at [666, 415] on input "B" at bounding box center [661, 413] width 9 height 9
radio input "true"
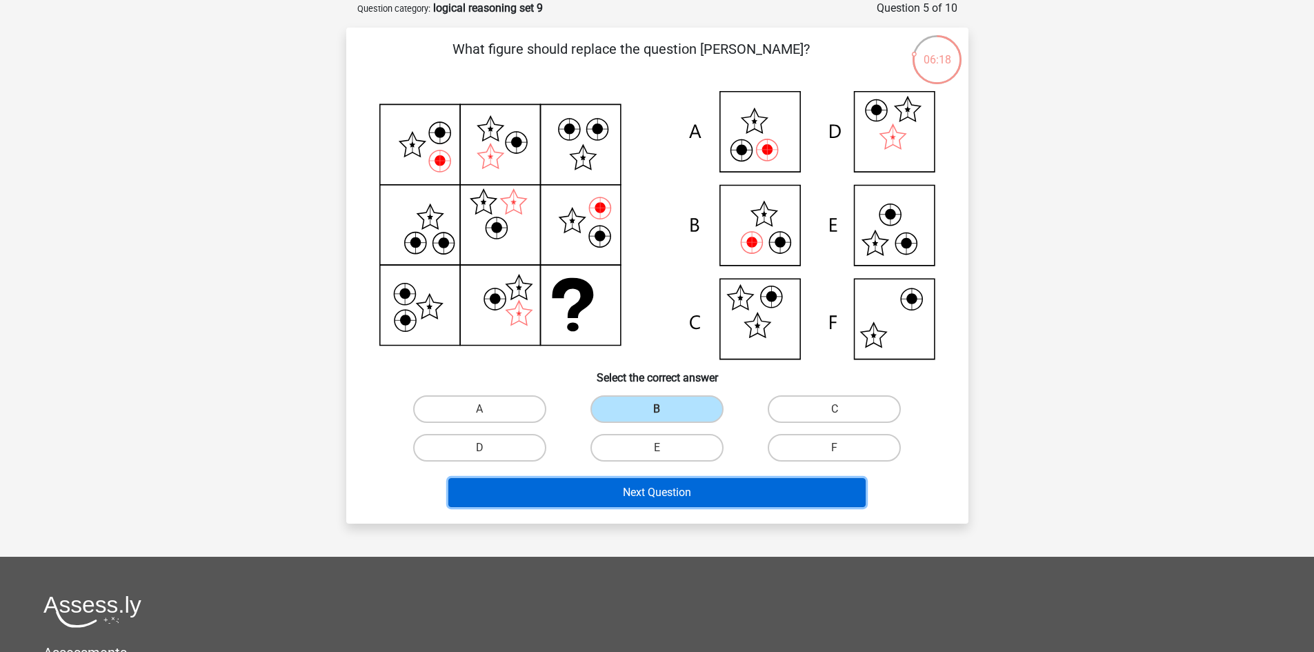
click at [699, 485] on button "Next Question" at bounding box center [656, 492] width 417 height 29
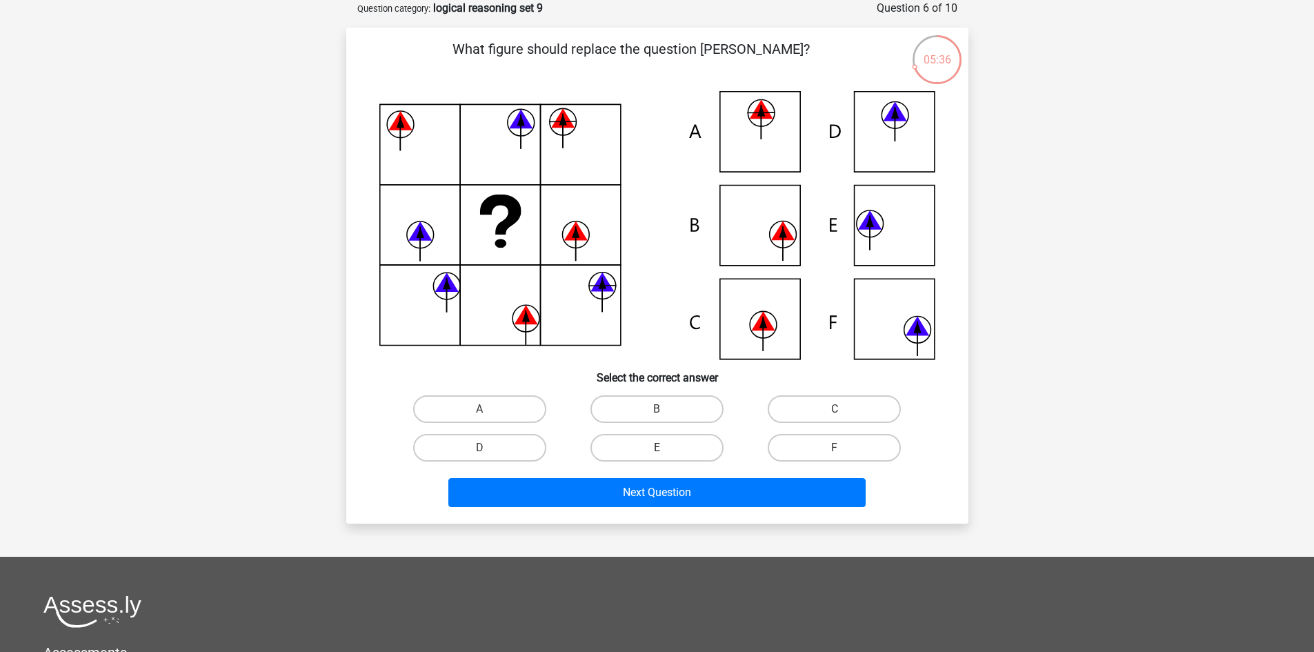
click at [685, 444] on label "E" at bounding box center [656, 448] width 133 height 28
click at [666, 448] on input "E" at bounding box center [661, 452] width 9 height 9
radio input "true"
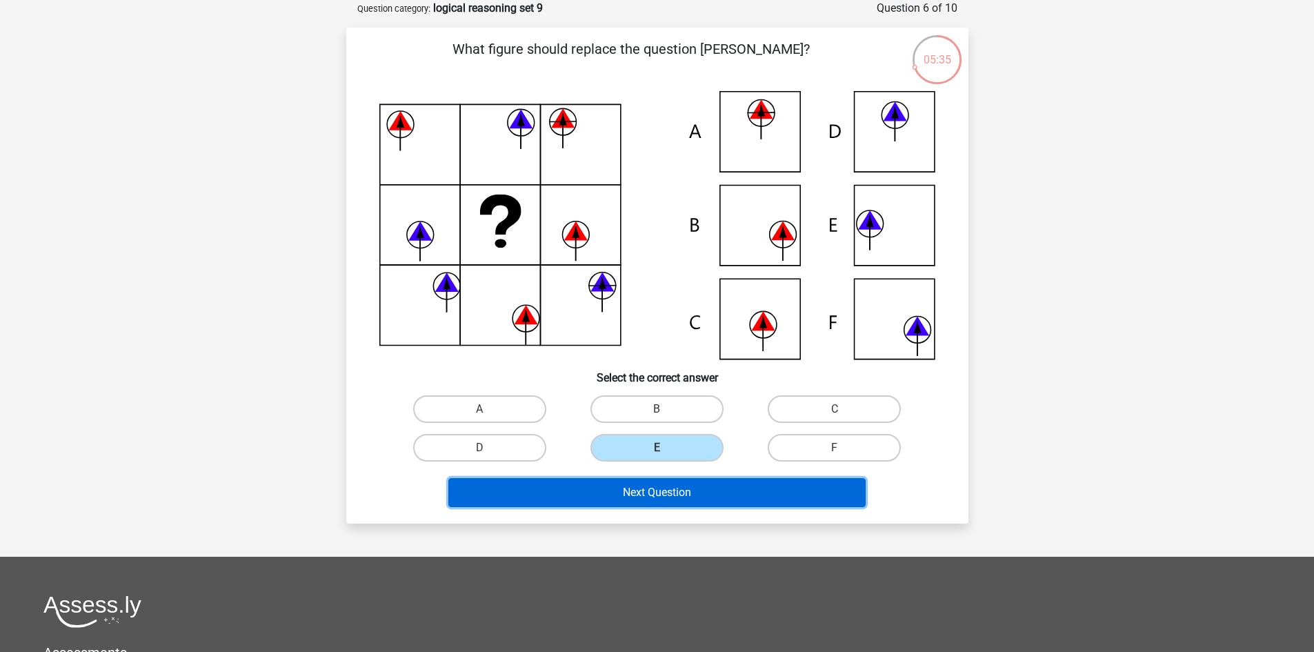
click at [690, 480] on button "Next Question" at bounding box center [656, 492] width 417 height 29
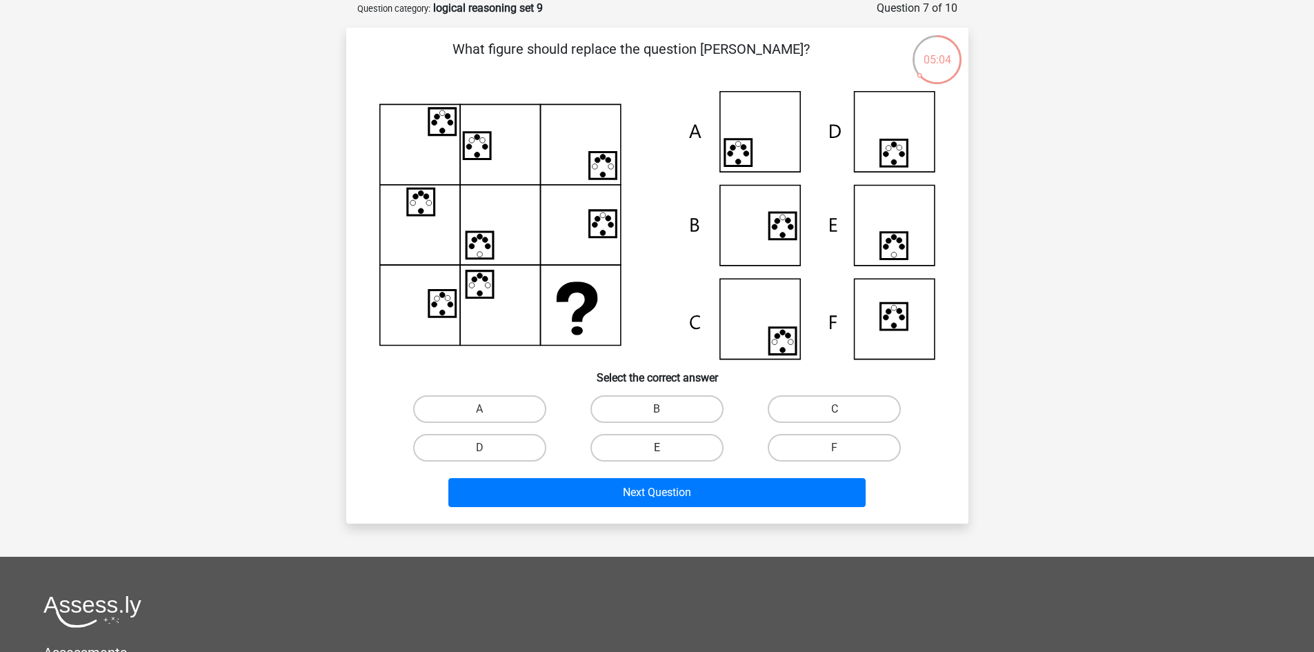
click at [668, 445] on label "E" at bounding box center [656, 448] width 133 height 28
click at [666, 448] on input "E" at bounding box center [661, 452] width 9 height 9
radio input "true"
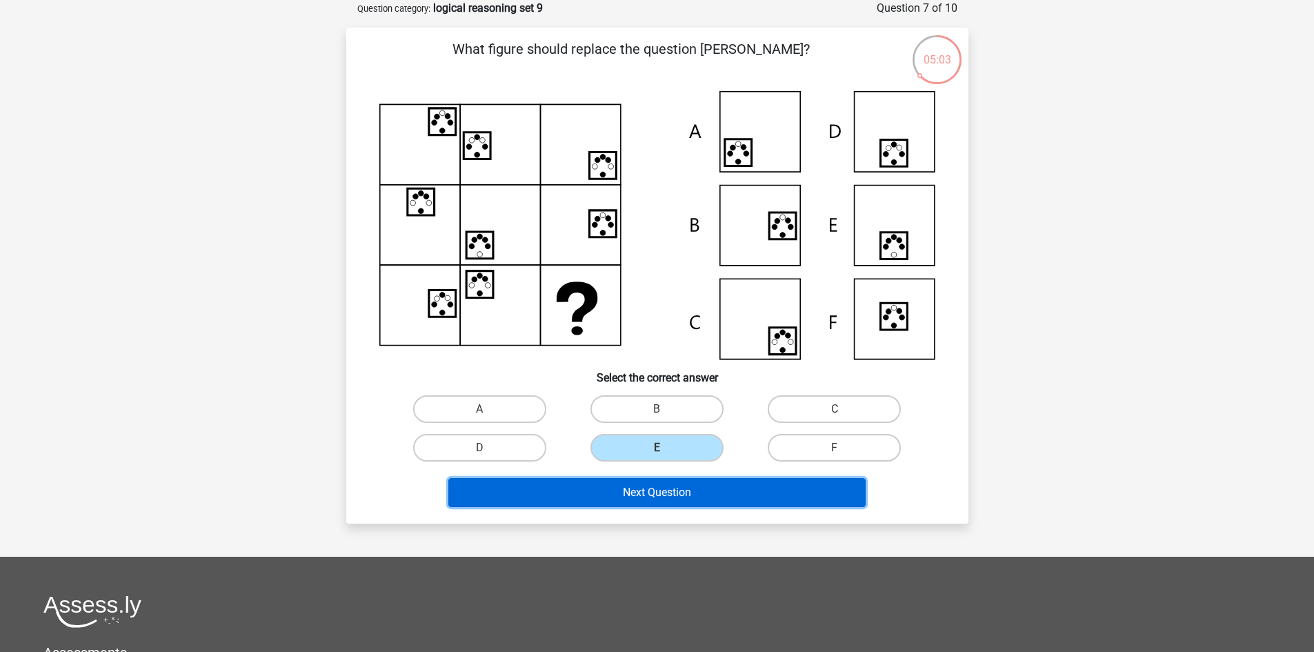
click at [680, 488] on button "Next Question" at bounding box center [656, 492] width 417 height 29
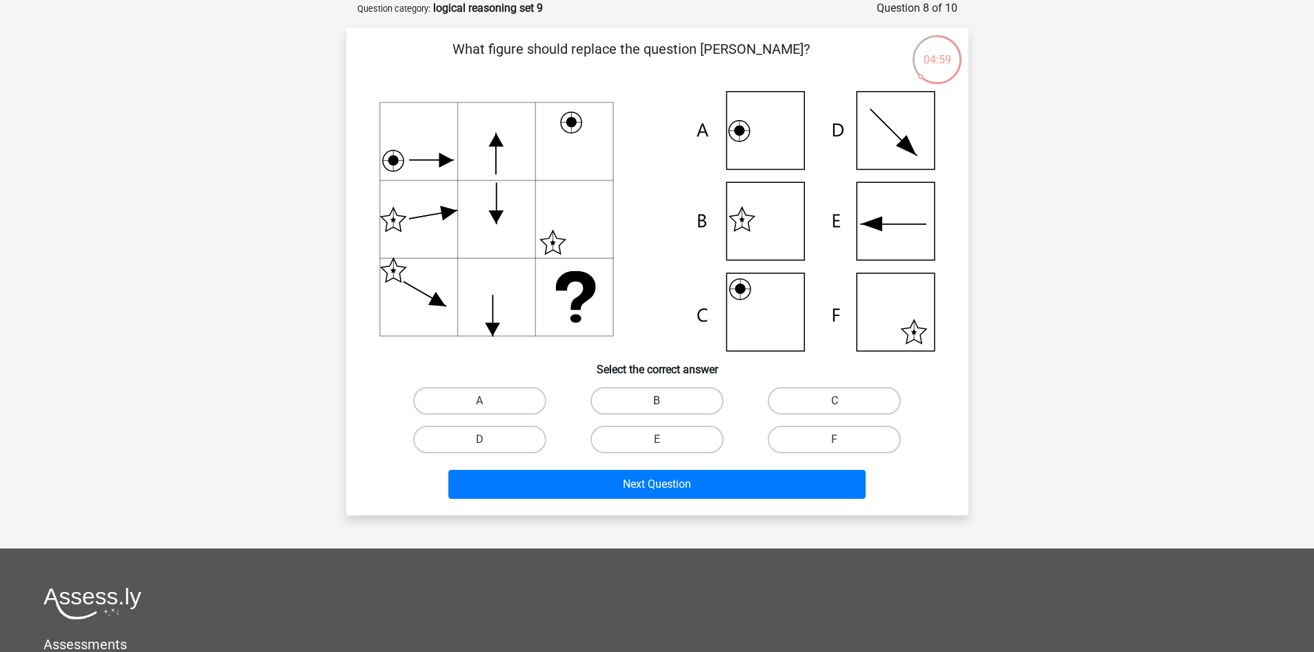
click at [680, 406] on label "B" at bounding box center [656, 401] width 133 height 28
click at [666, 406] on input "B" at bounding box center [661, 405] width 9 height 9
radio input "true"
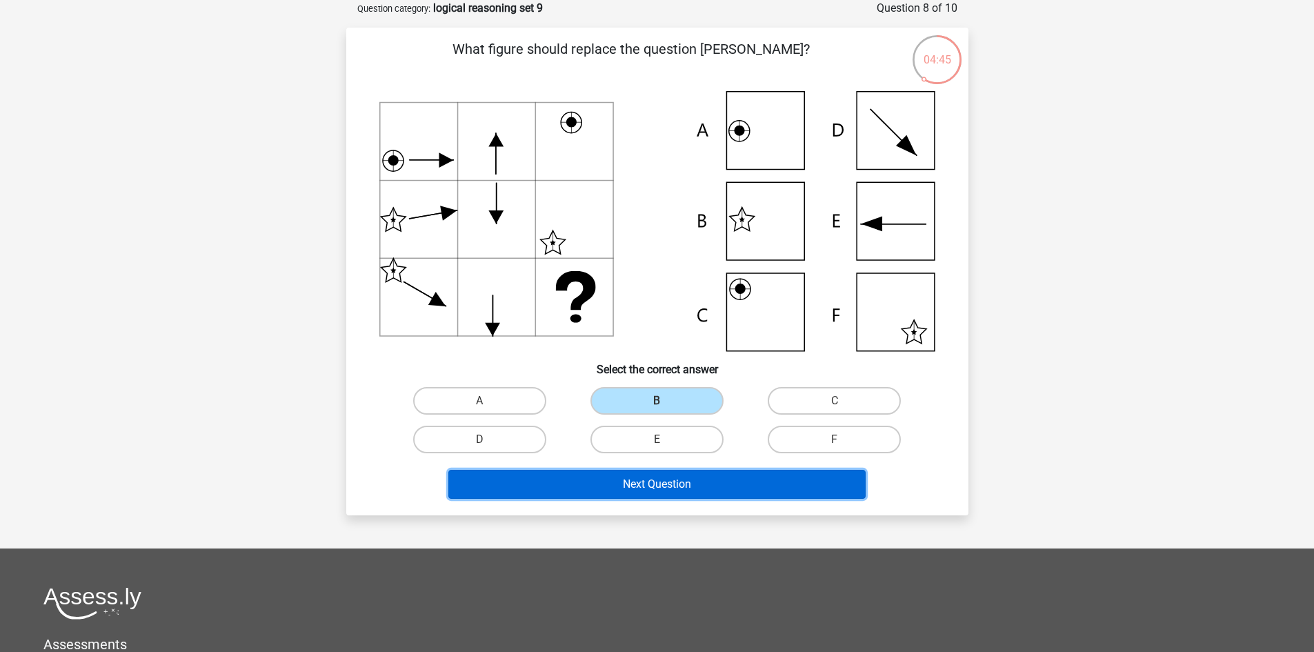
click at [675, 481] on button "Next Question" at bounding box center [656, 484] width 417 height 29
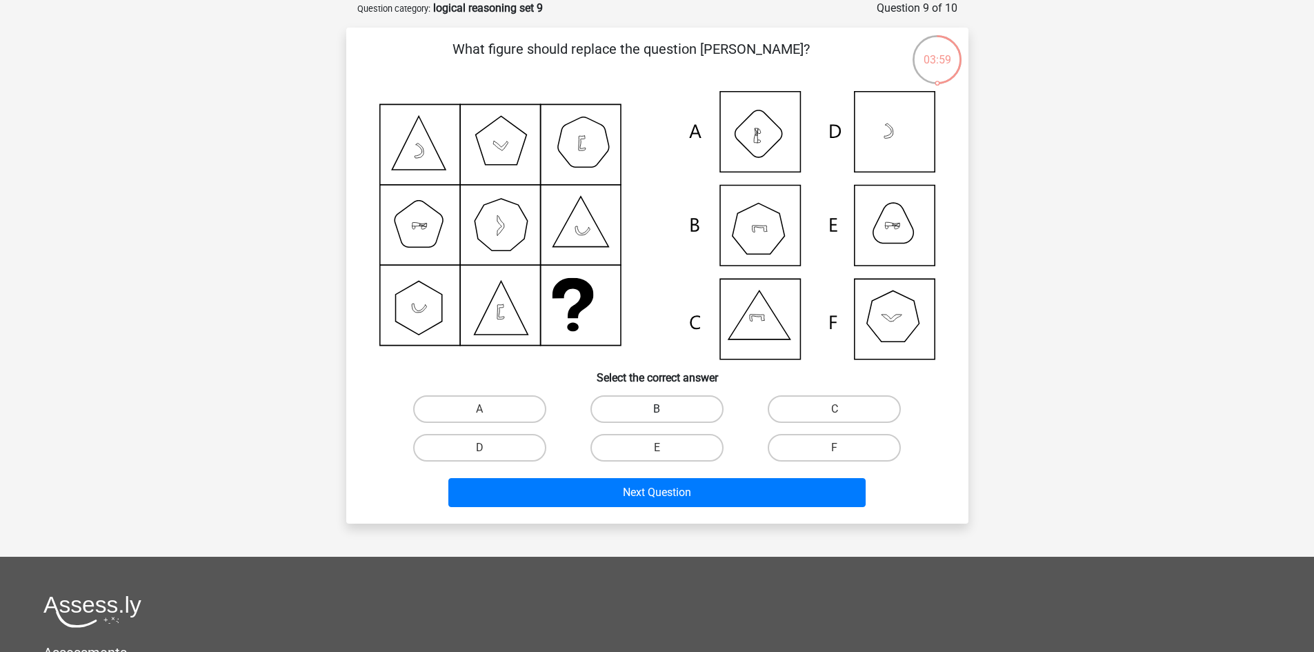
click at [681, 408] on label "B" at bounding box center [656, 409] width 133 height 28
click at [666, 409] on input "B" at bounding box center [661, 413] width 9 height 9
radio input "true"
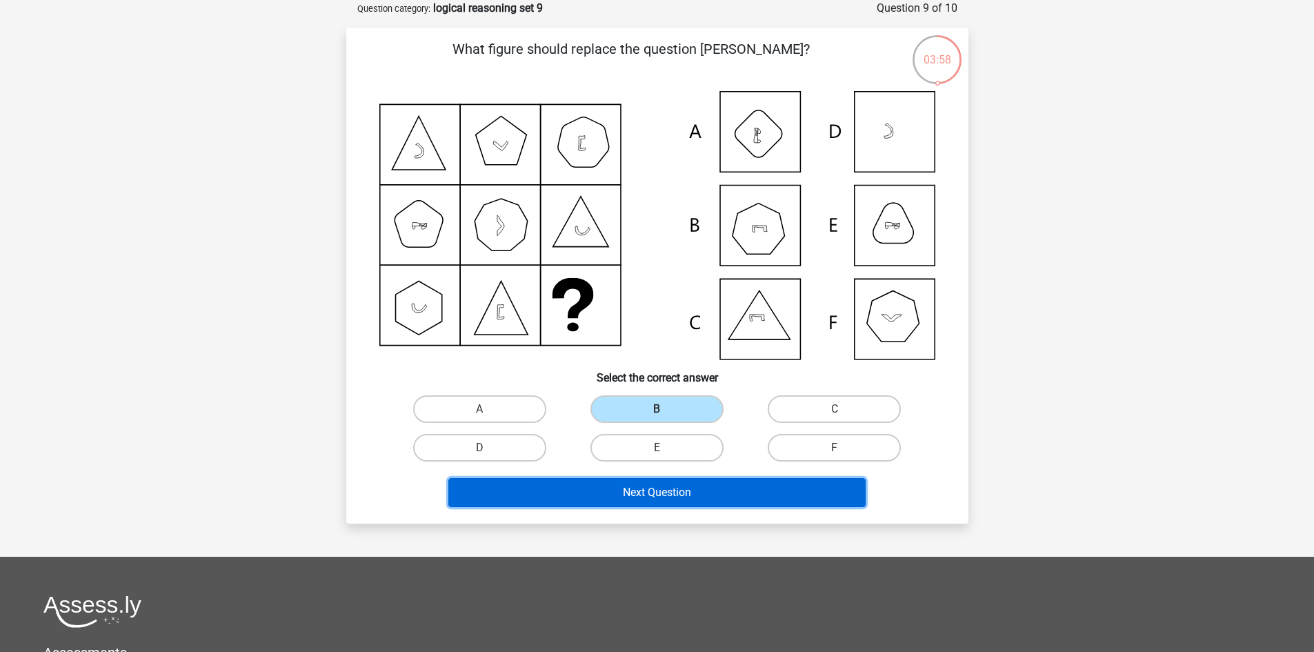
click at [669, 479] on button "Next Question" at bounding box center [656, 492] width 417 height 29
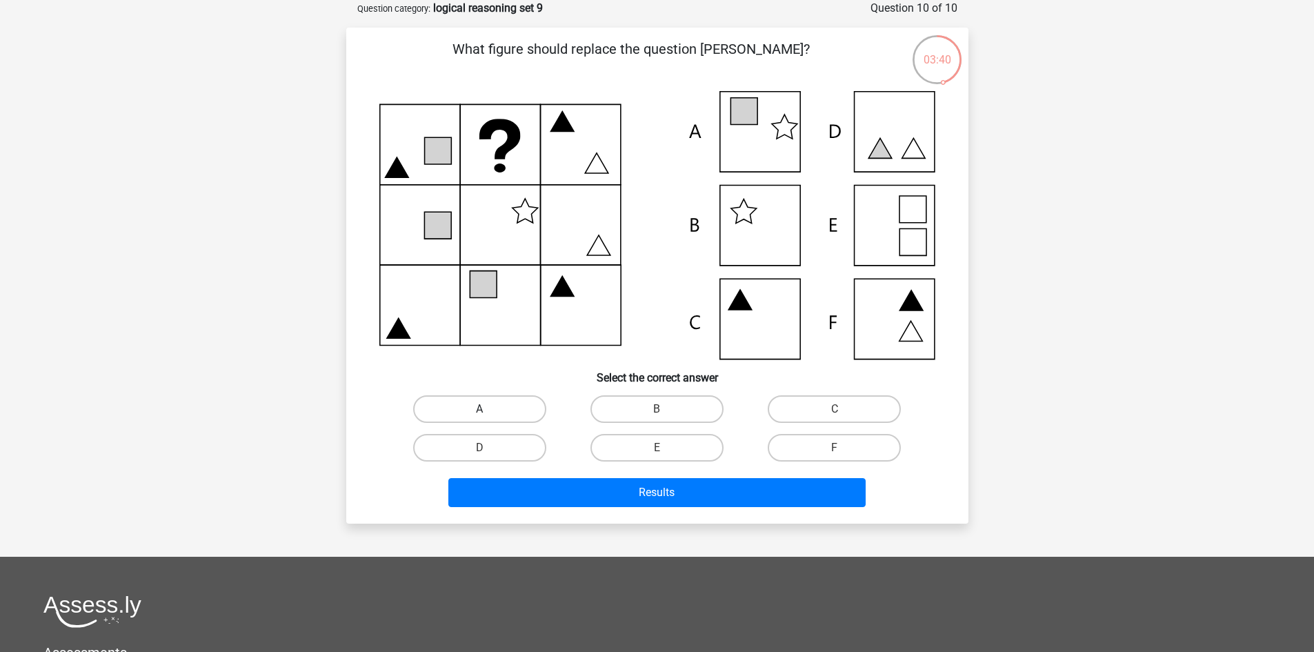
click at [502, 409] on label "A" at bounding box center [479, 409] width 133 height 28
click at [488, 409] on input "A" at bounding box center [483, 413] width 9 height 9
radio input "true"
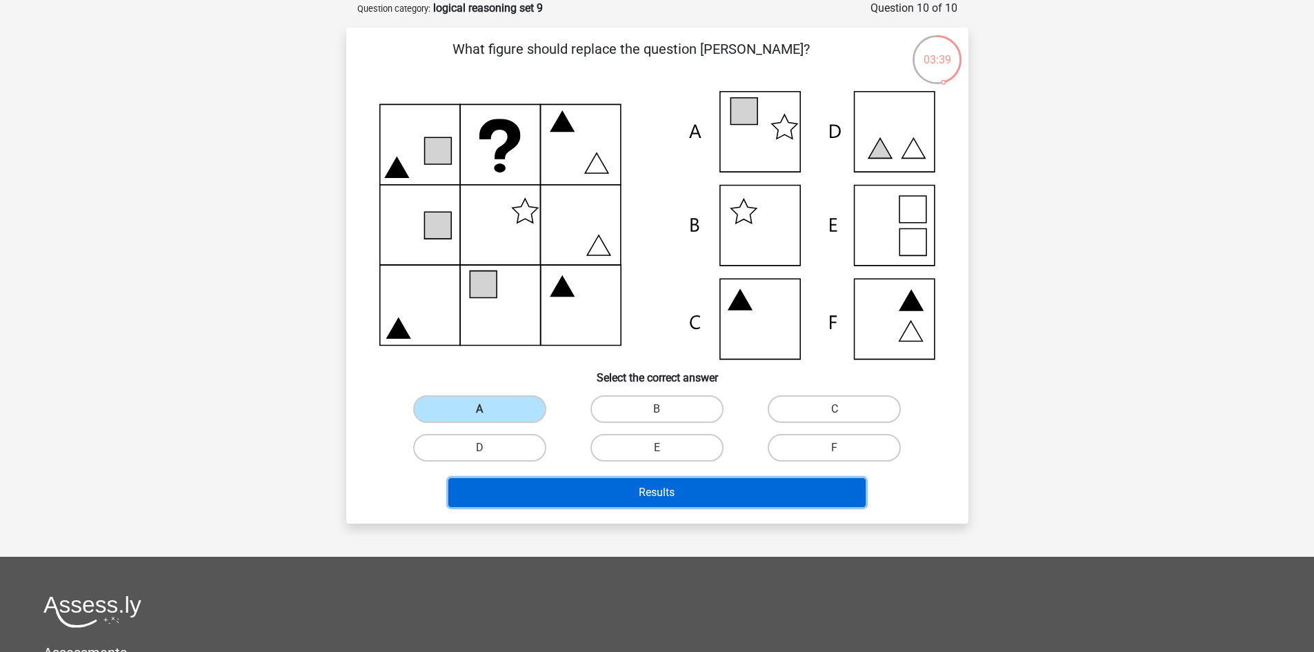
click at [648, 494] on button "Results" at bounding box center [656, 492] width 417 height 29
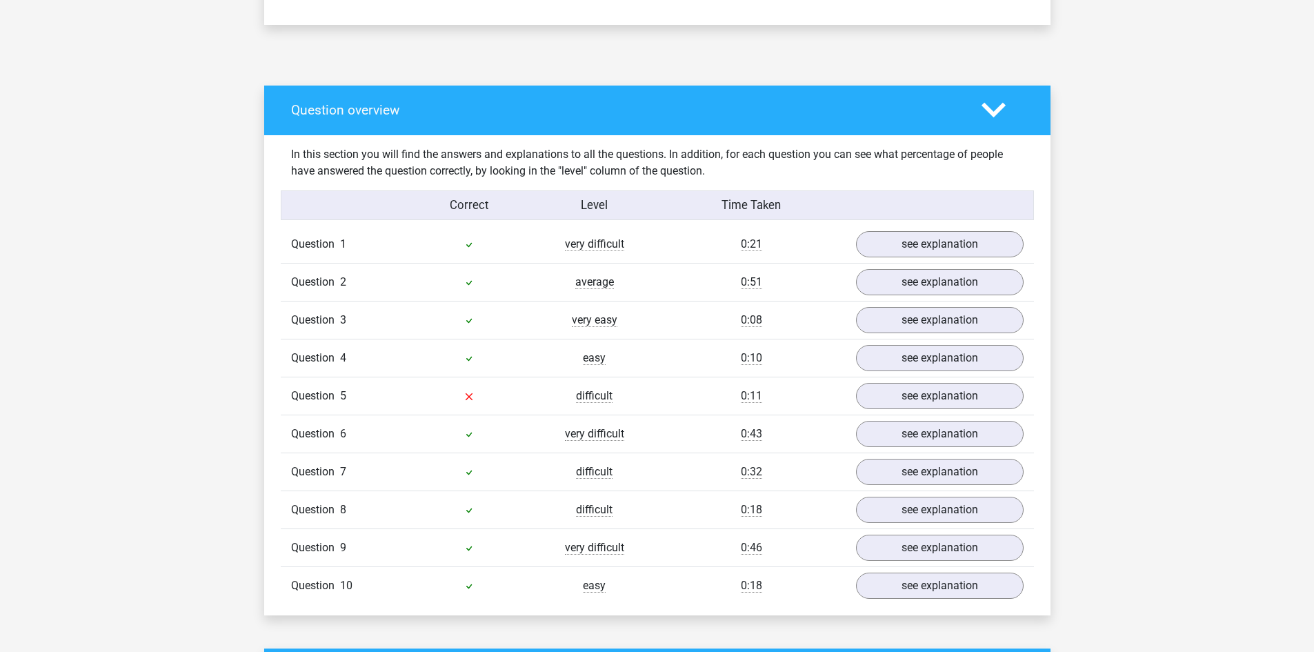
scroll to position [759, 0]
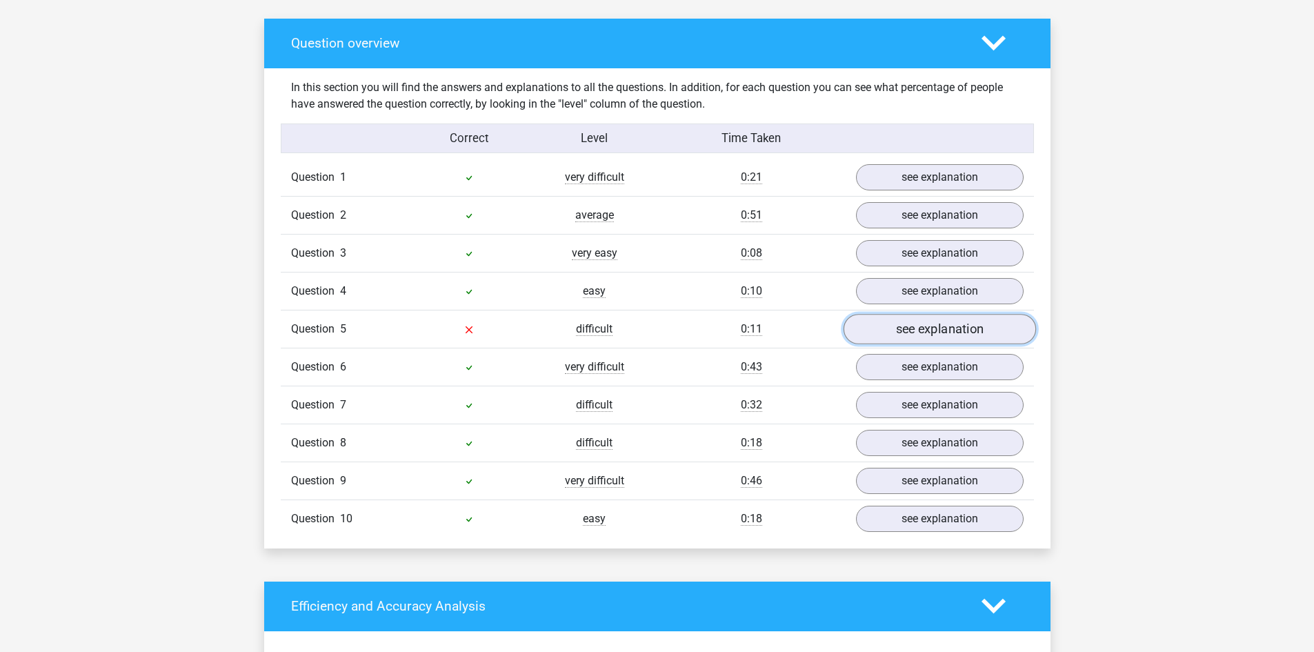
click at [902, 334] on link "see explanation" at bounding box center [939, 329] width 192 height 30
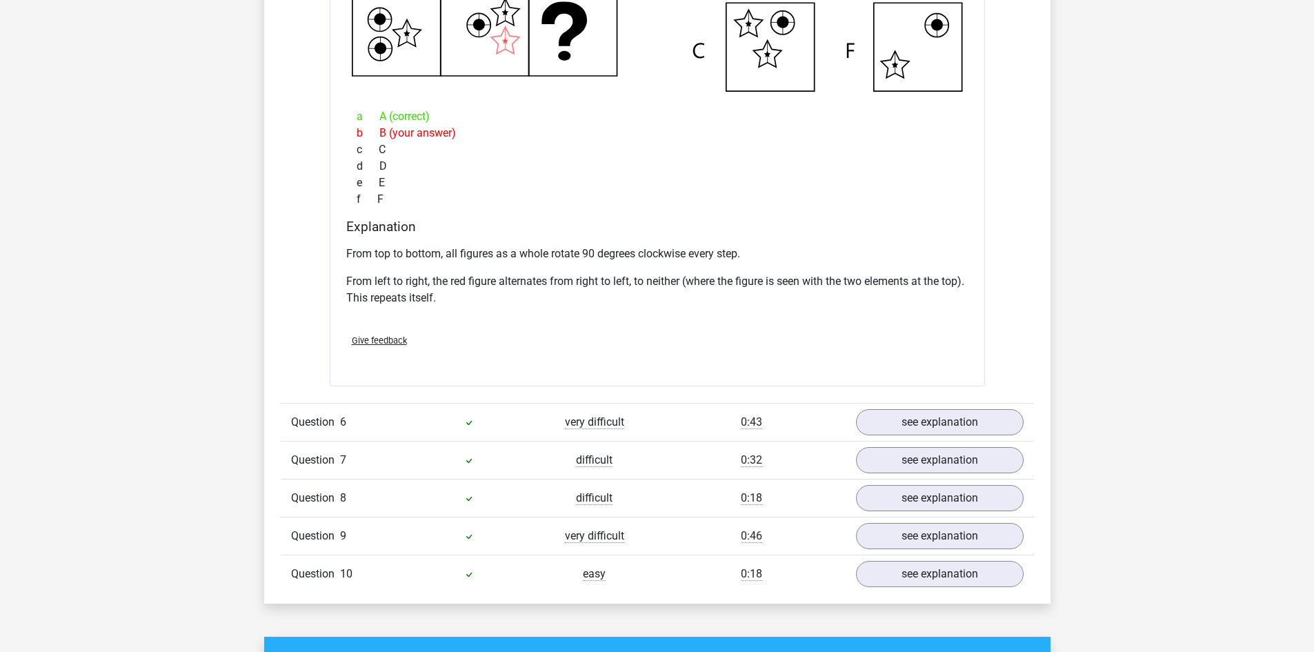
scroll to position [1379, 0]
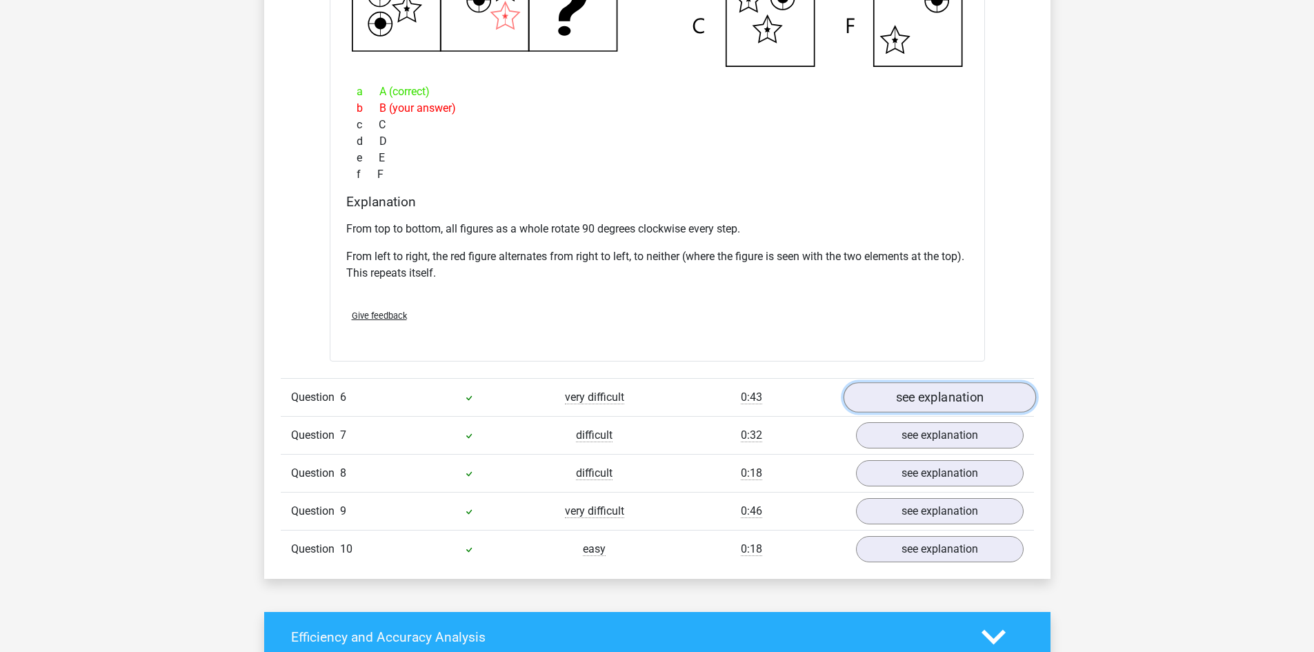
click at [928, 399] on link "see explanation" at bounding box center [939, 397] width 192 height 30
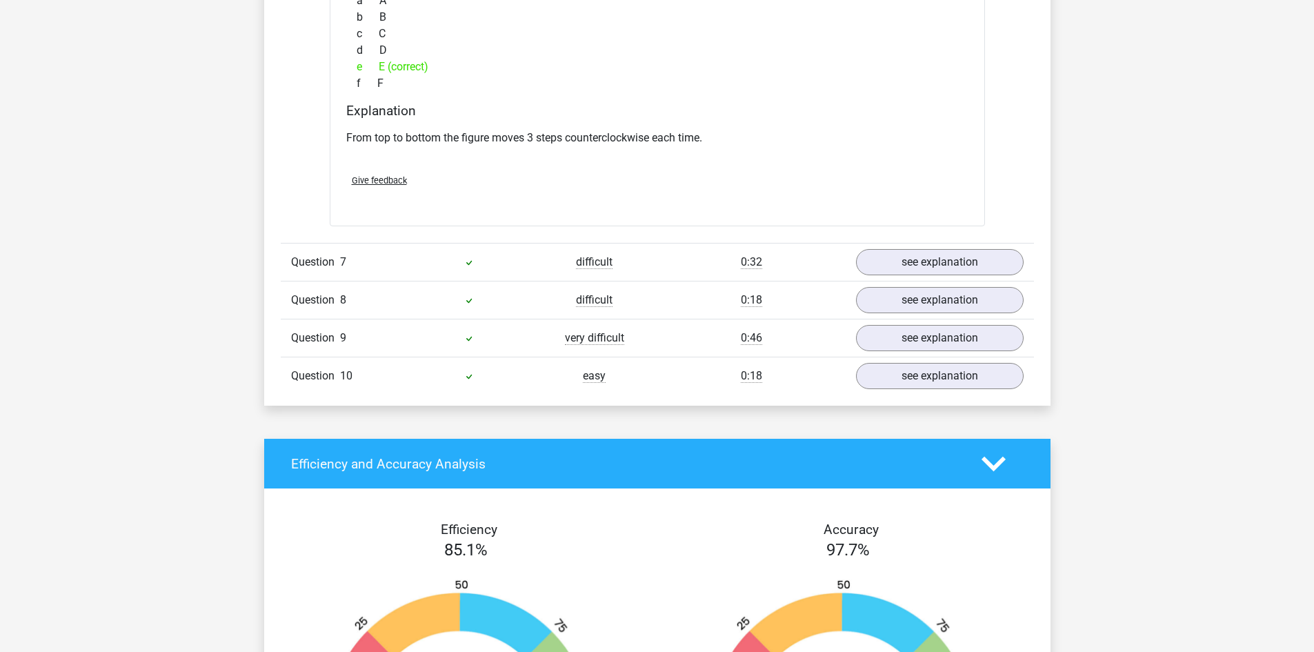
scroll to position [2000, 0]
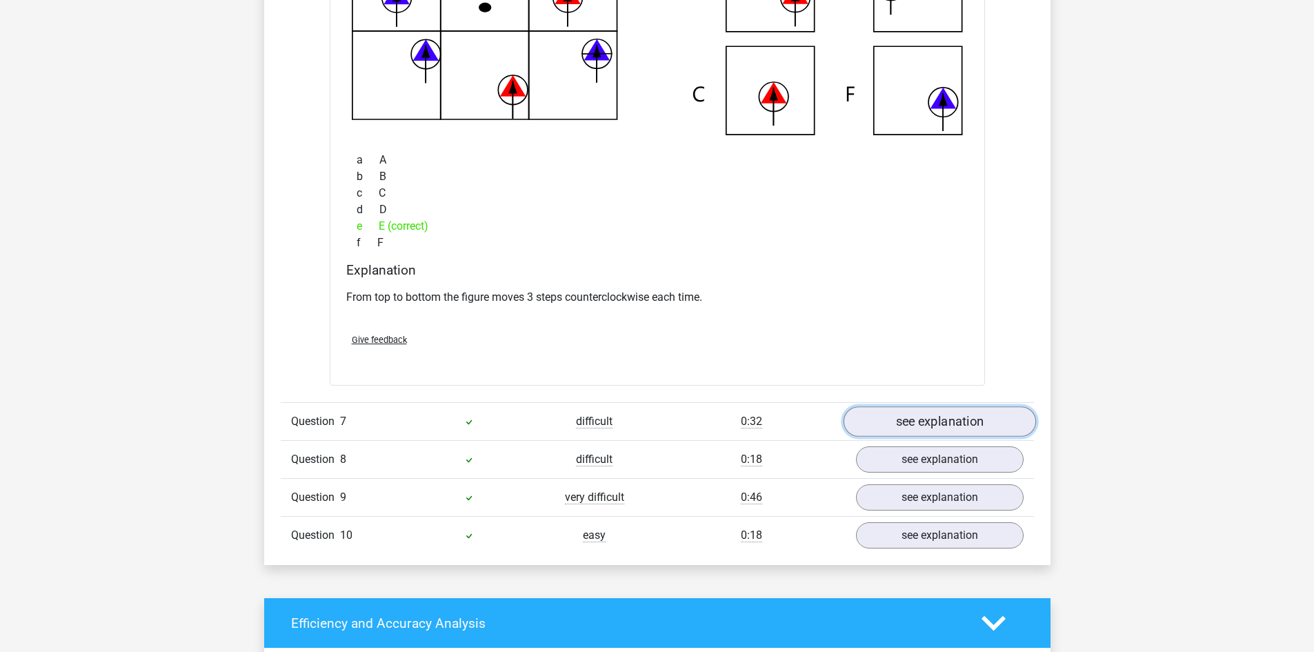
click at [931, 421] on link "see explanation" at bounding box center [939, 422] width 192 height 30
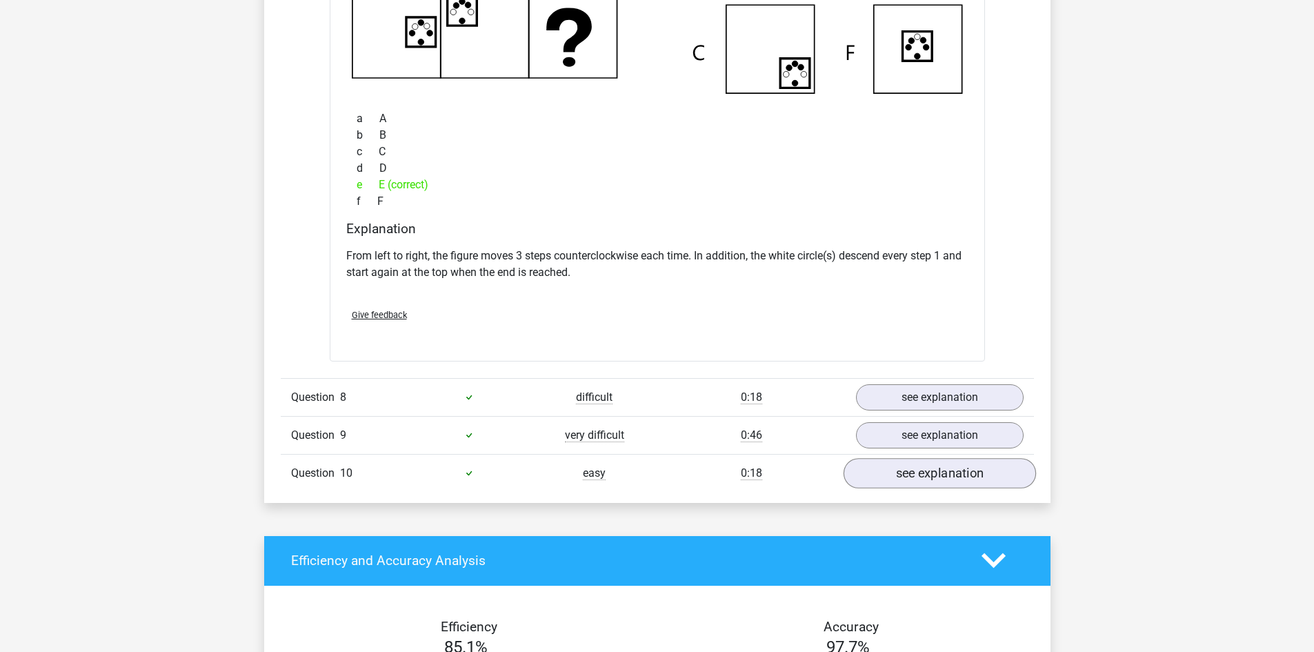
scroll to position [2690, 0]
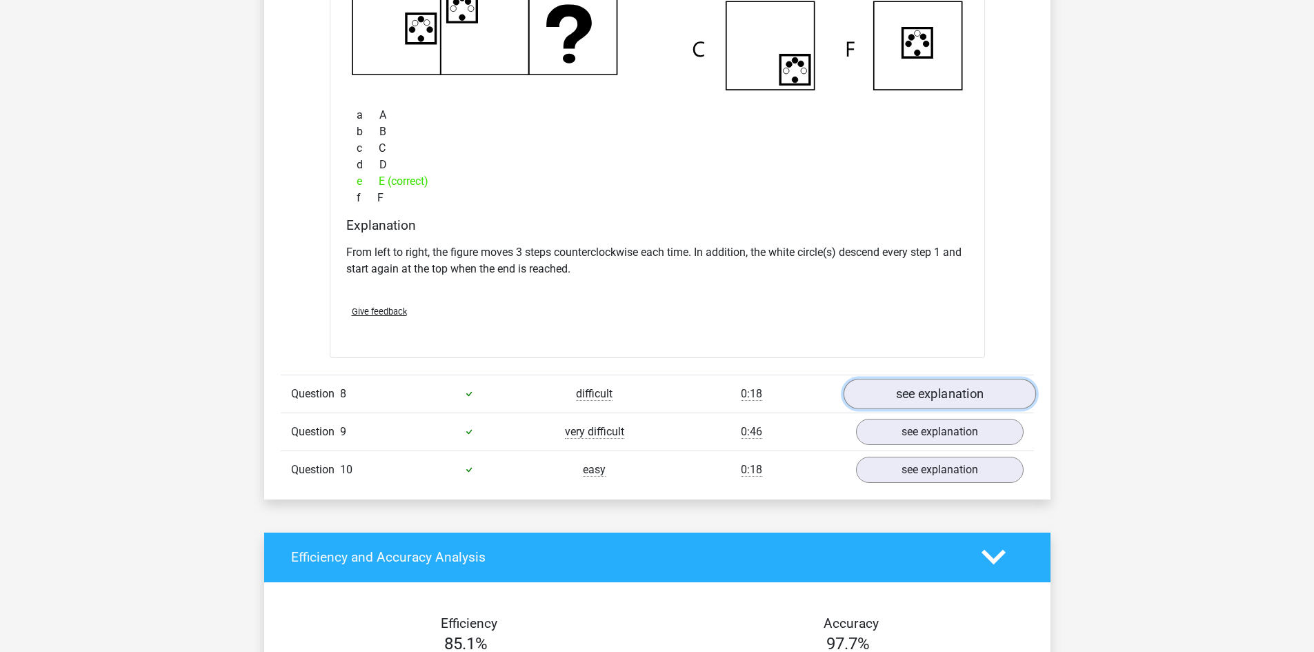
click at [927, 403] on link "see explanation" at bounding box center [939, 394] width 192 height 30
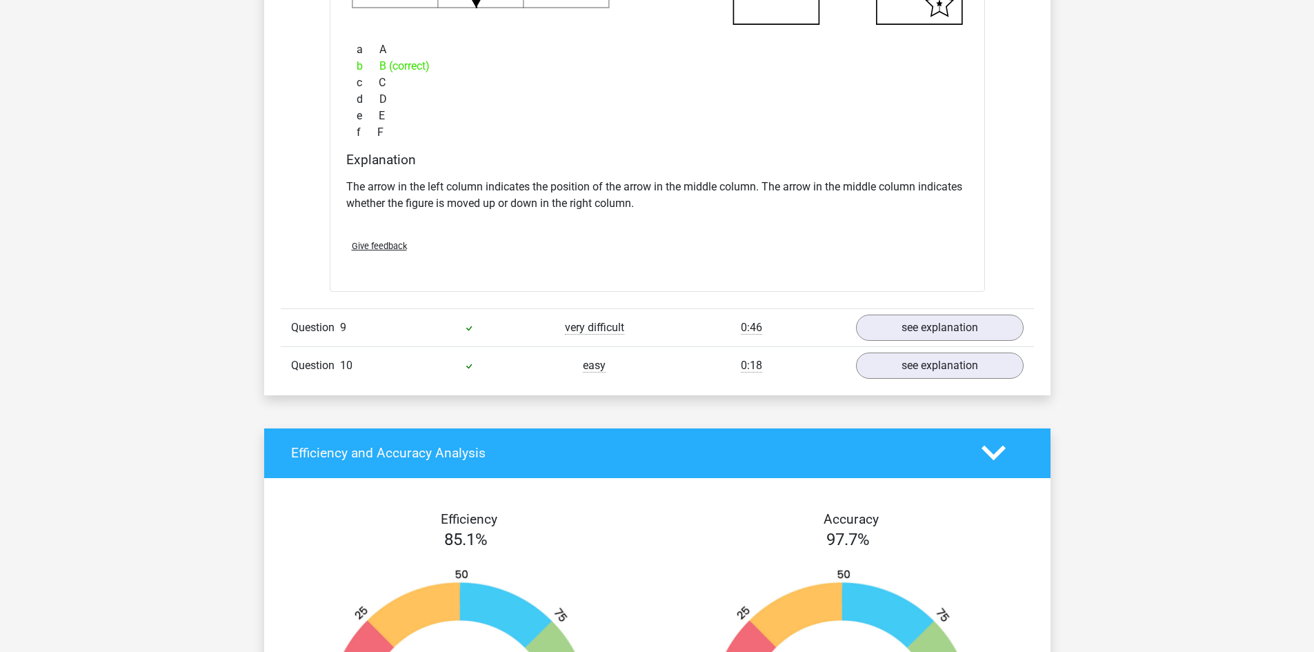
scroll to position [3448, 0]
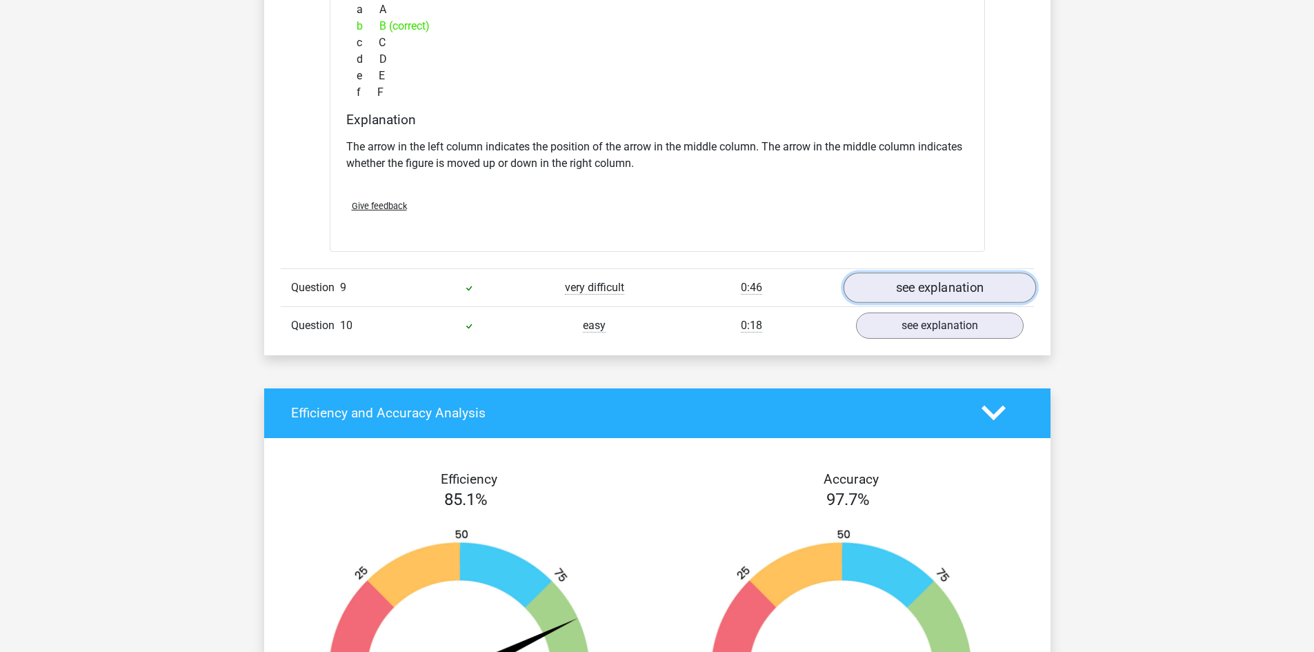
click at [926, 285] on link "see explanation" at bounding box center [939, 287] width 192 height 30
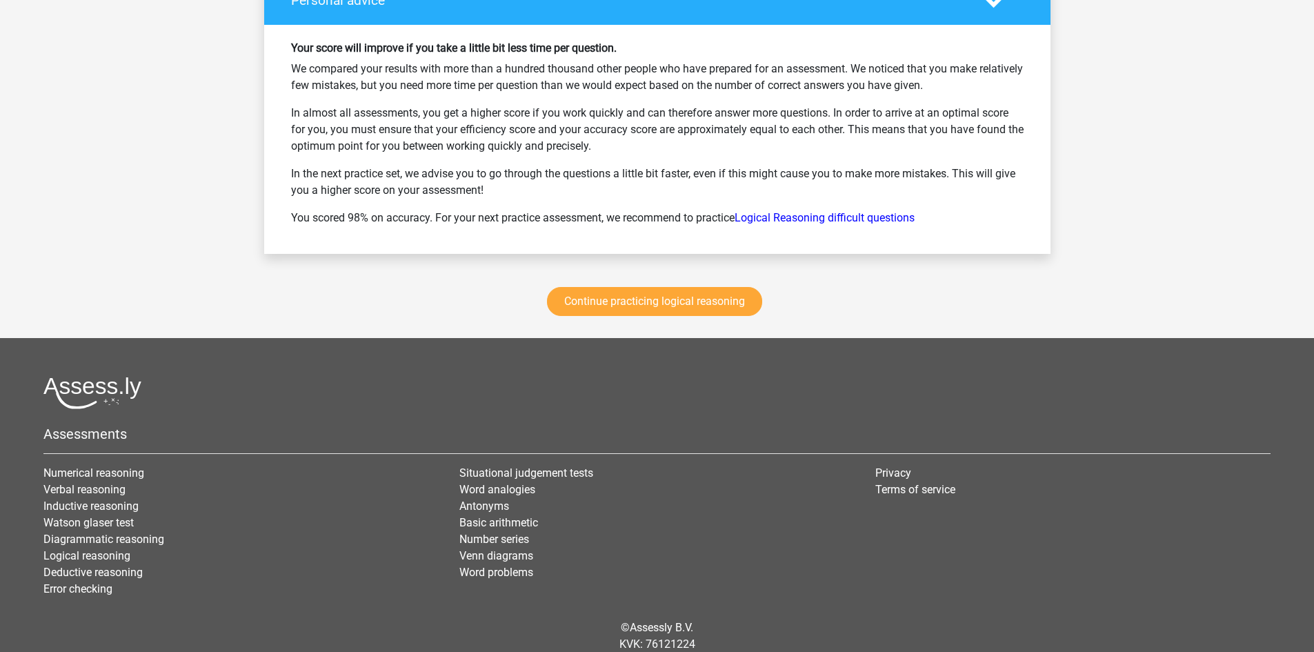
scroll to position [4966, 0]
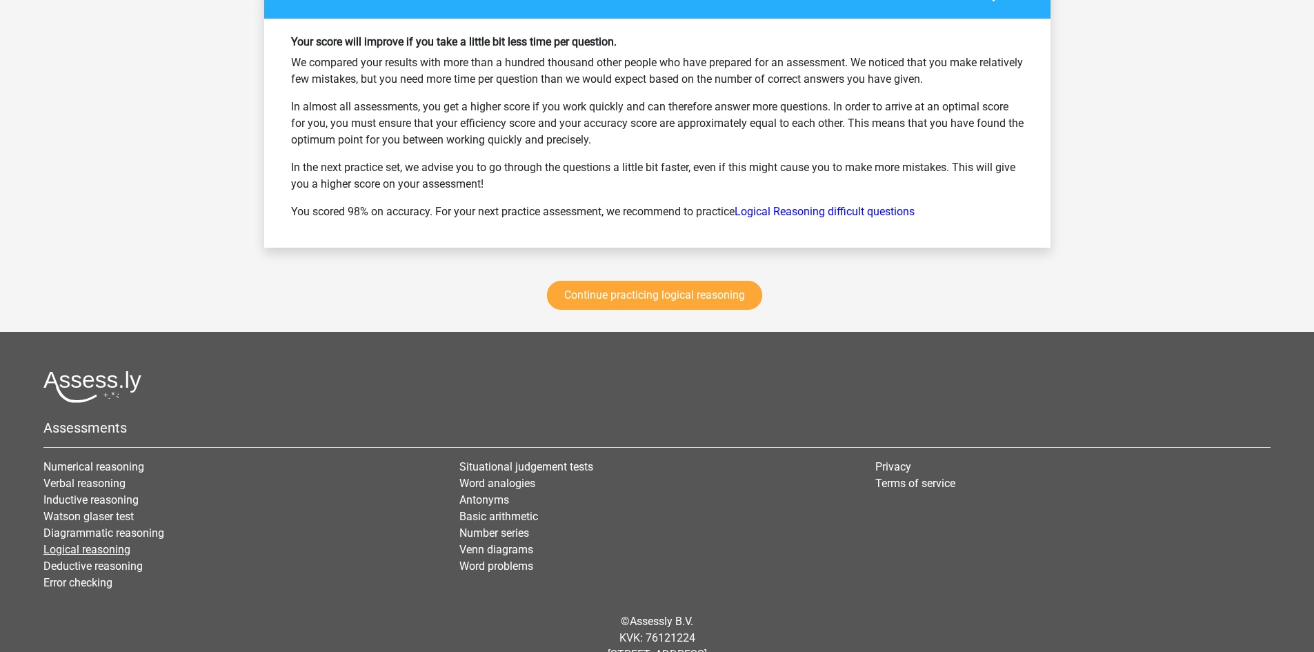
click at [114, 549] on link "Logical reasoning" at bounding box center [86, 549] width 87 height 13
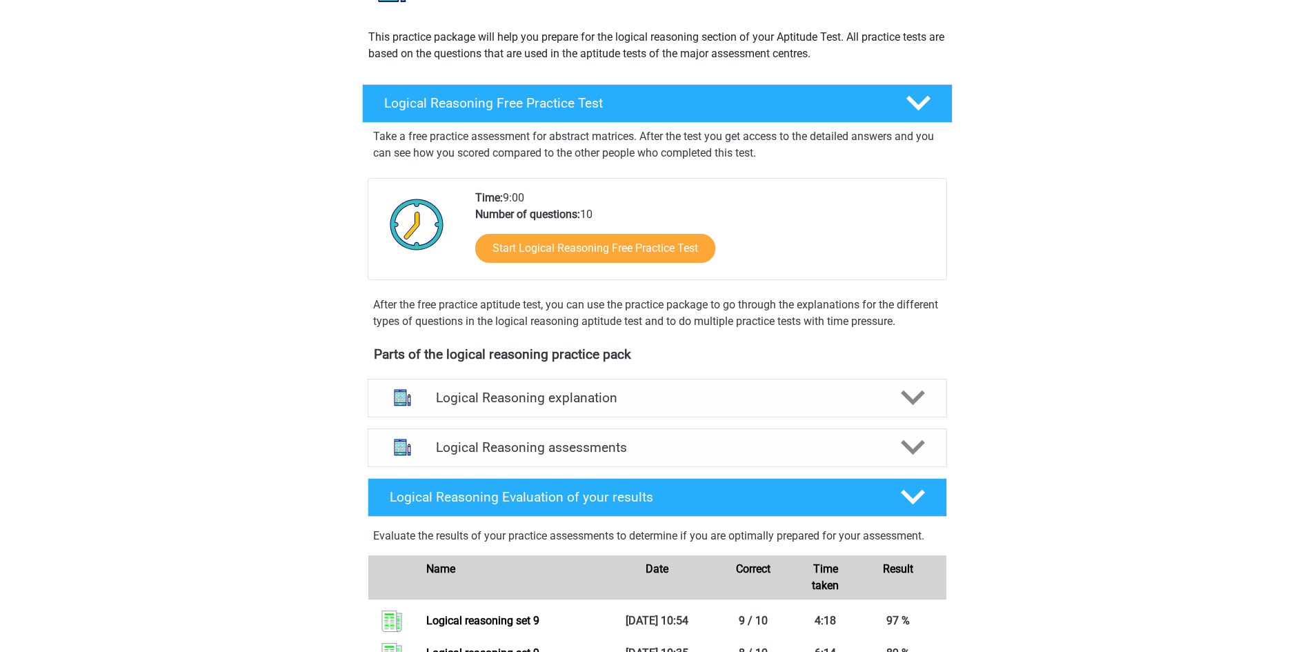
scroll to position [138, 0]
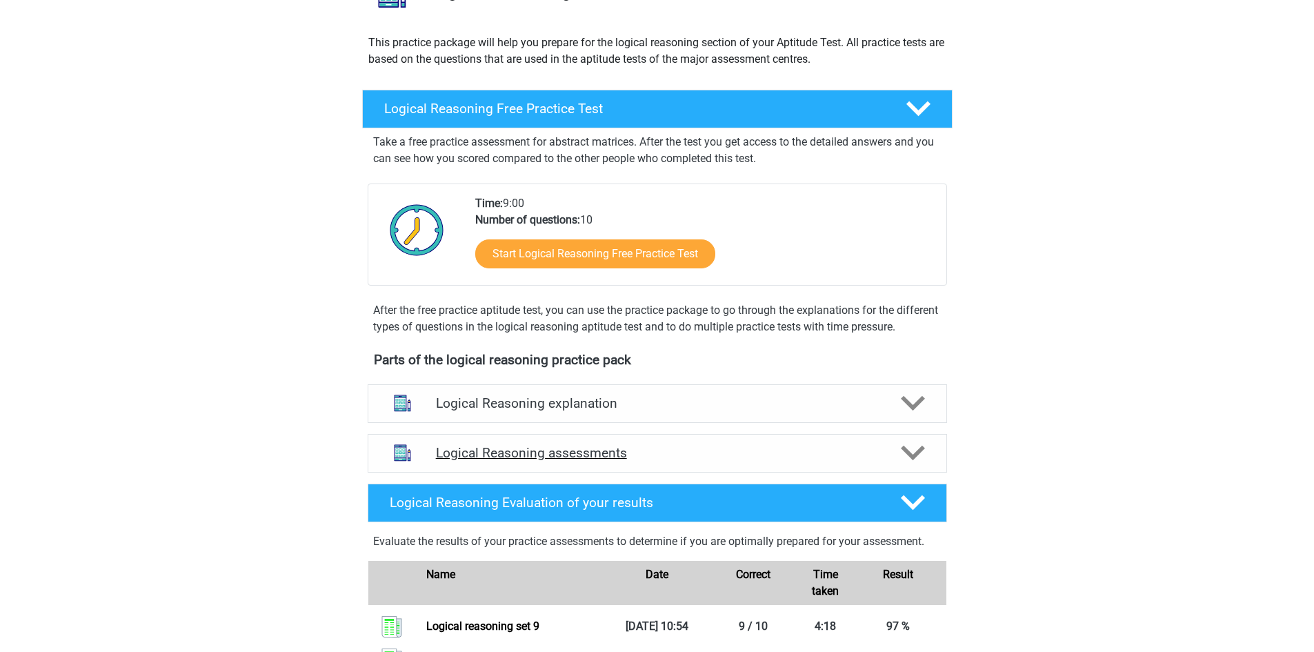
click at [919, 461] on icon at bounding box center [913, 453] width 24 height 24
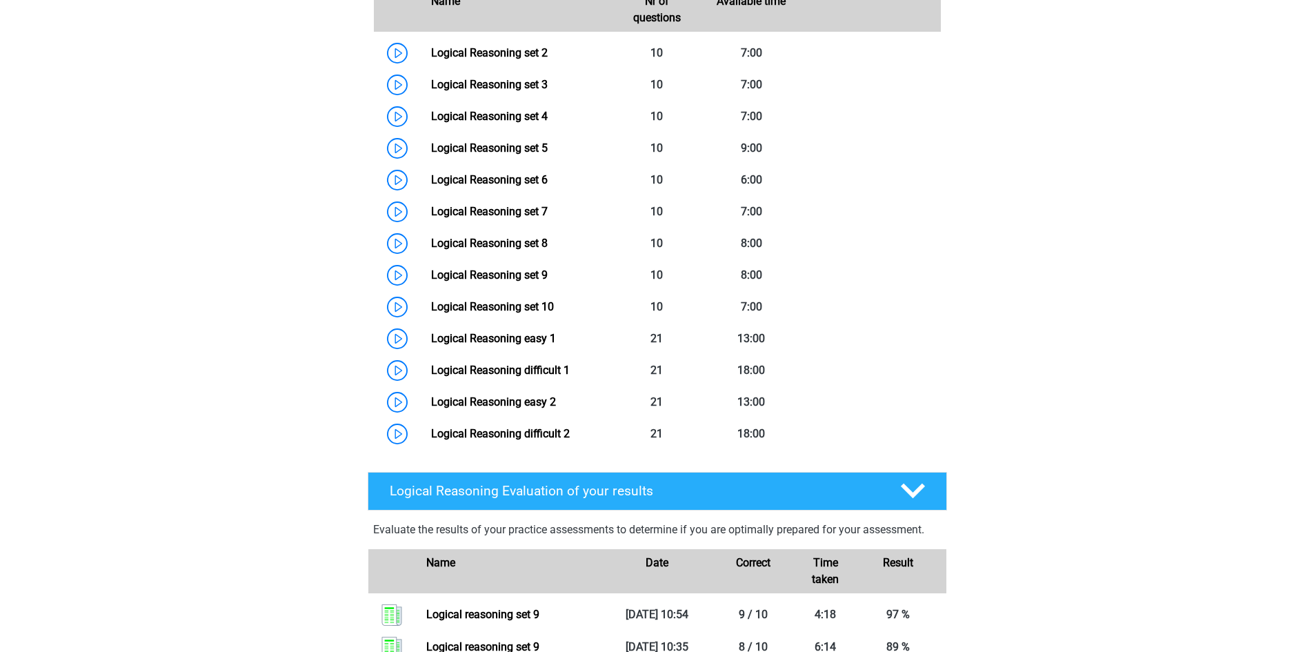
scroll to position [690, 0]
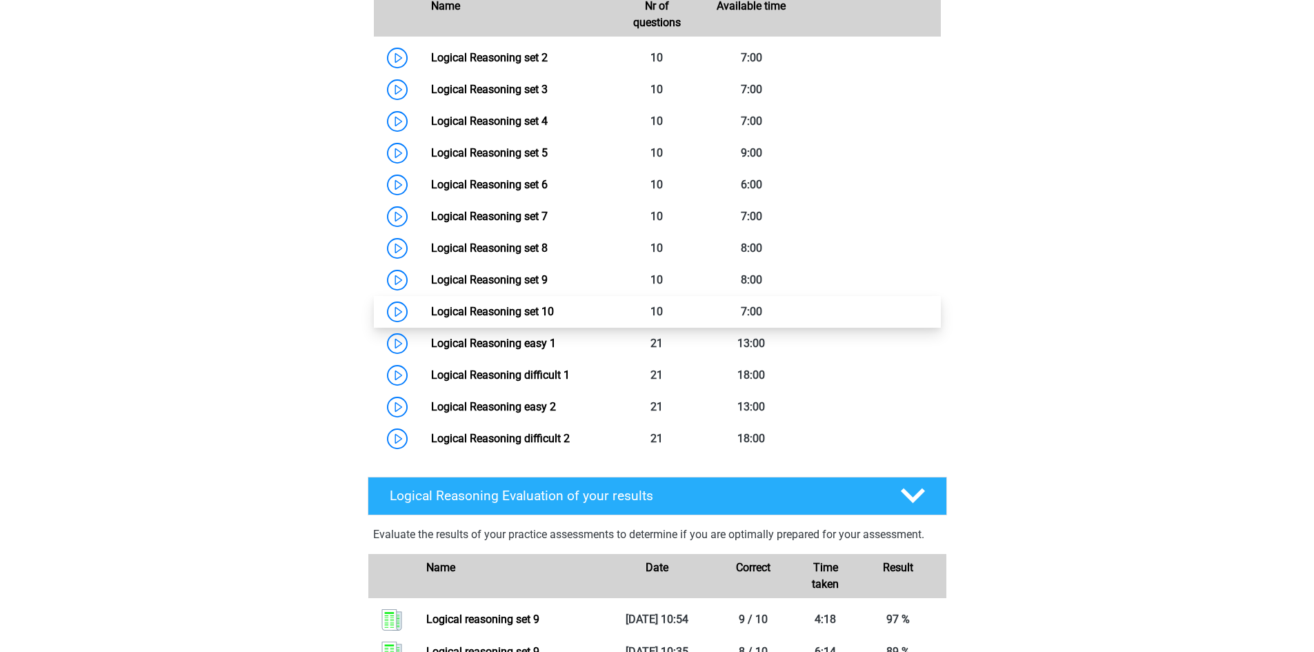
click at [519, 318] on link "Logical Reasoning set 10" at bounding box center [492, 311] width 123 height 13
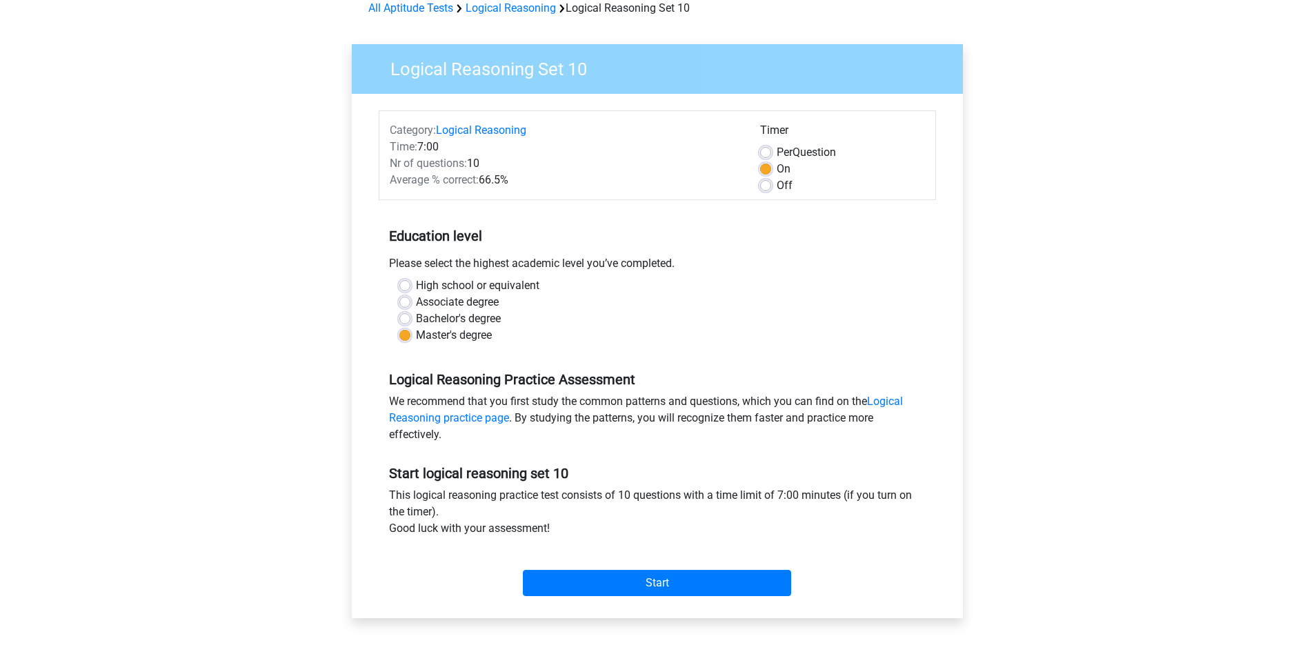
scroll to position [138, 0]
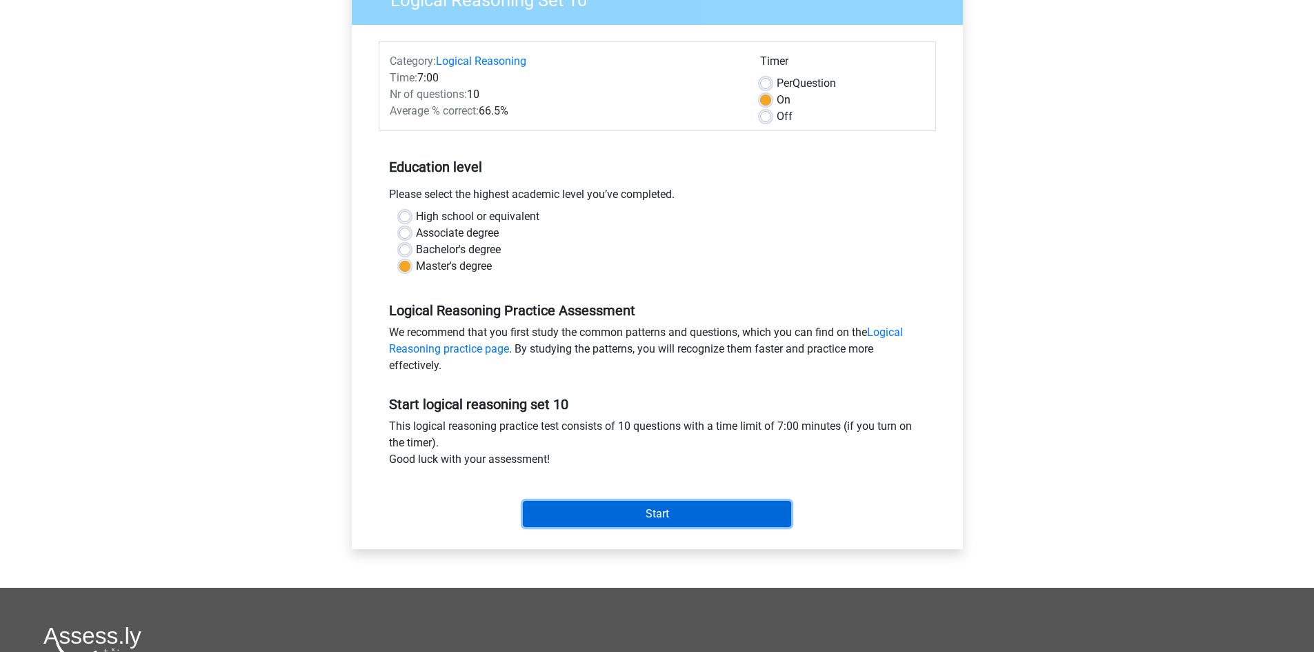
click at [670, 508] on input "Start" at bounding box center [657, 514] width 268 height 26
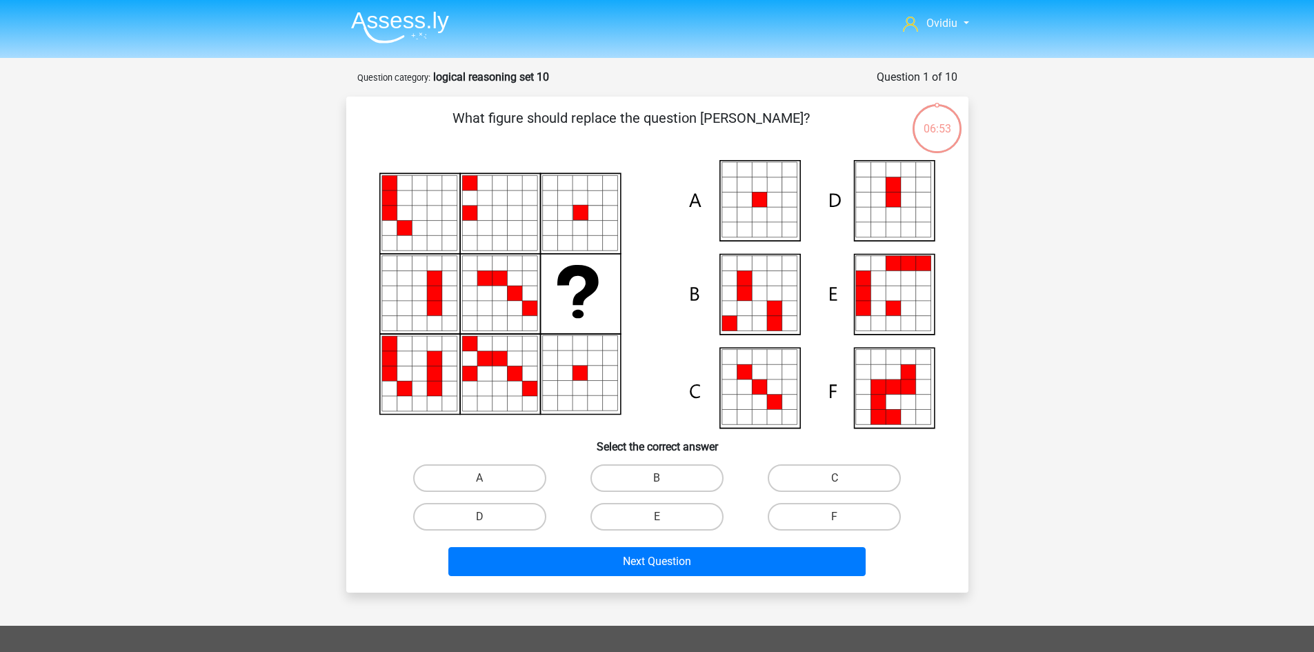
click at [483, 478] on input "A" at bounding box center [483, 482] width 9 height 9
radio input "true"
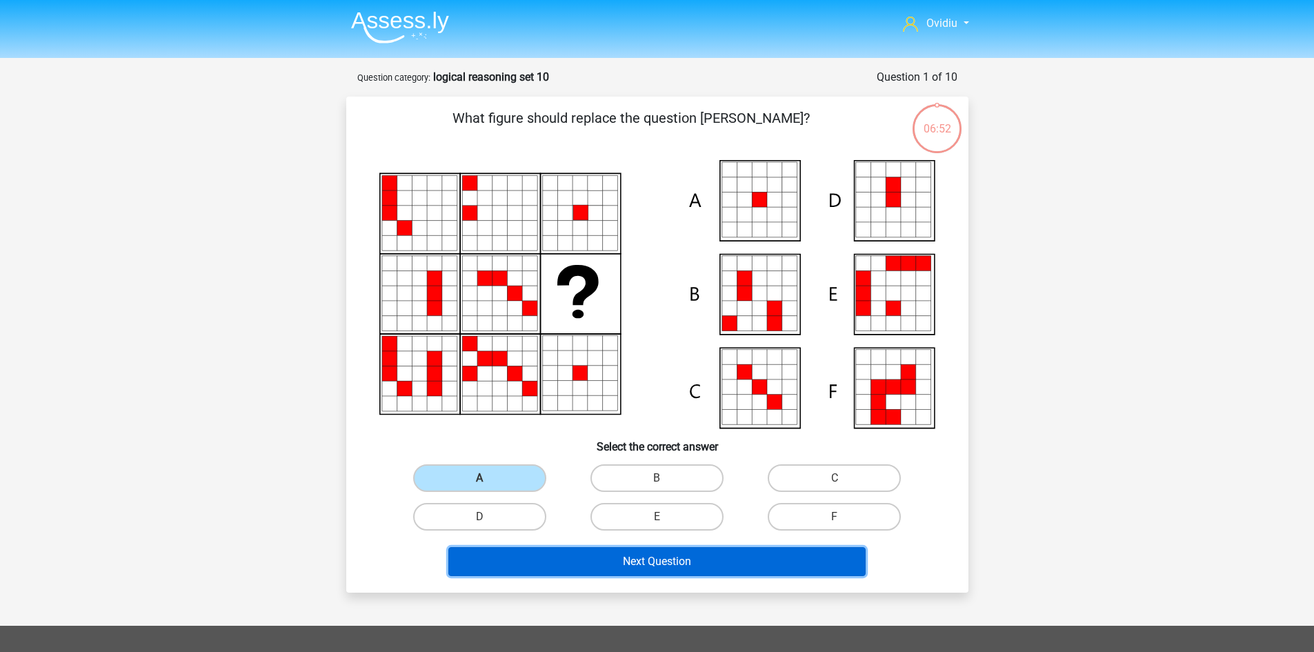
click at [691, 553] on button "Next Question" at bounding box center [656, 561] width 417 height 29
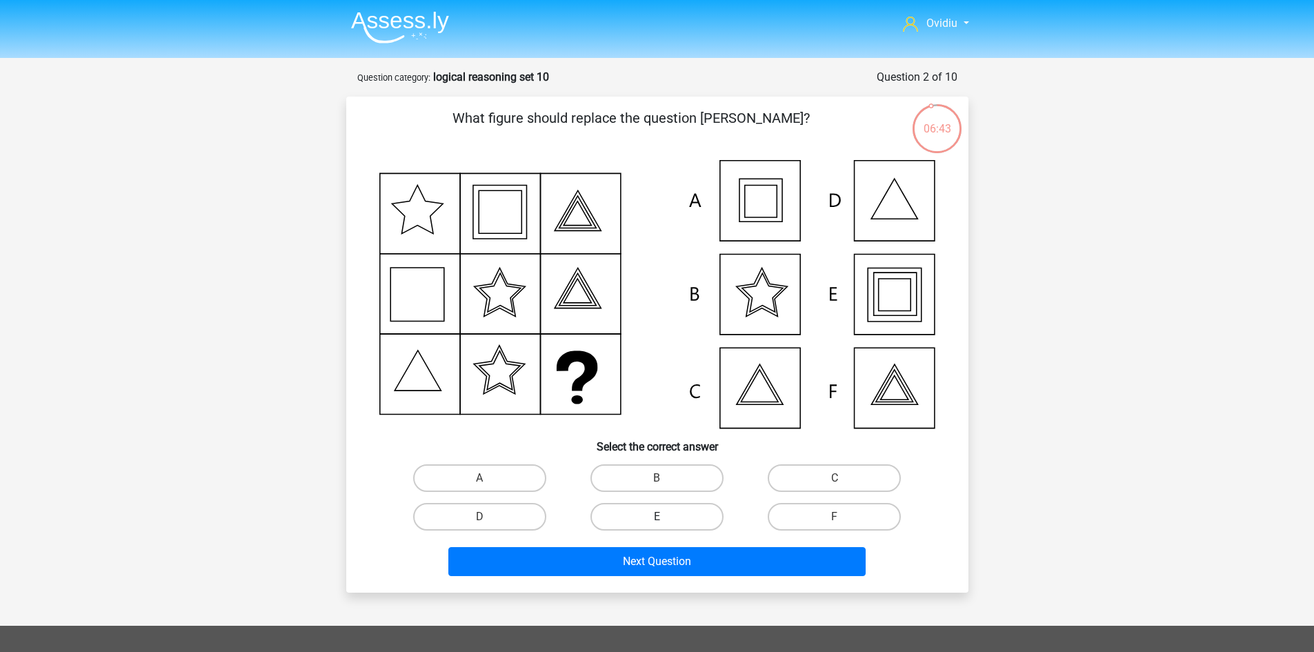
click at [701, 512] on label "E" at bounding box center [656, 517] width 133 height 28
click at [666, 517] on input "E" at bounding box center [661, 521] width 9 height 9
radio input "true"
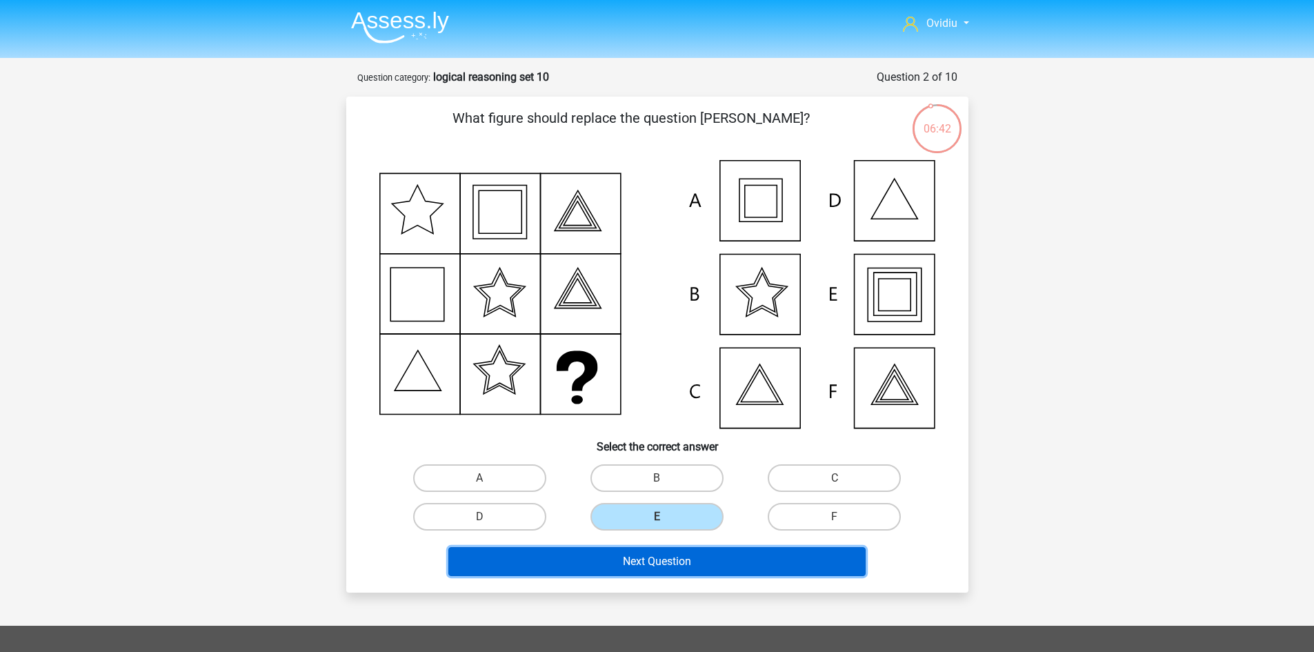
click at [698, 562] on button "Next Question" at bounding box center [656, 561] width 417 height 29
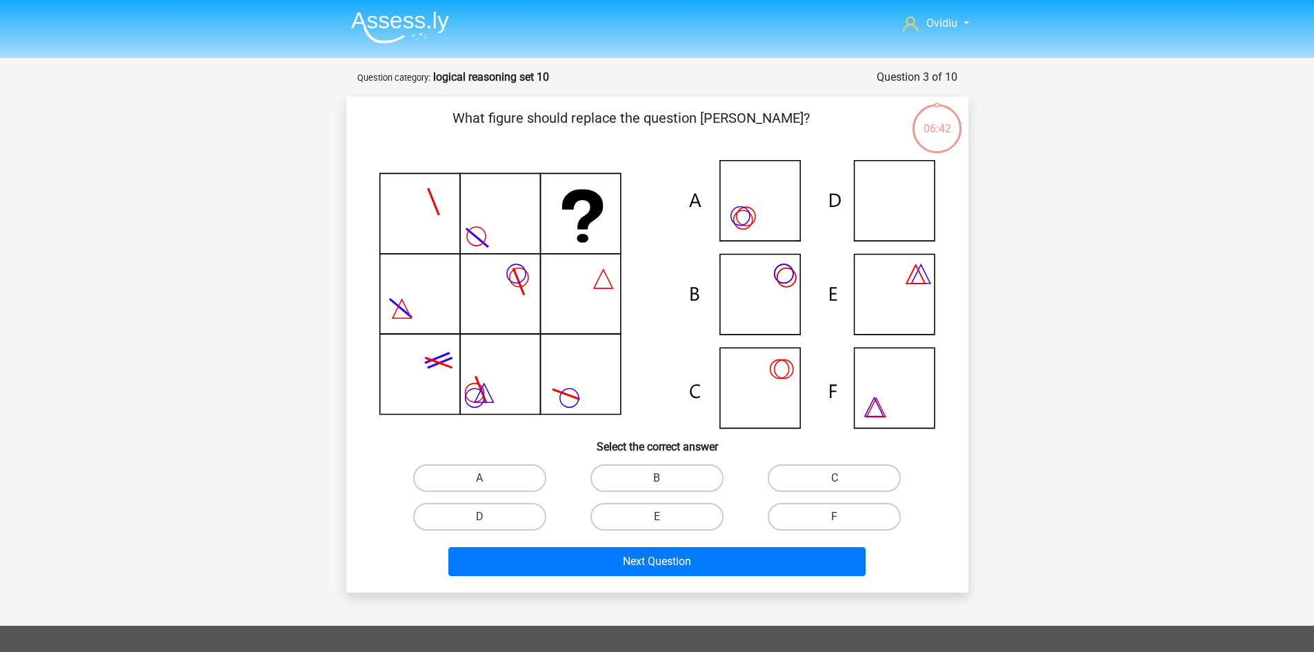
scroll to position [69, 0]
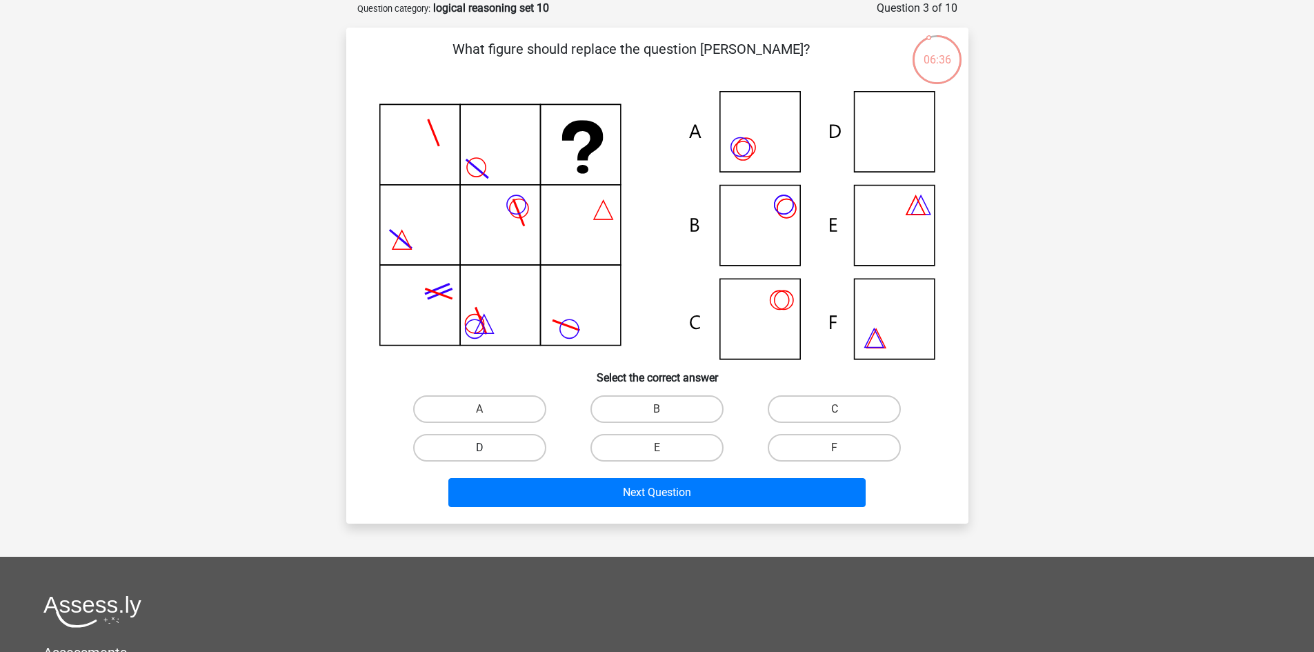
click at [475, 450] on label "D" at bounding box center [479, 448] width 133 height 28
click at [479, 450] on input "D" at bounding box center [483, 452] width 9 height 9
radio input "true"
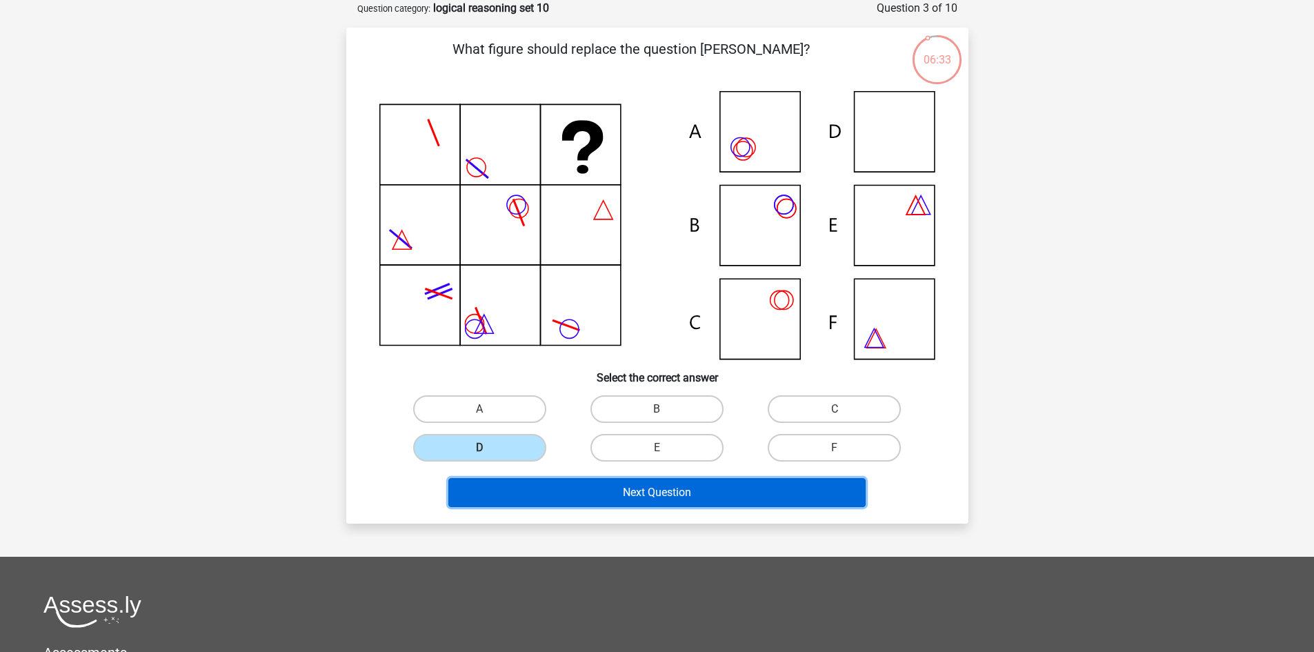
click at [679, 486] on button "Next Question" at bounding box center [656, 492] width 417 height 29
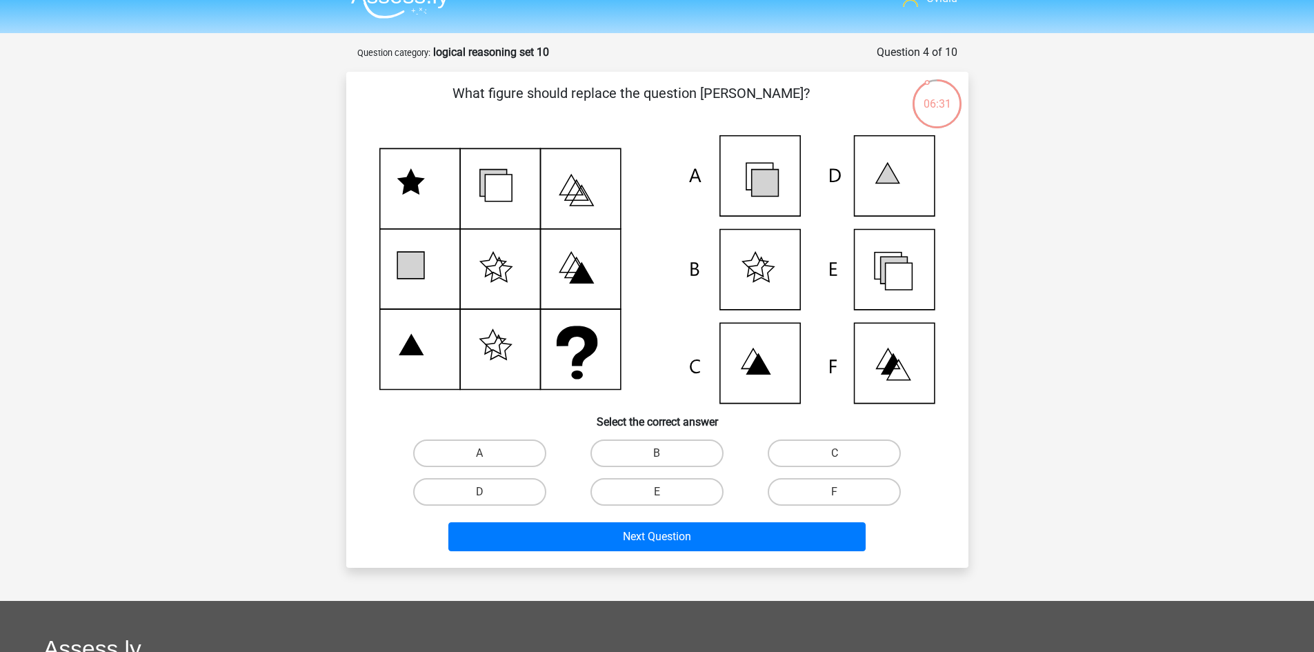
scroll to position [0, 0]
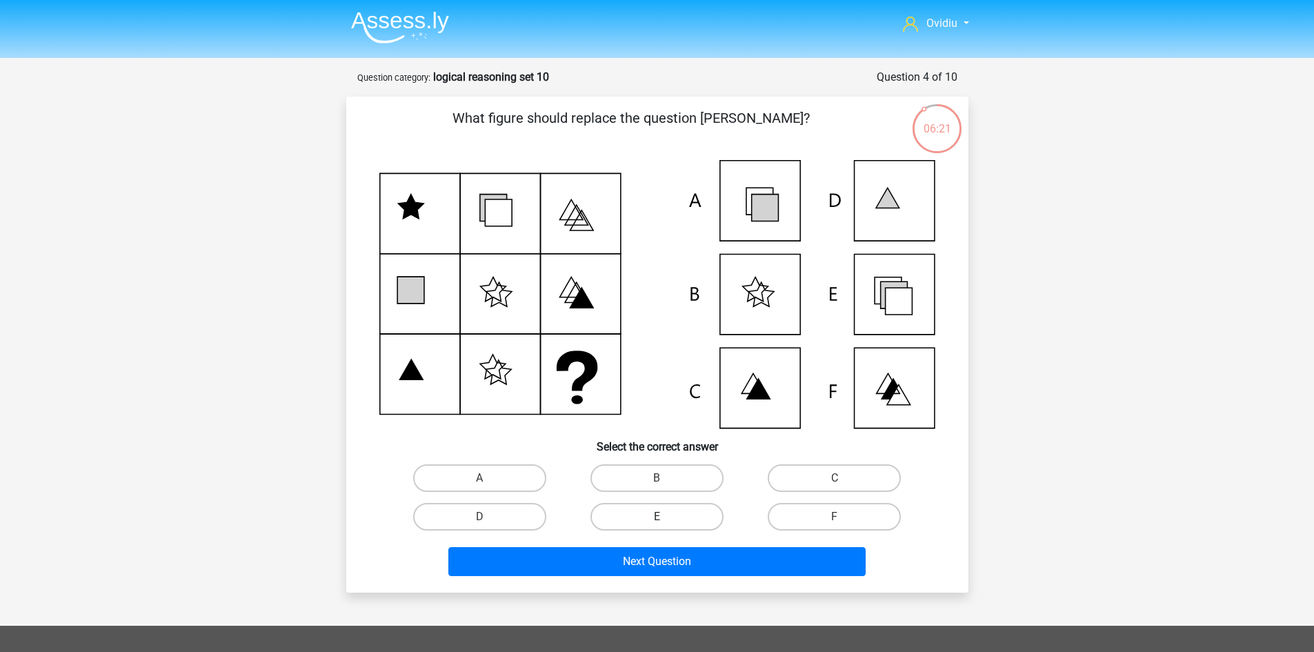
click at [676, 512] on label "E" at bounding box center [656, 517] width 133 height 28
click at [666, 517] on input "E" at bounding box center [661, 521] width 9 height 9
radio input "true"
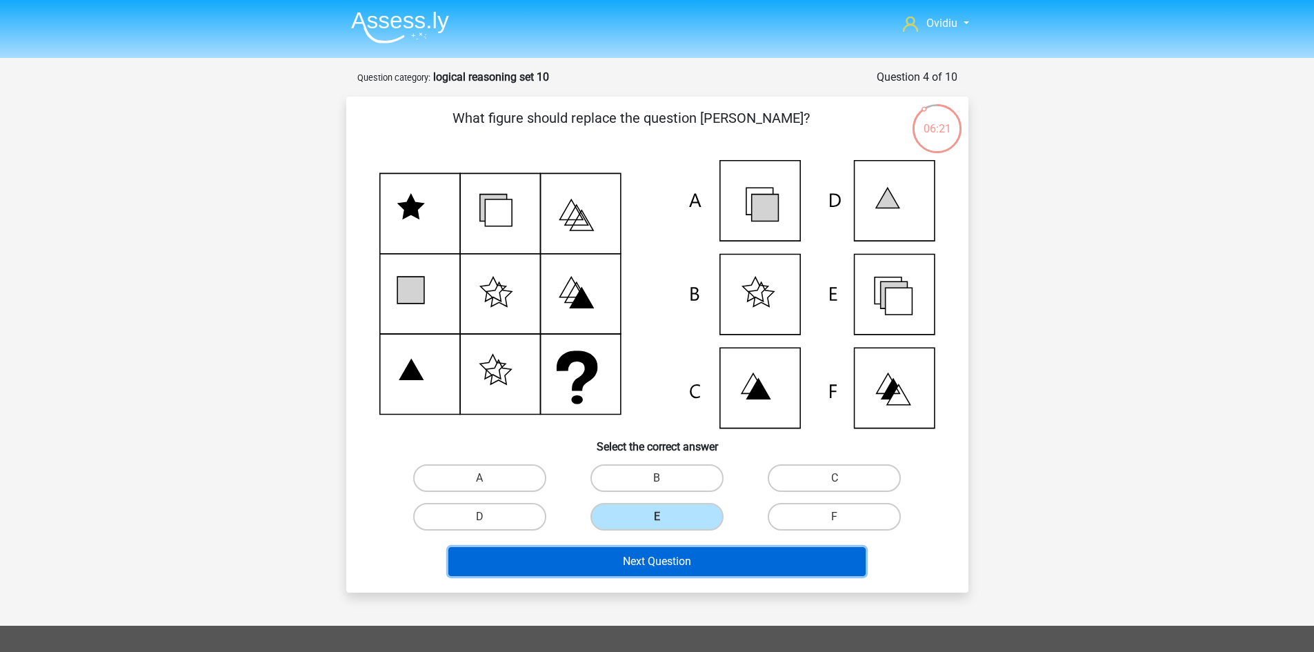
click at [668, 561] on button "Next Question" at bounding box center [656, 561] width 417 height 29
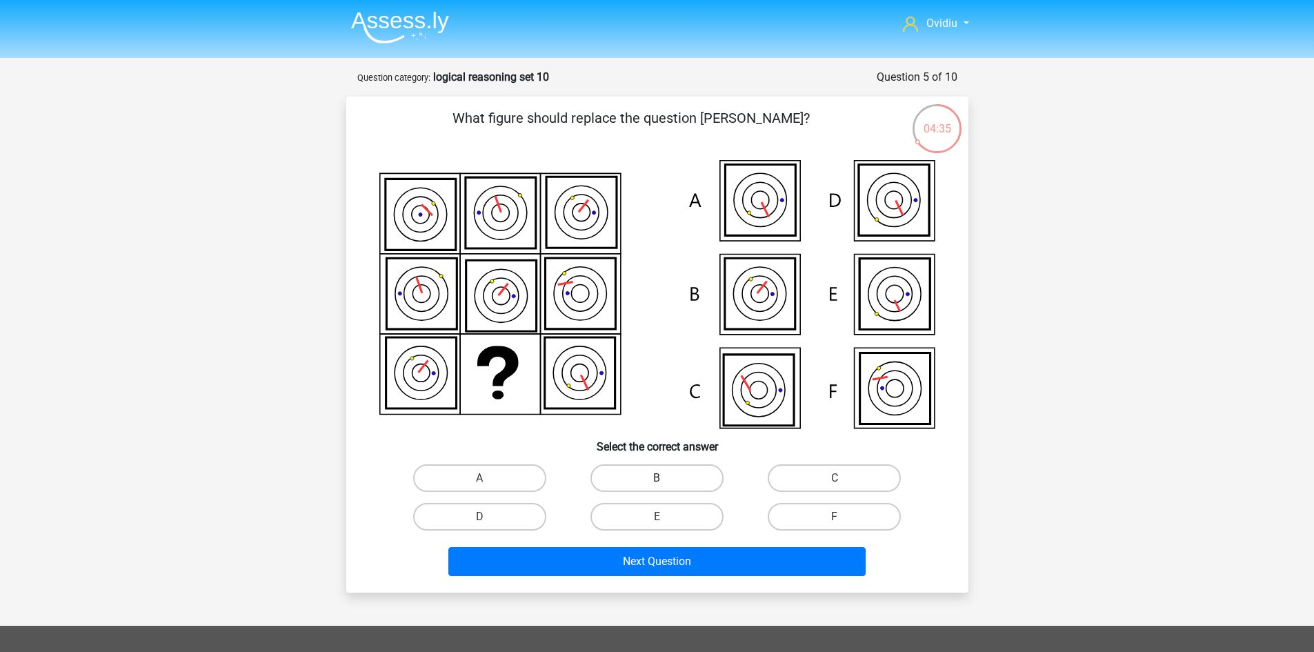
click at [657, 477] on label "B" at bounding box center [656, 478] width 133 height 28
click at [657, 478] on input "B" at bounding box center [661, 482] width 9 height 9
radio input "true"
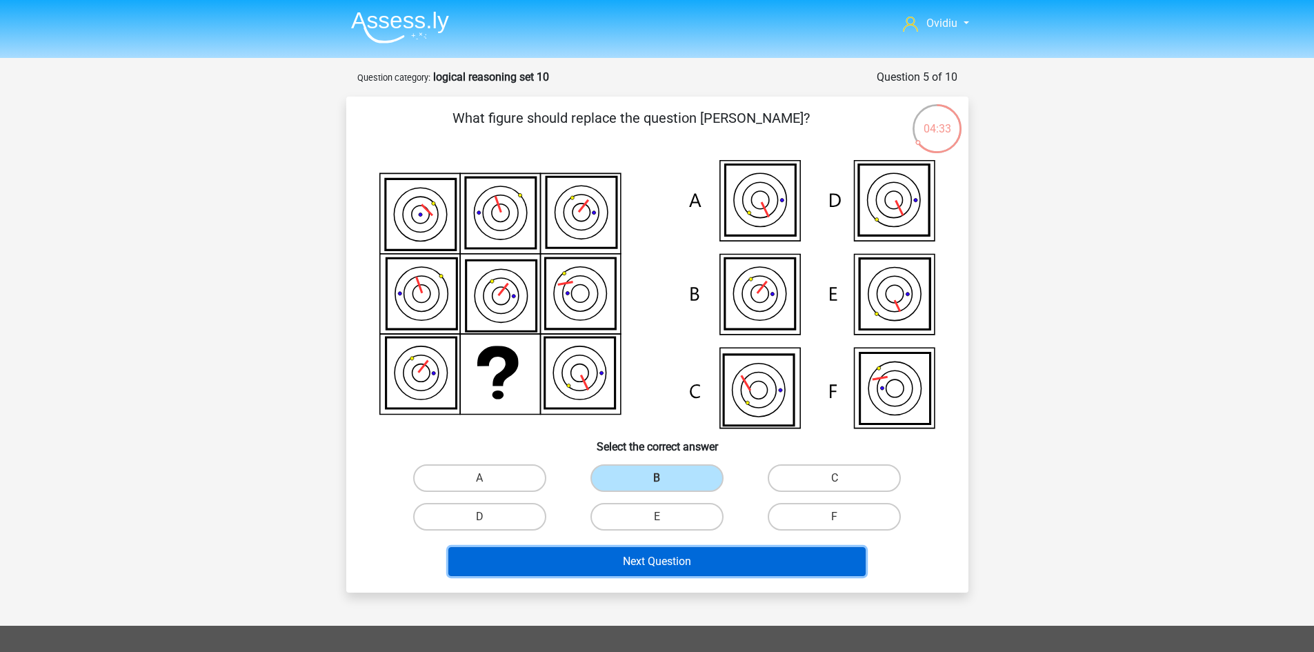
click at [657, 554] on button "Next Question" at bounding box center [656, 561] width 417 height 29
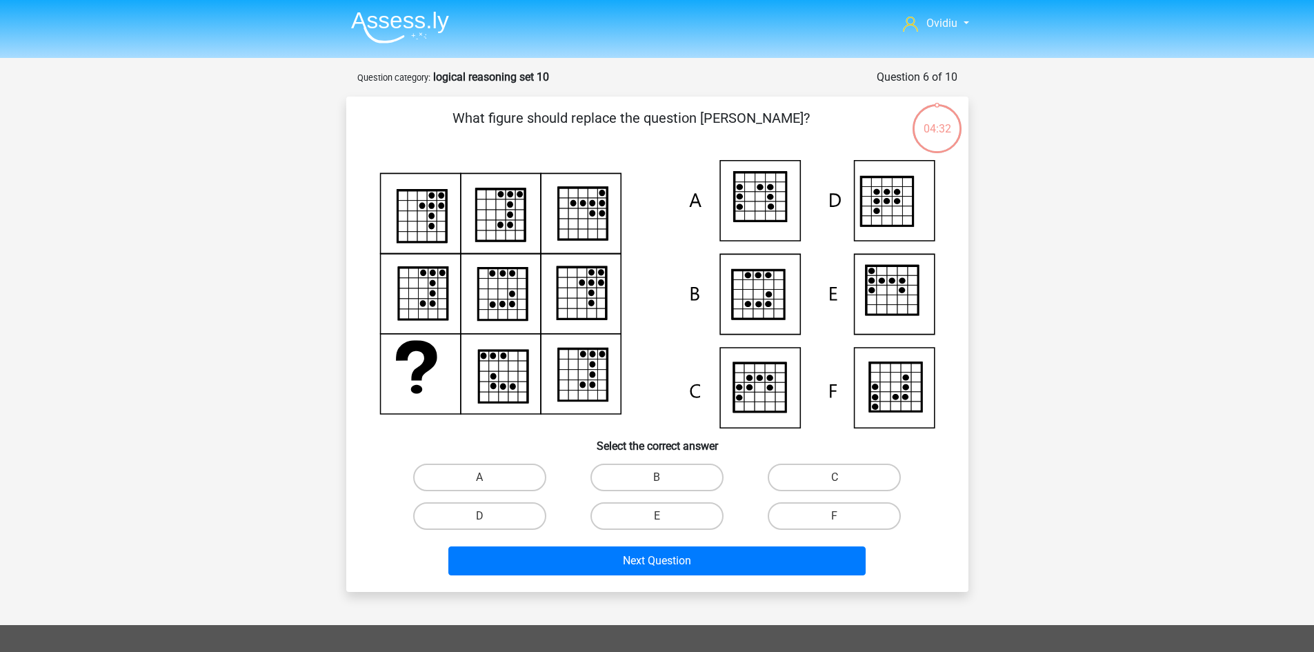
scroll to position [69, 0]
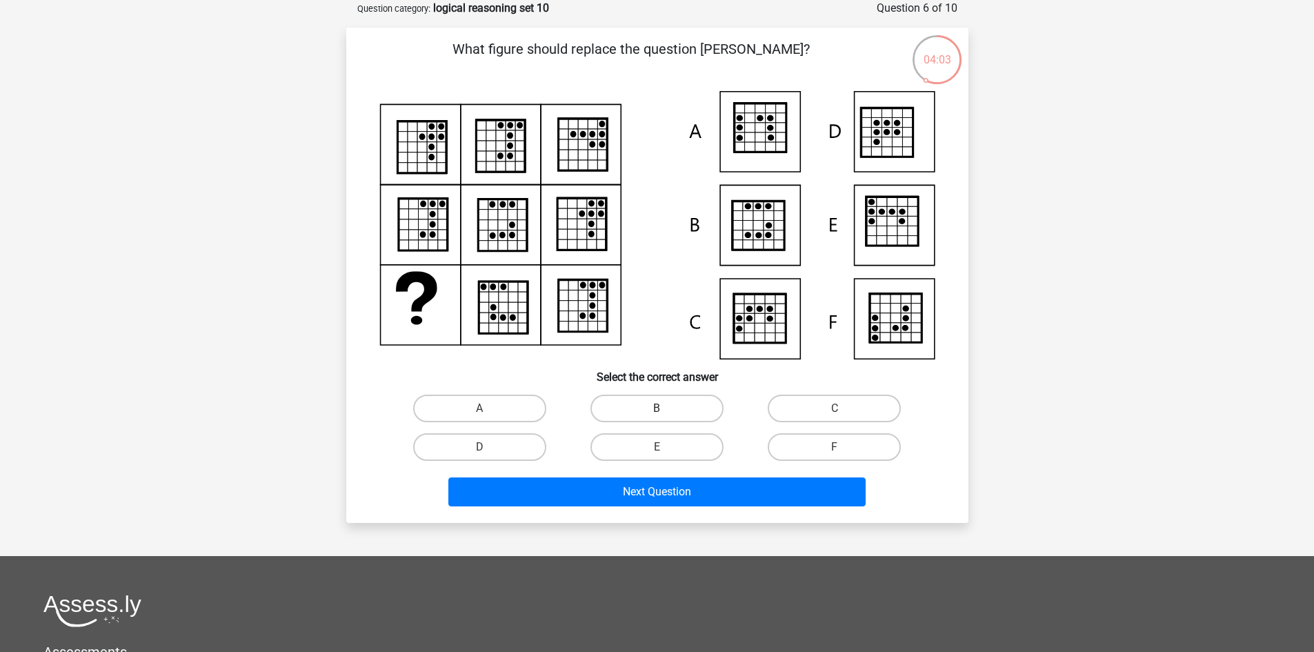
click at [655, 410] on label "B" at bounding box center [656, 409] width 133 height 28
click at [657, 410] on input "B" at bounding box center [661, 412] width 9 height 9
radio input "true"
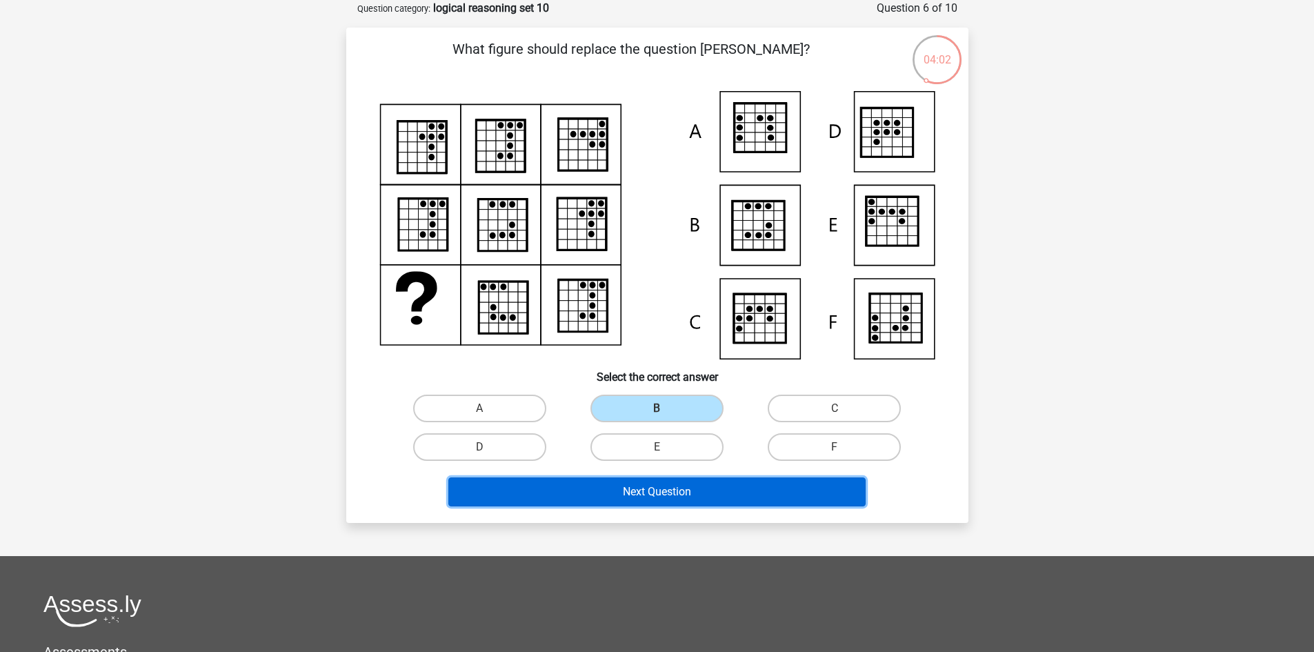
click at [663, 490] on button "Next Question" at bounding box center [656, 491] width 417 height 29
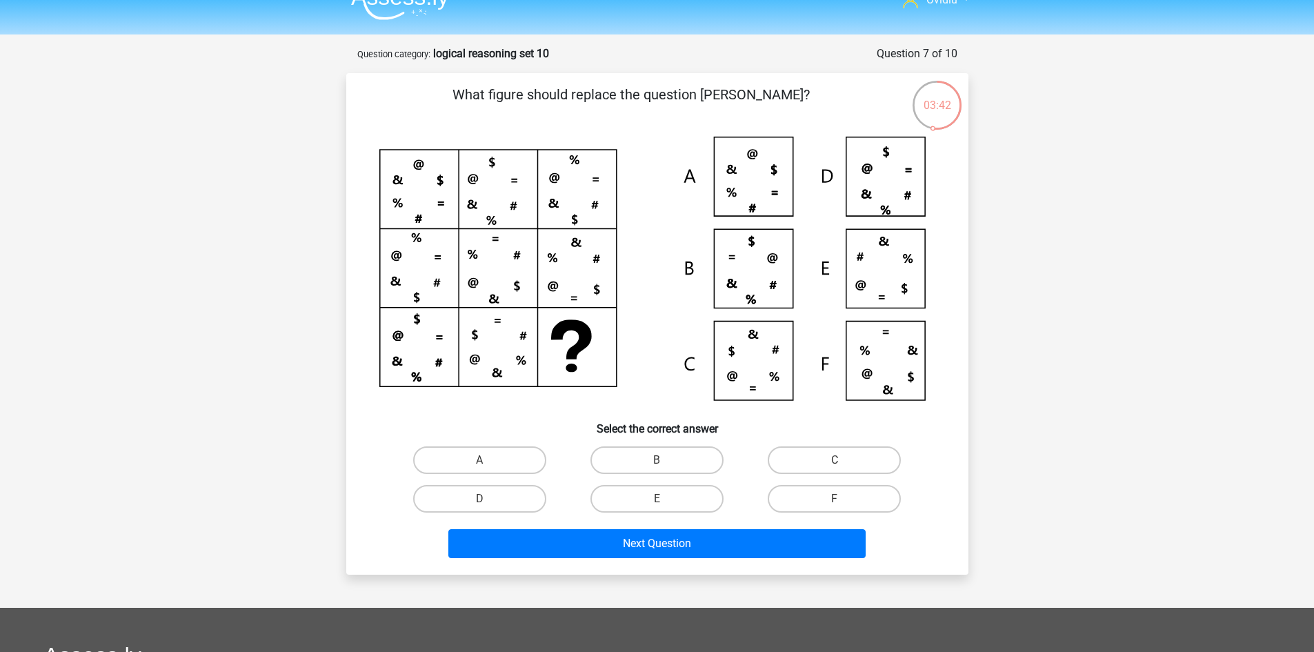
scroll to position [0, 0]
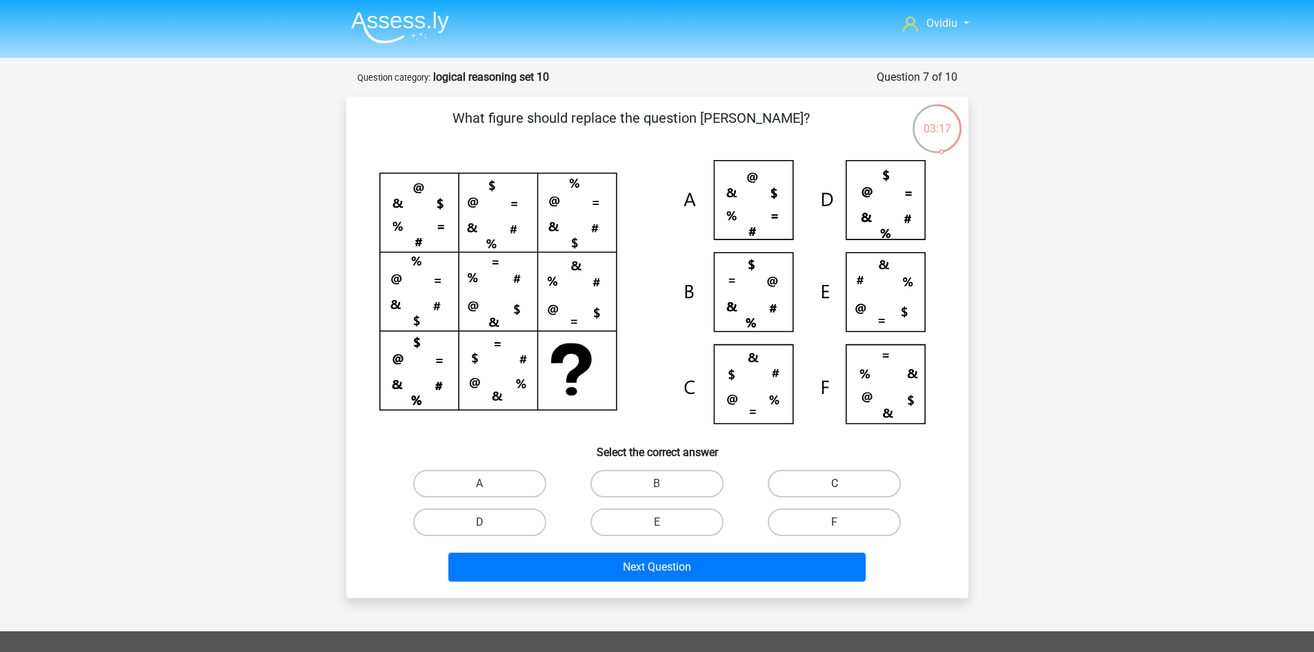
click at [787, 482] on label "C" at bounding box center [834, 484] width 133 height 28
click at [835, 483] on input "C" at bounding box center [839, 487] width 9 height 9
radio input "true"
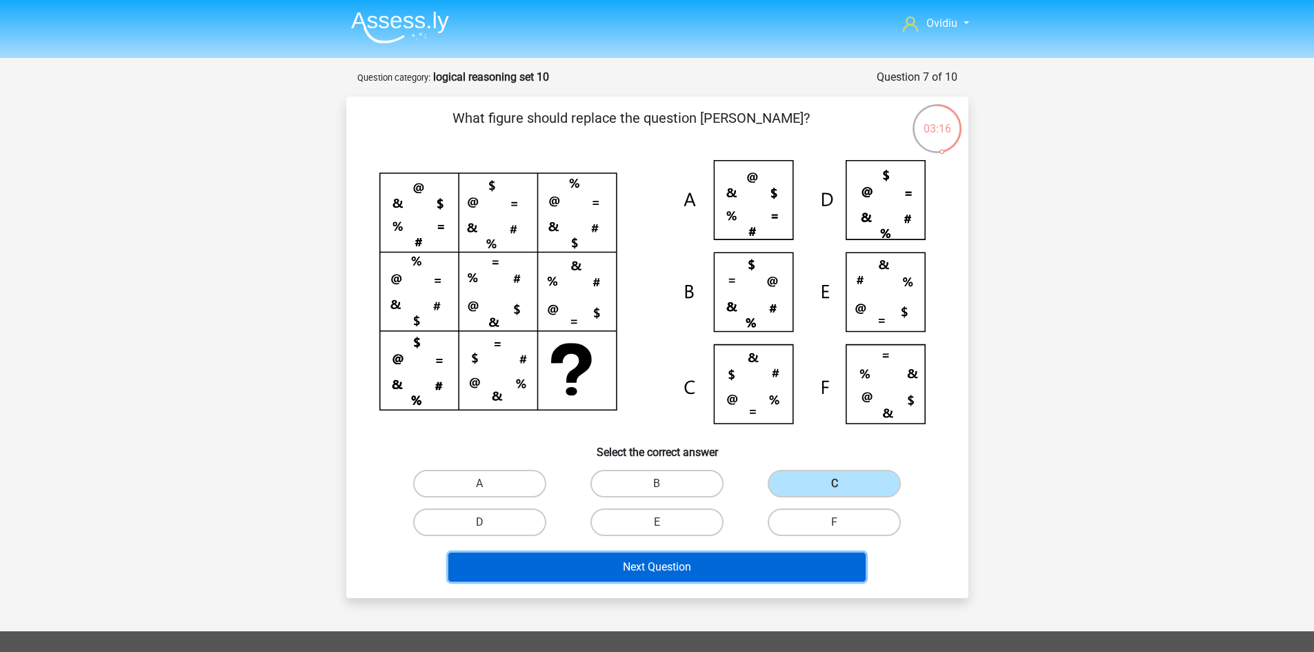
click at [666, 561] on button "Next Question" at bounding box center [656, 566] width 417 height 29
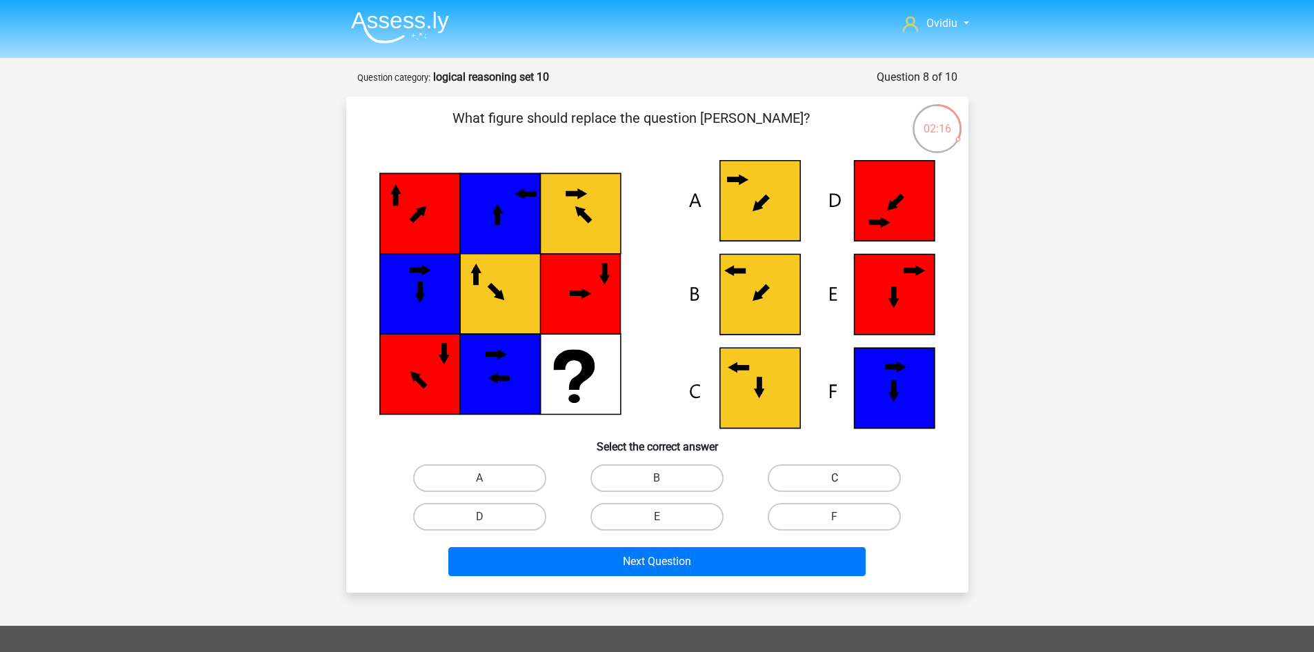
click at [791, 477] on label "C" at bounding box center [834, 478] width 133 height 28
click at [835, 478] on input "C" at bounding box center [839, 482] width 9 height 9
radio input "true"
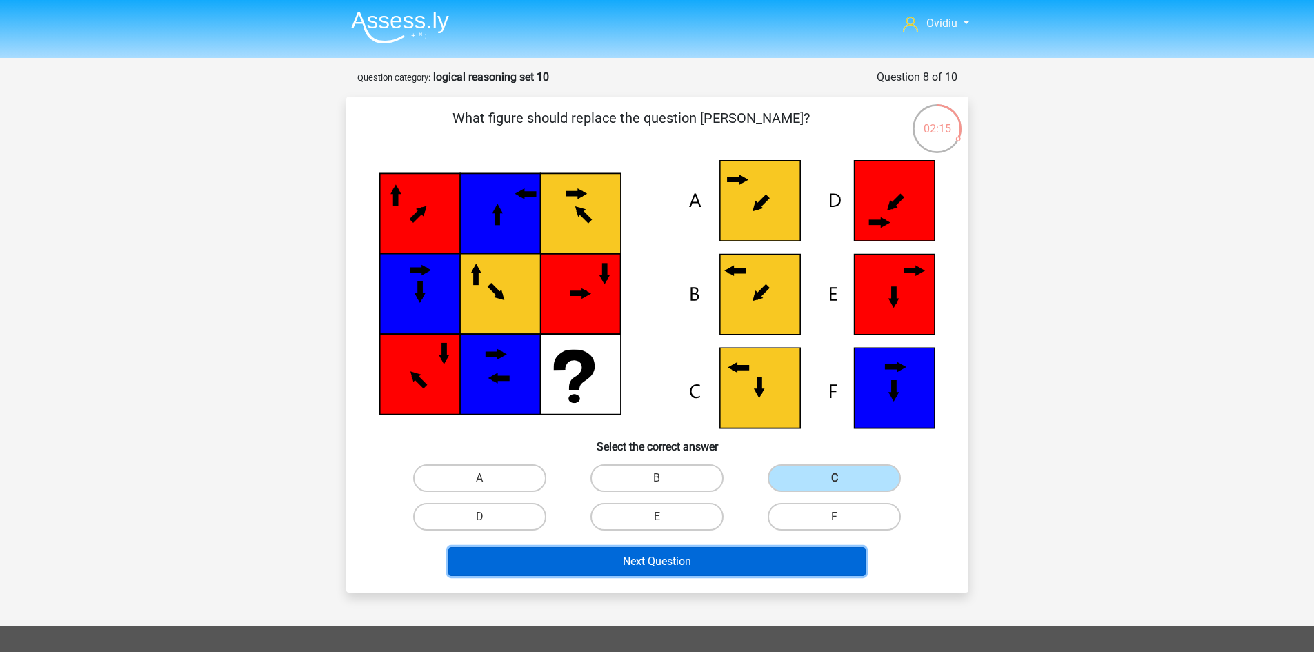
click at [671, 561] on button "Next Question" at bounding box center [656, 561] width 417 height 29
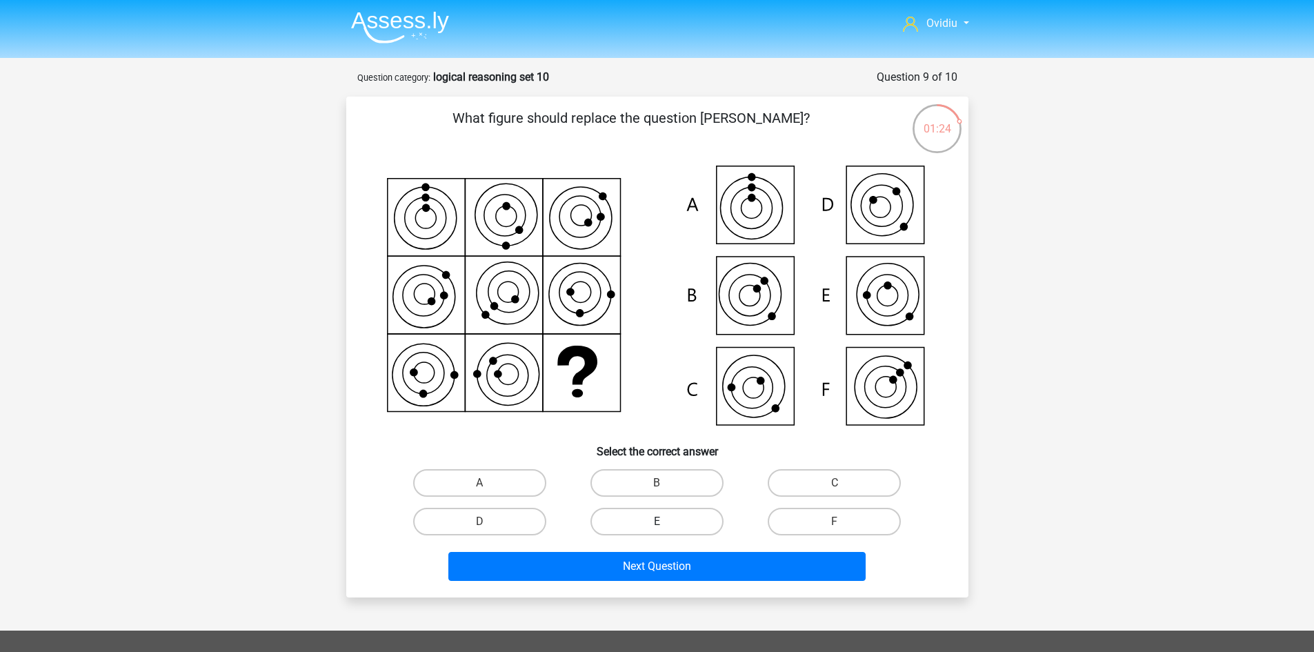
click at [680, 518] on label "E" at bounding box center [656, 522] width 133 height 28
click at [666, 521] on input "E" at bounding box center [661, 525] width 9 height 9
radio input "true"
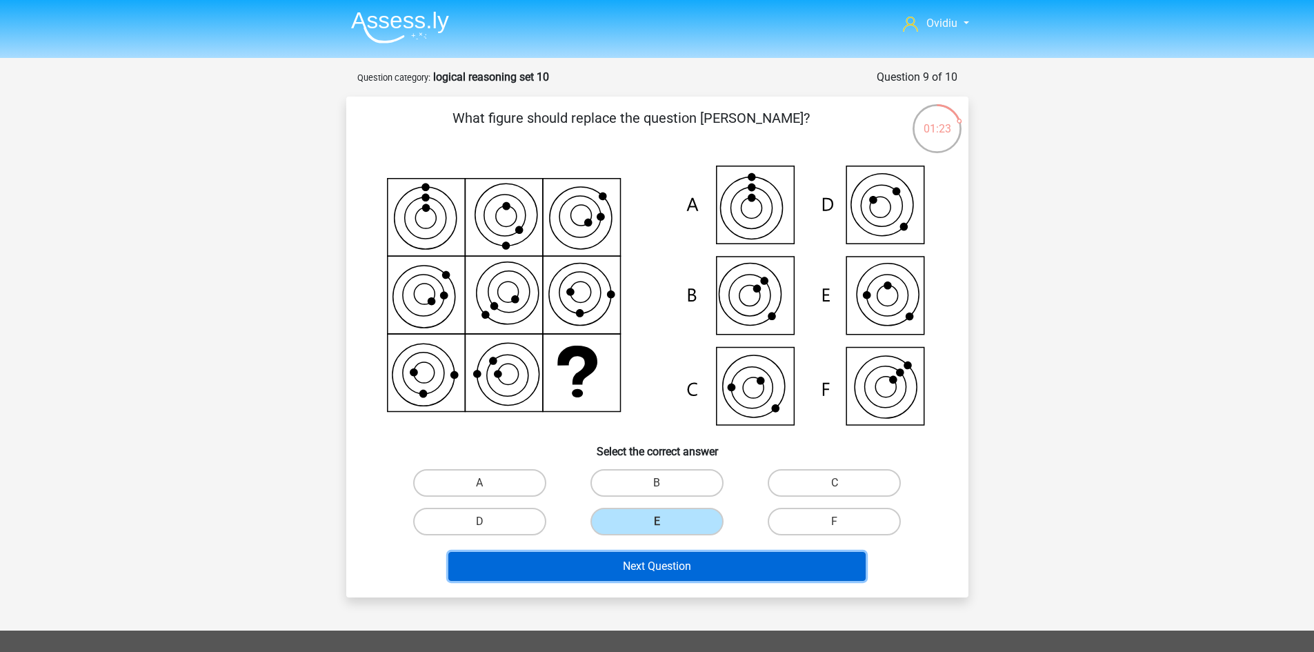
click at [681, 558] on button "Next Question" at bounding box center [656, 566] width 417 height 29
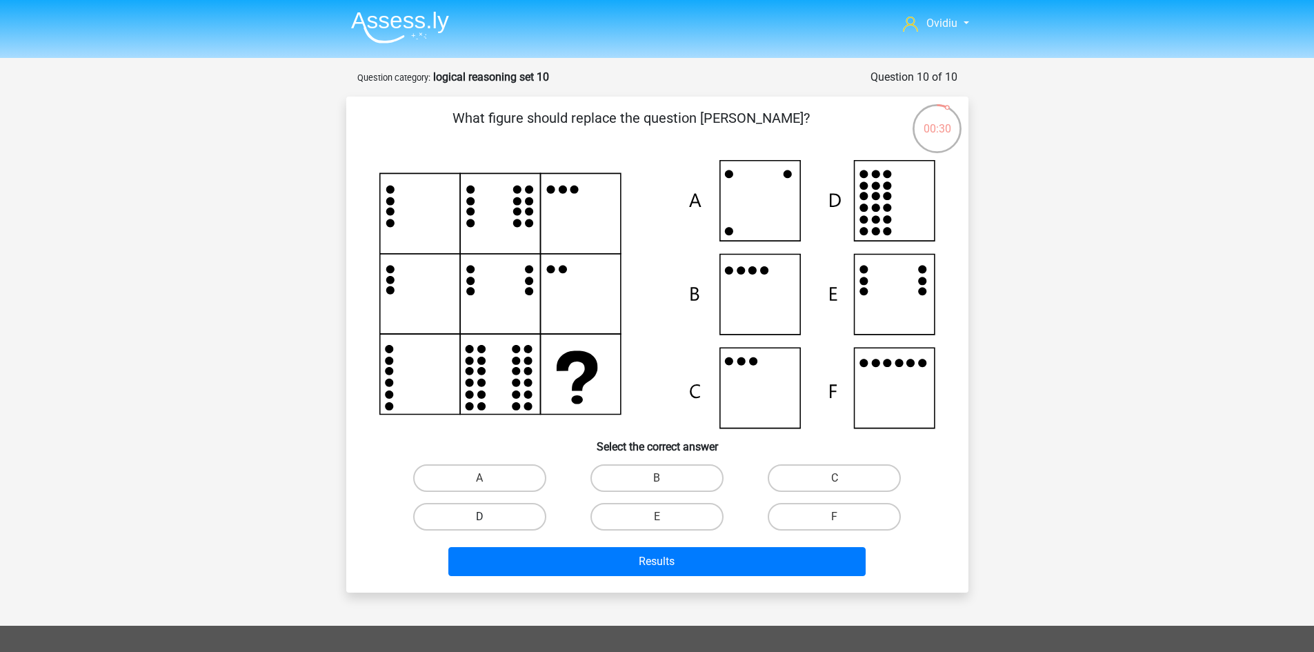
click at [495, 527] on label "D" at bounding box center [479, 517] width 133 height 28
click at [488, 526] on input "D" at bounding box center [483, 521] width 9 height 9
radio input "true"
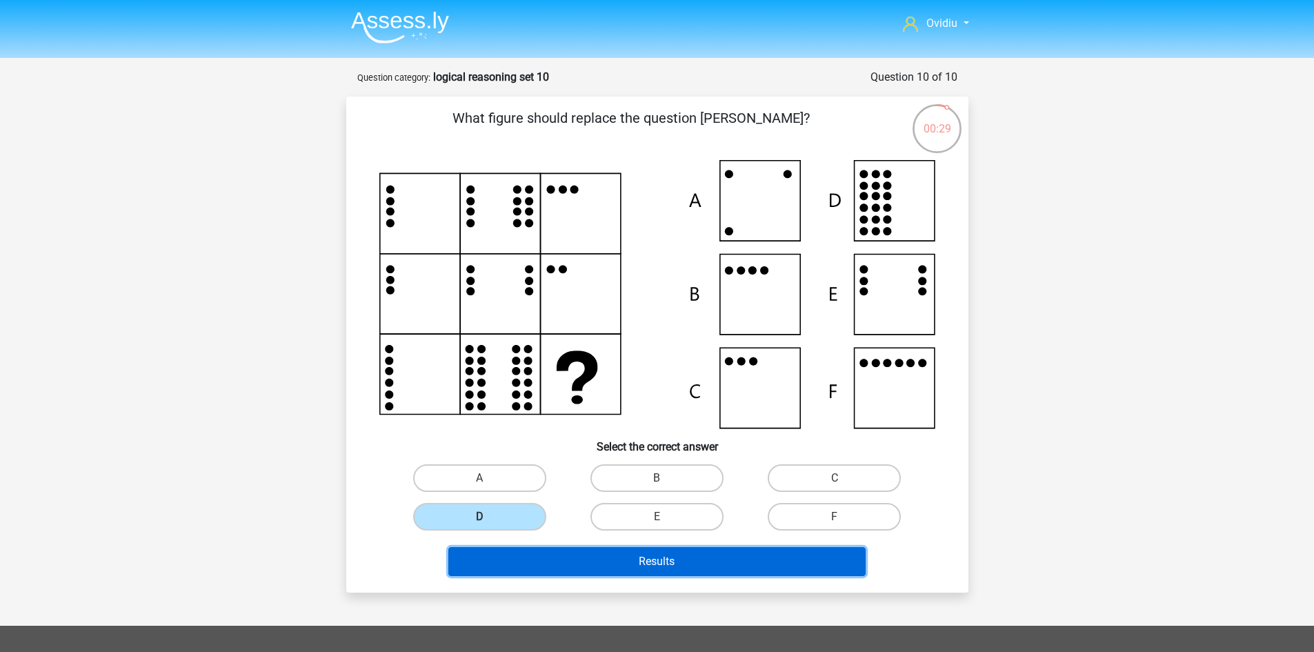
click at [657, 553] on button "Results" at bounding box center [656, 561] width 417 height 29
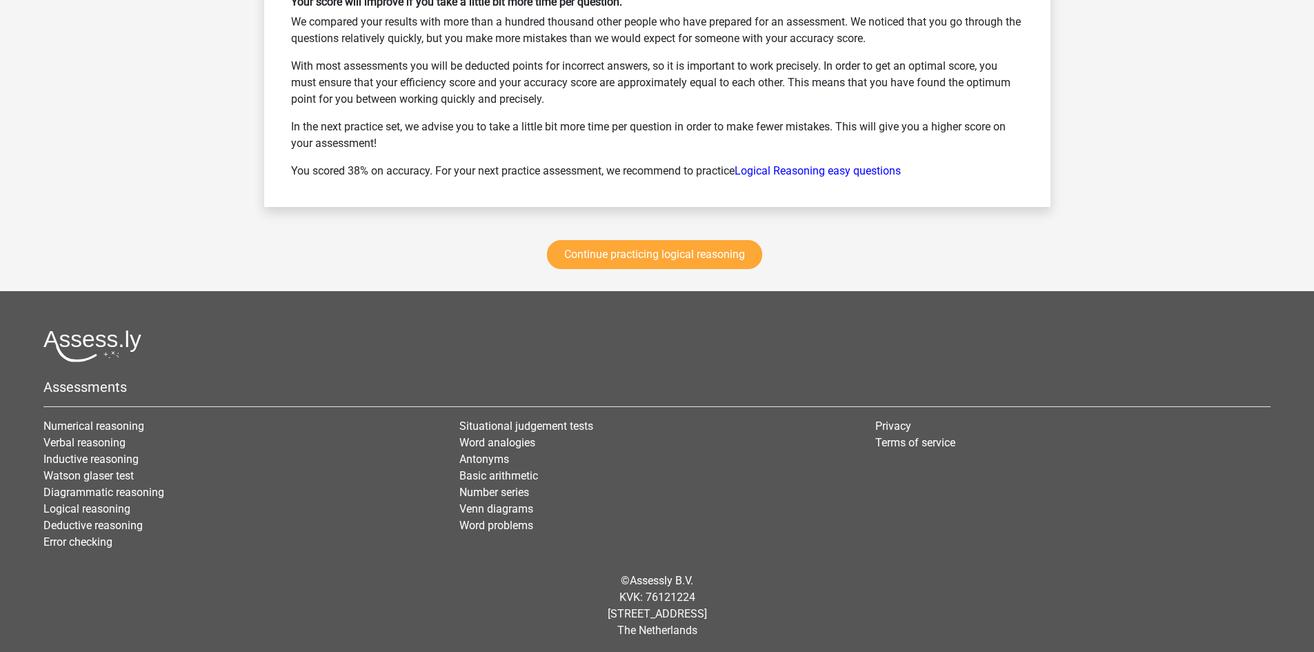
scroll to position [1878, 0]
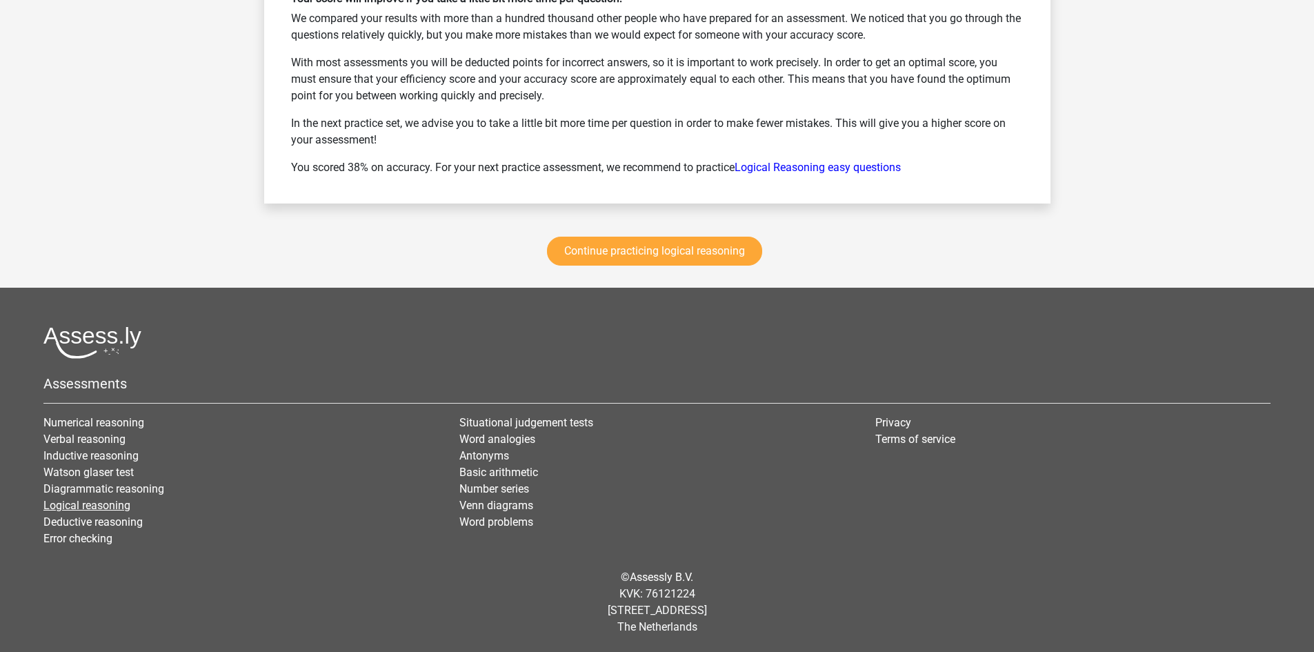
click at [82, 510] on link "Logical reasoning" at bounding box center [86, 505] width 87 height 13
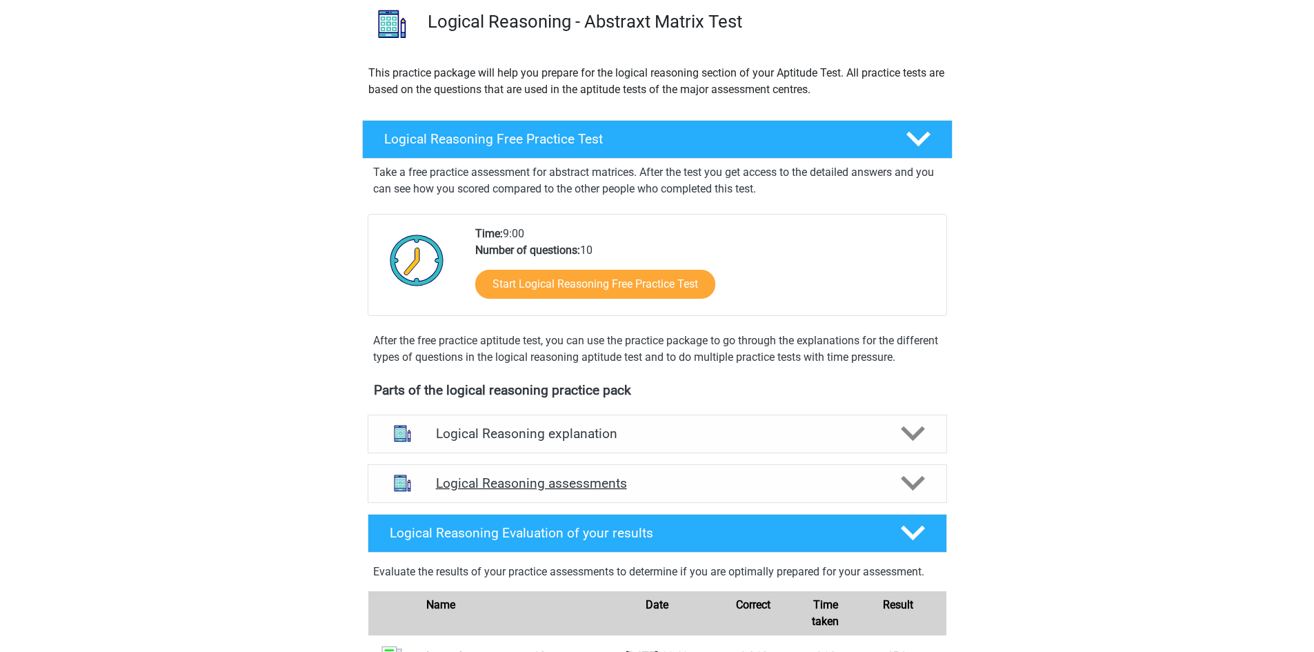
scroll to position [138, 0]
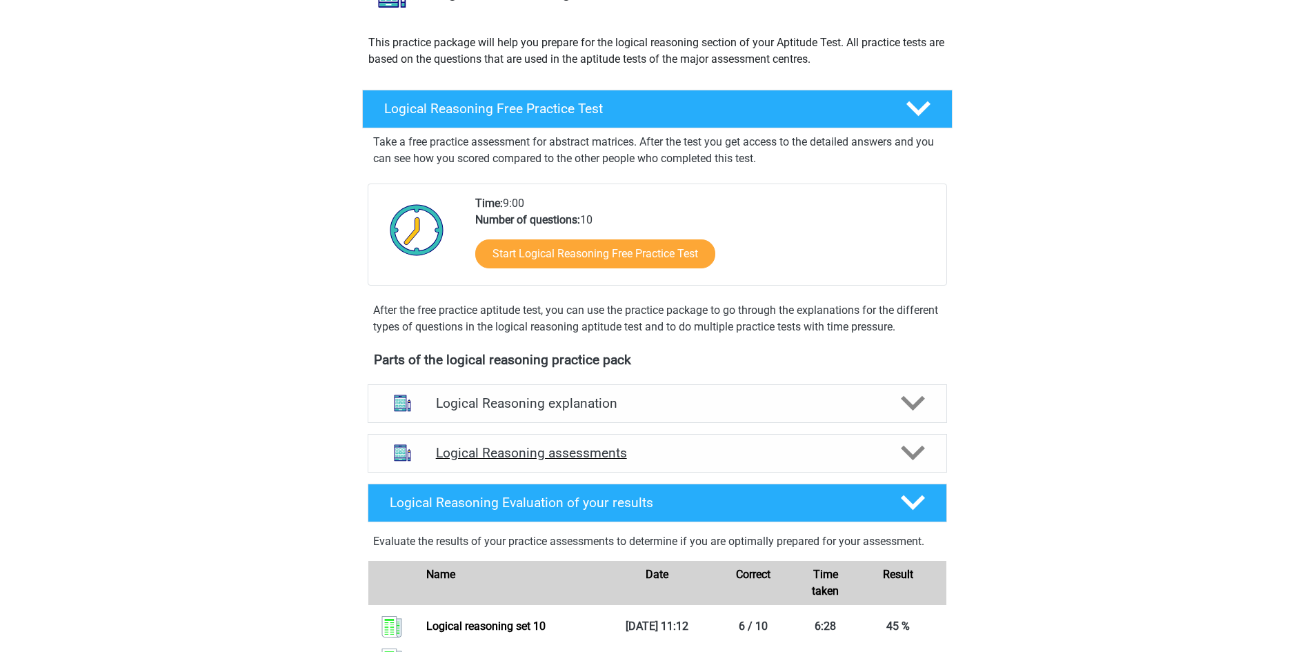
click at [913, 462] on icon at bounding box center [913, 453] width 24 height 24
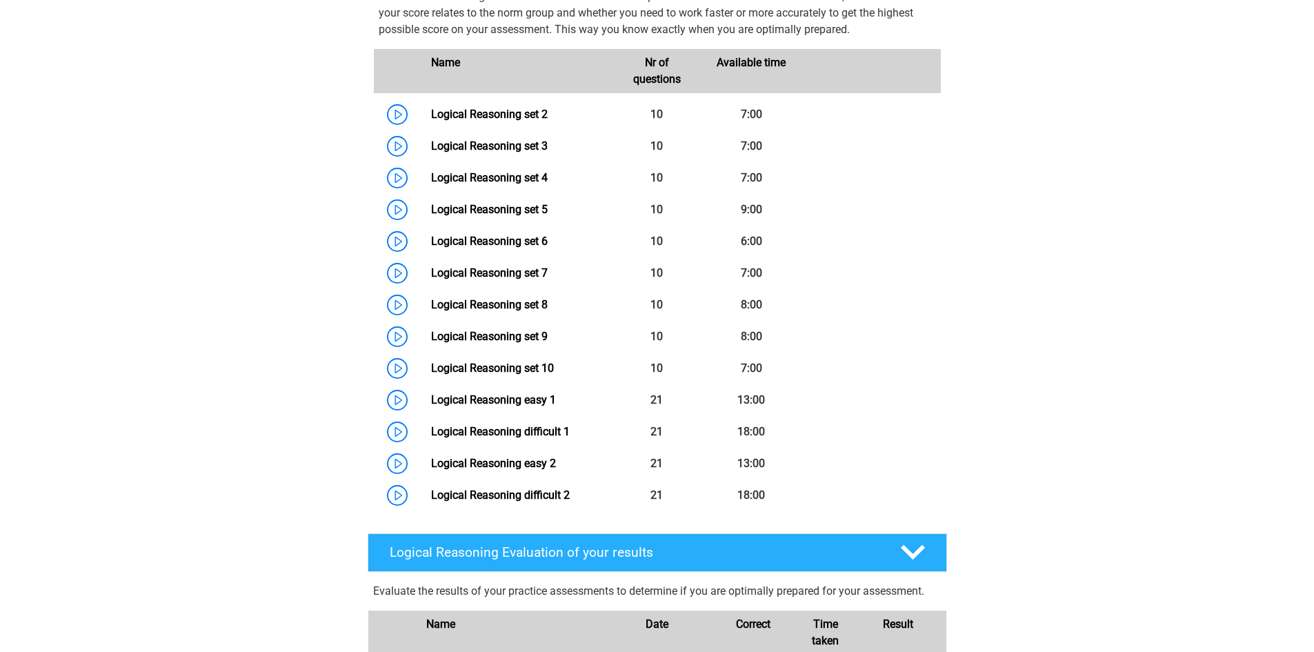
scroll to position [759, 0]
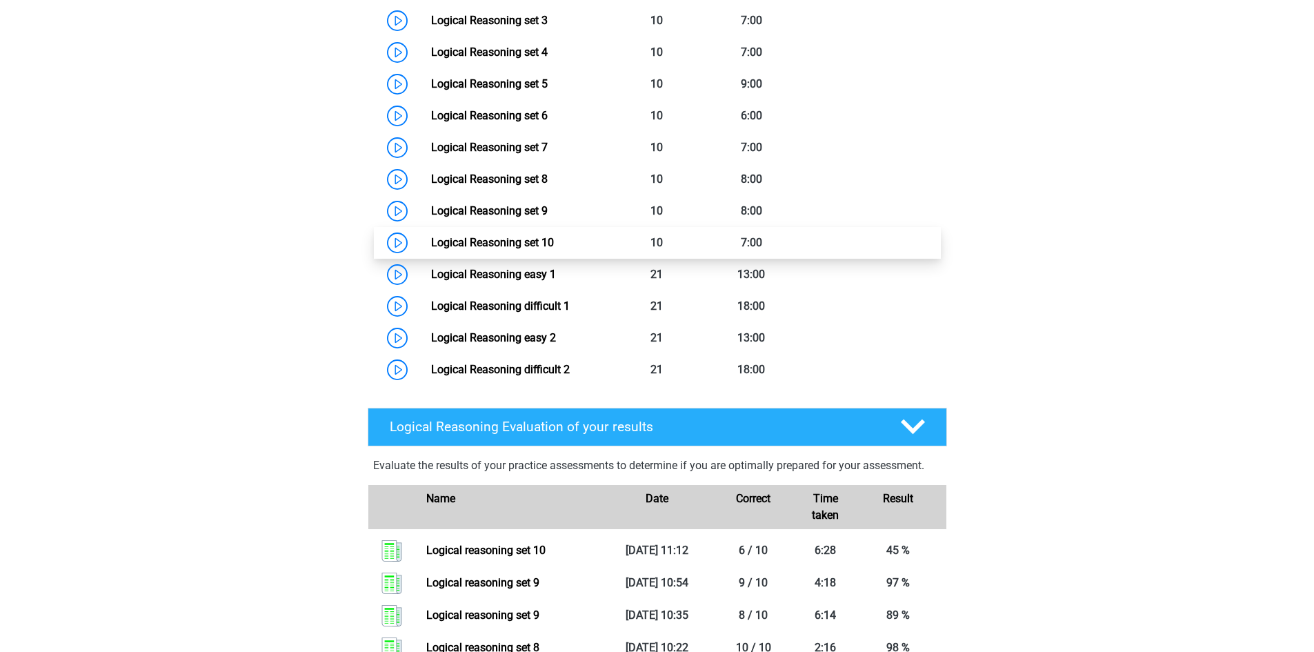
click at [517, 249] on link "Logical Reasoning set 10" at bounding box center [492, 242] width 123 height 13
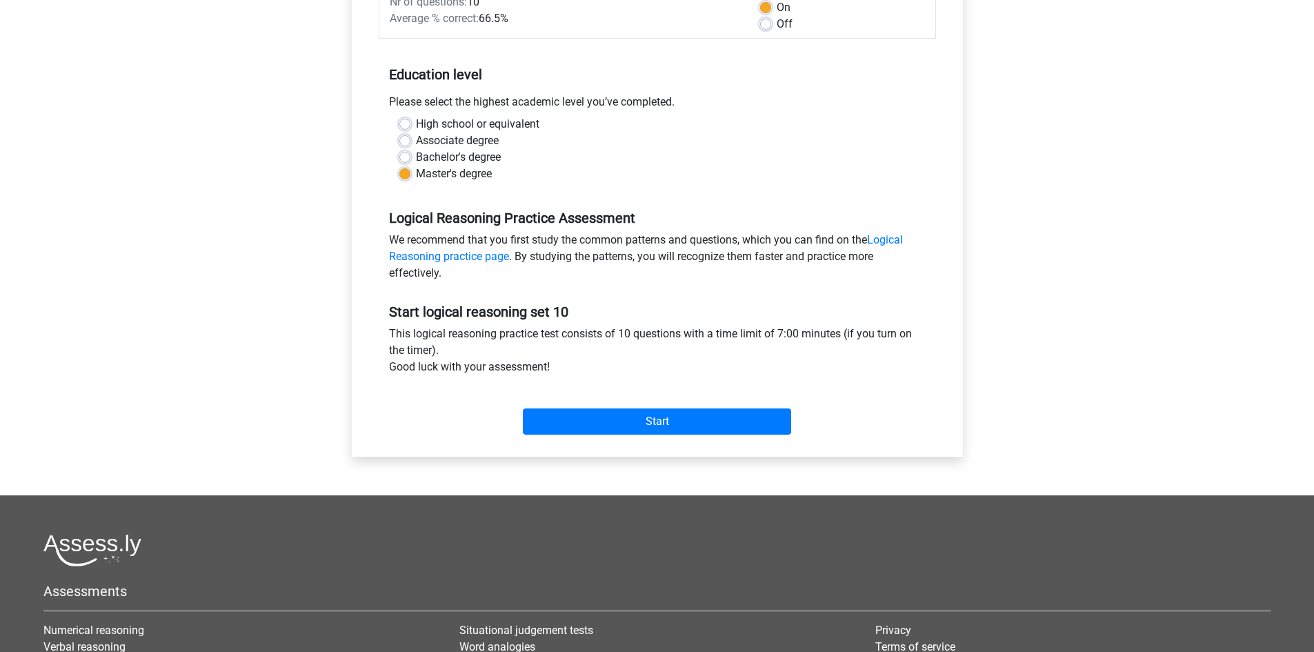
scroll to position [276, 0]
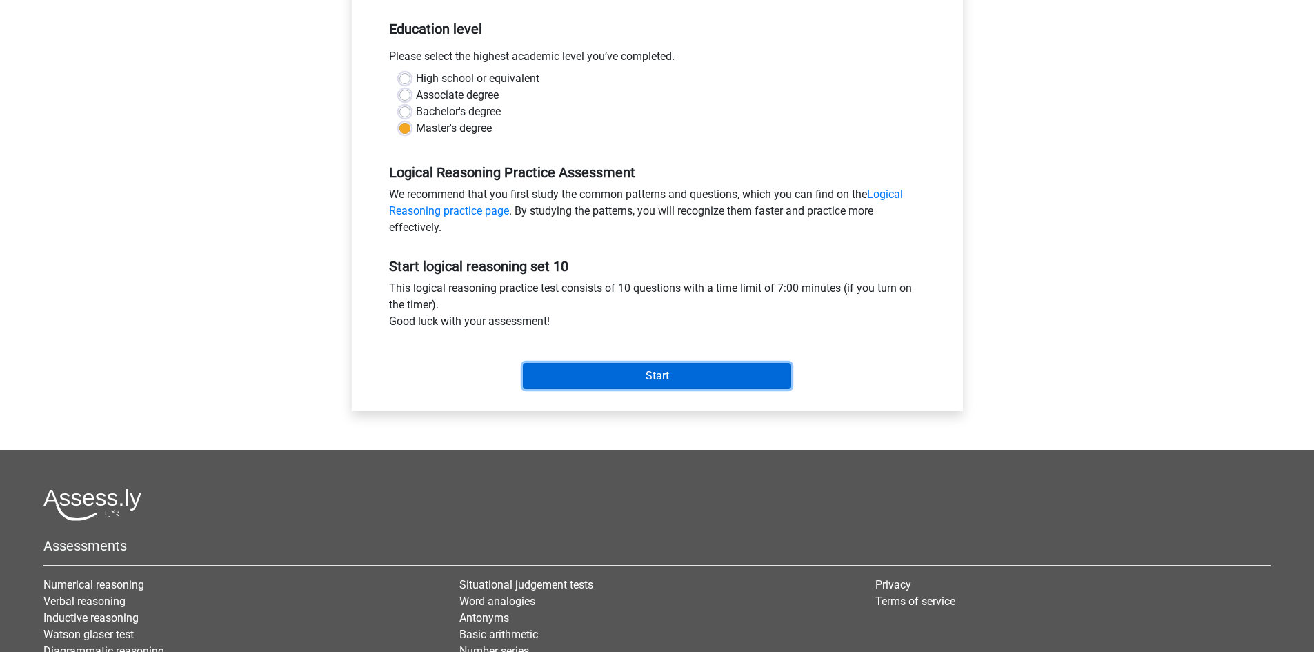
click at [677, 368] on input "Start" at bounding box center [657, 376] width 268 height 26
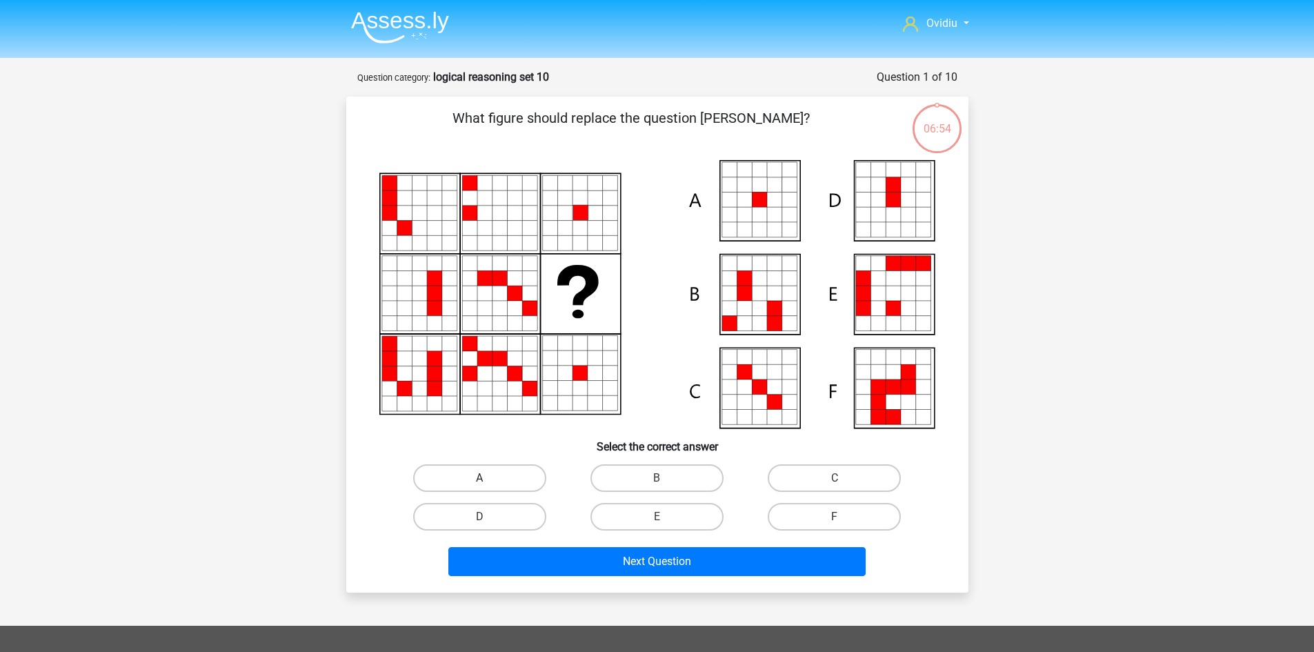
click at [473, 485] on label "A" at bounding box center [479, 478] width 133 height 28
click at [479, 485] on input "A" at bounding box center [483, 482] width 9 height 9
radio input "true"
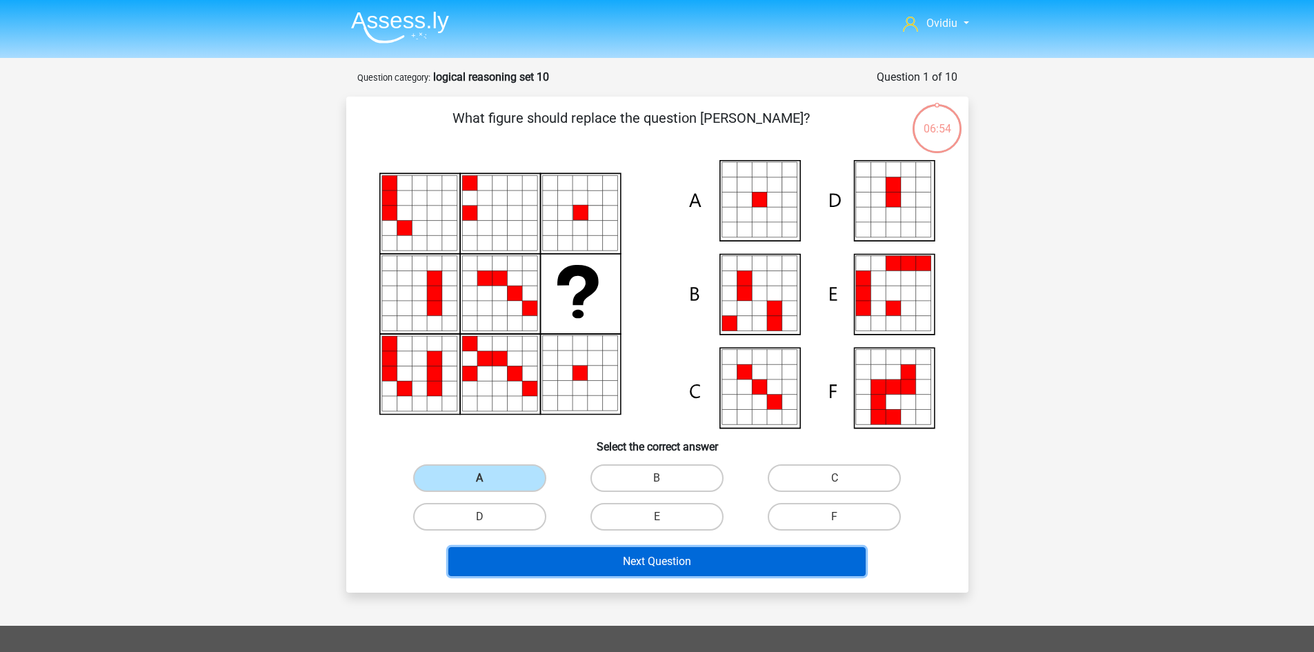
click at [643, 560] on button "Next Question" at bounding box center [656, 561] width 417 height 29
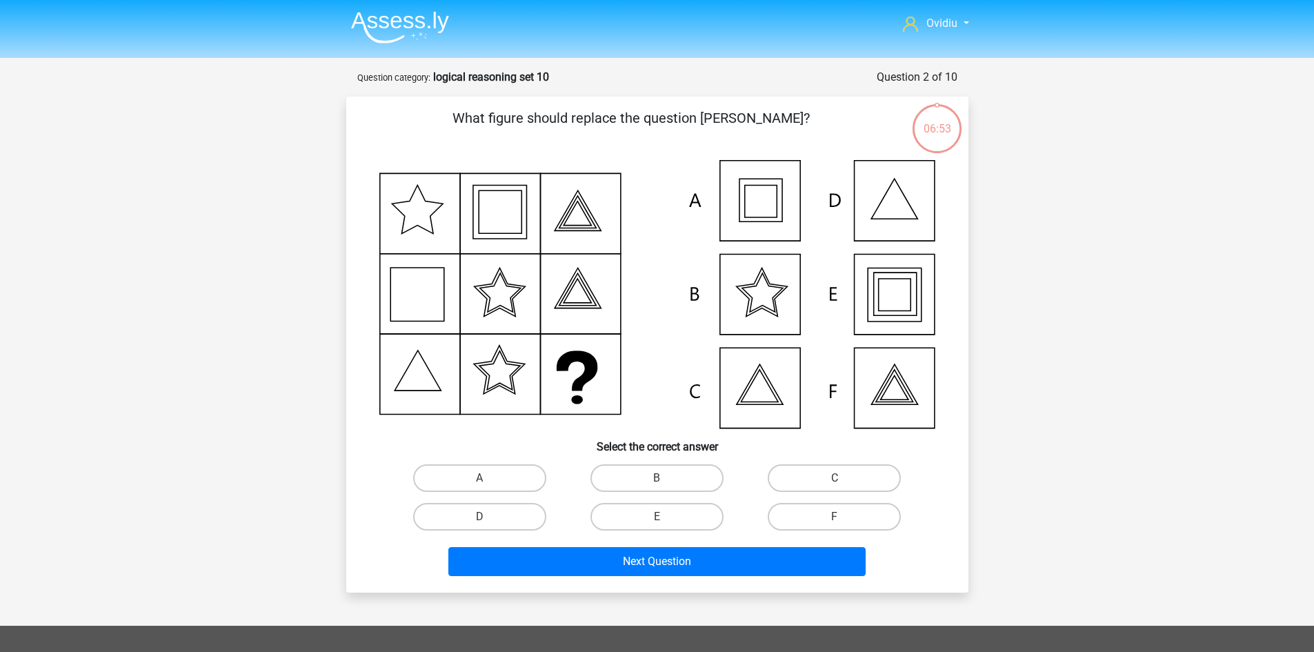
scroll to position [69, 0]
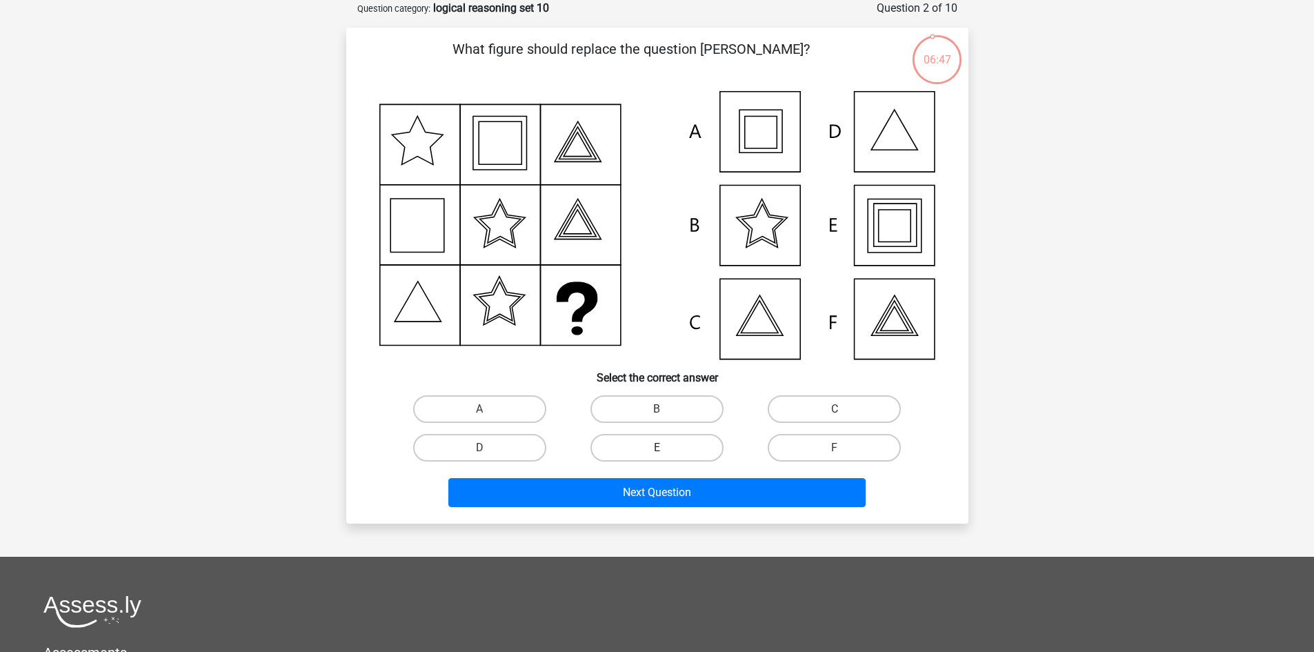
click at [702, 450] on label "E" at bounding box center [656, 448] width 133 height 28
click at [666, 450] on input "E" at bounding box center [661, 452] width 9 height 9
radio input "true"
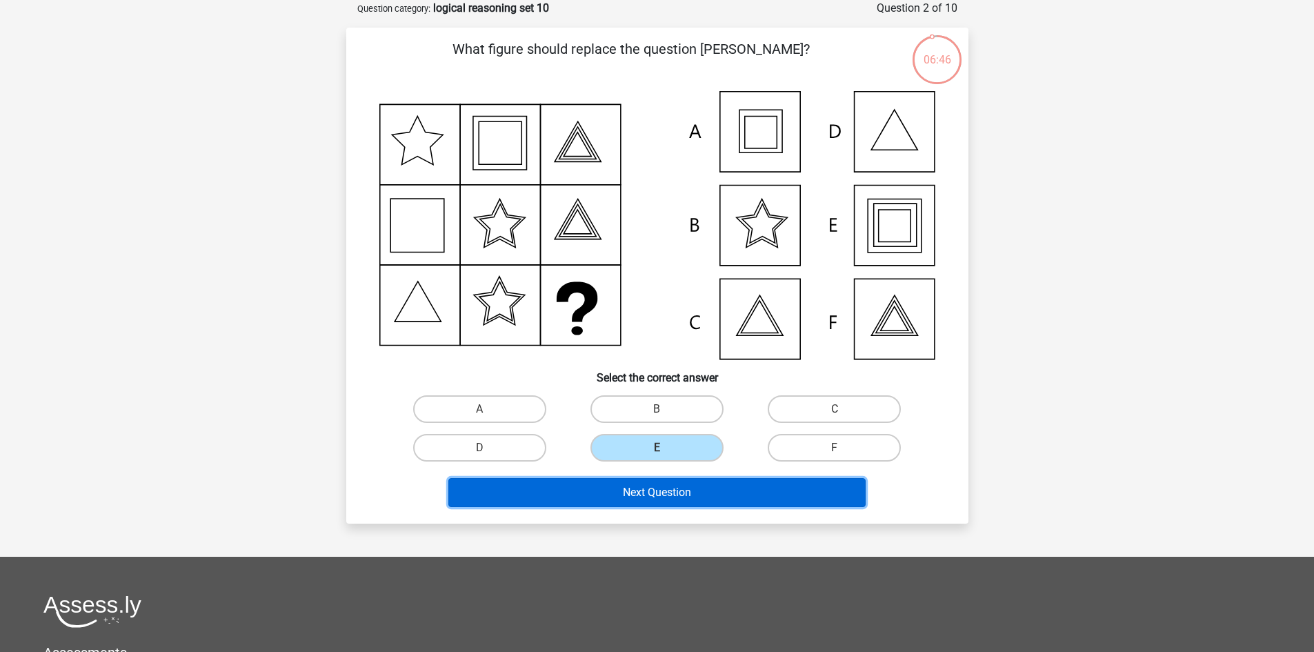
click at [677, 495] on button "Next Question" at bounding box center [656, 492] width 417 height 29
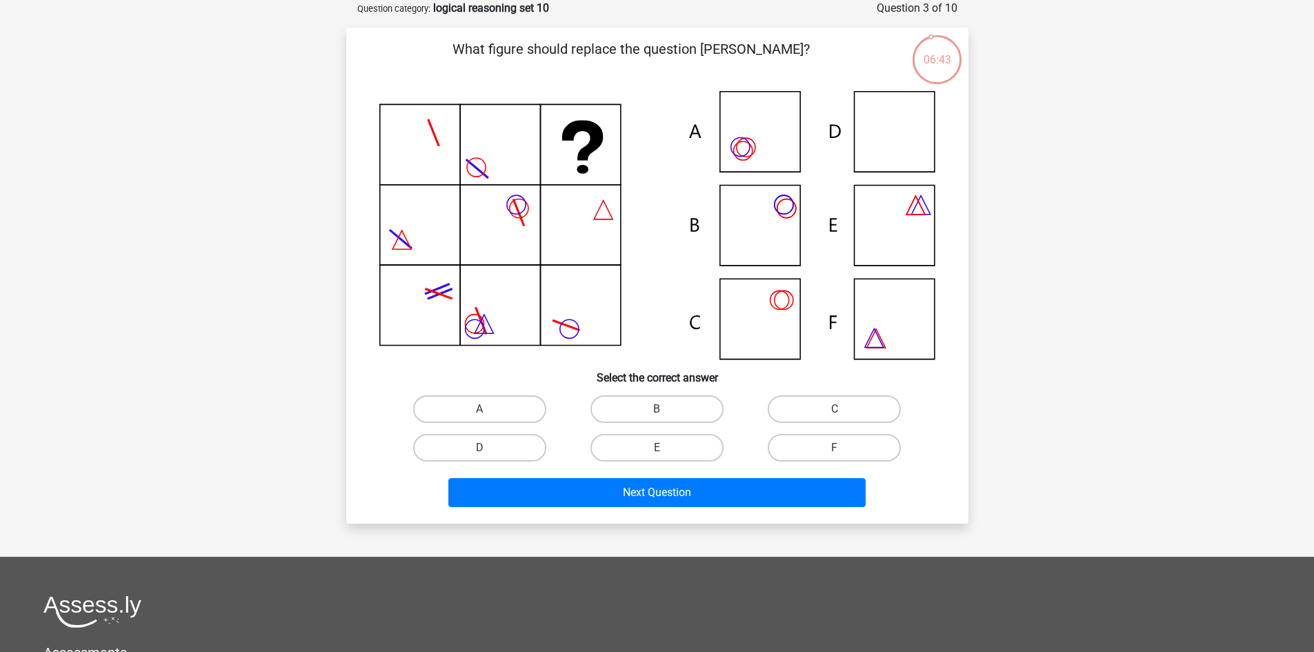
scroll to position [0, 0]
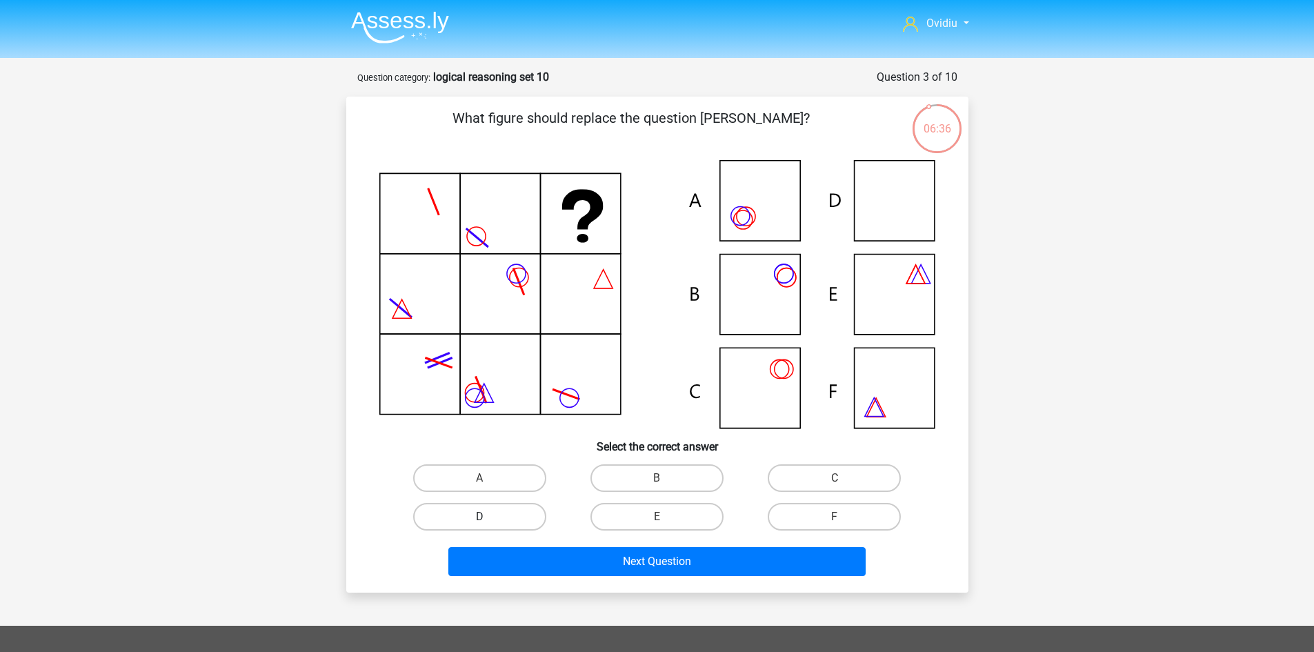
click at [523, 518] on label "D" at bounding box center [479, 517] width 133 height 28
click at [488, 518] on input "D" at bounding box center [483, 521] width 9 height 9
radio input "true"
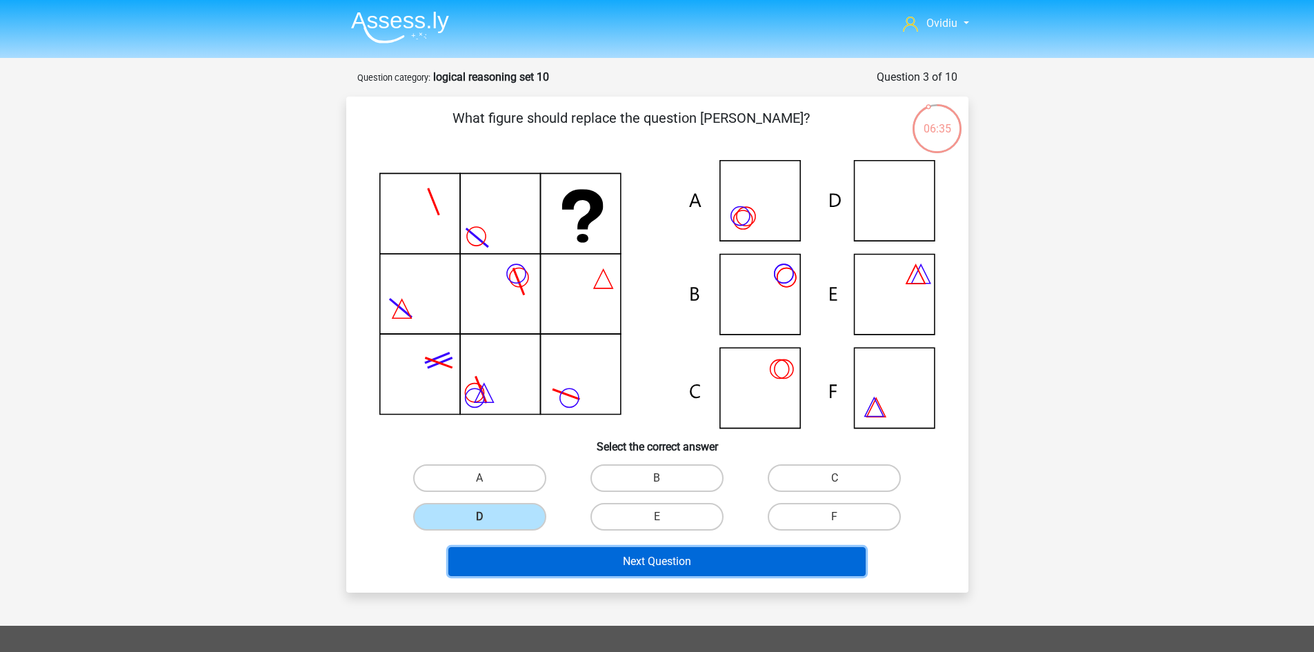
click at [639, 566] on button "Next Question" at bounding box center [656, 561] width 417 height 29
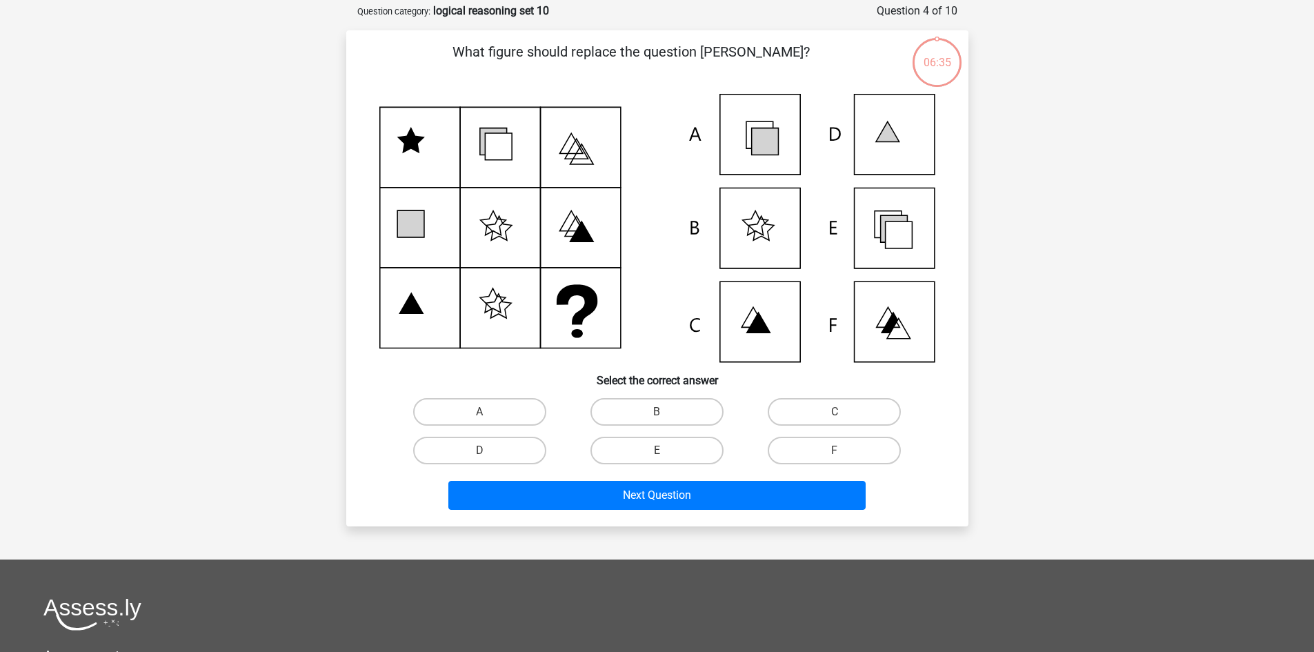
scroll to position [69, 0]
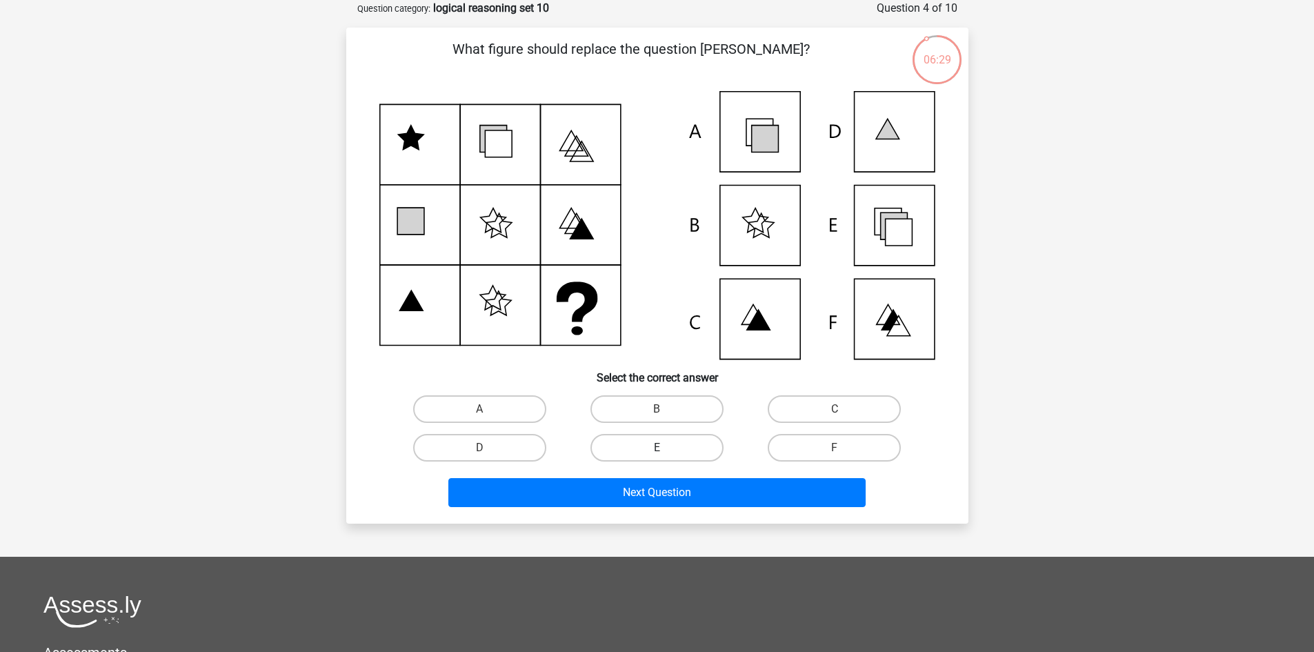
click at [665, 441] on label "E" at bounding box center [656, 448] width 133 height 28
click at [665, 448] on input "E" at bounding box center [661, 452] width 9 height 9
radio input "true"
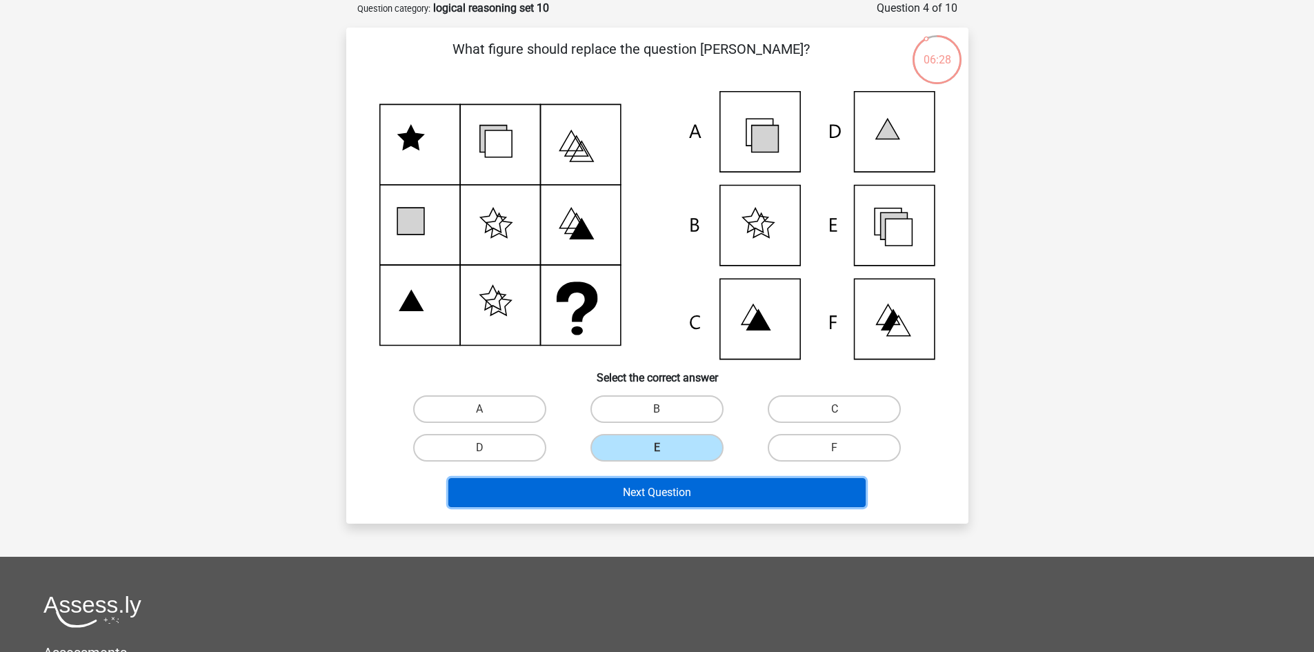
click at [668, 492] on button "Next Question" at bounding box center [656, 492] width 417 height 29
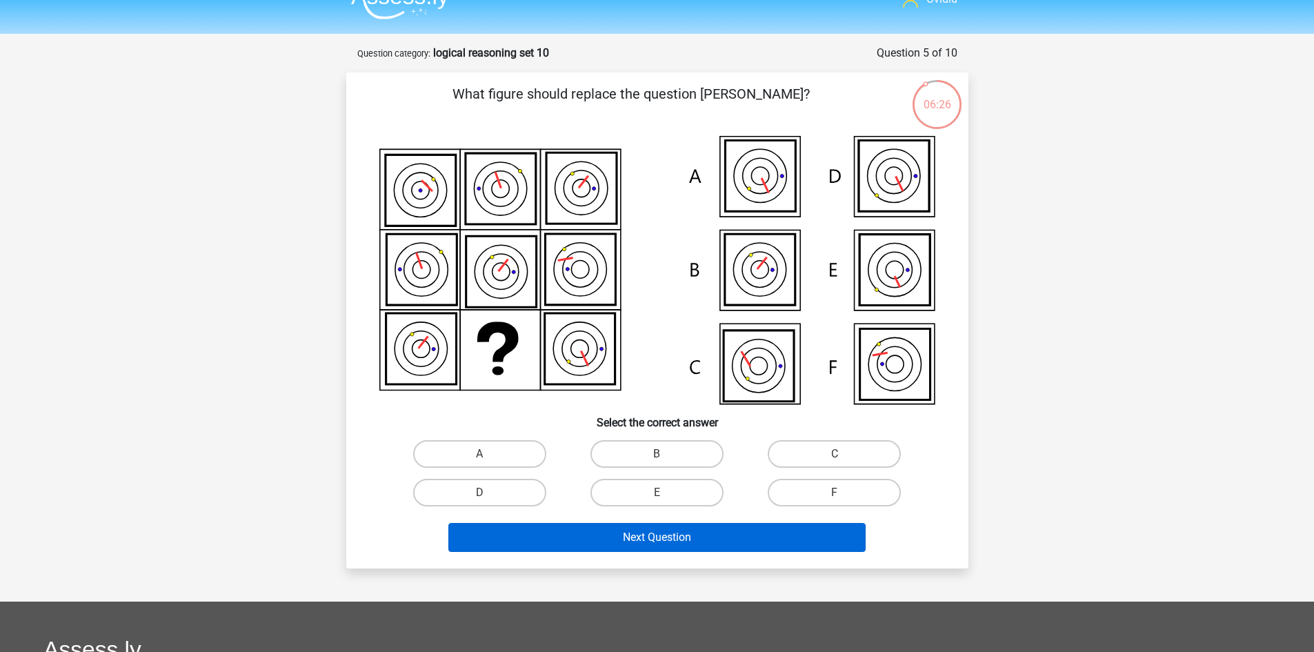
scroll to position [0, 0]
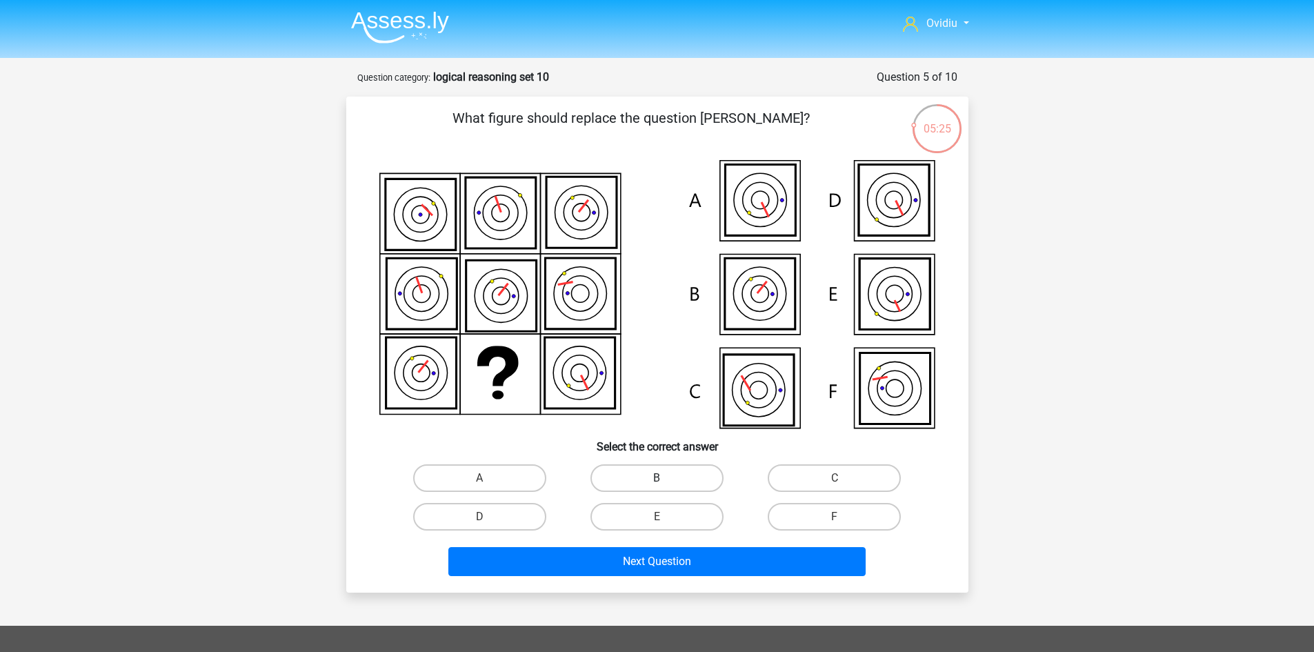
click at [670, 474] on label "B" at bounding box center [656, 478] width 133 height 28
click at [666, 478] on input "B" at bounding box center [661, 482] width 9 height 9
radio input "true"
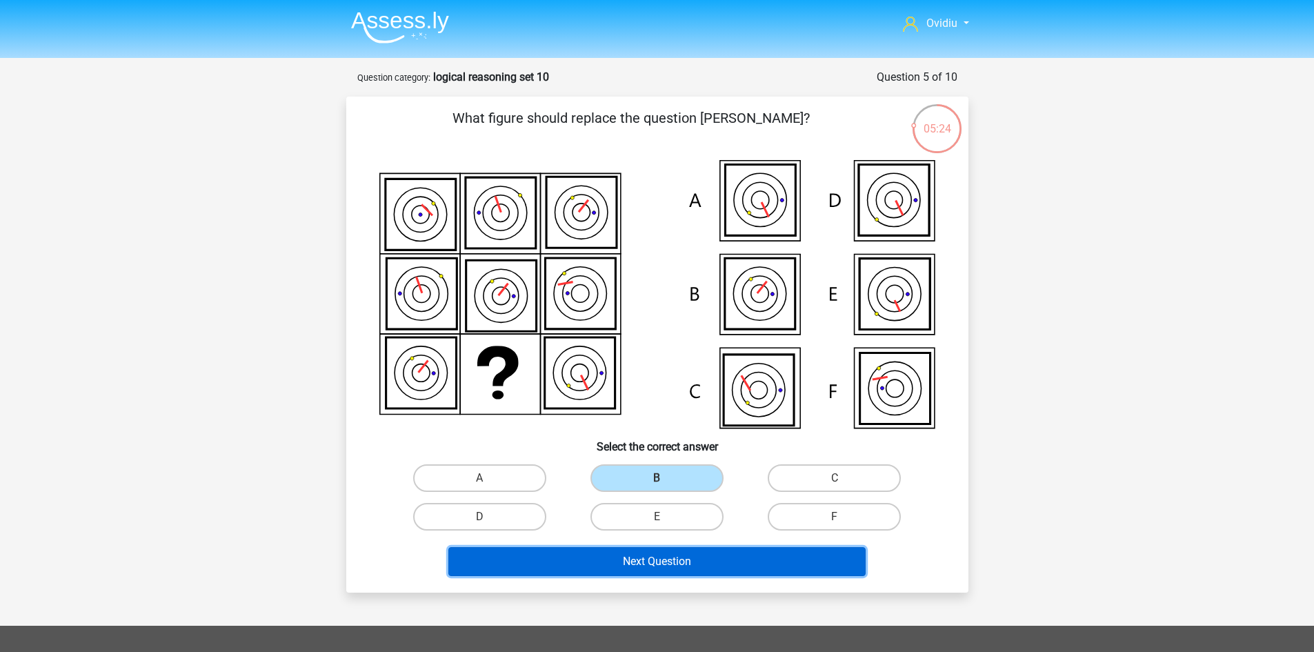
click at [659, 554] on button "Next Question" at bounding box center [656, 561] width 417 height 29
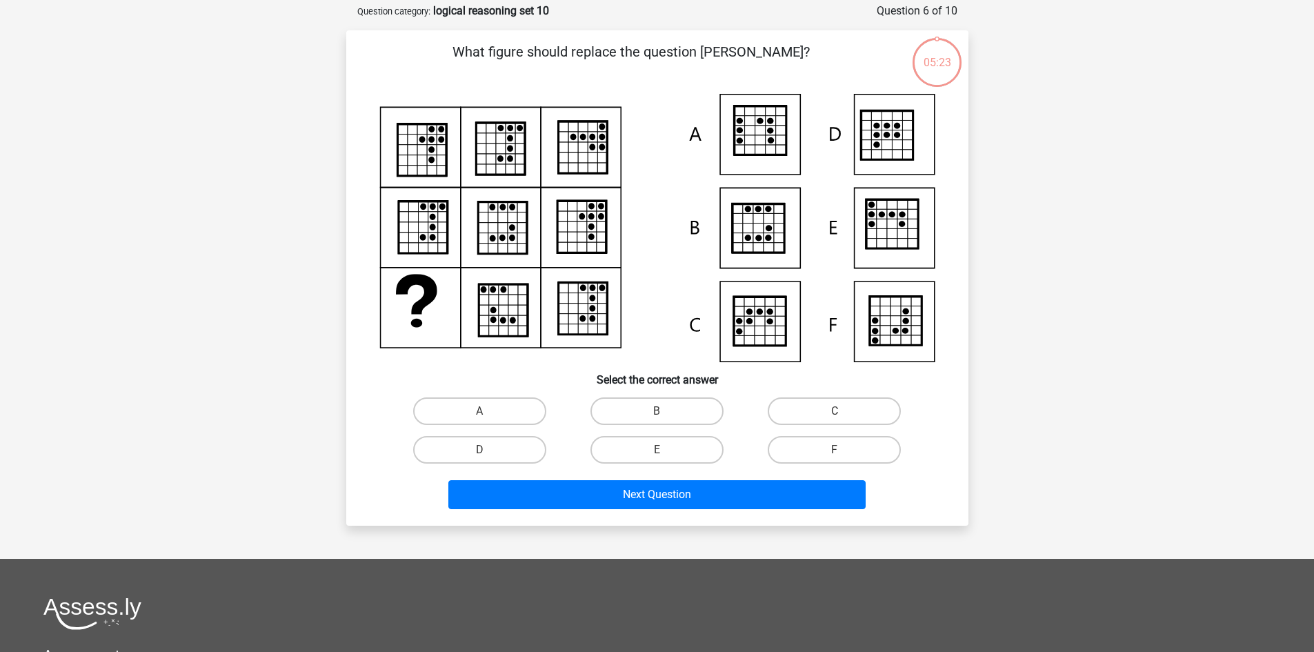
scroll to position [69, 0]
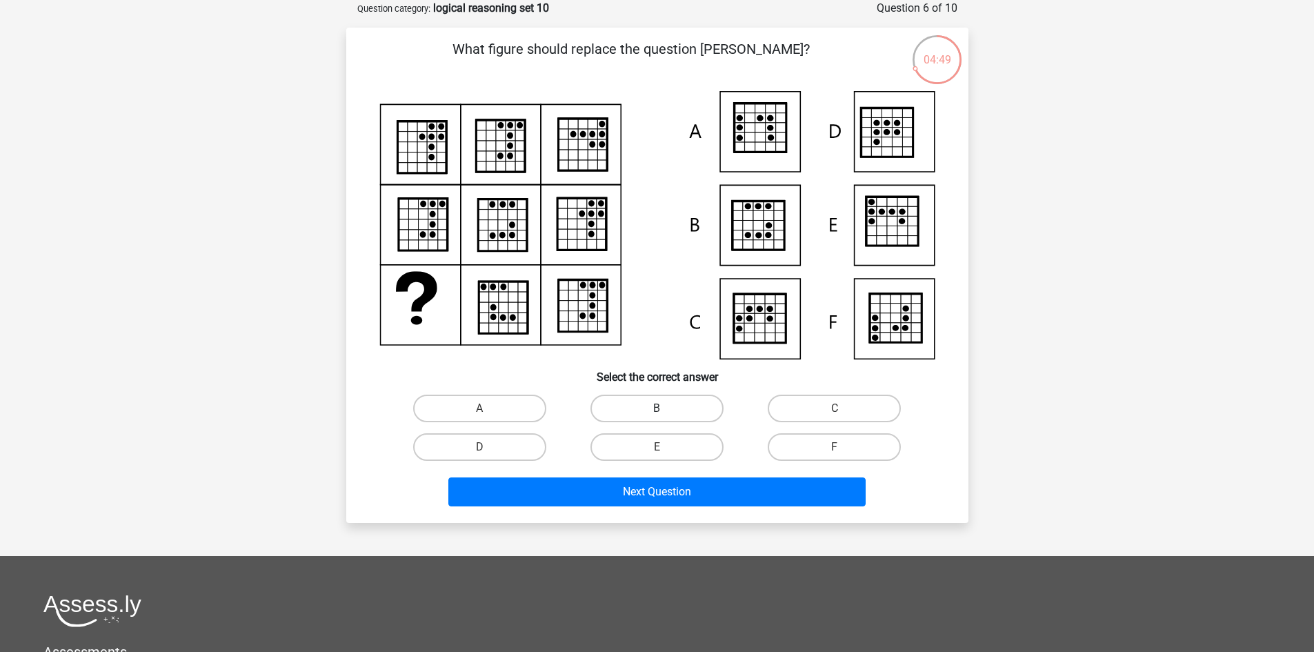
click at [684, 408] on label "B" at bounding box center [656, 409] width 133 height 28
click at [666, 408] on input "B" at bounding box center [661, 412] width 9 height 9
radio input "true"
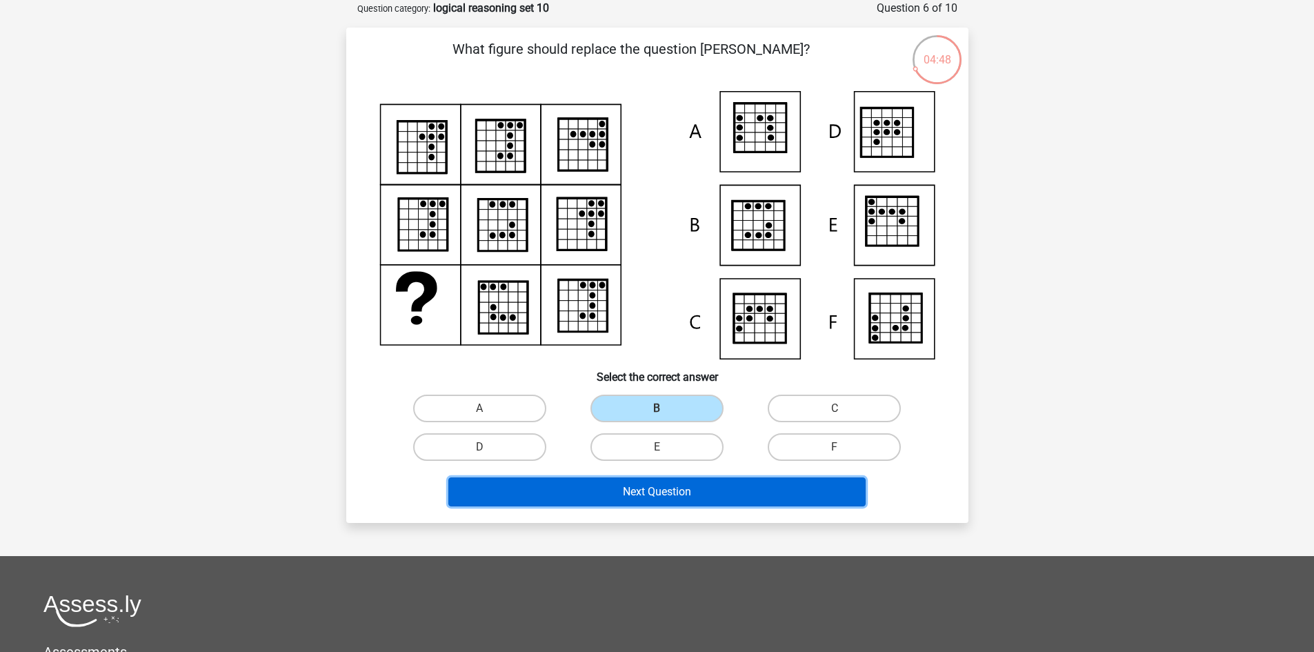
click at [675, 488] on button "Next Question" at bounding box center [656, 491] width 417 height 29
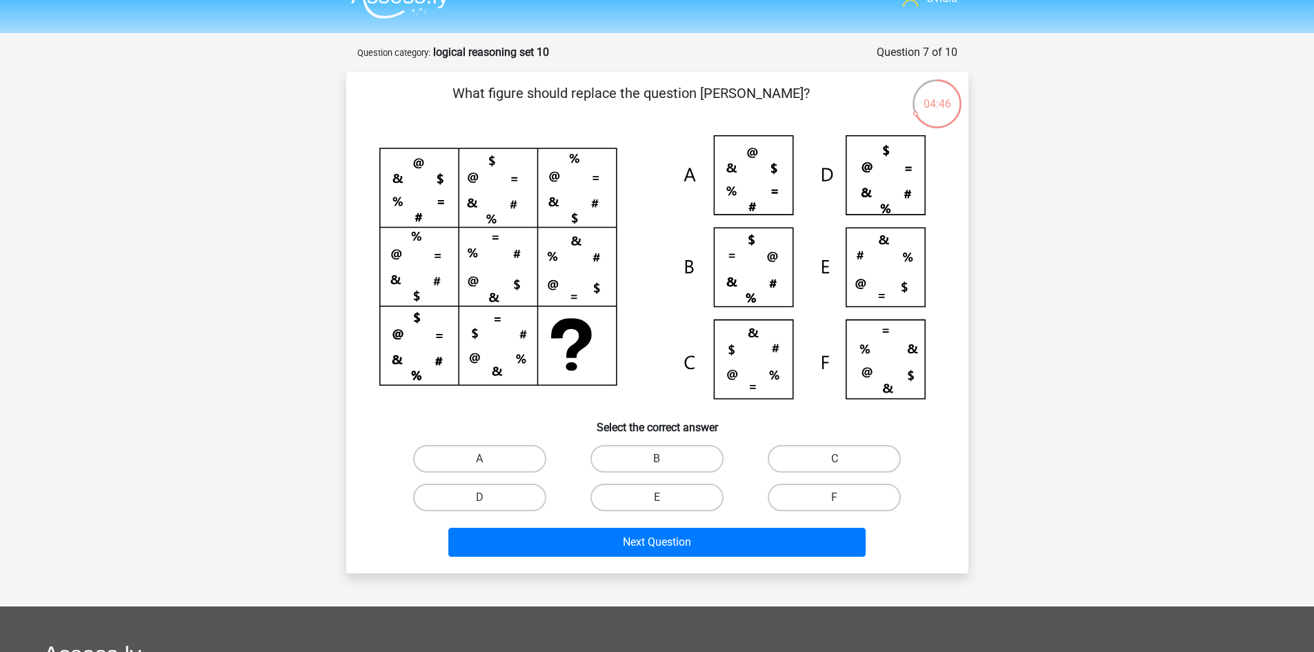
scroll to position [0, 0]
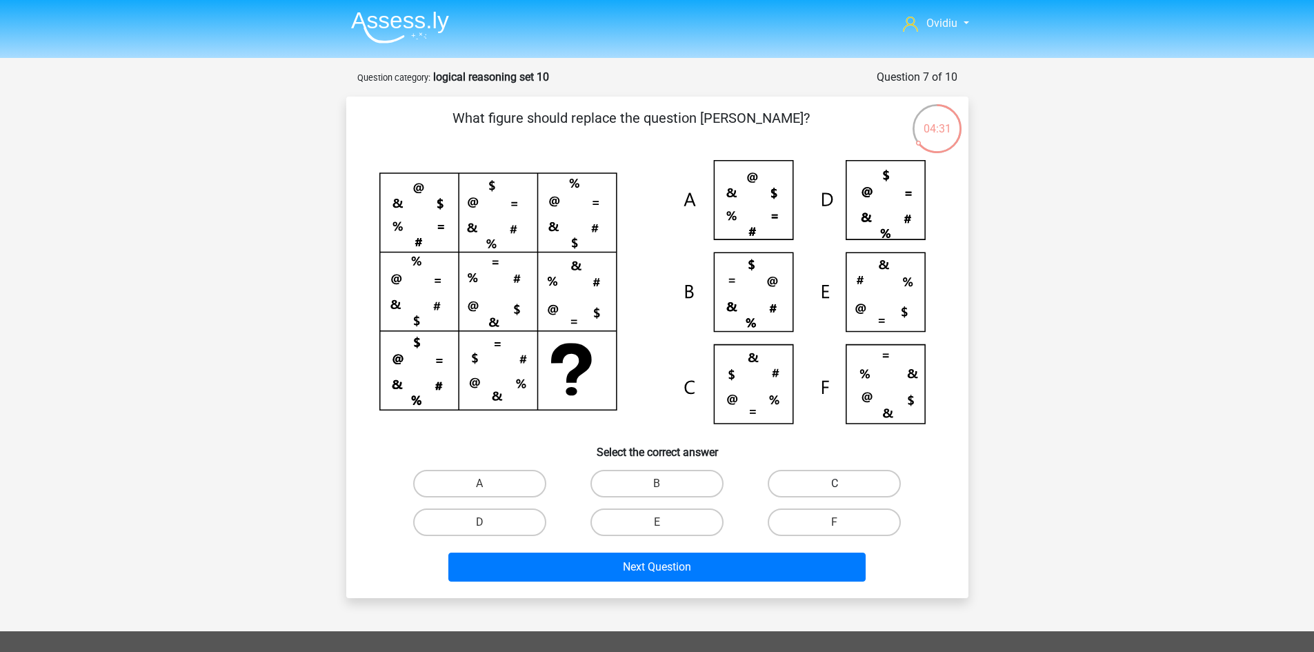
click at [810, 489] on label "C" at bounding box center [834, 484] width 133 height 28
click at [835, 489] on input "C" at bounding box center [839, 487] width 9 height 9
radio input "true"
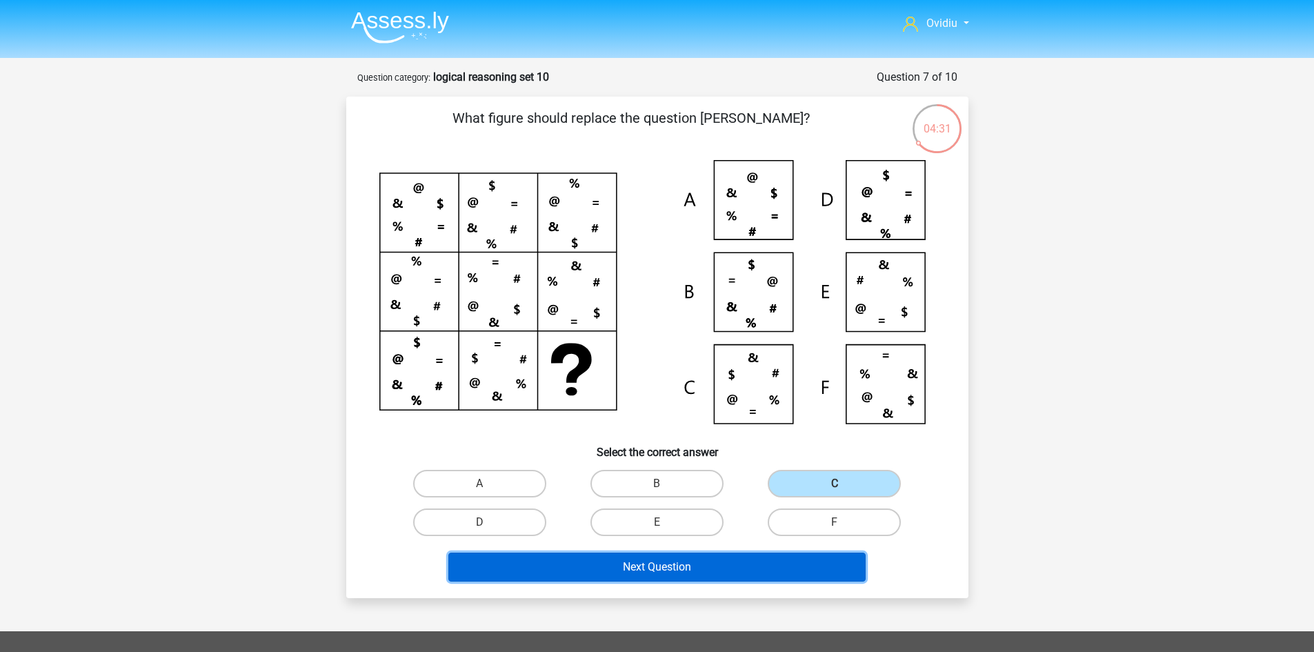
click at [695, 570] on button "Next Question" at bounding box center [656, 566] width 417 height 29
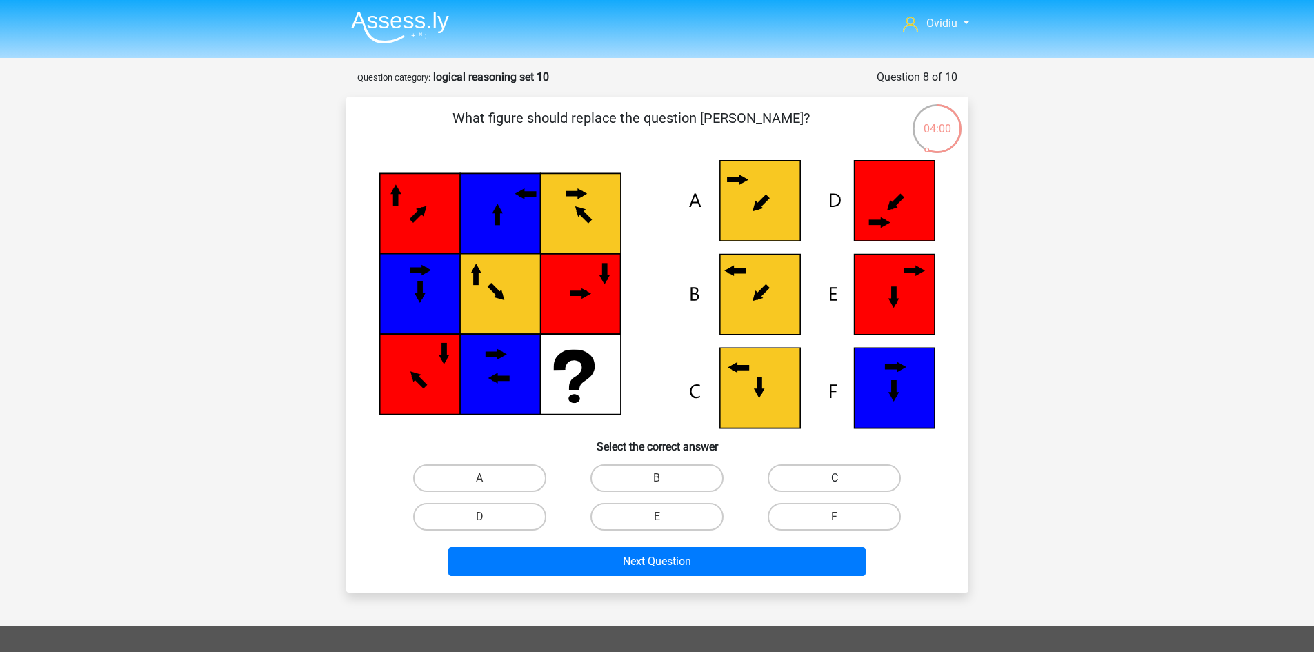
click at [815, 477] on label "C" at bounding box center [834, 478] width 133 height 28
click at [835, 478] on input "C" at bounding box center [839, 482] width 9 height 9
radio input "true"
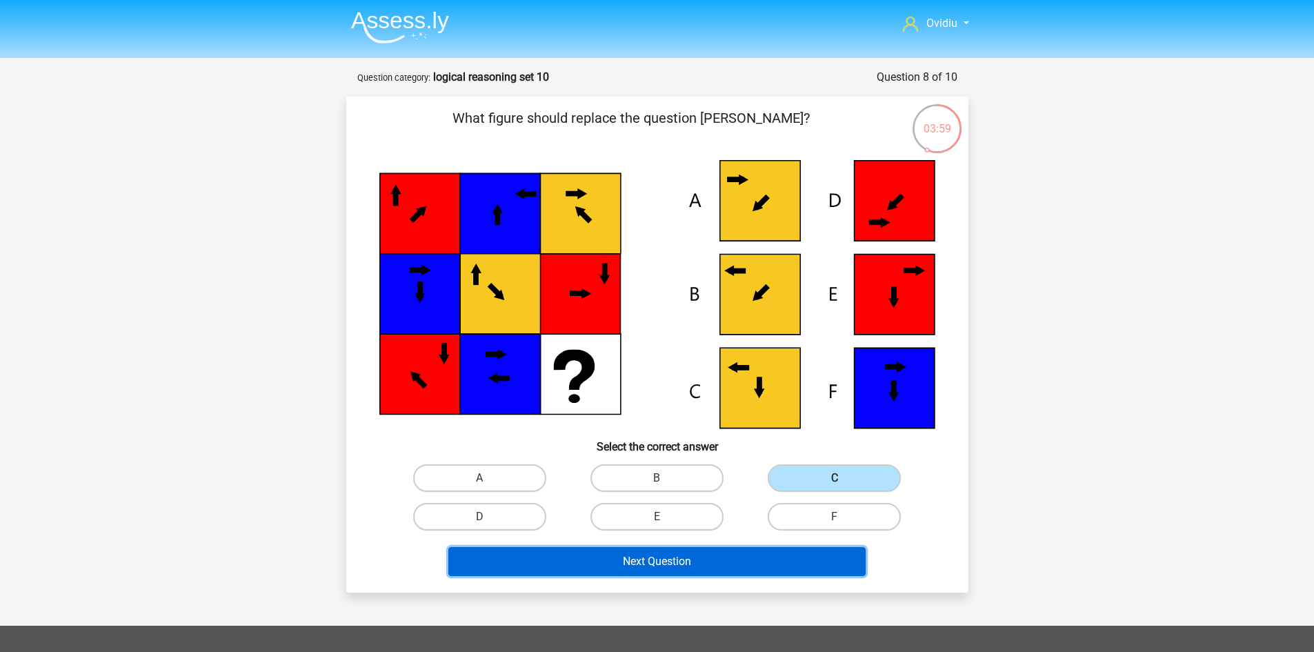
click at [686, 558] on button "Next Question" at bounding box center [656, 561] width 417 height 29
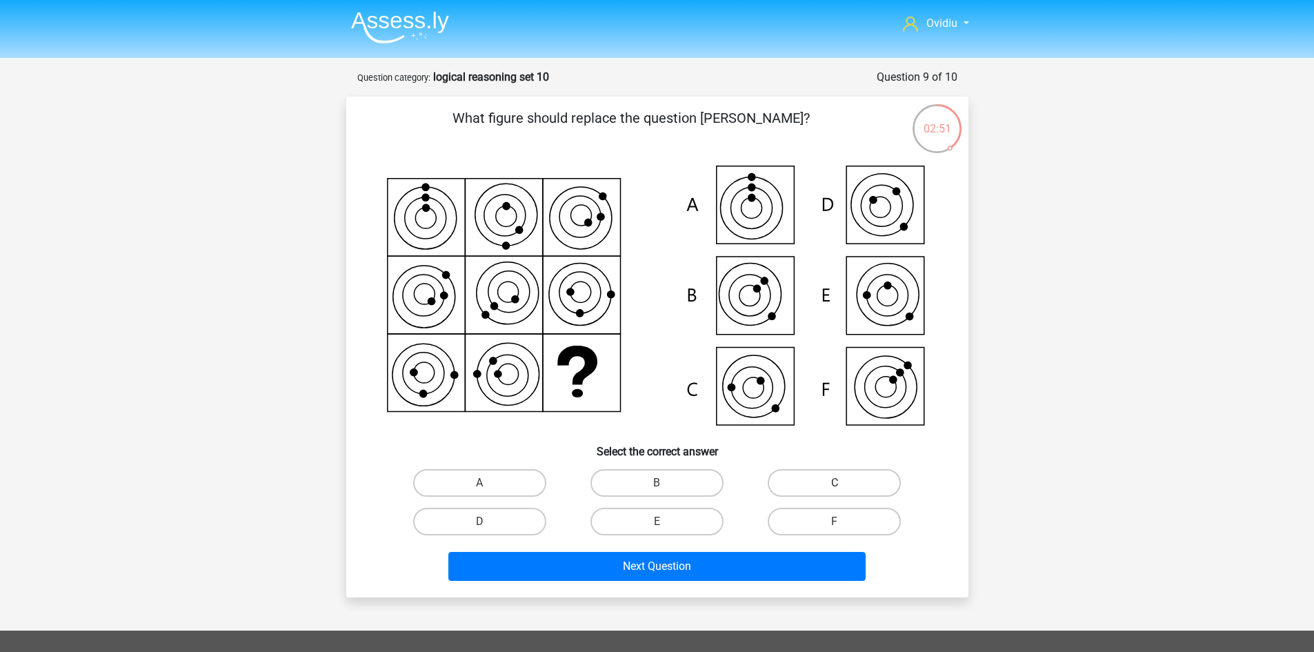
click at [809, 475] on label "C" at bounding box center [834, 483] width 133 height 28
click at [835, 483] on input "C" at bounding box center [839, 487] width 9 height 9
radio input "true"
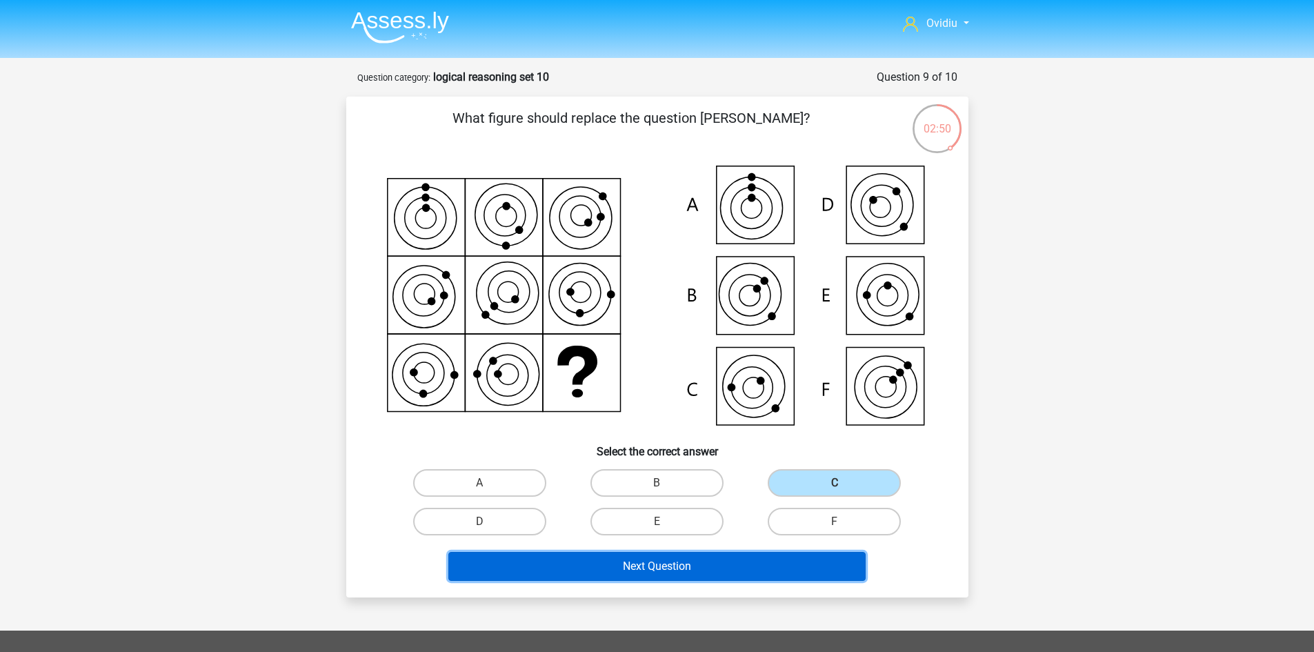
click at [668, 564] on button "Next Question" at bounding box center [656, 566] width 417 height 29
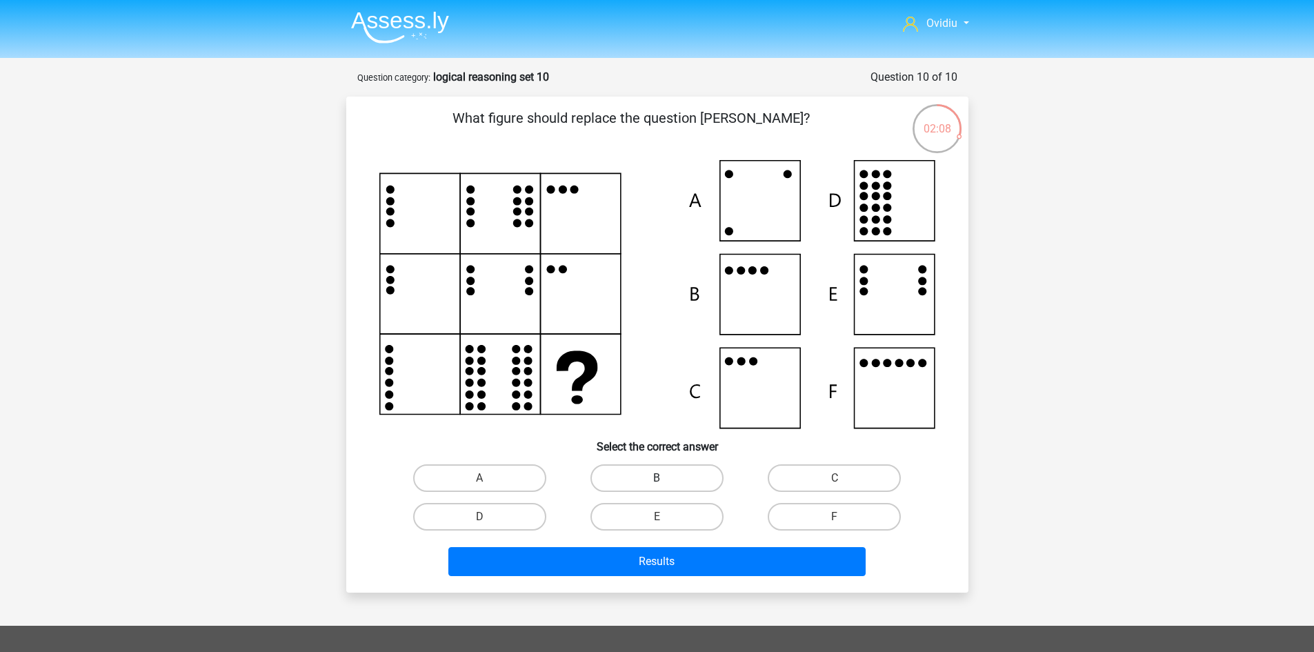
click at [628, 475] on label "B" at bounding box center [656, 478] width 133 height 28
click at [657, 478] on input "B" at bounding box center [661, 482] width 9 height 9
radio input "true"
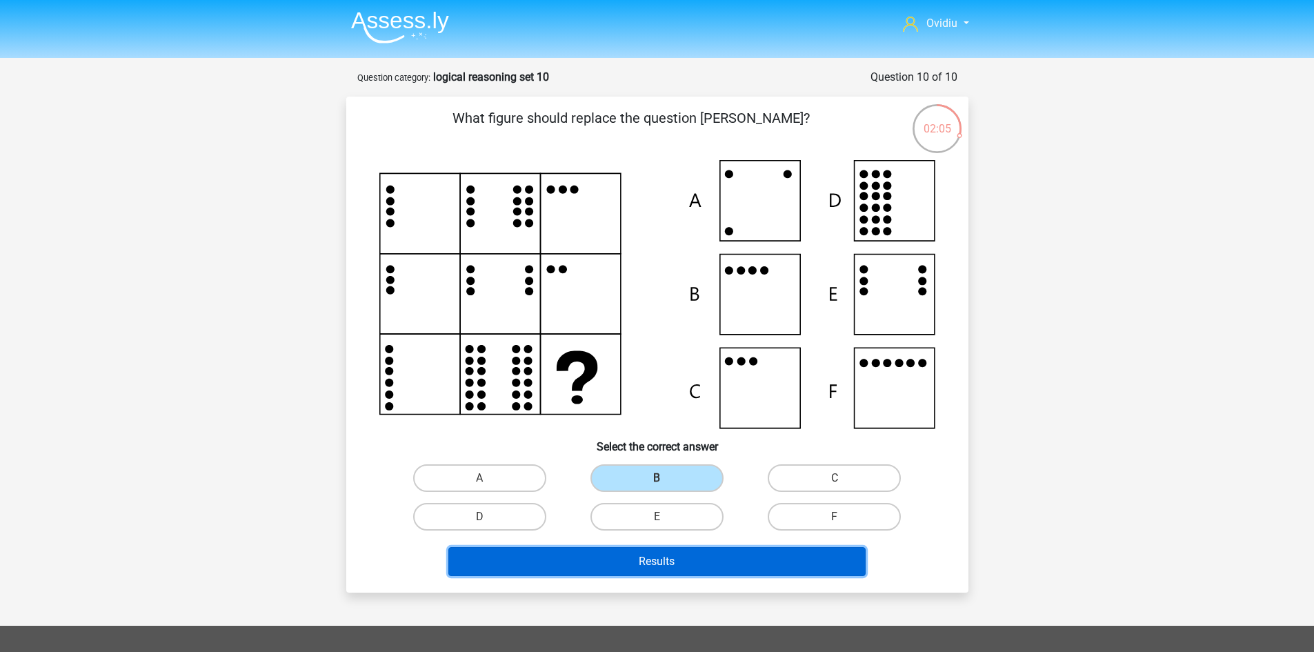
click at [649, 564] on button "Results" at bounding box center [656, 561] width 417 height 29
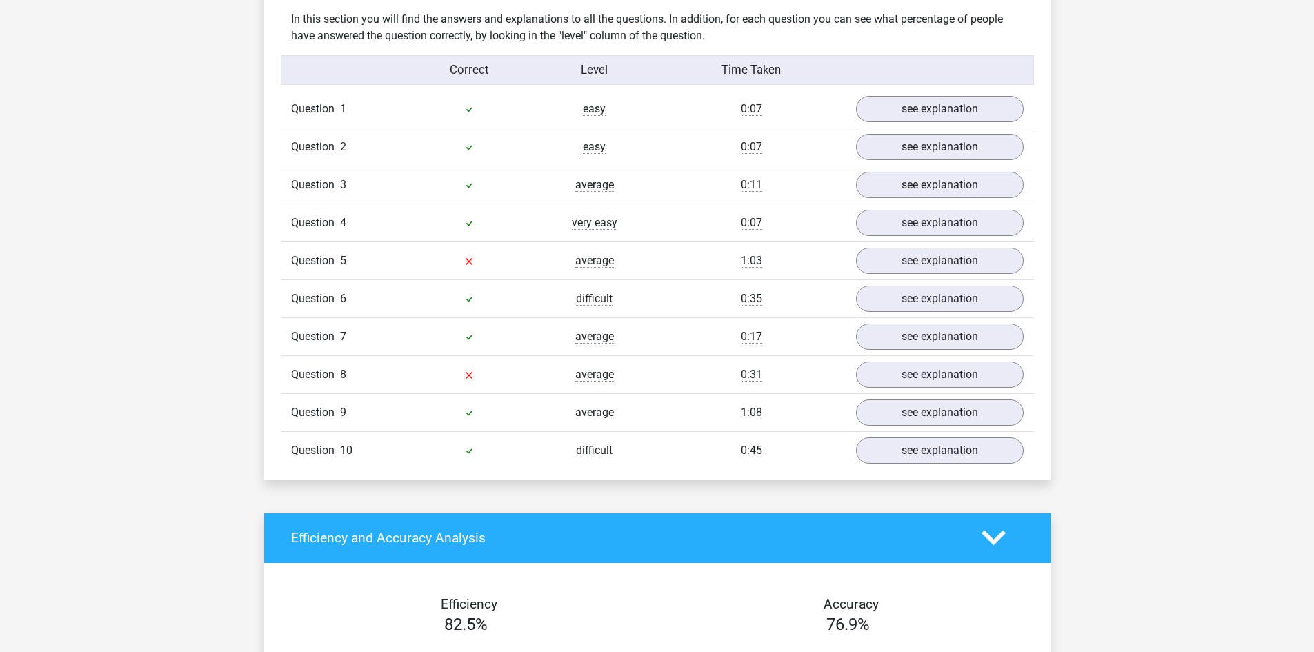
scroll to position [828, 0]
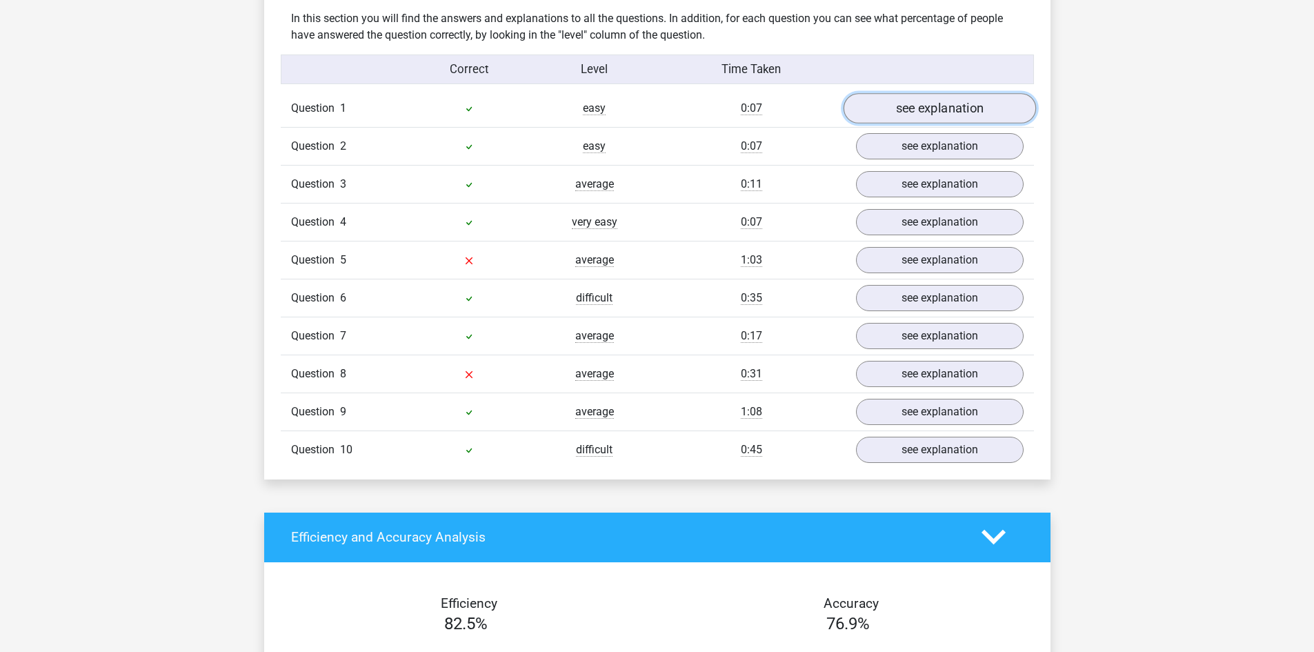
click at [923, 114] on link "see explanation" at bounding box center [939, 108] width 192 height 30
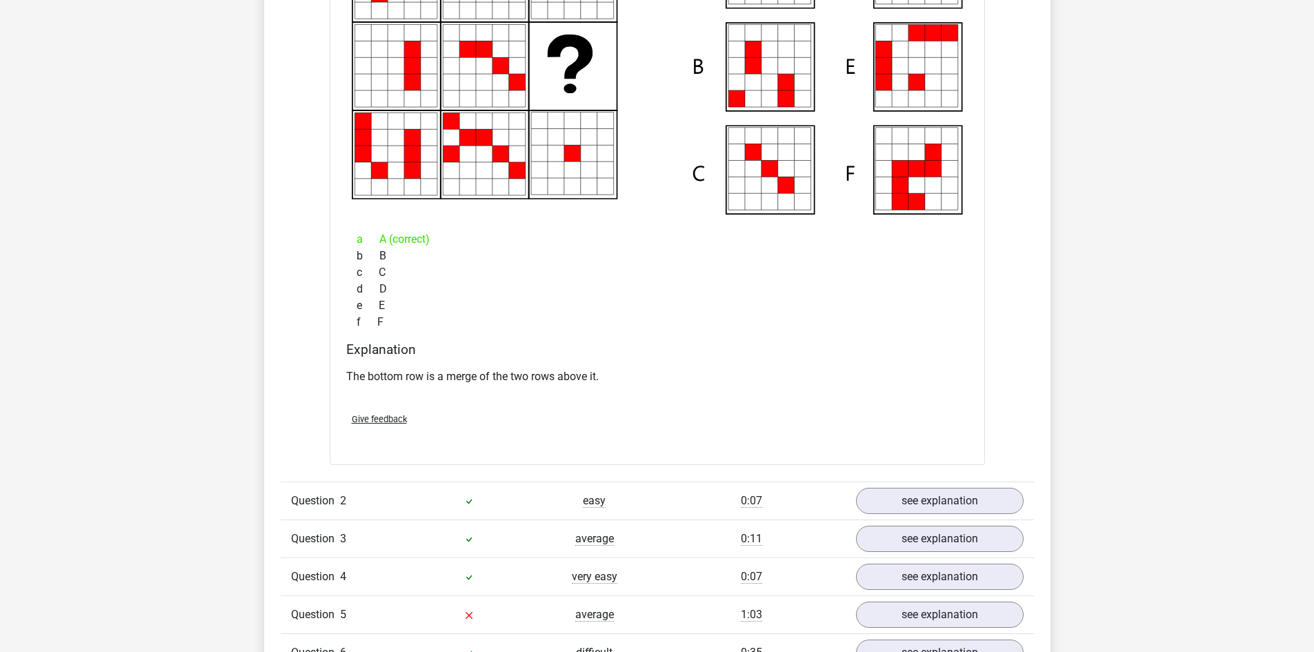
scroll to position [1172, 0]
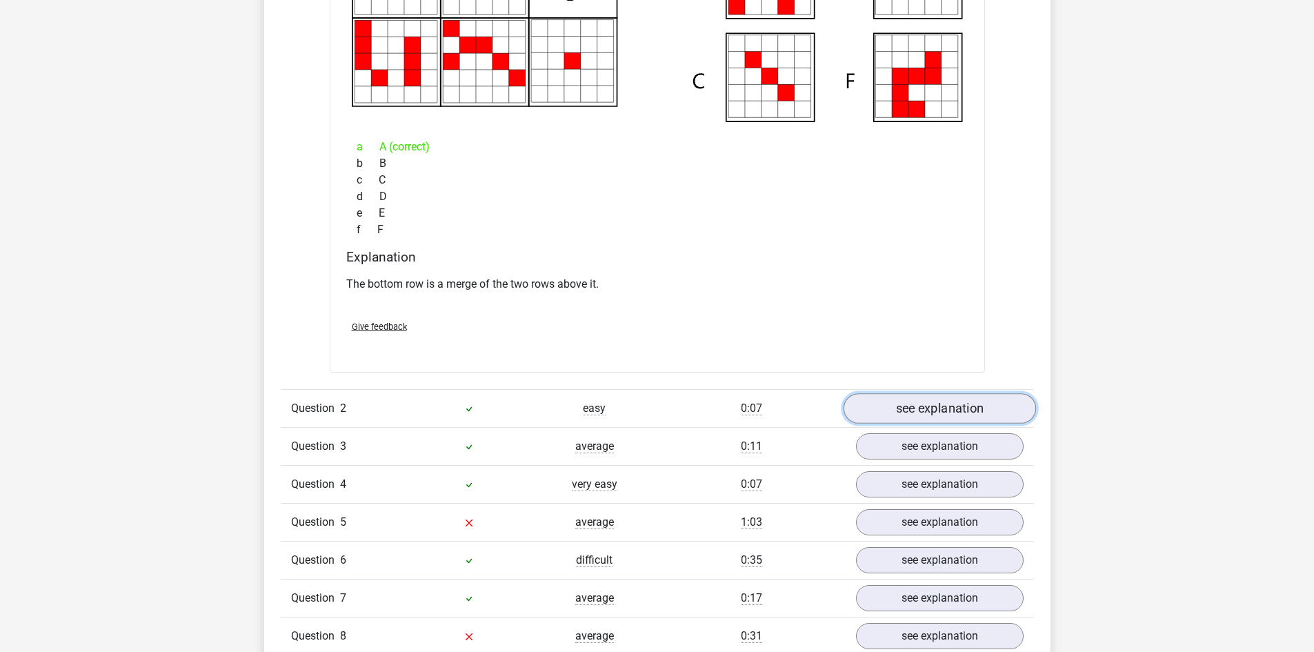
click at [946, 403] on link "see explanation" at bounding box center [939, 408] width 192 height 30
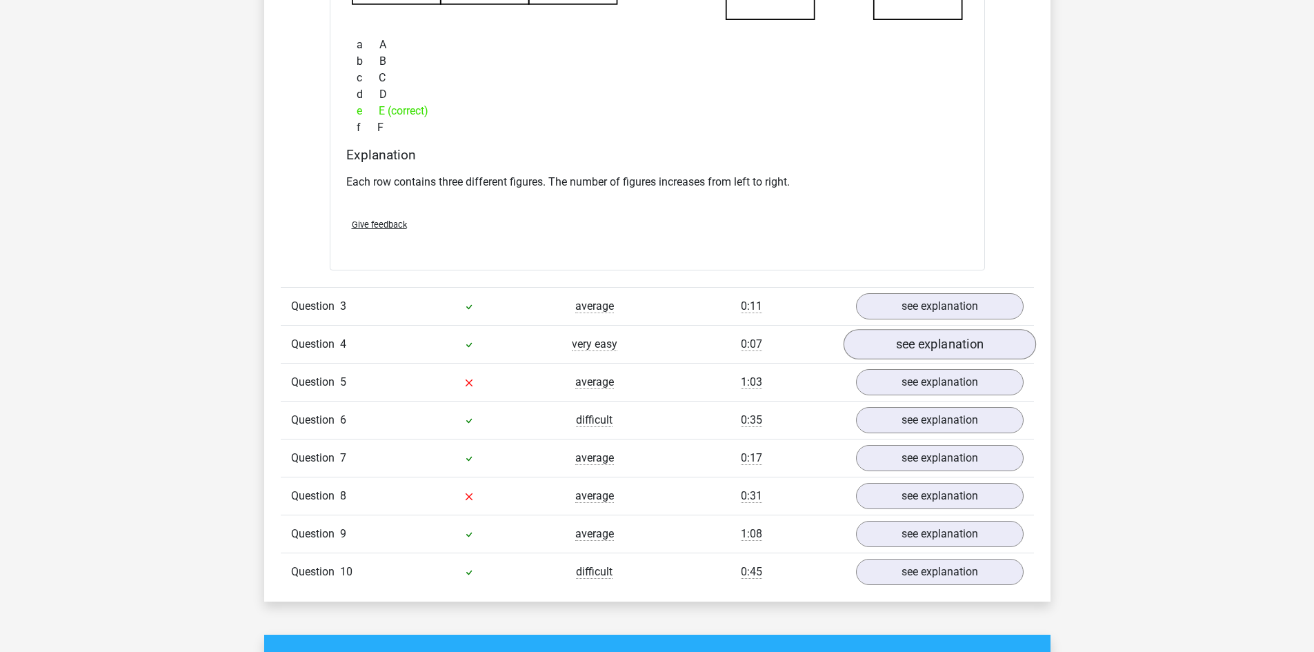
scroll to position [1931, 0]
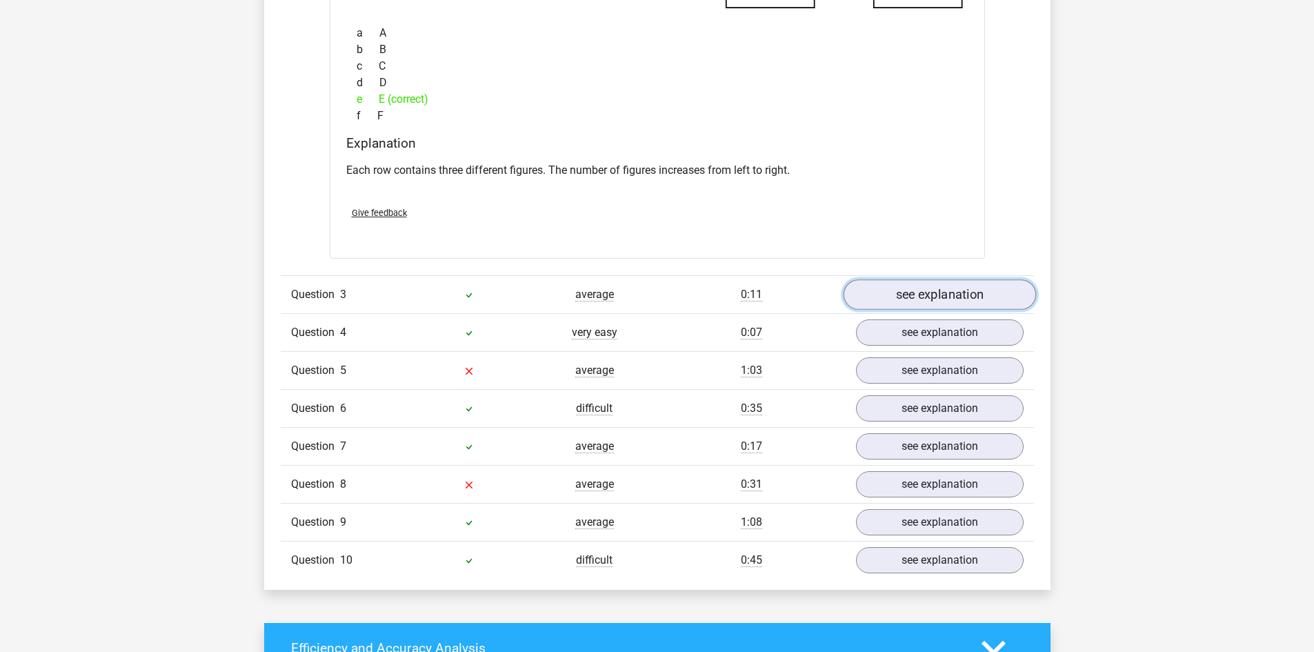
click at [919, 299] on link "see explanation" at bounding box center [939, 295] width 192 height 30
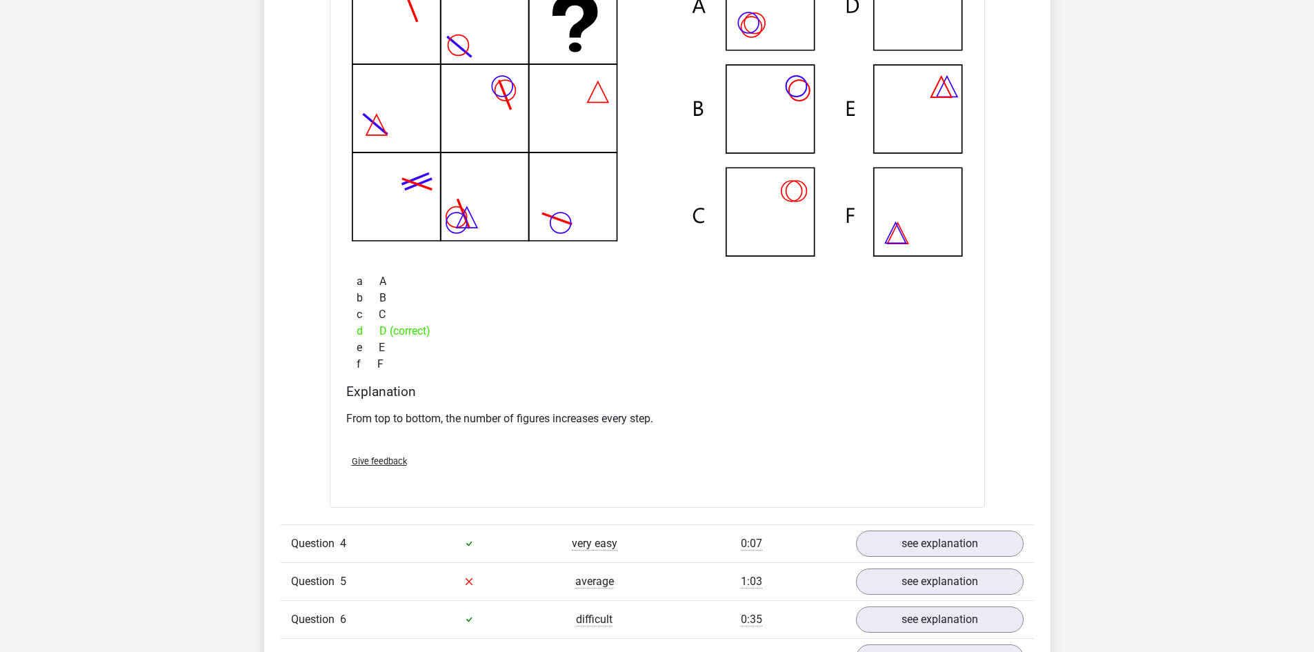
scroll to position [2414, 0]
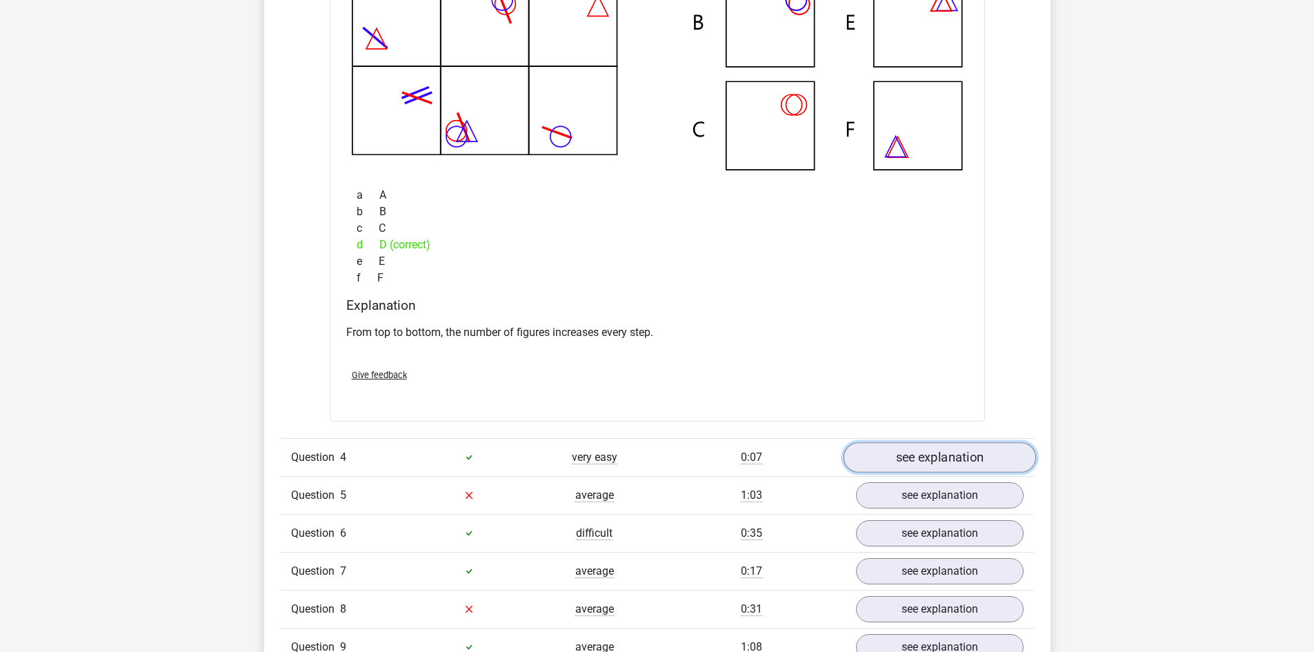
click at [903, 455] on link "see explanation" at bounding box center [939, 457] width 192 height 30
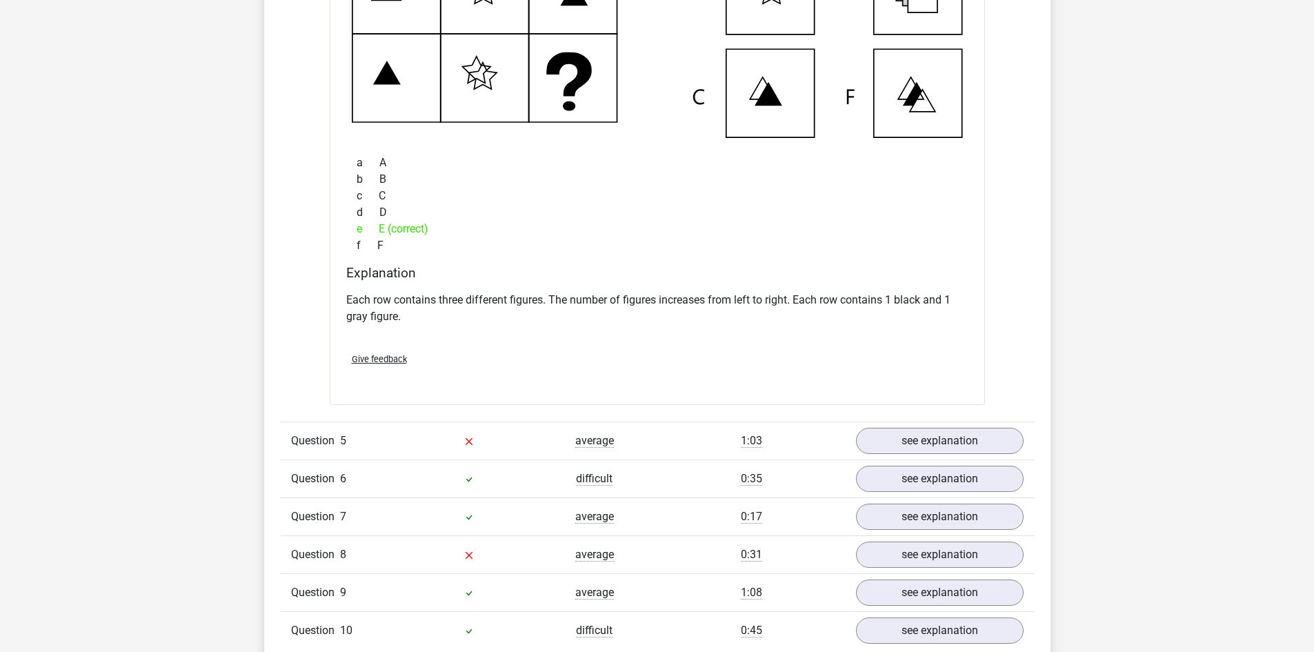
scroll to position [3104, 0]
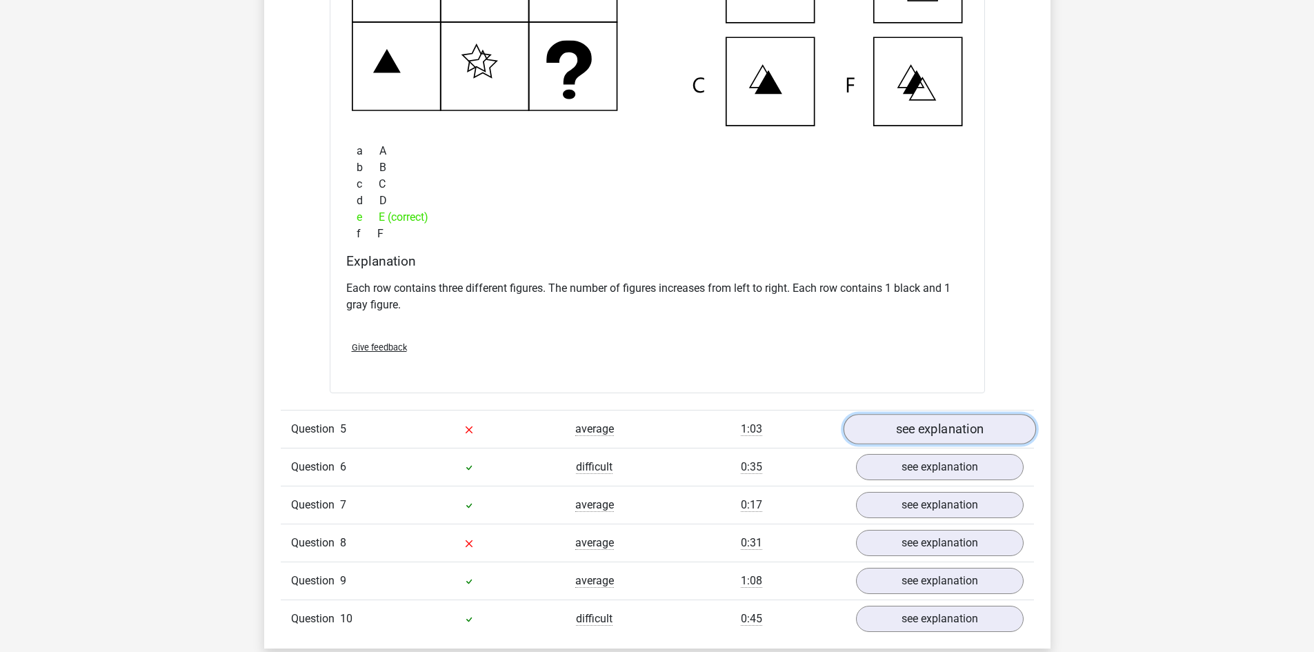
click at [923, 427] on link "see explanation" at bounding box center [939, 429] width 192 height 30
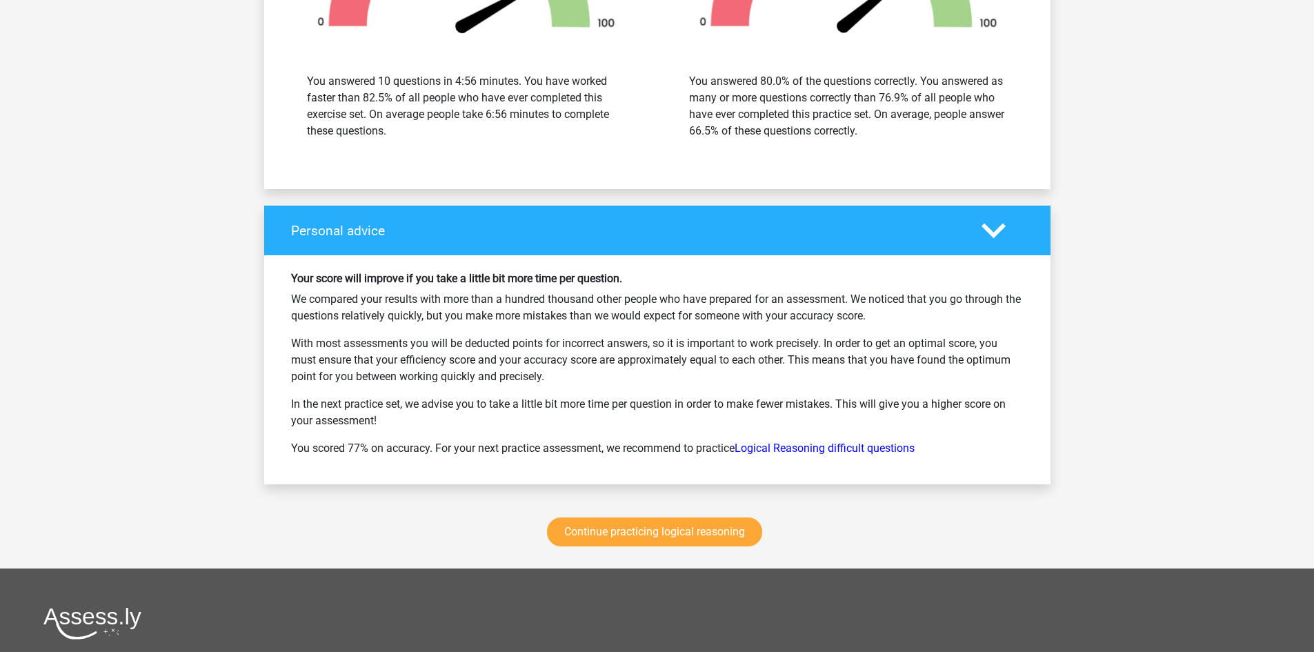
scroll to position [4986, 0]
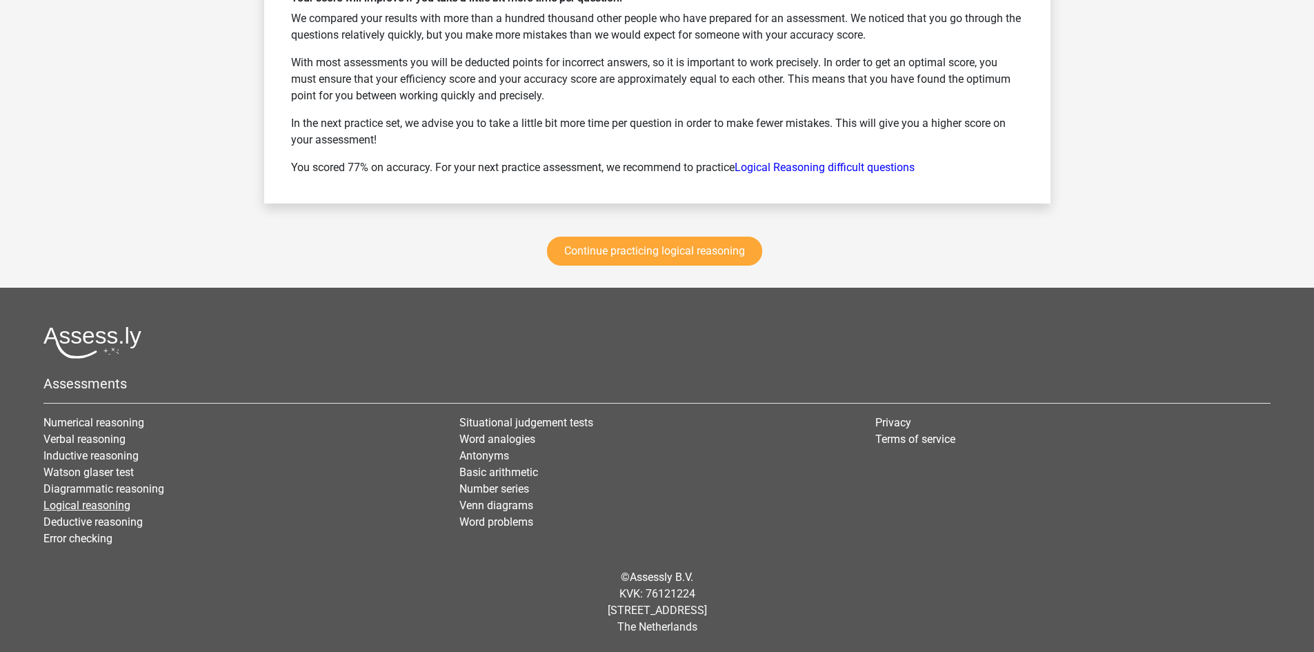
click at [88, 499] on link "Logical reasoning" at bounding box center [86, 505] width 87 height 13
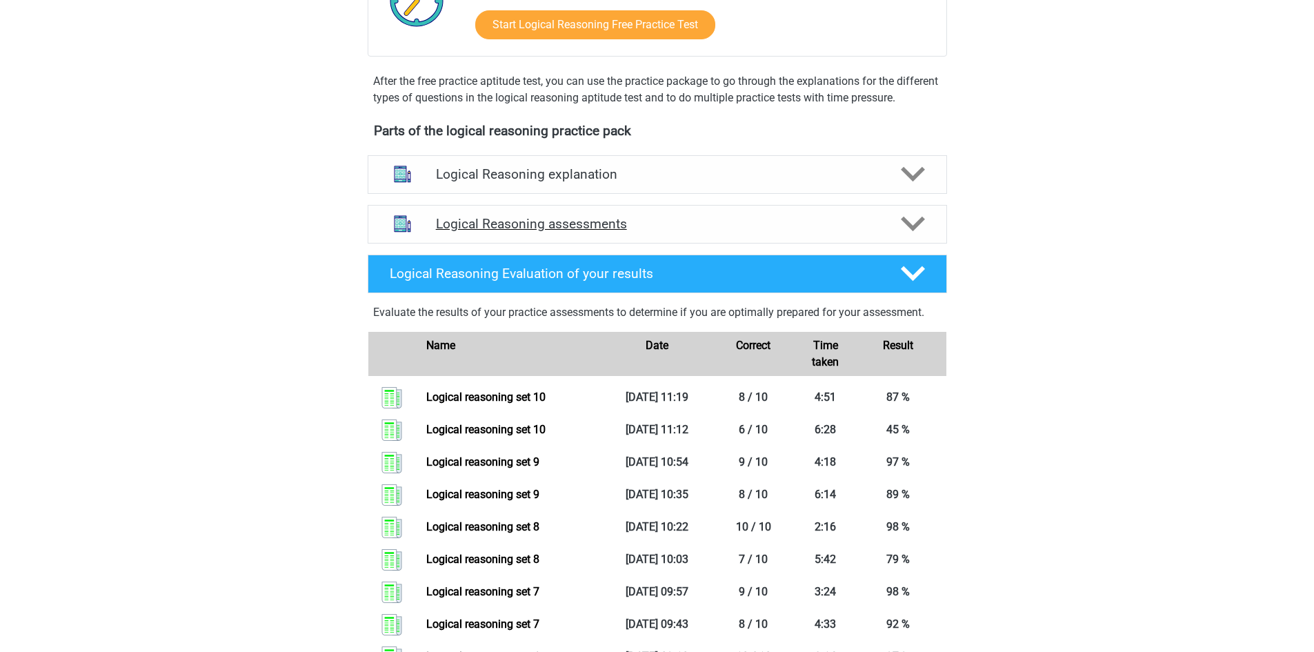
scroll to position [414, 0]
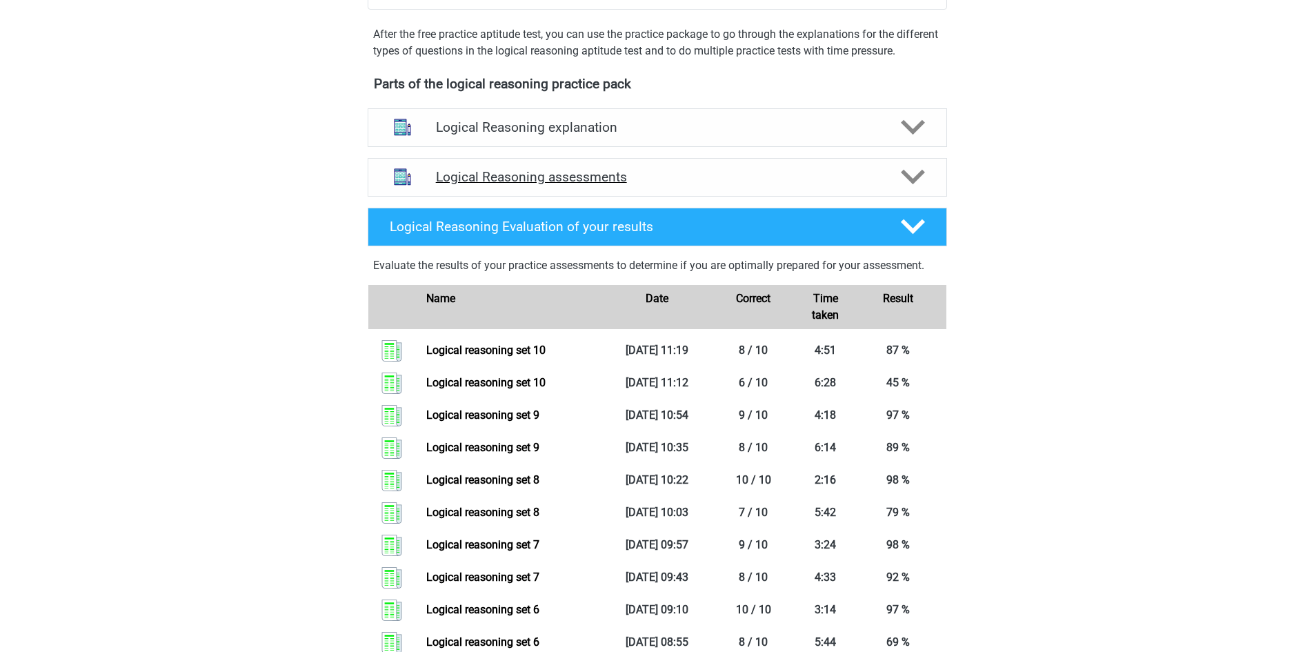
click at [908, 185] on polygon at bounding box center [913, 177] width 24 height 15
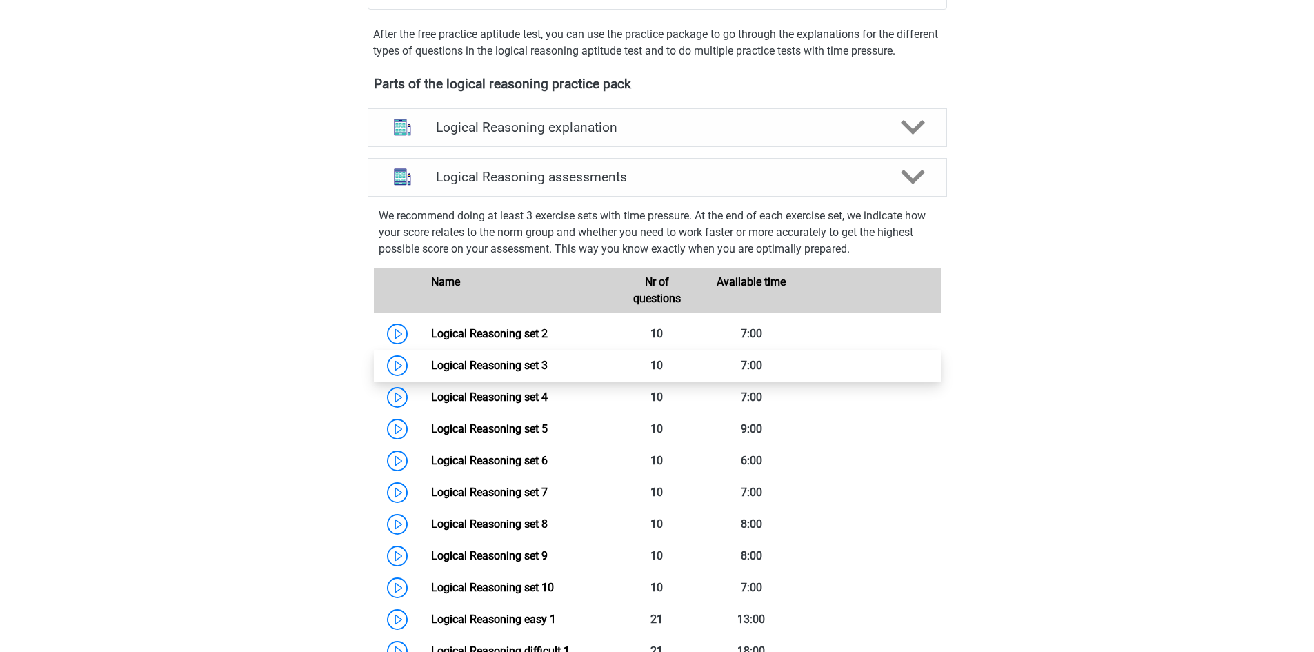
scroll to position [552, 0]
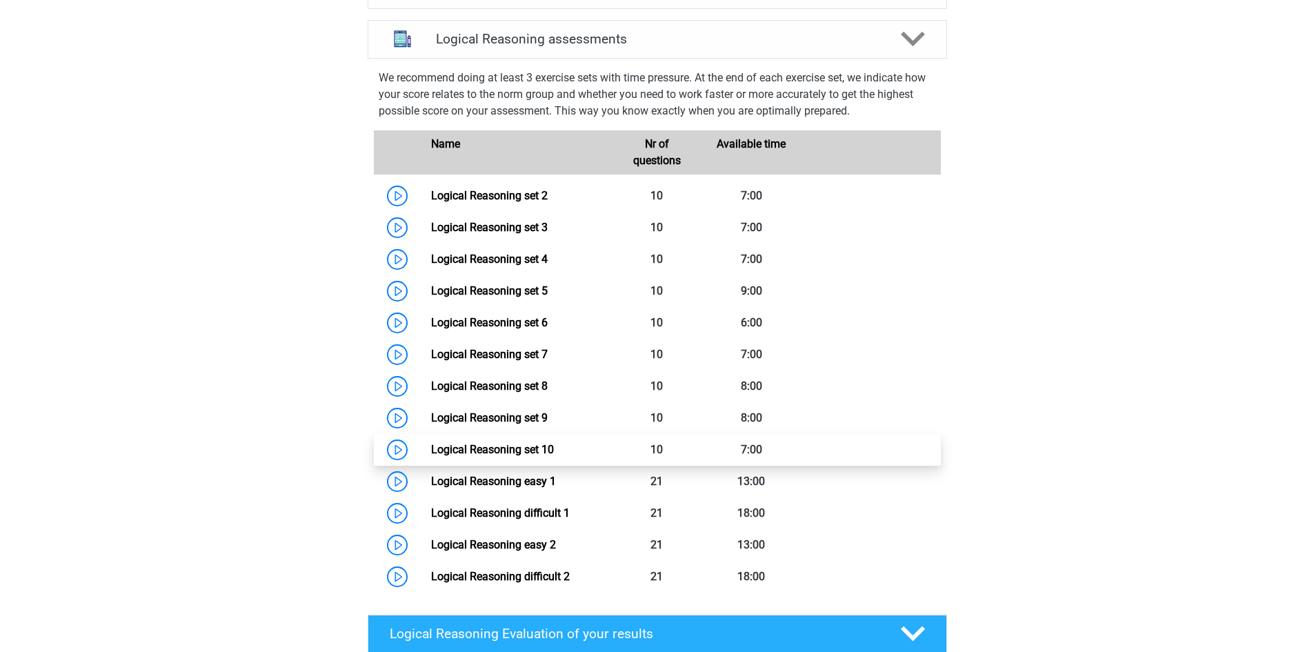
click at [528, 456] on link "Logical Reasoning set 10" at bounding box center [492, 449] width 123 height 13
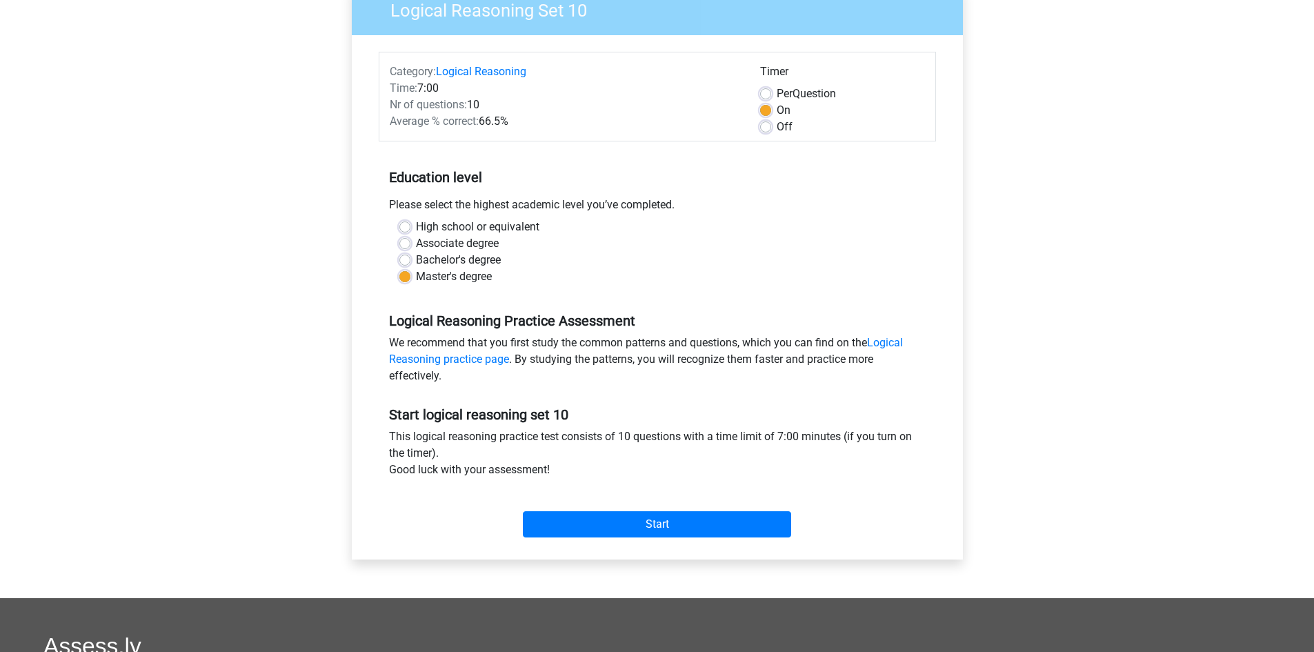
scroll to position [138, 0]
